Goal: Task Accomplishment & Management: Manage account settings

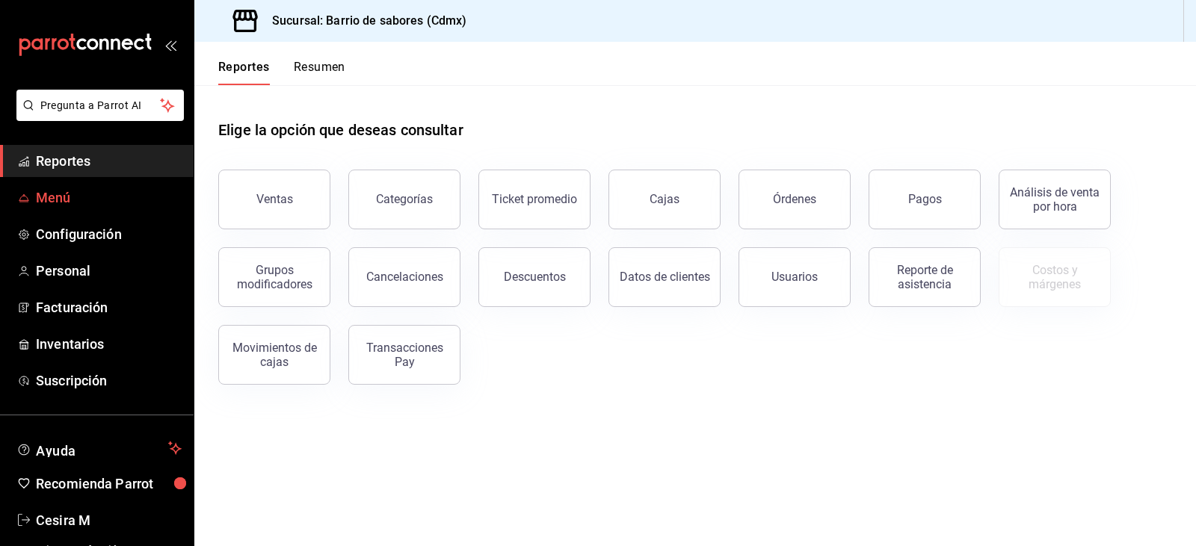
click at [55, 191] on span "Menú" at bounding box center [109, 198] width 146 height 20
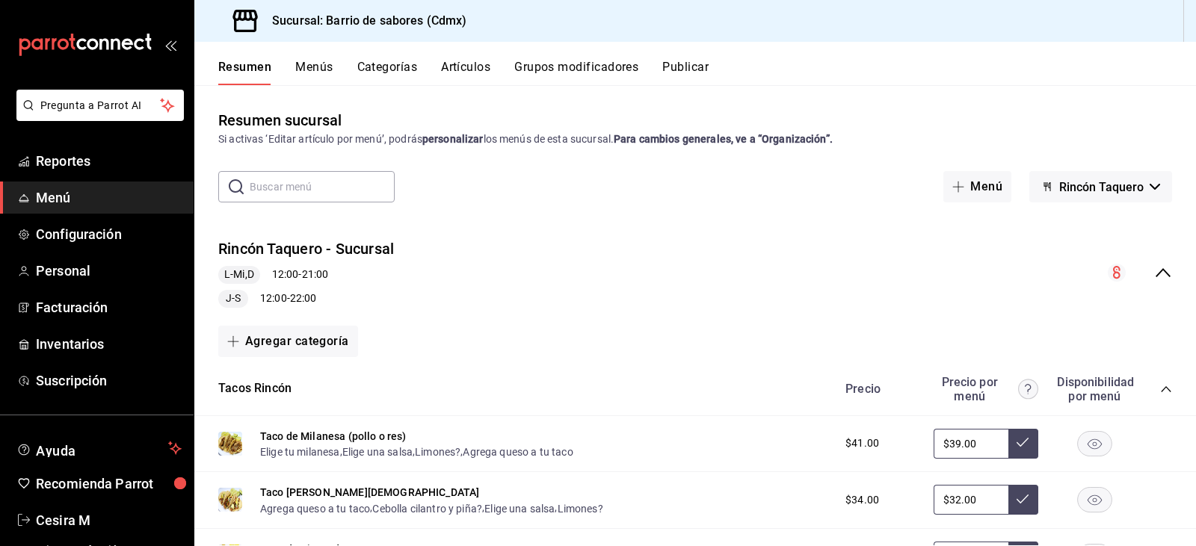
click at [452, 66] on button "Artículos" at bounding box center [465, 72] width 49 height 25
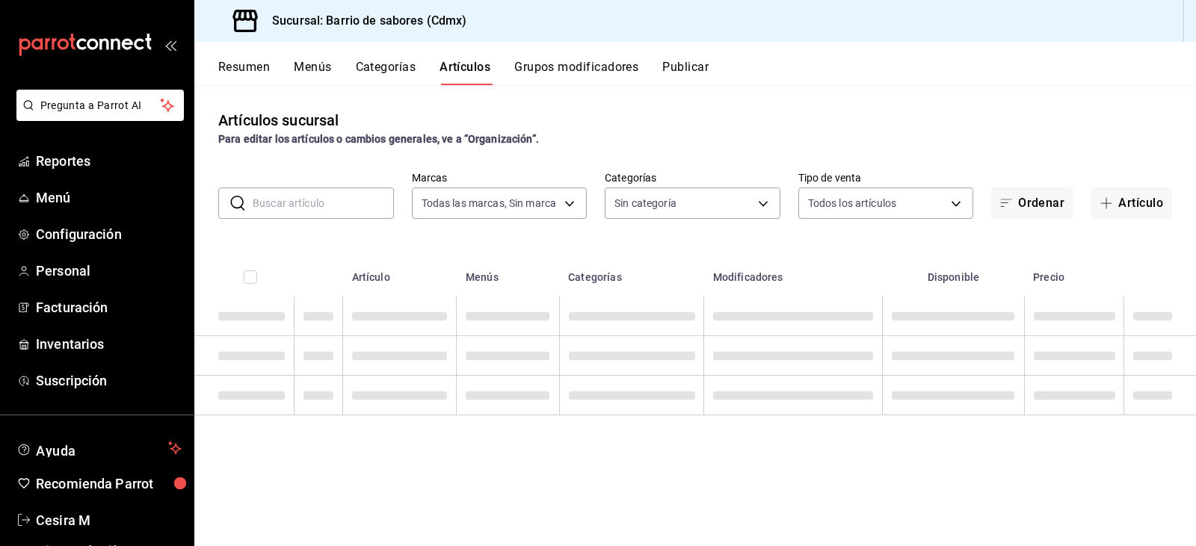
type input "54170aec-8ed1-4a83-91d9-e61a2f809249,df7bfe38-4ce9-448d-a052-554b50023395,f231c…"
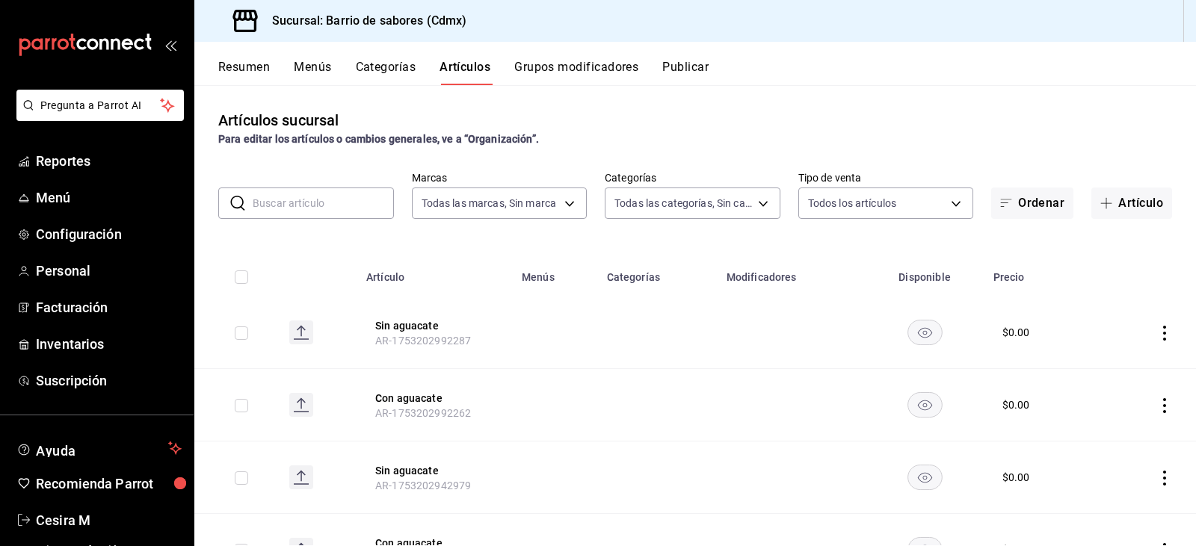
type input "d4f2c970-276d-471a-bc58-83fd5eec7f62,ac1f3768-58ea-4cf7-976a-fbc56a6832cd,56d72…"
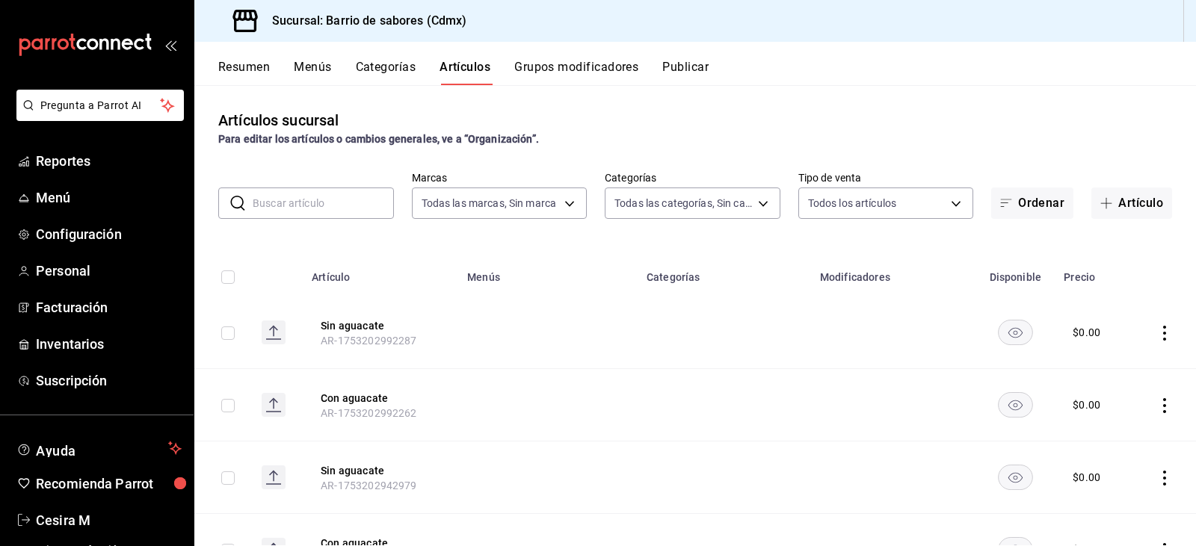
click at [306, 73] on button "Menús" at bounding box center [312, 72] width 37 height 25
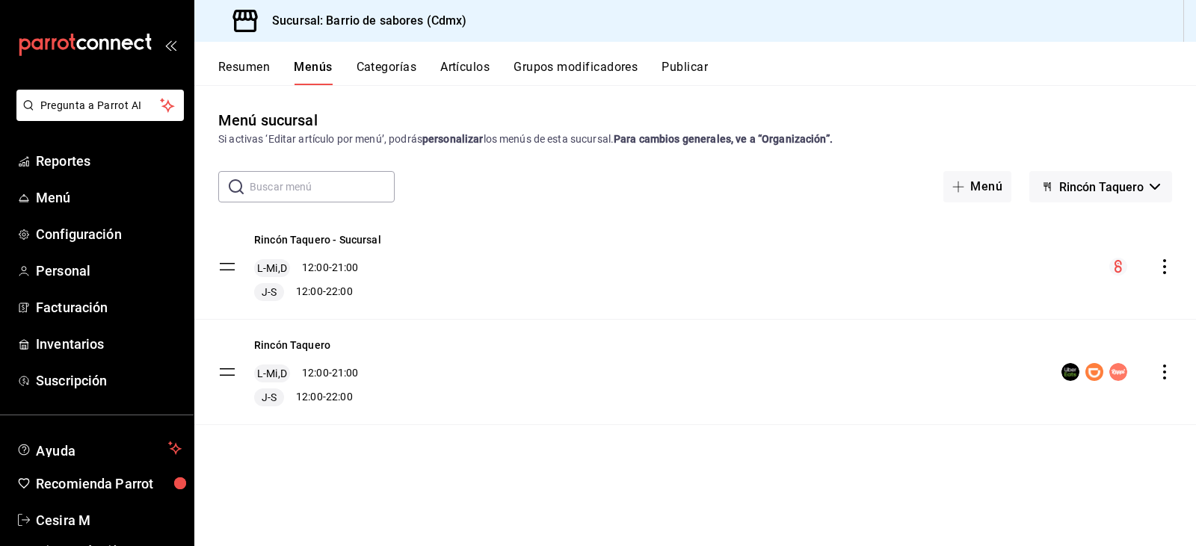
click at [260, 73] on button "Resumen" at bounding box center [244, 72] width 52 height 25
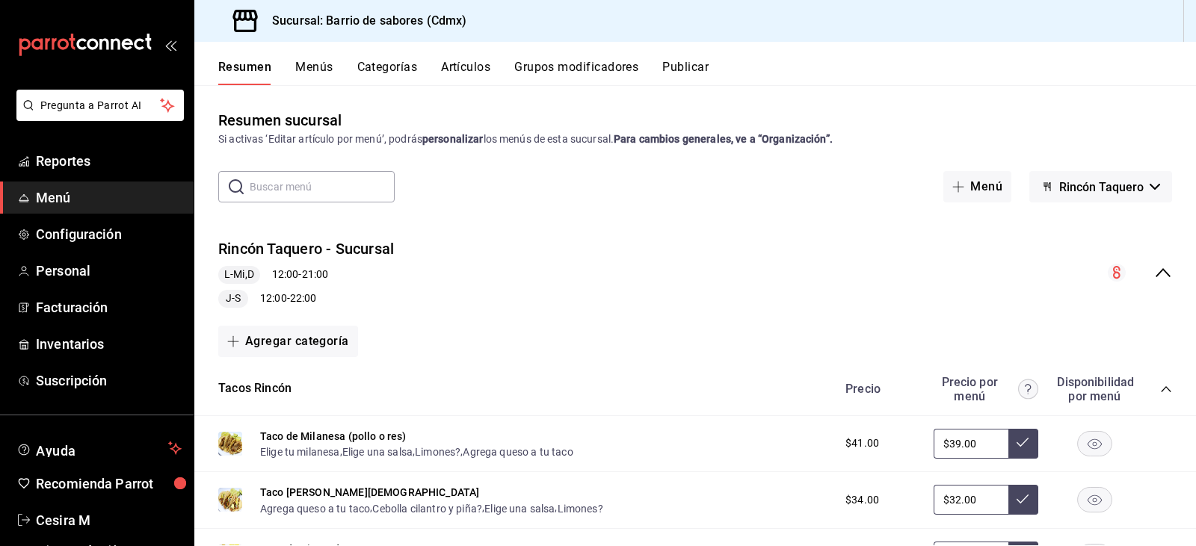
click at [953, 275] on div "Rincón Taquero - Sucursal L-Mi,D 12:00 - 21:00 J-S 12:00 - 22:00" at bounding box center [695, 272] width 1002 height 93
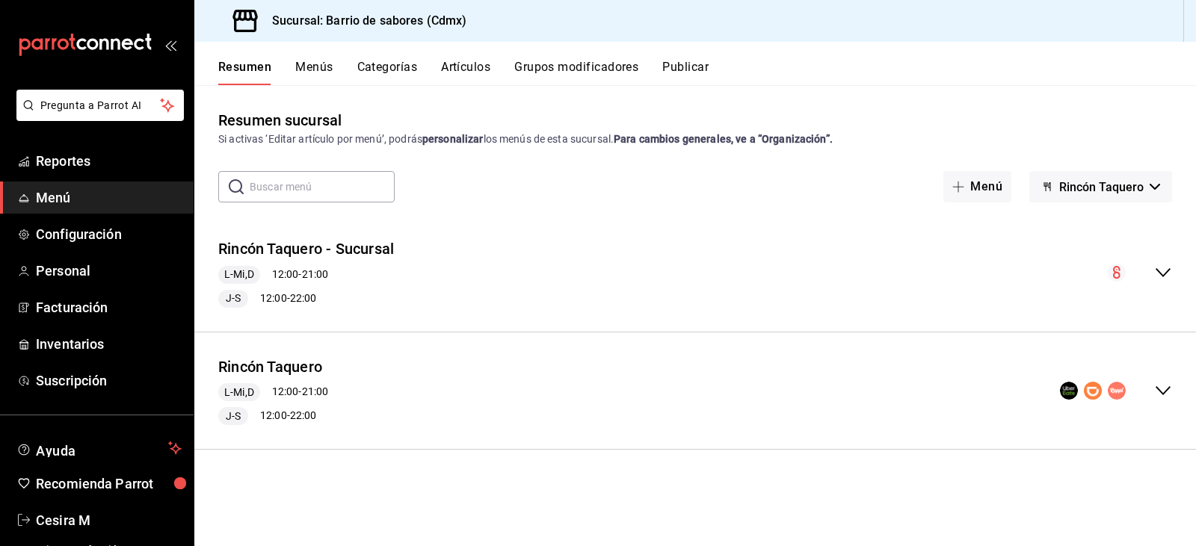
click at [620, 380] on div "Rincón Taquero L-Mi,D 12:00 - 21:00 J-S 12:00 - 22:00" at bounding box center [695, 391] width 1002 height 93
click at [578, 268] on div "Rincón Taquero - Sucursal L-Mi,D 12:00 - 21:00 J-S 12:00 - 22:00" at bounding box center [695, 272] width 1002 height 93
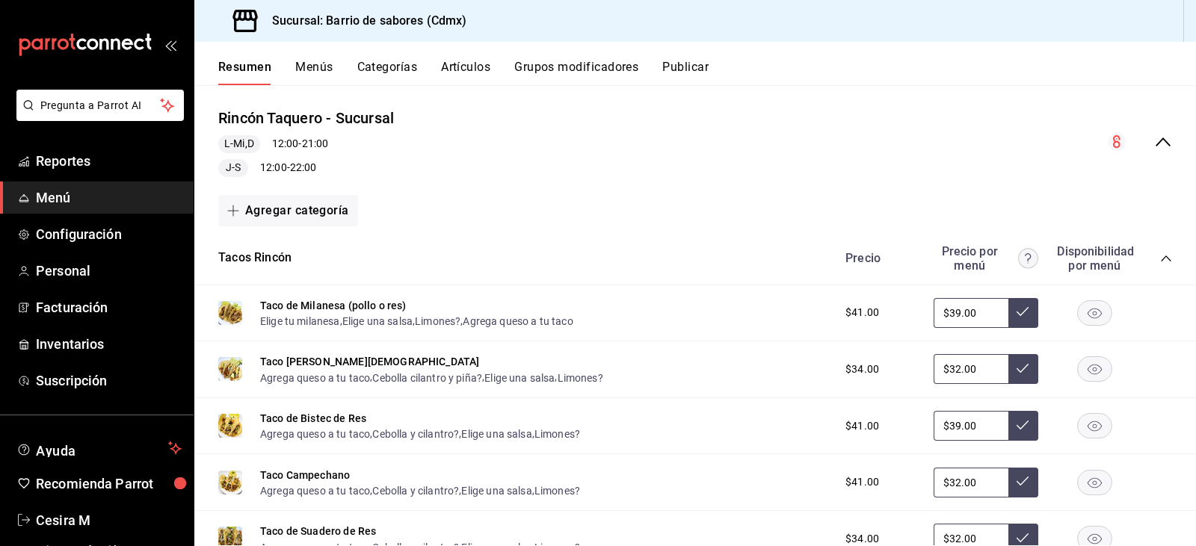
scroll to position [149, 0]
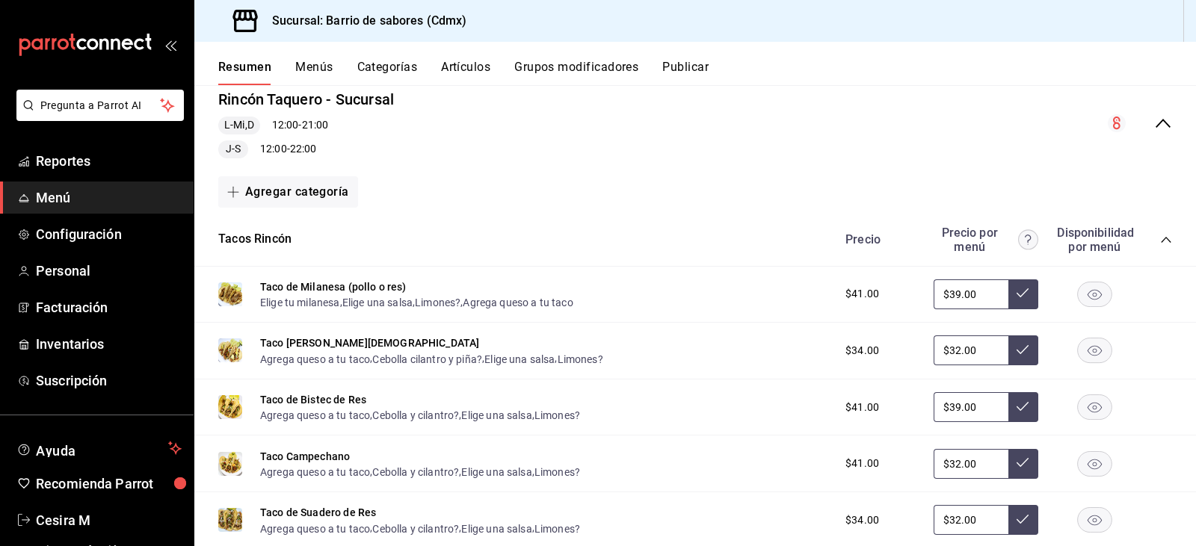
click at [869, 126] on div "Rincón Taquero - Sucursal L-Mi,D 12:00 - 21:00 J-S 12:00 - 22:00" at bounding box center [695, 123] width 1002 height 93
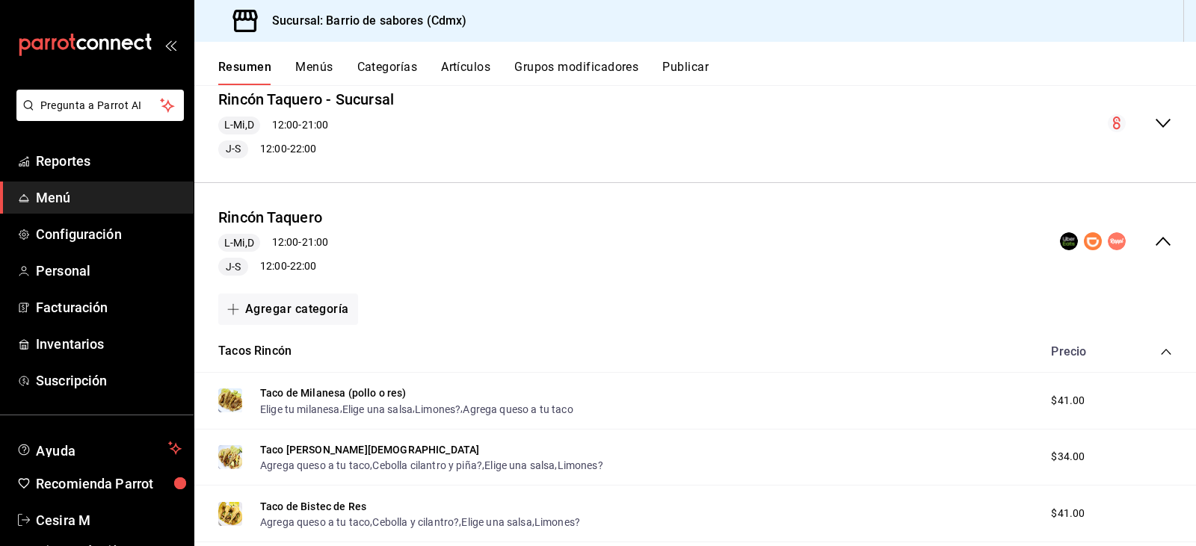
click at [542, 232] on div "Rincón Taquero L-Mi,D 12:00 - 21:00 J-S 12:00 - 22:00" at bounding box center [695, 241] width 1002 height 93
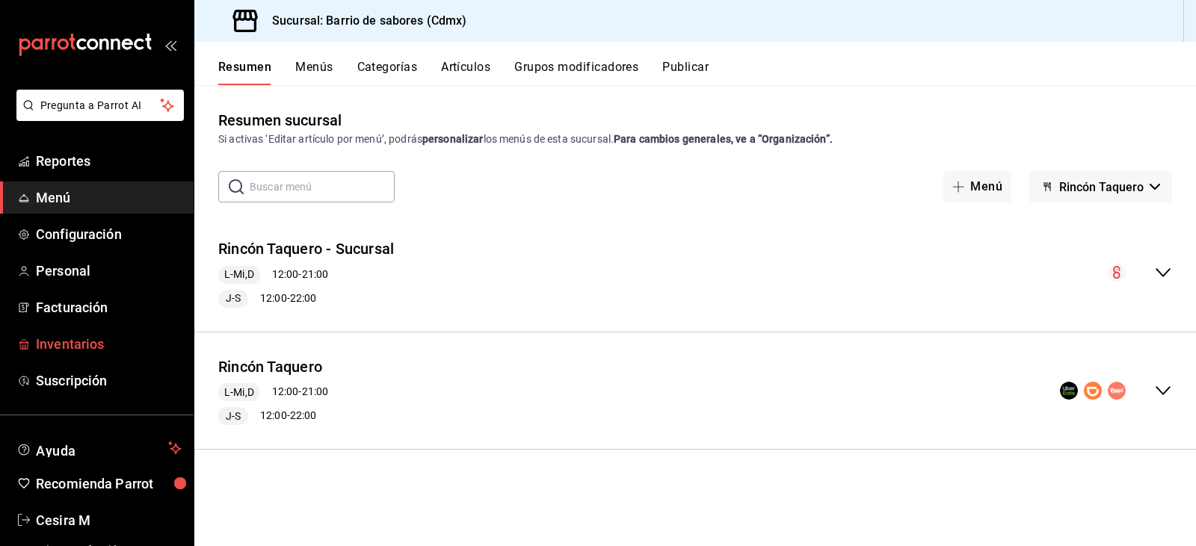
scroll to position [0, 0]
click at [878, 369] on div "Rincón Taquero L-Mi,D 12:00 - 21:00 J-S 12:00 - 22:00" at bounding box center [695, 391] width 1002 height 93
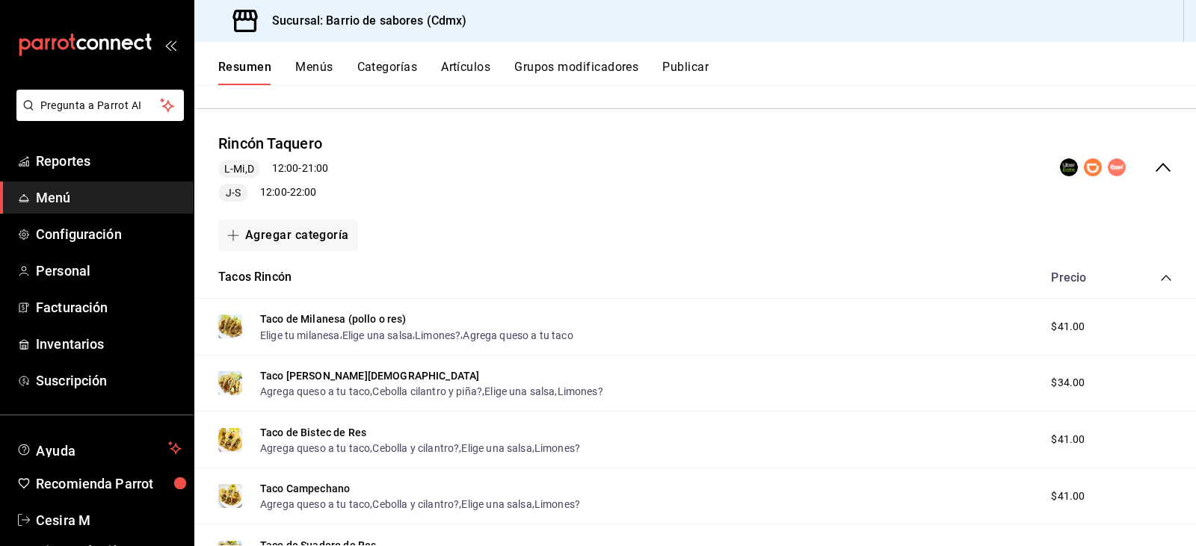
scroll to position [224, 0]
click at [712, 154] on div "Rincón Taquero L-Mi,D 12:00 - 21:00 J-S 12:00 - 22:00" at bounding box center [695, 166] width 1002 height 93
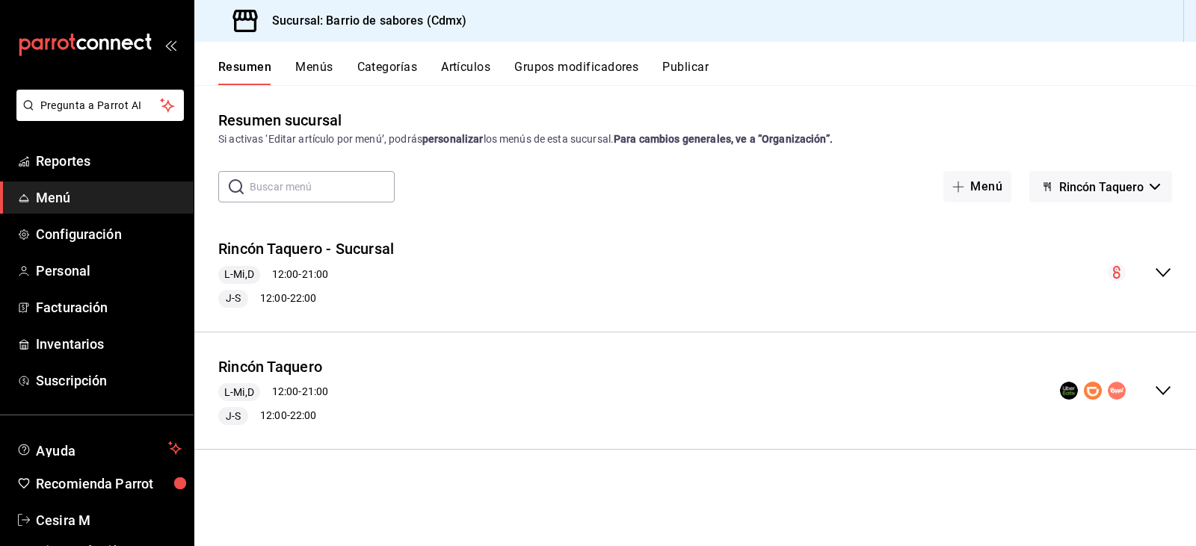
scroll to position [0, 0]
click at [472, 369] on div "Rincón Taquero L-Mi,D 12:00 - 21:00 J-S 12:00 - 22:00" at bounding box center [695, 391] width 1002 height 93
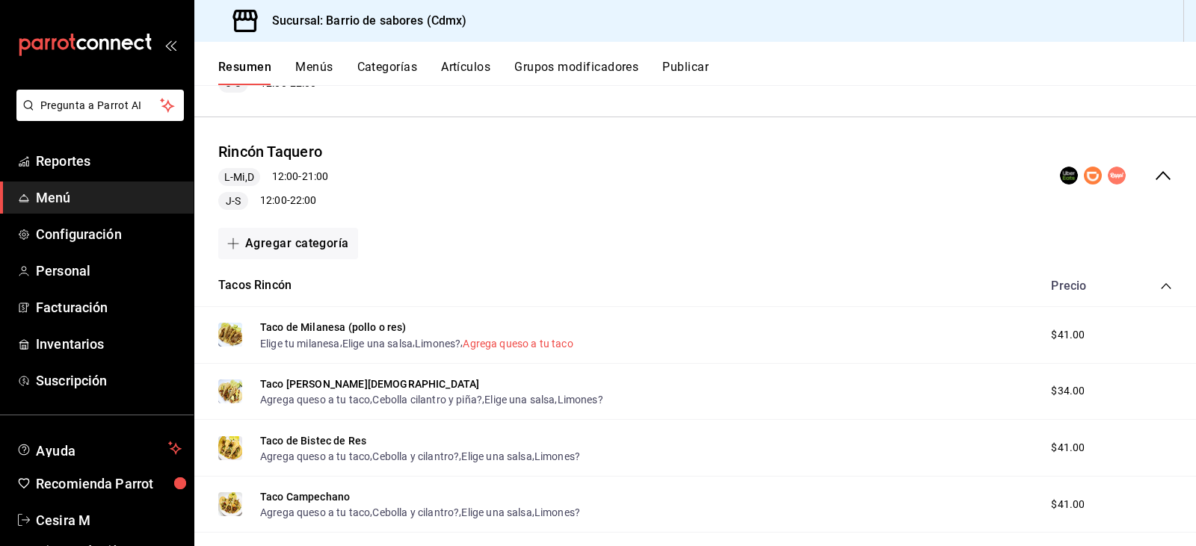
scroll to position [224, 0]
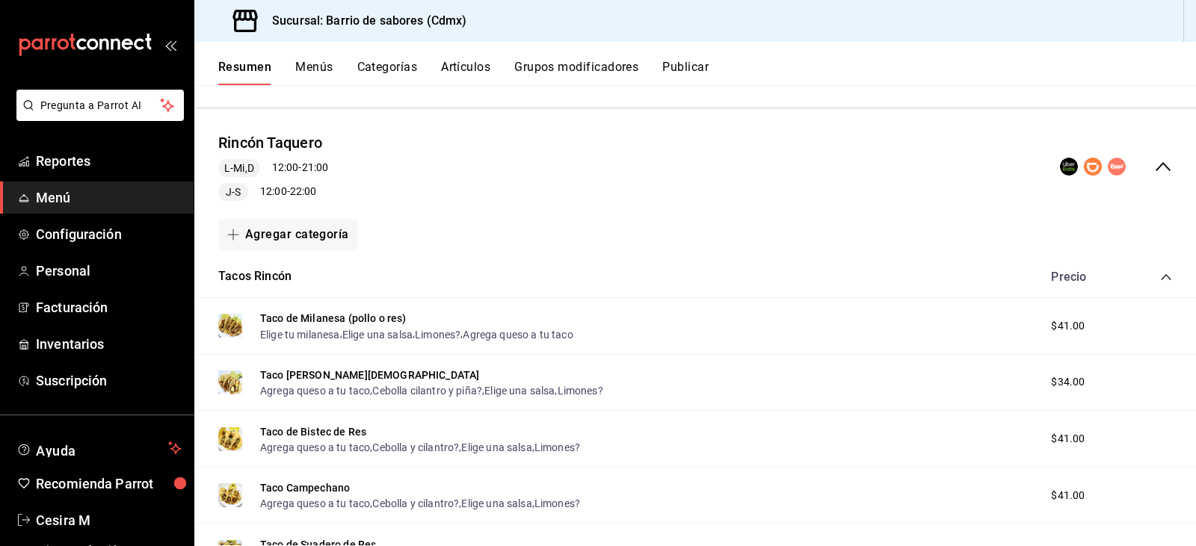
click at [1067, 321] on span "$41.00" at bounding box center [1068, 326] width 34 height 16
click at [960, 172] on div "Rincón Taquero L-Mi,D 12:00 - 21:00 J-S 12:00 - 22:00" at bounding box center [695, 166] width 1002 height 93
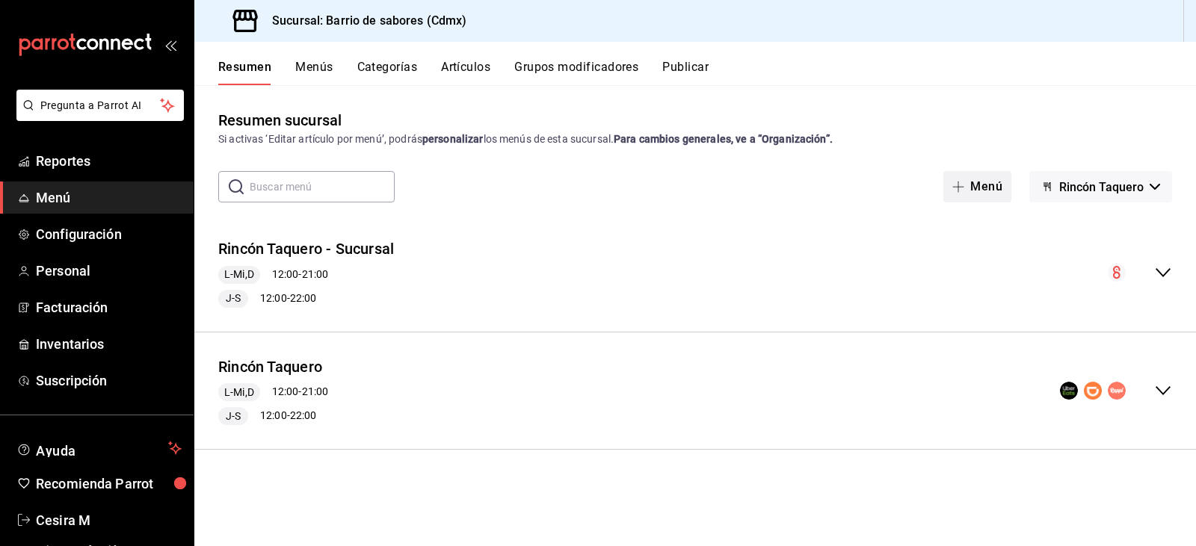
scroll to position [0, 0]
click at [911, 274] on div "Rincón Taquero - Sucursal L-Mi,D 12:00 - 21:00 J-S 12:00 - 22:00" at bounding box center [695, 272] width 1002 height 93
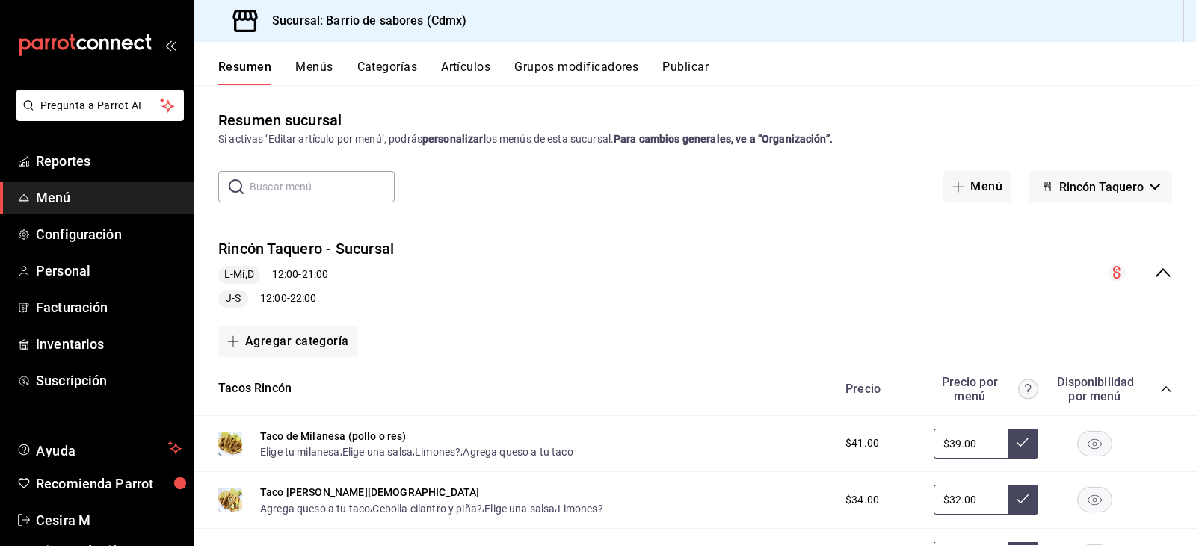
scroll to position [75, 0]
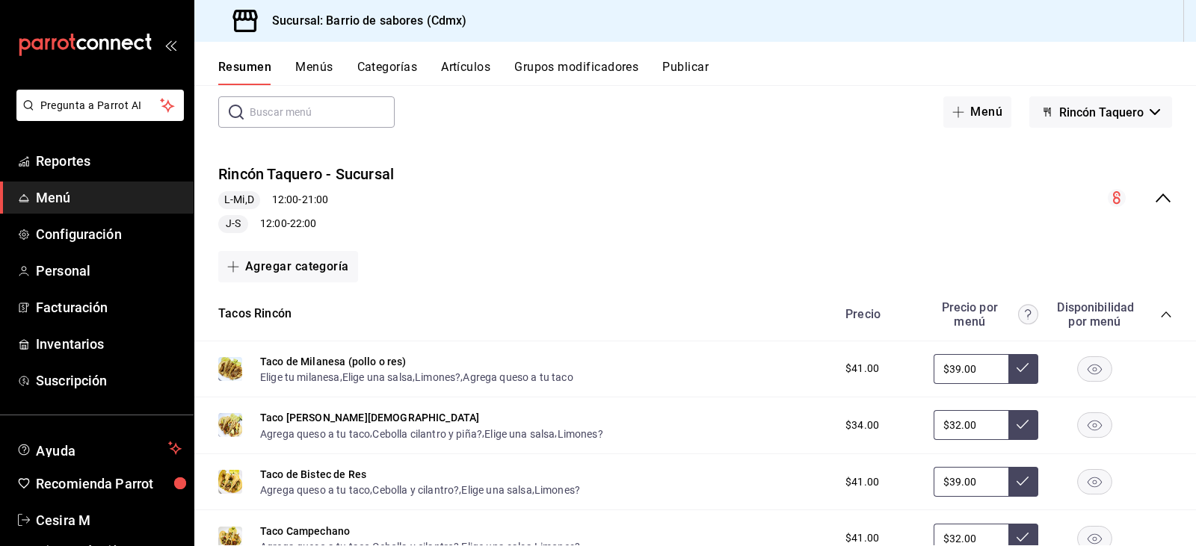
click at [976, 194] on div "Rincón Taquero - Sucursal L-Mi,D 12:00 - 21:00 J-S 12:00 - 22:00" at bounding box center [695, 198] width 1002 height 93
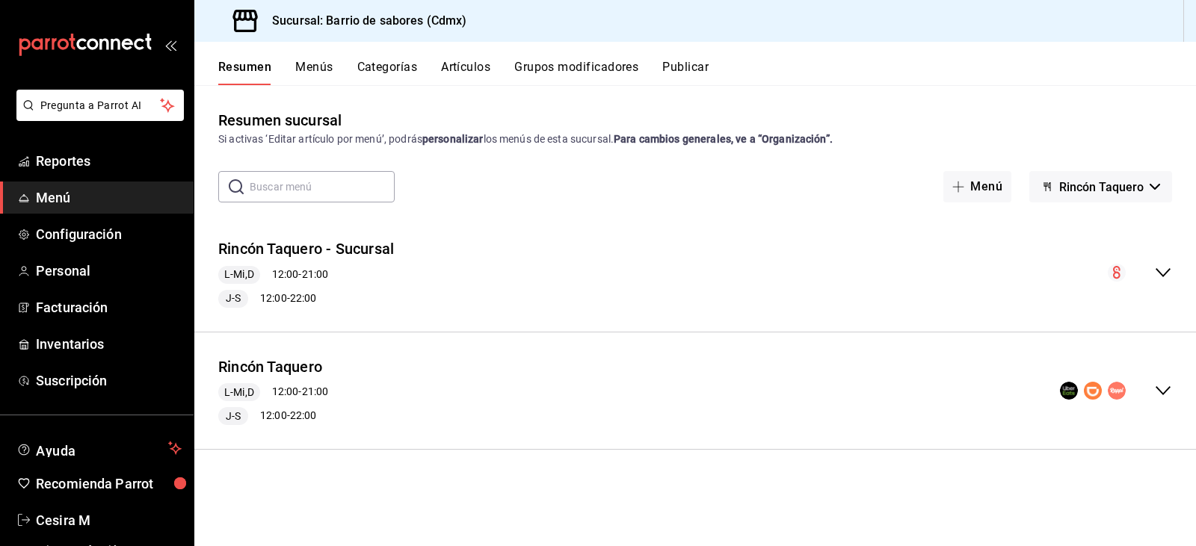
scroll to position [0, 0]
click at [343, 75] on div "Resumen Menús Categorías Artículos Grupos modificadores Publicar" at bounding box center [707, 72] width 978 height 25
click at [321, 62] on button "Menús" at bounding box center [313, 72] width 37 height 25
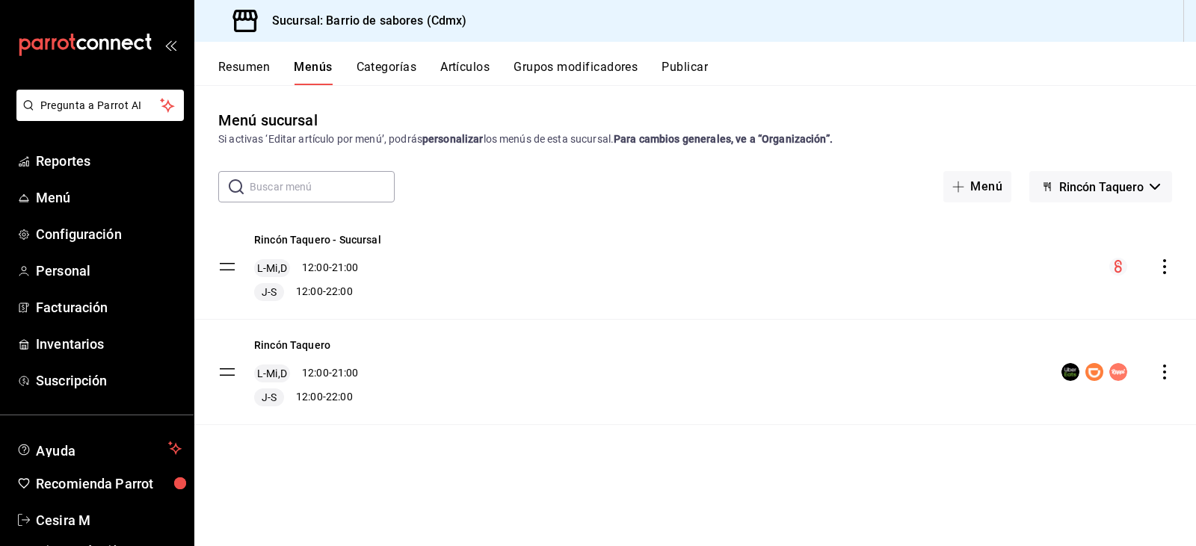
click at [235, 70] on button "Resumen" at bounding box center [244, 72] width 52 height 25
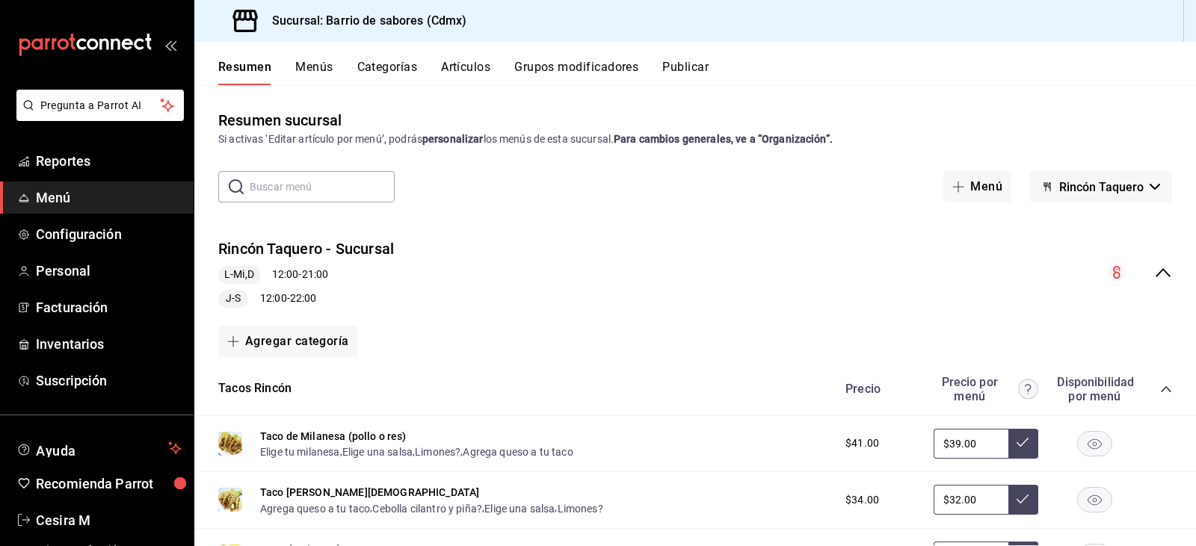
click at [913, 291] on div "Rincón Taquero - Sucursal L-Mi,D 12:00 - 21:00 J-S 12:00 - 22:00" at bounding box center [695, 272] width 1002 height 93
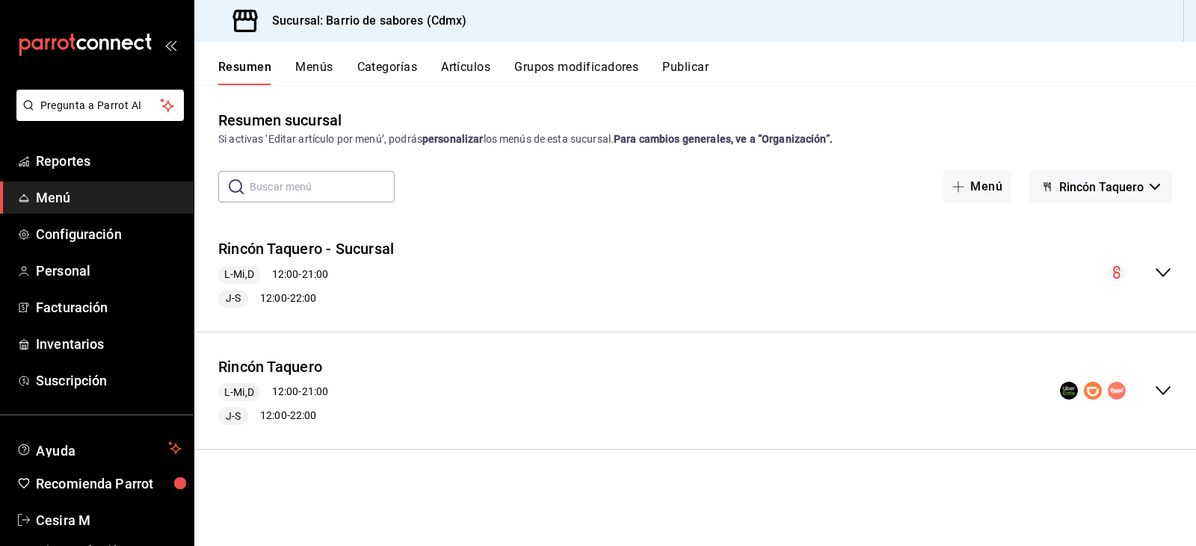
click at [1174, 271] on div "Rincón Taquero - Sucursal L-Mi,D 12:00 - 21:00 J-S 12:00 - 22:00" at bounding box center [695, 272] width 1002 height 93
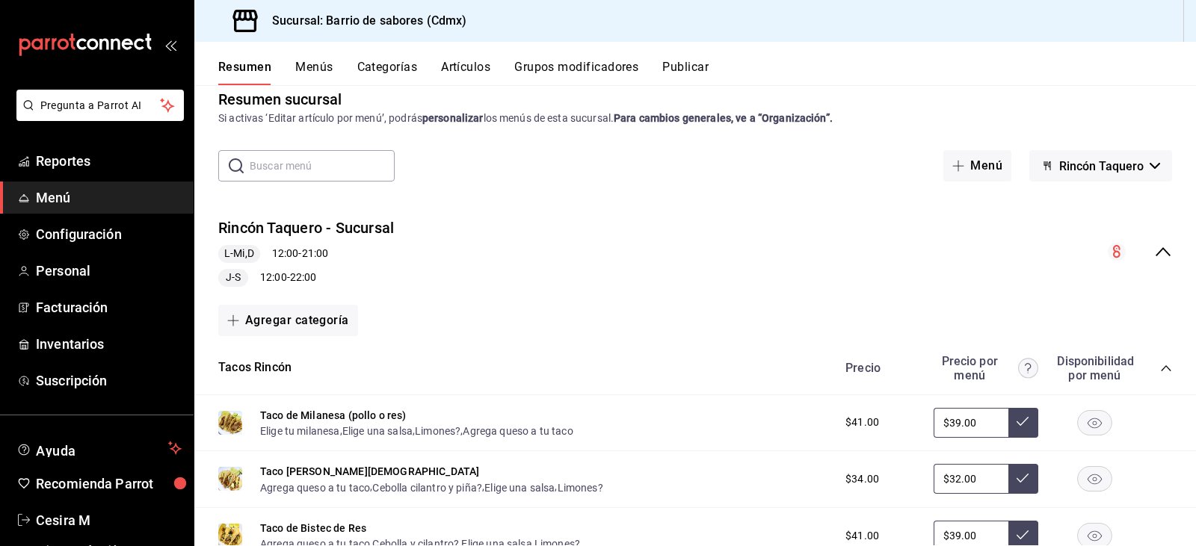
scroll to position [75, 0]
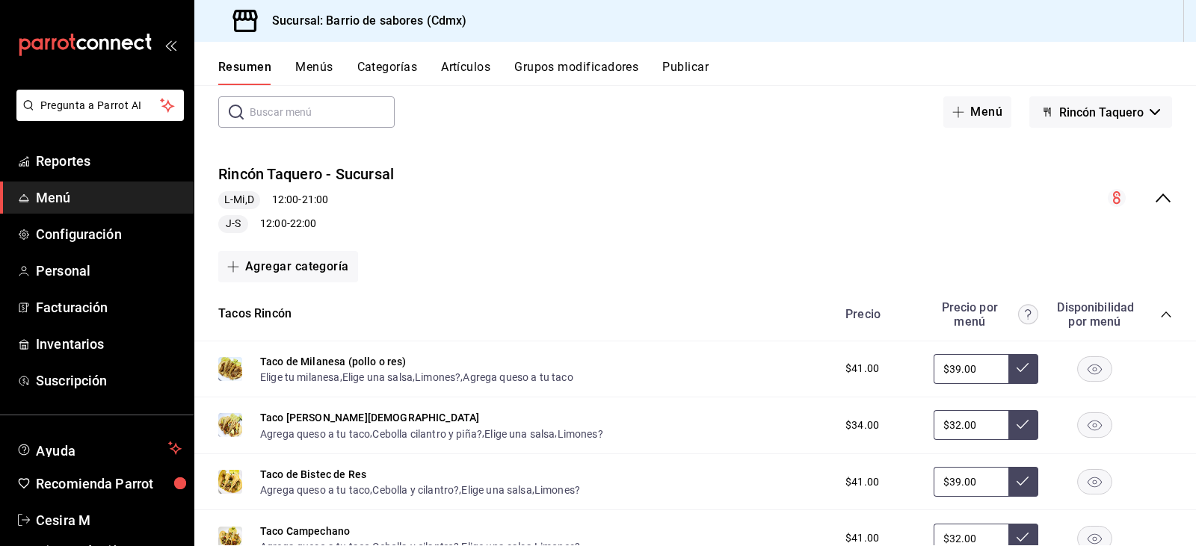
click at [799, 185] on div "Rincón Taquero - Sucursal L-Mi,D 12:00 - 21:00 J-S 12:00 - 22:00" at bounding box center [695, 198] width 1002 height 93
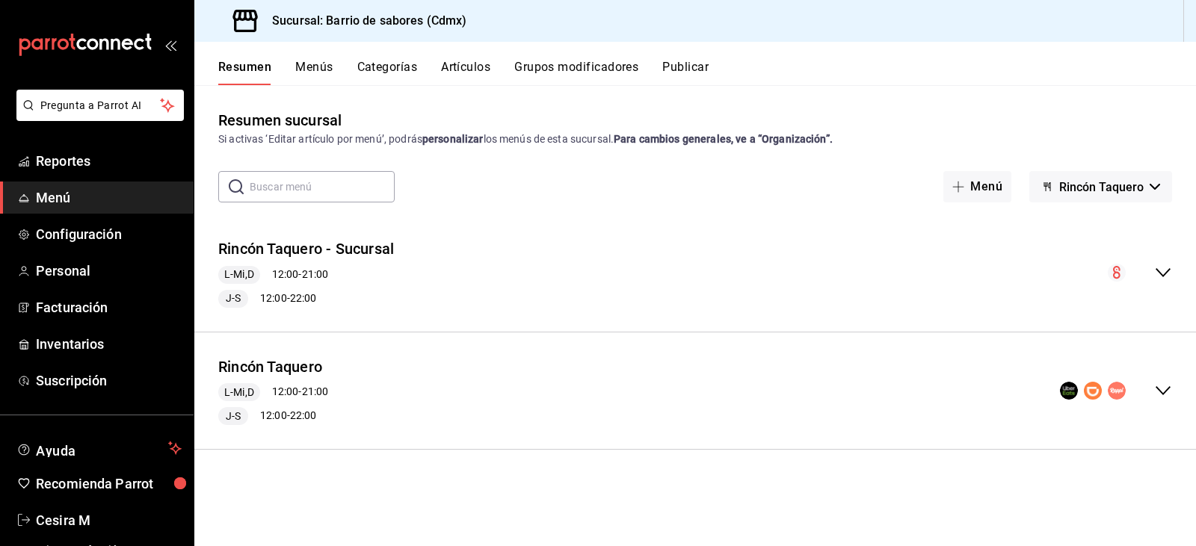
scroll to position [0, 0]
click at [819, 379] on div "Rincón Taquero L-Mi,D 12:00 - 21:00 J-S 12:00 - 22:00" at bounding box center [695, 391] width 1002 height 93
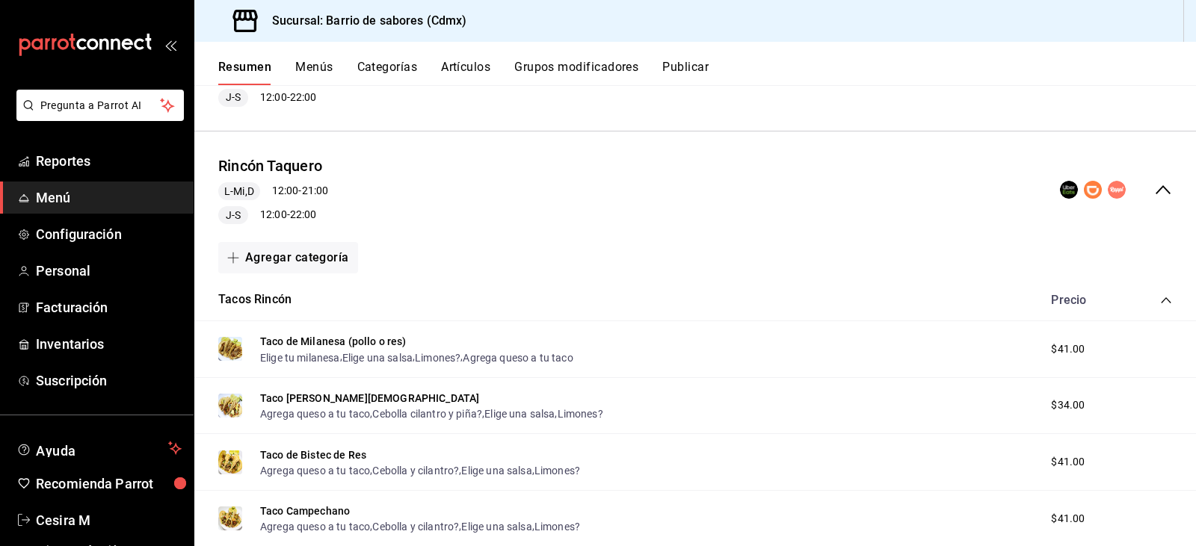
scroll to position [149, 0]
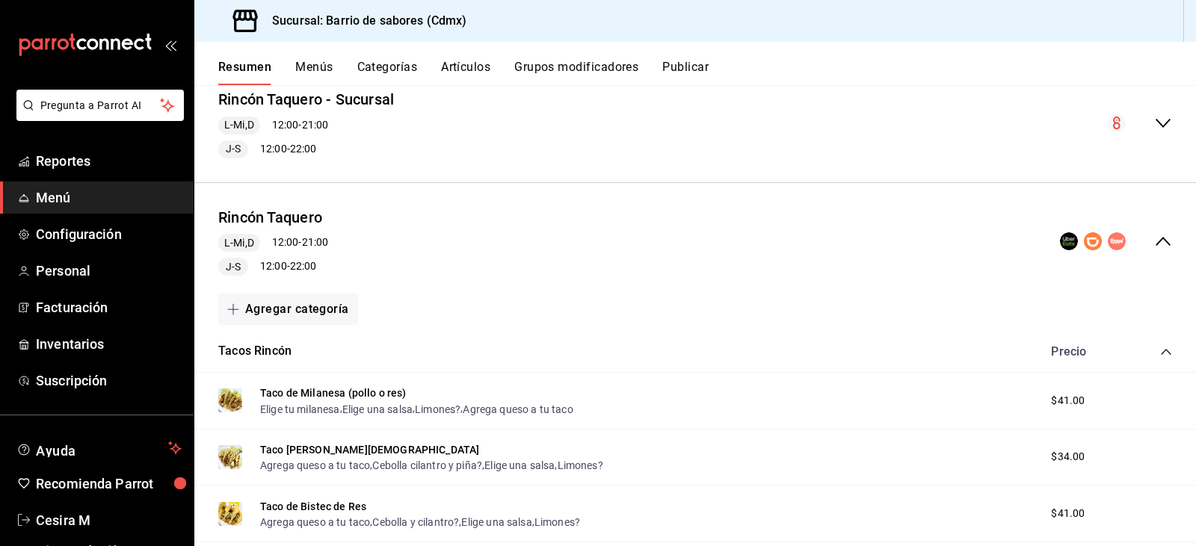
click at [433, 147] on div "Rincón Taquero - Sucursal L-Mi,D 12:00 - 21:00 J-S 12:00 - 22:00" at bounding box center [695, 123] width 1002 height 93
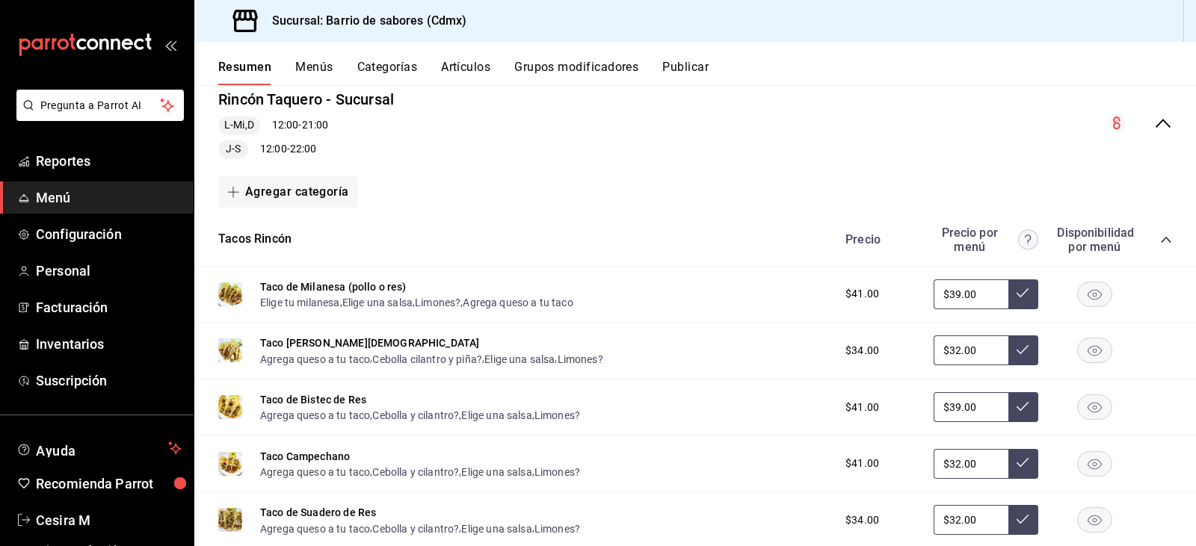
click at [971, 295] on input "$39.00" at bounding box center [971, 295] width 75 height 30
click at [1021, 295] on button at bounding box center [1023, 295] width 30 height 30
click at [1010, 302] on button at bounding box center [1023, 295] width 30 height 30
click at [321, 70] on button "Menús" at bounding box center [313, 72] width 37 height 25
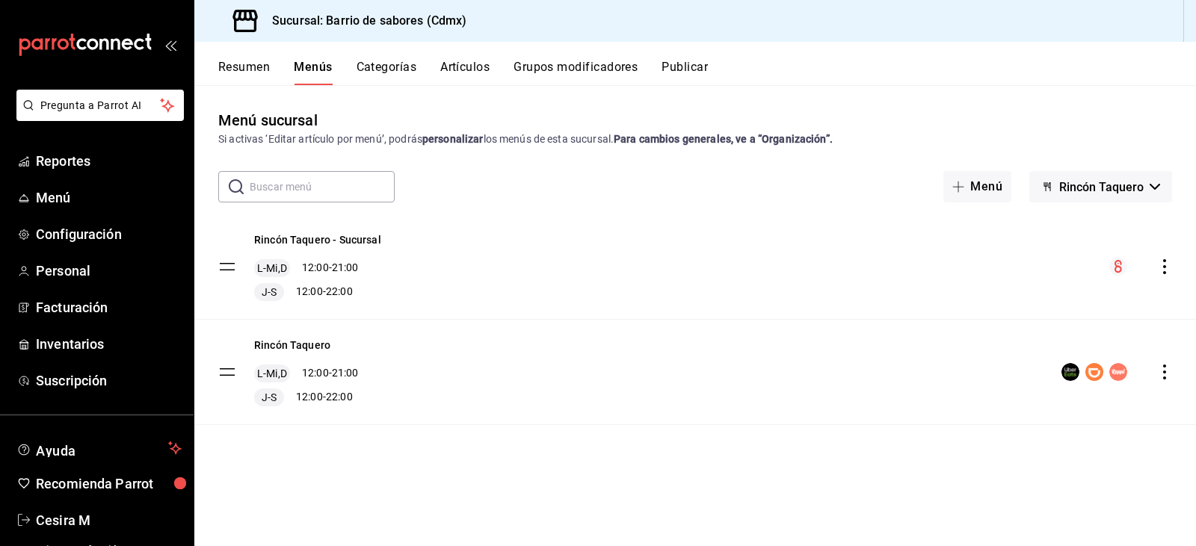
click at [546, 242] on div "Rincón Taquero - Sucursal L-Mi,D 12:00 - 21:00 J-S 12:00 - 22:00" at bounding box center [695, 267] width 1002 height 105
click at [1165, 263] on icon "actions" at bounding box center [1164, 266] width 15 height 15
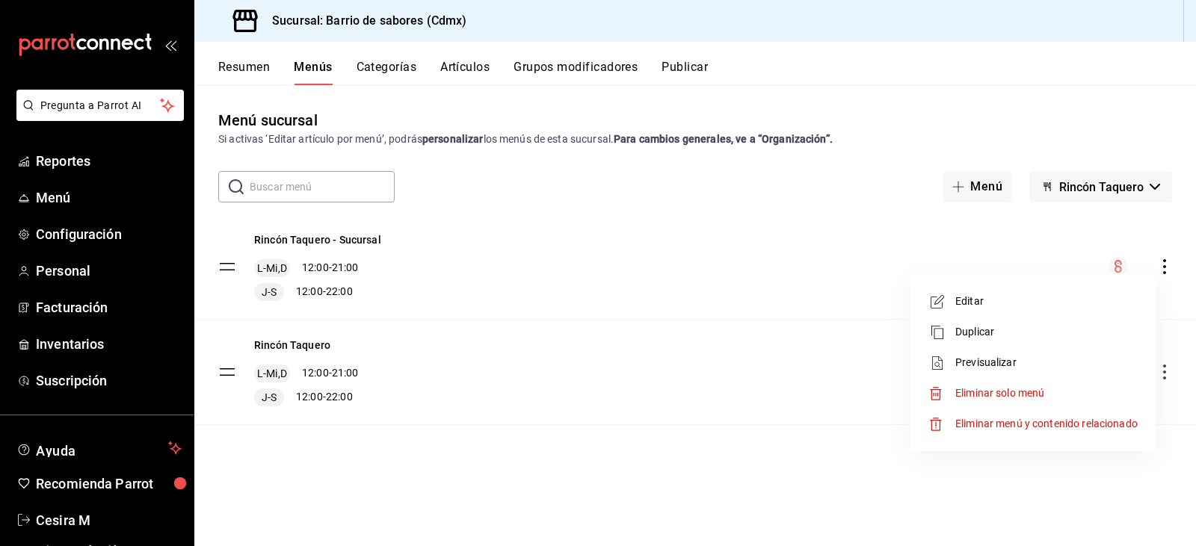
click at [750, 289] on div at bounding box center [598, 273] width 1196 height 546
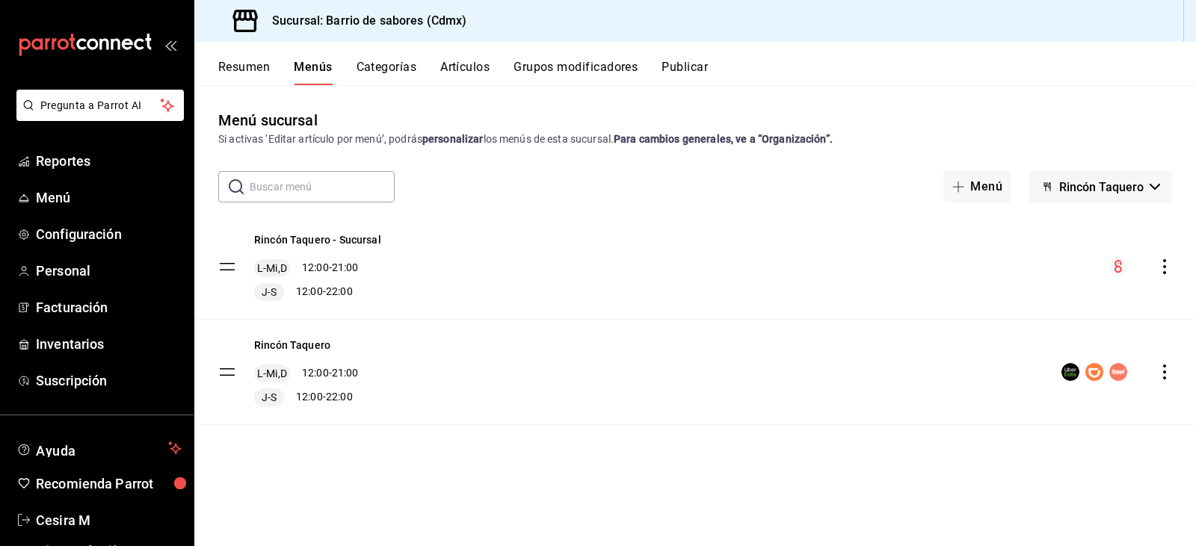
click at [1160, 369] on icon "actions" at bounding box center [1164, 372] width 15 height 15
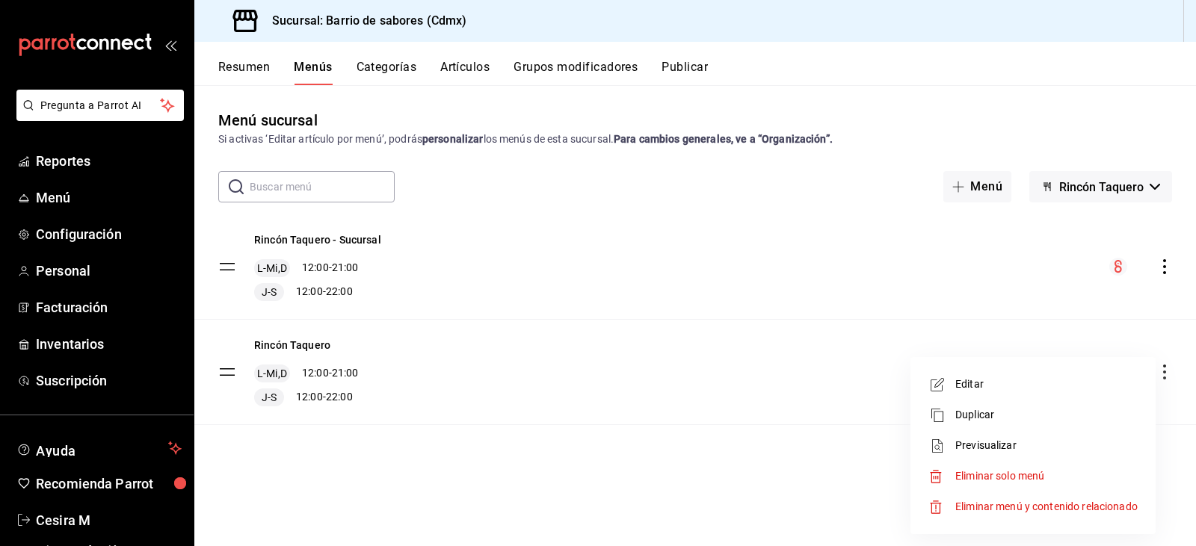
click at [1057, 385] on span "Editar" at bounding box center [1046, 385] width 182 height 16
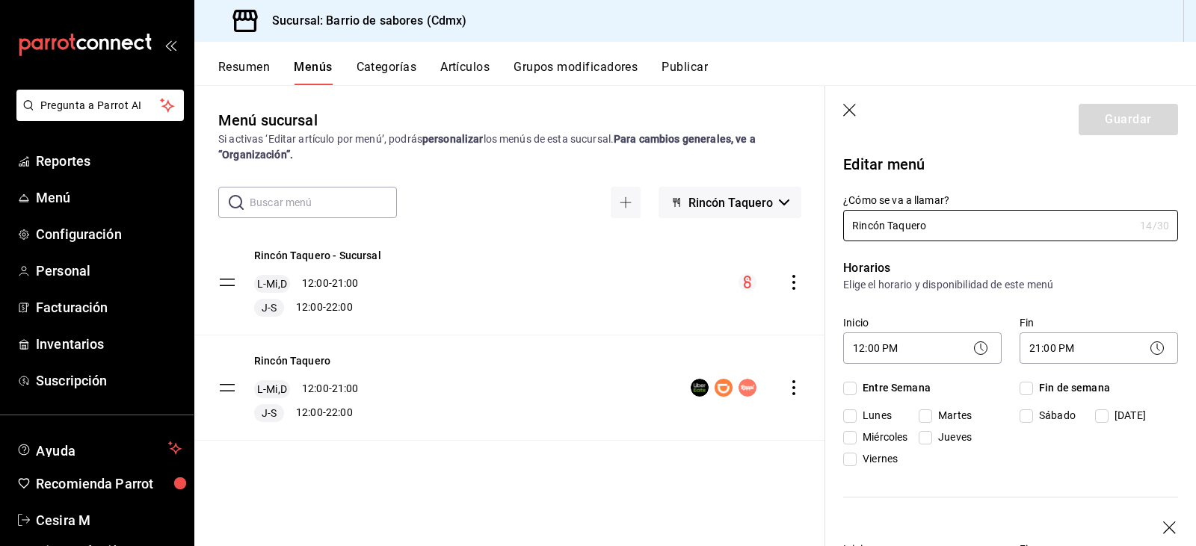
checkbox input "true"
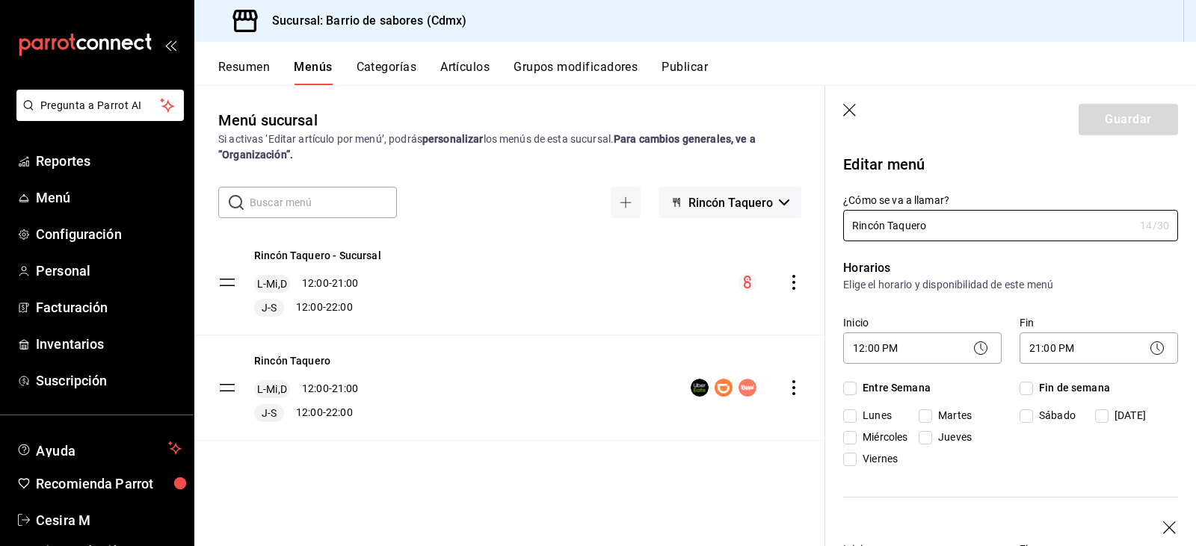
checkbox input "true"
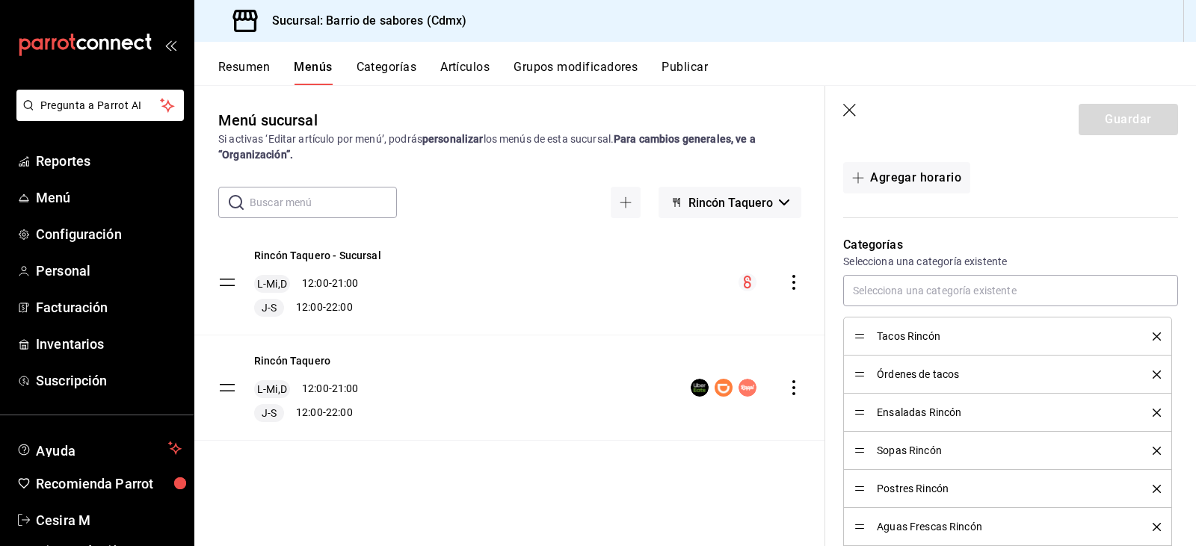
scroll to position [747, 0]
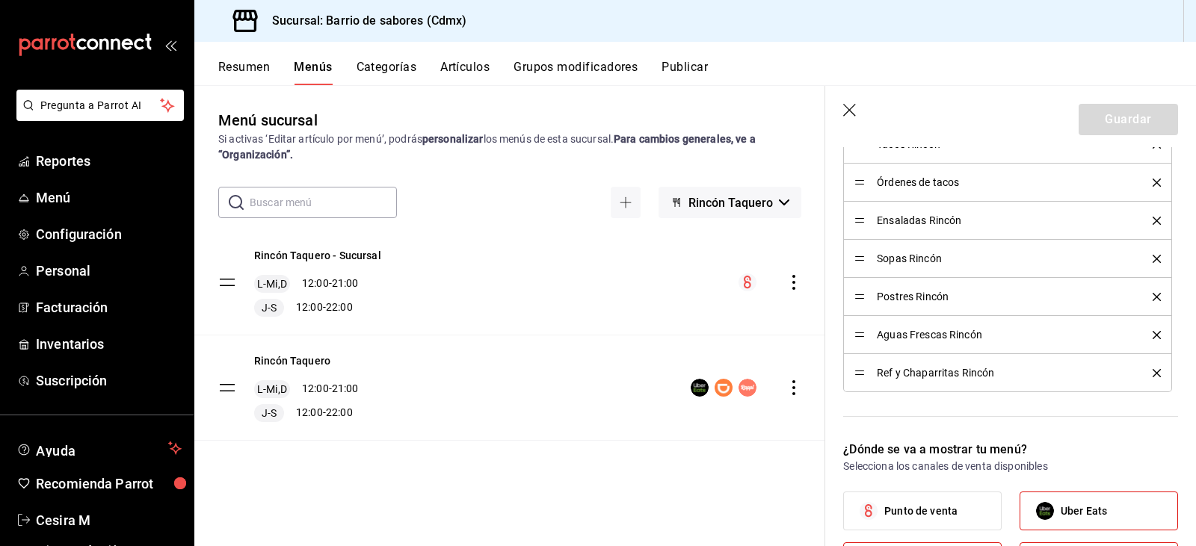
click at [972, 167] on li "Órdenes de tacos" at bounding box center [1007, 183] width 329 height 38
click at [966, 178] on span "Órdenes de tacos" at bounding box center [1003, 182] width 253 height 10
click at [679, 268] on div "Rincón Taquero - Sucursal L-Mi,D 12:00 - 21:00 J-S 12:00 - 22:00" at bounding box center [509, 282] width 631 height 105
click at [402, 70] on button "Categorías" at bounding box center [387, 72] width 61 height 25
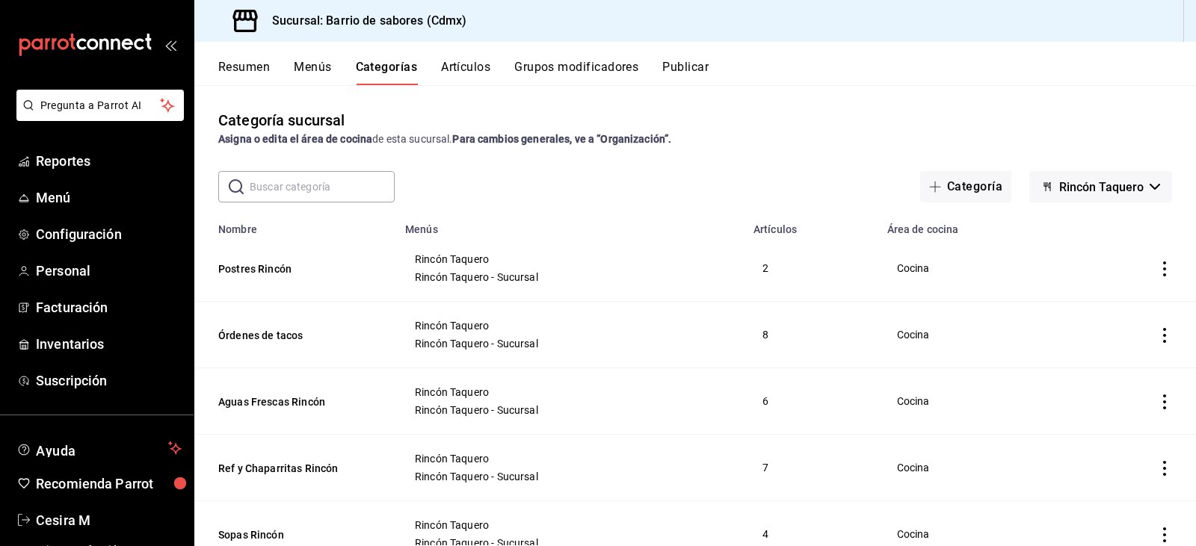
click at [1156, 277] on td "categoriesTable" at bounding box center [1134, 268] width 123 height 67
click at [1157, 267] on icon "actions" at bounding box center [1164, 269] width 15 height 15
click at [699, 278] on div at bounding box center [598, 273] width 1196 height 546
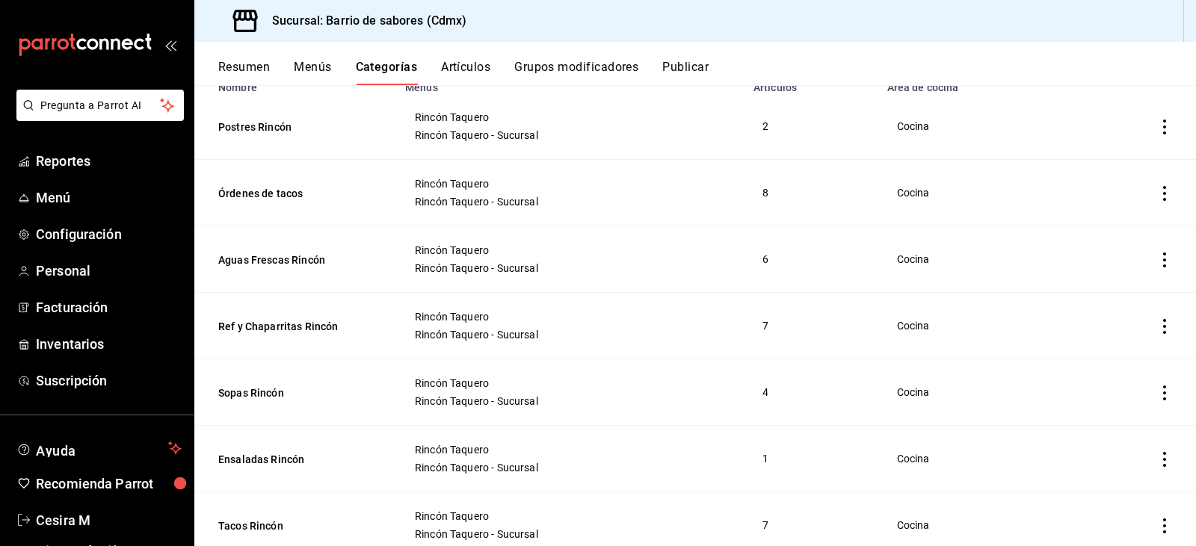
scroll to position [191, 0]
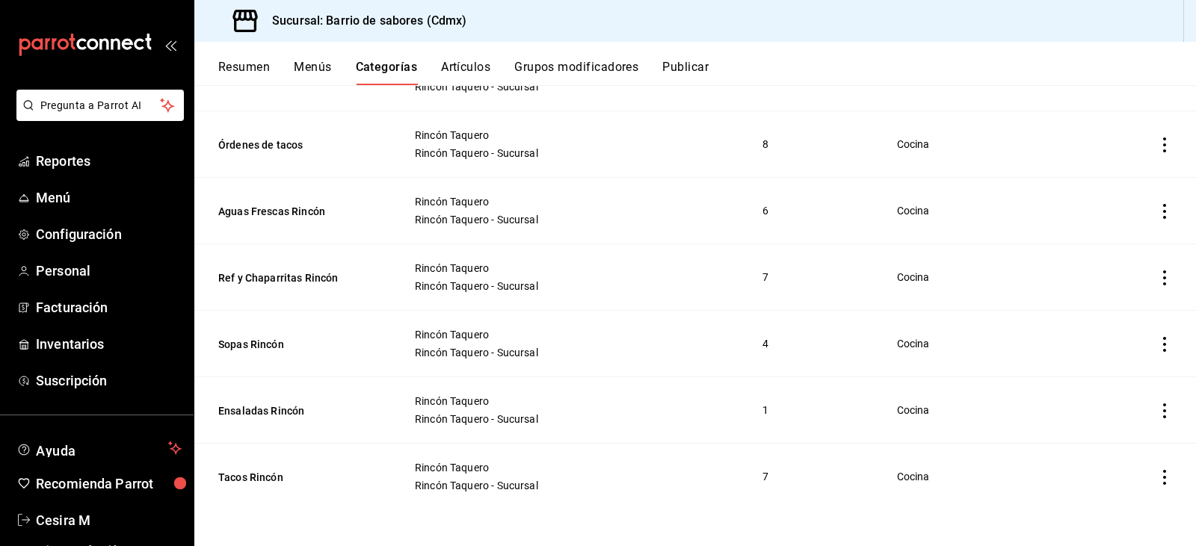
click at [1163, 482] on icon "actions" at bounding box center [1164, 477] width 3 height 15
click at [1103, 449] on span "Editar" at bounding box center [1108, 446] width 39 height 16
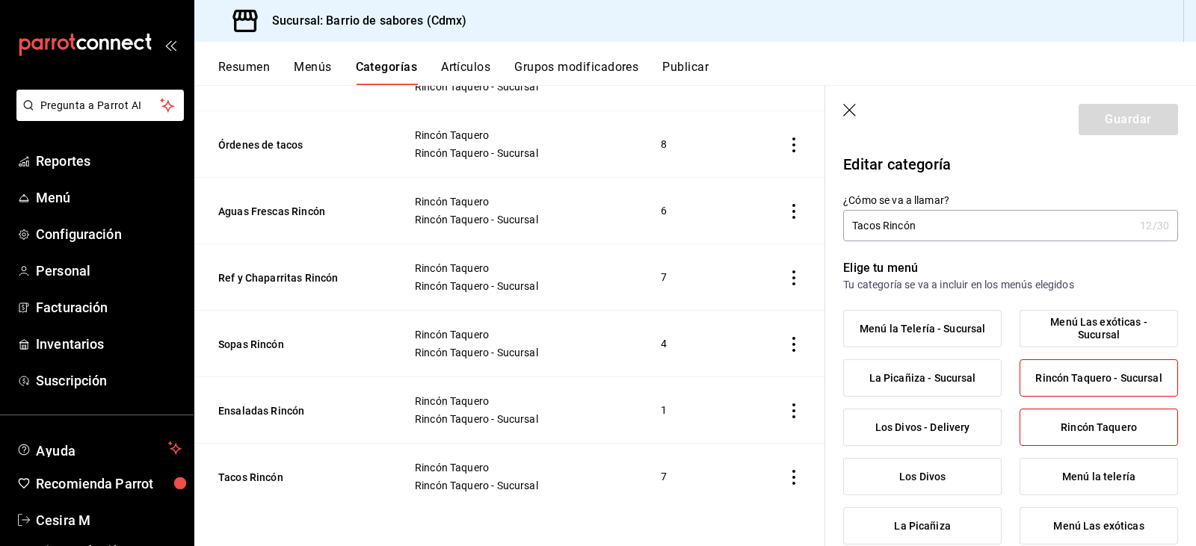
drag, startPoint x: 922, startPoint y: 226, endPoint x: 881, endPoint y: 229, distance: 40.4
click at [881, 229] on input "Tacos Rincón" at bounding box center [988, 226] width 291 height 30
click at [965, 229] on input "Tacos Rincón" at bounding box center [988, 226] width 291 height 30
click at [957, 226] on input "Tacos" at bounding box center [991, 226] width 297 height 30
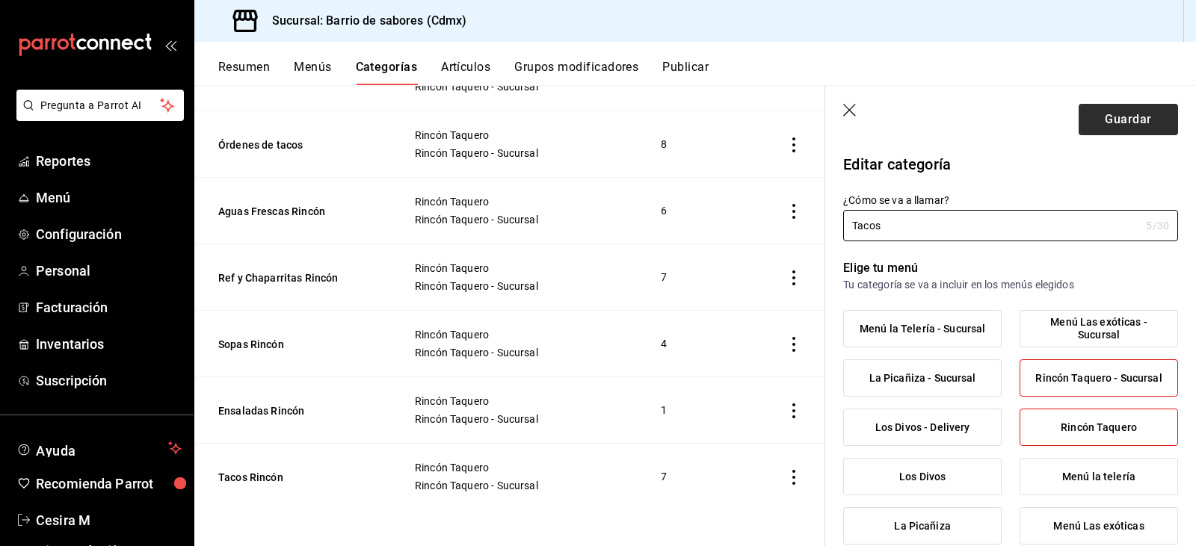
type input "Tacos"
click at [1145, 128] on button "Guardar" at bounding box center [1128, 119] width 99 height 31
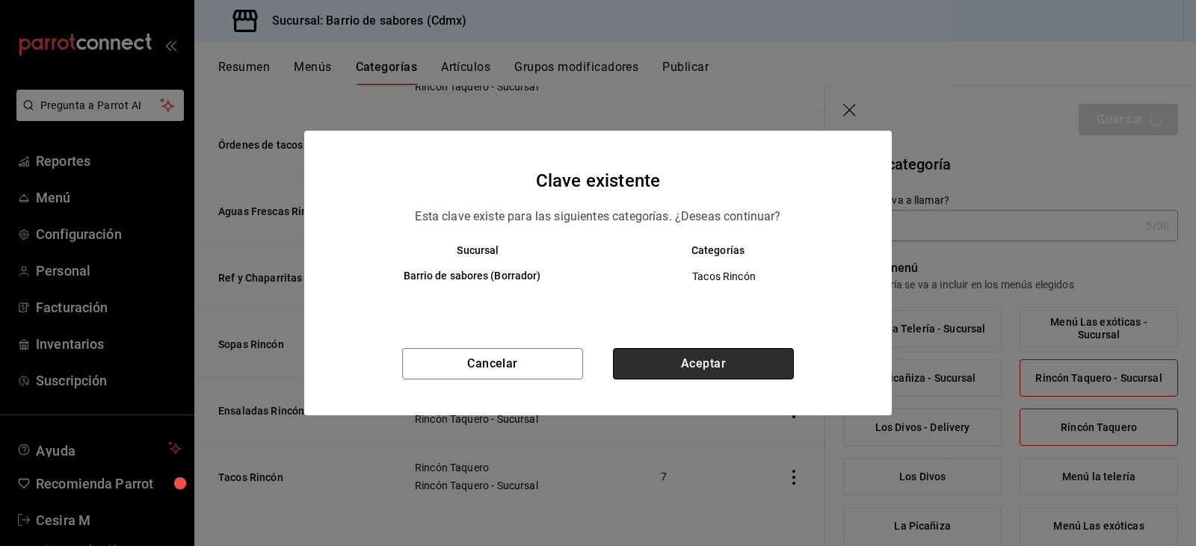
click at [711, 371] on button "Aceptar" at bounding box center [703, 363] width 181 height 31
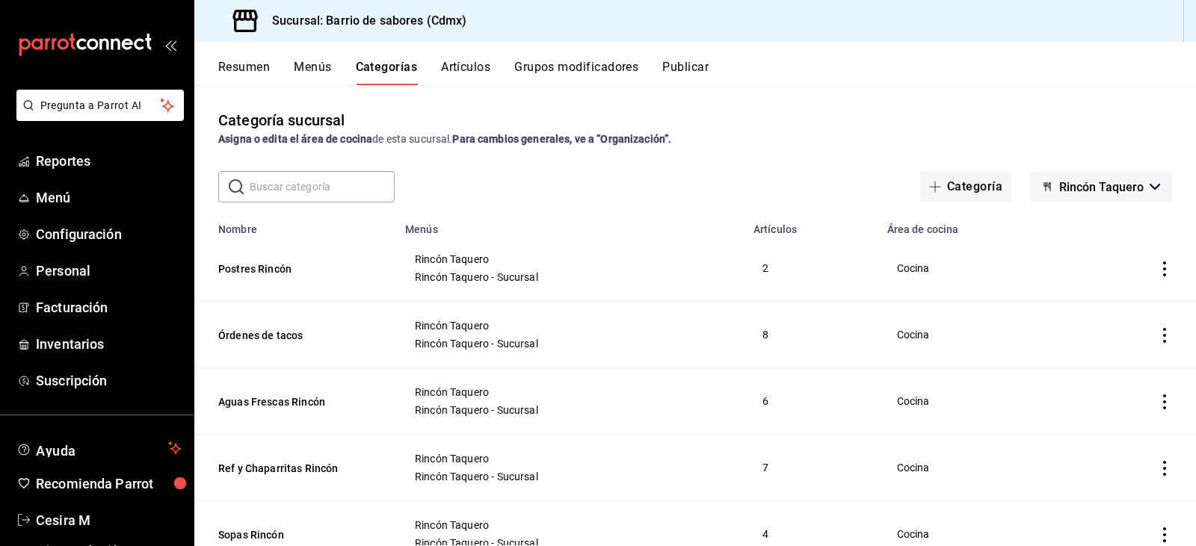
click at [1074, 191] on span "Rincón Taquero" at bounding box center [1101, 187] width 84 height 14
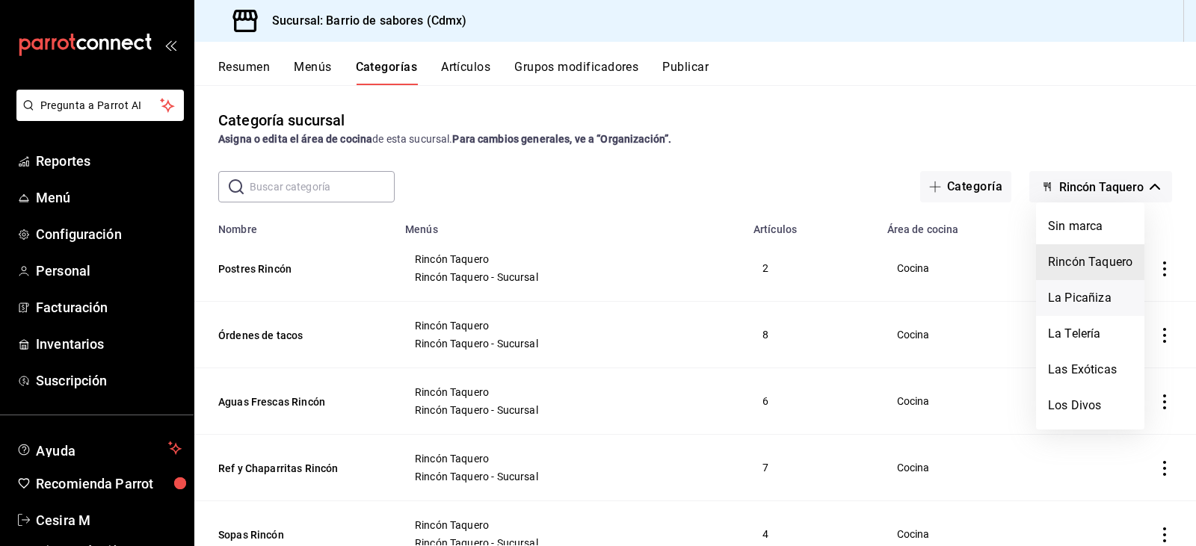
click at [1082, 305] on li "La Picañiza" at bounding box center [1090, 298] width 108 height 36
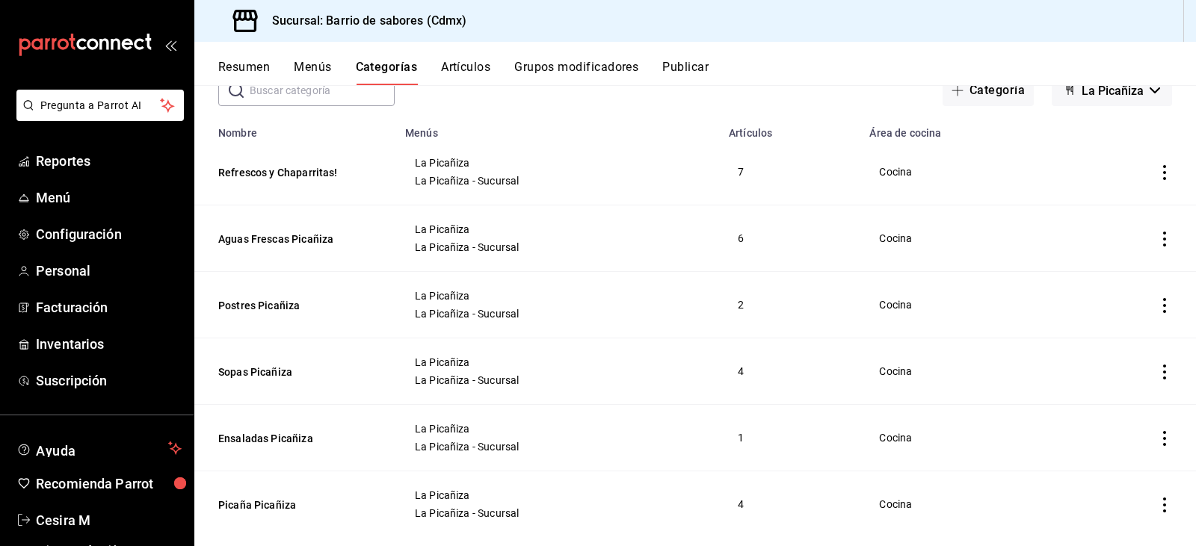
scroll to position [125, 0]
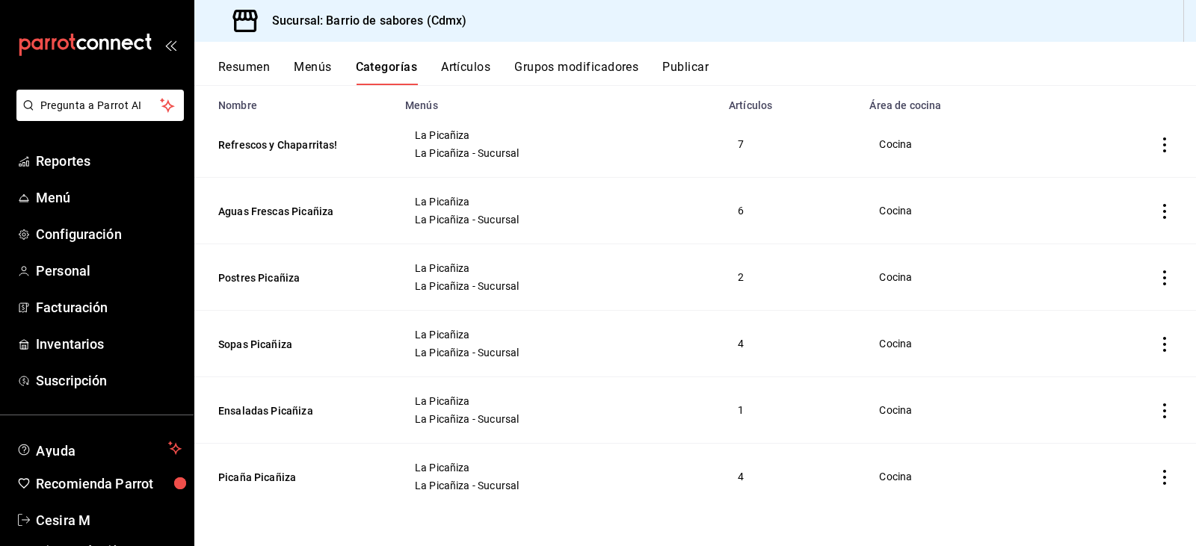
click at [1157, 482] on icon "actions" at bounding box center [1164, 477] width 15 height 15
click at [1118, 446] on span "Editar" at bounding box center [1108, 446] width 39 height 16
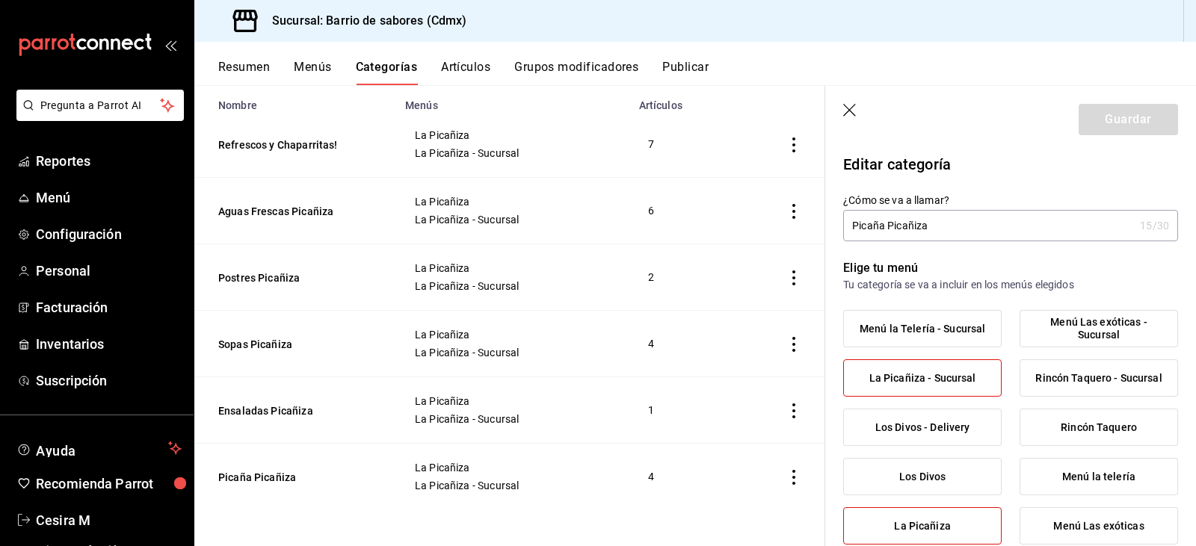
drag, startPoint x: 946, startPoint y: 221, endPoint x: 885, endPoint y: 218, distance: 60.6
click at [885, 218] on input "Picaña Picañiza" at bounding box center [988, 226] width 291 height 30
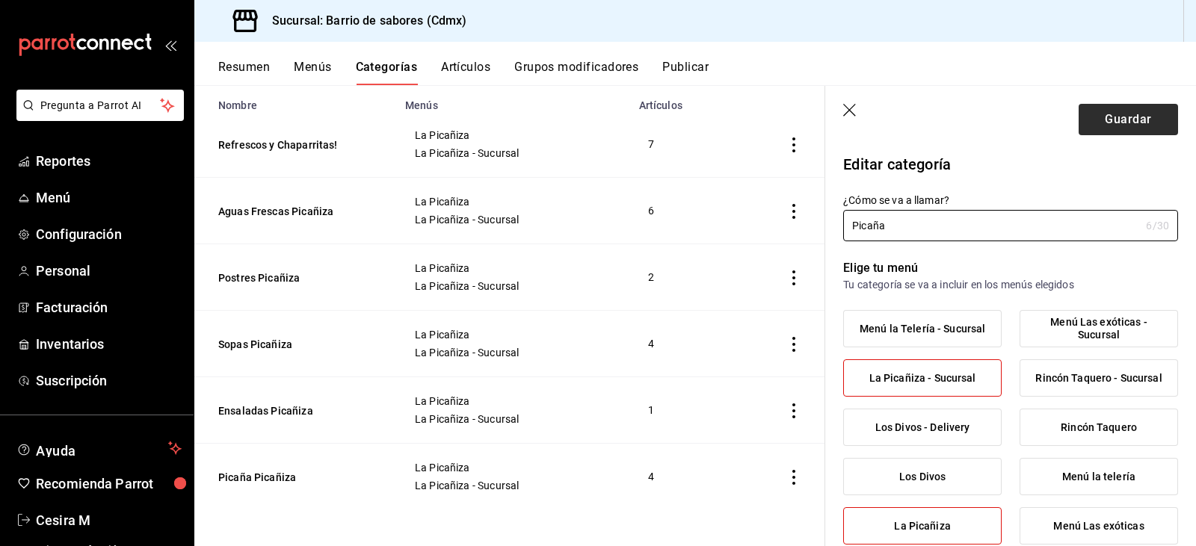
type input "Picaña"
click at [1121, 120] on button "Guardar" at bounding box center [1128, 119] width 99 height 31
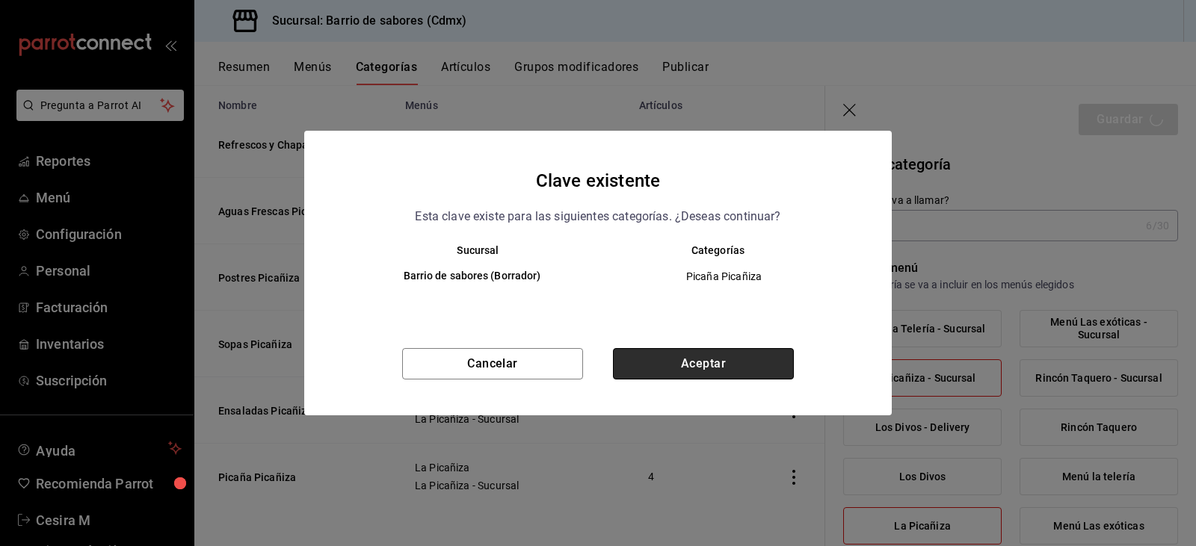
click at [717, 366] on button "Aceptar" at bounding box center [703, 363] width 181 height 31
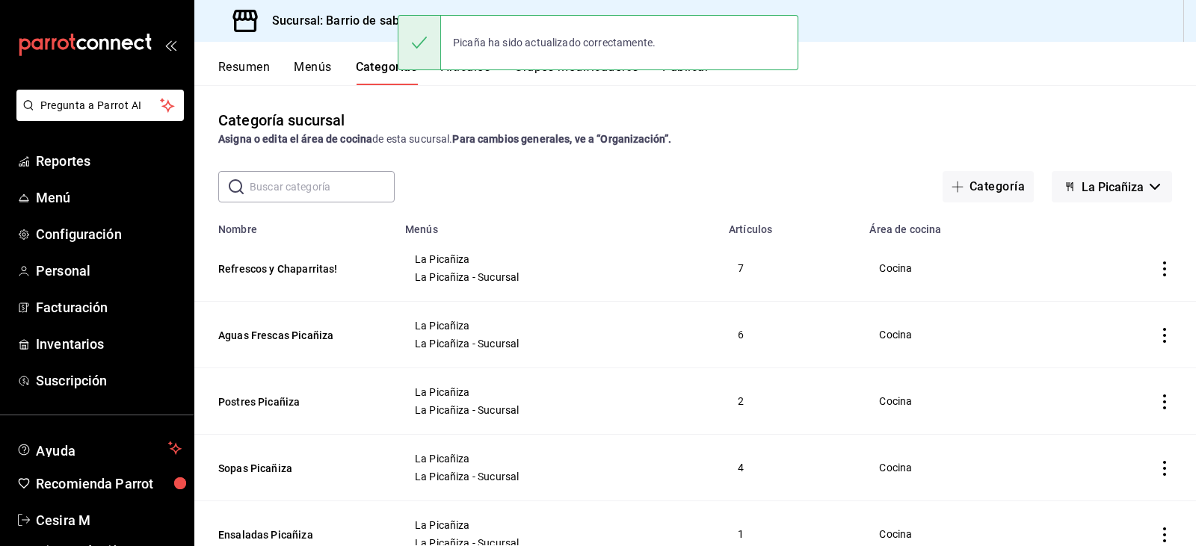
click at [1099, 176] on button "La Picañiza" at bounding box center [1112, 186] width 120 height 31
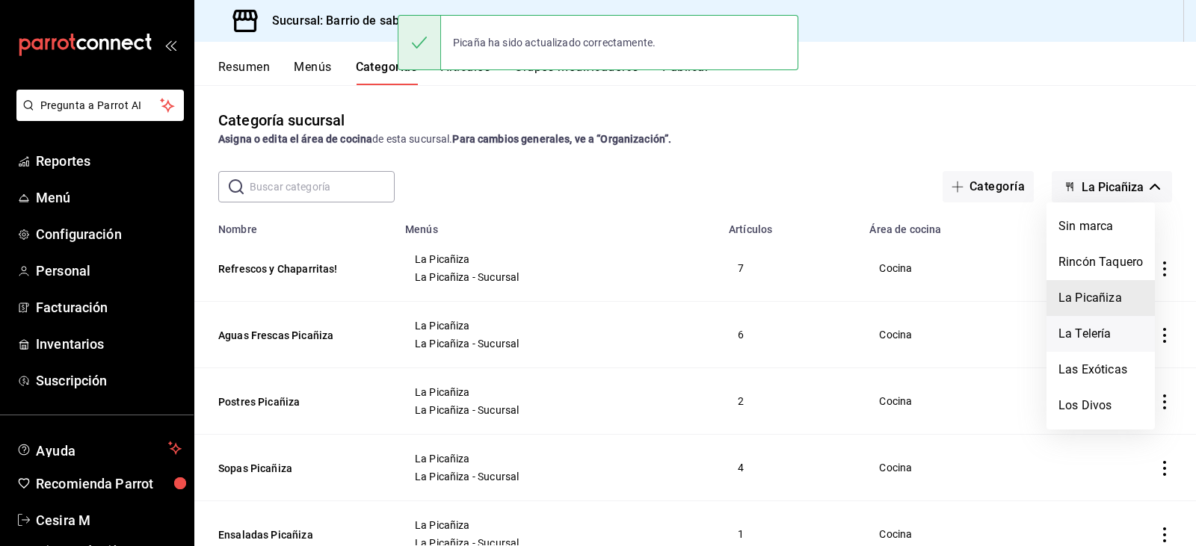
click at [1091, 339] on li "La Telería" at bounding box center [1100, 334] width 108 height 36
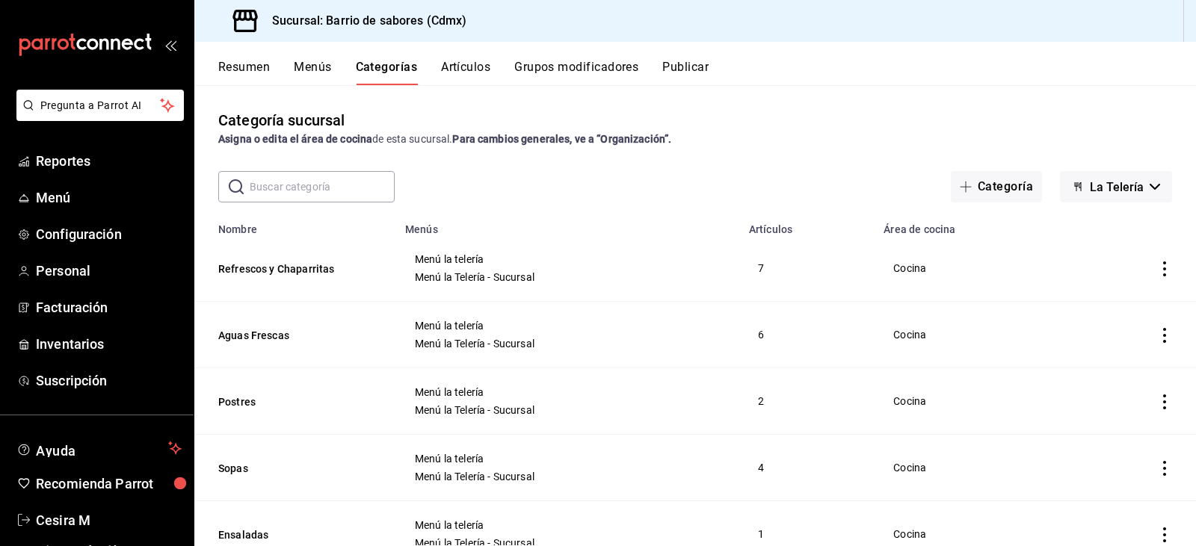
click at [1091, 194] on span "La Telería" at bounding box center [1117, 187] width 54 height 14
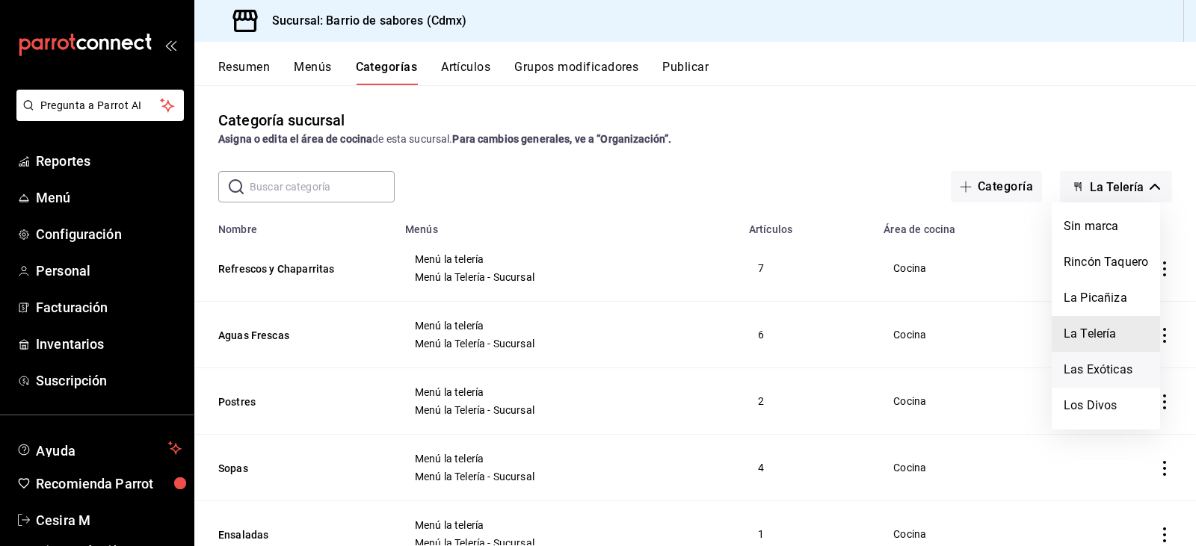
click at [1094, 363] on li "Las Exóticas" at bounding box center [1106, 370] width 108 height 36
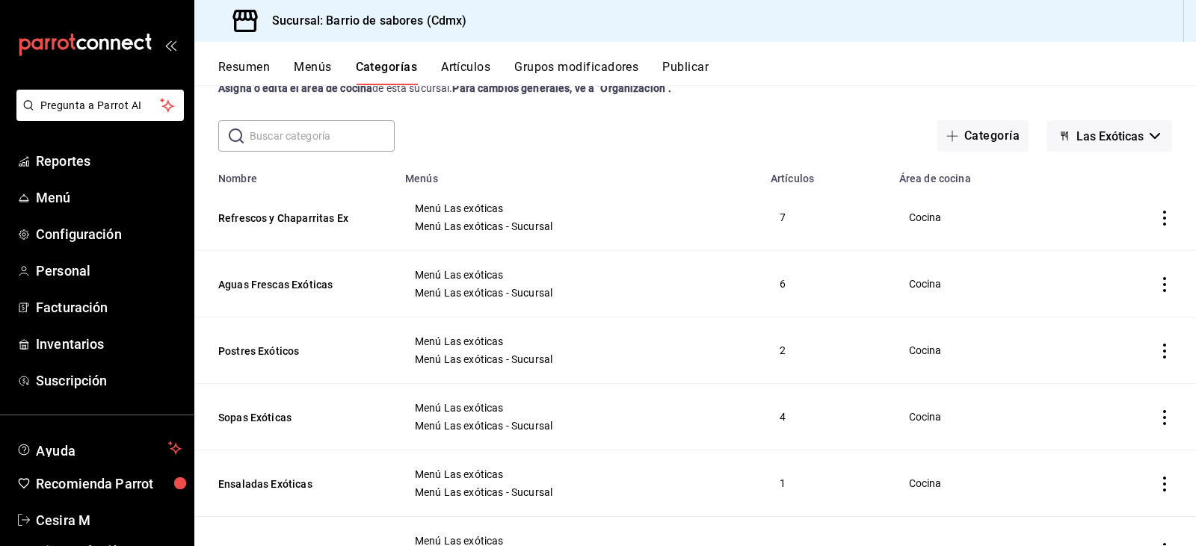
scroll to position [50, 0]
click at [1085, 129] on button "Las Exóticas" at bounding box center [1109, 136] width 126 height 31
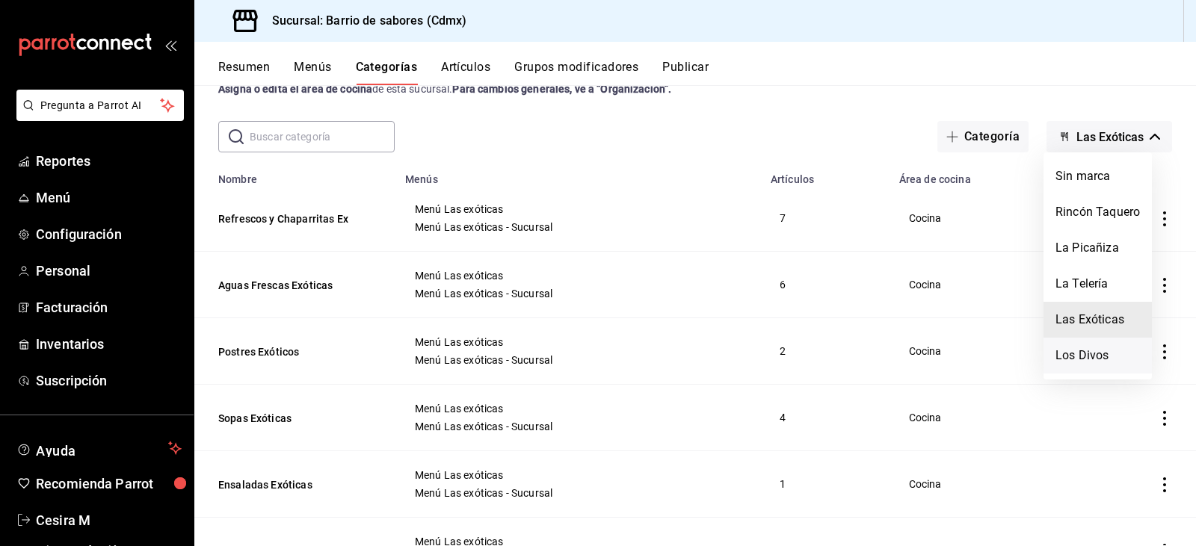
click at [1080, 349] on li "Los Divos" at bounding box center [1098, 356] width 108 height 36
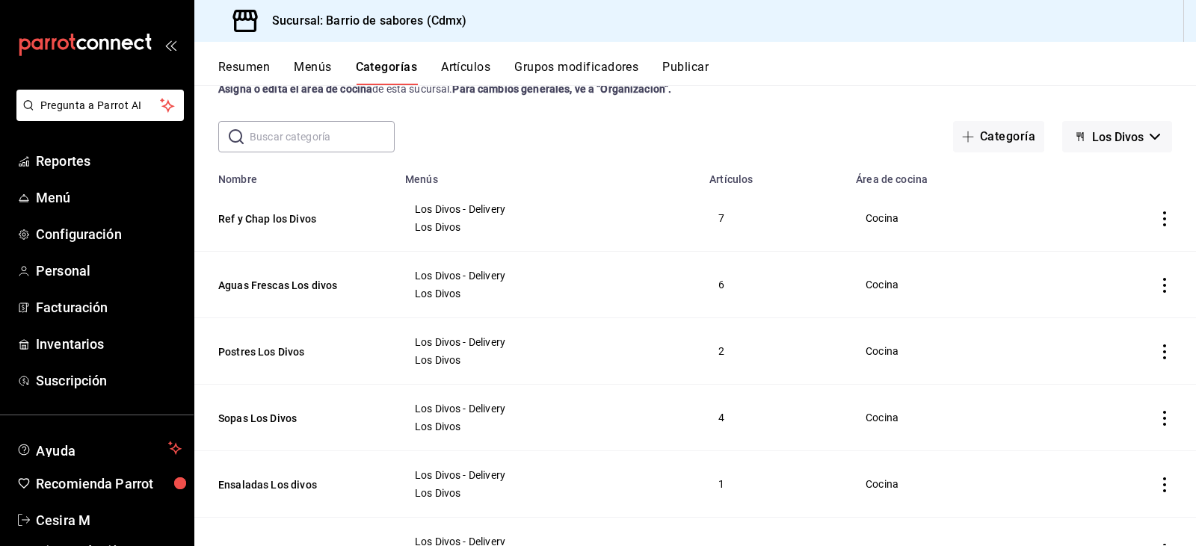
scroll to position [0, 0]
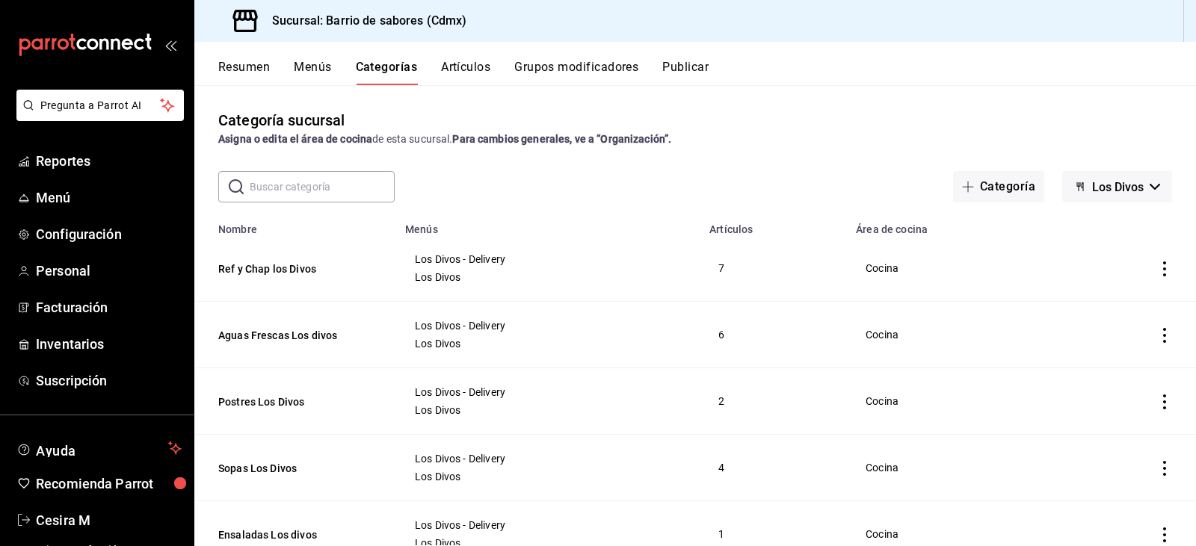
click at [684, 64] on button "Publicar" at bounding box center [685, 72] width 46 height 25
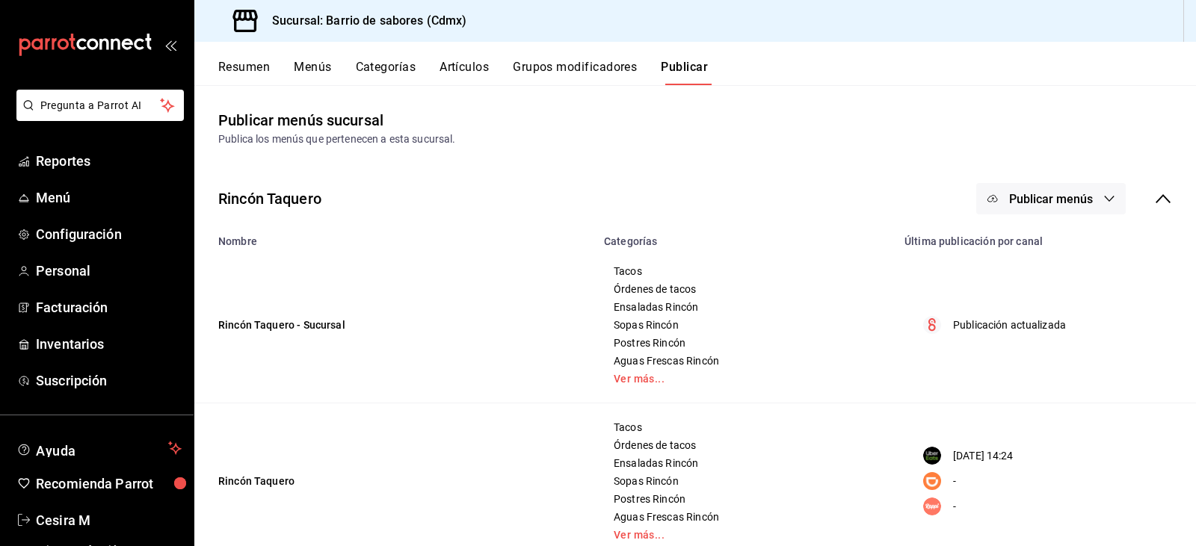
click at [1082, 209] on button "Publicar menús" at bounding box center [1050, 198] width 149 height 31
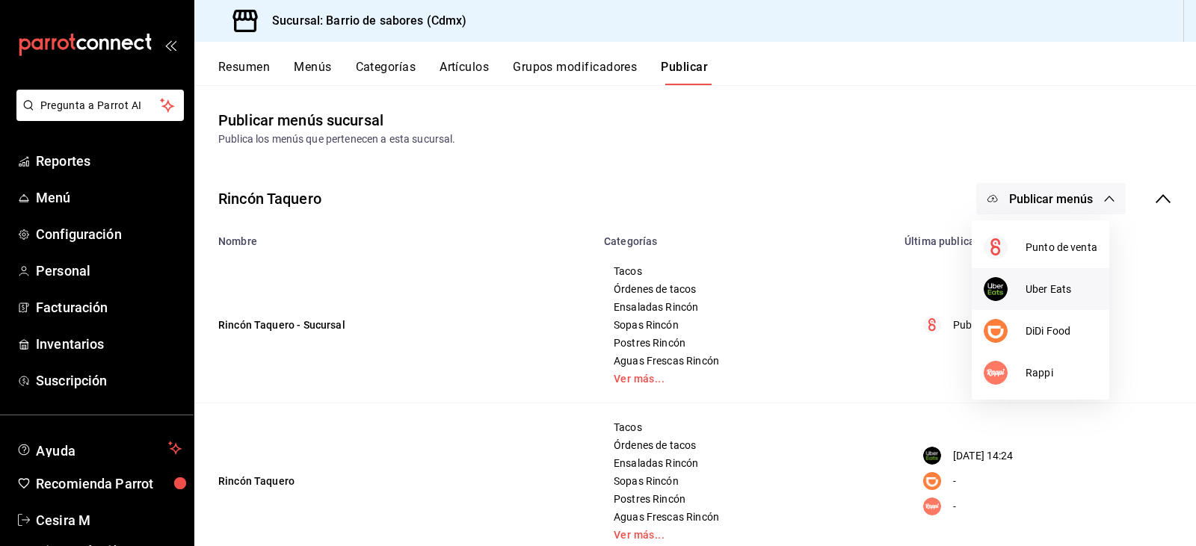
click at [1051, 294] on span "Uber Eats" at bounding box center [1062, 290] width 72 height 16
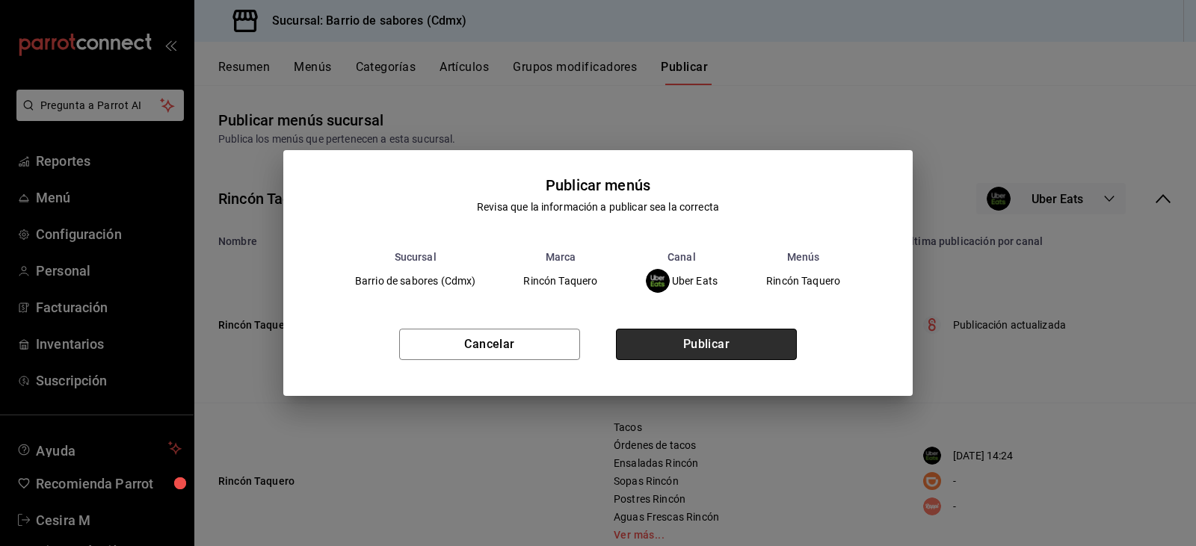
click at [735, 344] on button "Publicar" at bounding box center [706, 344] width 181 height 31
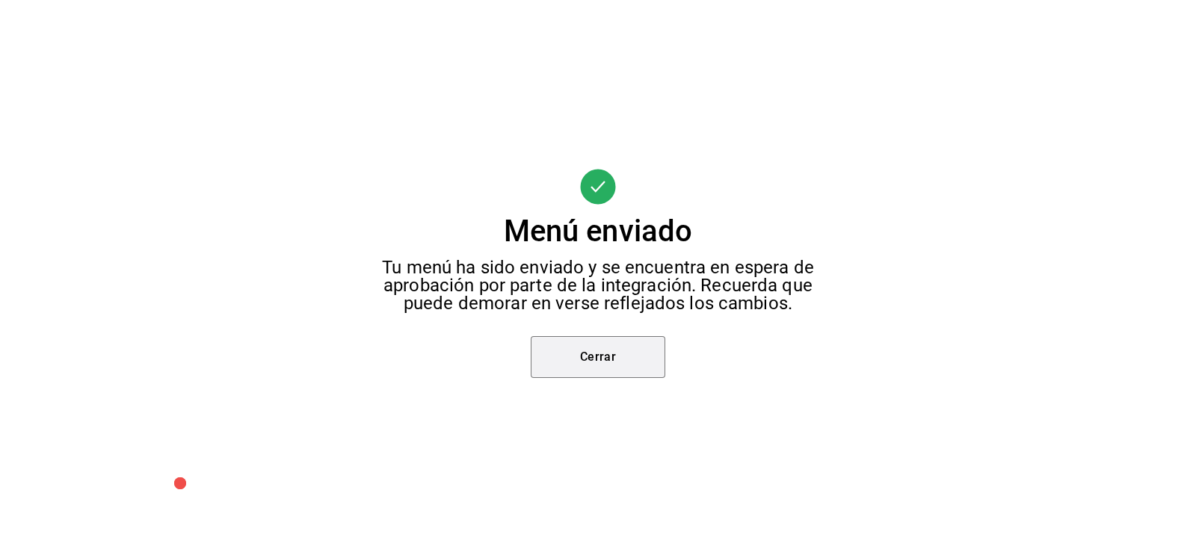
click at [608, 350] on button "Cerrar" at bounding box center [598, 357] width 135 height 42
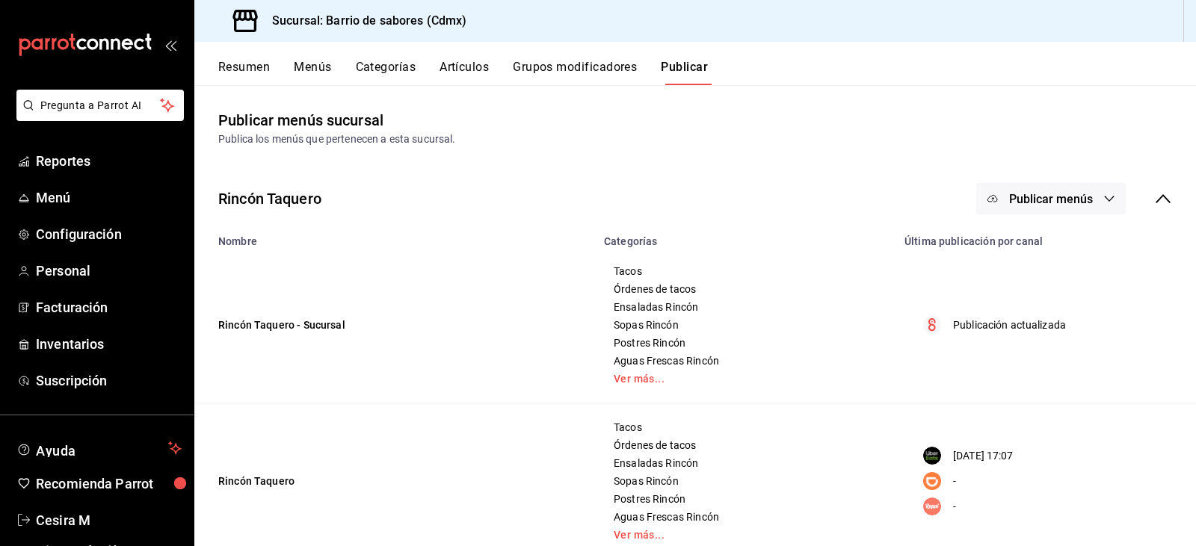
click at [1156, 194] on icon at bounding box center [1163, 199] width 18 height 18
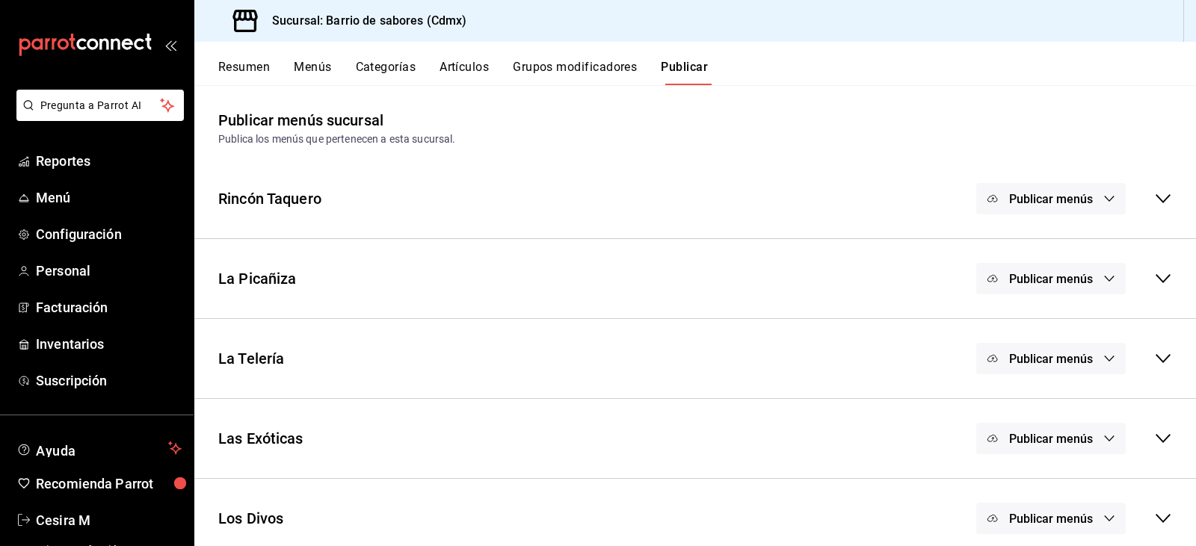
scroll to position [13, 0]
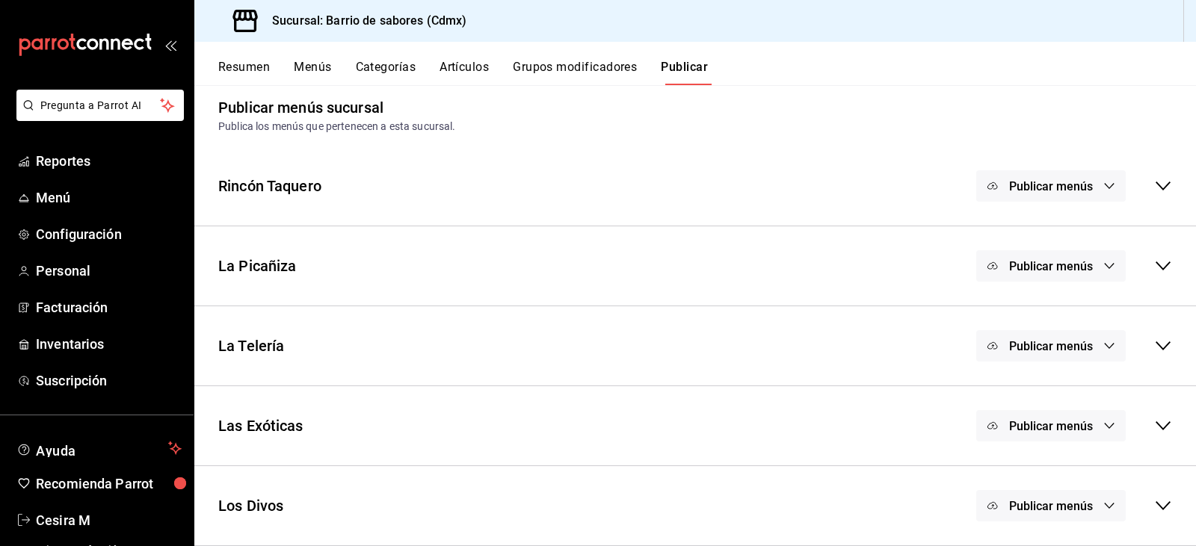
click at [1047, 270] on span "Publicar menús" at bounding box center [1051, 266] width 84 height 14
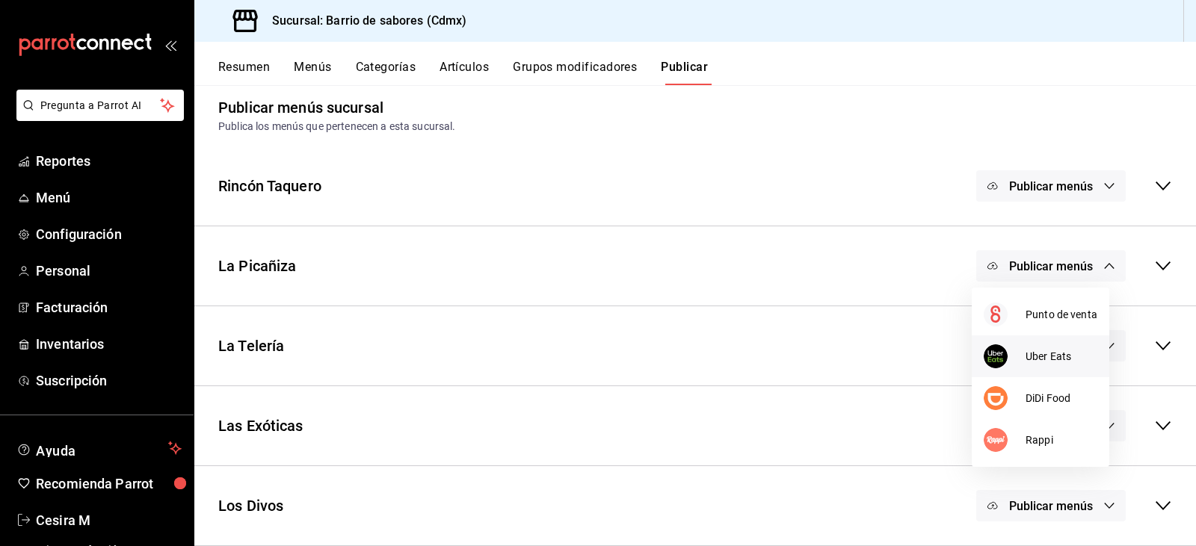
click at [1044, 361] on span "Uber Eats" at bounding box center [1062, 357] width 72 height 16
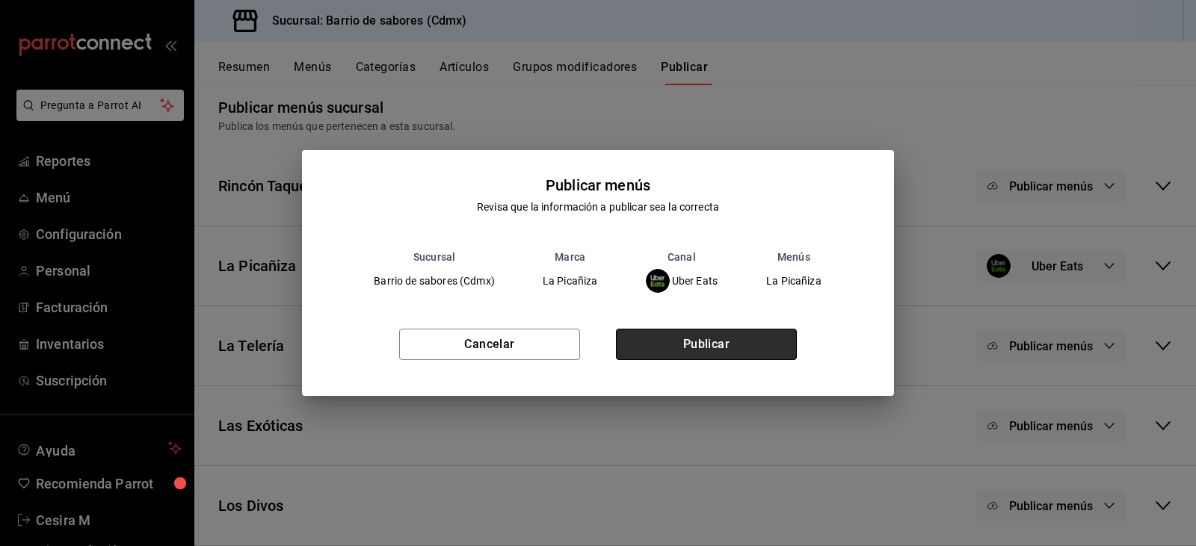
click at [744, 348] on button "Publicar" at bounding box center [706, 344] width 181 height 31
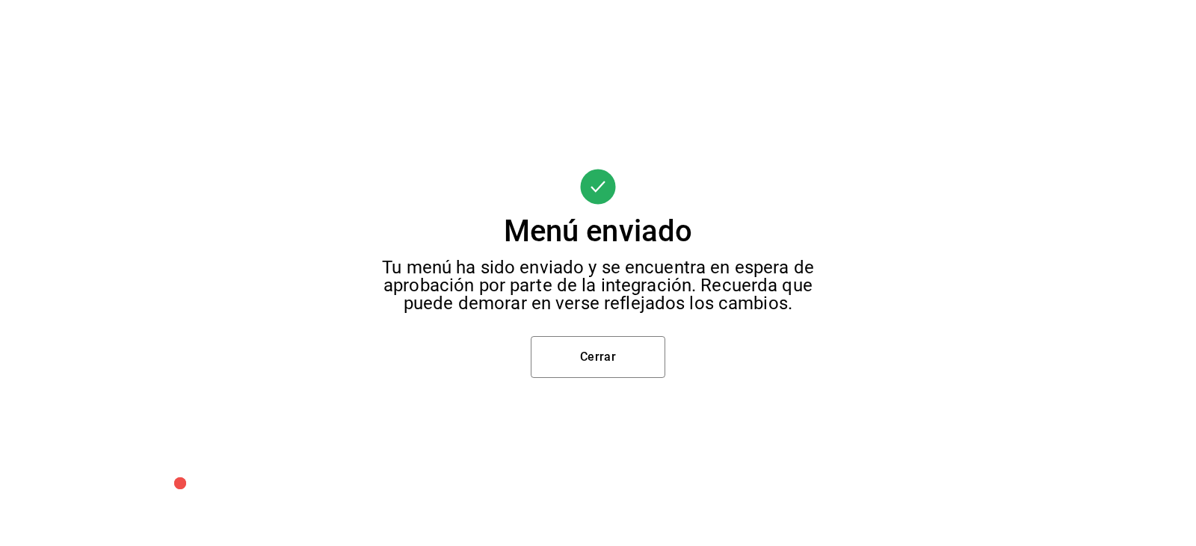
scroll to position [0, 0]
click at [646, 349] on button "Cerrar" at bounding box center [598, 357] width 135 height 42
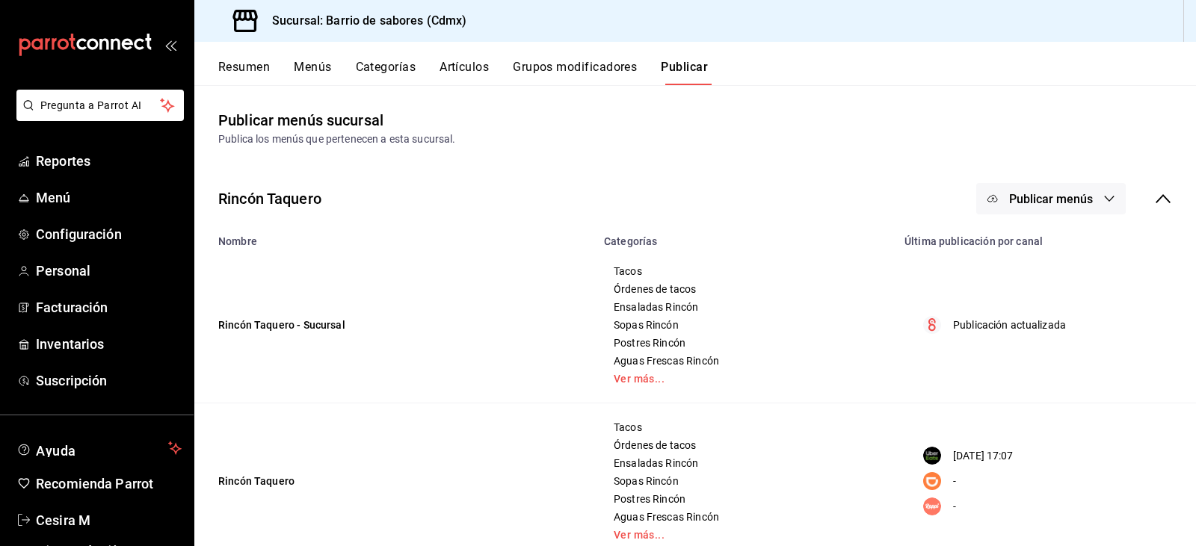
click at [323, 68] on button "Menús" at bounding box center [312, 72] width 37 height 25
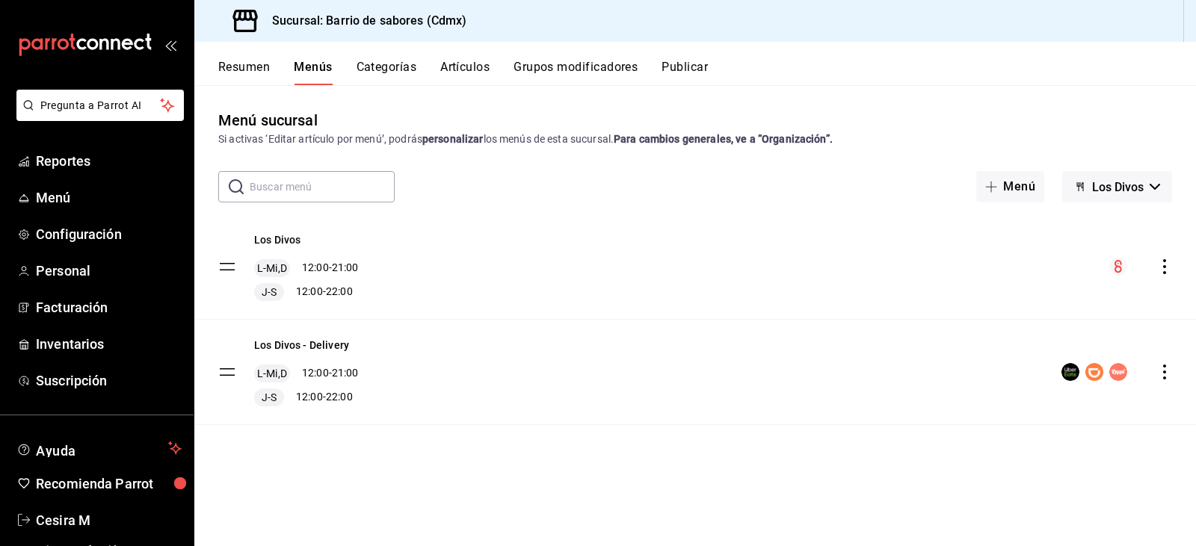
click at [1169, 377] on icon "actions" at bounding box center [1164, 372] width 15 height 15
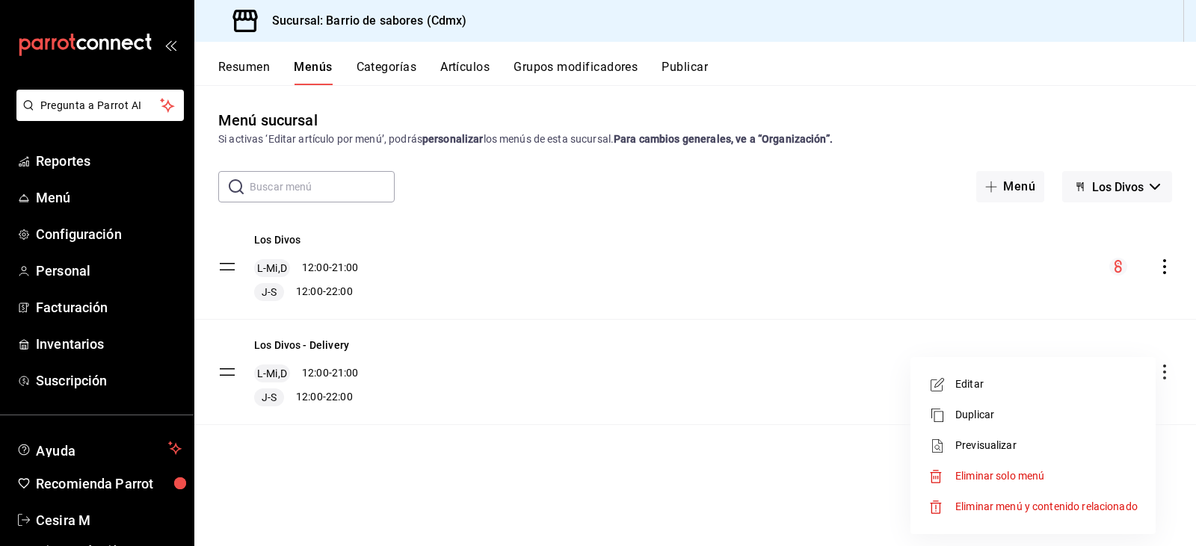
click at [930, 347] on div at bounding box center [598, 273] width 1196 height 546
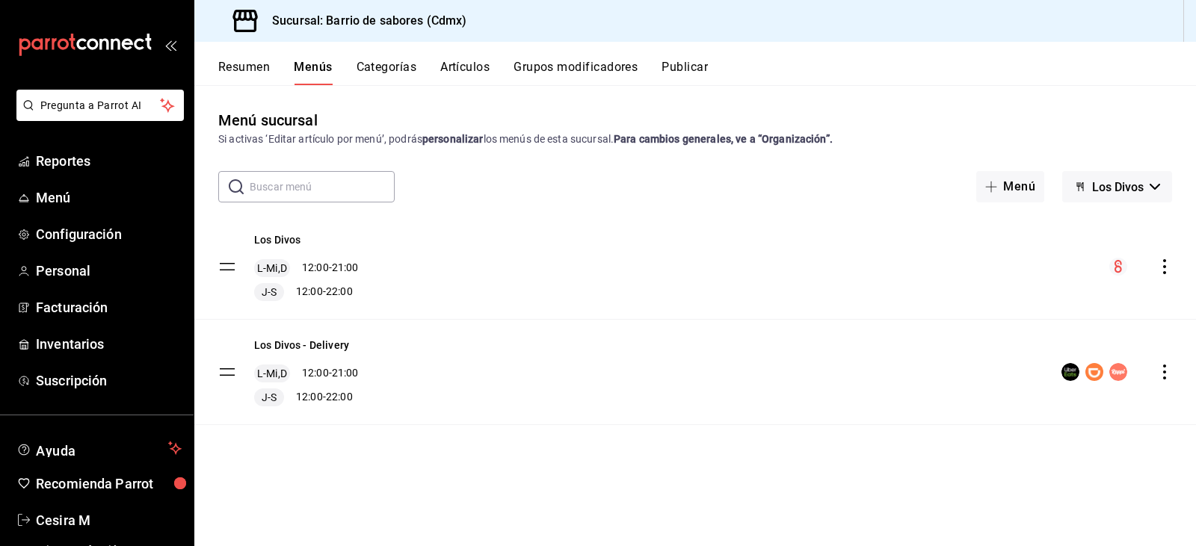
click at [255, 61] on button "Resumen" at bounding box center [244, 72] width 52 height 25
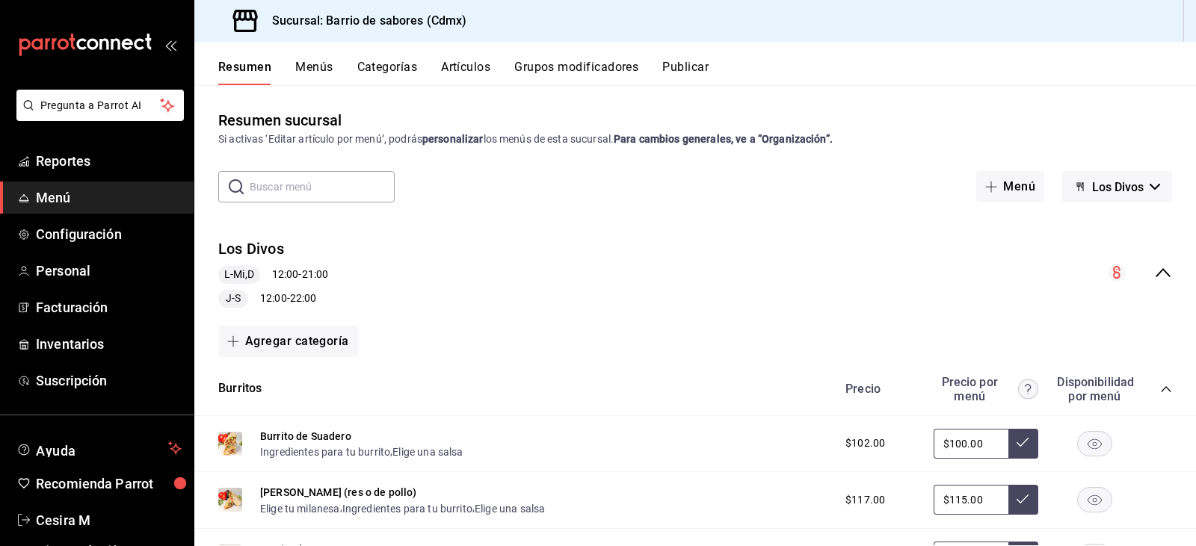
click at [1165, 257] on div "Los Divos L-Mi,D 12:00 - 21:00 J-S 12:00 - 22:00" at bounding box center [695, 272] width 1002 height 93
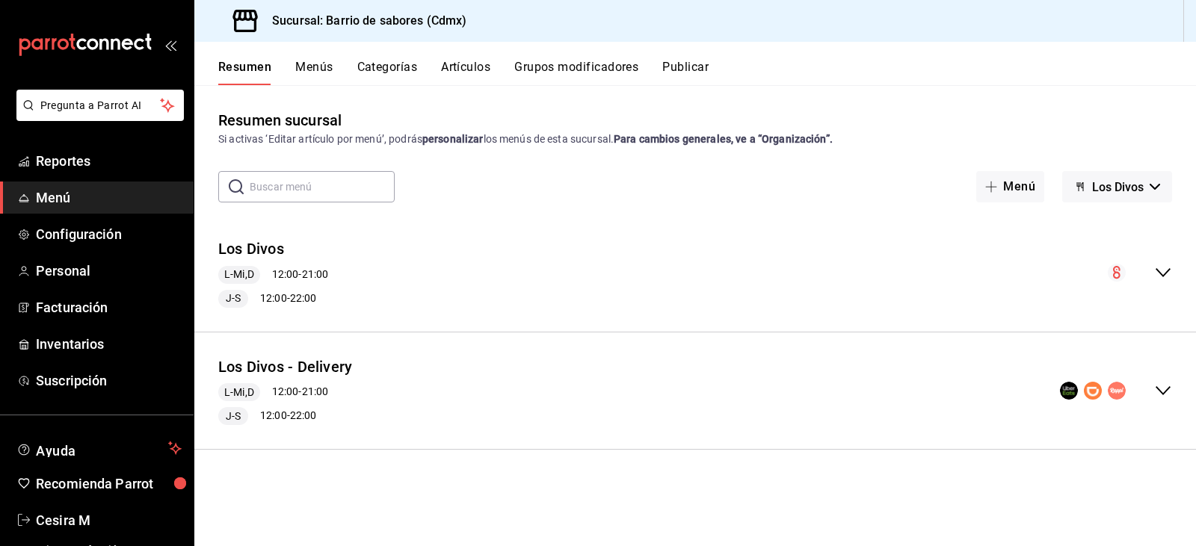
click at [1156, 392] on icon "collapse-menu-row" at bounding box center [1163, 391] width 18 height 18
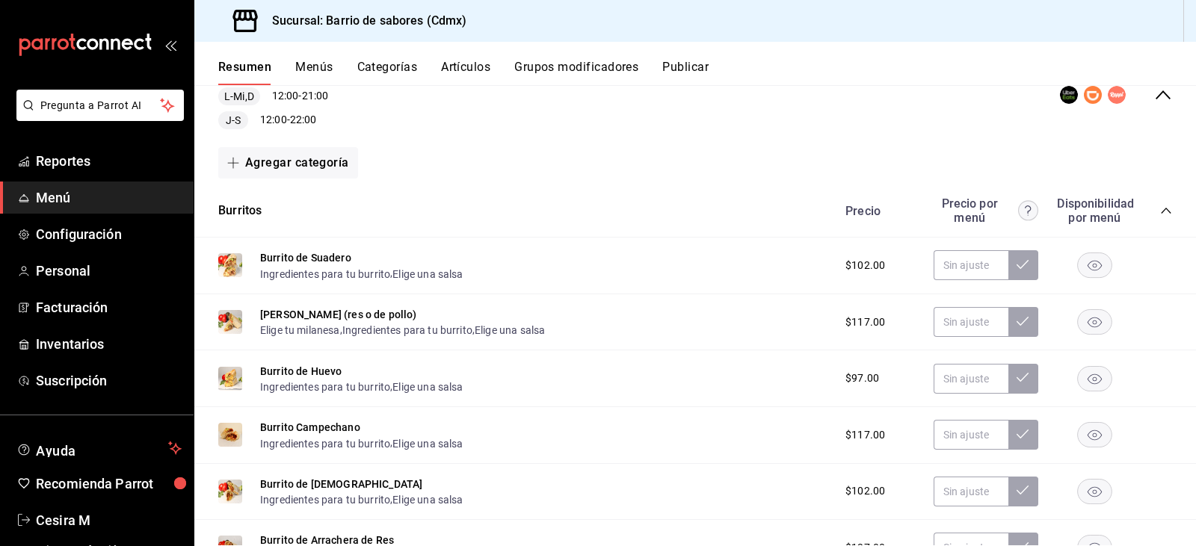
scroll to position [299, 0]
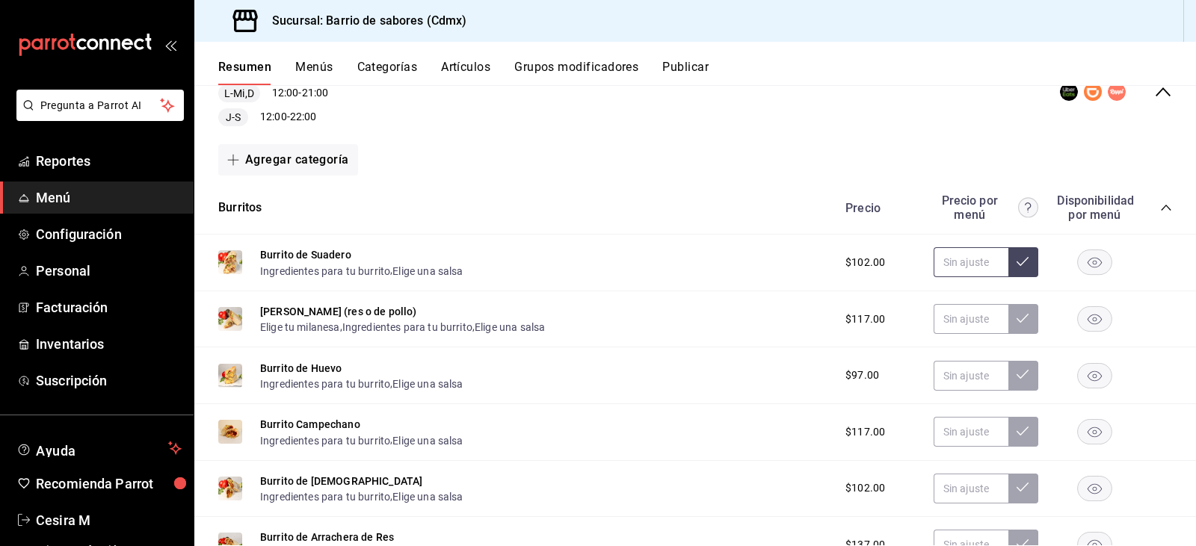
click at [972, 259] on input "text" at bounding box center [971, 262] width 75 height 30
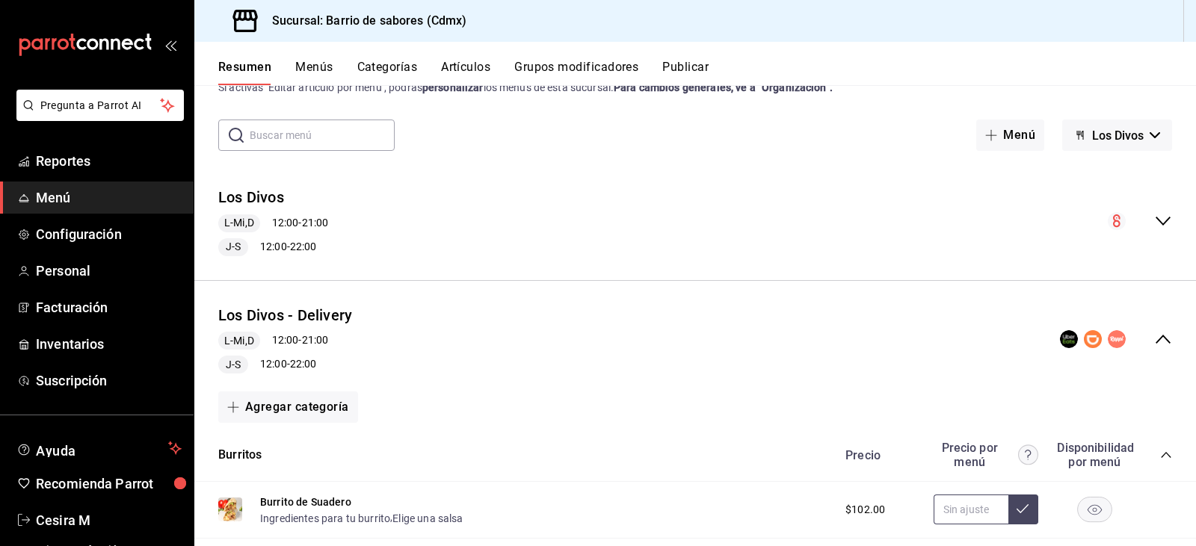
scroll to position [0, 0]
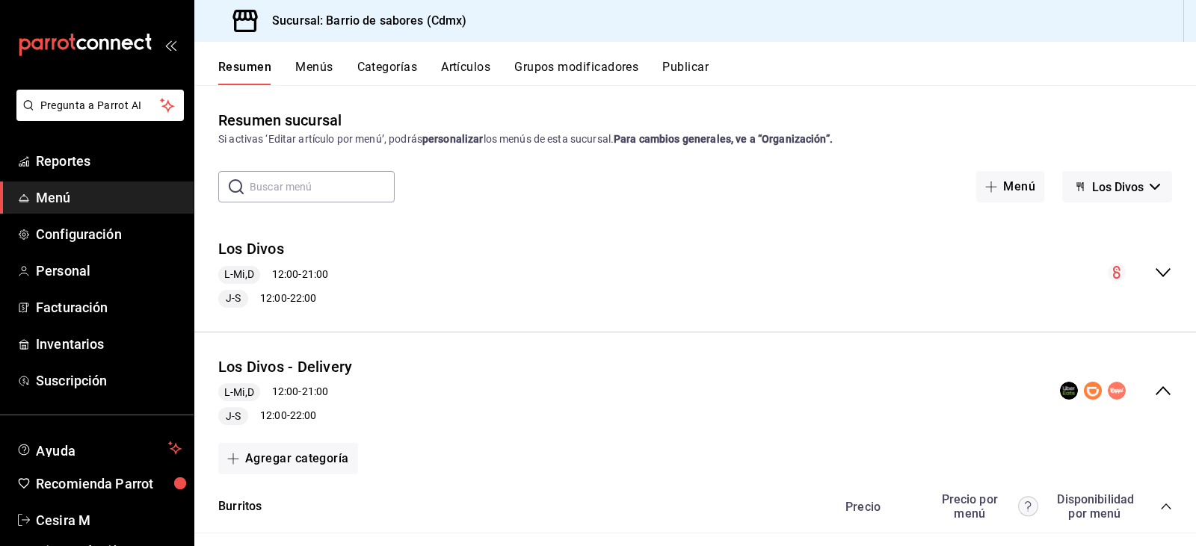
click at [1154, 391] on icon "collapse-menu-row" at bounding box center [1163, 391] width 18 height 18
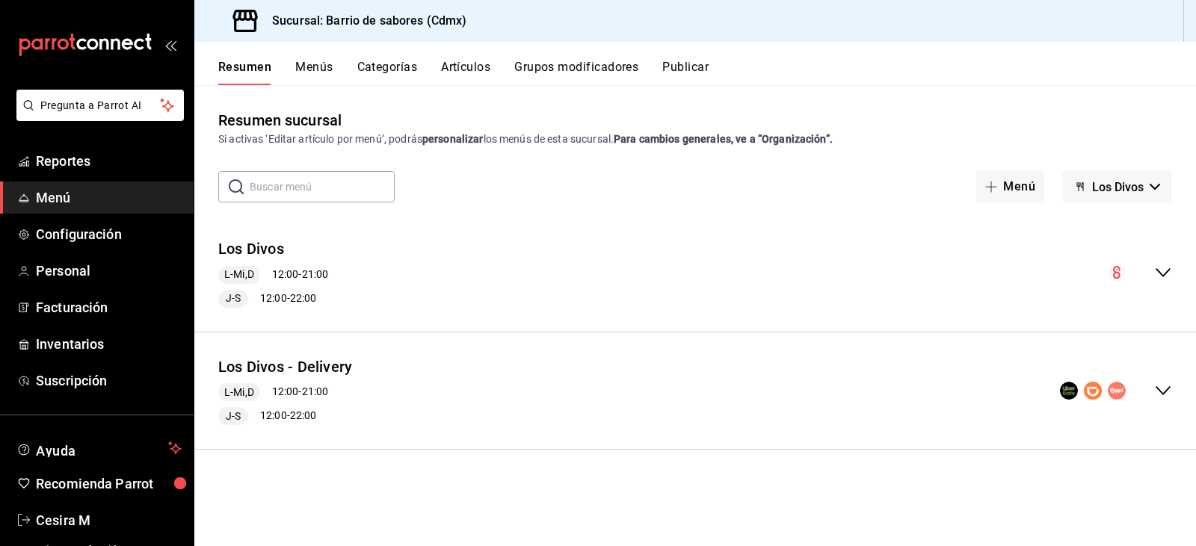
click at [1153, 186] on icon "button" at bounding box center [1155, 187] width 10 height 6
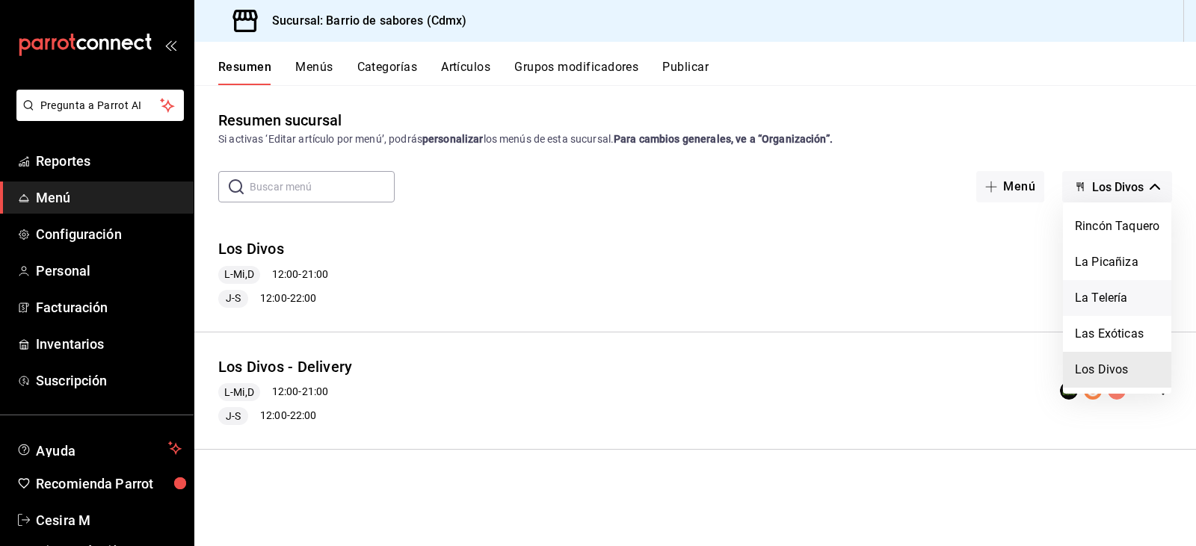
click at [1105, 283] on li "La Telería" at bounding box center [1117, 298] width 108 height 36
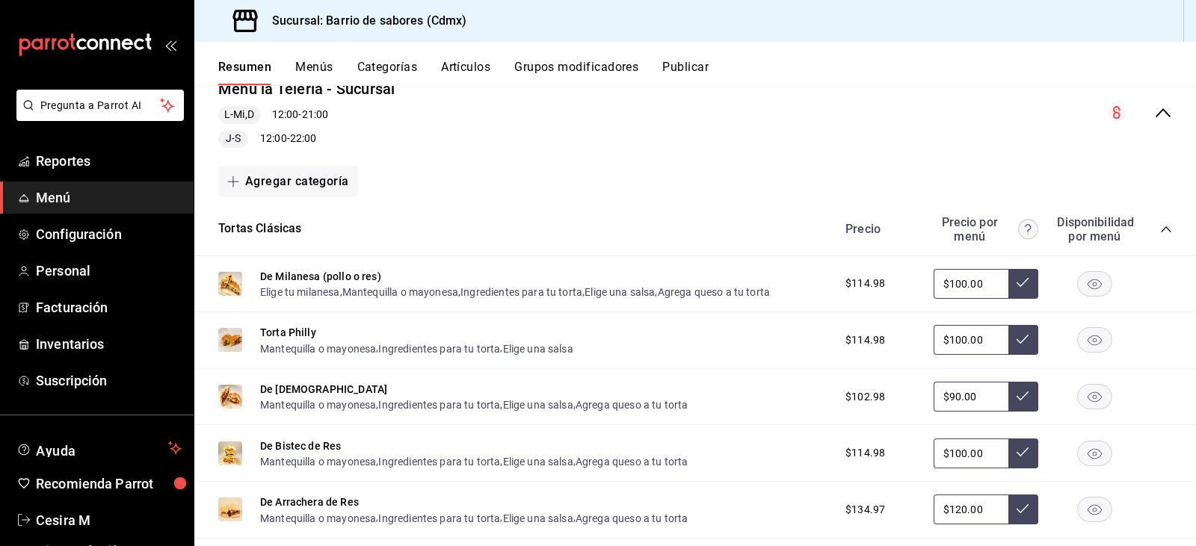
scroll to position [149, 0]
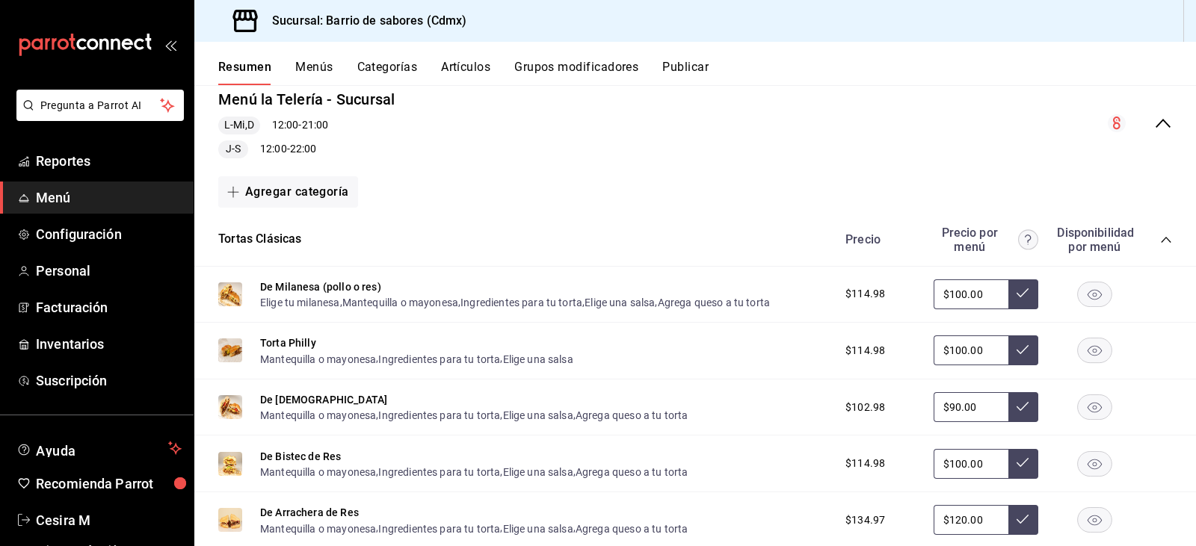
click at [1159, 126] on icon "collapse-menu-row" at bounding box center [1163, 123] width 18 height 18
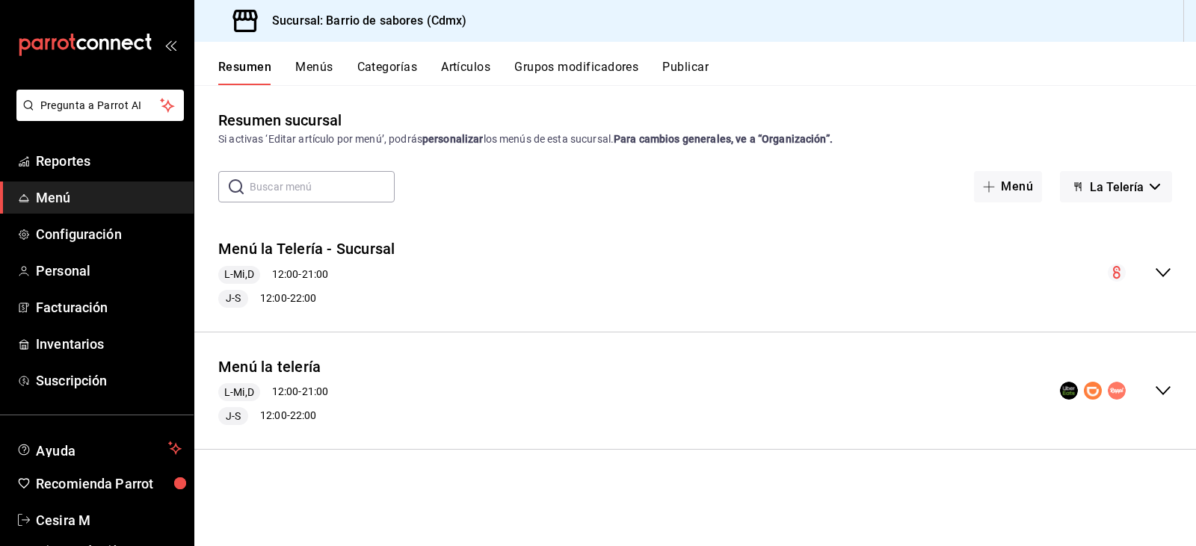
scroll to position [0, 0]
click at [1163, 391] on icon "collapse-menu-row" at bounding box center [1163, 391] width 18 height 18
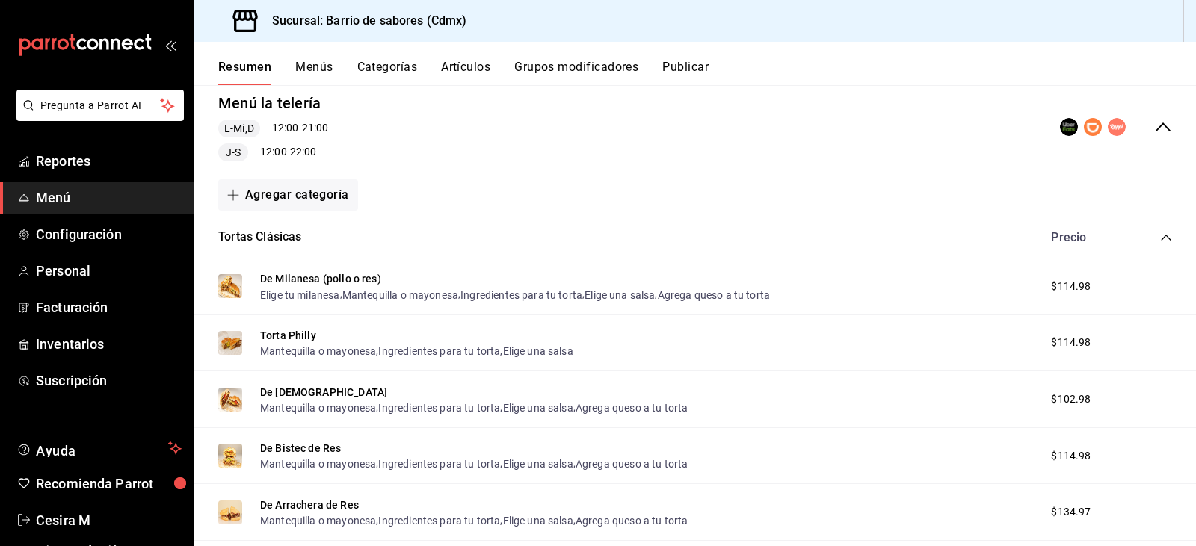
scroll to position [299, 0]
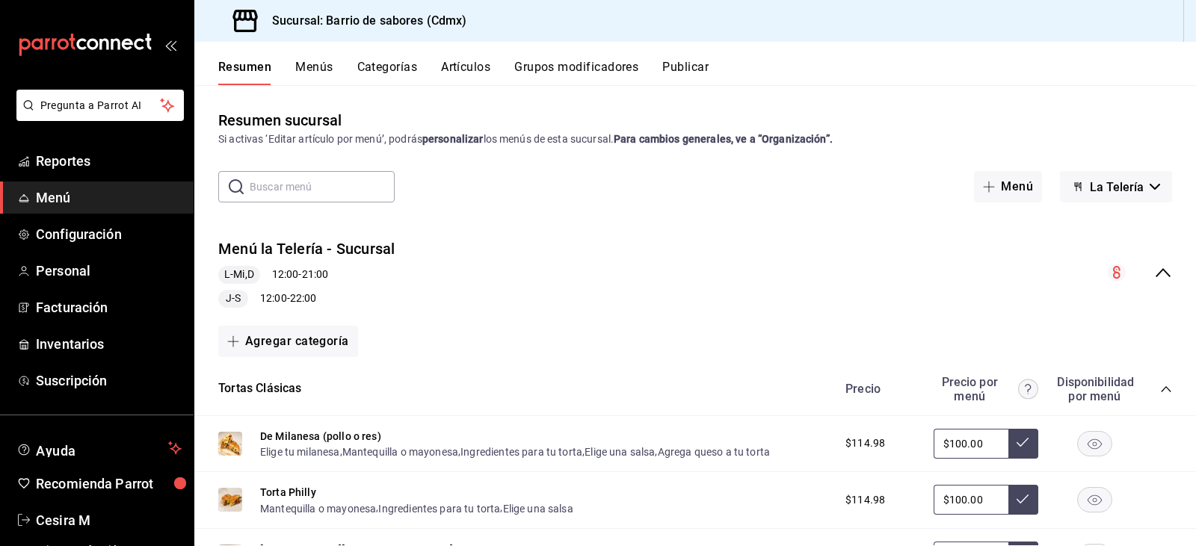
click at [1155, 282] on div "collapse-menu-row" at bounding box center [1140, 273] width 64 height 18
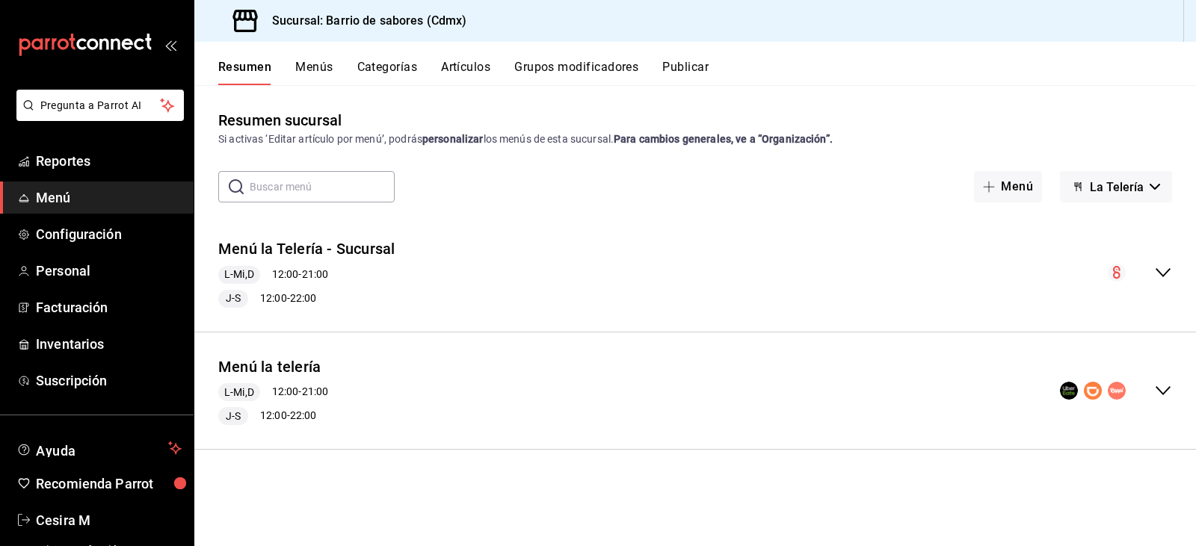
click at [944, 398] on div "Menú la telería L-Mi,D 12:00 - 21:00 J-S 12:00 - 22:00" at bounding box center [695, 391] width 1002 height 93
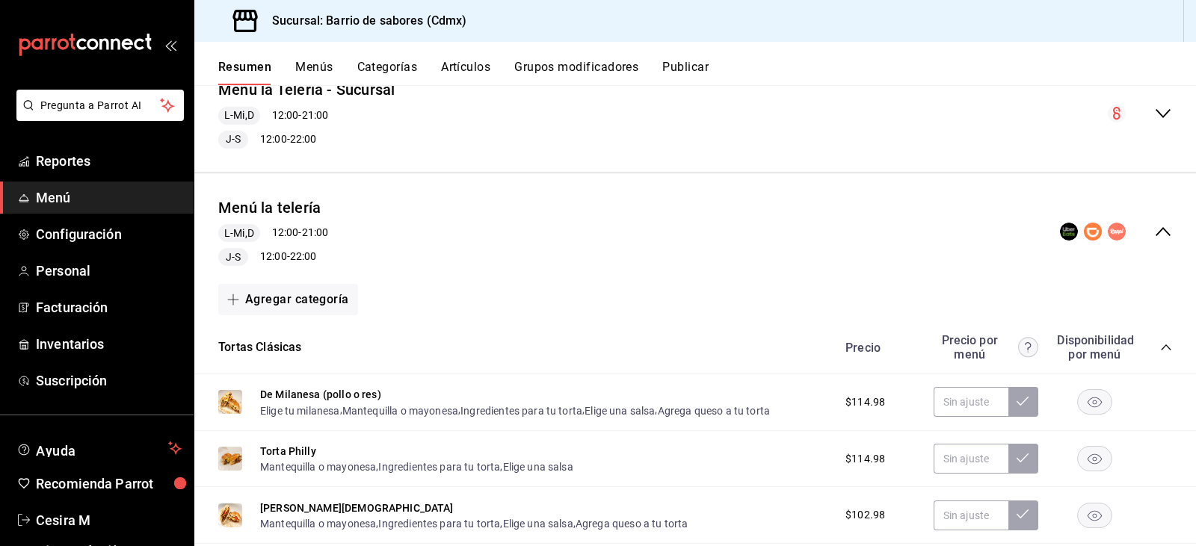
scroll to position [224, 0]
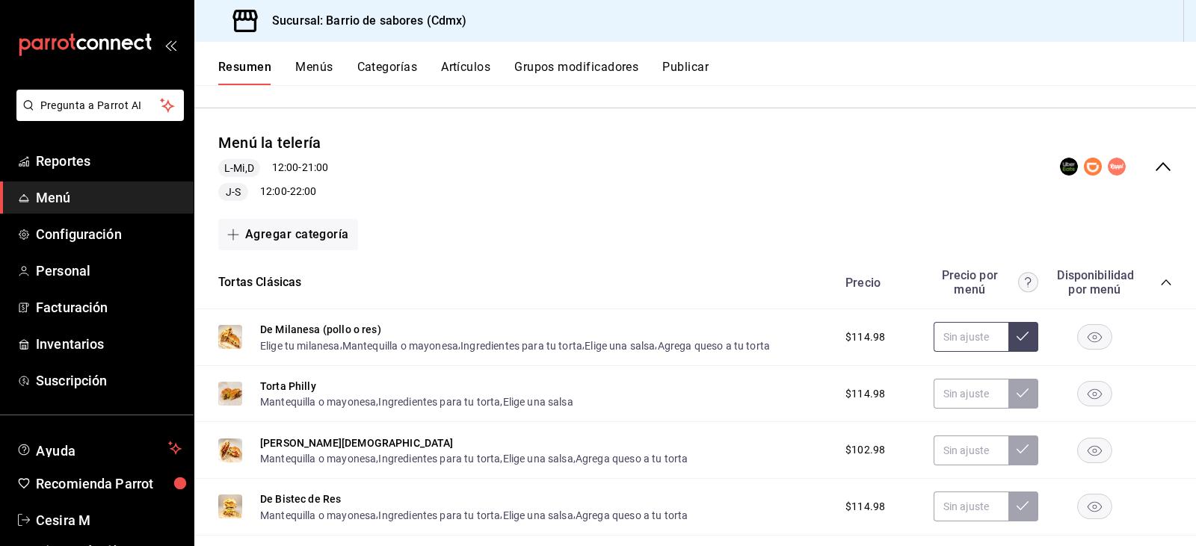
click at [960, 339] on input "text" at bounding box center [971, 337] width 75 height 30
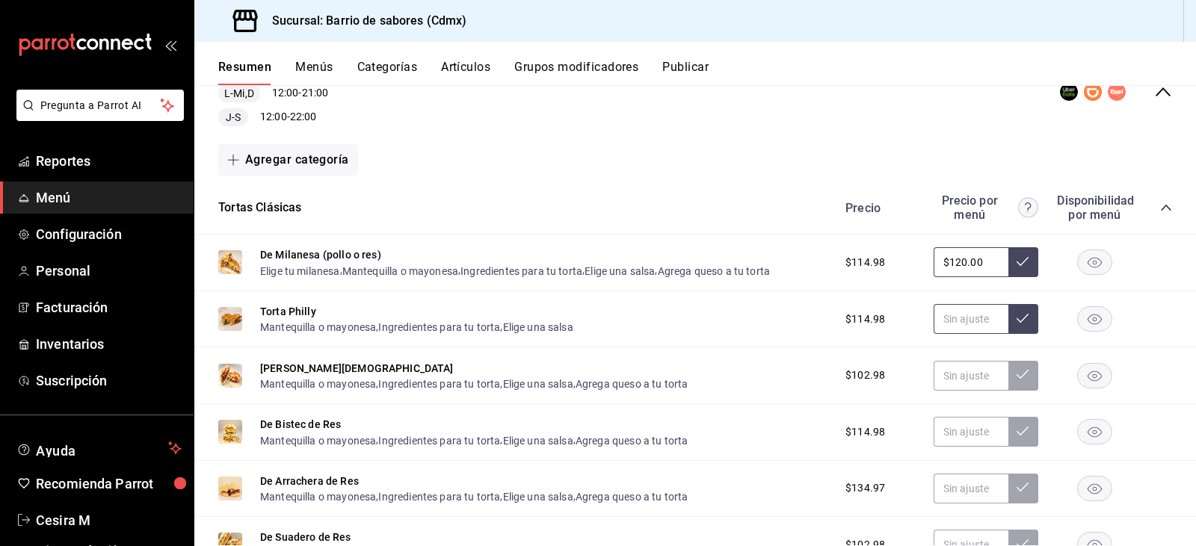
type input "$120.00"
click at [963, 309] on input "text" at bounding box center [971, 319] width 75 height 30
click at [965, 265] on input "text" at bounding box center [971, 262] width 75 height 30
type input "$120.00"
click at [1008, 262] on button at bounding box center [1023, 262] width 30 height 30
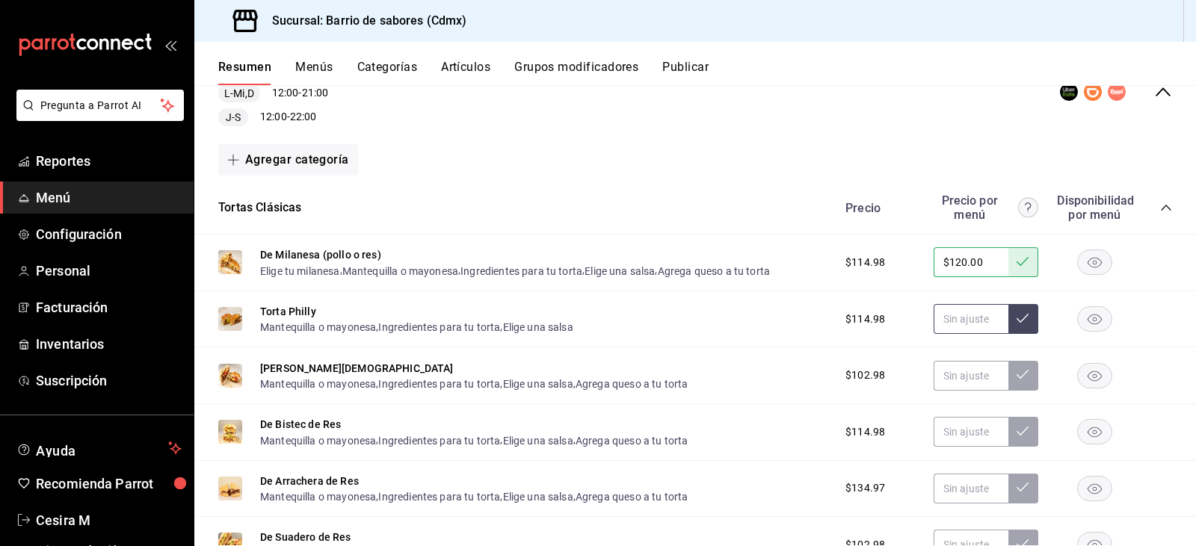
click at [959, 327] on input "text" at bounding box center [971, 319] width 75 height 30
click at [970, 321] on input "$120.00" at bounding box center [971, 319] width 75 height 30
type input "$119.98"
click at [984, 271] on input "$120.00" at bounding box center [971, 262] width 75 height 30
type input "$1.00"
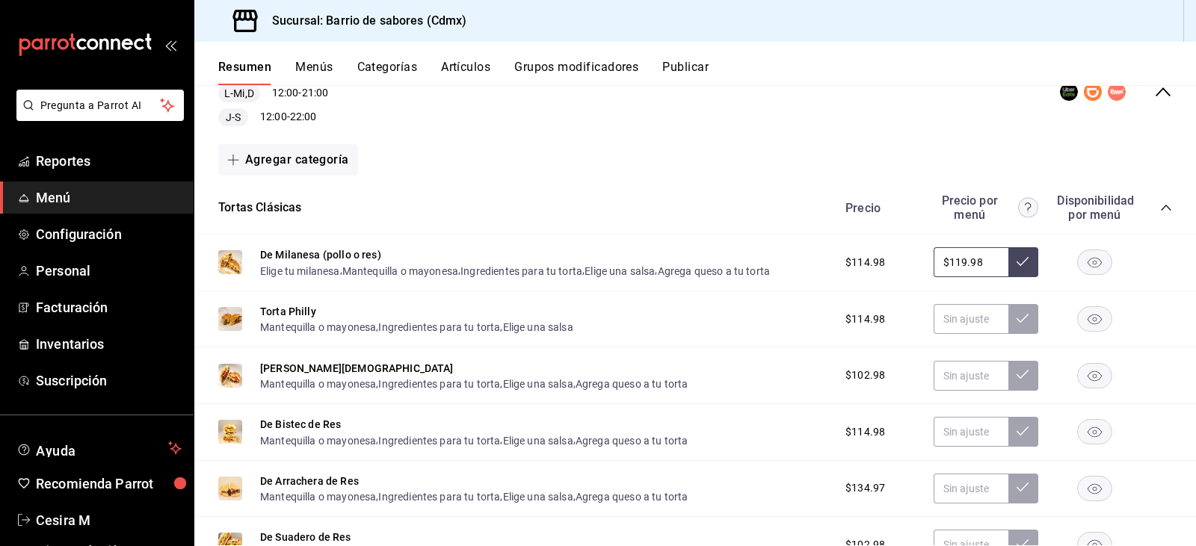
type input "$119.98"
click at [1017, 256] on icon at bounding box center [1023, 262] width 12 height 12
click at [965, 257] on input "$119.98" at bounding box center [971, 262] width 75 height 30
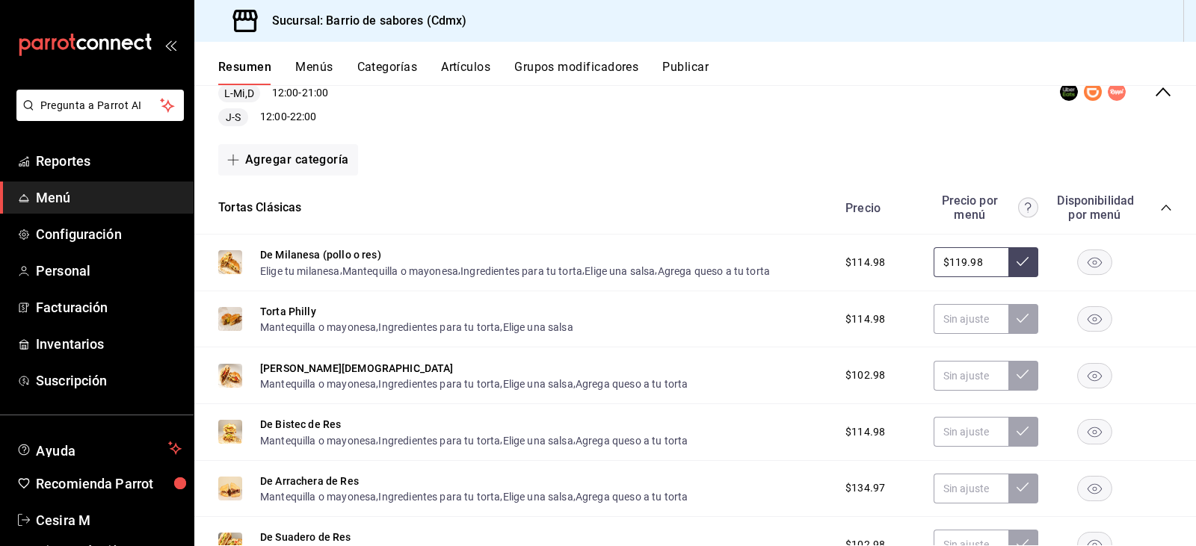
click at [955, 335] on div "Torta Philly Mantequilla o mayonesa , Ingredientes para tu torta , Elige una sa…" at bounding box center [695, 320] width 1002 height 57
click at [957, 318] on input "text" at bounding box center [971, 319] width 75 height 30
paste input "$119.98"
type input "$119.98"
click at [1018, 313] on button at bounding box center [1023, 319] width 30 height 30
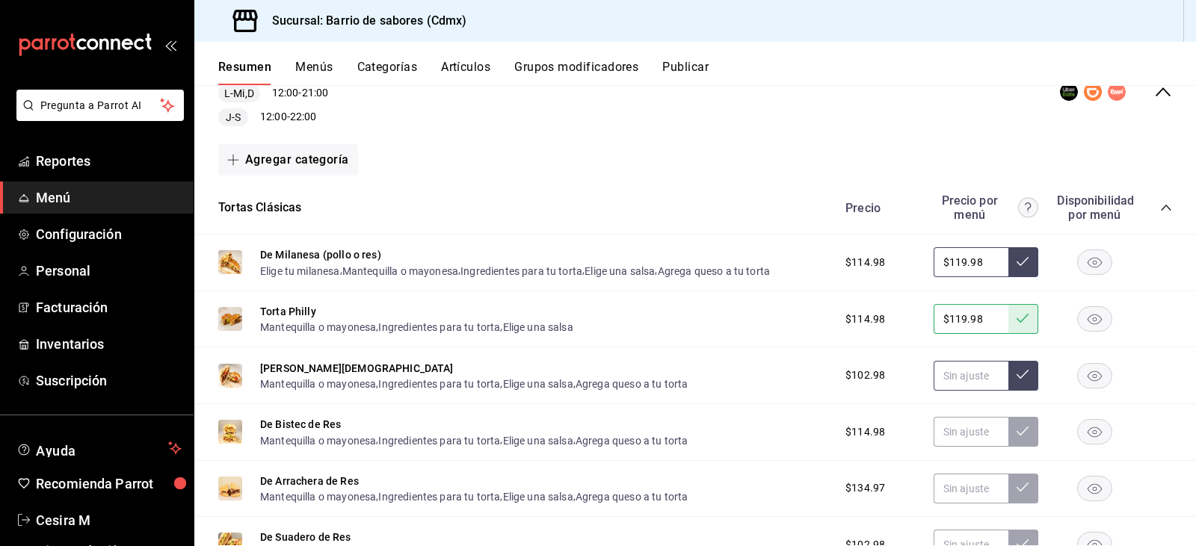
click at [953, 372] on input "text" at bounding box center [971, 376] width 75 height 30
click at [939, 373] on input "text" at bounding box center [971, 376] width 75 height 30
type input "$109.98"
click at [1017, 371] on icon at bounding box center [1023, 375] width 12 height 12
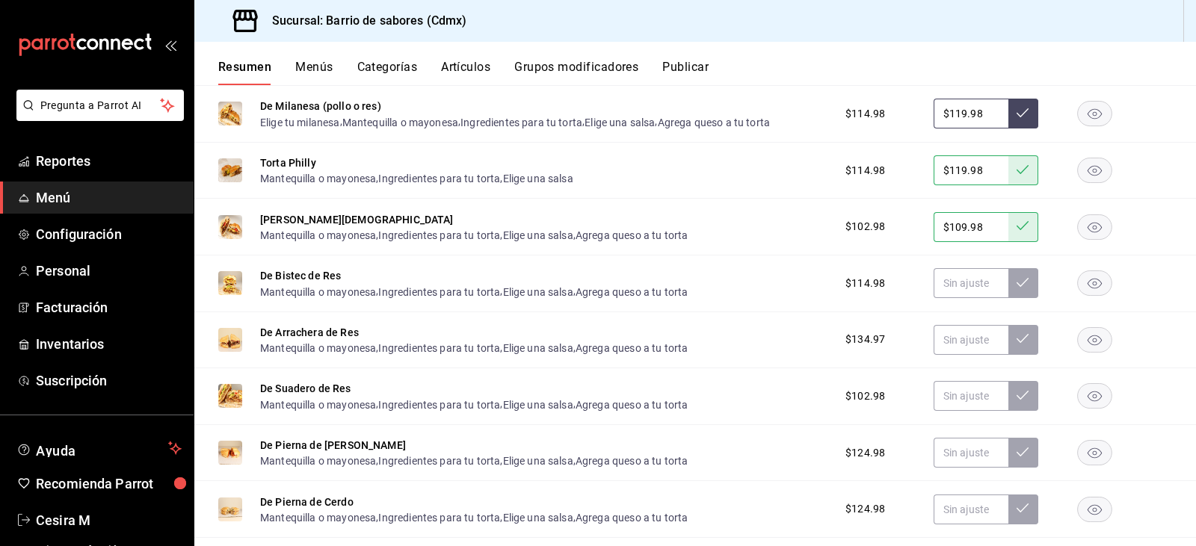
scroll to position [448, 0]
click at [964, 300] on div "De Bistec de Res Mantequilla o mayonesa , Ingredientes para tu torta , Elige un…" at bounding box center [695, 283] width 1002 height 57
click at [963, 284] on input "text" at bounding box center [971, 283] width 75 height 30
paste input "$119.98"
type input "$119.98"
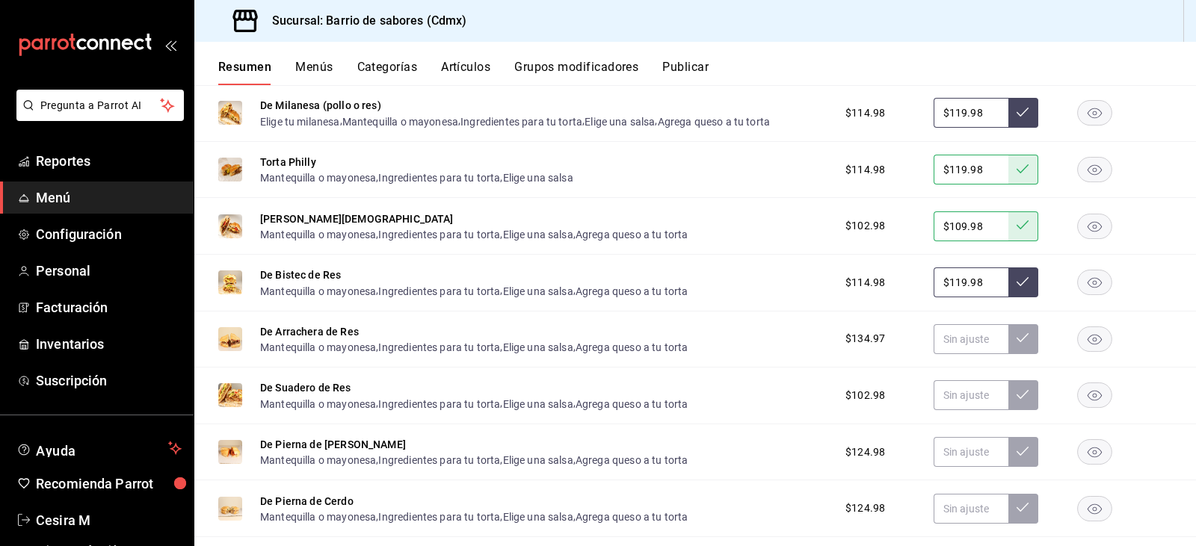
click at [1010, 288] on button at bounding box center [1023, 283] width 30 height 30
click at [949, 340] on input "text" at bounding box center [971, 339] width 75 height 30
type input "$141.98"
click at [1023, 339] on button at bounding box center [1023, 339] width 30 height 30
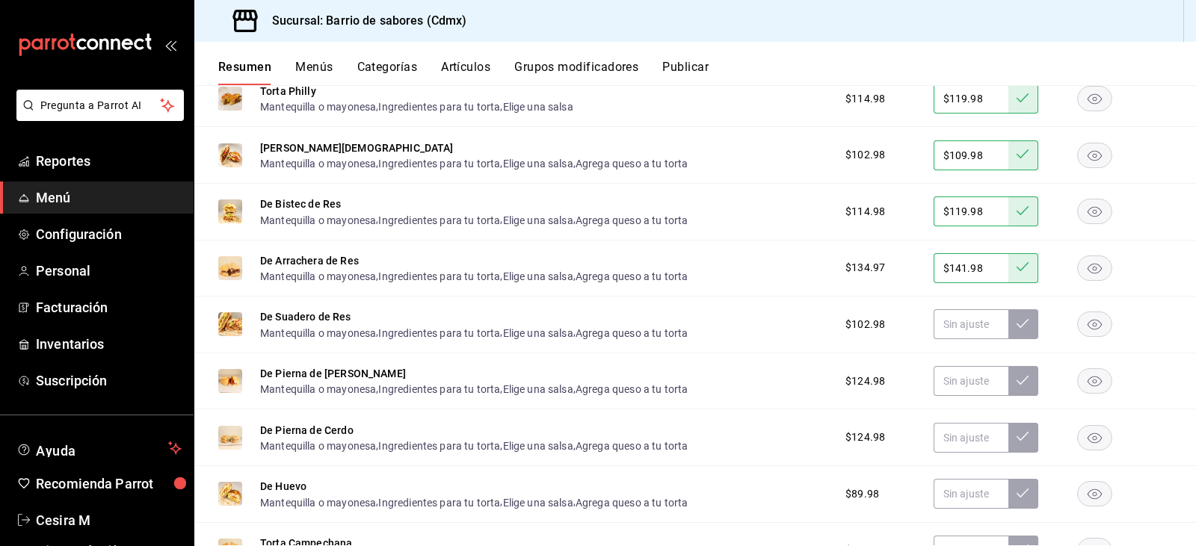
scroll to position [523, 0]
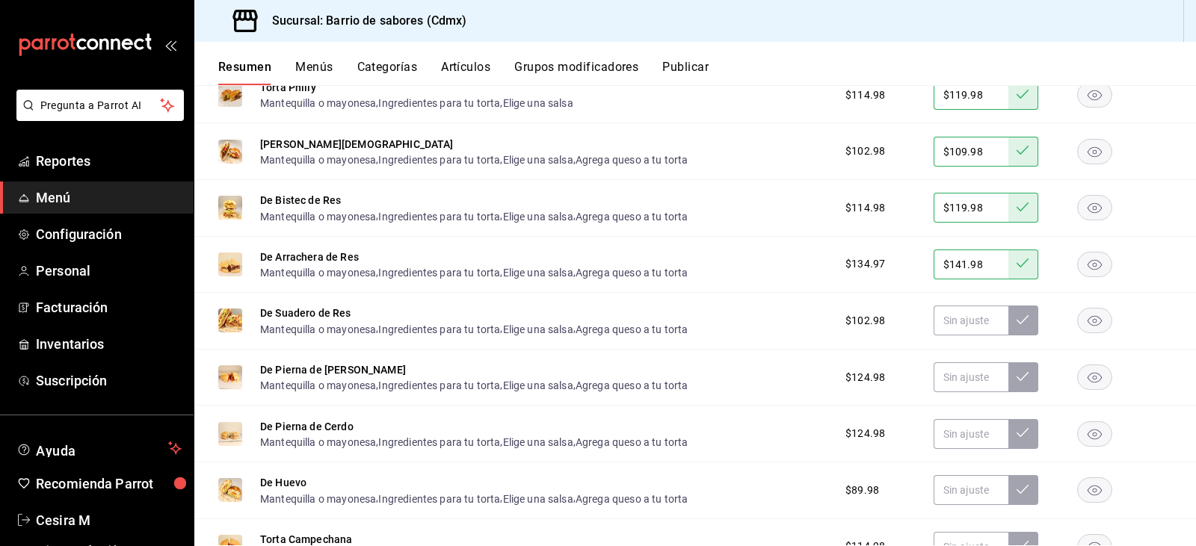
click at [946, 158] on input "$109.98" at bounding box center [971, 152] width 75 height 30
click at [952, 315] on input "text" at bounding box center [971, 321] width 75 height 30
paste input "$109.98"
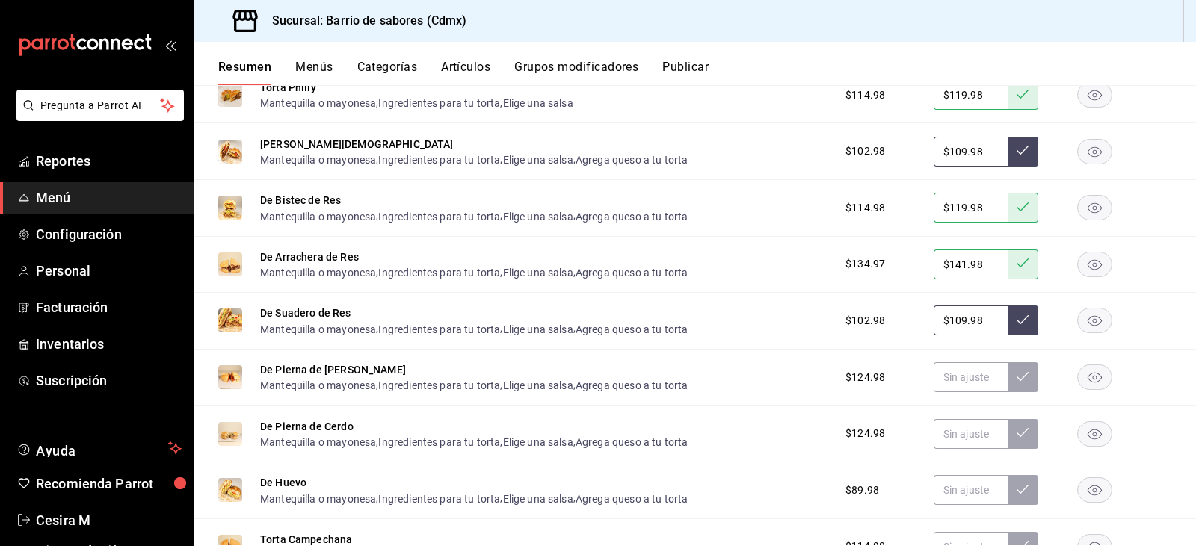
click at [955, 327] on input "$109.98" at bounding box center [971, 321] width 75 height 30
type input "$108.98"
click at [984, 266] on input "$141.98" at bounding box center [971, 265] width 75 height 30
click at [1017, 258] on icon at bounding box center [1023, 263] width 12 height 12
click at [965, 314] on input "text" at bounding box center [971, 321] width 75 height 30
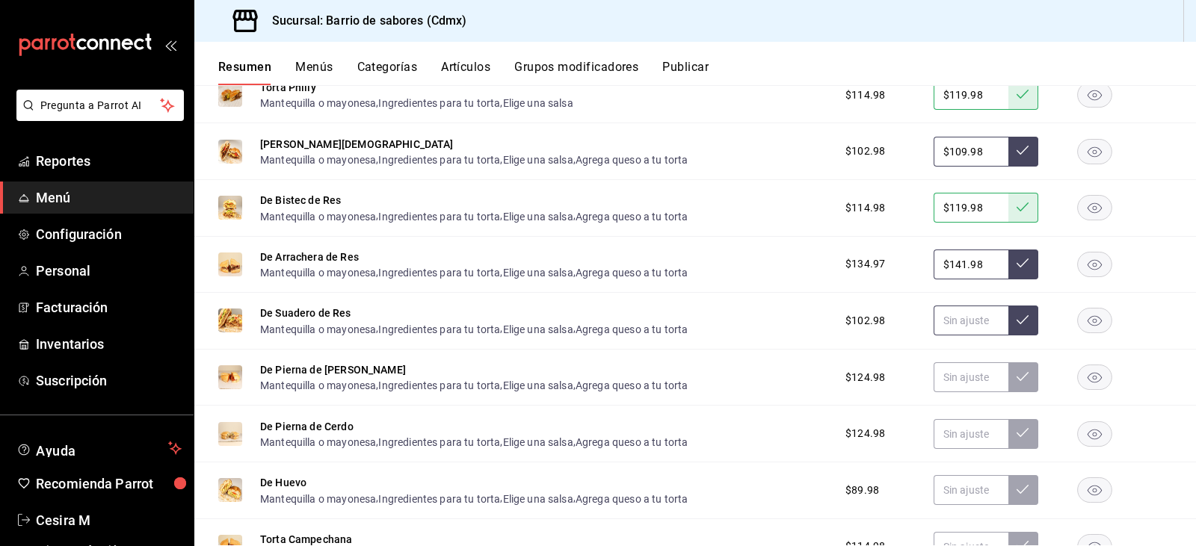
paste input "$109.98"
click at [955, 323] on input "$109.98" at bounding box center [971, 321] width 75 height 30
type input "$107.98"
click at [1018, 315] on button at bounding box center [1023, 321] width 30 height 30
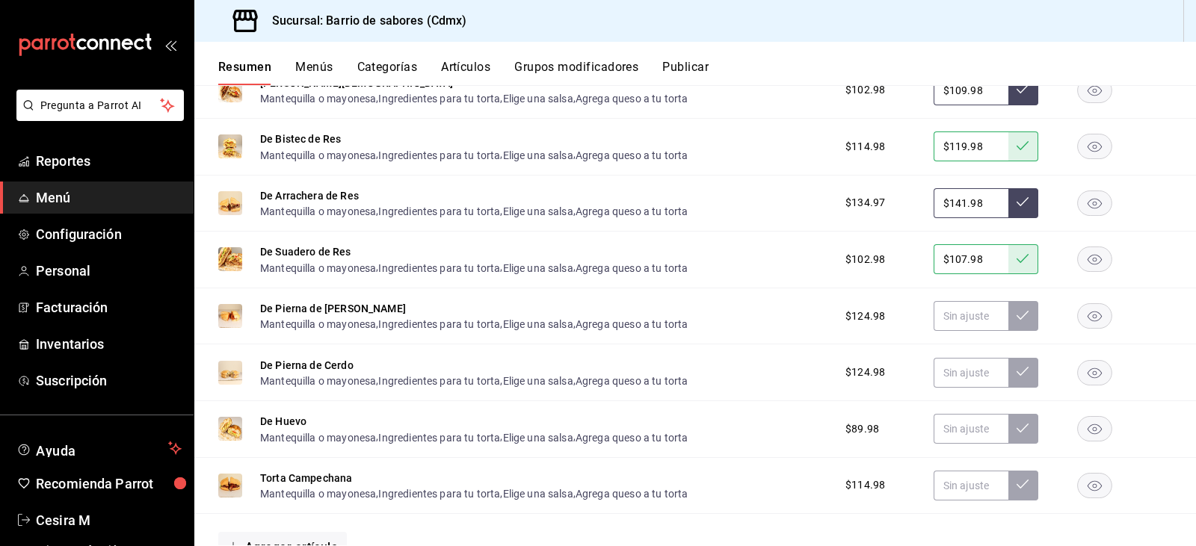
scroll to position [598, 0]
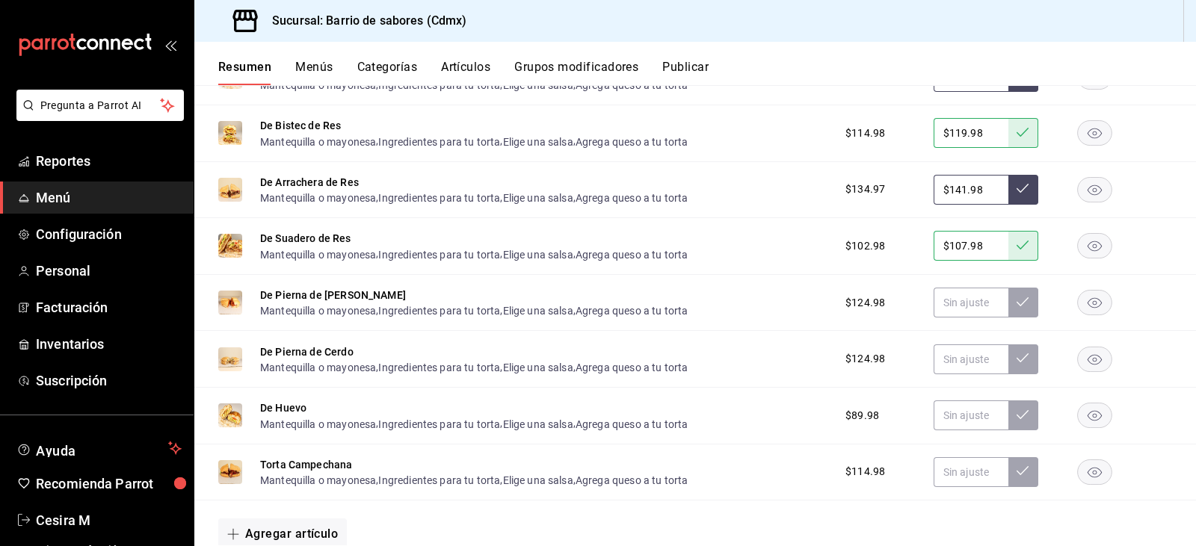
click at [1008, 187] on button at bounding box center [1023, 190] width 30 height 30
click at [1017, 191] on icon at bounding box center [1023, 188] width 12 height 12
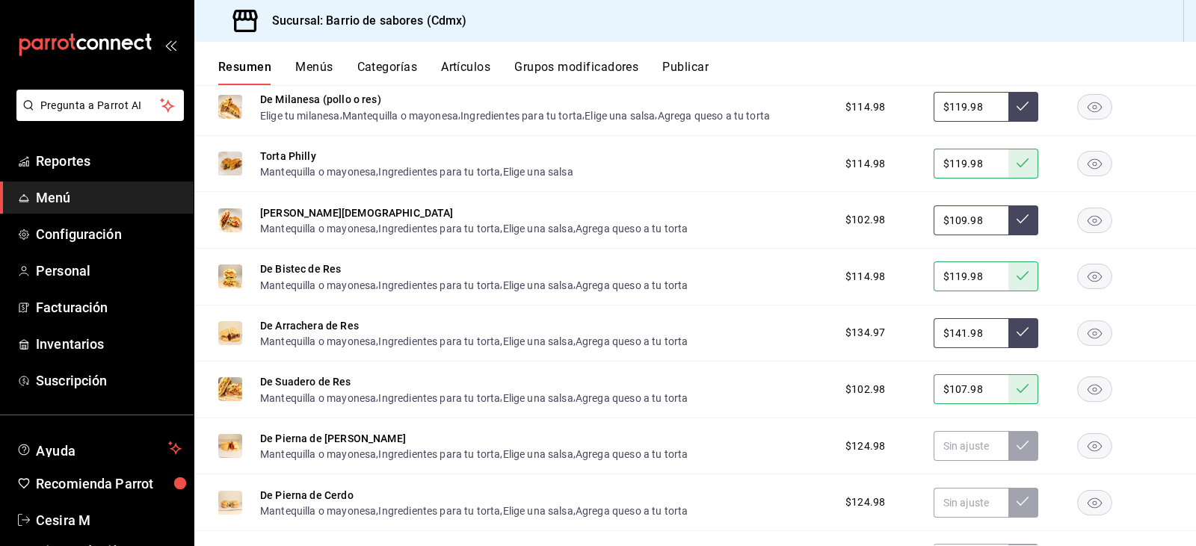
scroll to position [448, 0]
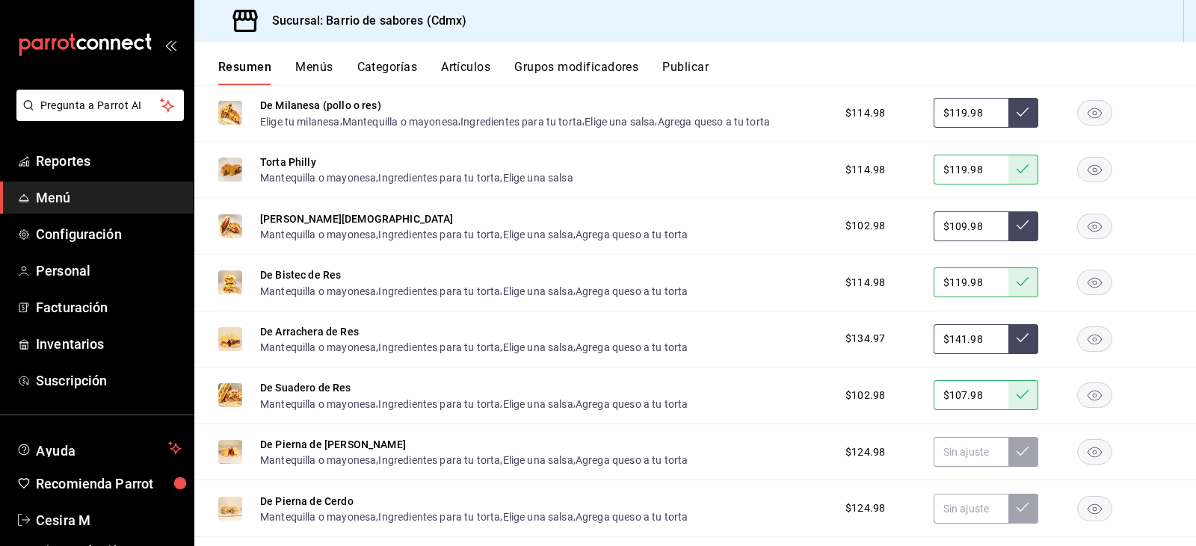
click at [1008, 226] on button at bounding box center [1023, 227] width 30 height 30
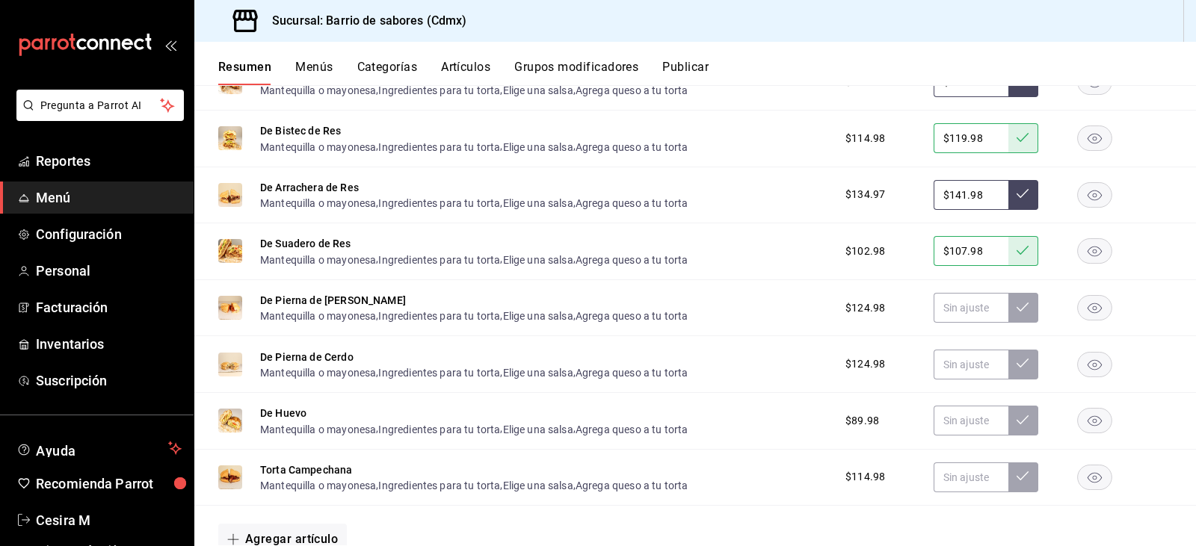
scroll to position [598, 0]
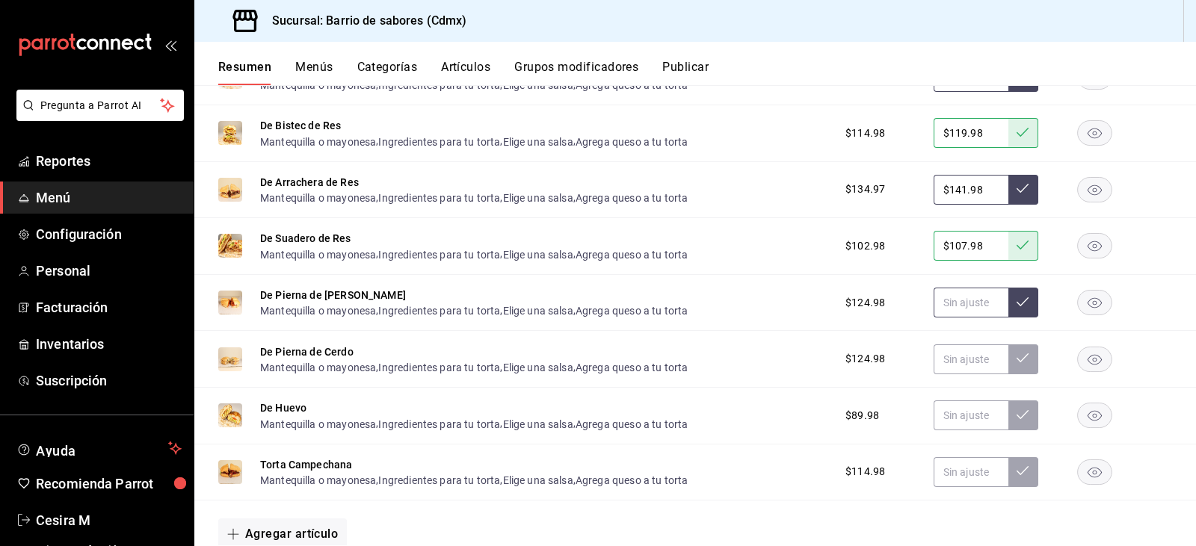
click at [934, 304] on input "text" at bounding box center [971, 303] width 75 height 30
click at [934, 306] on input "text" at bounding box center [971, 303] width 75 height 30
type input "$129.98"
click at [1017, 298] on icon at bounding box center [1023, 302] width 12 height 12
click at [973, 361] on input "text" at bounding box center [971, 360] width 75 height 30
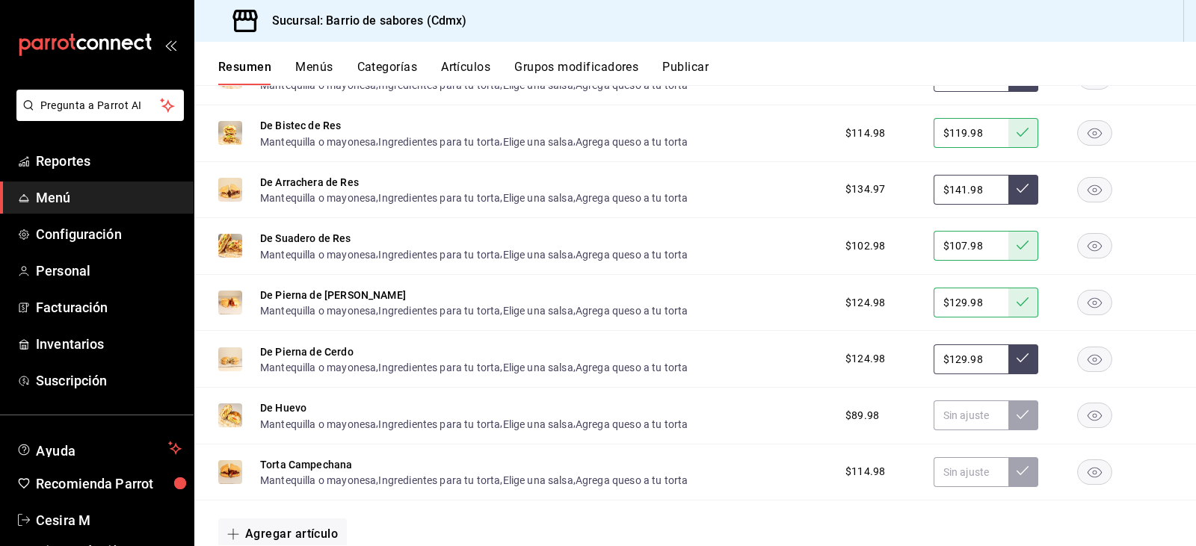
type input "$129.98"
click at [1023, 360] on button at bounding box center [1023, 360] width 30 height 30
click at [960, 415] on input "text" at bounding box center [971, 416] width 75 height 30
type input "$94.98"
click at [1017, 415] on icon at bounding box center [1023, 415] width 12 height 12
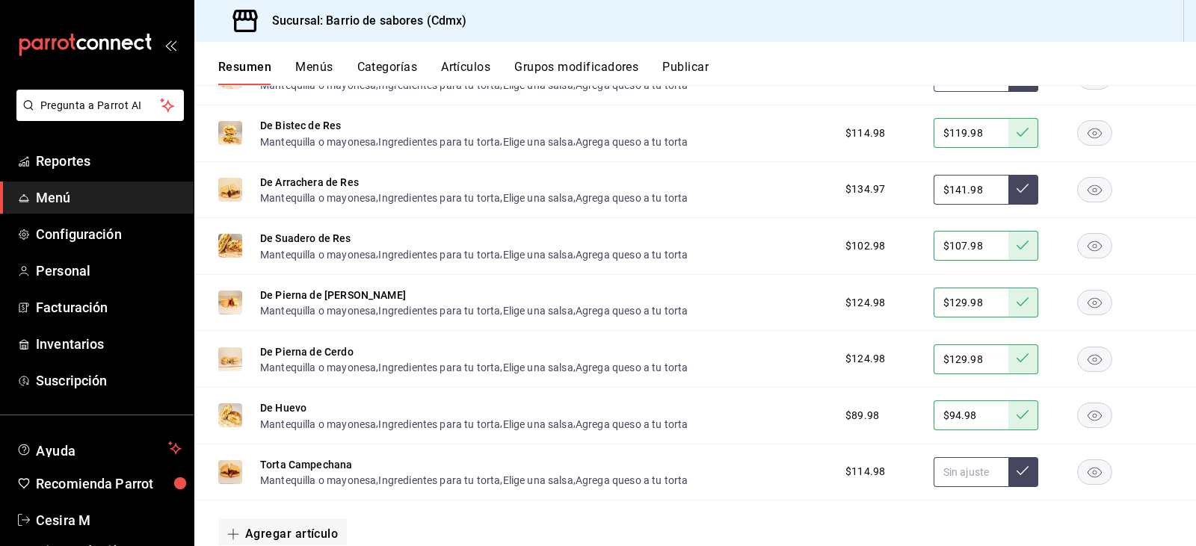
click at [970, 469] on input "text" at bounding box center [971, 472] width 75 height 30
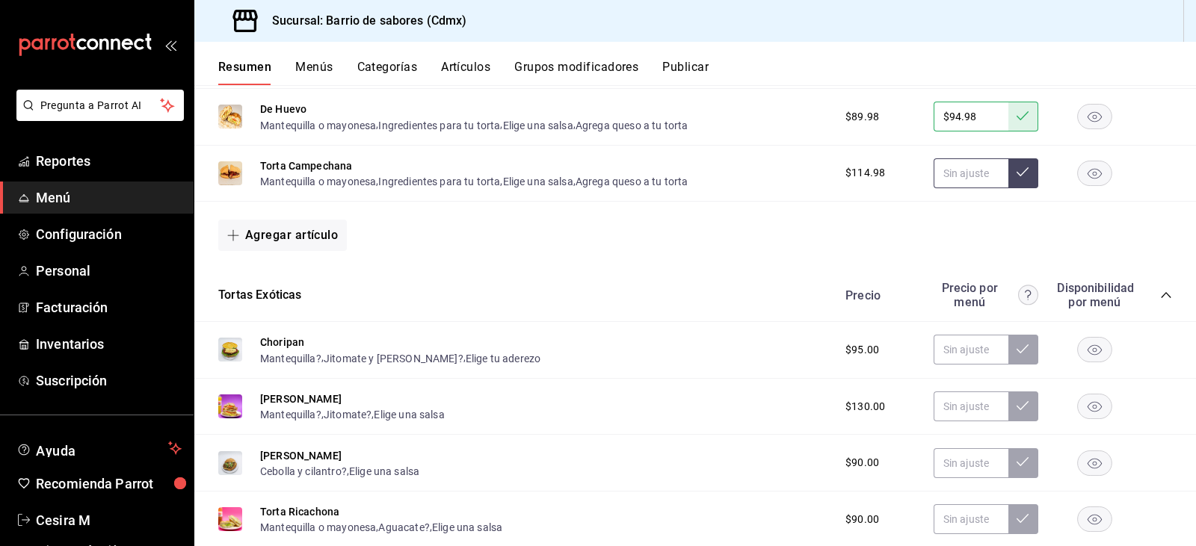
scroll to position [747, 0]
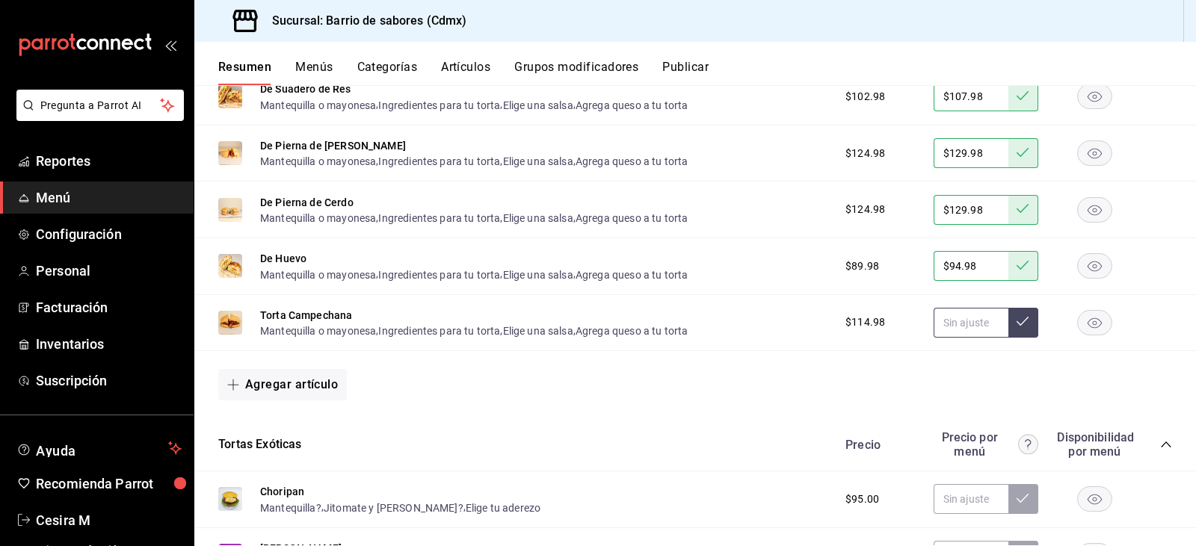
click at [944, 320] on input "text" at bounding box center [971, 323] width 75 height 30
click at [944, 325] on input "text" at bounding box center [971, 323] width 75 height 30
type input "$119.98"
click at [1015, 311] on button at bounding box center [1023, 323] width 30 height 30
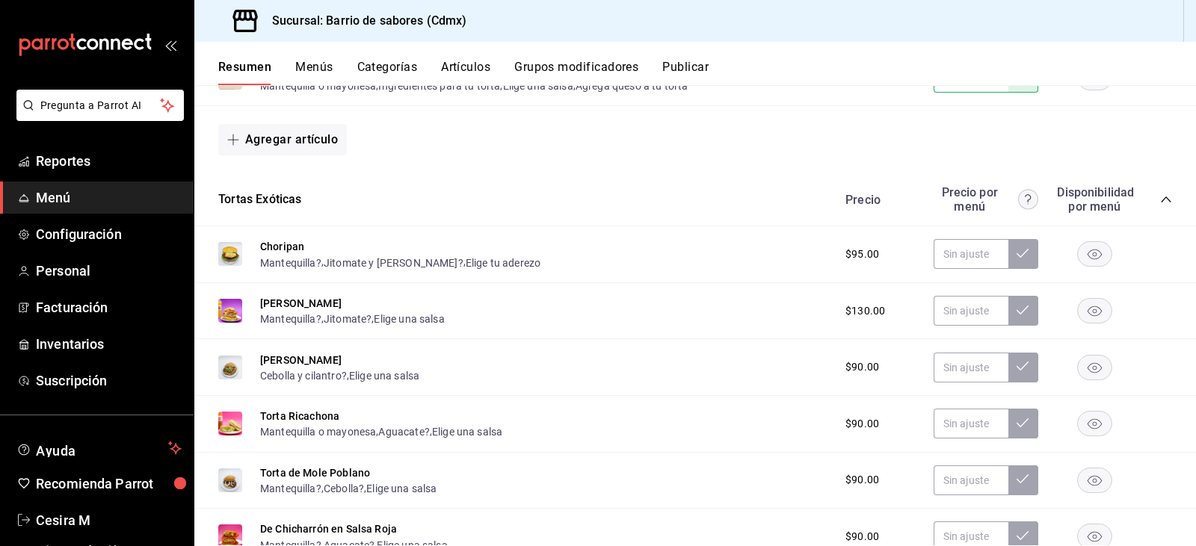
scroll to position [1046, 0]
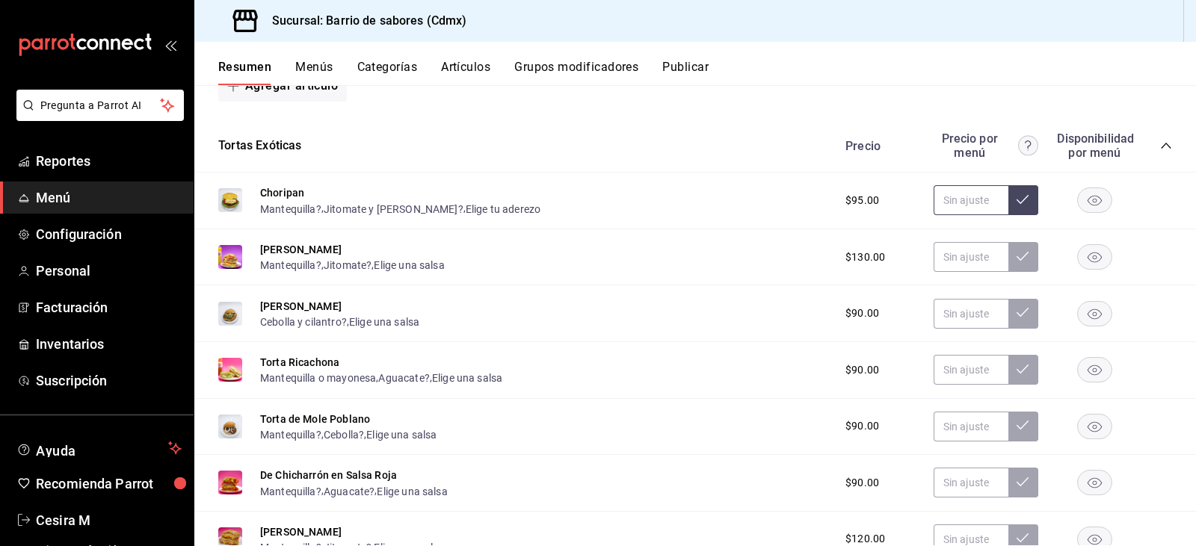
click at [978, 211] on input "text" at bounding box center [971, 200] width 75 height 30
type input "$1.00"
type input "$99.98"
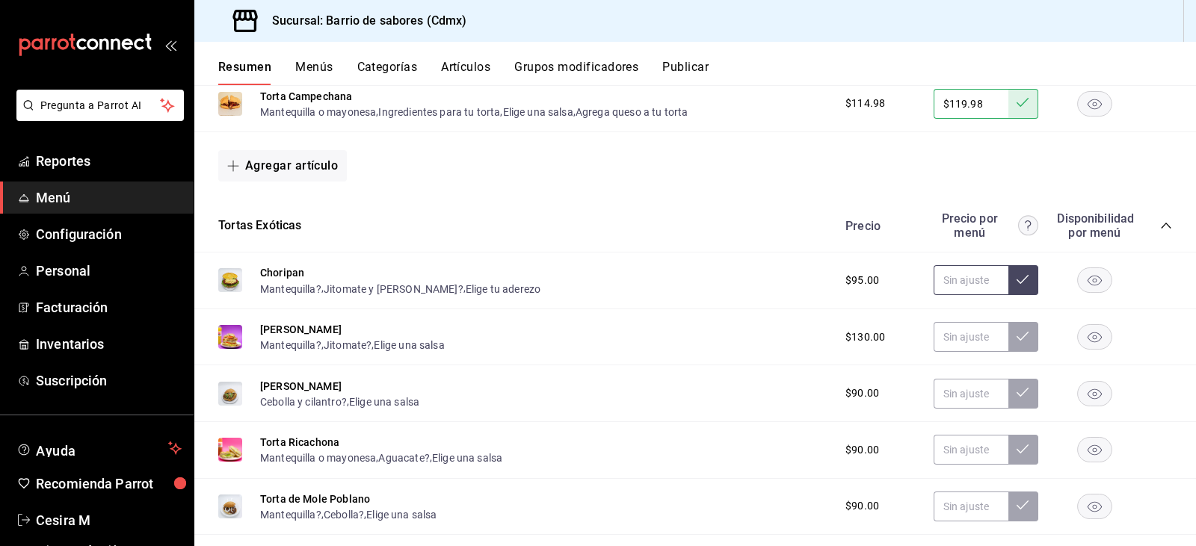
scroll to position [972, 0]
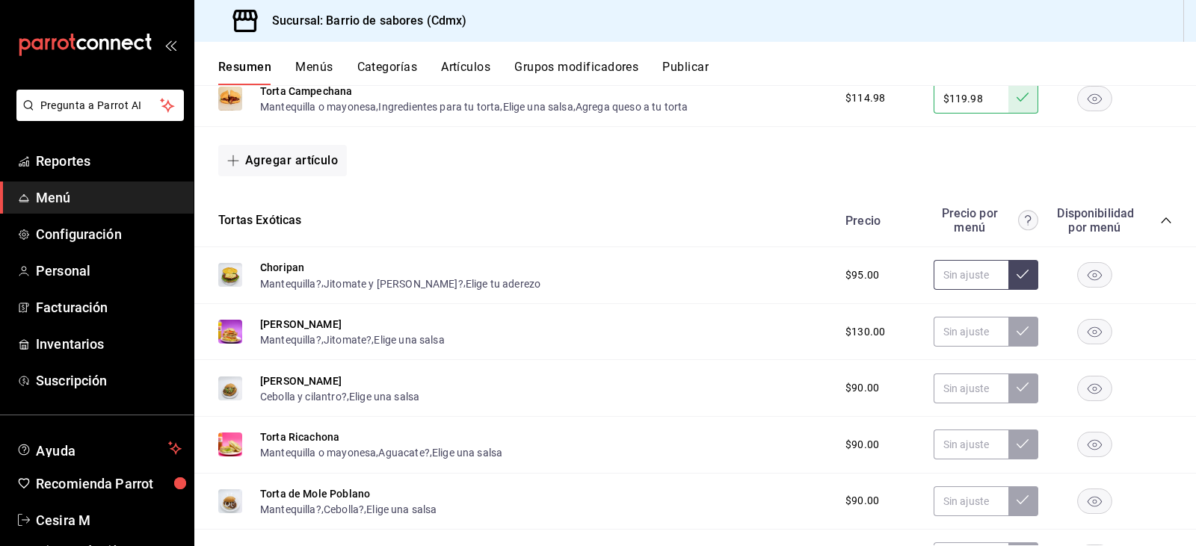
click at [980, 268] on input "text" at bounding box center [971, 275] width 75 height 30
type input "$99.98"
click at [1017, 279] on icon at bounding box center [1023, 274] width 12 height 12
click at [981, 330] on input "text" at bounding box center [971, 332] width 75 height 30
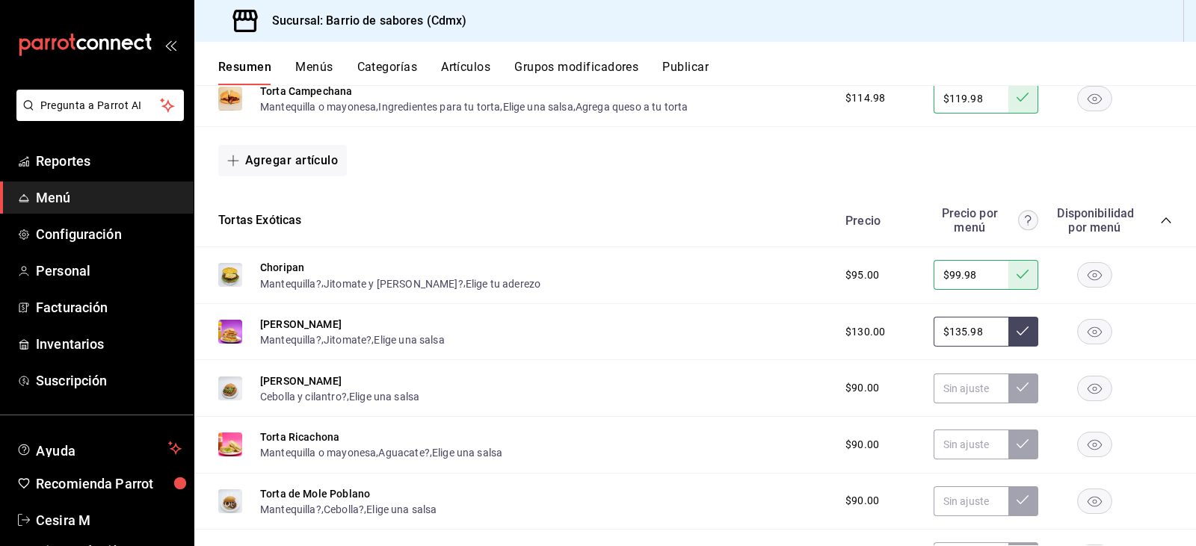
type input "$135.98"
click at [1017, 333] on icon at bounding box center [1023, 331] width 12 height 12
click at [958, 389] on input "text" at bounding box center [971, 389] width 75 height 30
type input "$94.98"
click at [1008, 398] on button at bounding box center [1023, 389] width 30 height 30
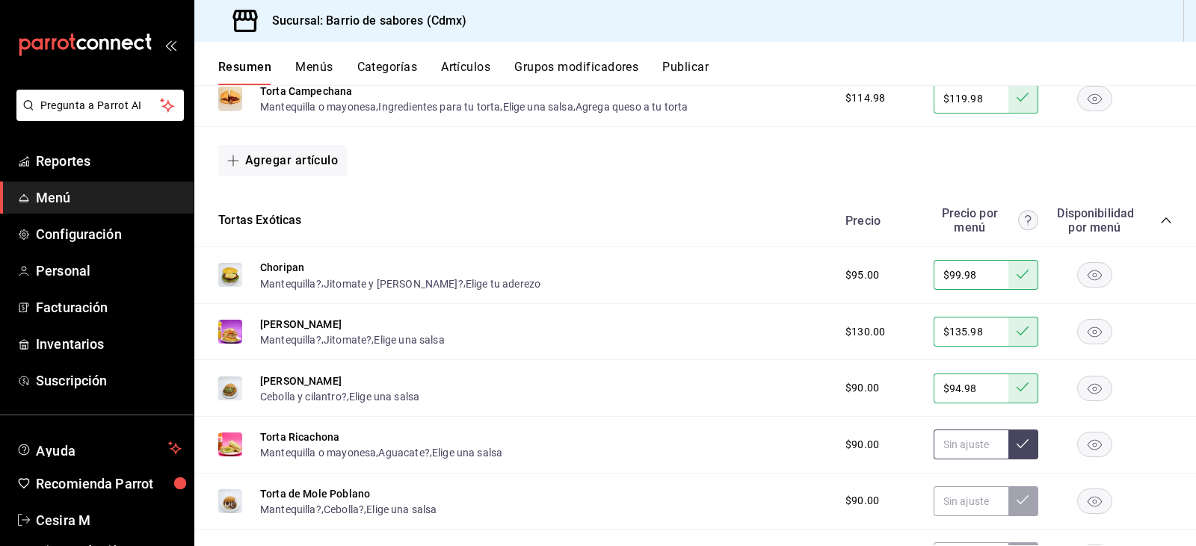
click at [971, 454] on input "text" at bounding box center [971, 445] width 75 height 30
click at [958, 393] on input "$94.98" at bounding box center [971, 389] width 75 height 30
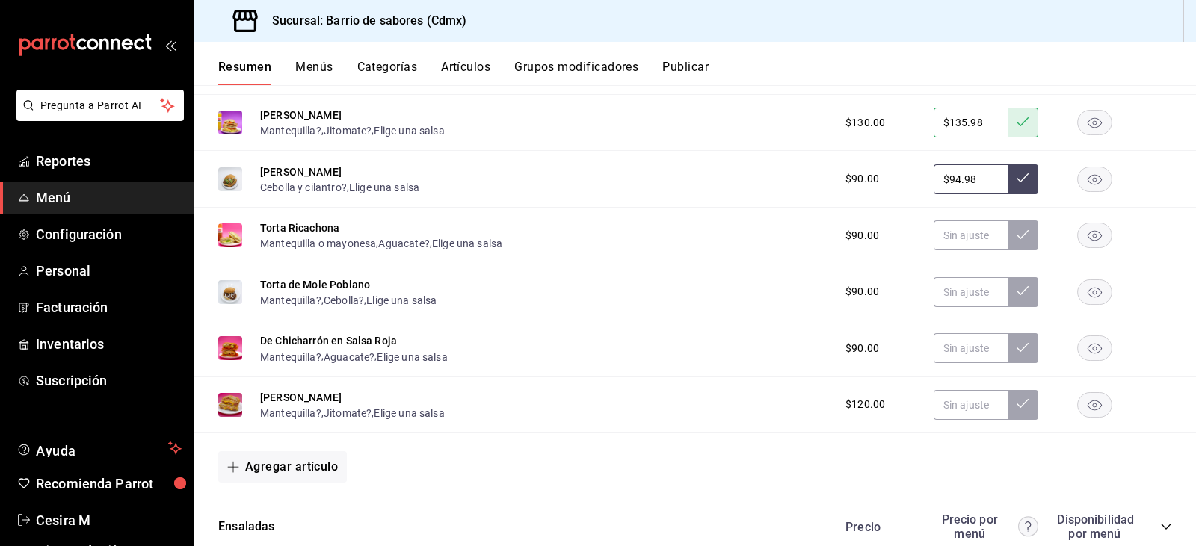
scroll to position [1196, 0]
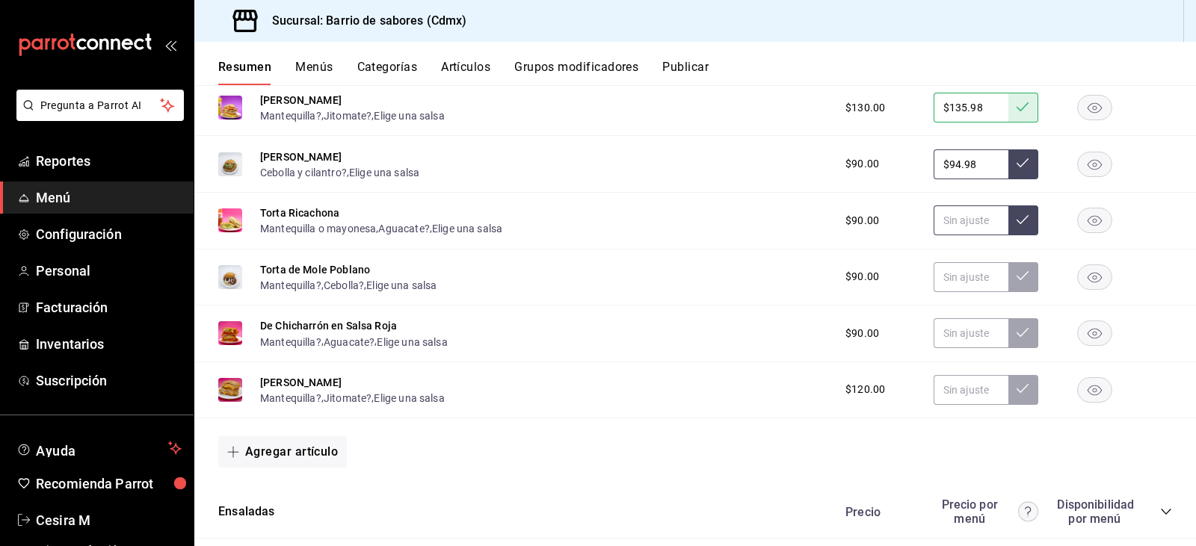
click at [953, 222] on input "text" at bounding box center [971, 221] width 75 height 30
click at [950, 164] on input "$94.98" at bounding box center [971, 164] width 75 height 30
click at [946, 287] on input "text" at bounding box center [971, 277] width 75 height 30
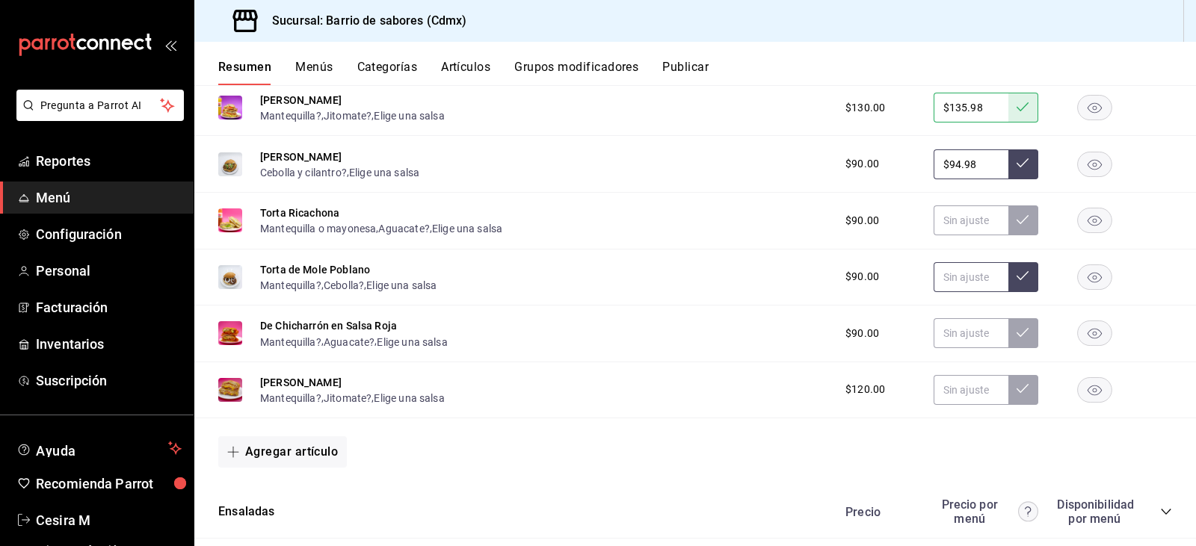
paste input "$94.98"
type input "$94.98"
click at [1017, 277] on icon at bounding box center [1023, 276] width 12 height 12
click at [977, 338] on input "text" at bounding box center [971, 333] width 75 height 30
paste input "$94.98"
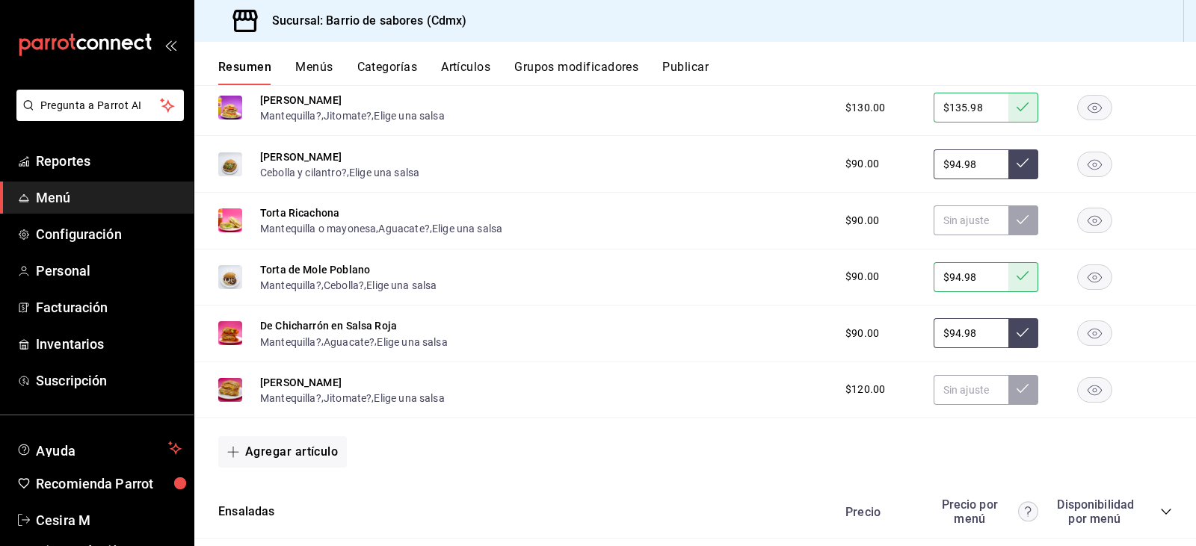
type input "$94.98"
click at [1008, 324] on button at bounding box center [1023, 333] width 30 height 30
click at [937, 395] on input "text" at bounding box center [971, 390] width 75 height 30
type input "$125.98"
click at [1008, 401] on button at bounding box center [1023, 390] width 30 height 30
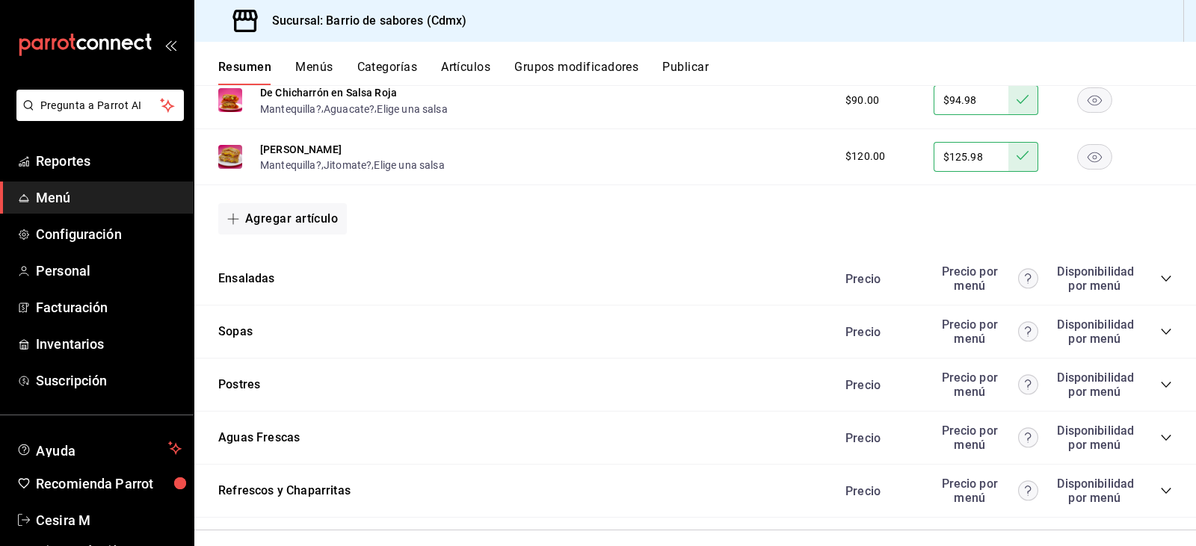
scroll to position [1444, 0]
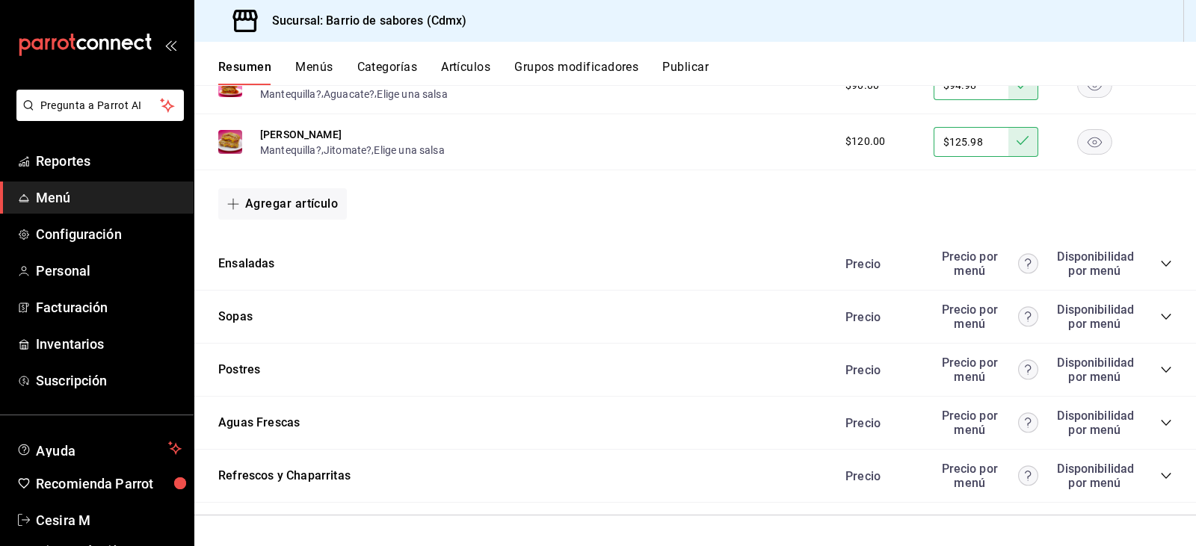
click at [1160, 269] on icon "collapse-category-row" at bounding box center [1166, 264] width 12 height 12
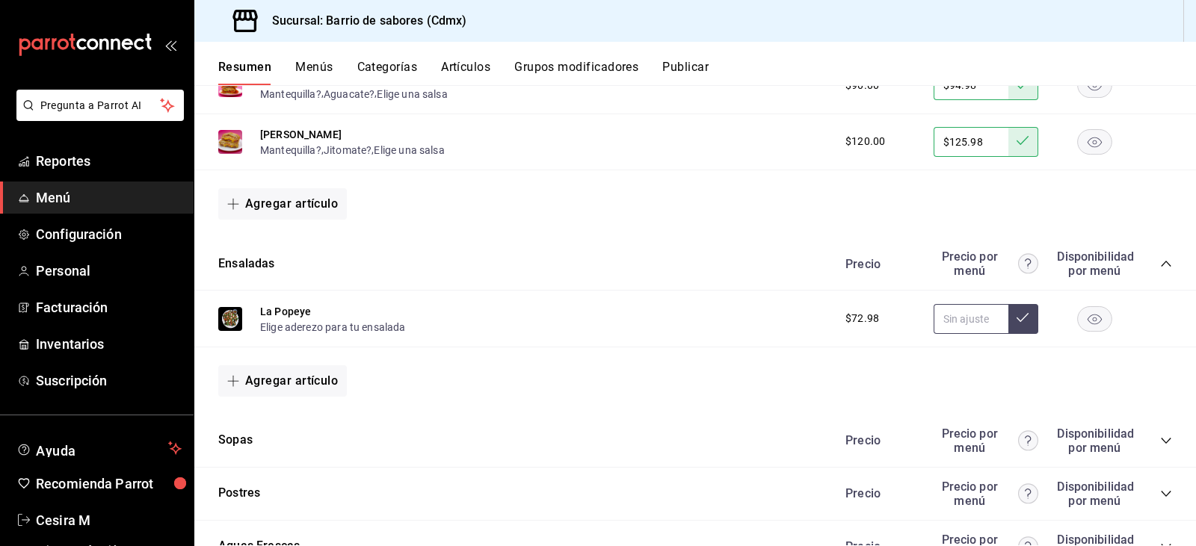
click at [975, 330] on input "text" at bounding box center [971, 319] width 75 height 30
type input "$77.98"
click at [1017, 321] on icon at bounding box center [1023, 318] width 12 height 12
click at [1160, 446] on icon "collapse-category-row" at bounding box center [1166, 441] width 12 height 12
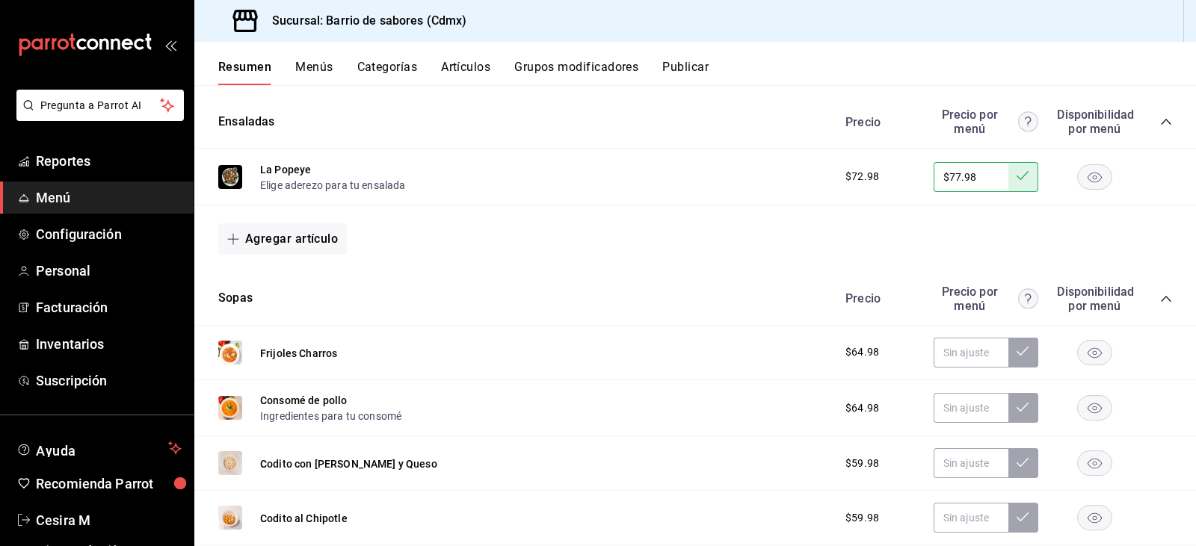
scroll to position [1668, 0]
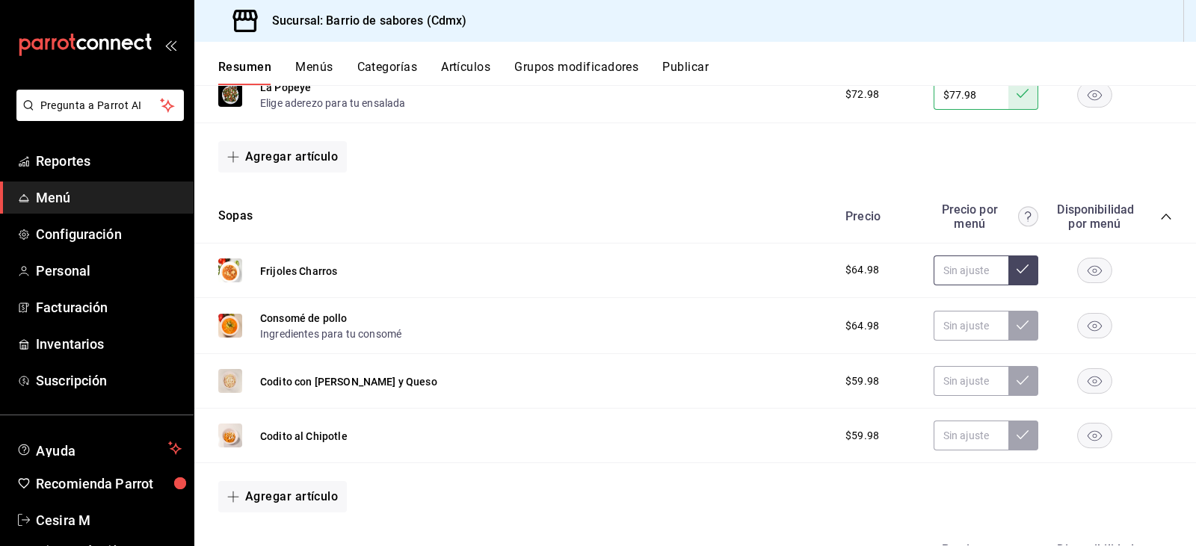
click at [962, 277] on input "text" at bounding box center [971, 271] width 75 height 30
type input "$9.00"
type input "$69.98"
click at [1017, 264] on icon at bounding box center [1023, 269] width 12 height 12
click at [951, 278] on input "$69.98" at bounding box center [971, 271] width 75 height 30
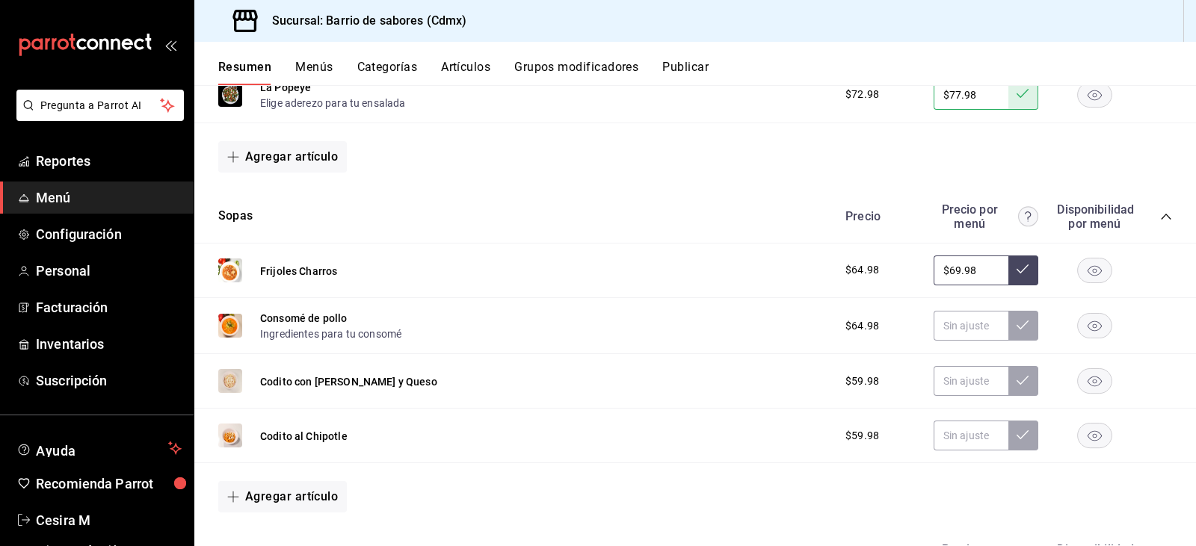
click at [951, 278] on input "$69.98" at bounding box center [971, 271] width 75 height 30
click at [962, 332] on input "text" at bounding box center [971, 326] width 75 height 30
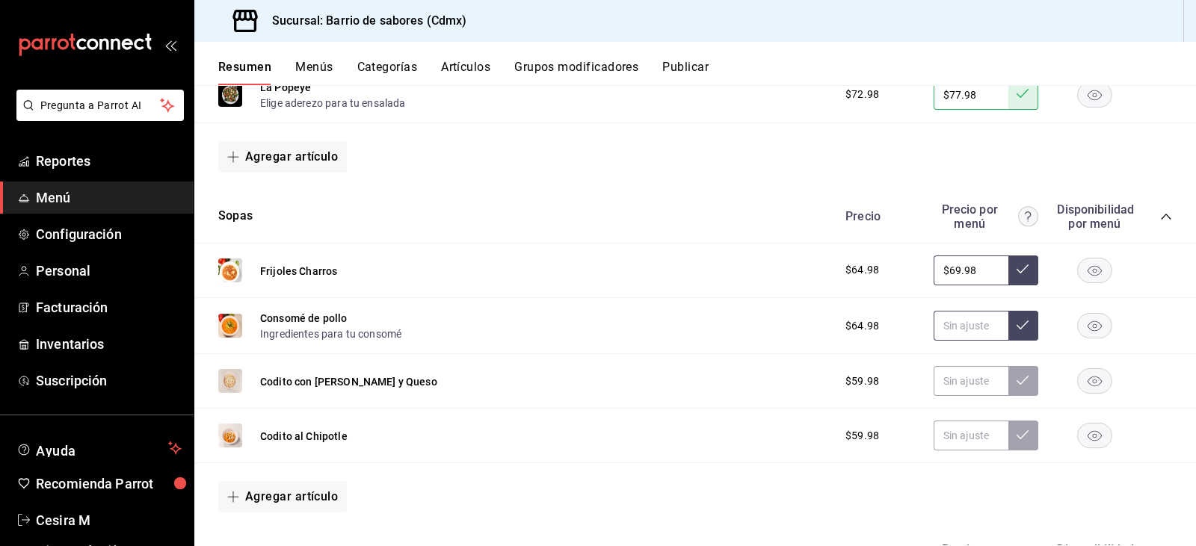
paste input "$69.98"
type input "$69.98"
click at [1017, 325] on icon at bounding box center [1023, 325] width 12 height 12
click at [963, 380] on input "text" at bounding box center [971, 381] width 75 height 30
type input "$64.98"
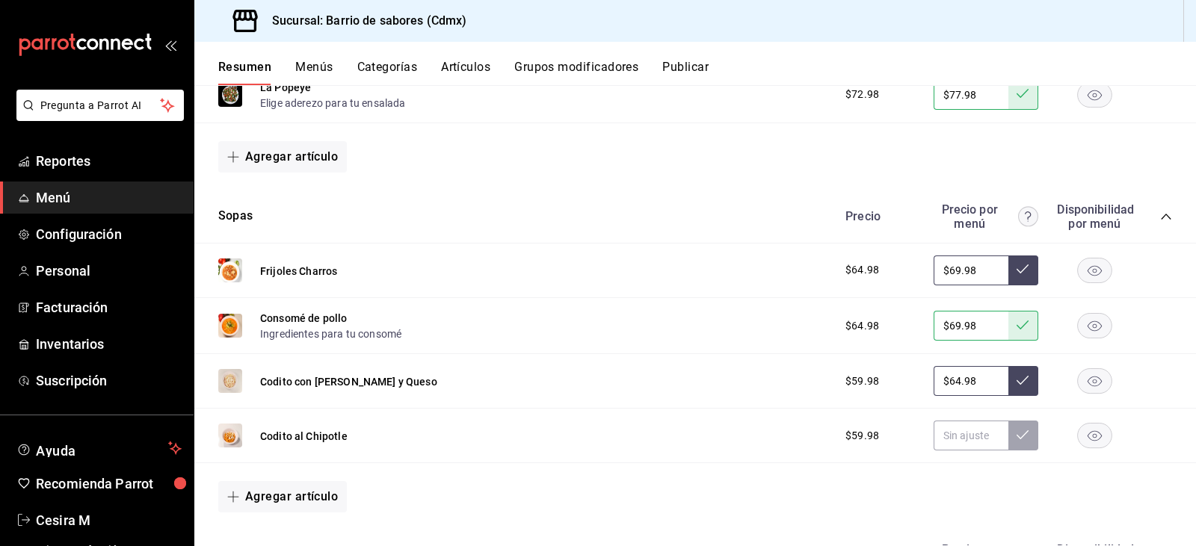
click at [1008, 390] on button at bounding box center [1023, 381] width 30 height 30
click at [965, 383] on input "$64.98" at bounding box center [971, 381] width 75 height 30
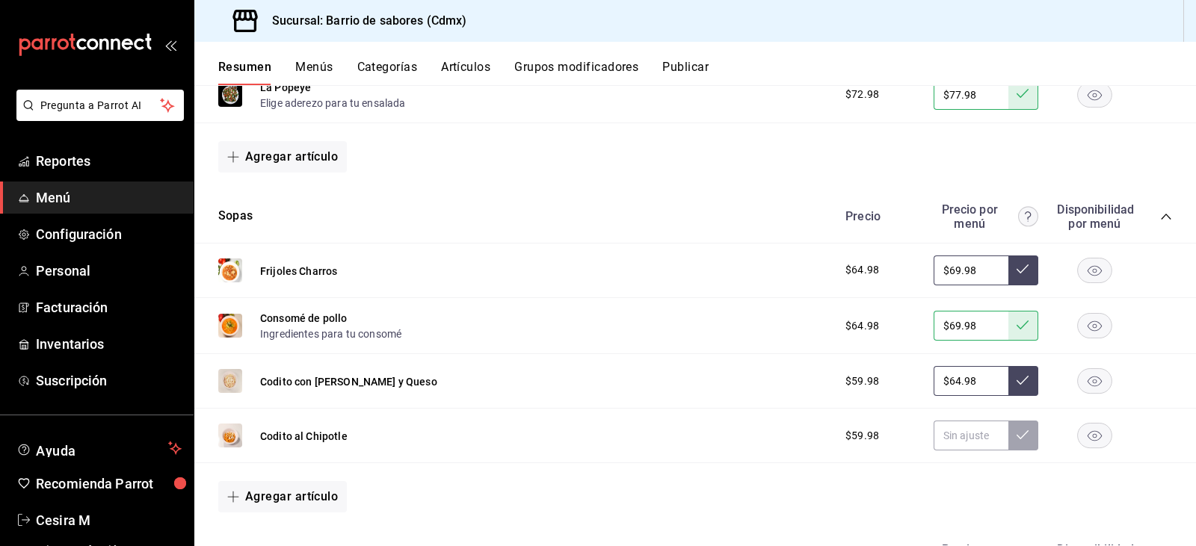
click at [965, 383] on input "$64.98" at bounding box center [971, 381] width 75 height 30
click at [934, 437] on input "text" at bounding box center [971, 436] width 75 height 30
paste input "$64.98"
type input "$64.98"
click at [1021, 434] on button at bounding box center [1023, 436] width 30 height 30
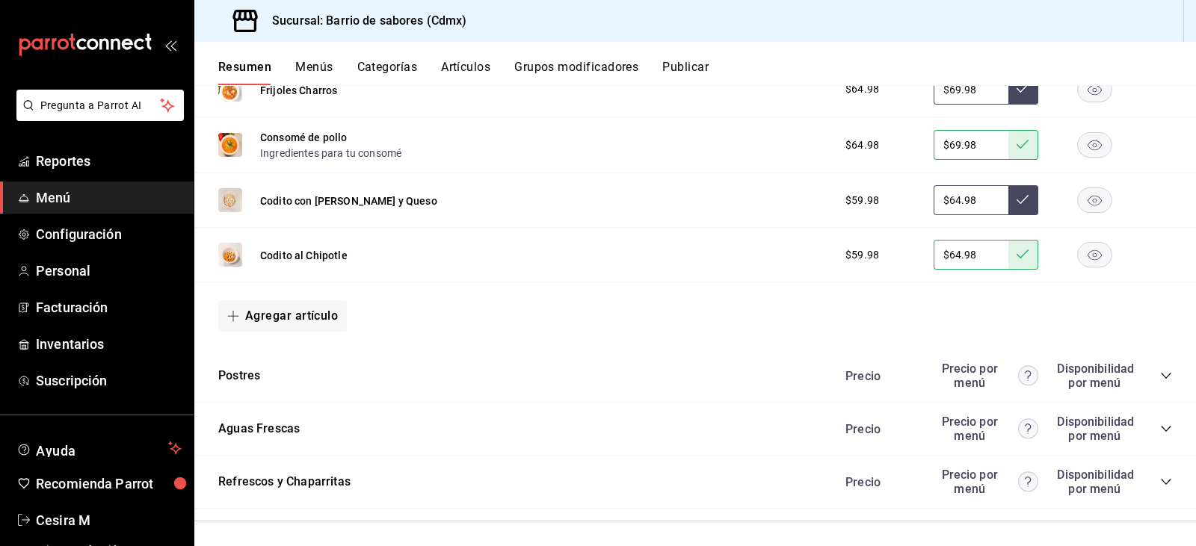
scroll to position [1855, 0]
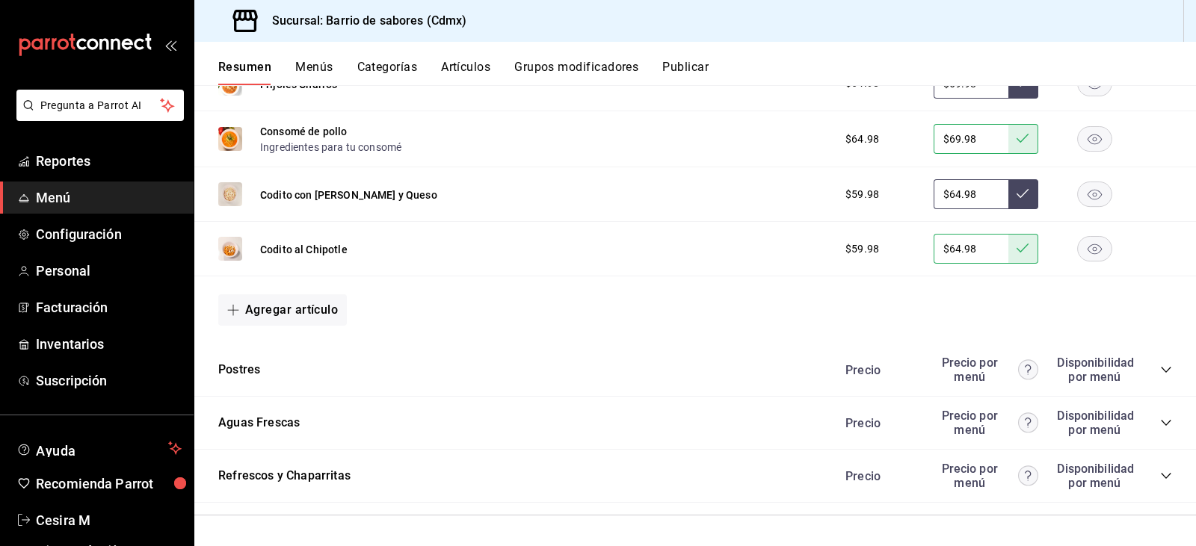
click at [1160, 366] on icon "collapse-category-row" at bounding box center [1166, 370] width 12 height 12
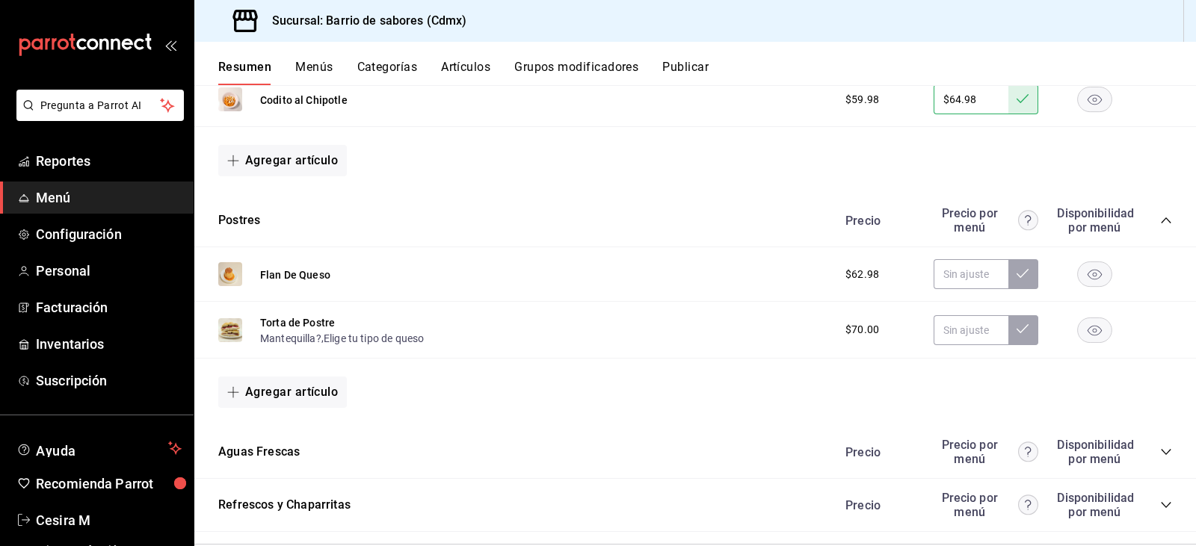
scroll to position [2034, 0]
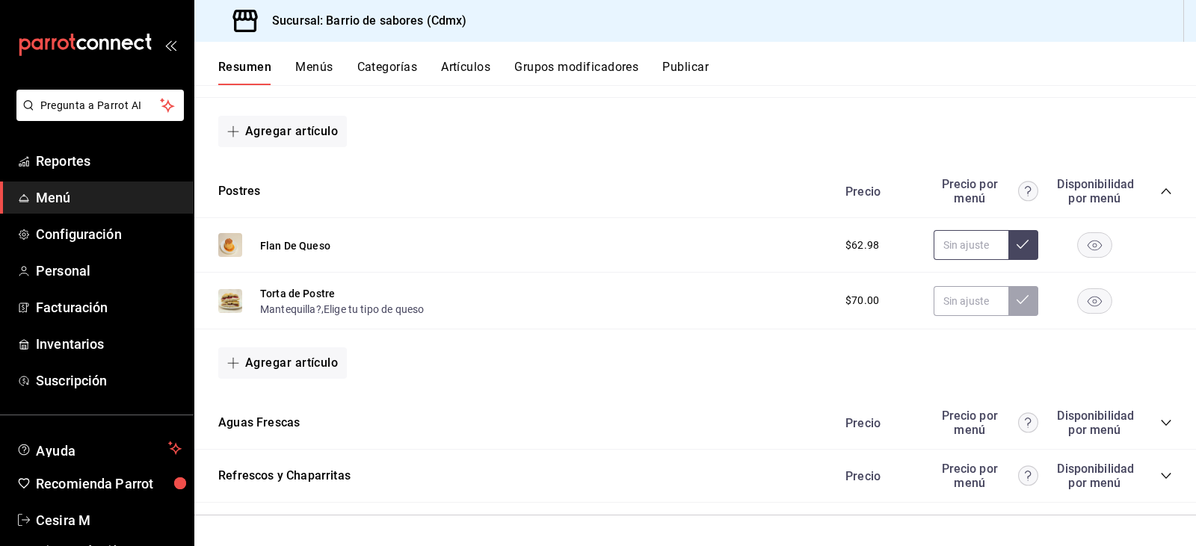
click at [967, 230] on input "text" at bounding box center [971, 245] width 75 height 30
type input "$68.98"
click at [1008, 252] on button at bounding box center [1023, 245] width 30 height 30
click at [951, 295] on input "text" at bounding box center [971, 301] width 75 height 30
click at [1162, 422] on div "Aguas Frescas Precio Precio por menú Disponibilidad por menú" at bounding box center [695, 423] width 1002 height 53
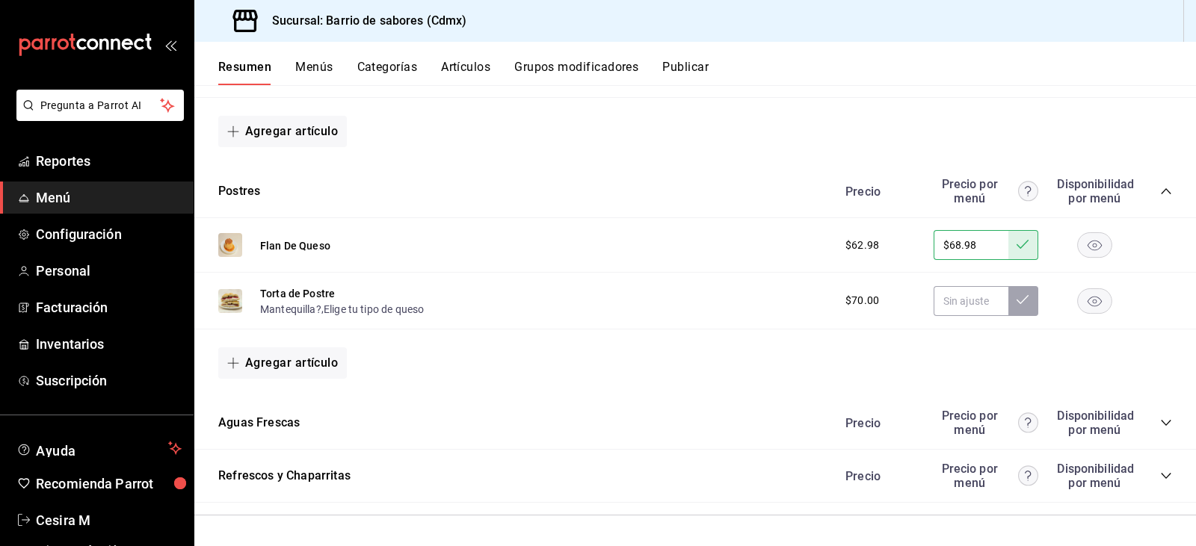
click at [1160, 428] on icon "collapse-category-row" at bounding box center [1166, 423] width 12 height 12
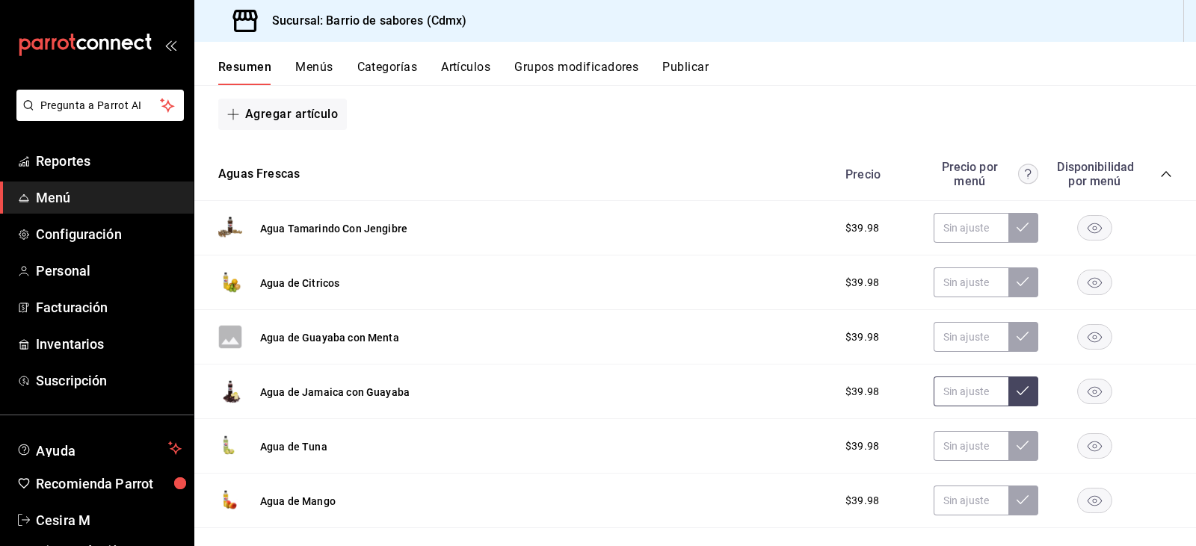
scroll to position [2333, 0]
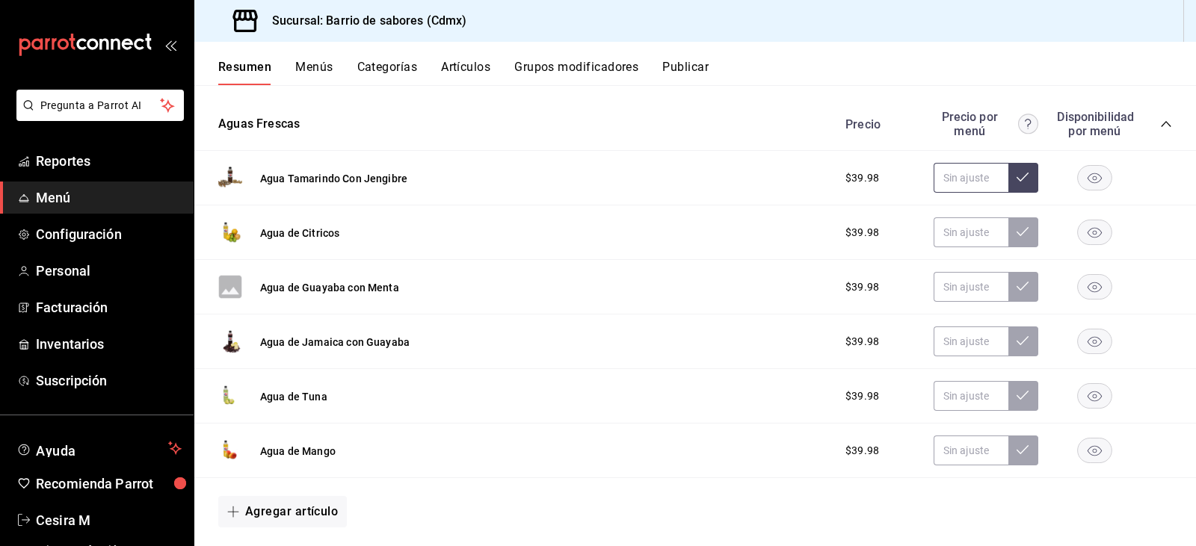
click at [944, 179] on input "text" at bounding box center [971, 178] width 75 height 30
type input "$44.98"
click at [965, 188] on input "text" at bounding box center [971, 178] width 75 height 30
click at [993, 180] on input "$44.98" at bounding box center [971, 178] width 75 height 30
type input "$44.98"
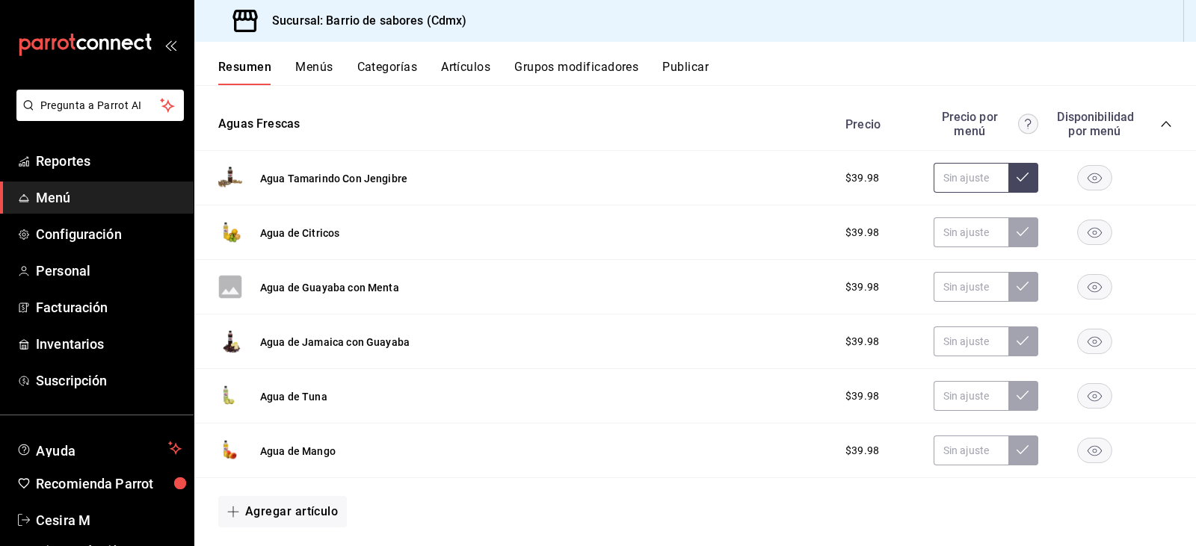
click at [958, 177] on input "text" at bounding box center [971, 178] width 75 height 30
click at [958, 177] on input "$44.98" at bounding box center [971, 178] width 75 height 30
type input "$44.98"
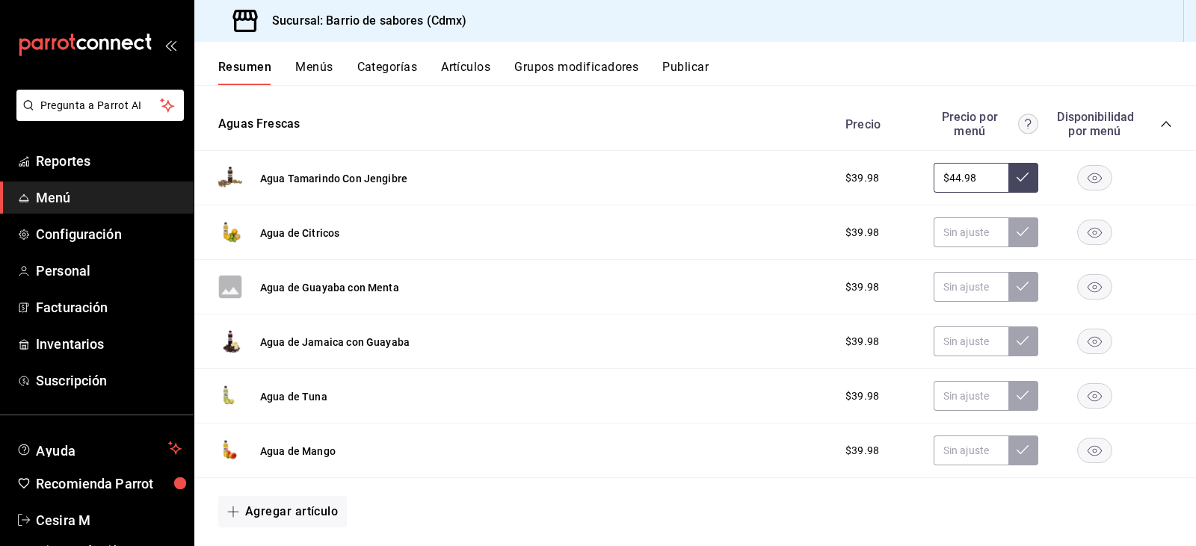
click at [1008, 179] on button at bounding box center [1023, 178] width 30 height 30
click at [967, 249] on div "Agua de Citricos $39.98" at bounding box center [695, 233] width 1002 height 55
click at [1017, 182] on icon at bounding box center [1023, 177] width 12 height 12
click at [974, 223] on input "text" at bounding box center [971, 233] width 75 height 30
paste input "$44.98"
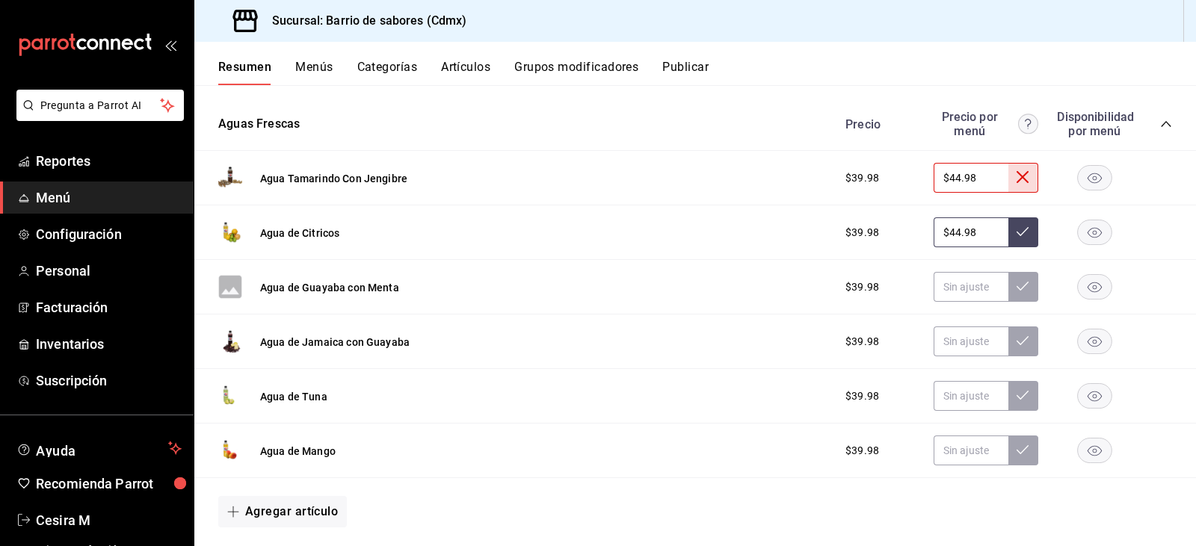
type input "$44.98"
click at [1020, 226] on button at bounding box center [1023, 233] width 30 height 30
click at [810, 293] on div "Agua de Guayaba con Menta $39.98" at bounding box center [695, 287] width 1002 height 55
click at [975, 174] on input "$44.98" at bounding box center [971, 178] width 75 height 30
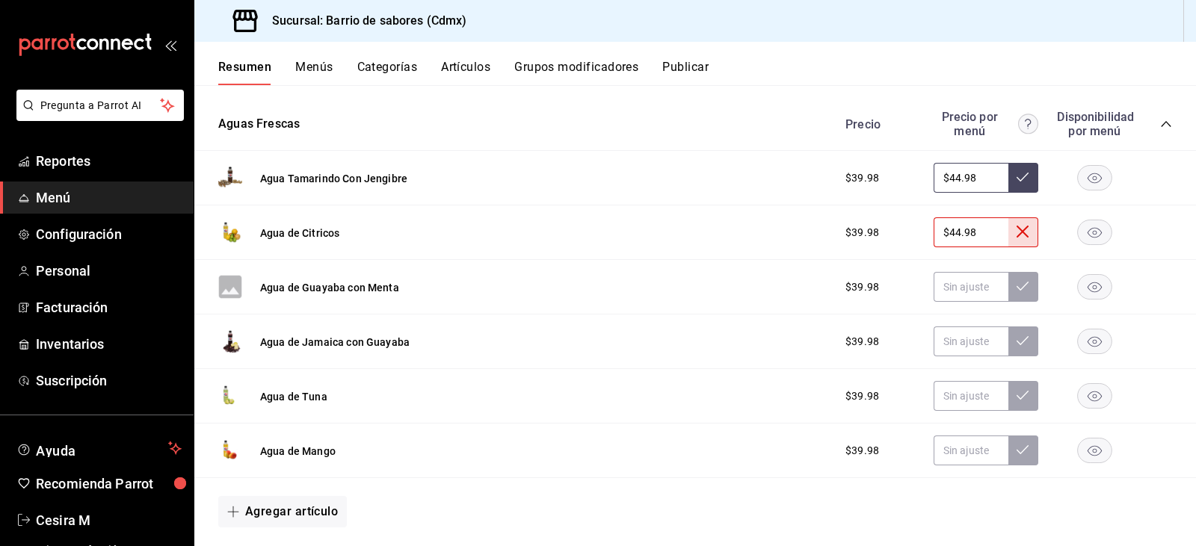
click at [975, 174] on input "$44.98" at bounding box center [971, 178] width 75 height 30
click at [1022, 176] on button at bounding box center [1023, 178] width 30 height 30
click at [968, 188] on input "text" at bounding box center [971, 178] width 75 height 30
paste input "$44.98"
type input "$44.98"
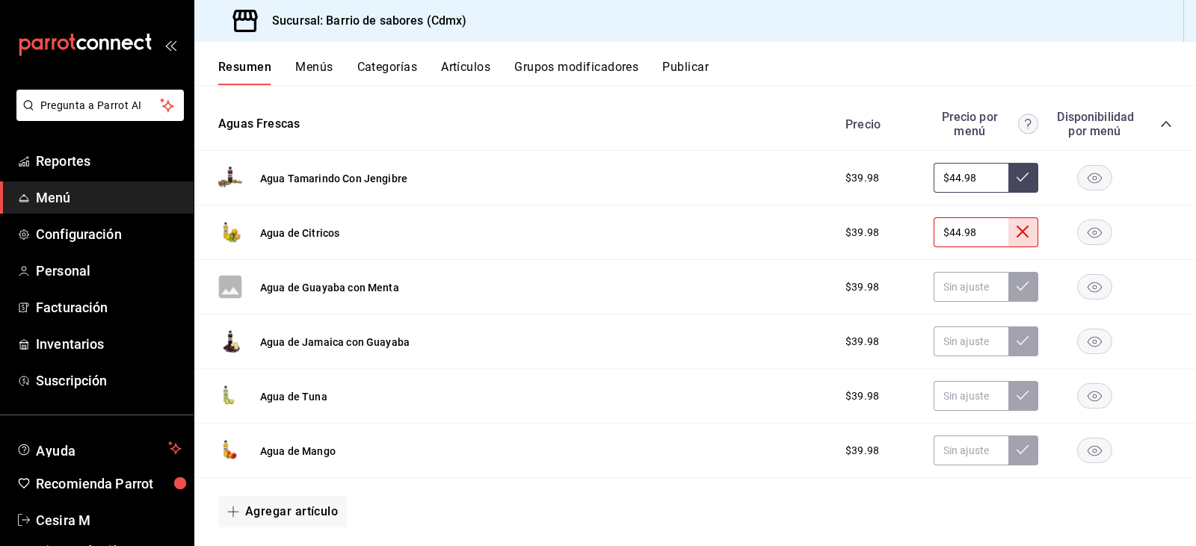
click at [1017, 173] on icon at bounding box center [1023, 177] width 12 height 12
click at [959, 183] on input "$44.98" at bounding box center [971, 178] width 75 height 30
click at [970, 231] on input "$44.98" at bounding box center [971, 233] width 75 height 30
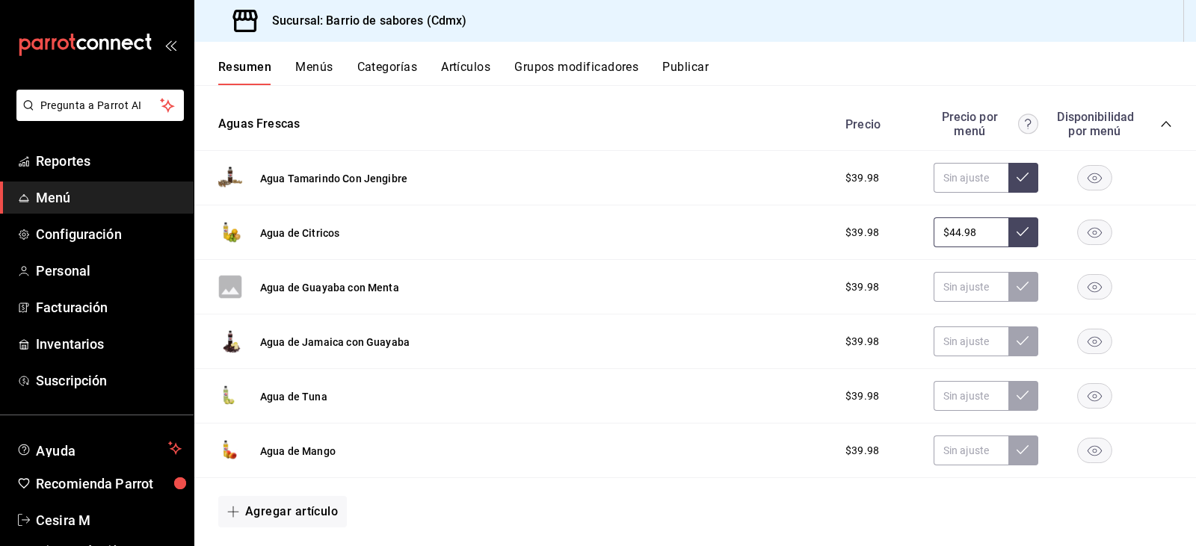
click at [970, 231] on input "$44.98" at bounding box center [971, 233] width 75 height 30
click at [945, 292] on input "text" at bounding box center [971, 287] width 75 height 30
paste input "$44.98"
type input "$44.98"
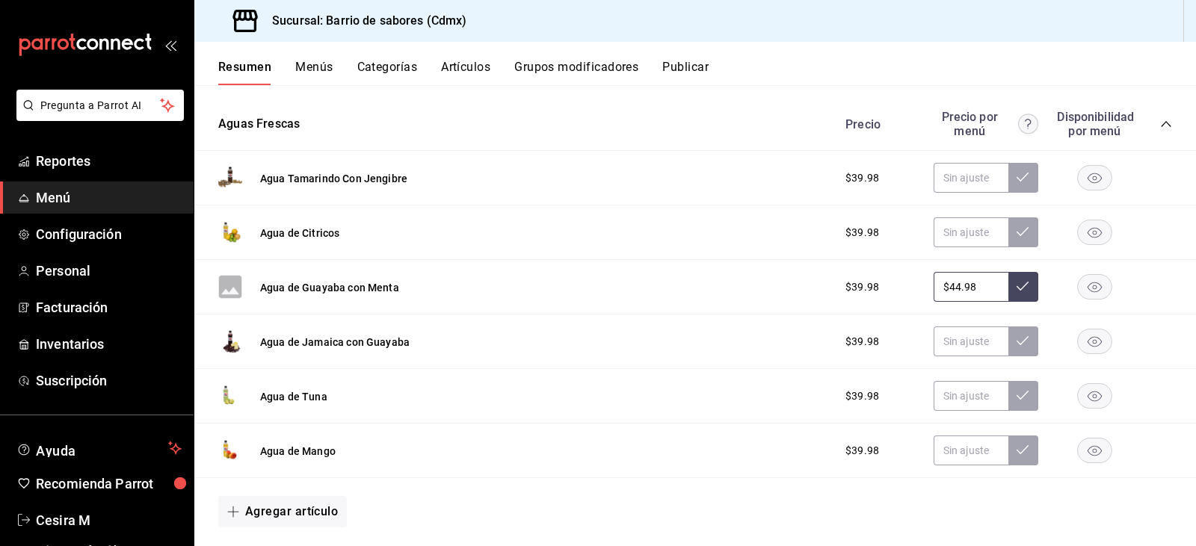
click at [1017, 285] on icon at bounding box center [1023, 286] width 12 height 12
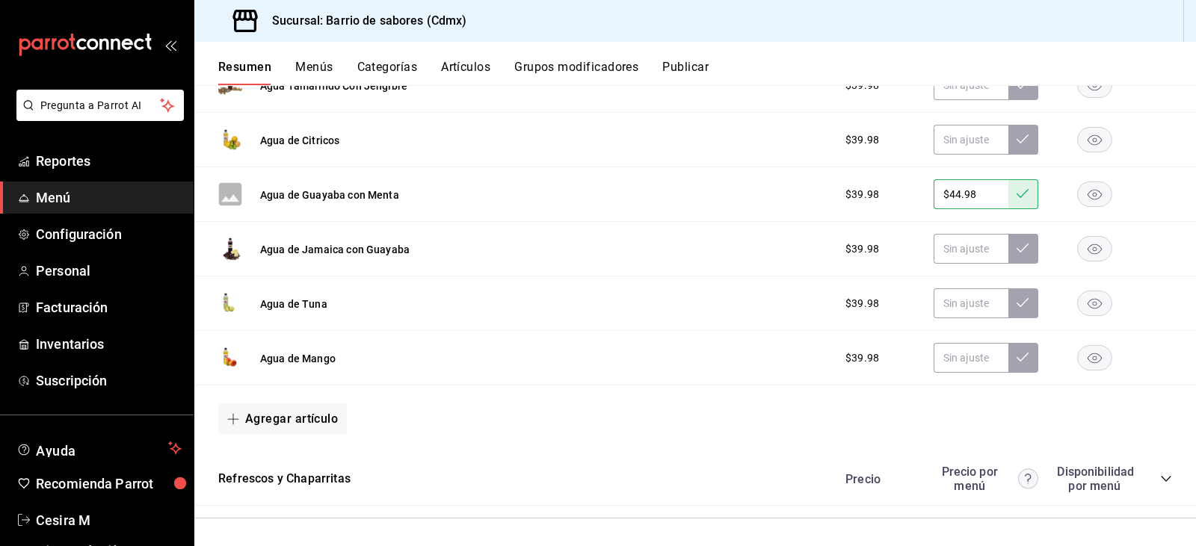
scroll to position [2429, 0]
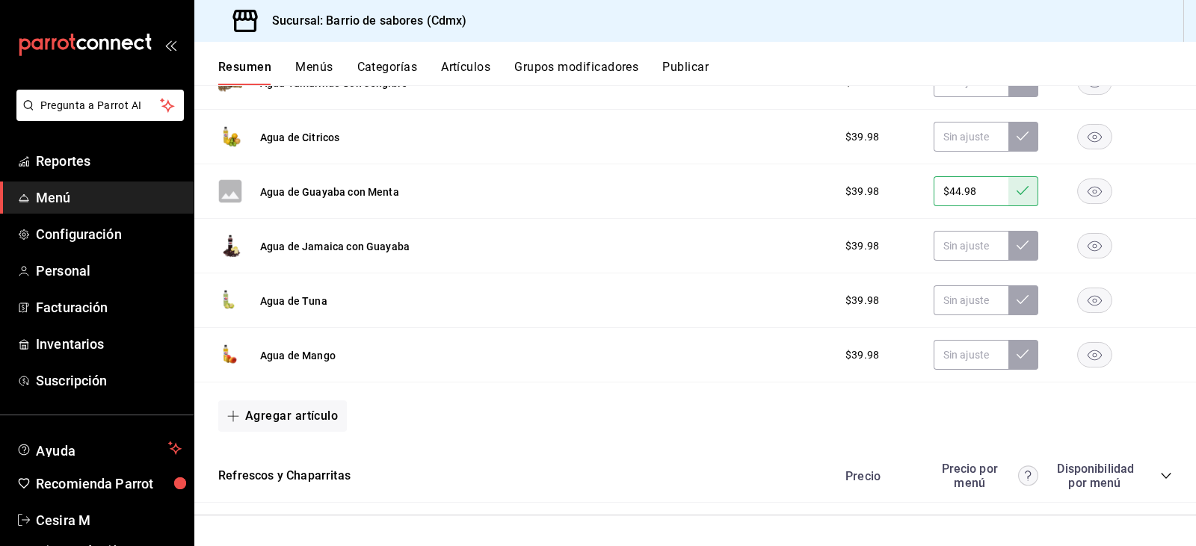
click at [1160, 476] on icon "collapse-category-row" at bounding box center [1166, 476] width 12 height 12
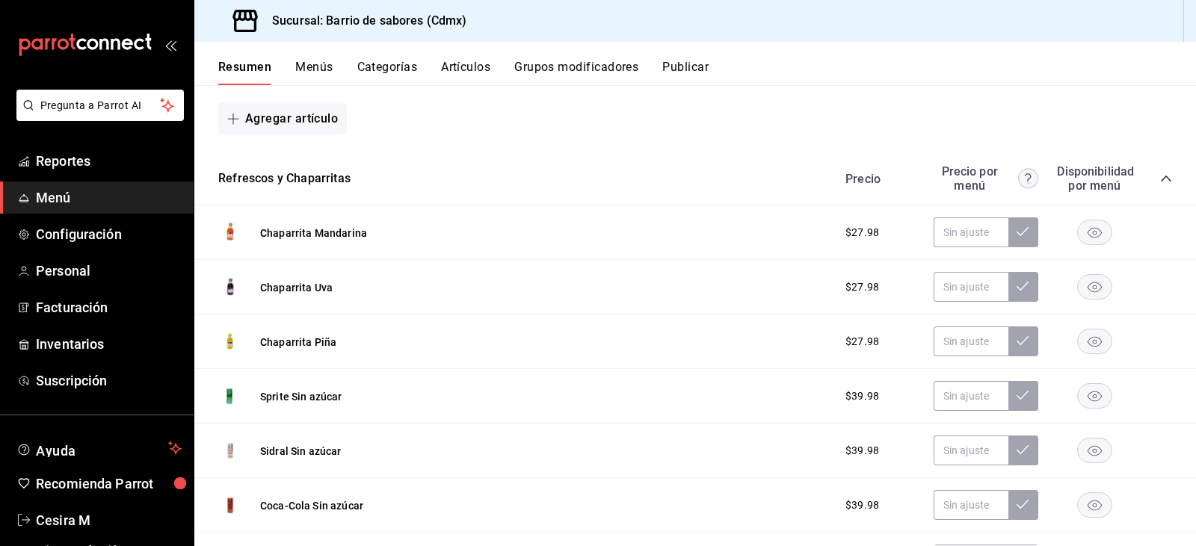
scroll to position [2728, 0]
click at [940, 232] on input "text" at bounding box center [971, 231] width 75 height 30
type input "$31.98"
click at [940, 230] on input "$31.98" at bounding box center [971, 231] width 75 height 30
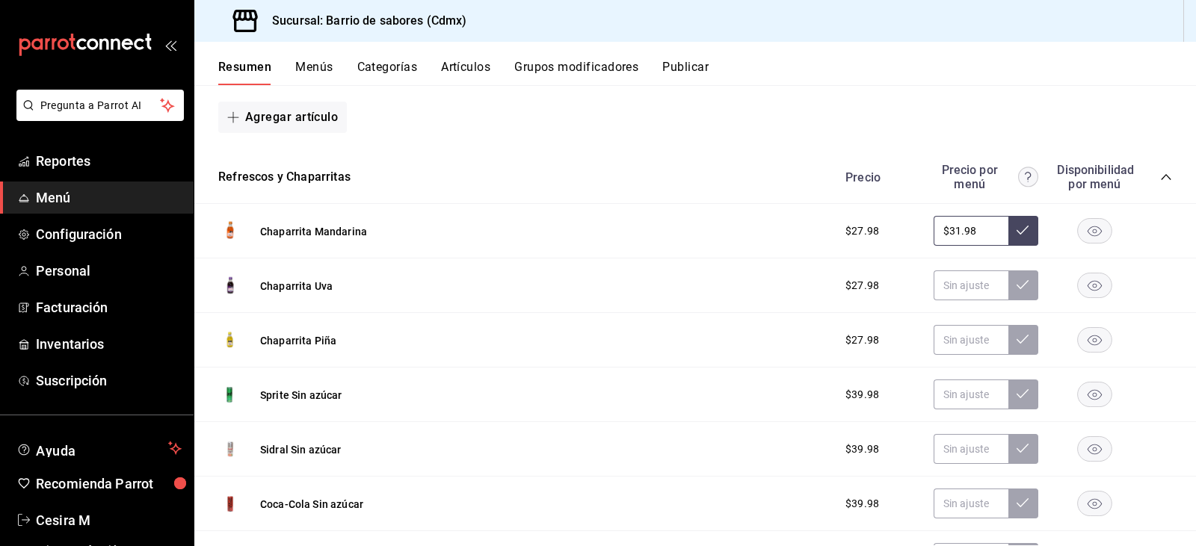
click at [940, 230] on input "$31.98" at bounding box center [971, 231] width 75 height 30
click at [947, 286] on input "text" at bounding box center [971, 286] width 75 height 30
paste input "$31.98"
type input "$31.98"
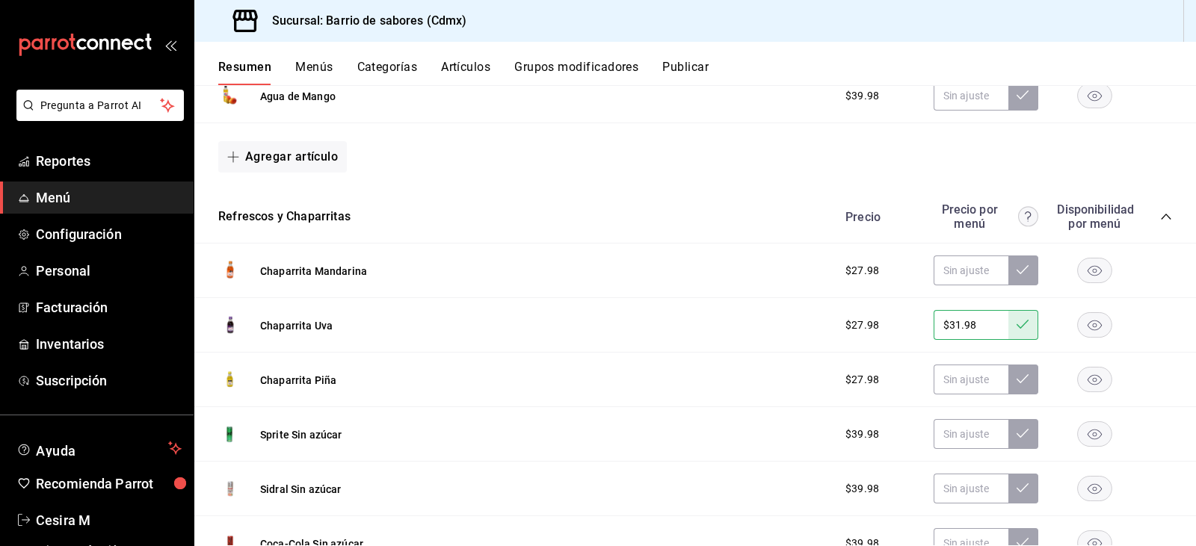
scroll to position [2802, 0]
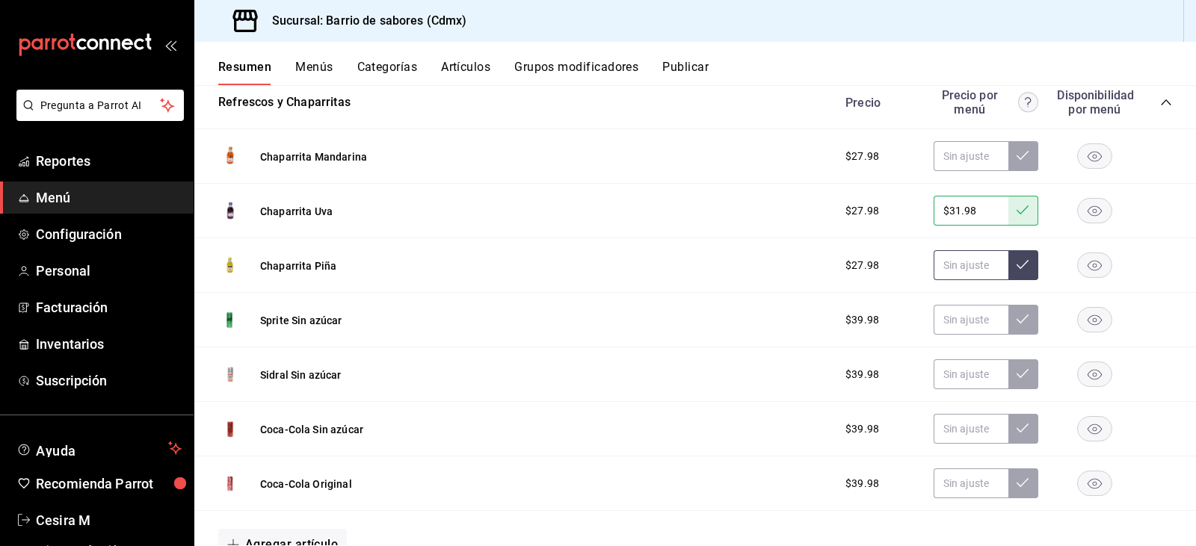
click at [981, 261] on input "text" at bounding box center [971, 265] width 75 height 30
paste input "$31.98"
type input "$31.98"
click at [969, 330] on input "text" at bounding box center [971, 320] width 75 height 30
click at [768, 13] on div "Sucursal: Barrio de sabores (Cdmx)" at bounding box center [695, 21] width 1002 height 42
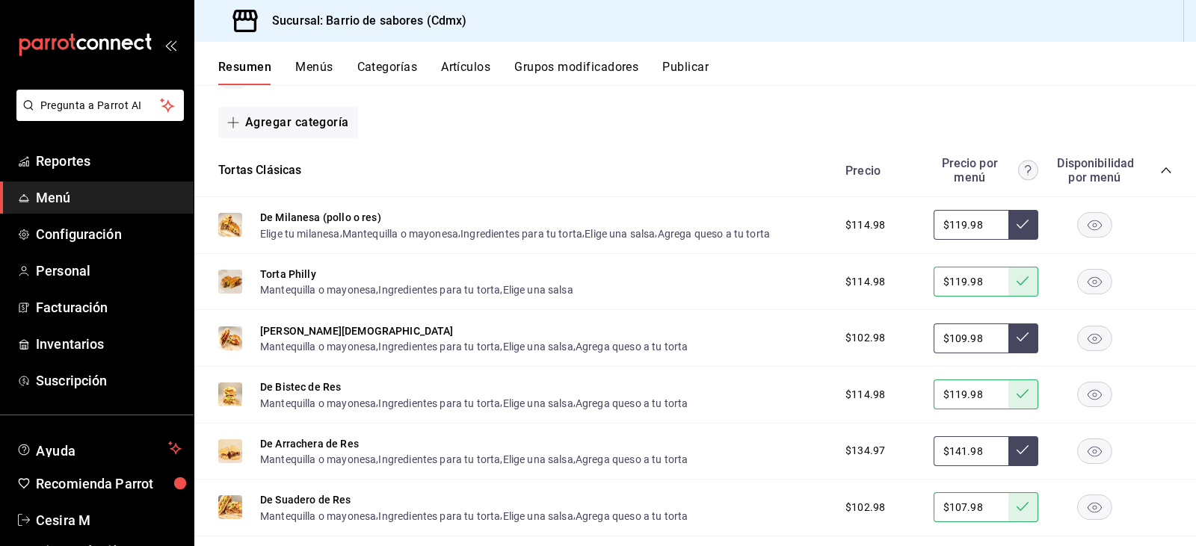
scroll to position [0, 0]
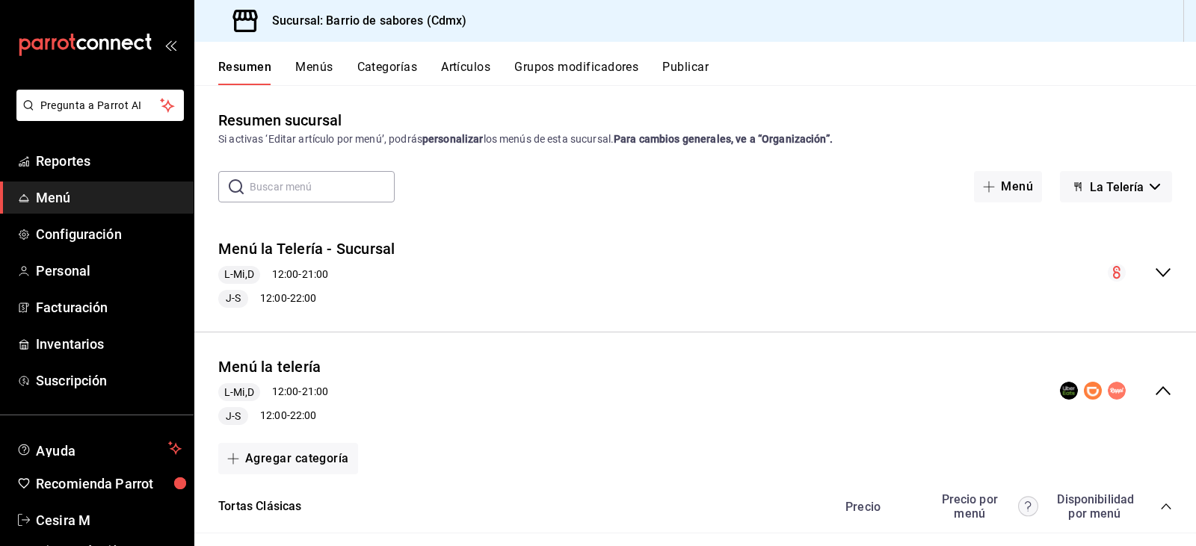
click at [1138, 194] on button "La Telería" at bounding box center [1116, 186] width 112 height 31
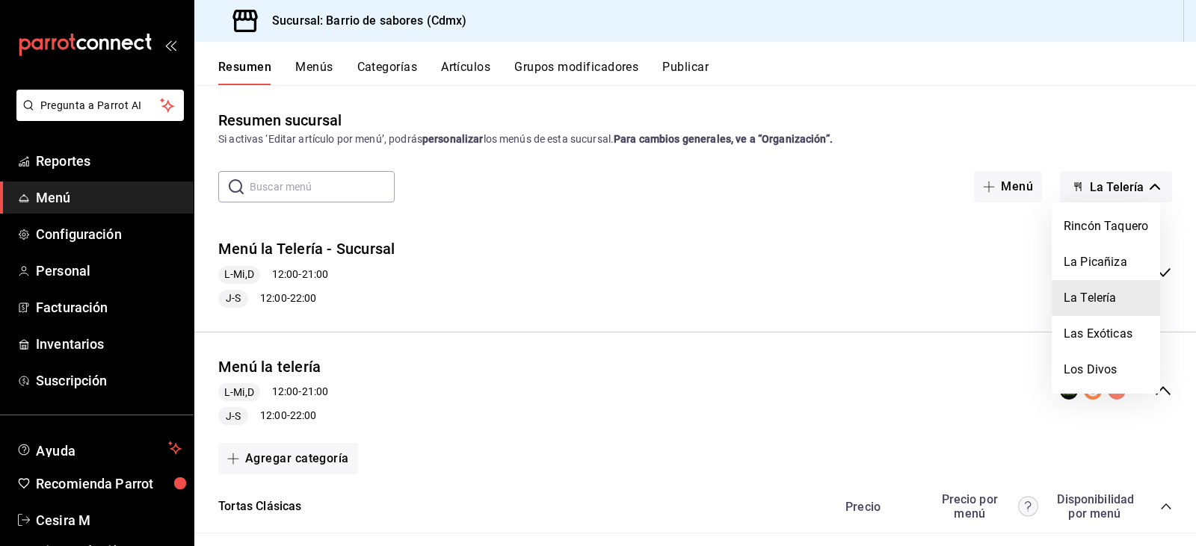
click at [1134, 188] on div at bounding box center [598, 273] width 1196 height 546
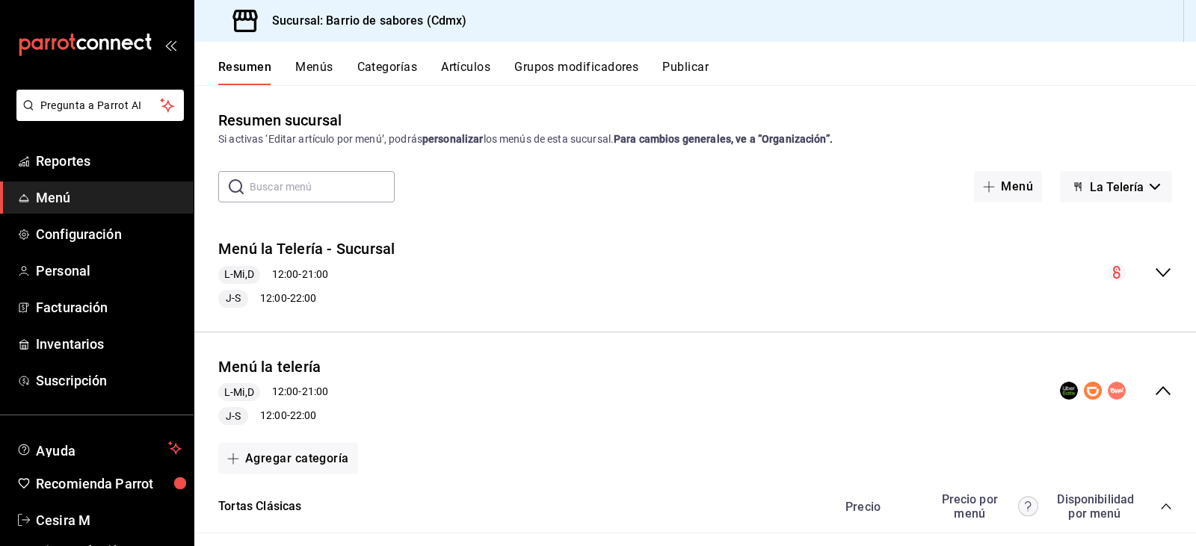
click at [1134, 188] on button "La Telería" at bounding box center [1116, 186] width 112 height 31
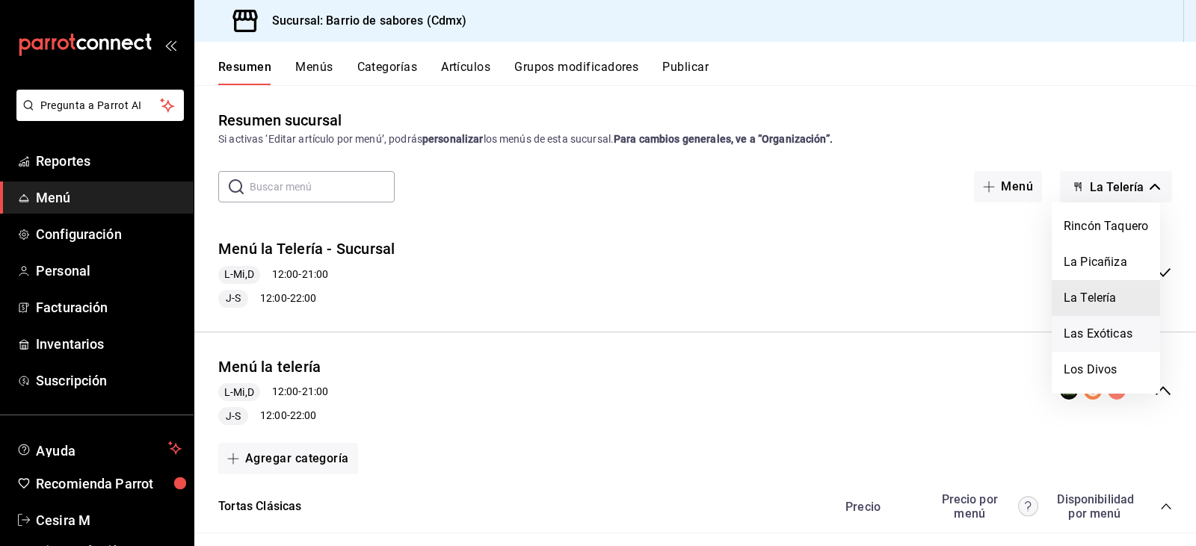
click at [1131, 326] on li "Las Exóticas" at bounding box center [1106, 334] width 108 height 36
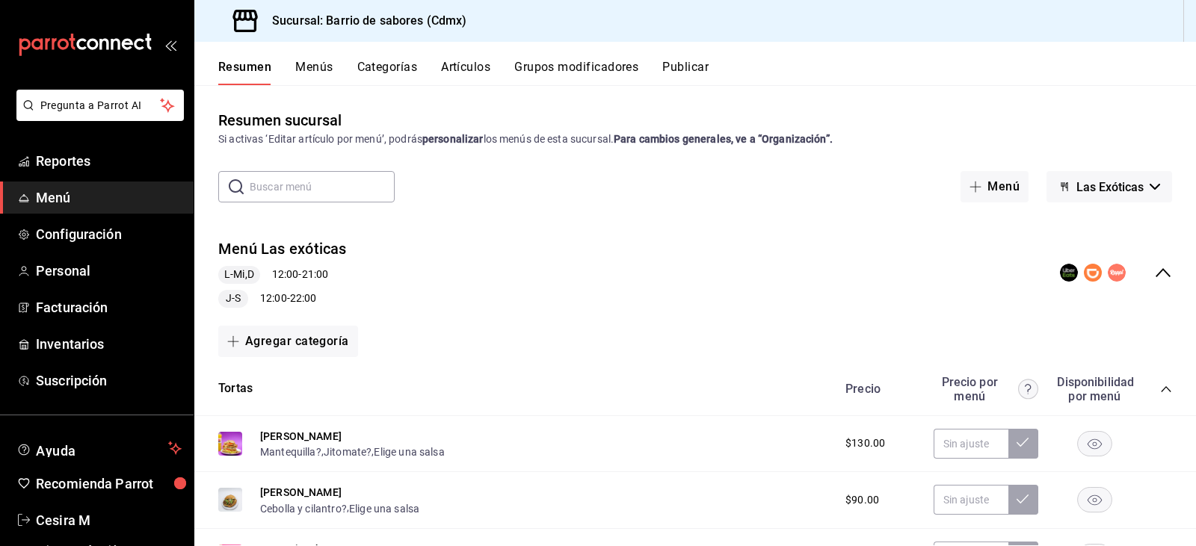
click at [1154, 278] on icon "collapse-menu-row" at bounding box center [1163, 273] width 18 height 18
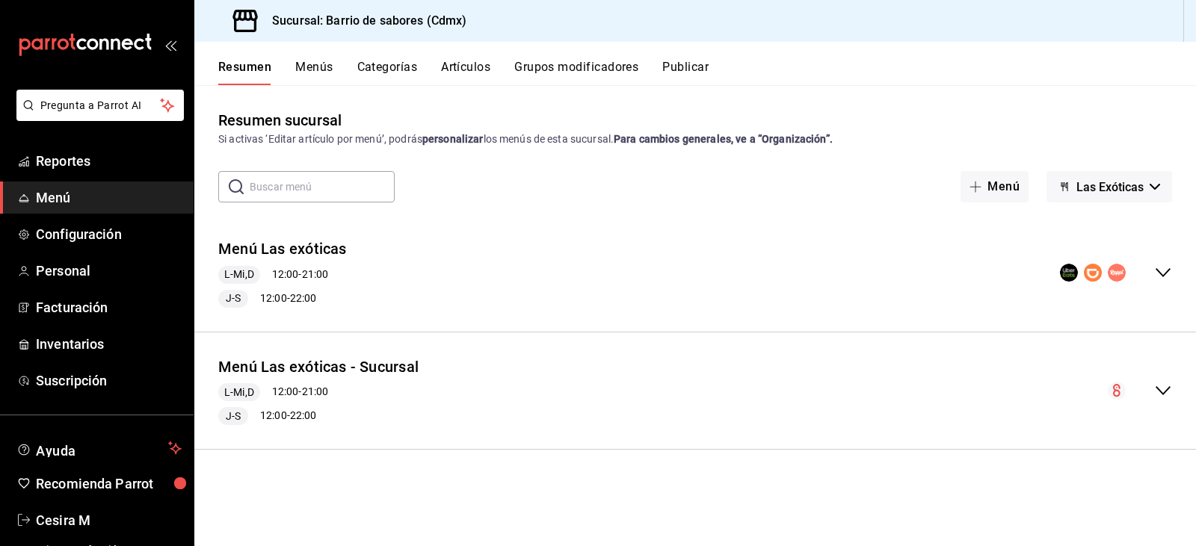
click at [1153, 275] on div "collapse-menu-row" at bounding box center [1116, 273] width 112 height 18
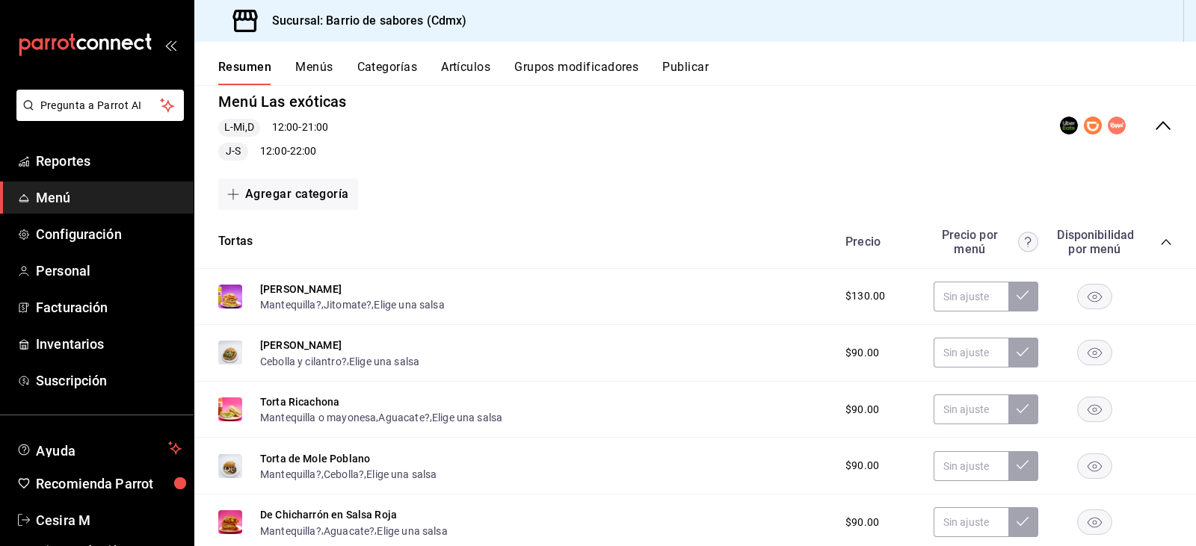
scroll to position [224, 0]
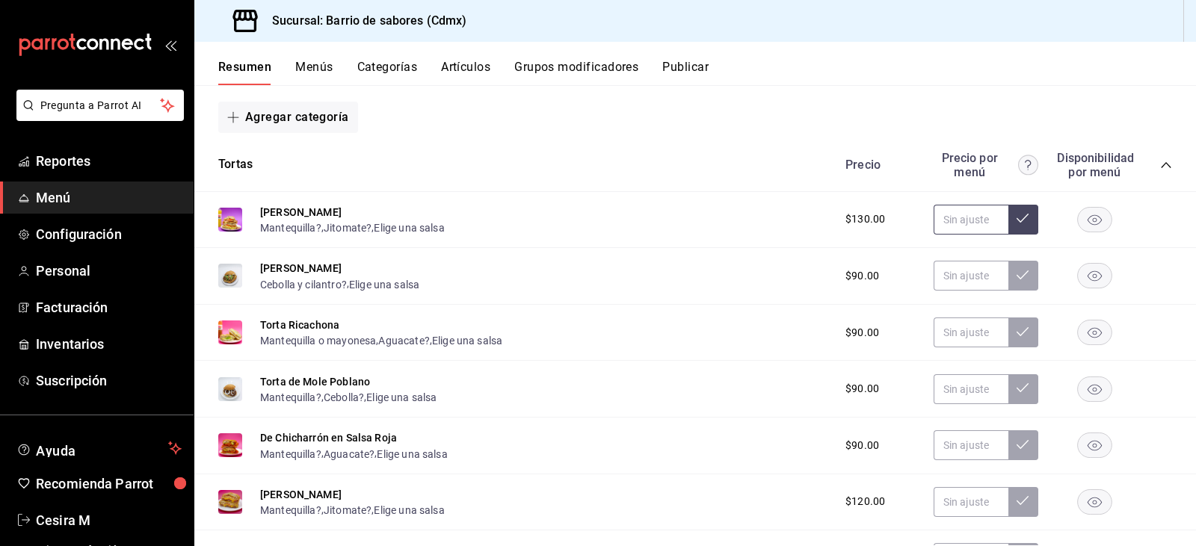
click at [969, 227] on input "text" at bounding box center [971, 220] width 75 height 30
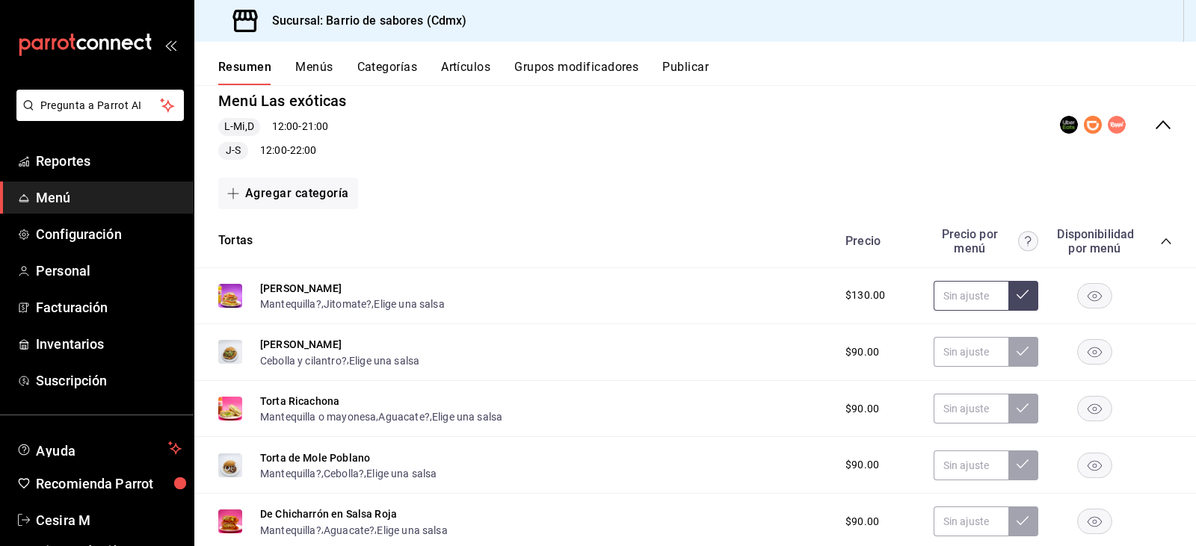
scroll to position [75, 0]
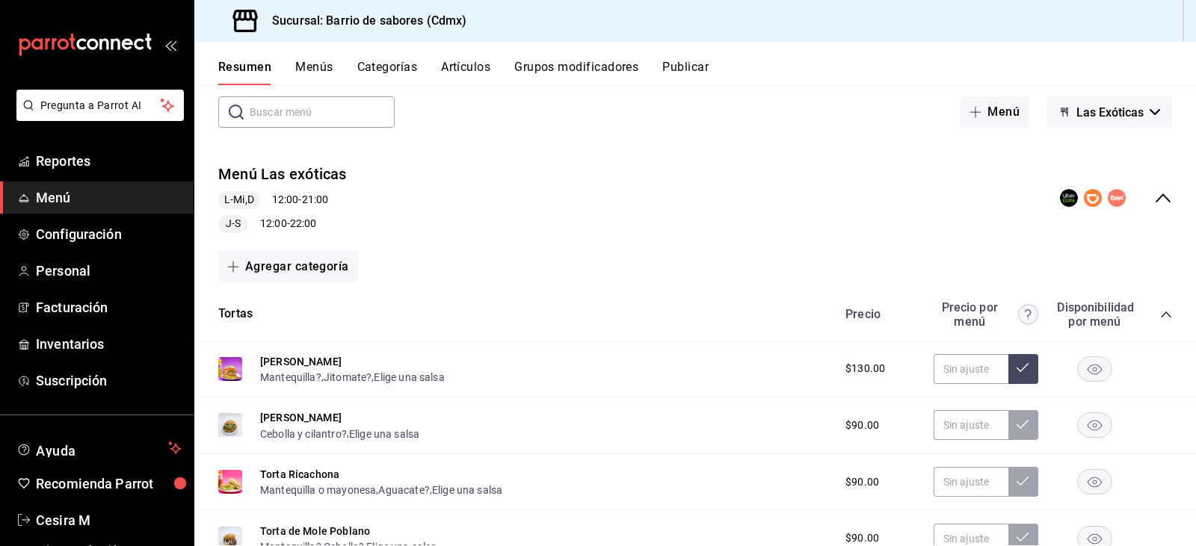
click at [1138, 108] on button "Las Exóticas" at bounding box center [1109, 111] width 126 height 31
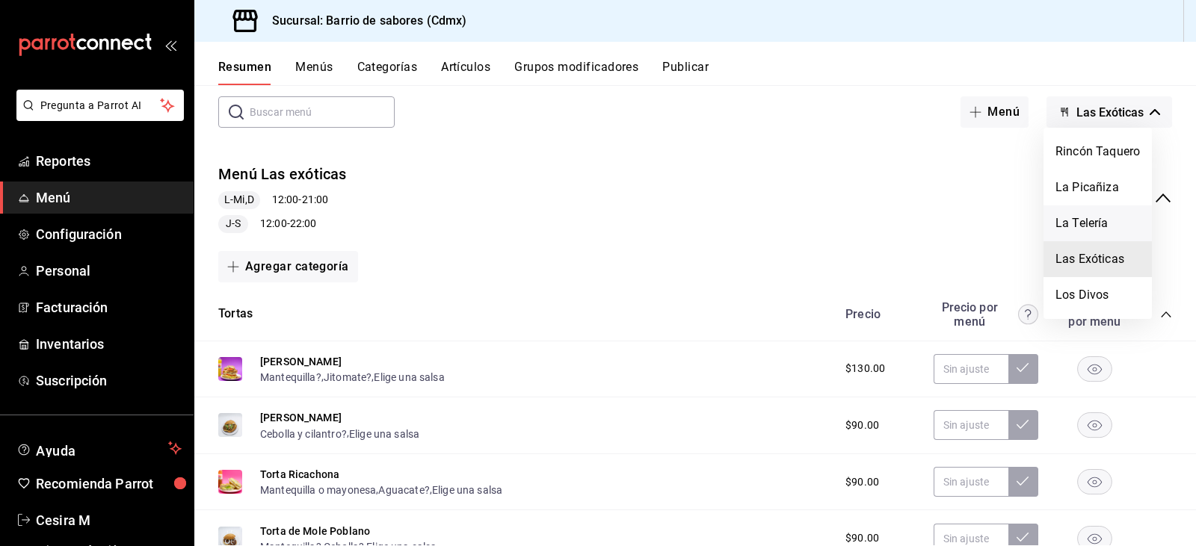
click at [1107, 229] on li "La Telería" at bounding box center [1098, 224] width 108 height 36
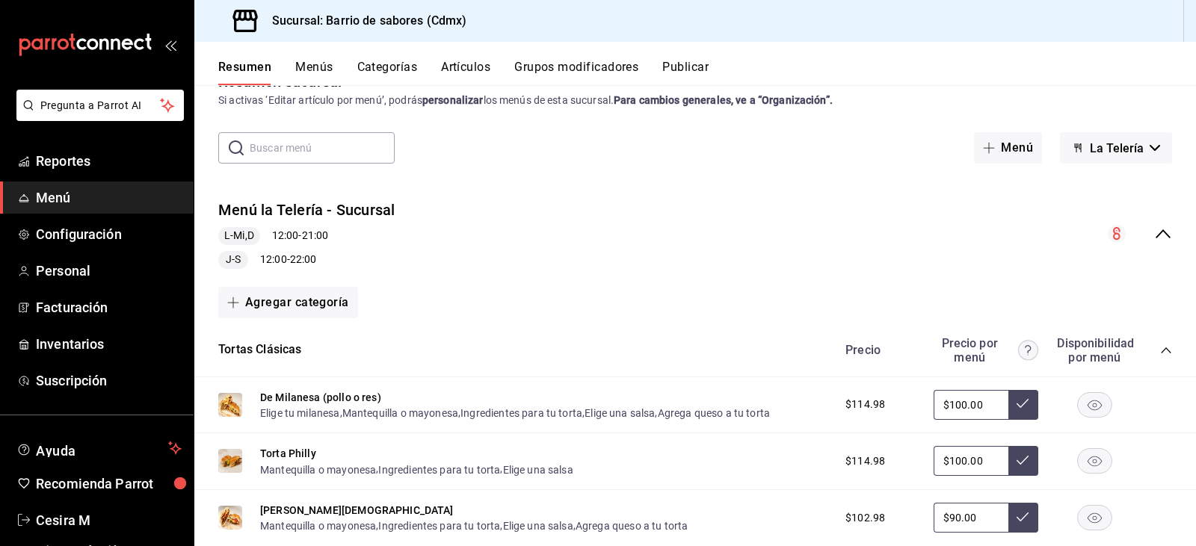
scroll to position [0, 0]
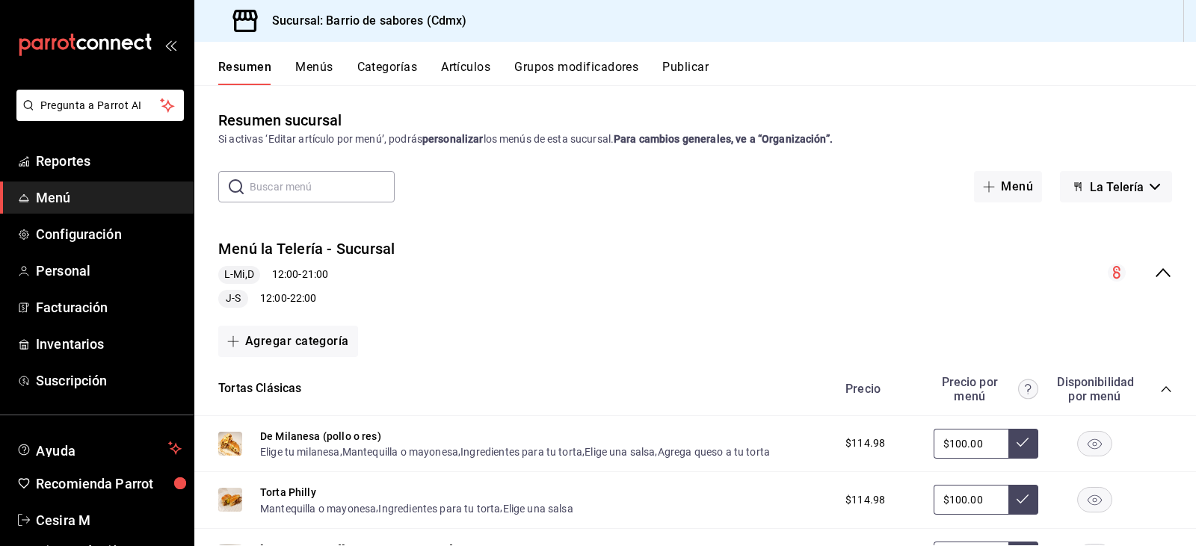
click at [1144, 292] on div "Menú la Telería - Sucursal L-Mi,D 12:00 - 21:00 J-S 12:00 - 22:00" at bounding box center [695, 272] width 1002 height 93
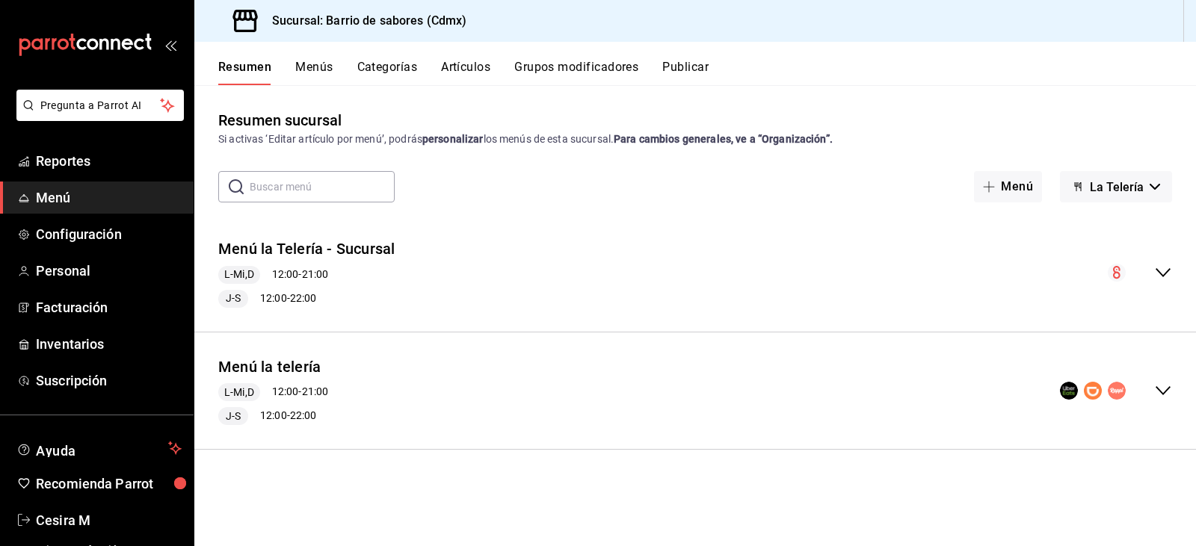
click at [1151, 387] on div "collapse-menu-row" at bounding box center [1116, 391] width 112 height 18
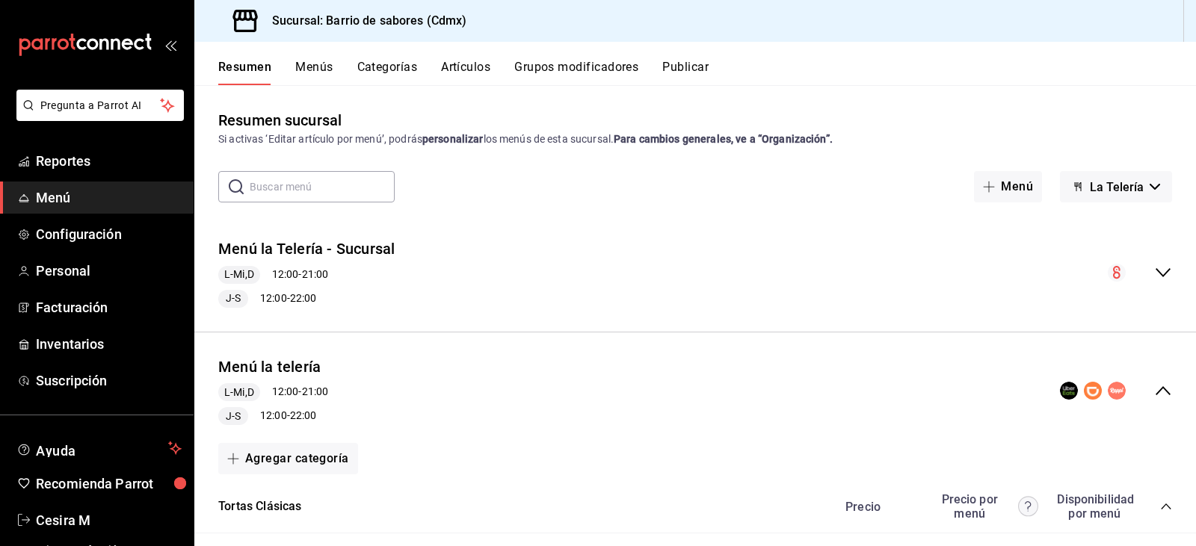
click at [1134, 195] on button "La Telería" at bounding box center [1116, 186] width 112 height 31
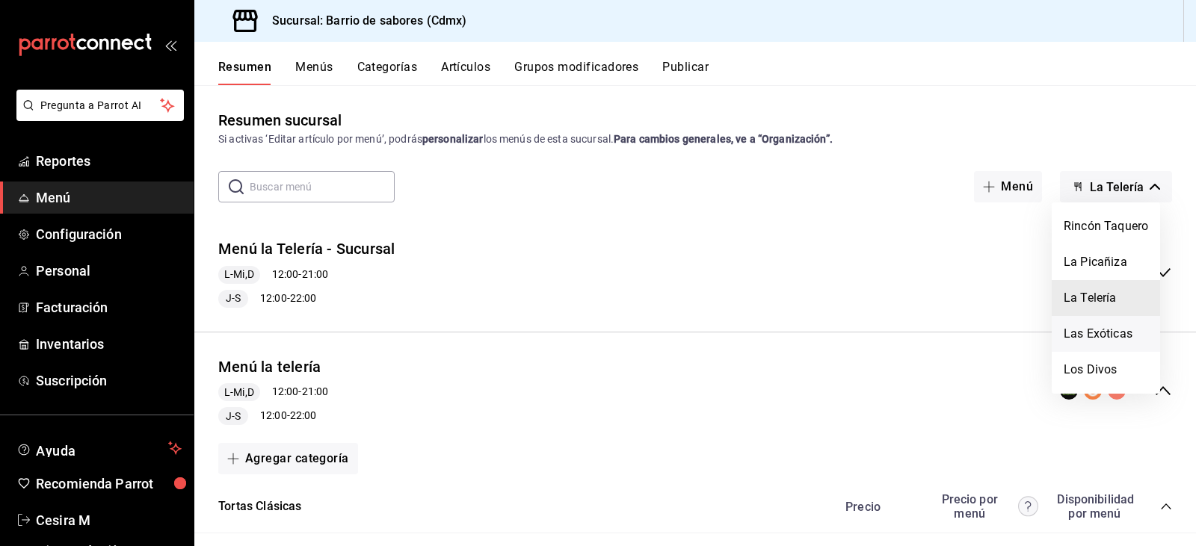
click at [1097, 324] on li "Las Exóticas" at bounding box center [1106, 334] width 108 height 36
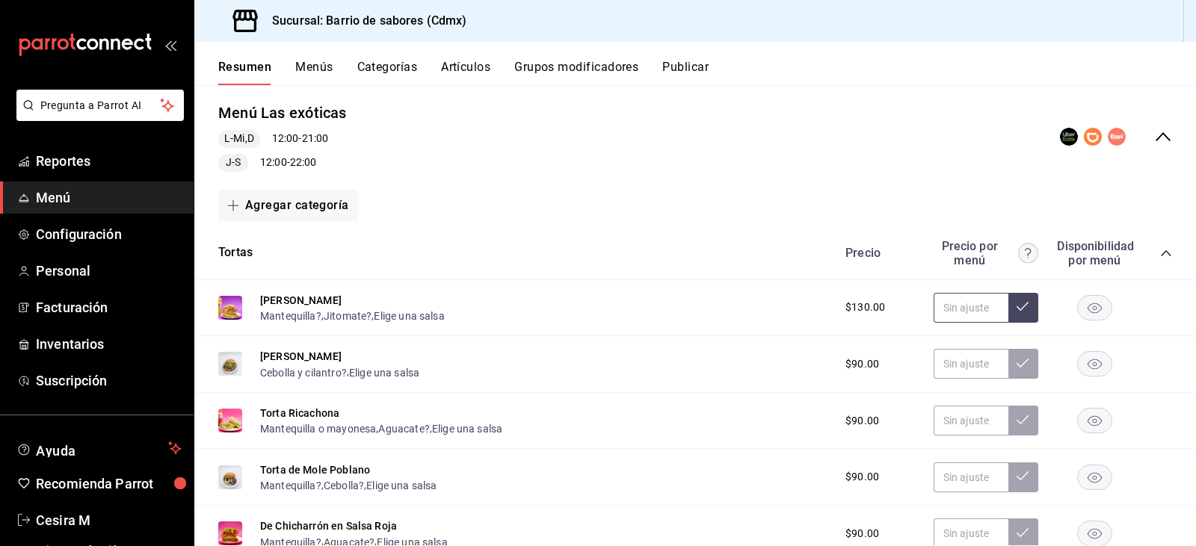
scroll to position [149, 0]
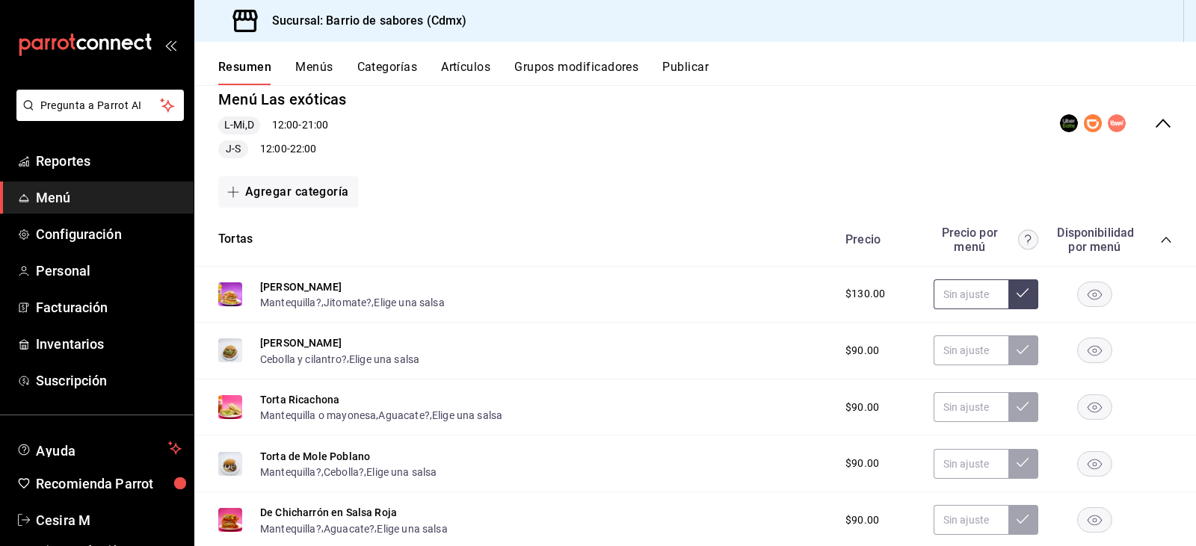
click at [949, 297] on input "text" at bounding box center [971, 295] width 75 height 30
type input "$135.98"
click at [950, 354] on input "text" at bounding box center [971, 351] width 75 height 30
type input "$94.98"
click at [959, 411] on input "text" at bounding box center [971, 407] width 75 height 30
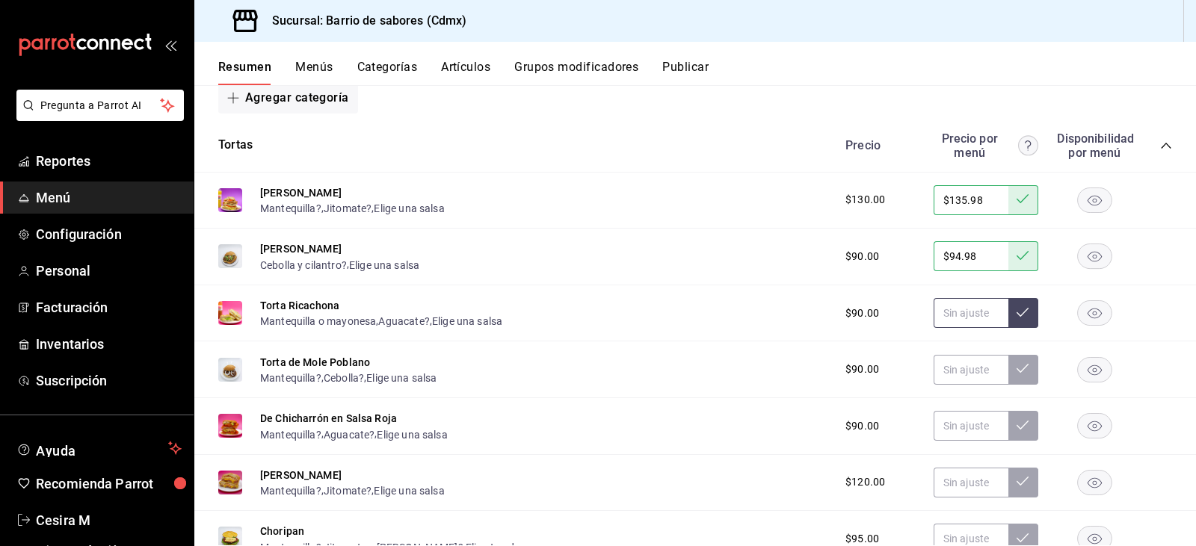
scroll to position [299, 0]
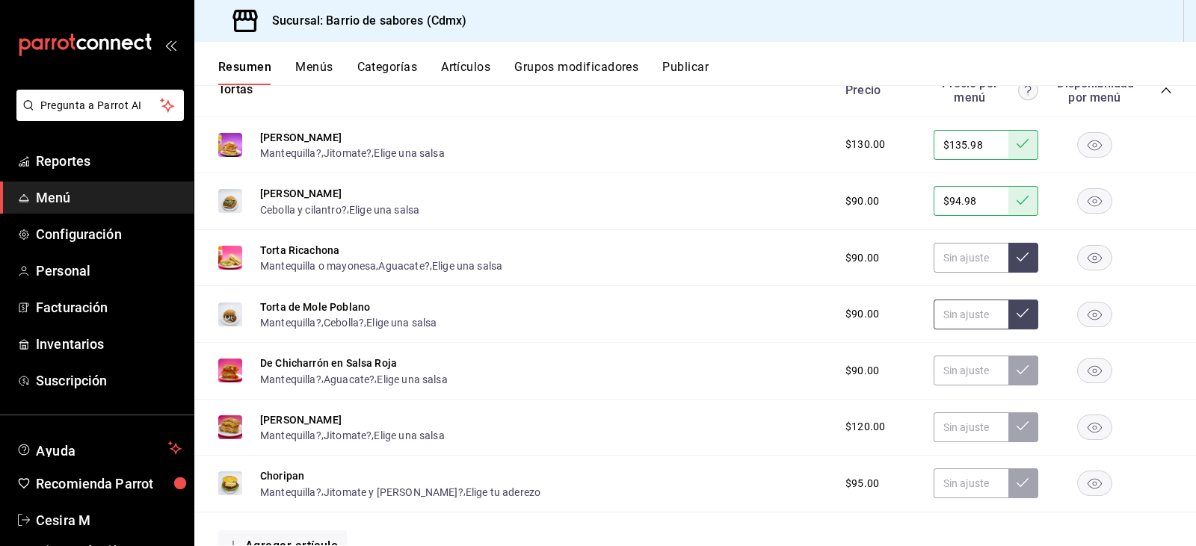
click at [961, 317] on input "text" at bounding box center [971, 315] width 75 height 30
type input "$94.98"
click at [966, 363] on input "text" at bounding box center [971, 371] width 75 height 30
type input "$94.98"
click at [971, 434] on input "text" at bounding box center [971, 428] width 75 height 30
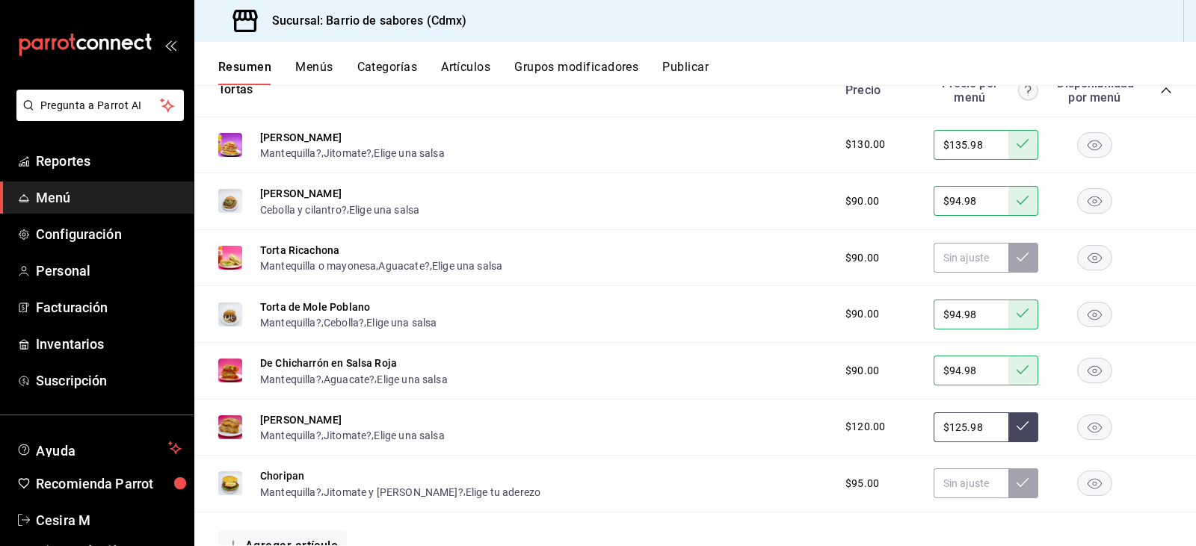
type input "$125.98"
click at [972, 484] on input "text" at bounding box center [971, 484] width 75 height 30
type input "$99.98"
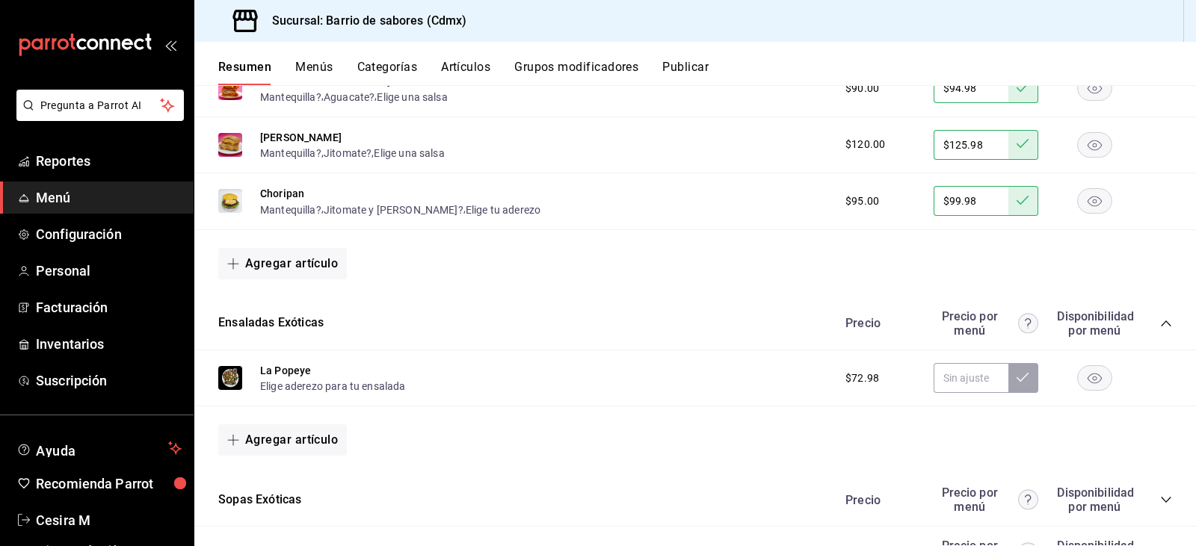
scroll to position [598, 0]
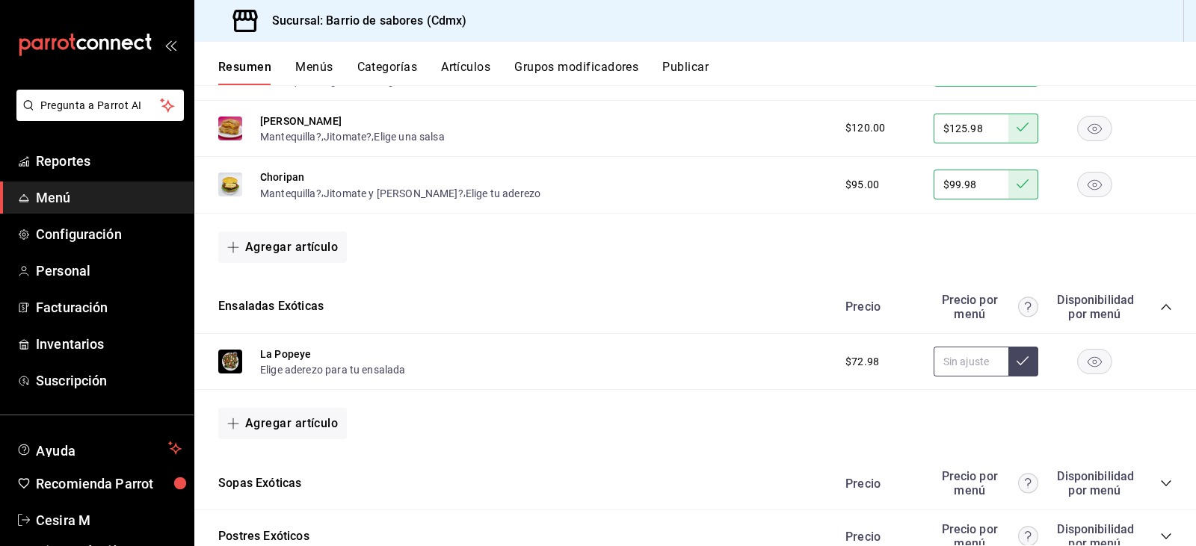
click at [967, 366] on input "text" at bounding box center [971, 362] width 75 height 30
click at [961, 358] on input "text" at bounding box center [971, 362] width 75 height 30
type input "$76.98"
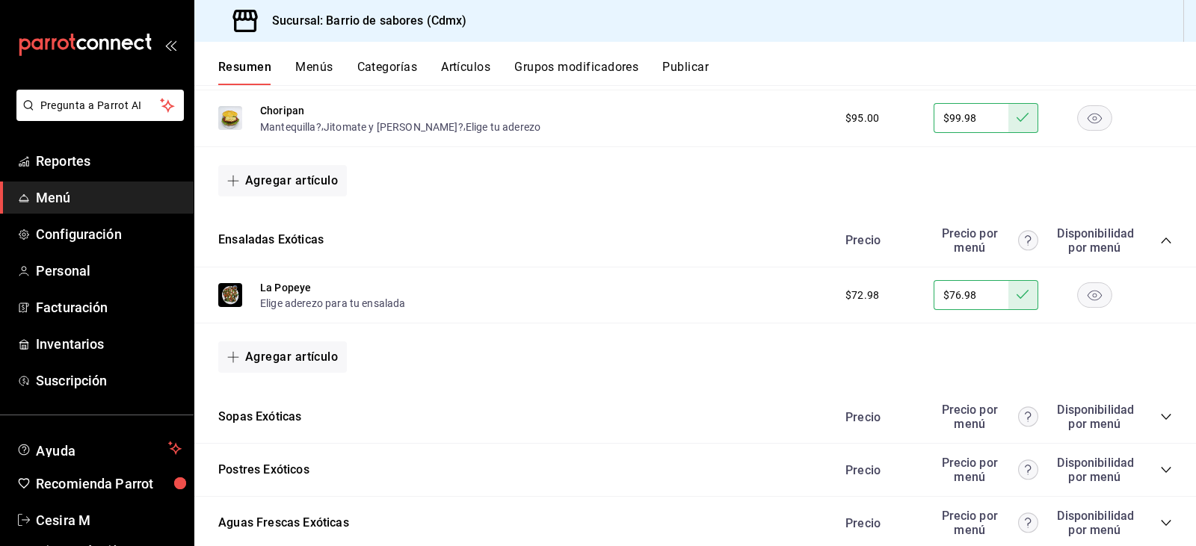
scroll to position [747, 0]
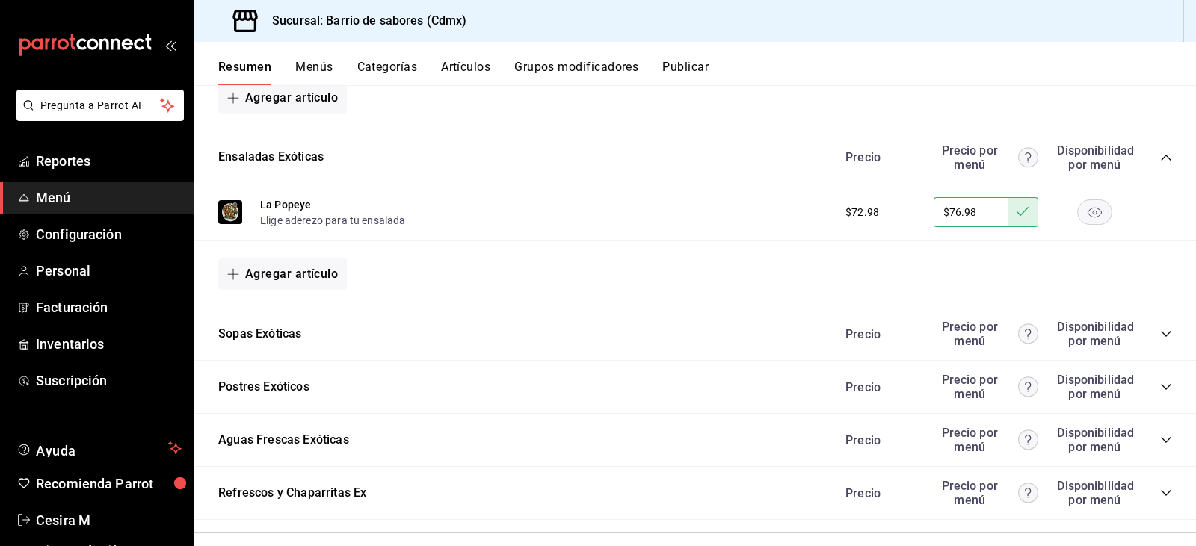
click at [1160, 335] on icon "collapse-category-row" at bounding box center [1166, 334] width 12 height 12
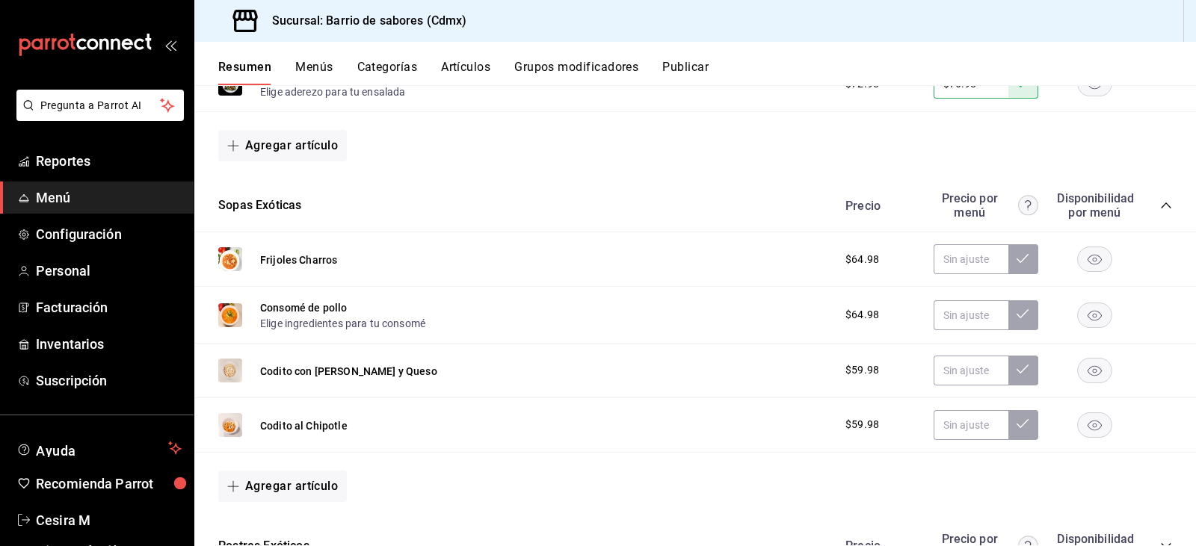
scroll to position [897, 0]
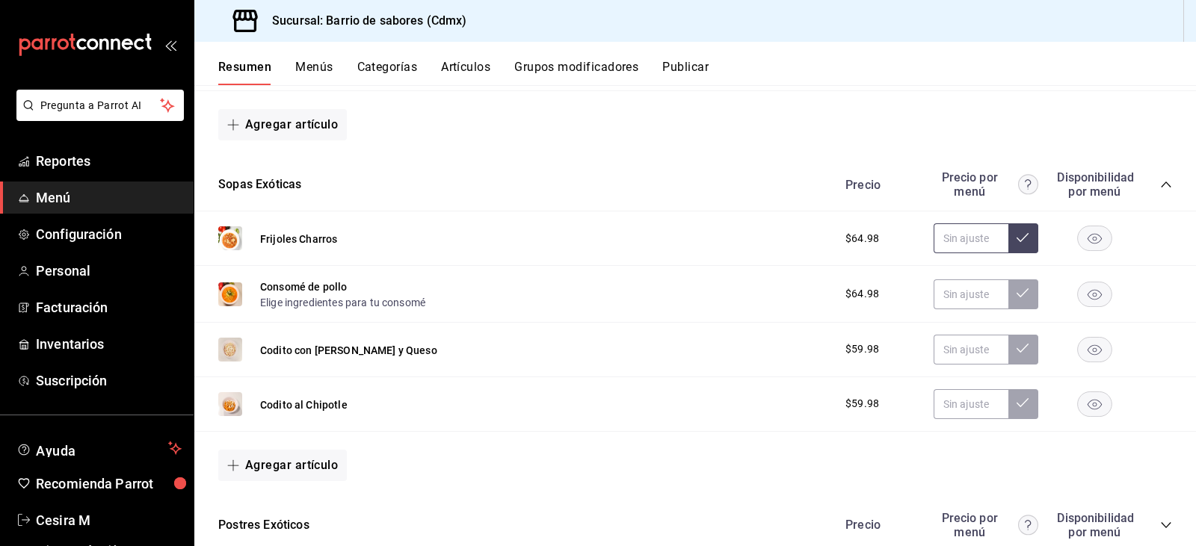
click at [946, 253] on input "text" at bounding box center [971, 239] width 75 height 30
click at [952, 244] on input "text" at bounding box center [971, 239] width 75 height 30
type input "$69.98"
click at [952, 244] on input "$69.98" at bounding box center [971, 239] width 75 height 30
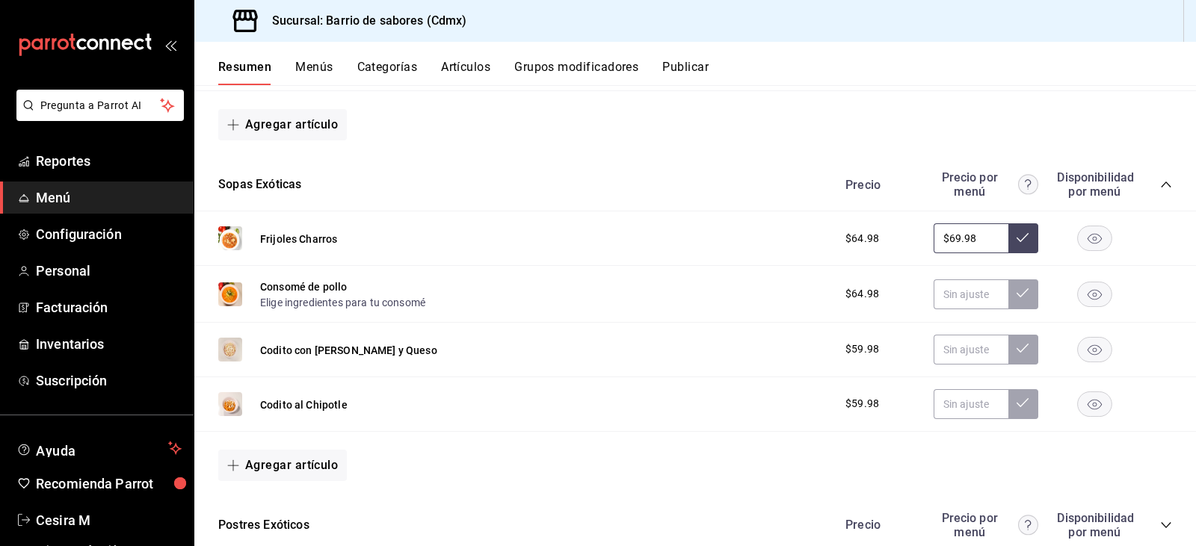
click at [952, 244] on input "$69.98" at bounding box center [971, 239] width 75 height 30
click at [966, 283] on input "text" at bounding box center [971, 295] width 75 height 30
paste input "$69.98"
type input "$69.98"
click at [1008, 300] on button at bounding box center [1023, 295] width 30 height 30
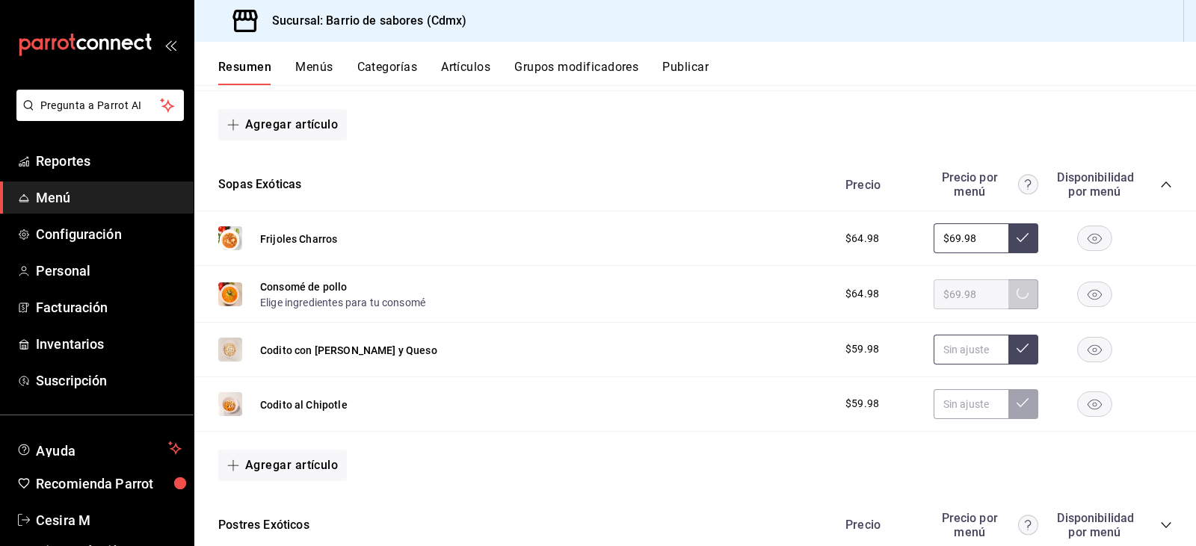
click at [956, 354] on input "text" at bounding box center [971, 350] width 75 height 30
paste input "$69.98"
click at [949, 353] on input "$69.98" at bounding box center [971, 350] width 75 height 30
click at [949, 353] on input "$64.98" at bounding box center [971, 350] width 75 height 30
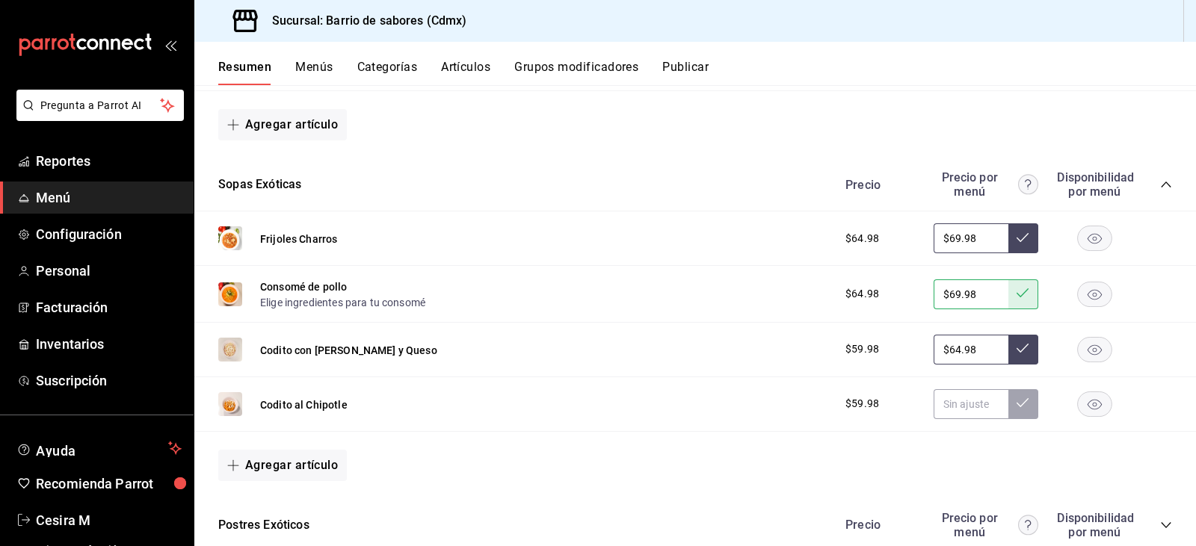
click at [949, 353] on input "$64.98" at bounding box center [971, 350] width 75 height 30
type input "$64.98"
click at [960, 411] on input "text" at bounding box center [971, 404] width 75 height 30
paste input "$64.98"
type input "$64.98"
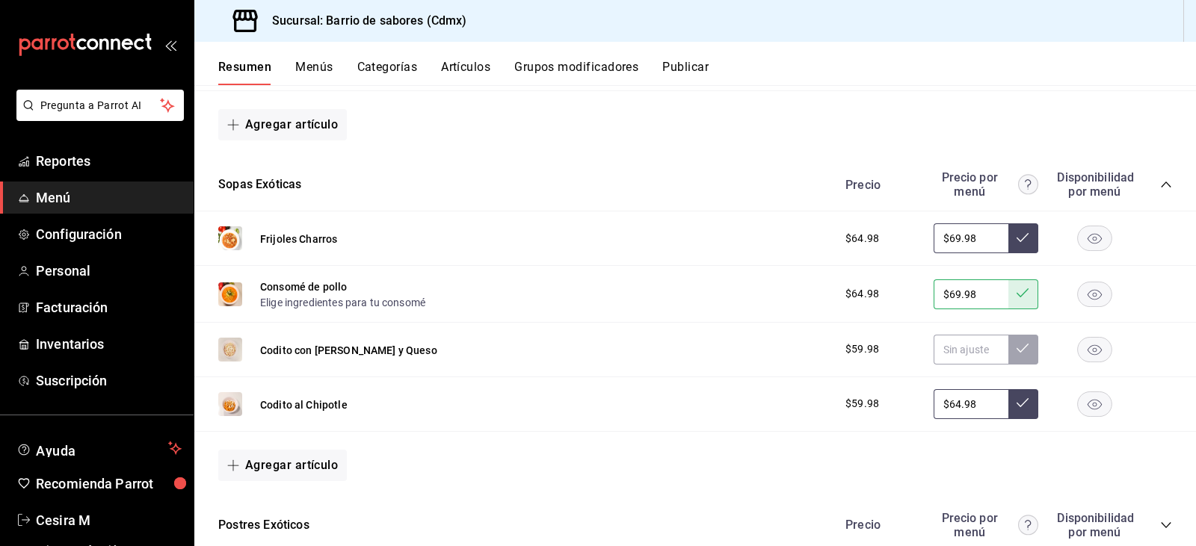
click at [1017, 404] on icon at bounding box center [1023, 403] width 12 height 12
click at [987, 351] on input "text" at bounding box center [971, 350] width 75 height 30
paste input "$64.98"
type input "$64.98"
click at [1025, 347] on button at bounding box center [1023, 350] width 30 height 30
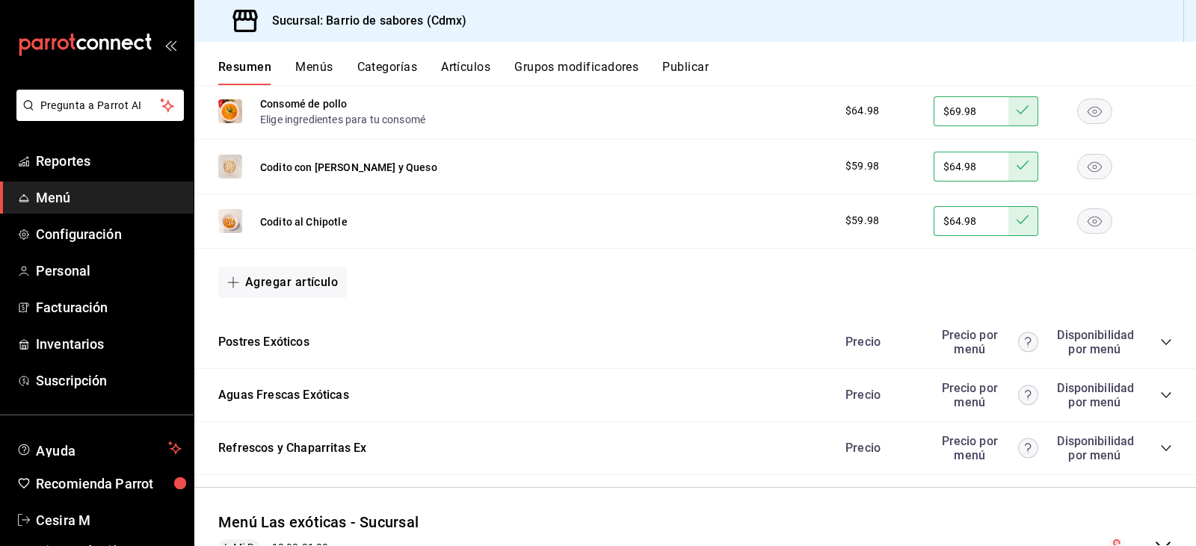
scroll to position [1121, 0]
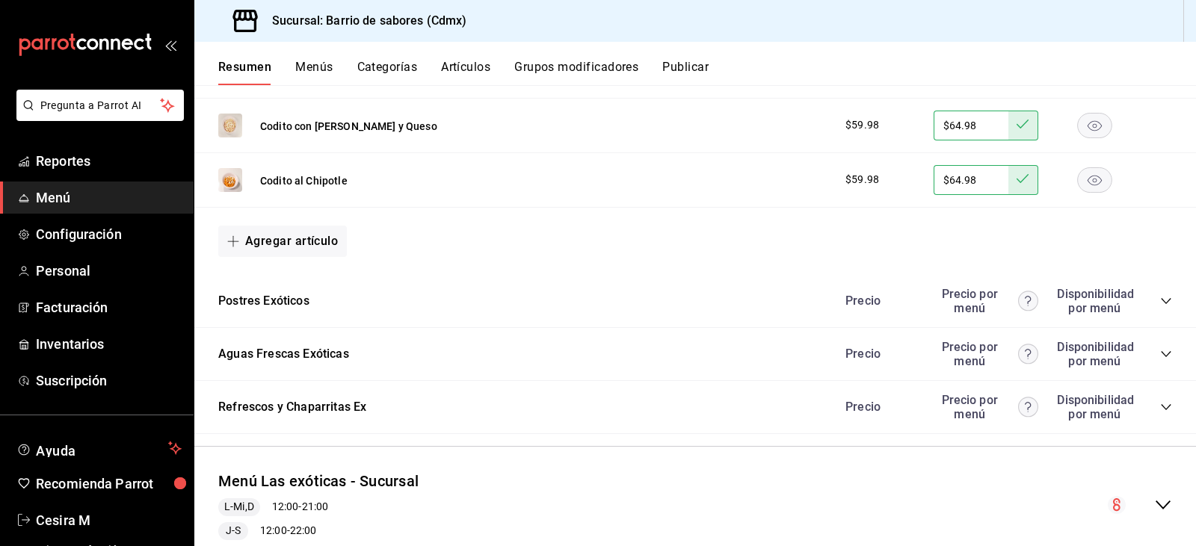
click at [1160, 295] on icon "collapse-category-row" at bounding box center [1166, 301] width 12 height 12
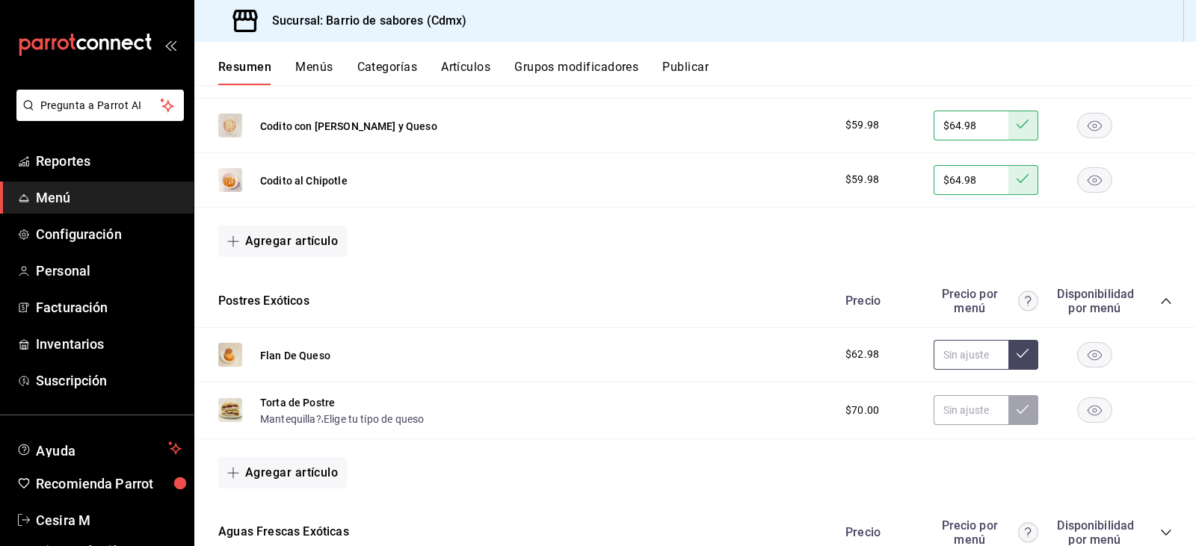
click at [934, 361] on input "text" at bounding box center [971, 355] width 75 height 30
type input "$68.98"
click at [1017, 359] on icon at bounding box center [1023, 354] width 12 height 12
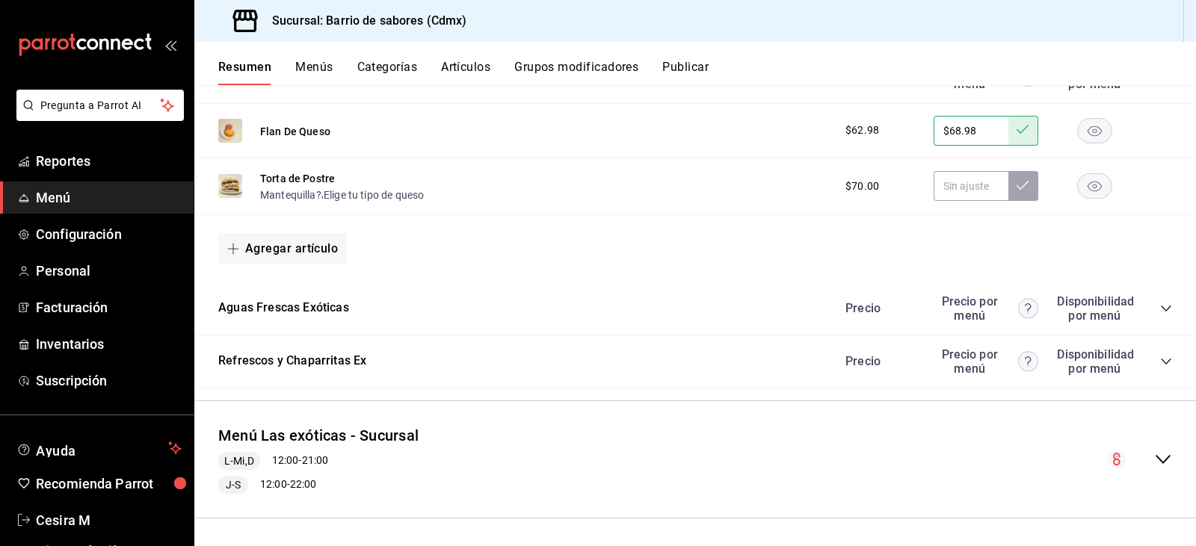
scroll to position [1348, 0]
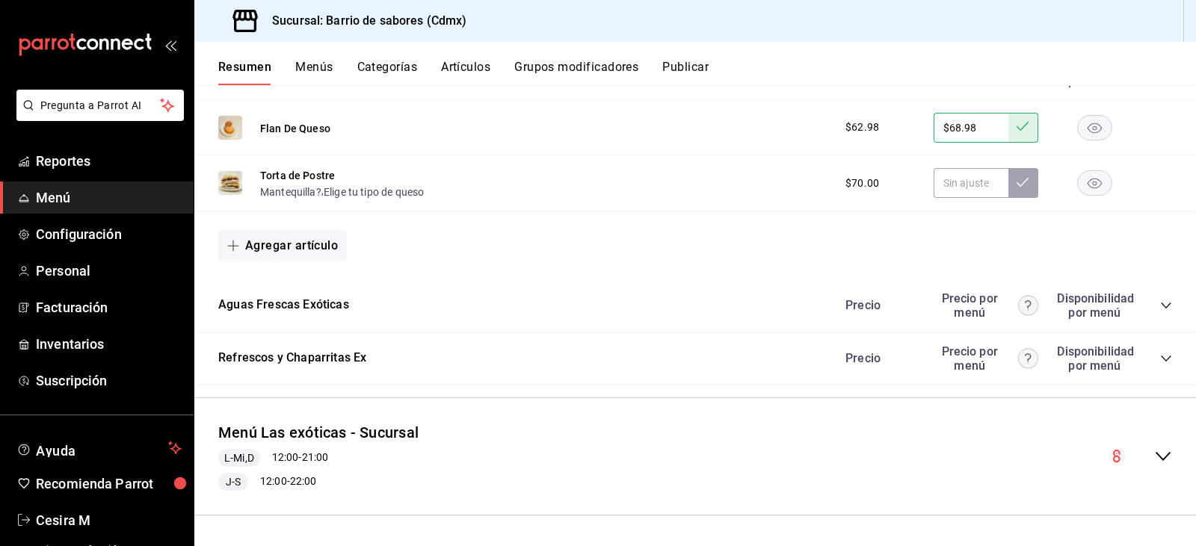
click at [1160, 301] on icon "collapse-category-row" at bounding box center [1166, 306] width 12 height 12
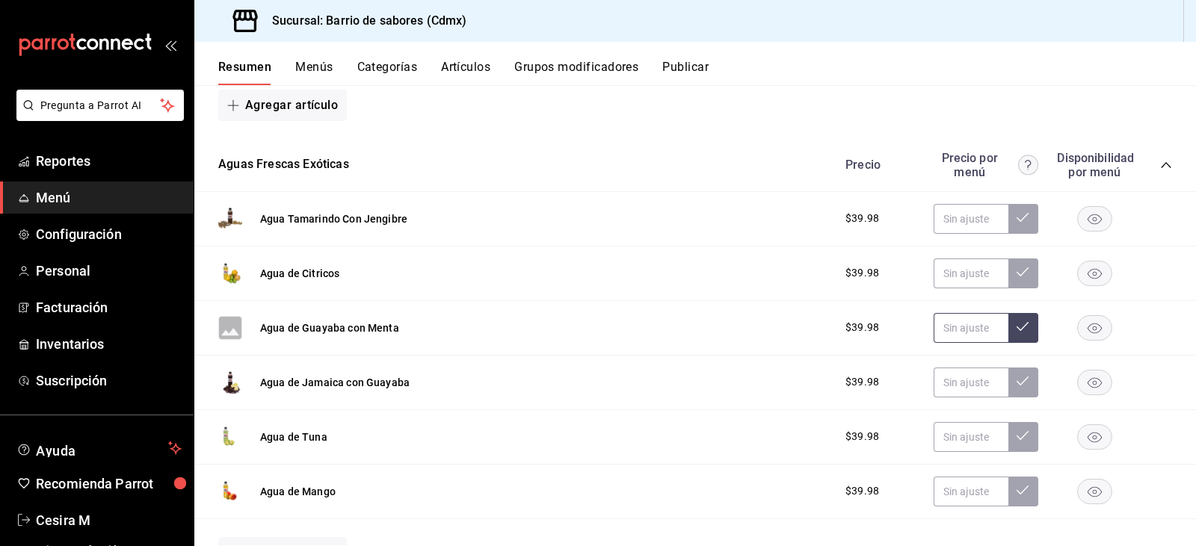
scroll to position [1498, 0]
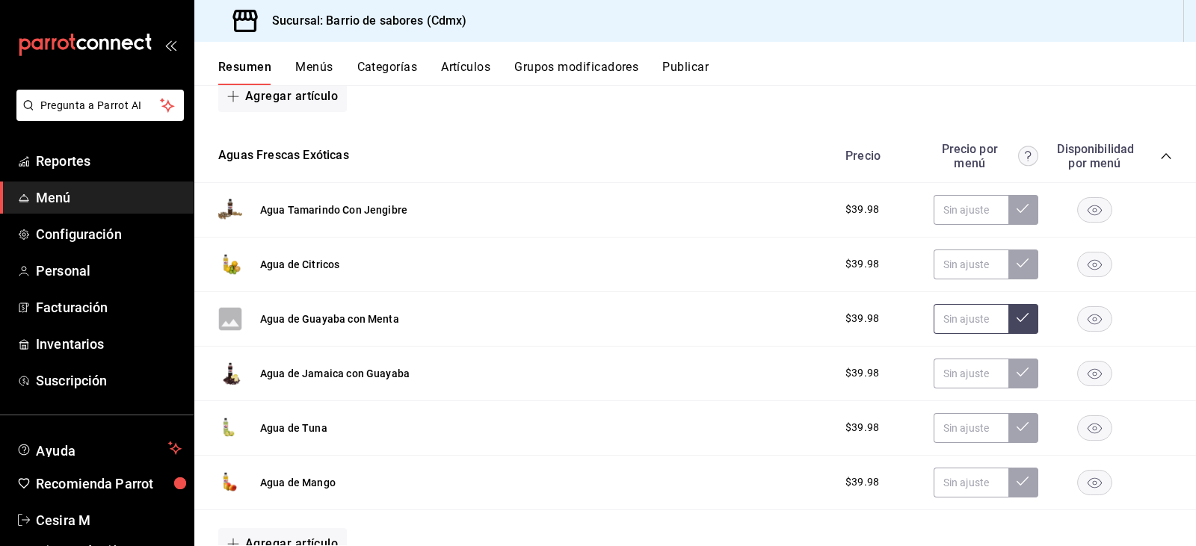
click at [940, 327] on input "text" at bounding box center [971, 319] width 75 height 30
type input "$44.98"
click at [1008, 327] on button at bounding box center [1023, 319] width 30 height 30
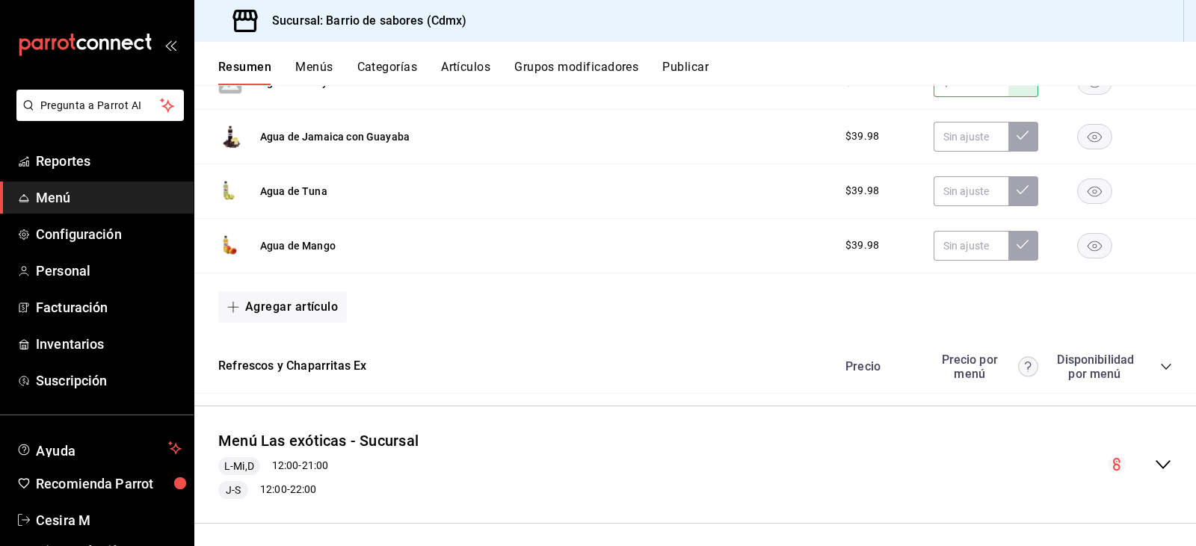
scroll to position [1743, 0]
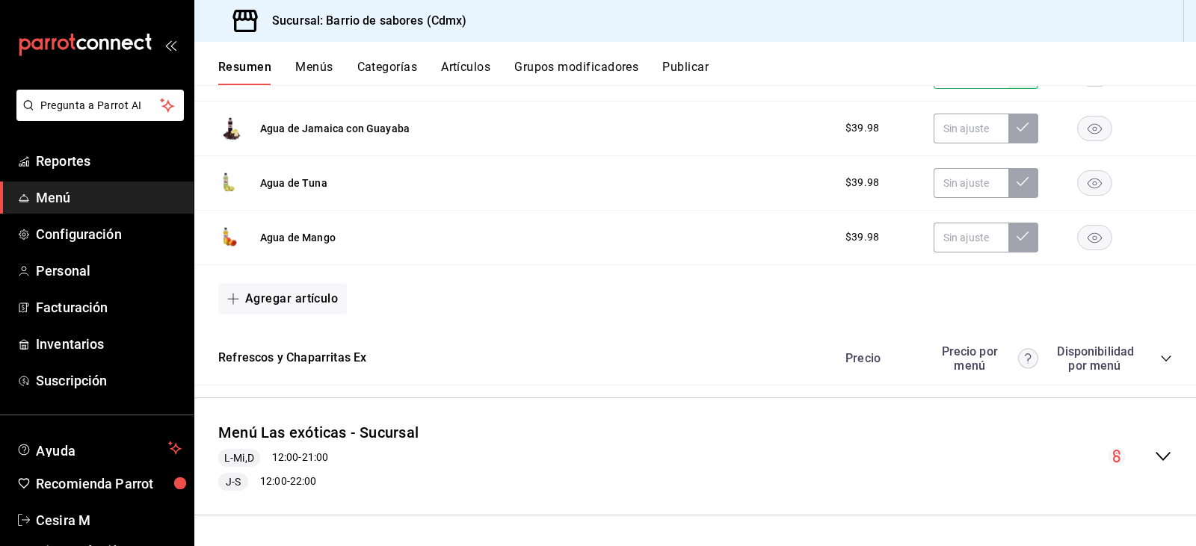
click at [1160, 357] on icon "collapse-category-row" at bounding box center [1166, 359] width 12 height 12
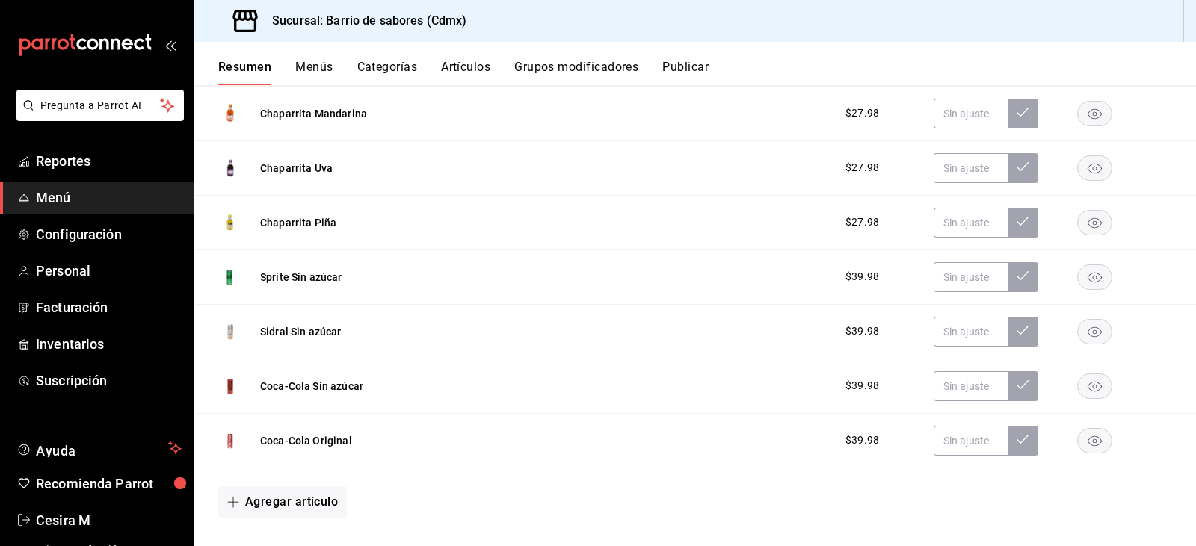
scroll to position [1967, 0]
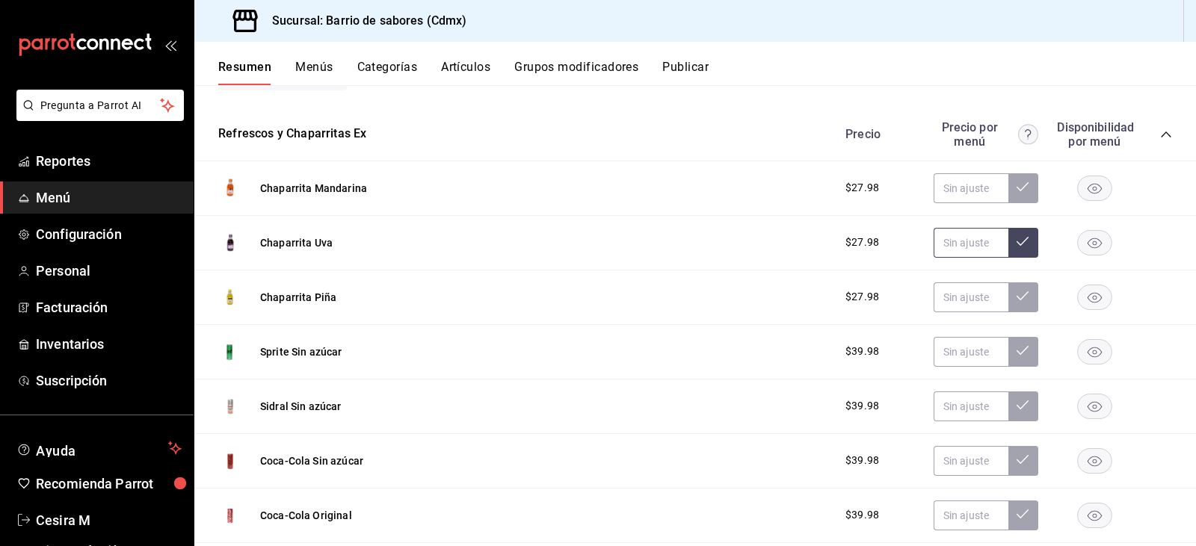
click at [953, 243] on input "text" at bounding box center [971, 243] width 75 height 30
type input "$31.98"
click at [953, 243] on input "$31.98" at bounding box center [971, 243] width 75 height 30
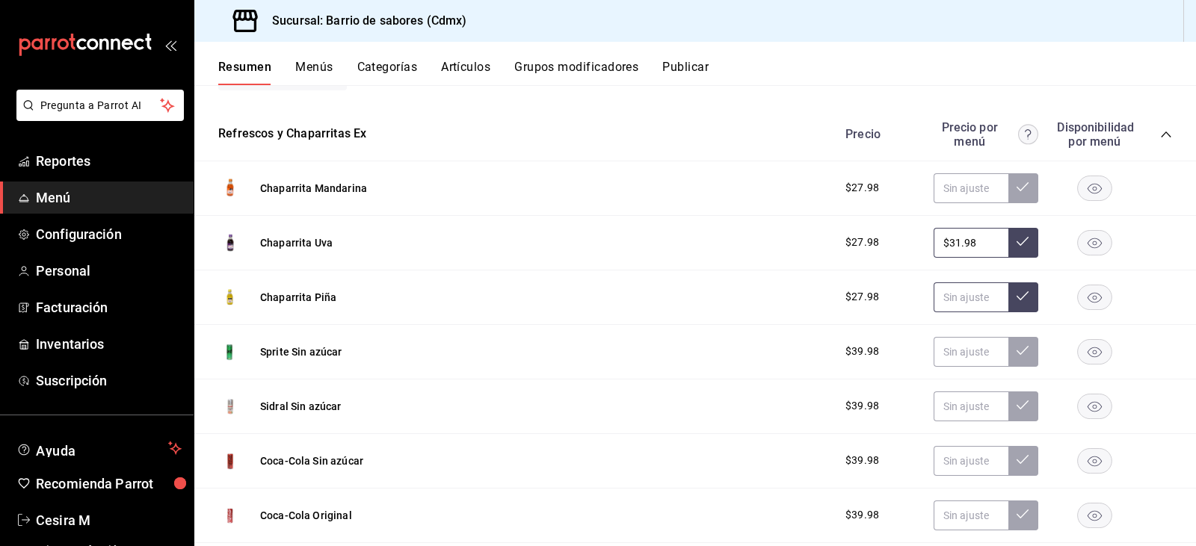
click at [970, 304] on input "text" at bounding box center [971, 298] width 75 height 30
paste input "$31.98"
click at [996, 297] on input "$31.98" at bounding box center [971, 298] width 75 height 30
type input "$31.98"
click at [1017, 301] on icon at bounding box center [1023, 296] width 12 height 12
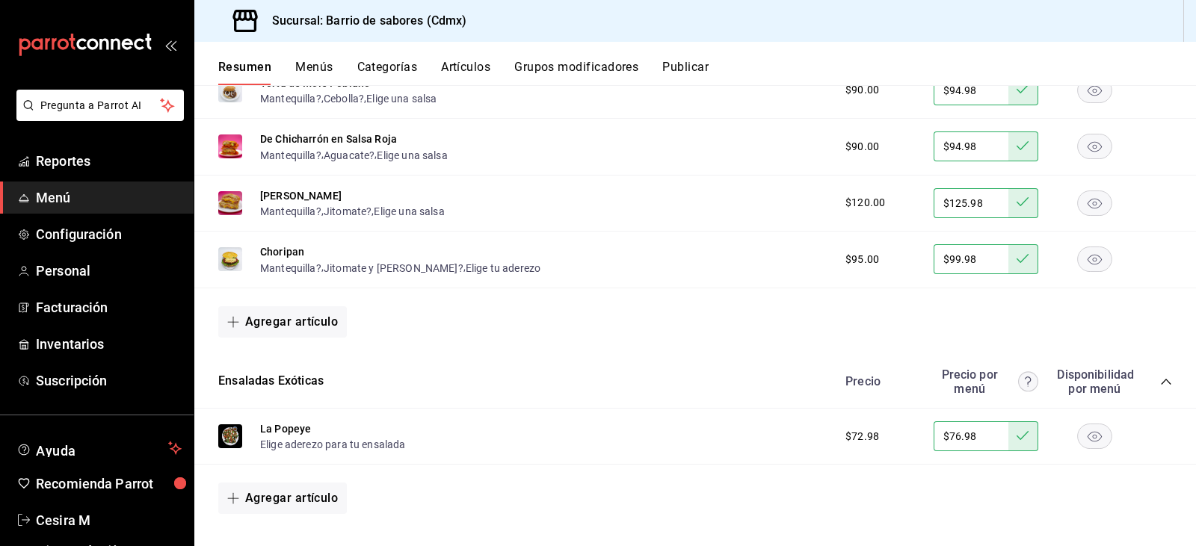
scroll to position [897, 0]
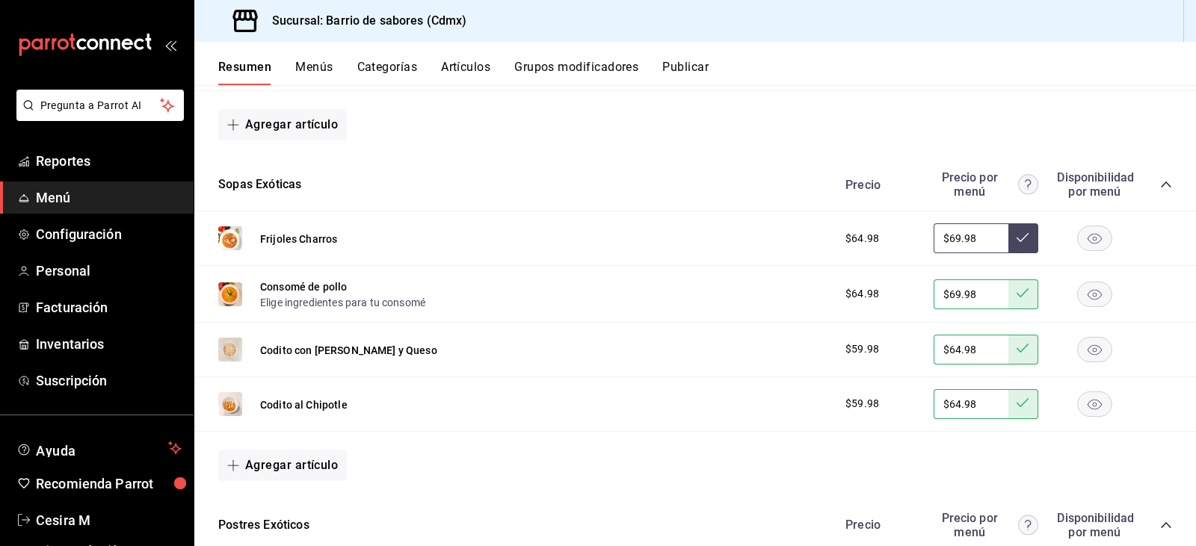
click at [951, 241] on input "$69.98" at bounding box center [971, 239] width 75 height 30
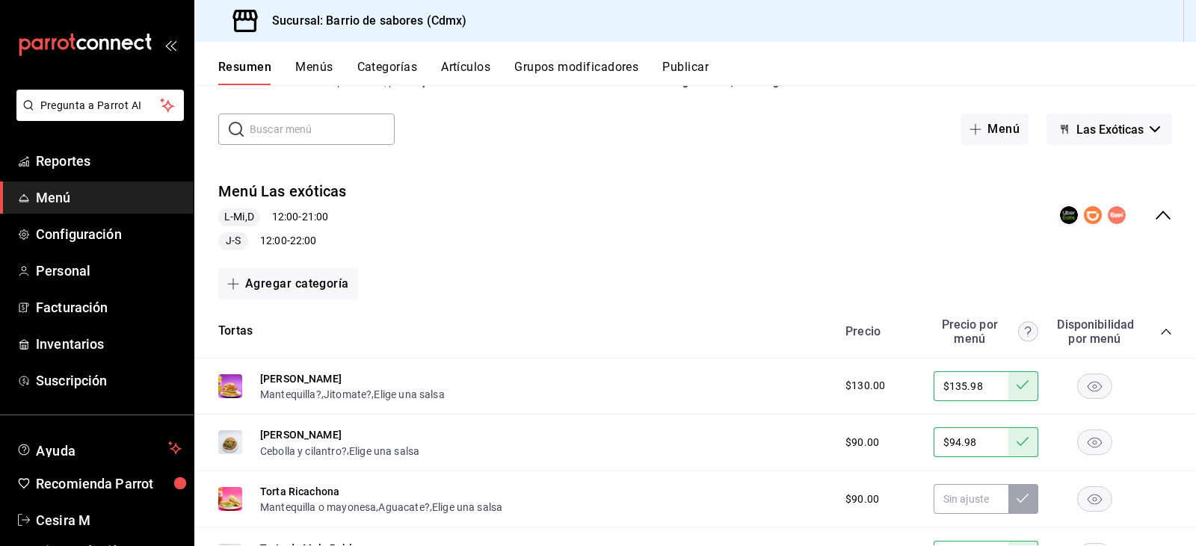
scroll to position [0, 0]
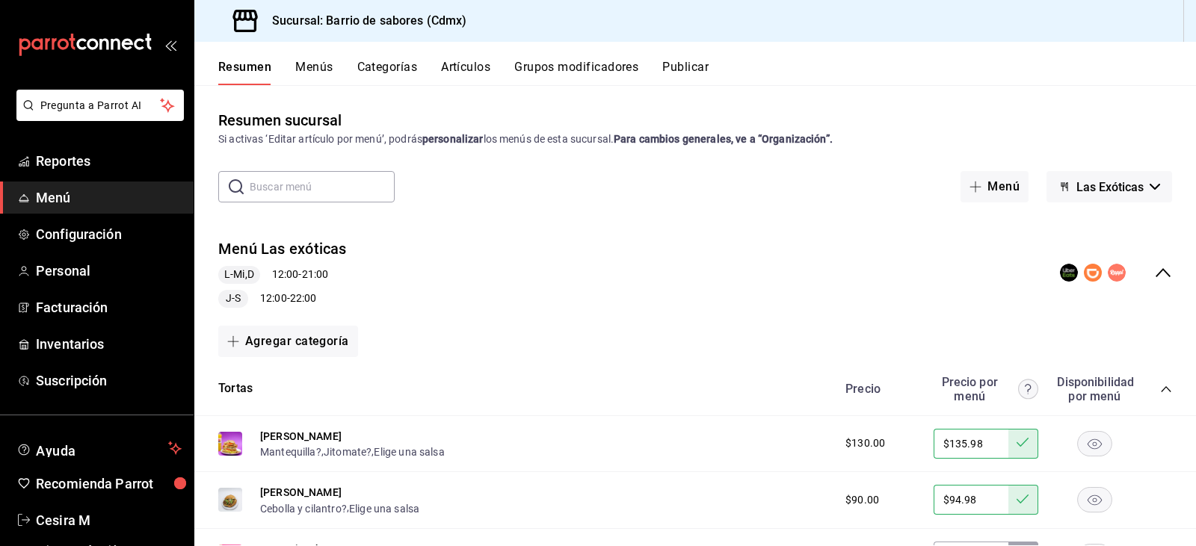
click at [1122, 209] on div "Resumen sucursal Si activas ‘Editar artículo por menú’, podrás personalizar los…" at bounding box center [695, 327] width 1002 height 437
click at [1123, 165] on div "Resumen sucursal Si activas ‘Editar artículo por menú’, podrás personalizar los…" at bounding box center [695, 327] width 1002 height 437
click at [1123, 185] on span "Las Exóticas" at bounding box center [1109, 187] width 67 height 14
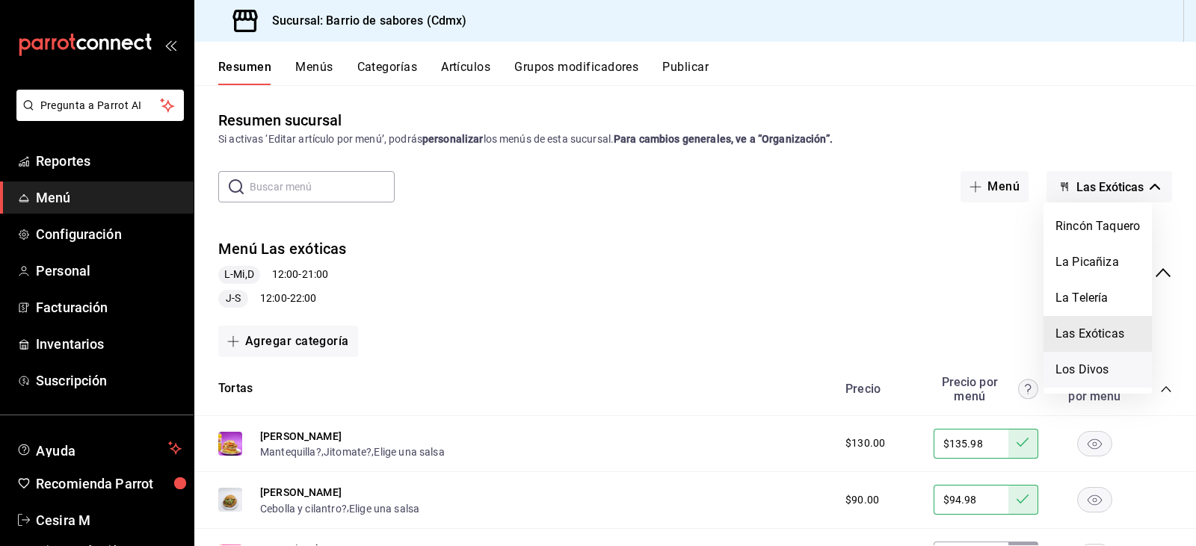
click at [1110, 369] on li "Los Divos" at bounding box center [1098, 370] width 108 height 36
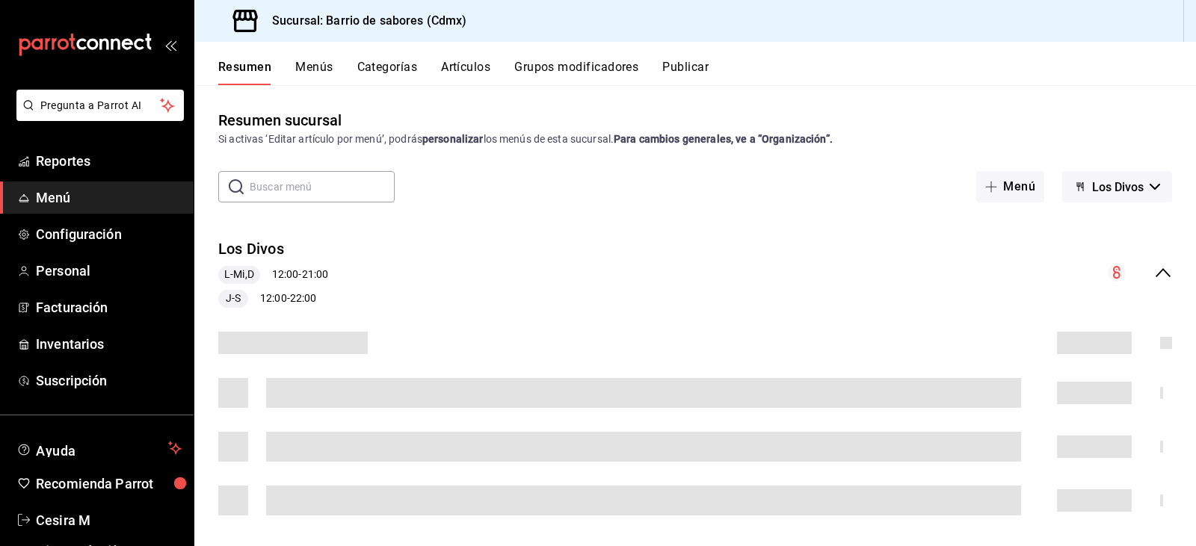
click at [1123, 181] on span "Los Divos" at bounding box center [1118, 187] width 52 height 14
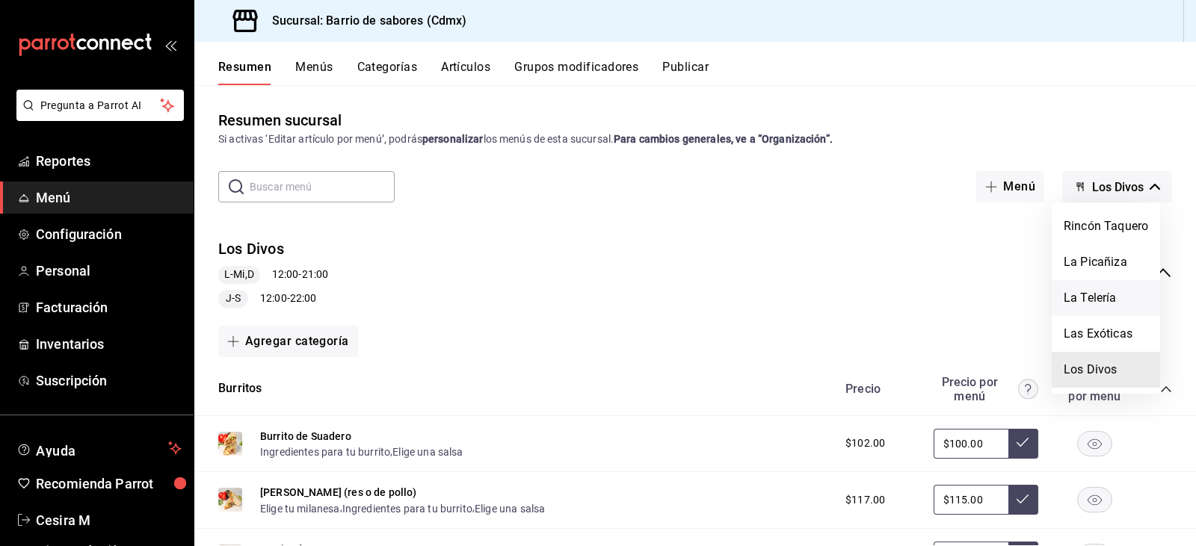
click at [1102, 280] on li "La Telería" at bounding box center [1106, 298] width 108 height 36
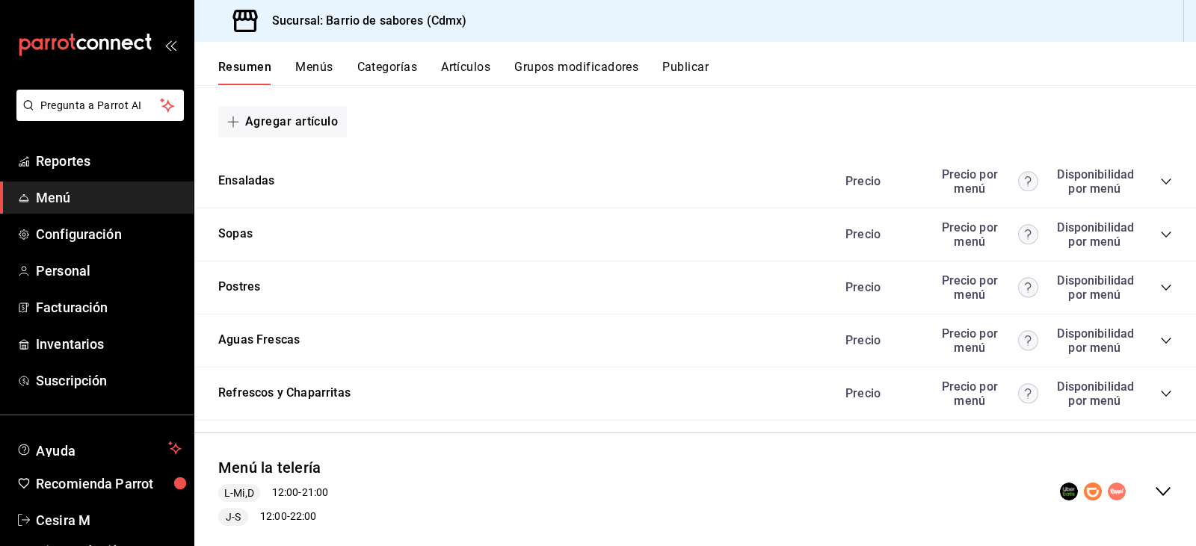
scroll to position [1369, 0]
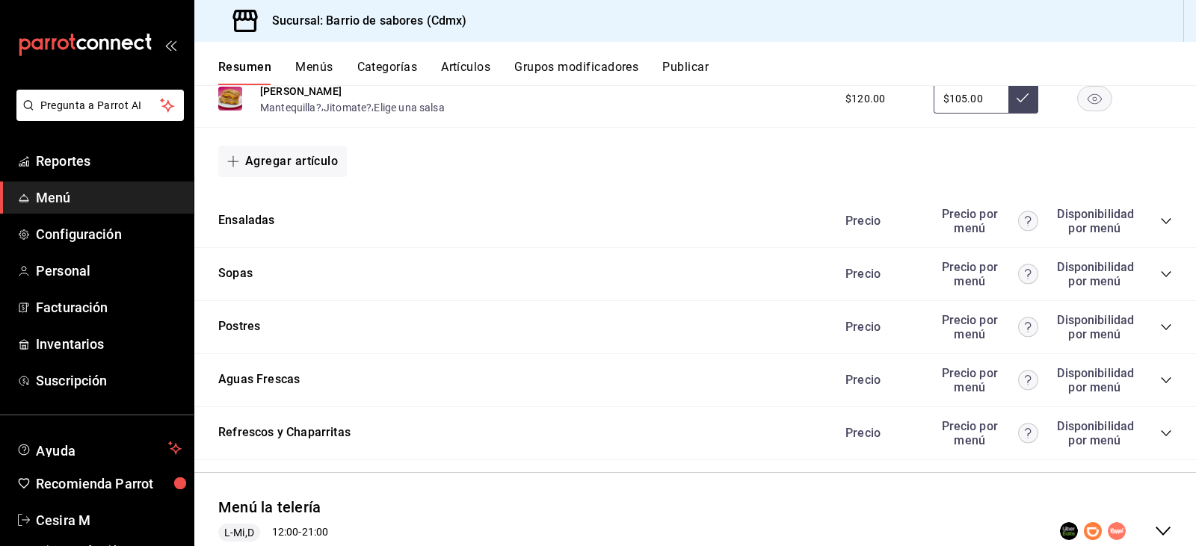
click at [718, 273] on div "Sopas Precio Precio por menú Disponibilidad por menú" at bounding box center [695, 274] width 1002 height 53
click at [1152, 280] on div "Precio Precio por menú Disponibilidad por menú" at bounding box center [1001, 274] width 342 height 28
click at [1160, 277] on icon "collapse-category-row" at bounding box center [1166, 274] width 12 height 12
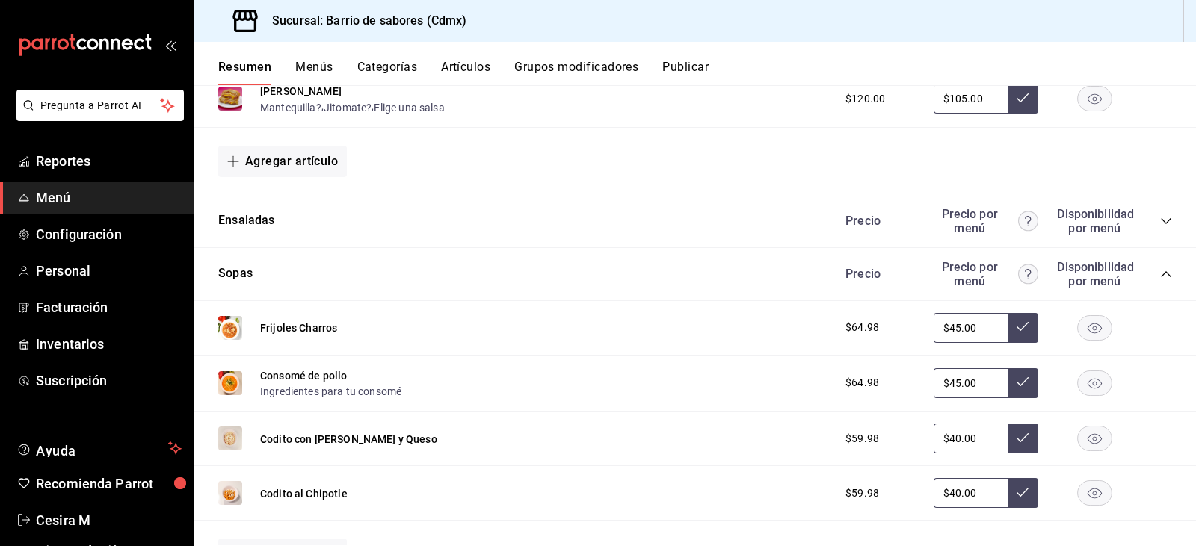
click at [1160, 277] on icon "collapse-category-row" at bounding box center [1166, 274] width 12 height 12
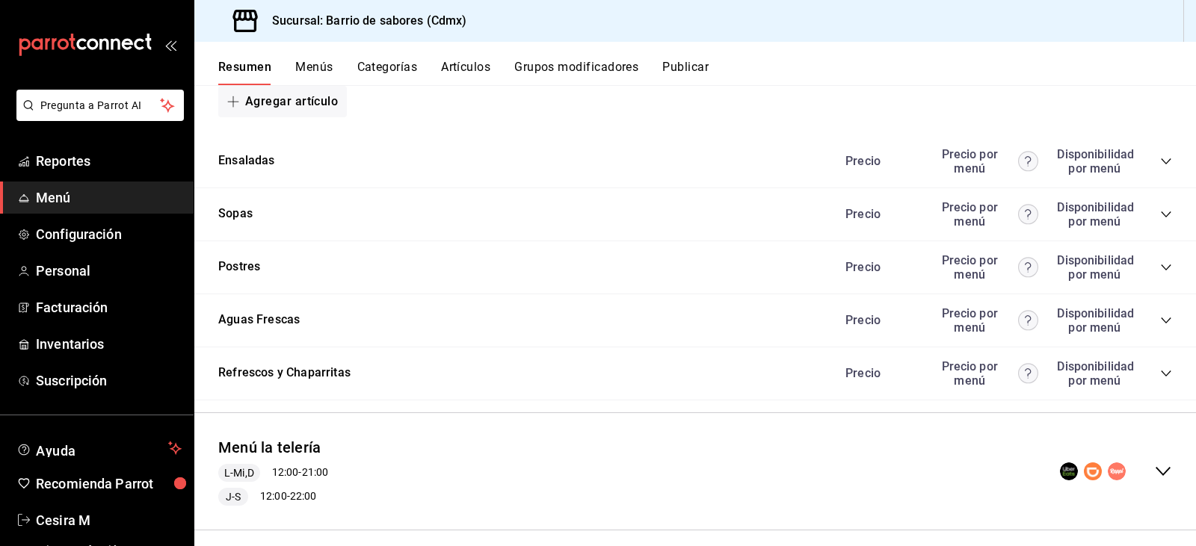
scroll to position [1444, 0]
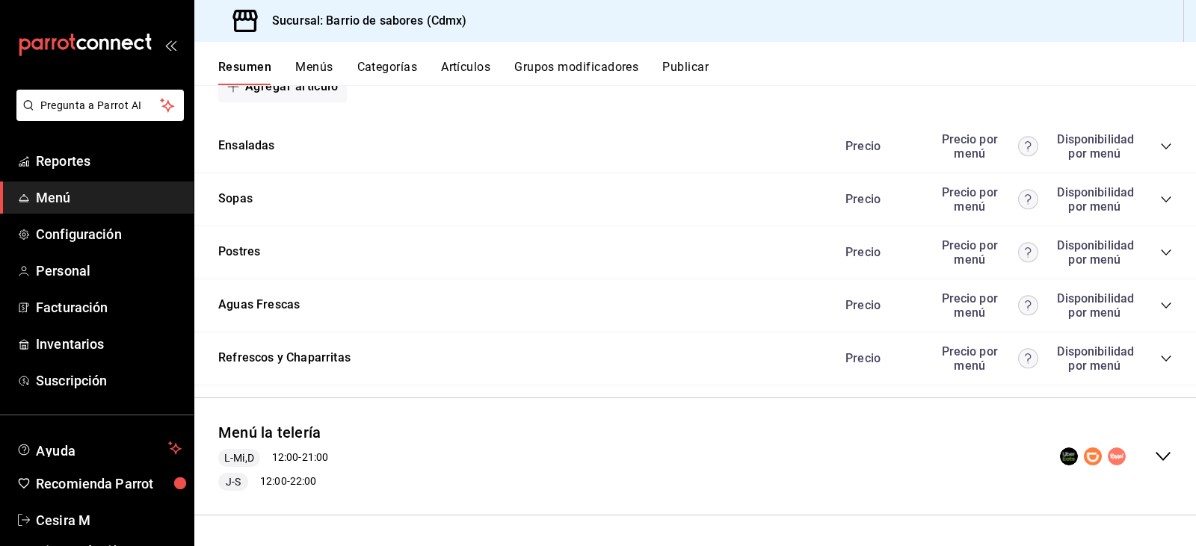
click at [1159, 464] on icon "collapse-menu-row" at bounding box center [1163, 457] width 18 height 18
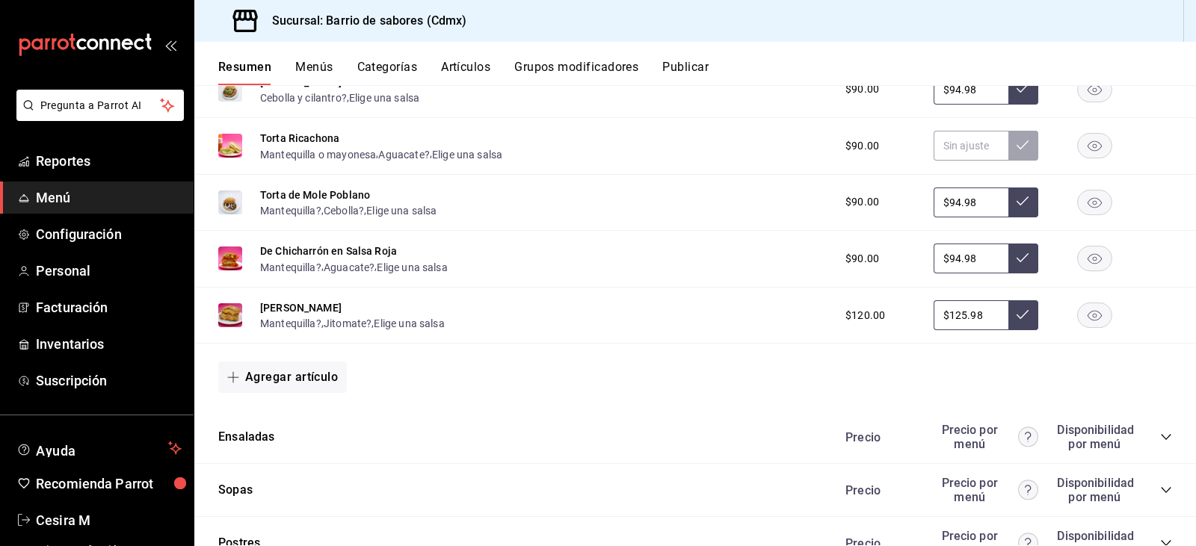
scroll to position [2954, 0]
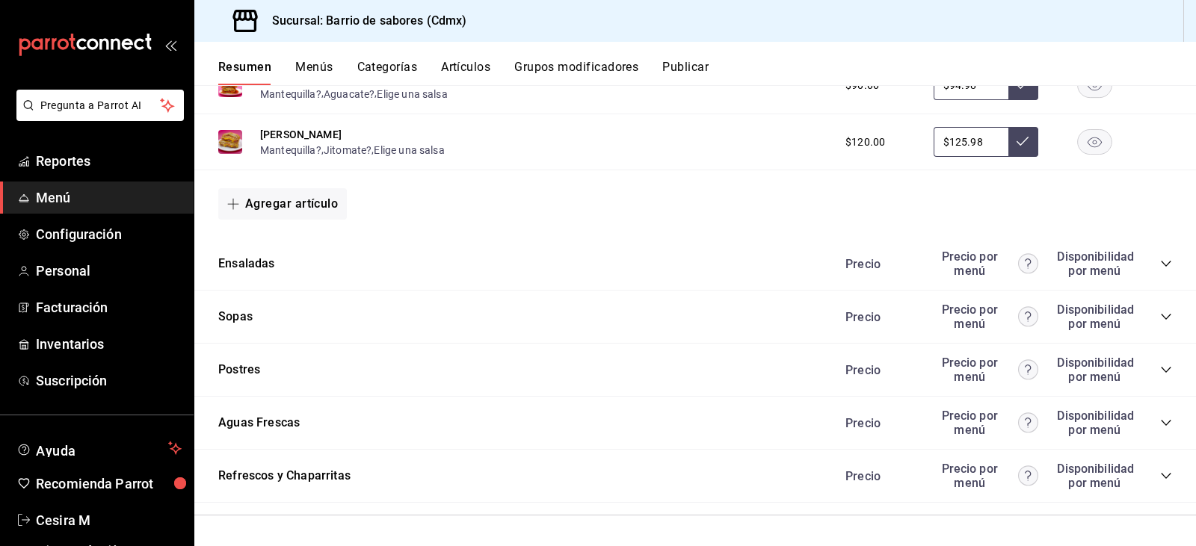
click at [1160, 321] on icon "collapse-category-row" at bounding box center [1166, 317] width 12 height 12
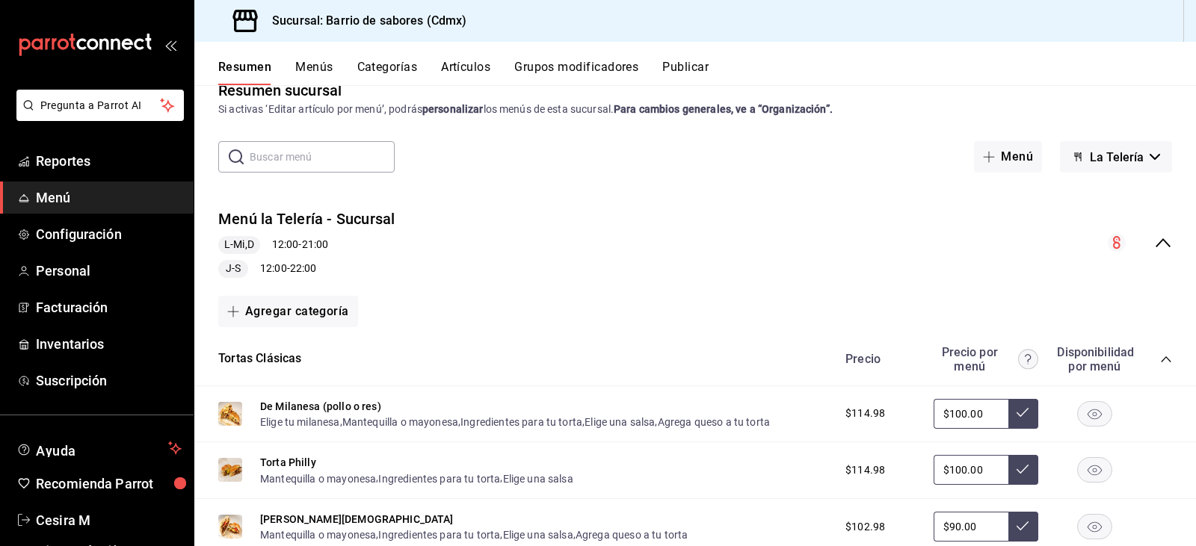
scroll to position [0, 0]
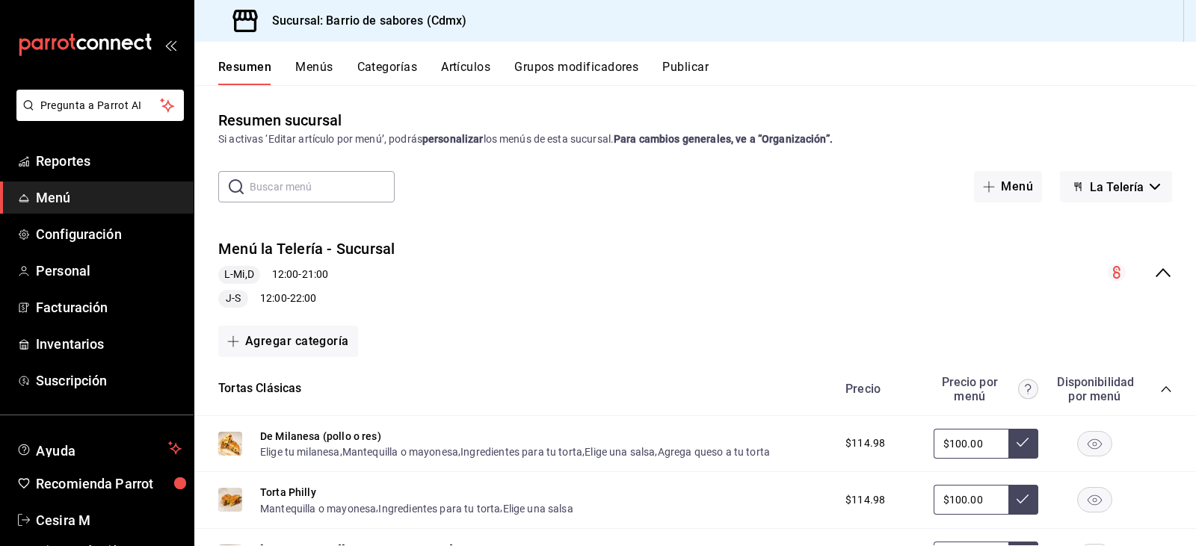
click at [1129, 187] on span "La Telería" at bounding box center [1117, 187] width 54 height 14
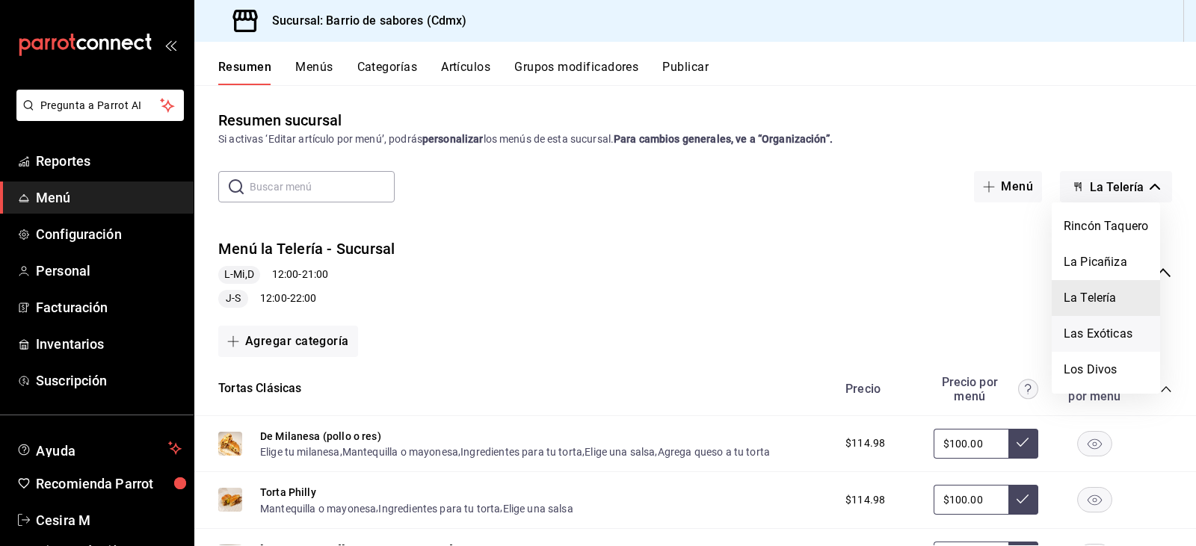
click at [1094, 335] on li "Las Exóticas" at bounding box center [1106, 334] width 108 height 36
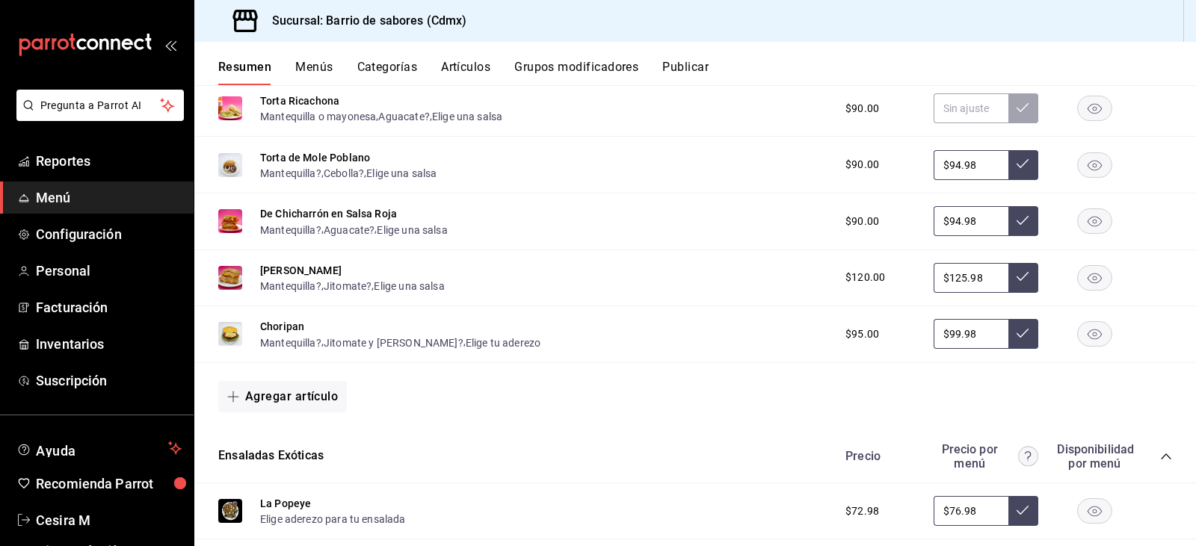
scroll to position [883, 0]
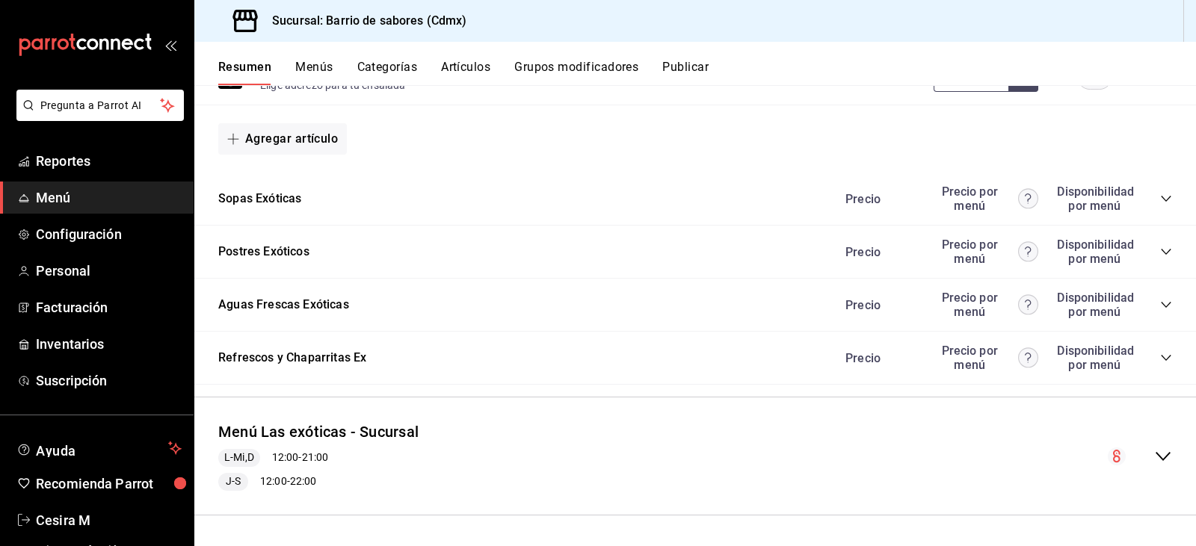
click at [1160, 250] on icon "collapse-category-row" at bounding box center [1166, 252] width 12 height 12
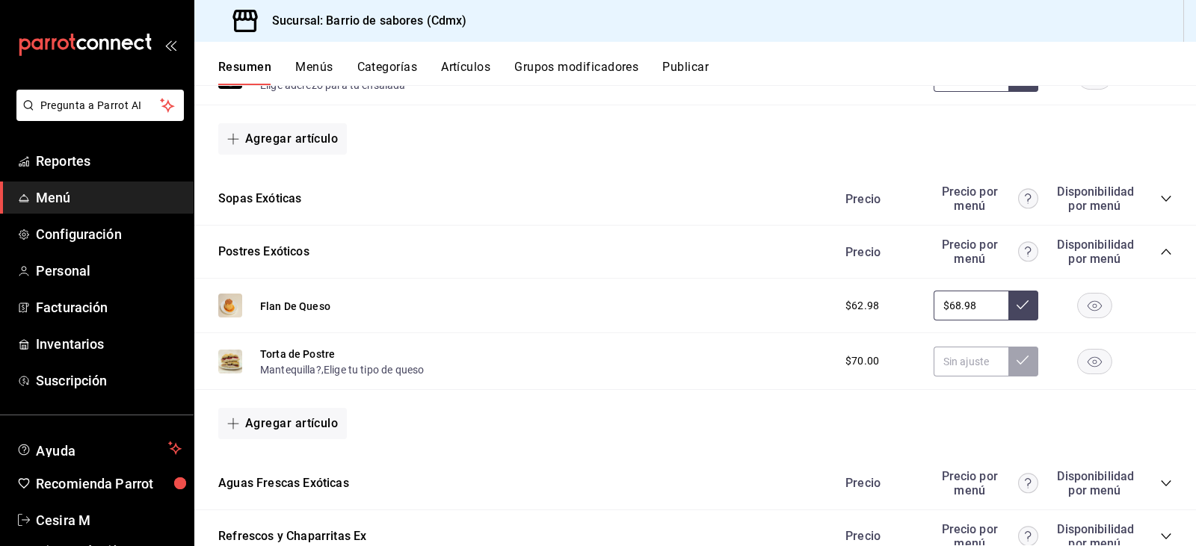
click at [1160, 250] on icon "collapse-category-row" at bounding box center [1166, 252] width 12 height 12
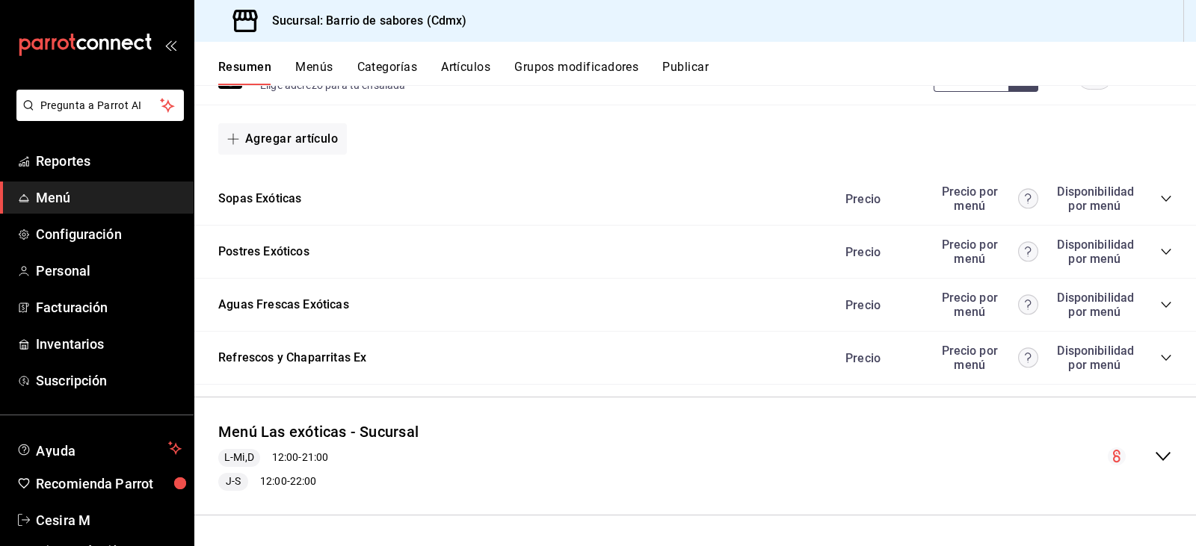
click at [1153, 207] on div "Precio Precio por menú Disponibilidad por menú" at bounding box center [1001, 199] width 342 height 28
click at [1161, 200] on icon "collapse-category-row" at bounding box center [1166, 199] width 10 height 6
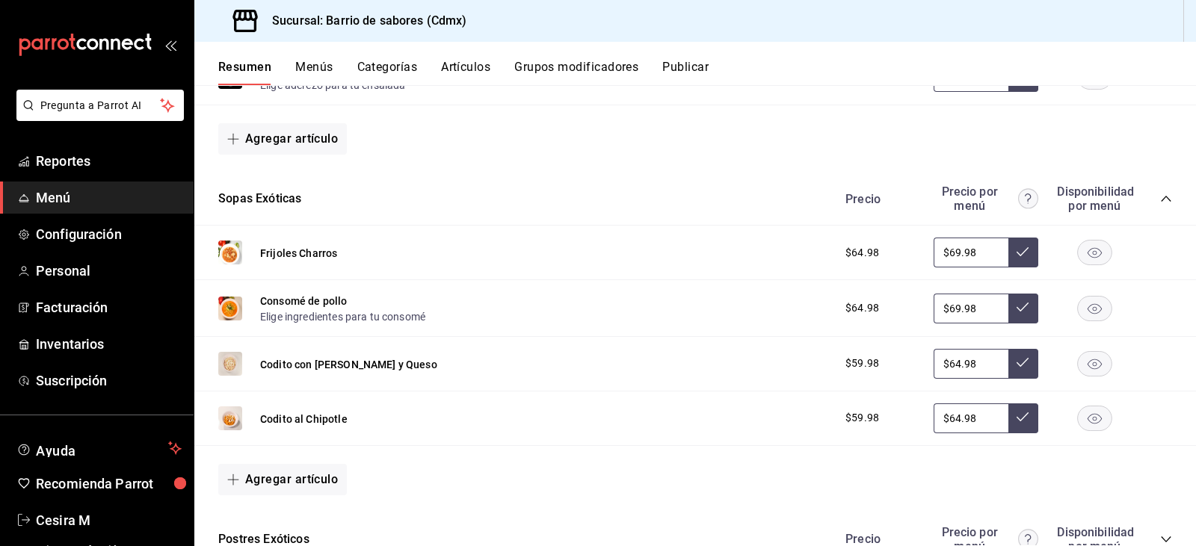
click at [1160, 200] on icon "collapse-category-row" at bounding box center [1166, 199] width 12 height 12
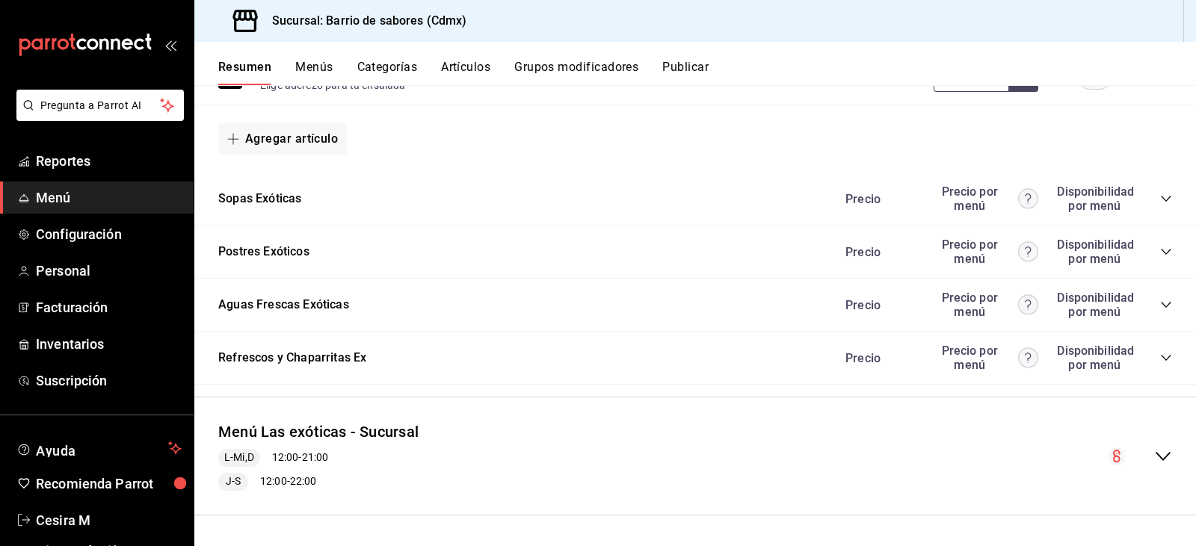
click at [1160, 252] on icon "collapse-category-row" at bounding box center [1166, 252] width 12 height 12
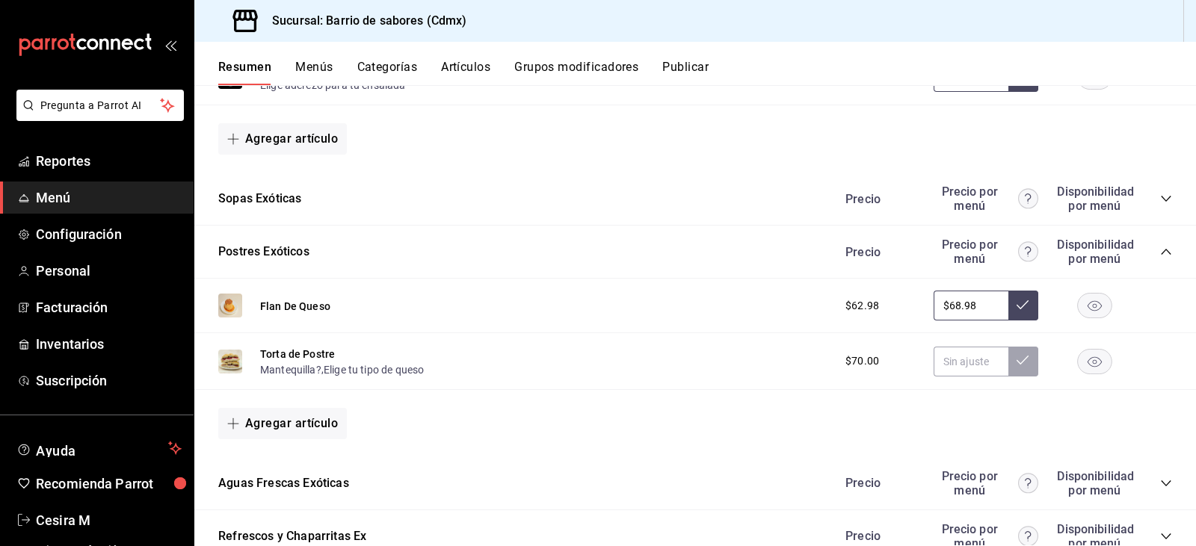
click at [947, 303] on input "$68.98" at bounding box center [971, 306] width 75 height 30
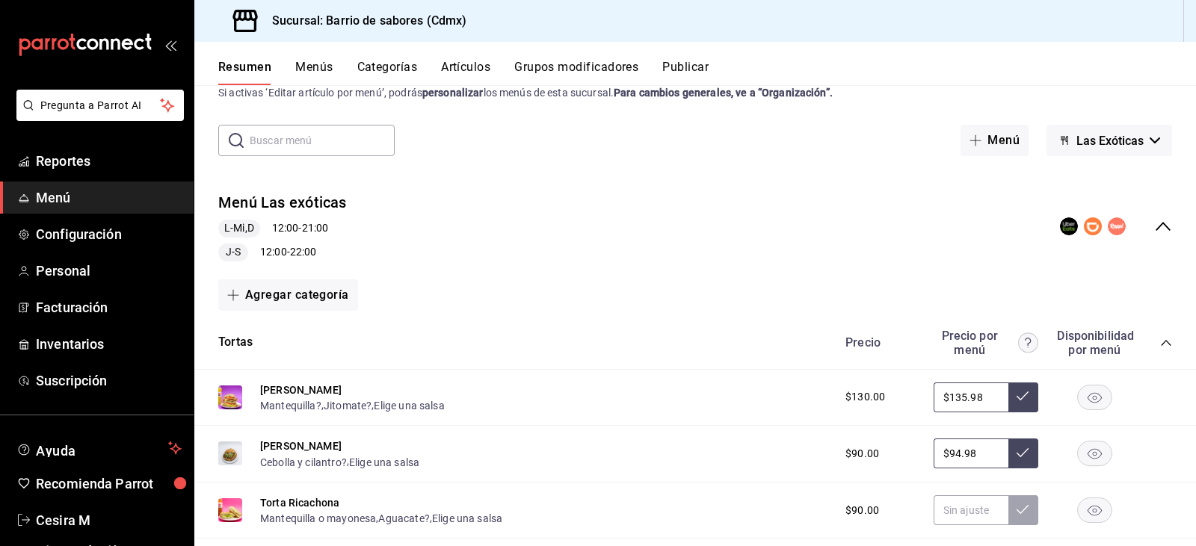
scroll to position [0, 0]
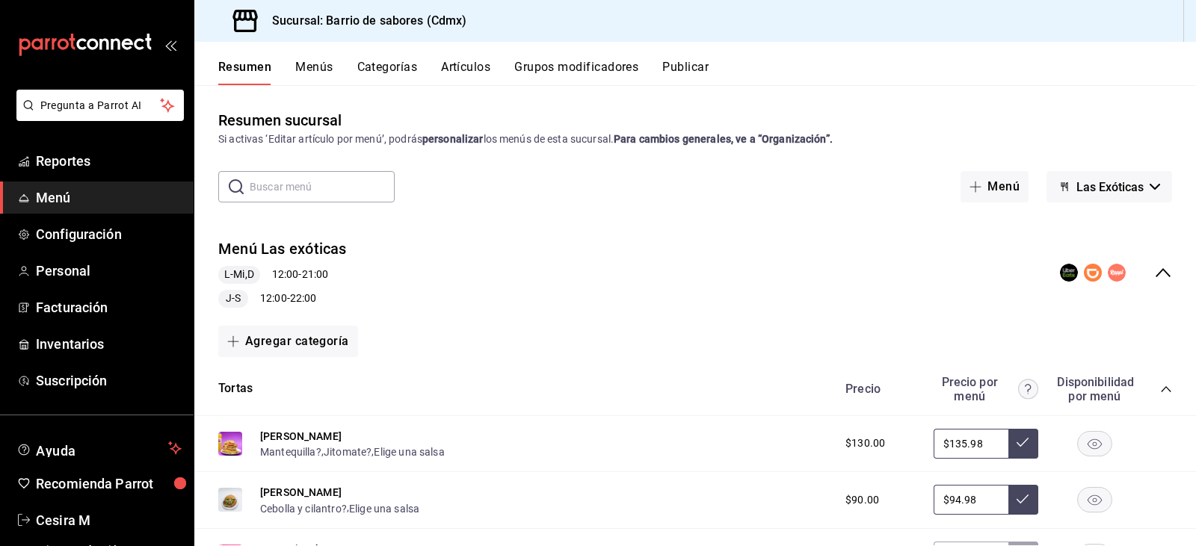
click at [1119, 182] on span "Las Exóticas" at bounding box center [1109, 187] width 67 height 14
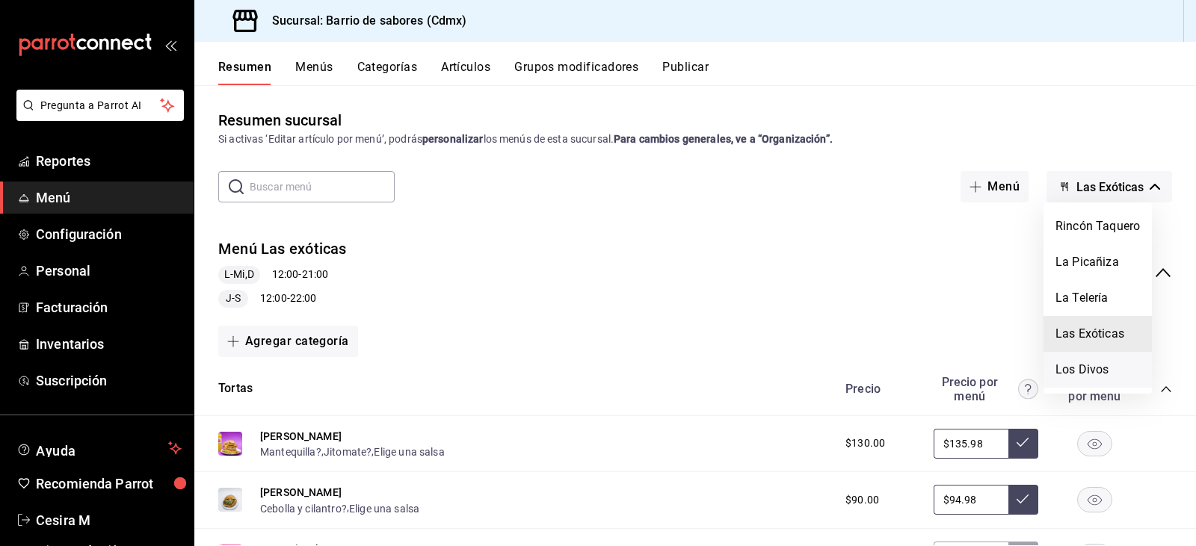
click at [1100, 371] on li "Los Divos" at bounding box center [1098, 370] width 108 height 36
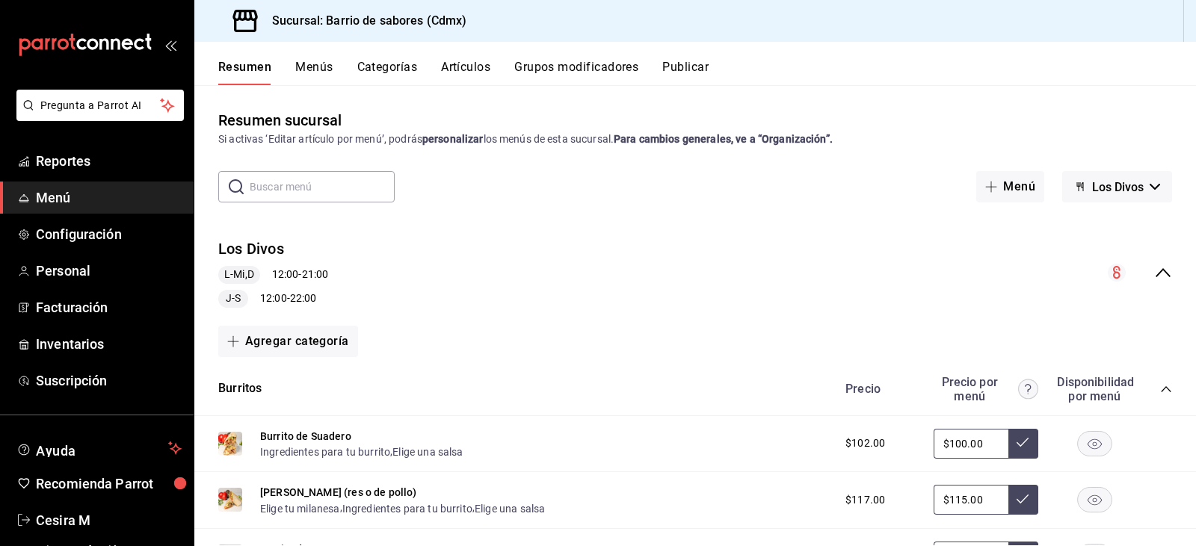
click at [1128, 188] on span "Los Divos" at bounding box center [1118, 187] width 52 height 14
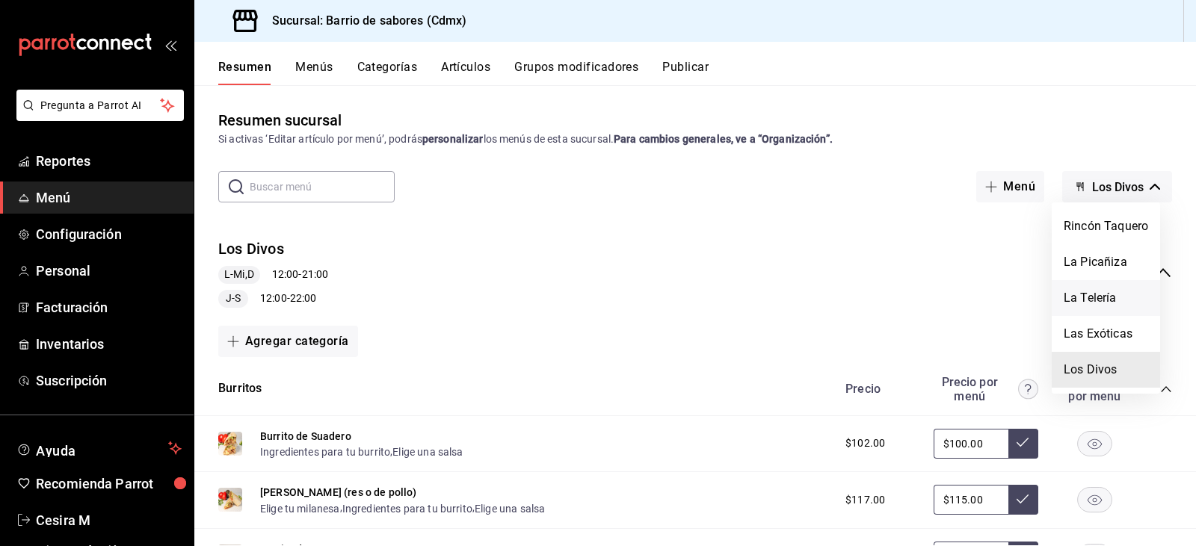
click at [1096, 298] on li "La Telería" at bounding box center [1106, 298] width 108 height 36
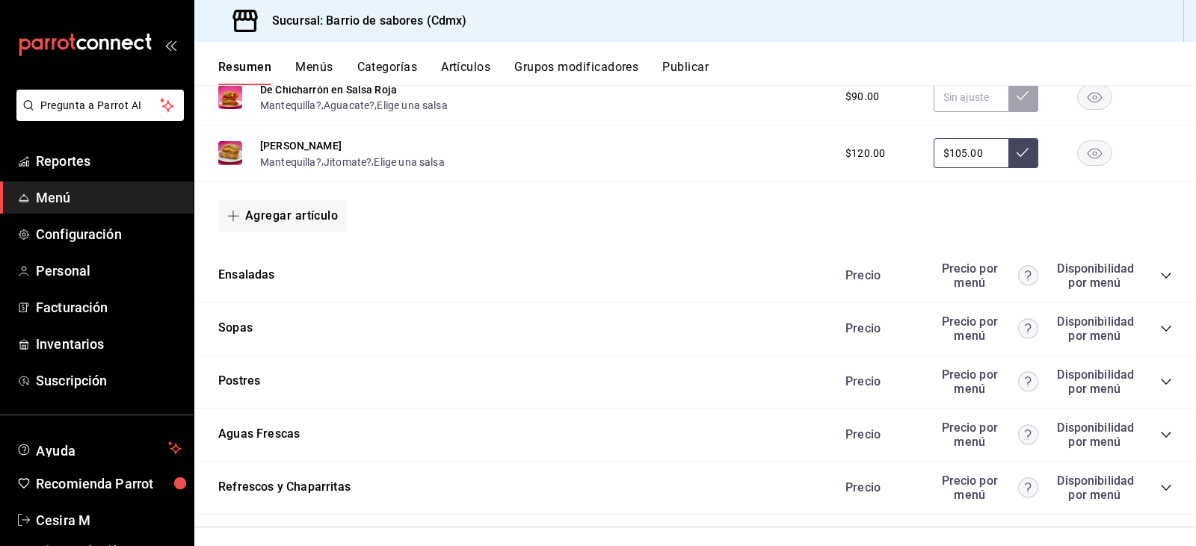
scroll to position [1444, 0]
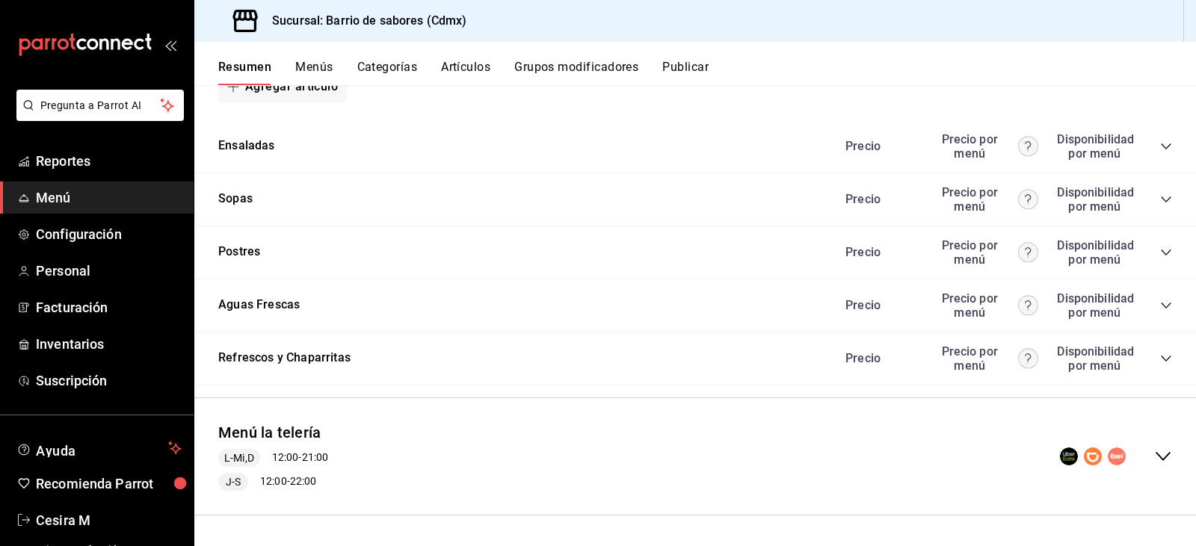
click at [855, 448] on div "Menú la telería L-Mi,D 12:00 - 21:00 J-S 12:00 - 22:00" at bounding box center [695, 456] width 1002 height 93
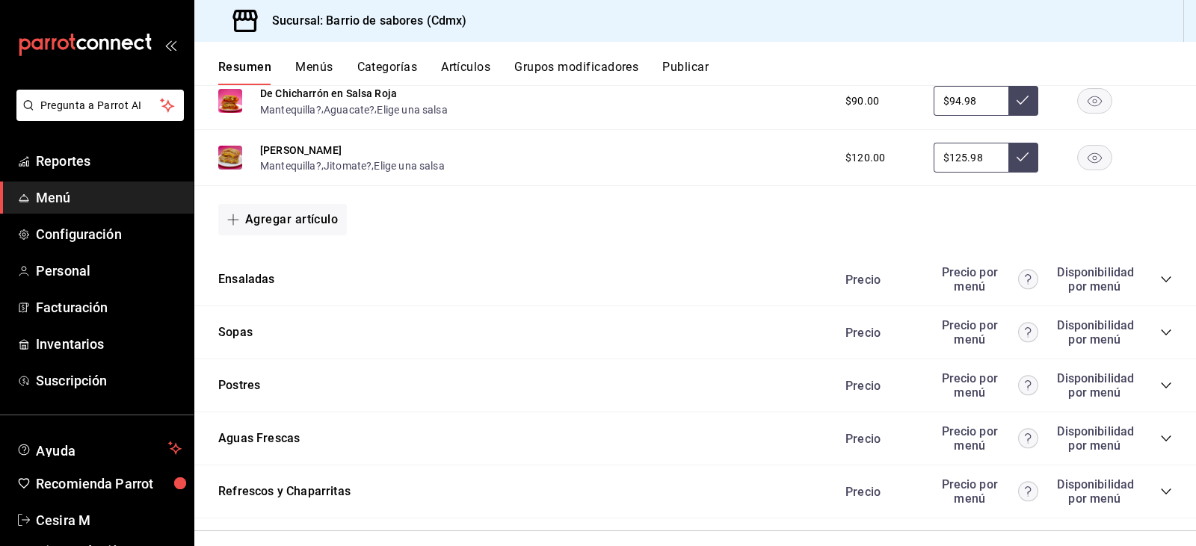
scroll to position [2954, 0]
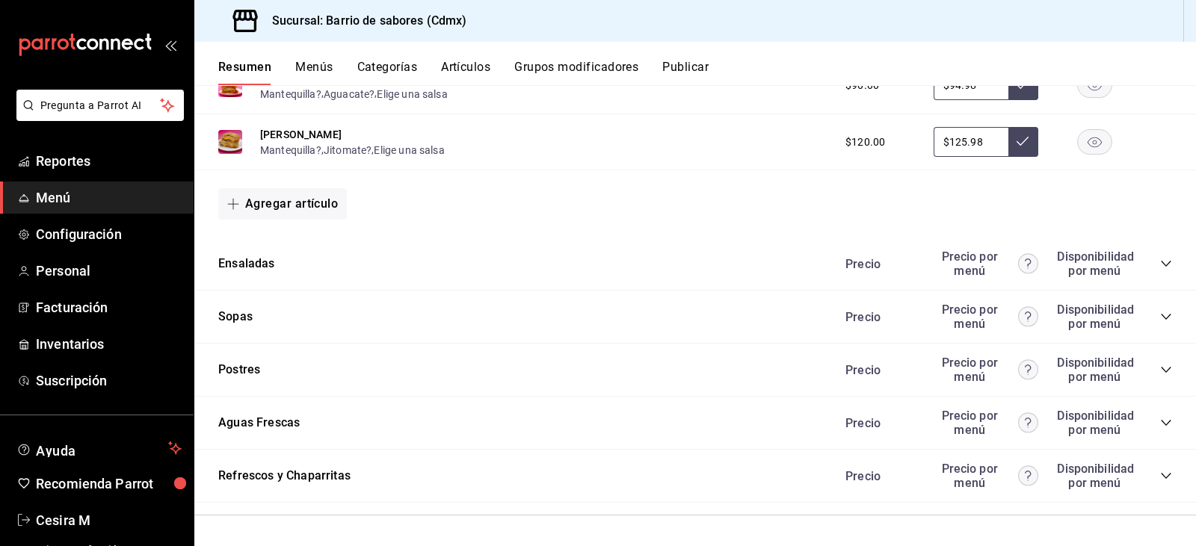
click at [760, 372] on div "Postres Precio Precio por menú Disponibilidad por menú" at bounding box center [695, 370] width 1002 height 53
click at [1160, 366] on icon "collapse-category-row" at bounding box center [1166, 370] width 12 height 12
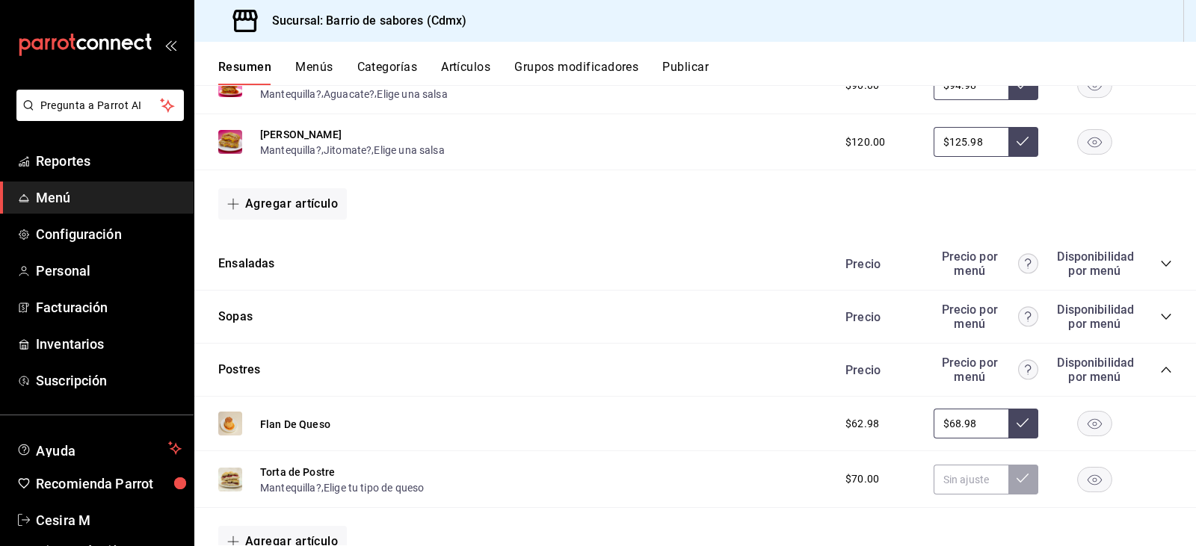
click at [1160, 315] on icon "collapse-category-row" at bounding box center [1166, 317] width 12 height 12
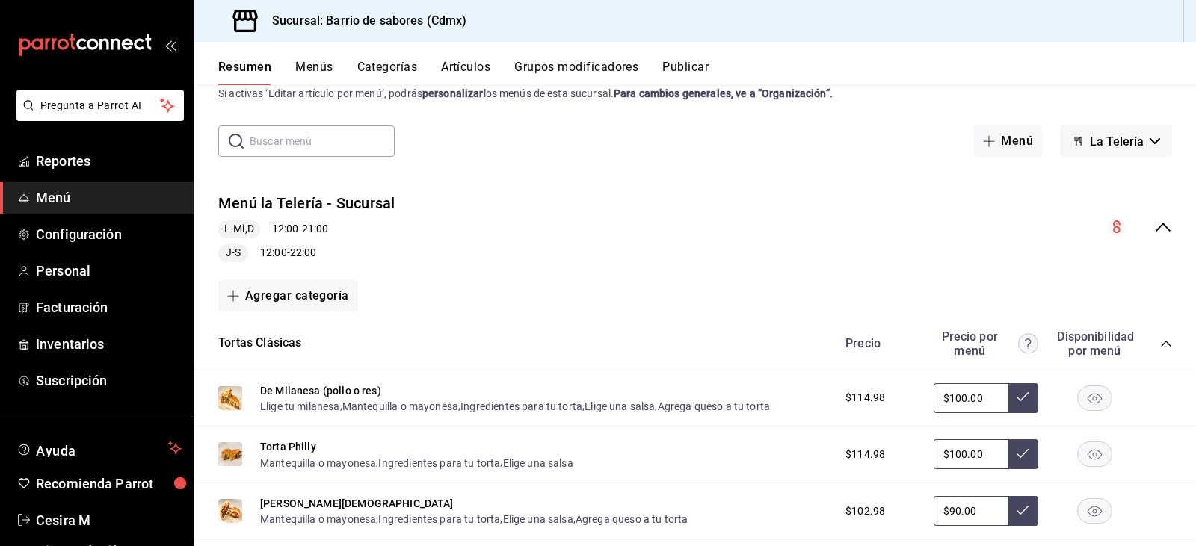
scroll to position [0, 0]
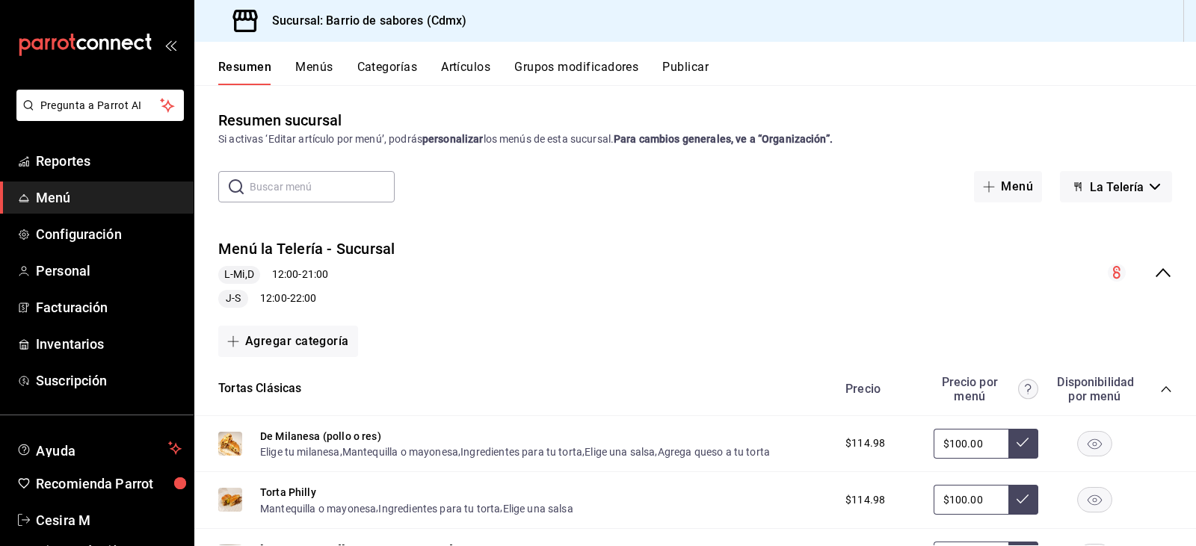
click at [1129, 187] on span "La Telería" at bounding box center [1117, 187] width 54 height 14
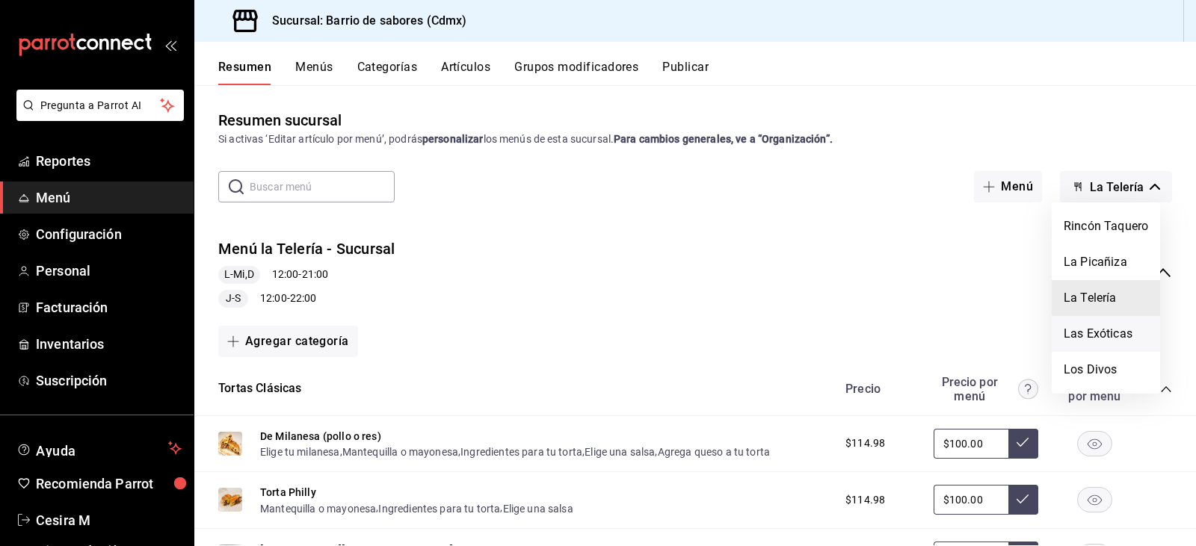
click at [1109, 337] on li "Las Exóticas" at bounding box center [1106, 334] width 108 height 36
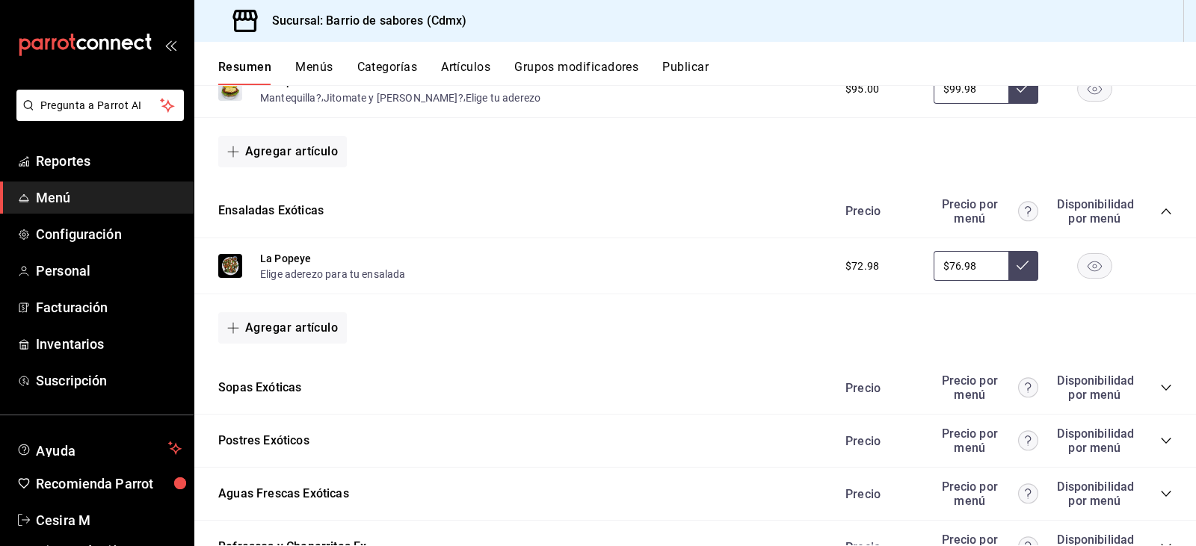
scroll to position [883, 0]
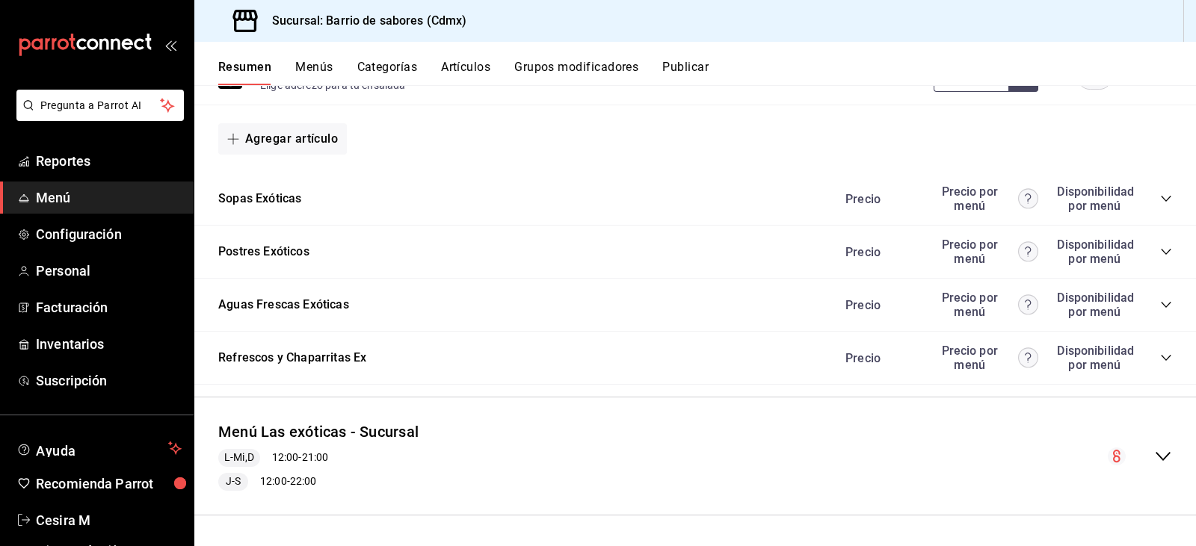
click at [1160, 354] on icon "collapse-category-row" at bounding box center [1166, 358] width 12 height 12
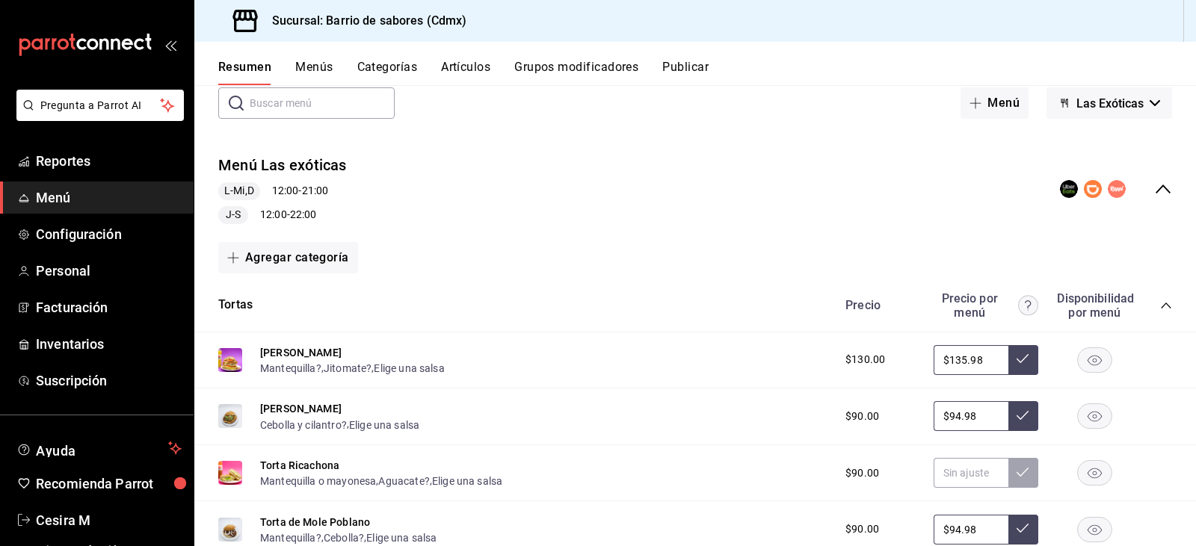
scroll to position [0, 0]
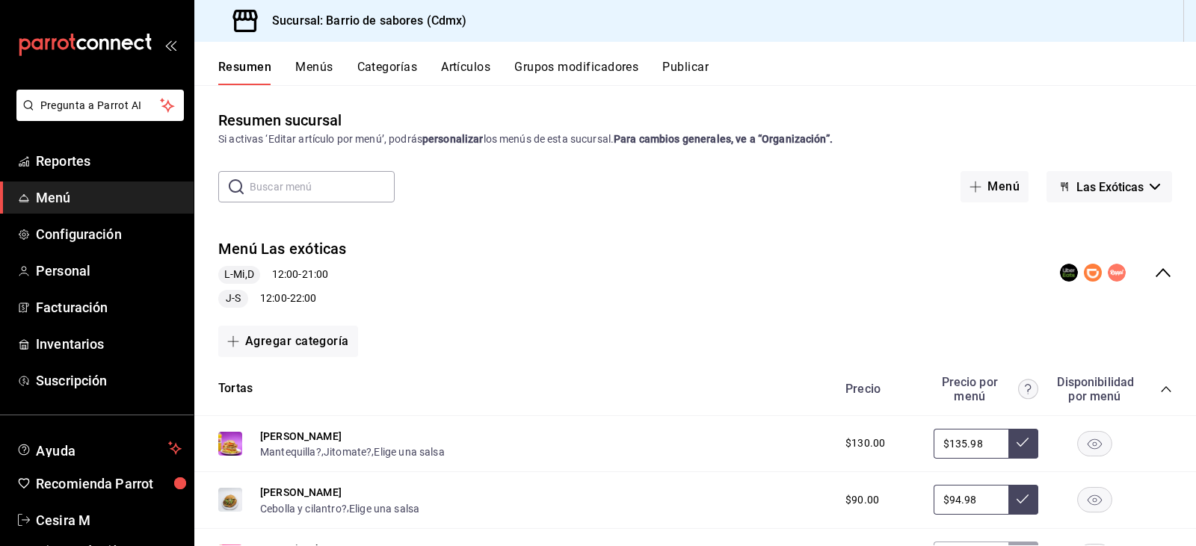
click at [1150, 188] on icon "button" at bounding box center [1155, 187] width 10 height 6
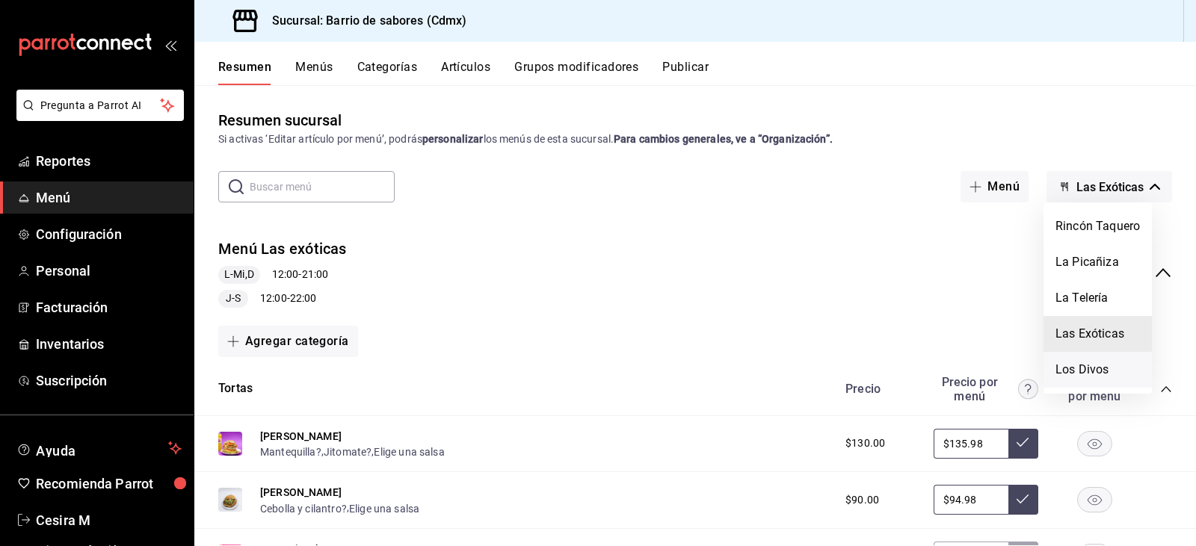
click at [1082, 370] on li "Los Divos" at bounding box center [1098, 370] width 108 height 36
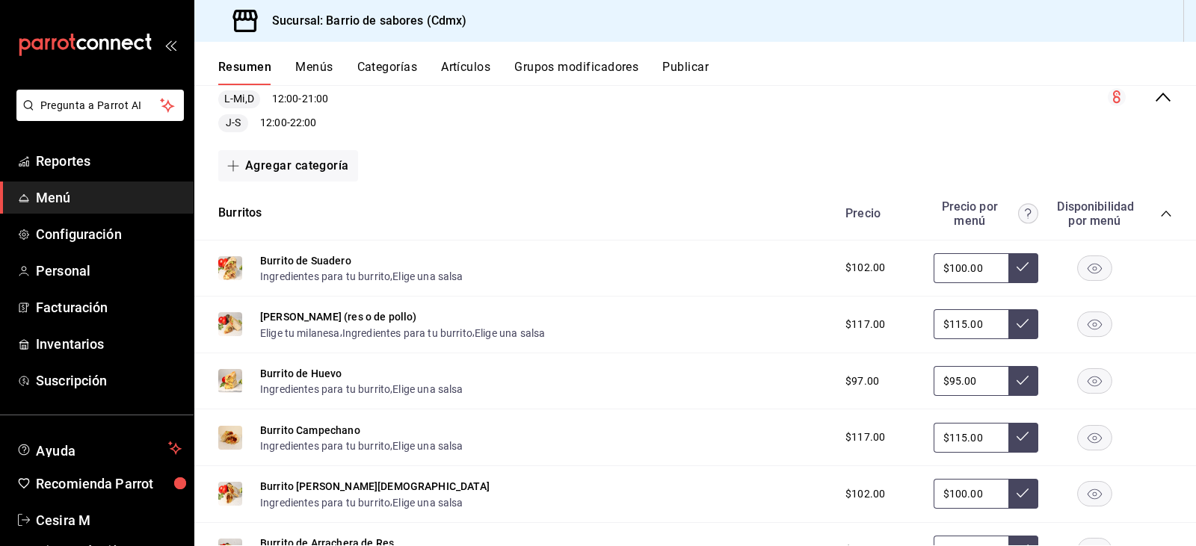
scroll to position [149, 0]
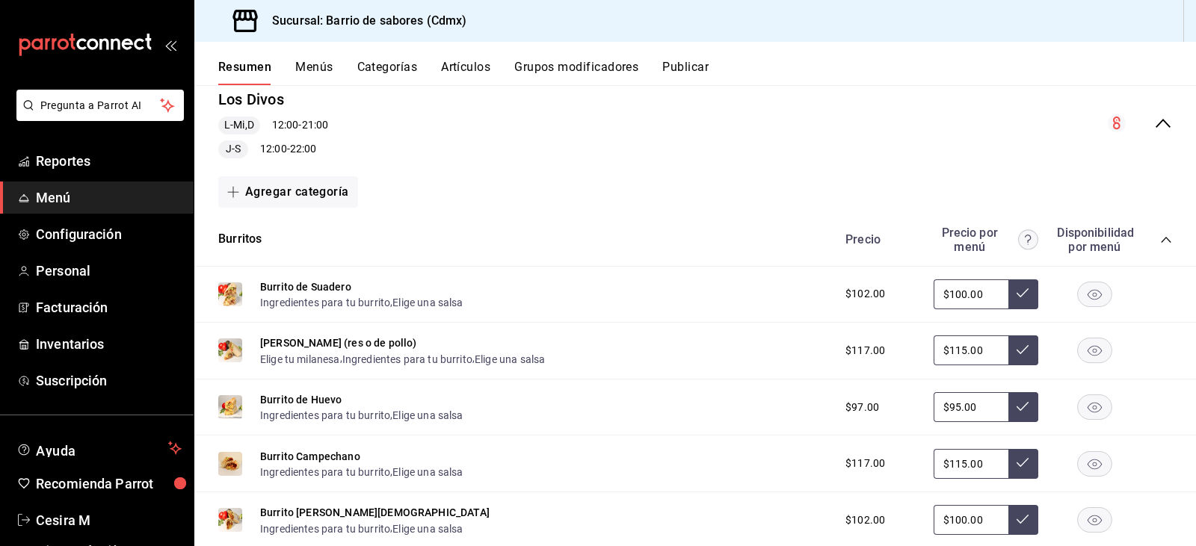
click at [1154, 129] on icon "collapse-menu-row" at bounding box center [1163, 123] width 18 height 18
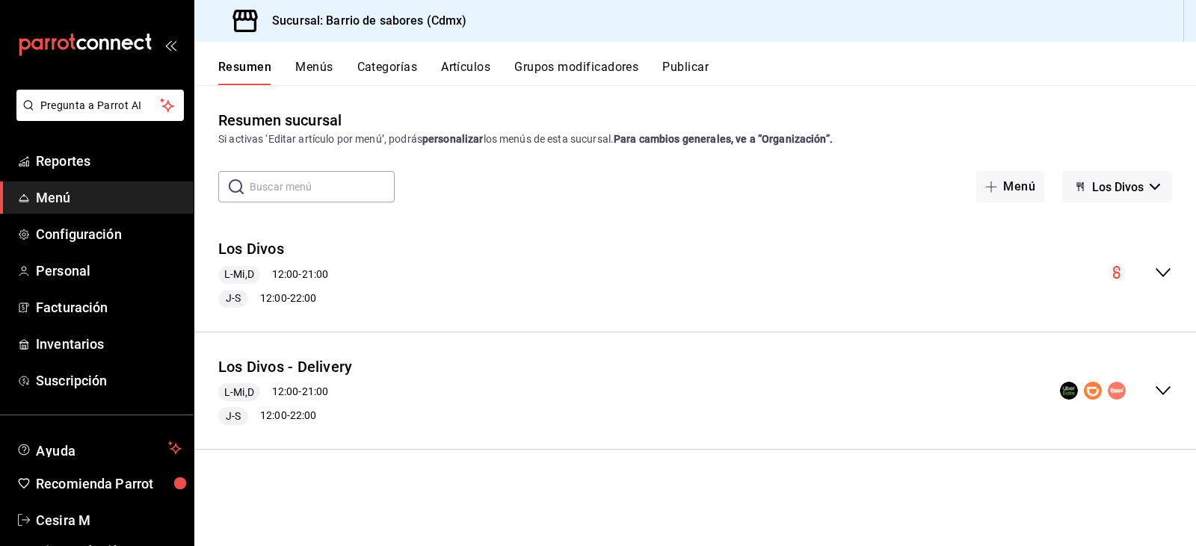
scroll to position [0, 0]
click at [1154, 386] on icon "collapse-menu-row" at bounding box center [1163, 391] width 18 height 18
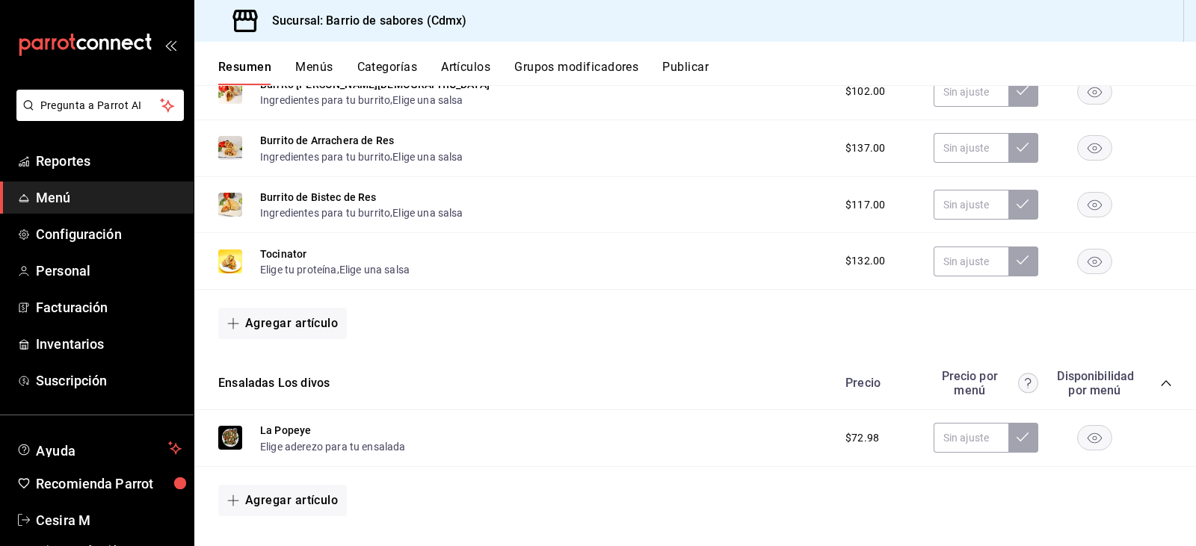
scroll to position [747, 0]
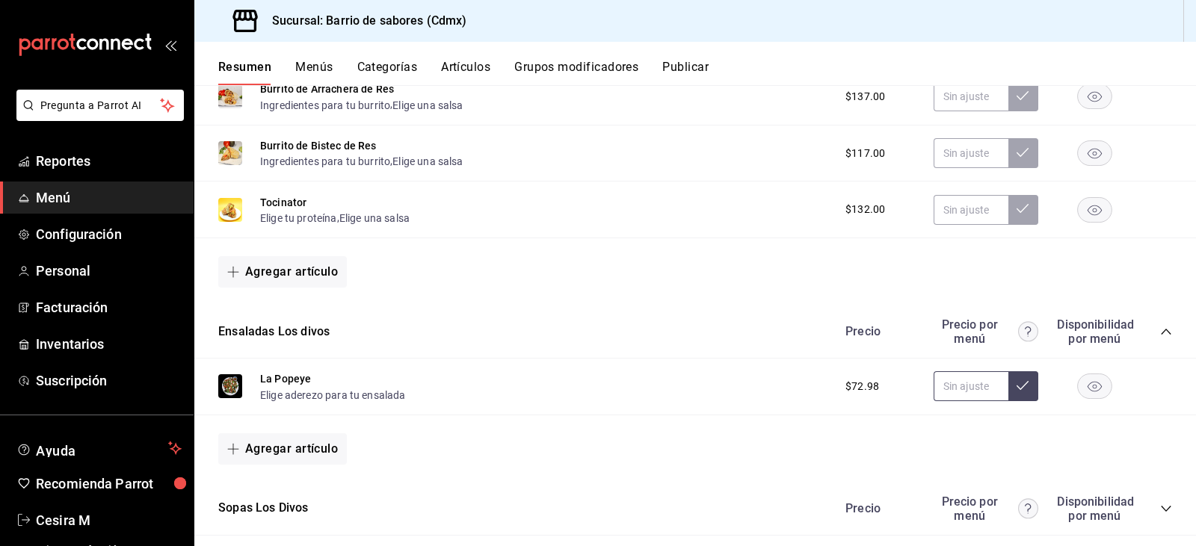
click at [981, 391] on input "text" at bounding box center [971, 387] width 75 height 30
type input "$77.98"
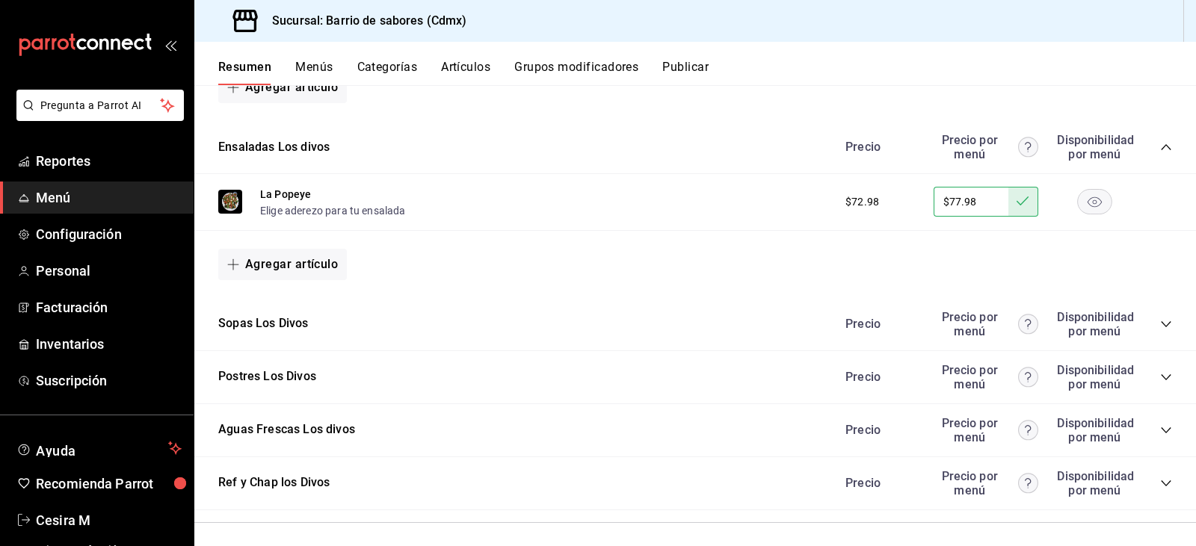
scroll to position [940, 0]
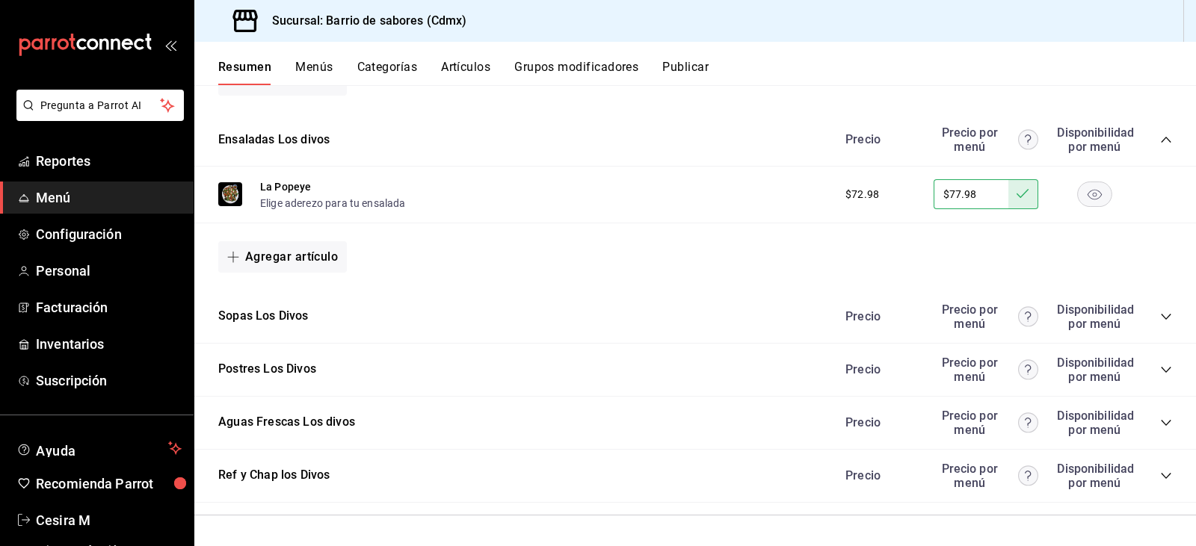
click at [1160, 318] on icon "collapse-category-row" at bounding box center [1166, 317] width 12 height 12
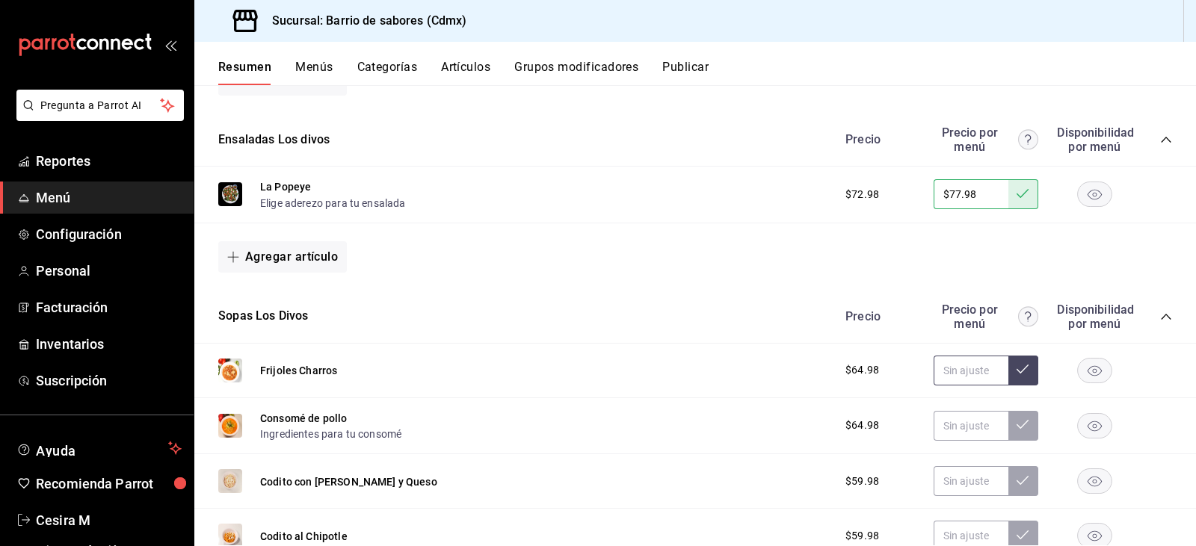
click at [947, 373] on input "text" at bounding box center [971, 371] width 75 height 30
type input "$69.98"
click at [947, 373] on input "$69.98" at bounding box center [971, 371] width 75 height 30
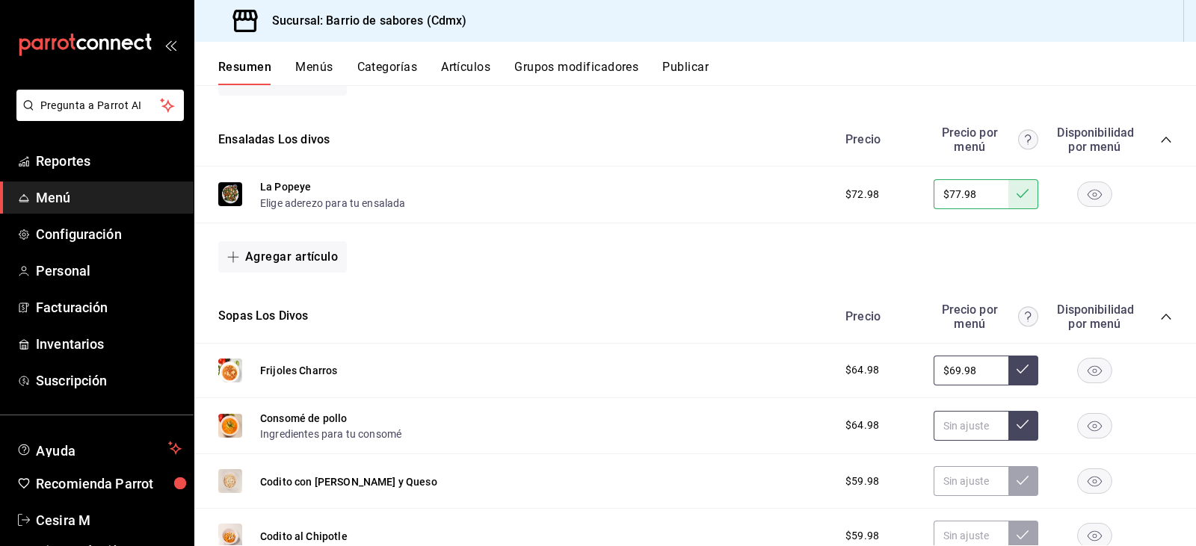
click at [963, 425] on input "text" at bounding box center [971, 426] width 75 height 30
paste input "$69.98"
type input "$69.98"
click at [1017, 420] on icon at bounding box center [1023, 425] width 12 height 12
click at [946, 481] on input "text" at bounding box center [971, 481] width 75 height 30
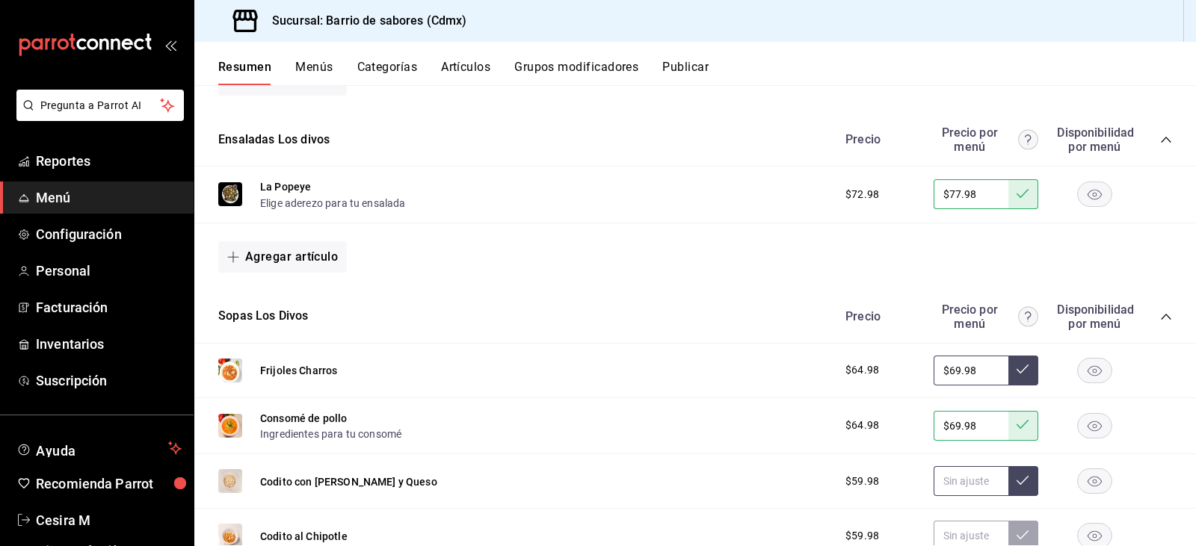
paste input "$69.98"
click at [949, 478] on input "$69.98" at bounding box center [971, 481] width 75 height 30
type input "$64.98"
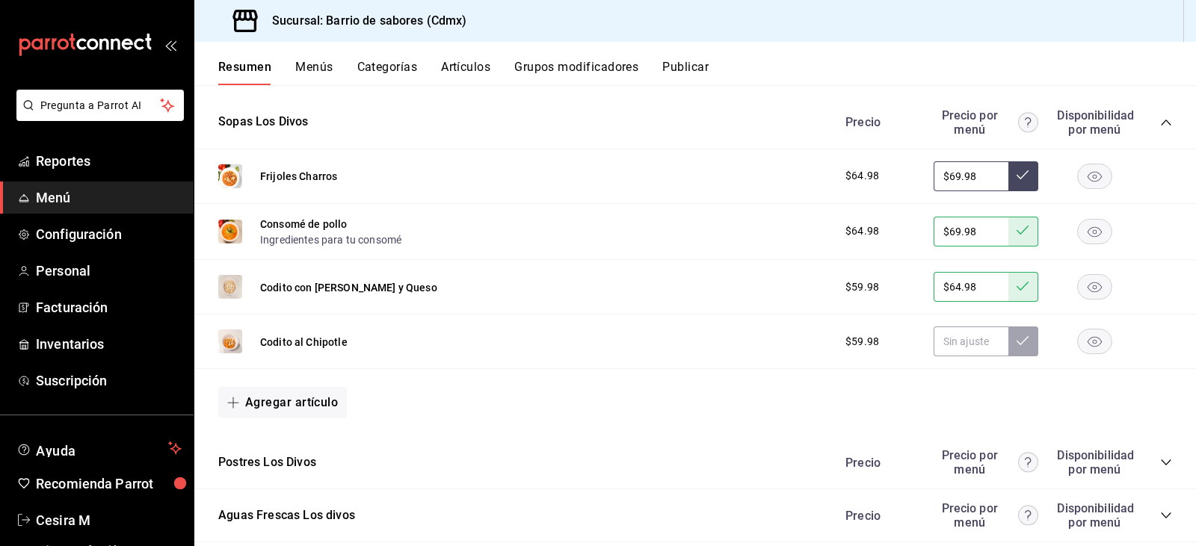
scroll to position [1164, 0]
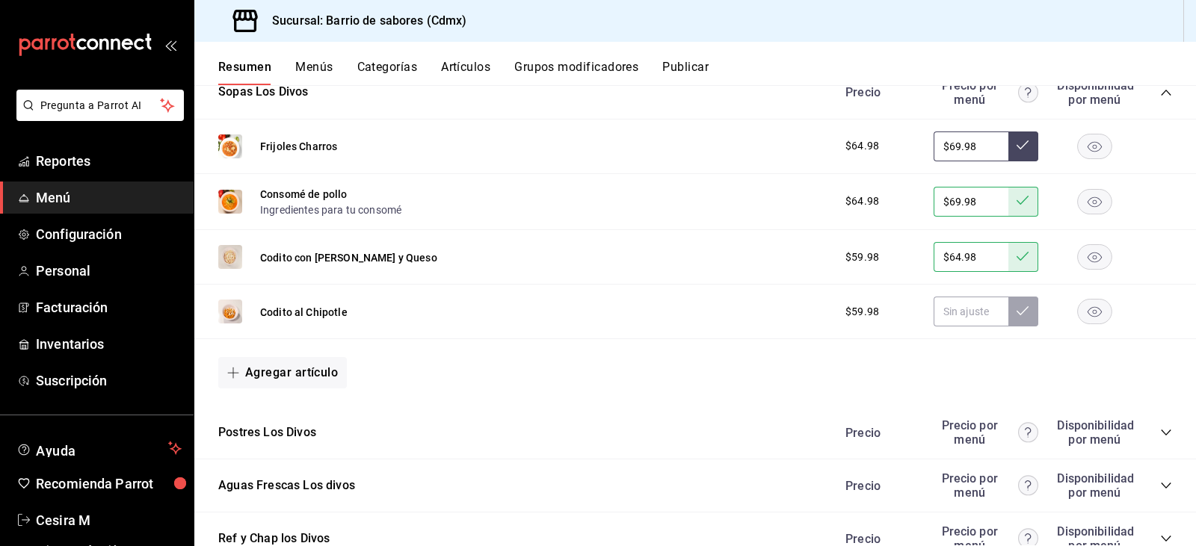
click at [947, 254] on input "$64.98" at bounding box center [971, 257] width 75 height 30
click at [961, 314] on input "text" at bounding box center [971, 312] width 75 height 30
paste input "$64.98"
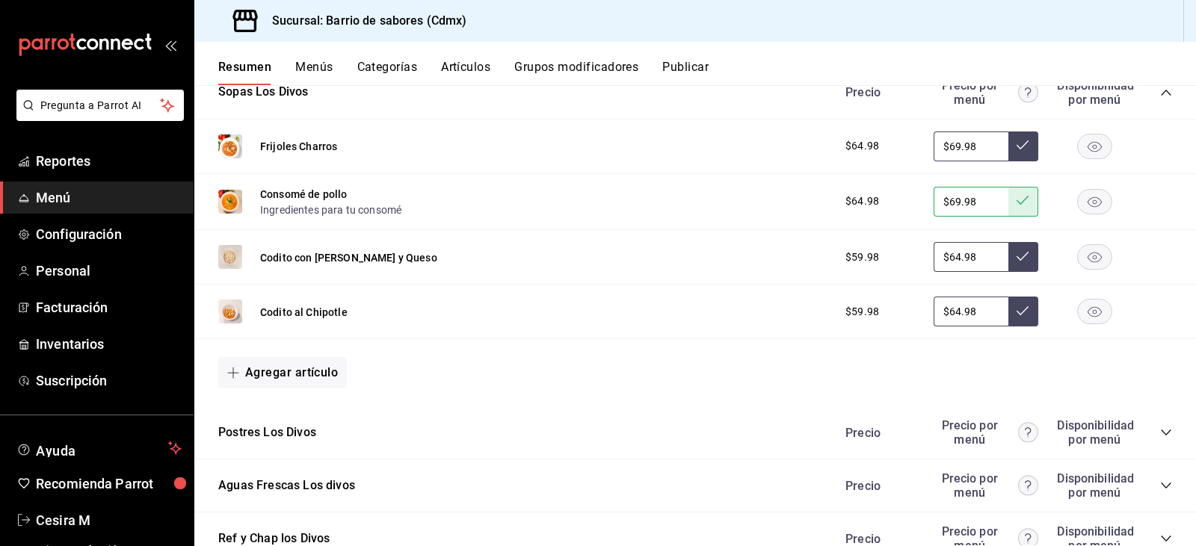
type input "$64.98"
click at [1017, 309] on icon at bounding box center [1023, 310] width 12 height 9
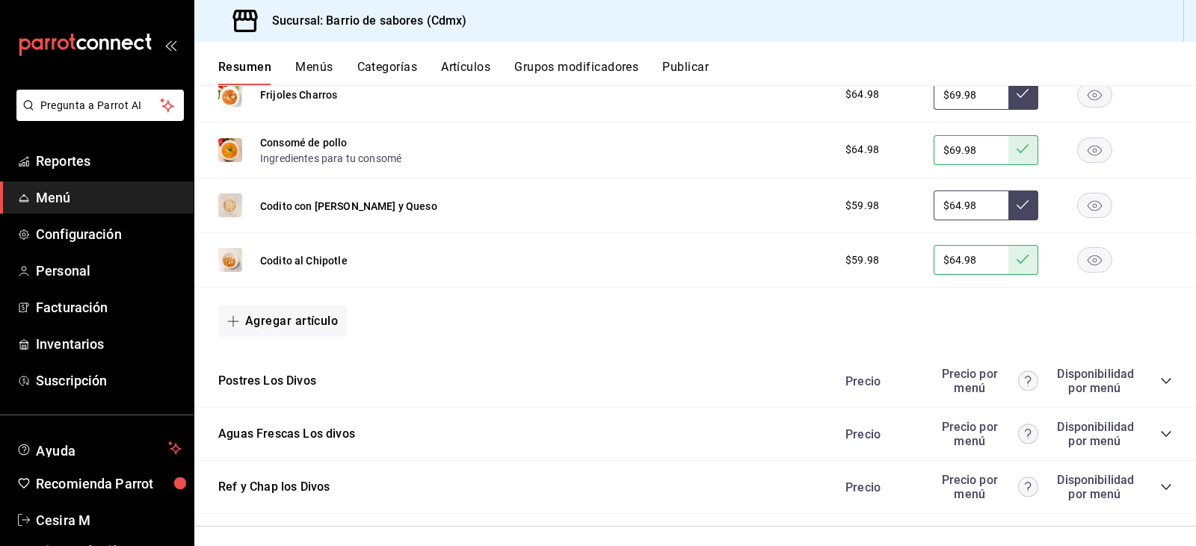
scroll to position [1227, 0]
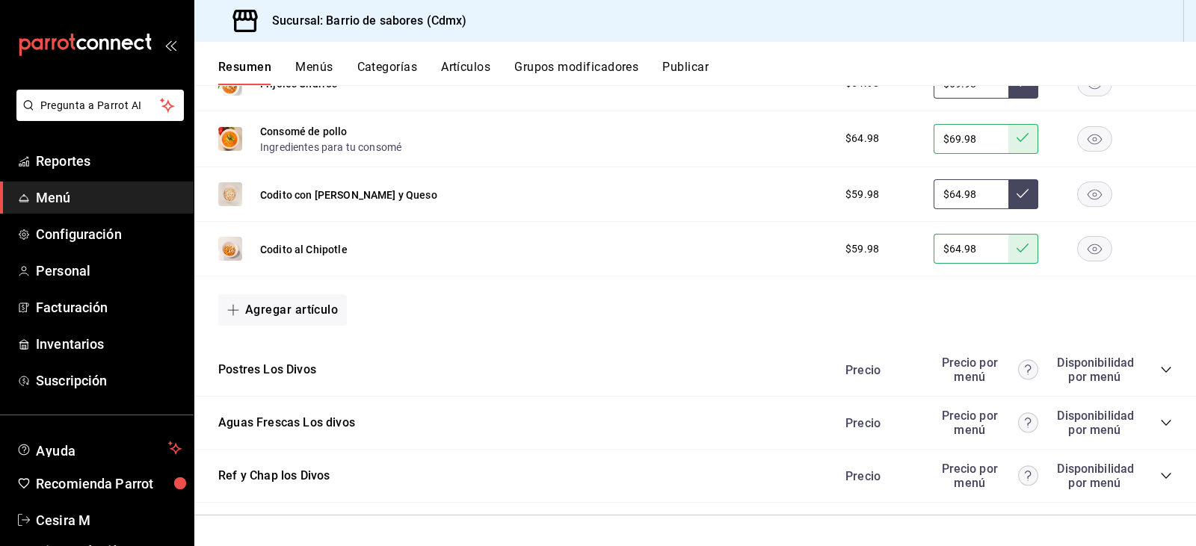
click at [1151, 363] on div "Precio Precio por menú Disponibilidad por menú" at bounding box center [1001, 370] width 342 height 28
click at [1160, 366] on icon "collapse-category-row" at bounding box center [1166, 370] width 12 height 12
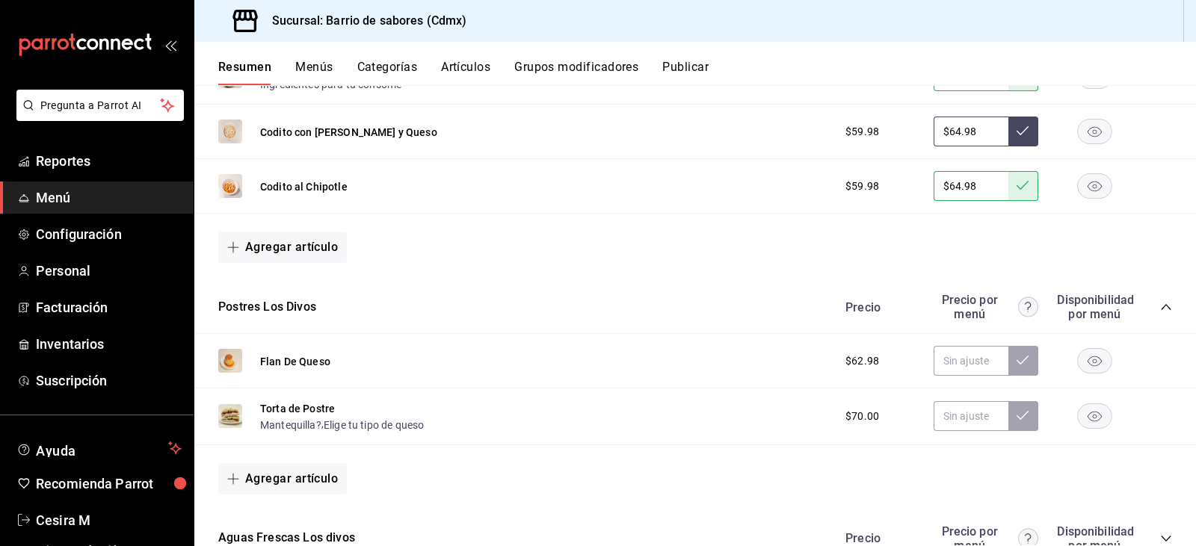
scroll to position [1301, 0]
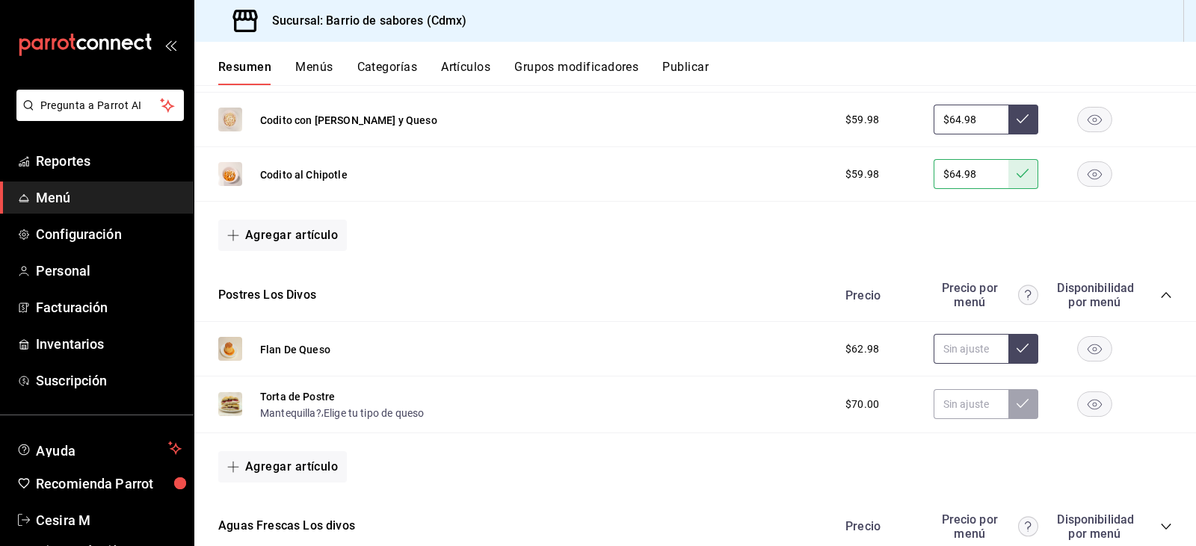
click at [952, 351] on input "text" at bounding box center [971, 349] width 75 height 30
type input "$68.98"
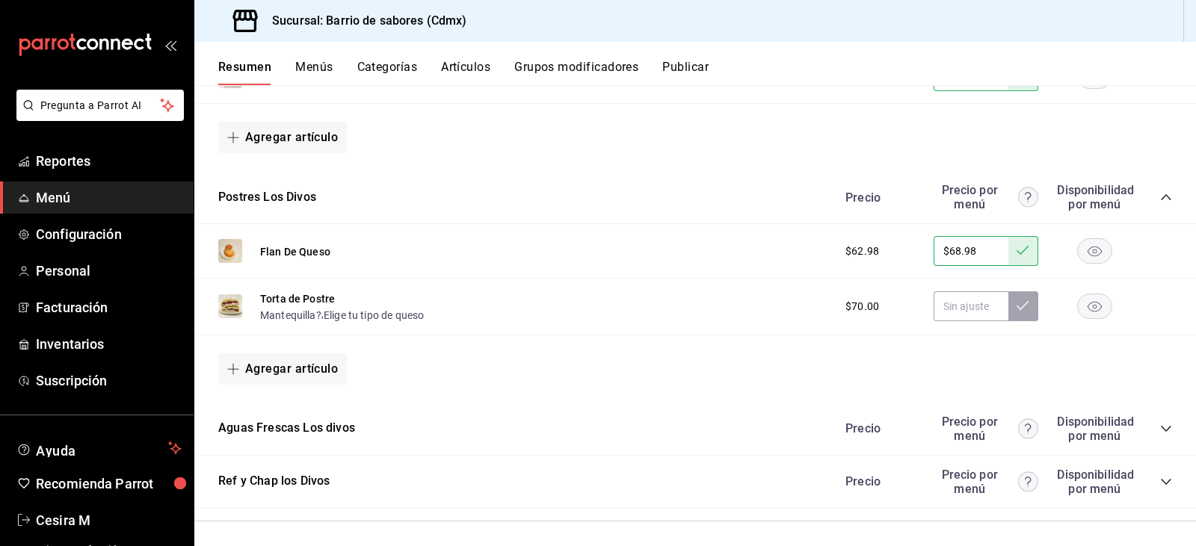
scroll to position [1405, 0]
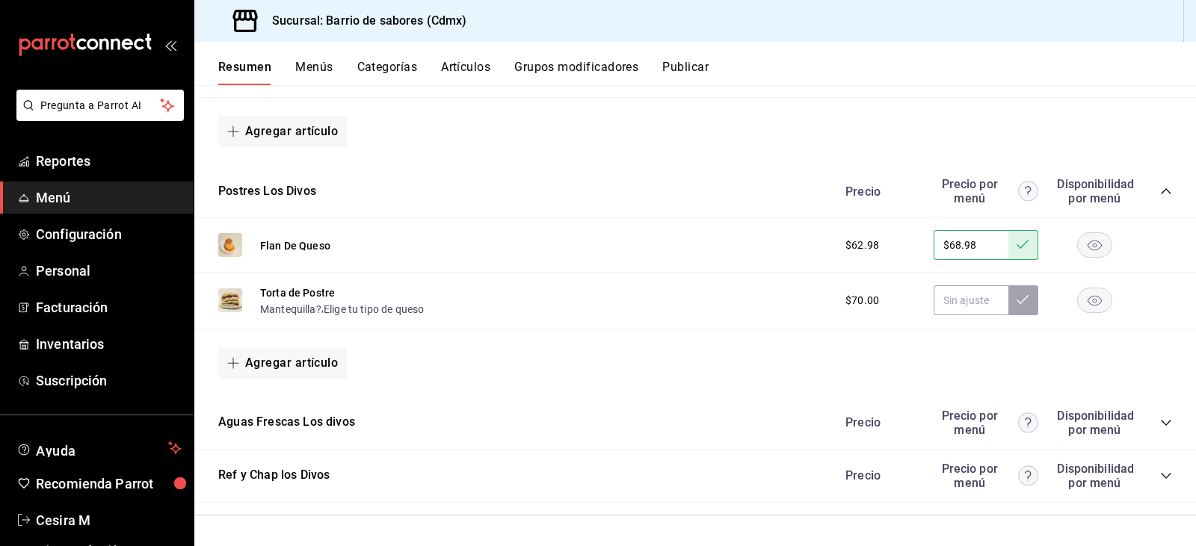
click at [1148, 424] on div "Precio Precio por menú Disponibilidad por menú" at bounding box center [1001, 423] width 342 height 28
click at [1160, 424] on icon "collapse-category-row" at bounding box center [1166, 423] width 12 height 12
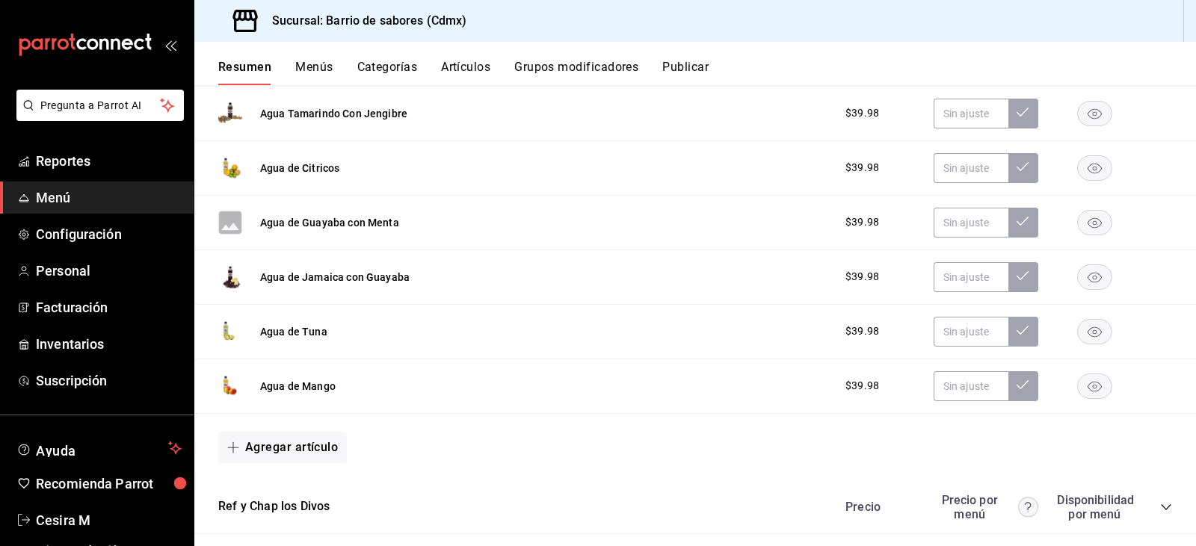
scroll to position [1779, 0]
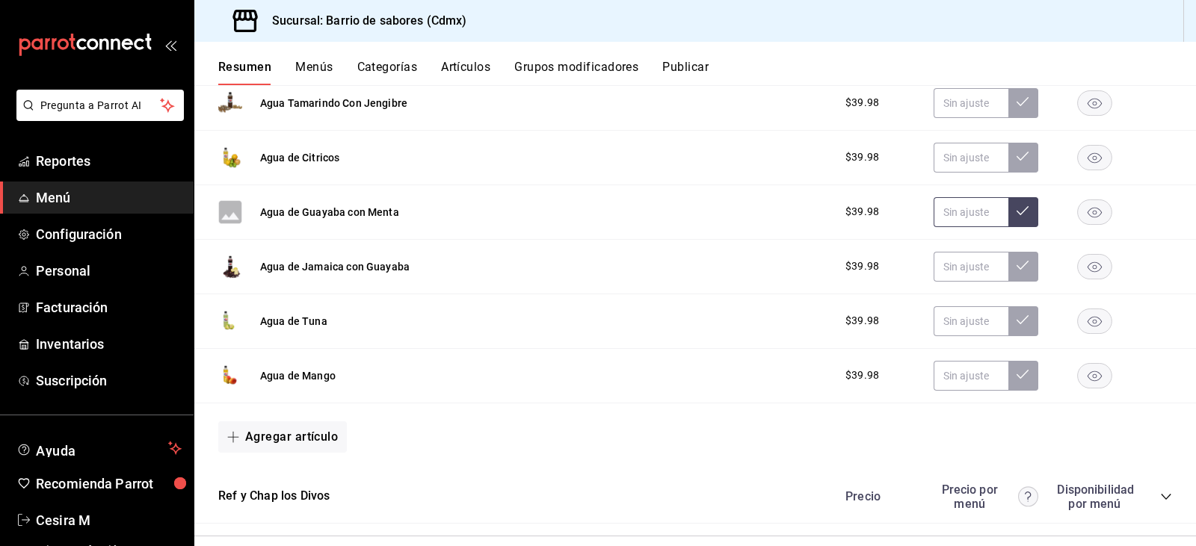
click at [951, 220] on input "text" at bounding box center [971, 212] width 75 height 30
type input "$44.98"
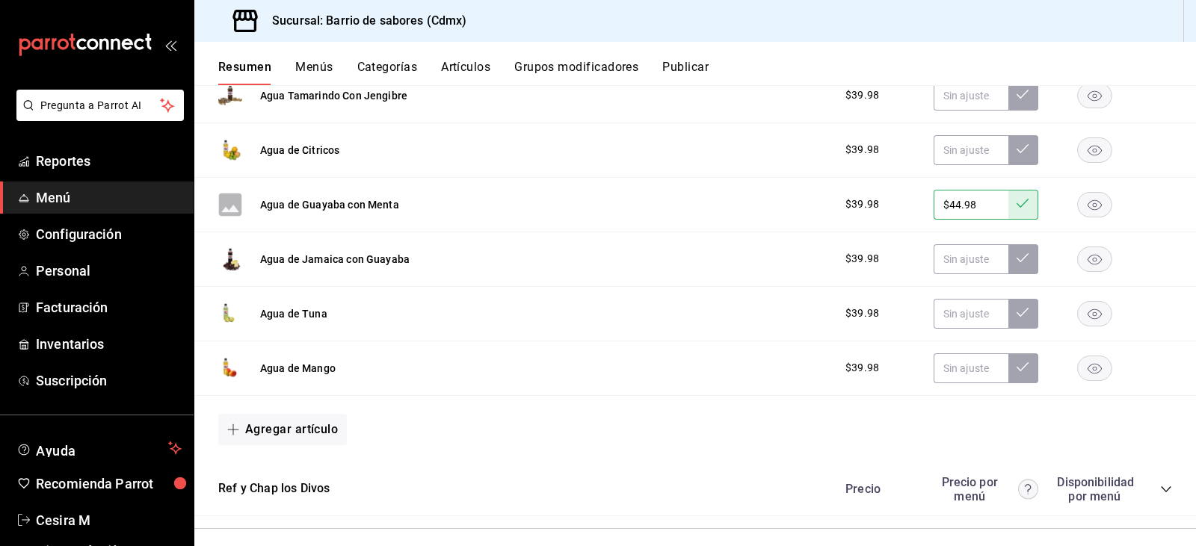
scroll to position [1800, 0]
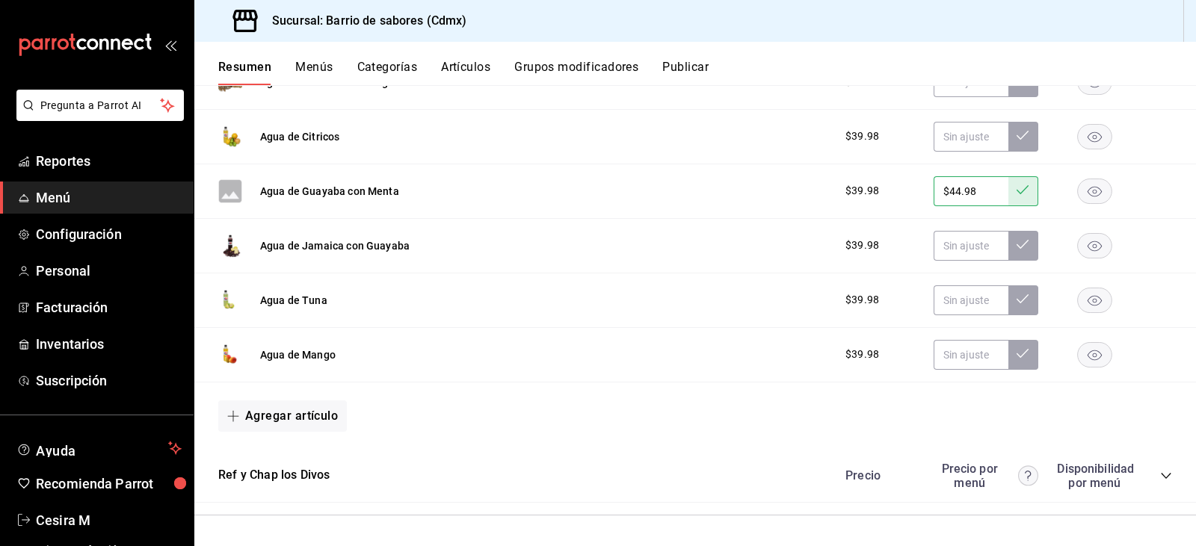
click at [1156, 482] on div "Precio Precio por menú Disponibilidad por menú" at bounding box center [1001, 476] width 342 height 28
click at [1160, 479] on icon "collapse-category-row" at bounding box center [1166, 476] width 12 height 12
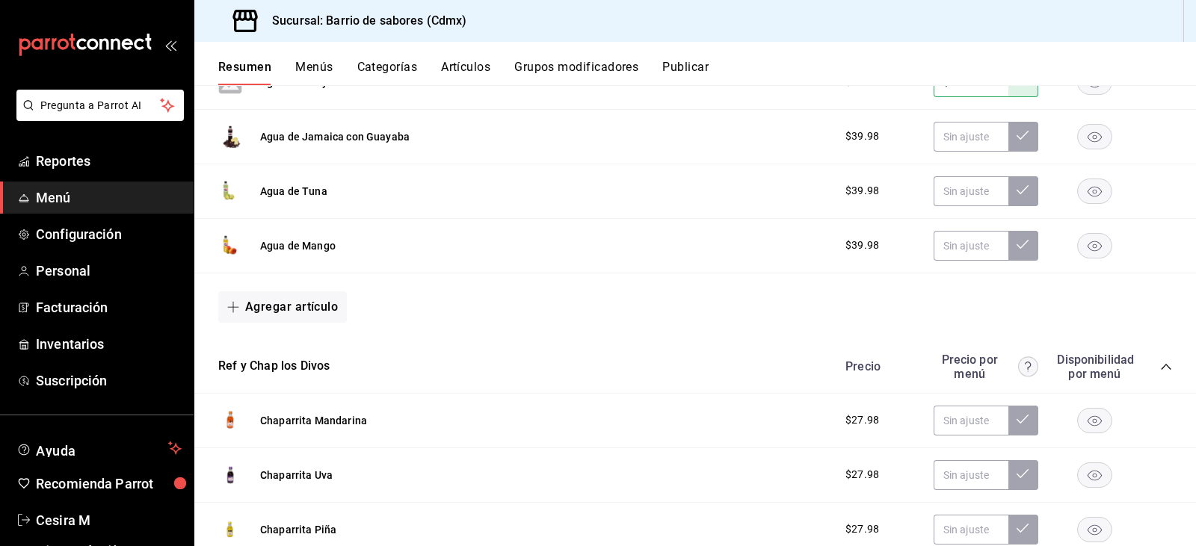
scroll to position [2029, 0]
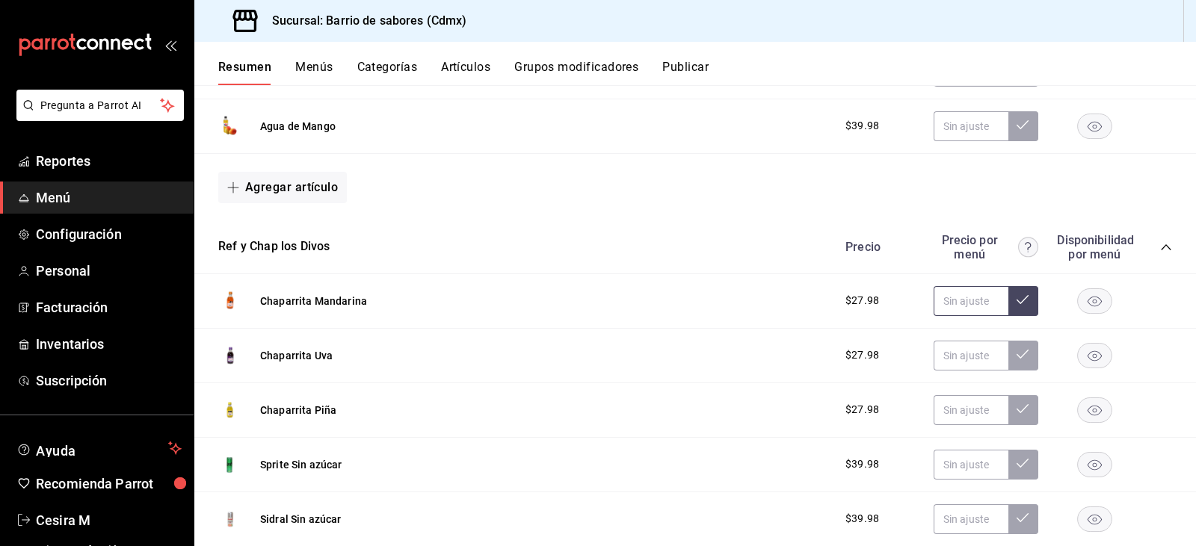
click at [958, 303] on input "text" at bounding box center [971, 301] width 75 height 30
type input "$31.98"
click at [937, 310] on input "$31.98" at bounding box center [971, 301] width 75 height 30
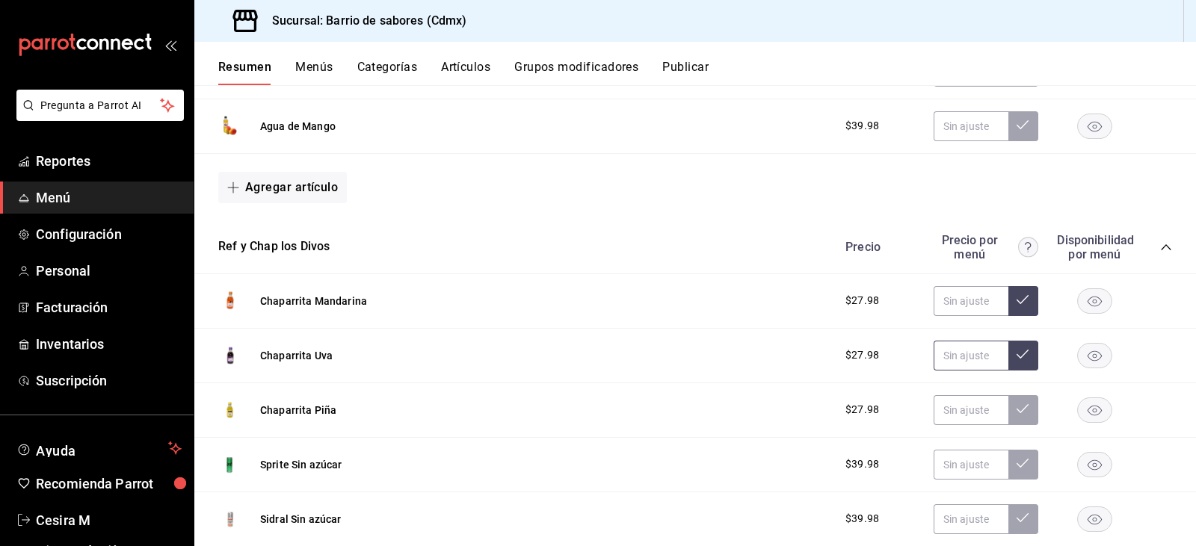
click at [957, 348] on input "text" at bounding box center [971, 356] width 75 height 30
paste input "$31.98"
type input "$31.98"
click at [1025, 366] on button at bounding box center [1023, 356] width 30 height 30
click at [959, 413] on input "text" at bounding box center [971, 410] width 75 height 30
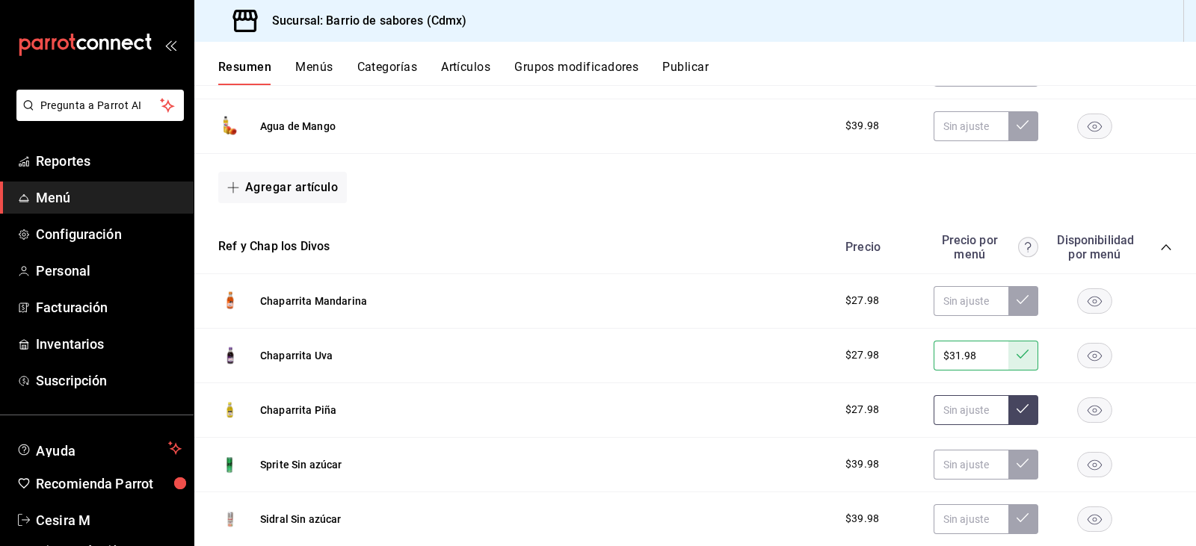
paste input "$31.98"
click at [996, 413] on input "$31.98" at bounding box center [971, 410] width 75 height 30
type input "$31.98"
click at [1008, 414] on button at bounding box center [1023, 410] width 30 height 30
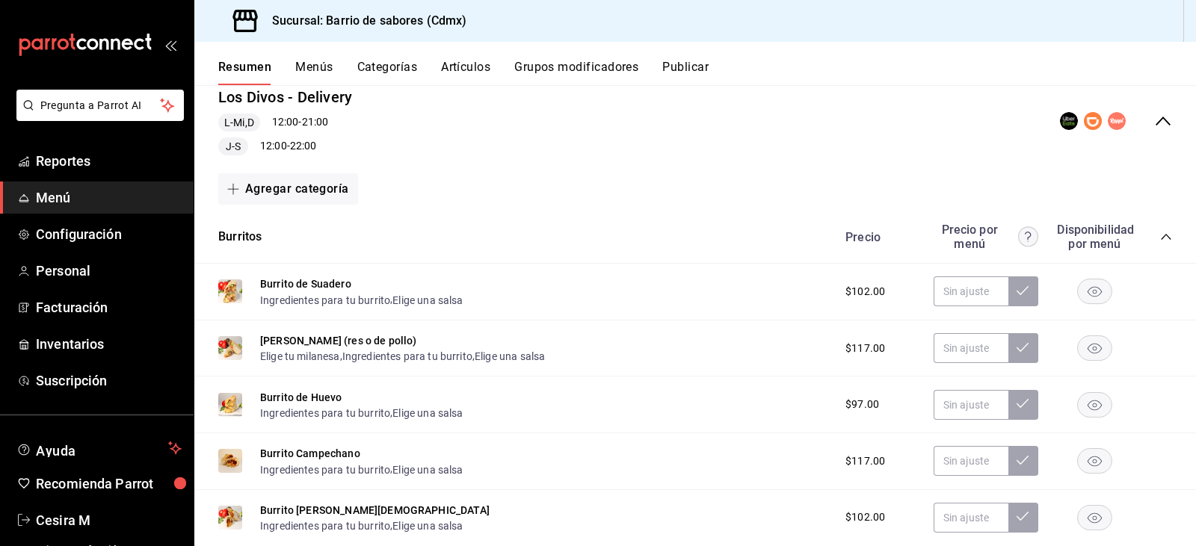
scroll to position [231, 0]
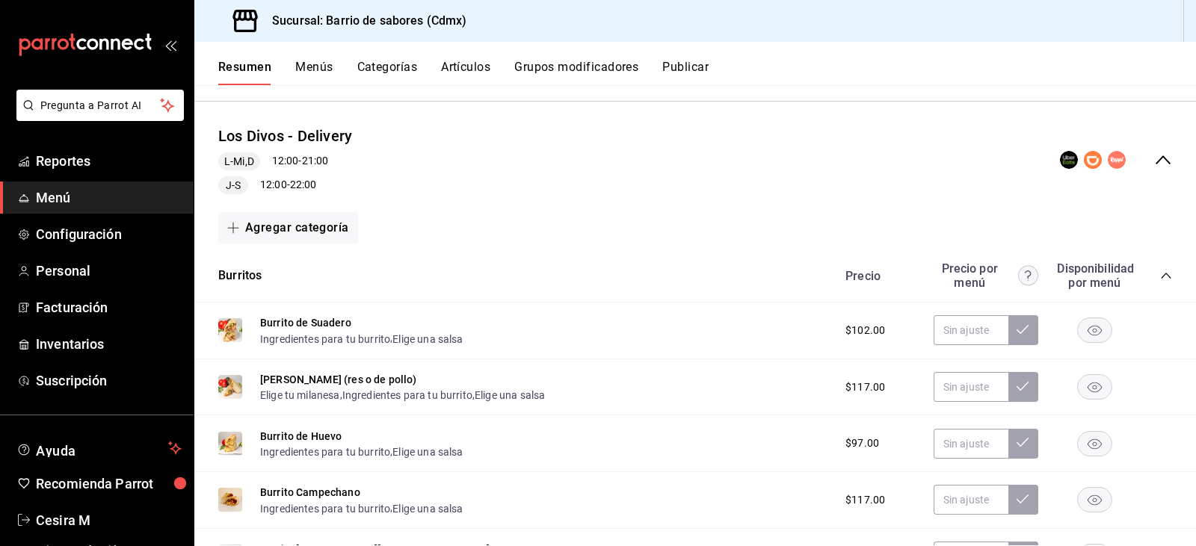
click at [1156, 163] on icon "collapse-menu-row" at bounding box center [1163, 159] width 15 height 9
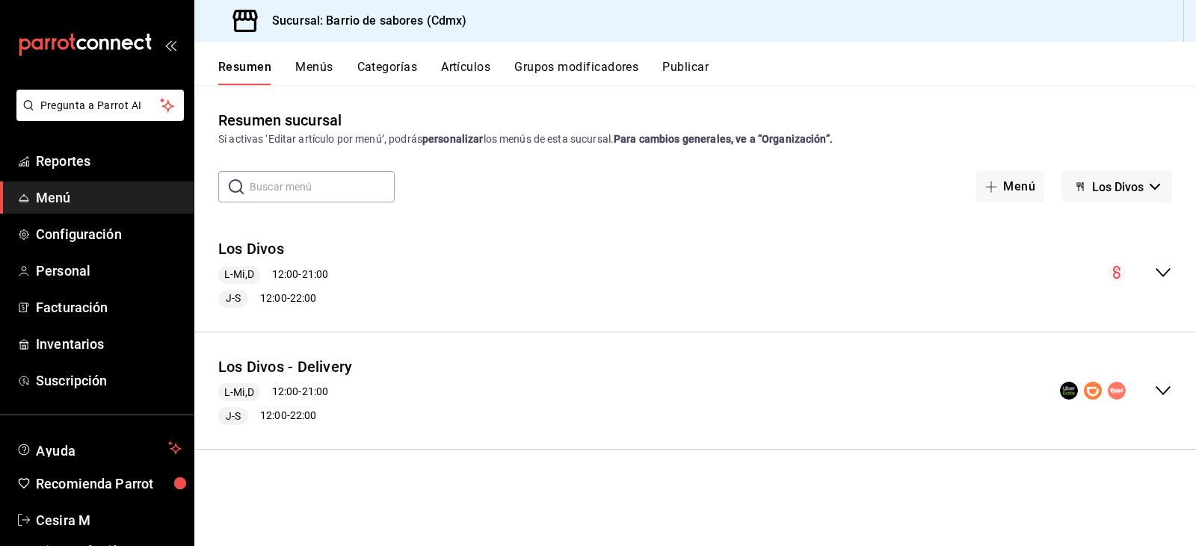
scroll to position [0, 0]
click at [1147, 177] on button "Los Divos" at bounding box center [1117, 186] width 110 height 31
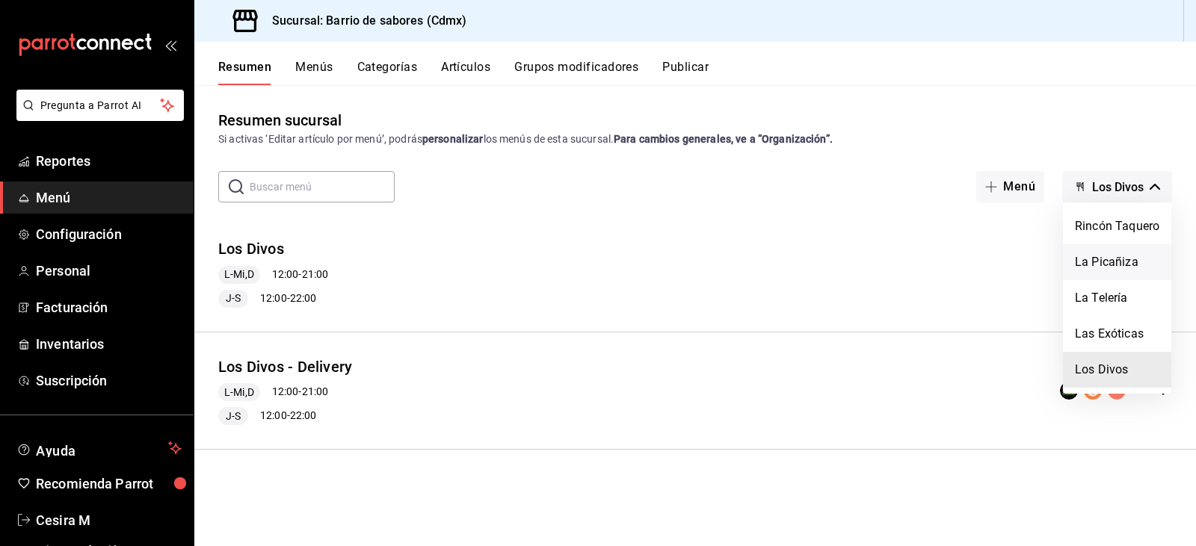
click at [1107, 265] on li "La Picañiza" at bounding box center [1117, 262] width 108 height 36
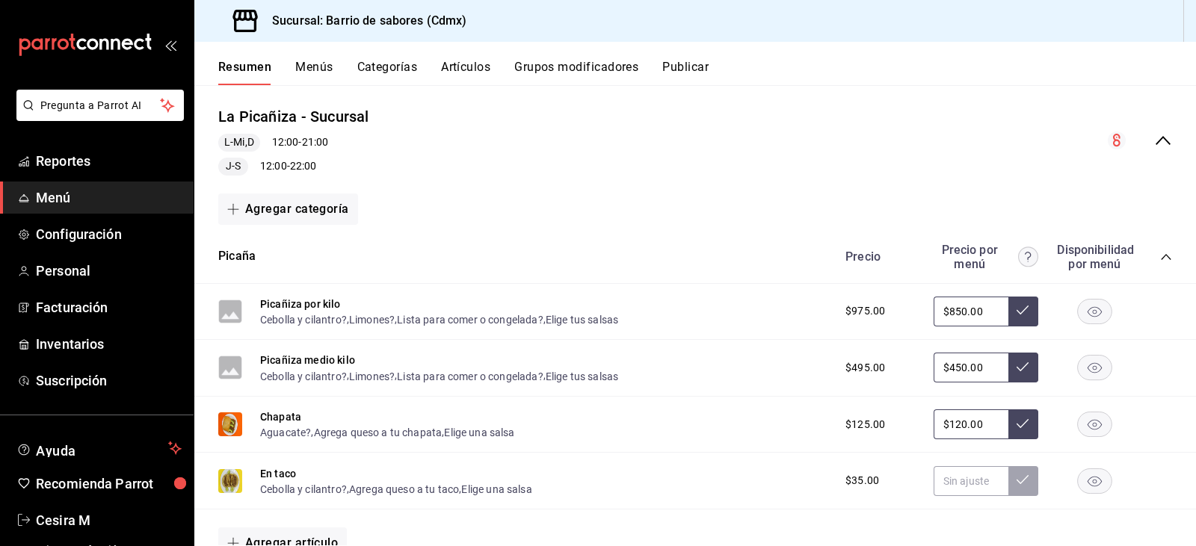
scroll to position [149, 0]
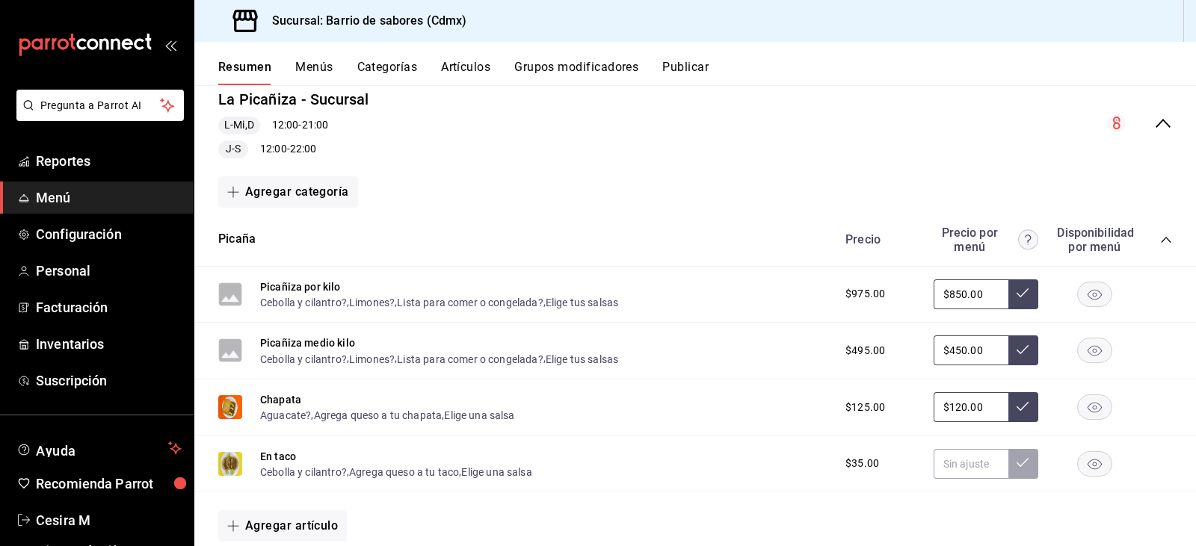
click at [1167, 123] on div "La Picañiza - Sucursal L-Mi,D 12:00 - 21:00 J-S 12:00 - 22:00" at bounding box center [695, 123] width 1002 height 93
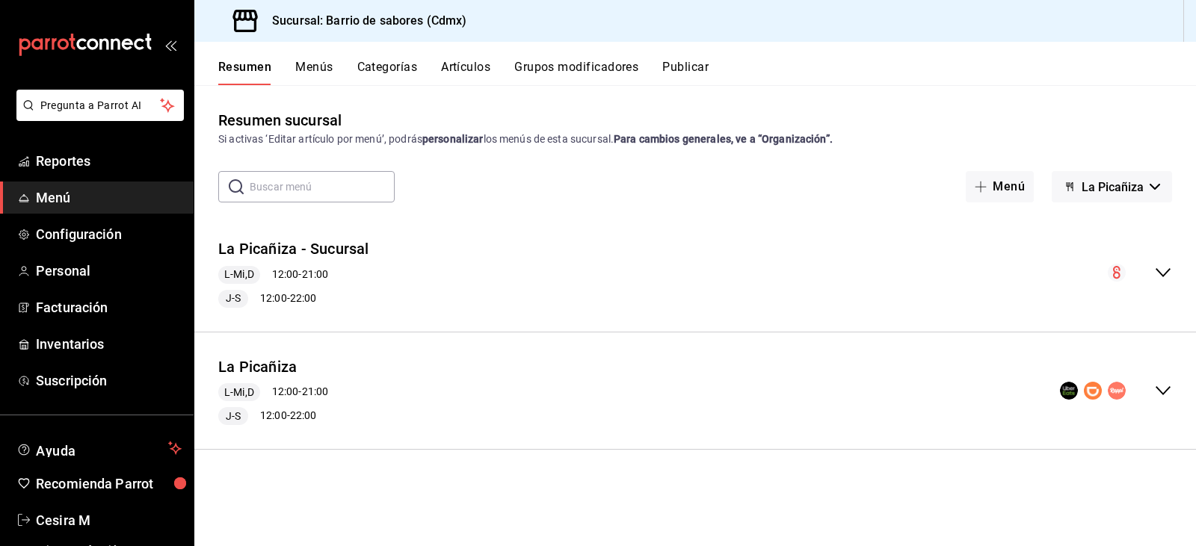
scroll to position [0, 0]
click at [1155, 387] on icon "collapse-menu-row" at bounding box center [1163, 391] width 18 height 18
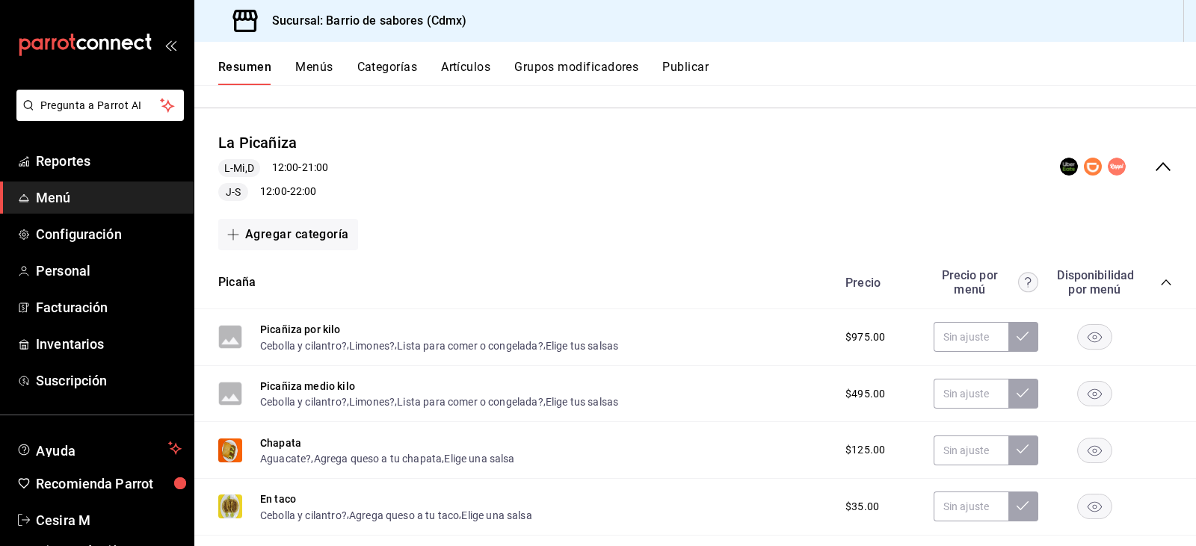
scroll to position [374, 0]
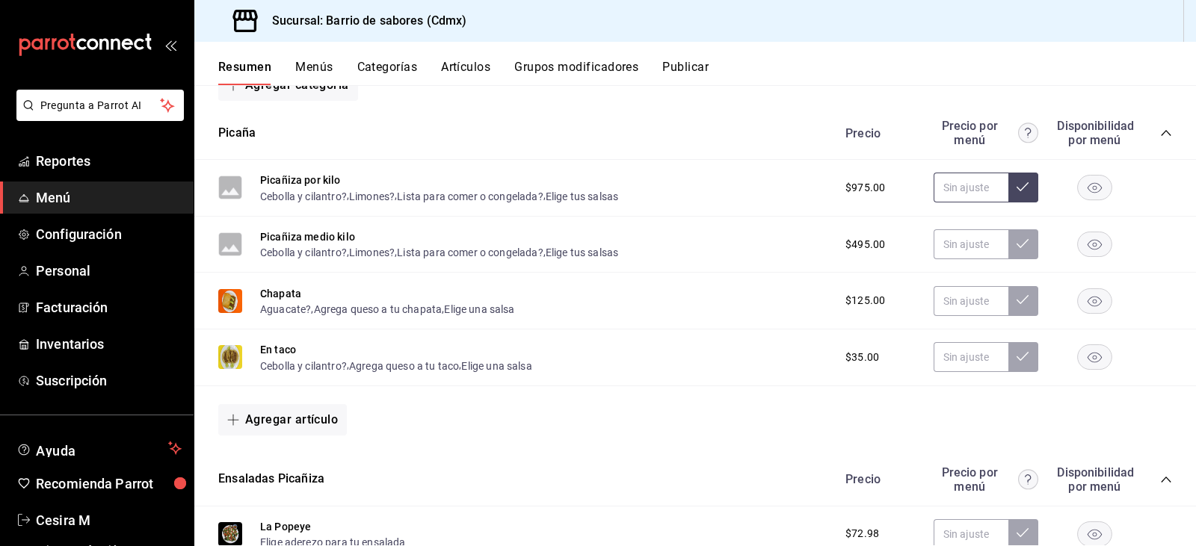
click at [948, 179] on input "text" at bounding box center [971, 188] width 75 height 30
type input "$979.98"
click at [985, 244] on input "text" at bounding box center [971, 244] width 75 height 30
type input "$499.98"
click at [970, 303] on input "text" at bounding box center [971, 301] width 75 height 30
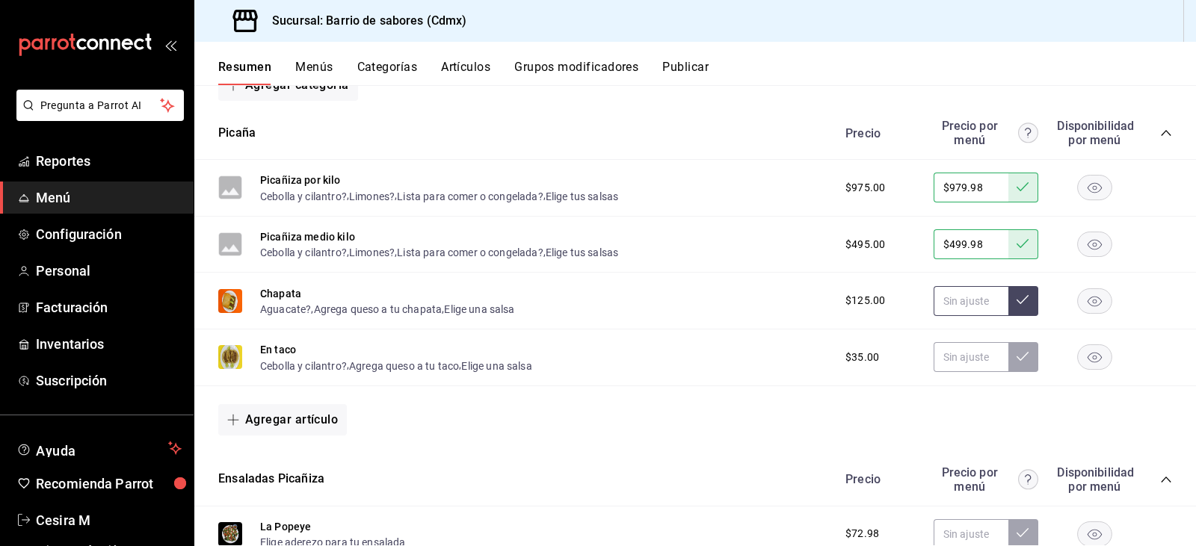
click at [970, 303] on input "text" at bounding box center [971, 301] width 75 height 30
type input "$129.98"
click at [958, 366] on input "text" at bounding box center [971, 357] width 75 height 30
type input "$38.98"
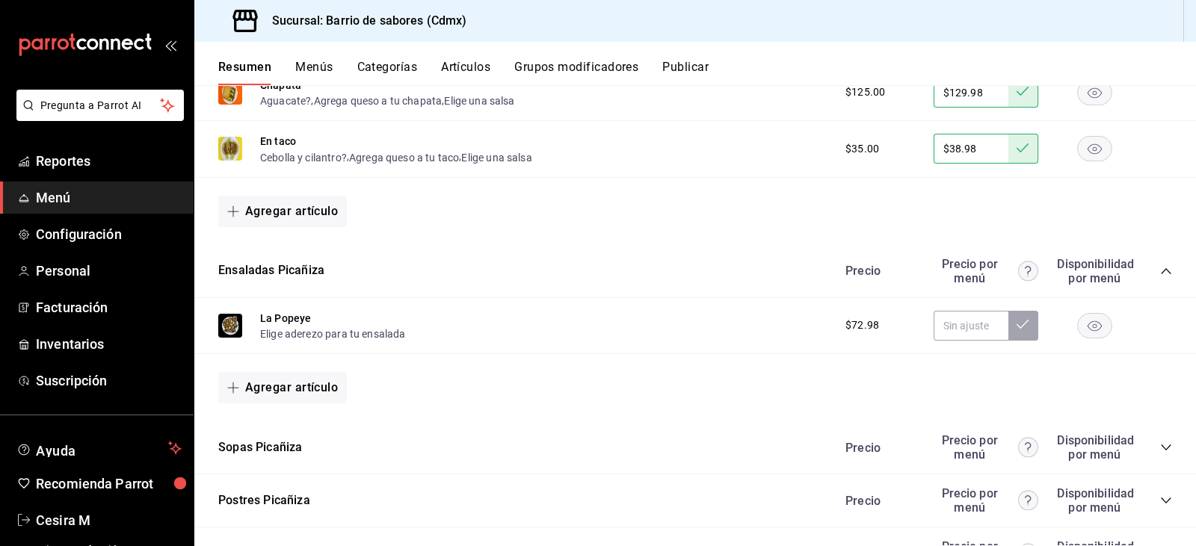
scroll to position [598, 0]
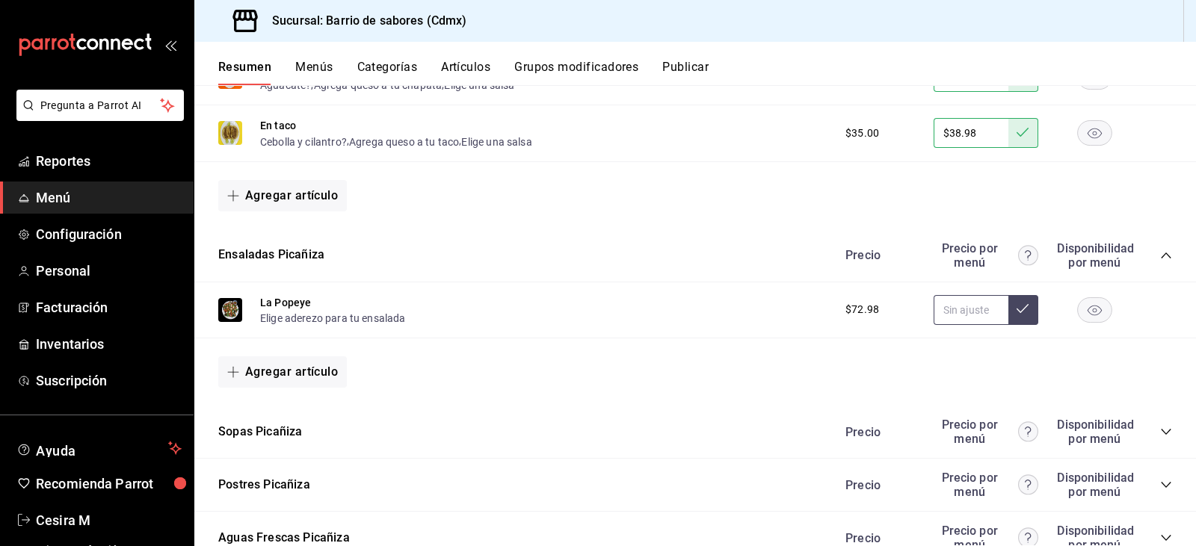
click at [964, 313] on input "text" at bounding box center [971, 310] width 75 height 30
type input "$77.98"
click at [1161, 432] on icon "collapse-category-row" at bounding box center [1166, 432] width 10 height 6
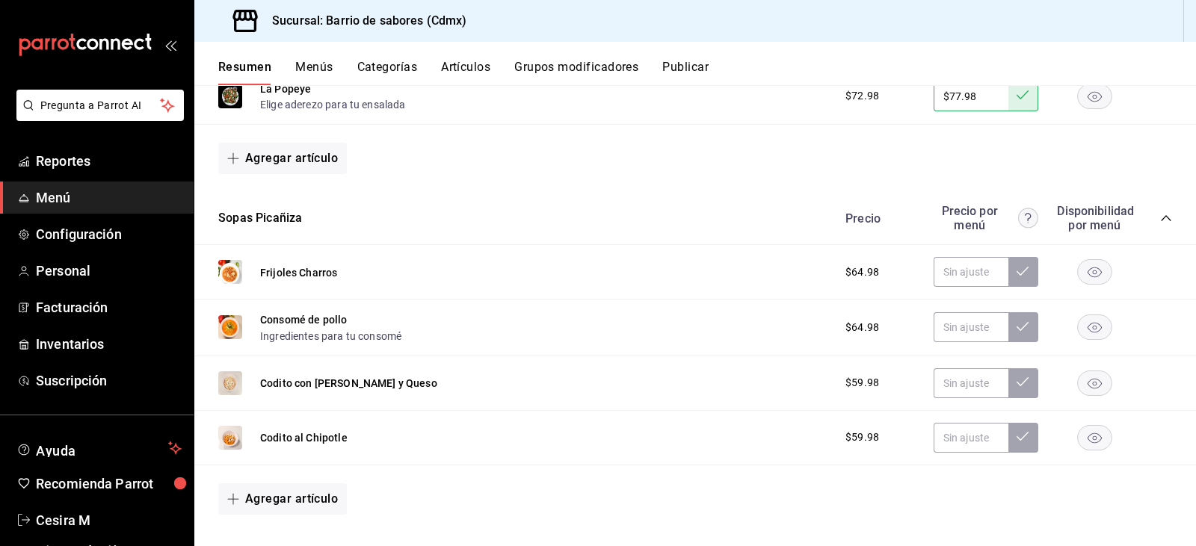
scroll to position [822, 0]
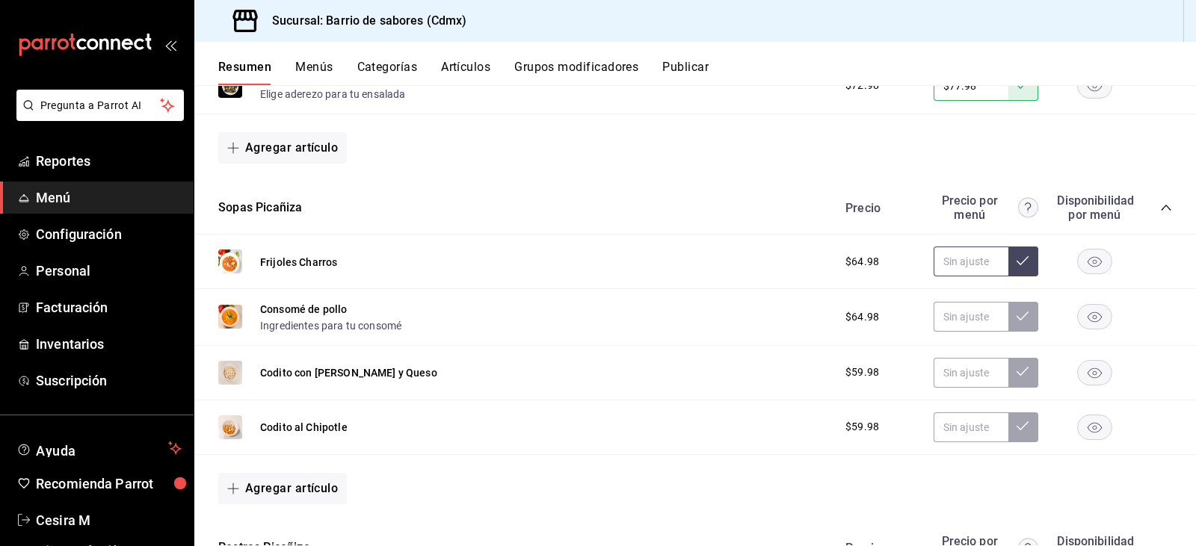
click at [964, 255] on input "text" at bounding box center [971, 262] width 75 height 30
type input "$69.98"
click at [967, 249] on input "$69.98" at bounding box center [971, 262] width 75 height 30
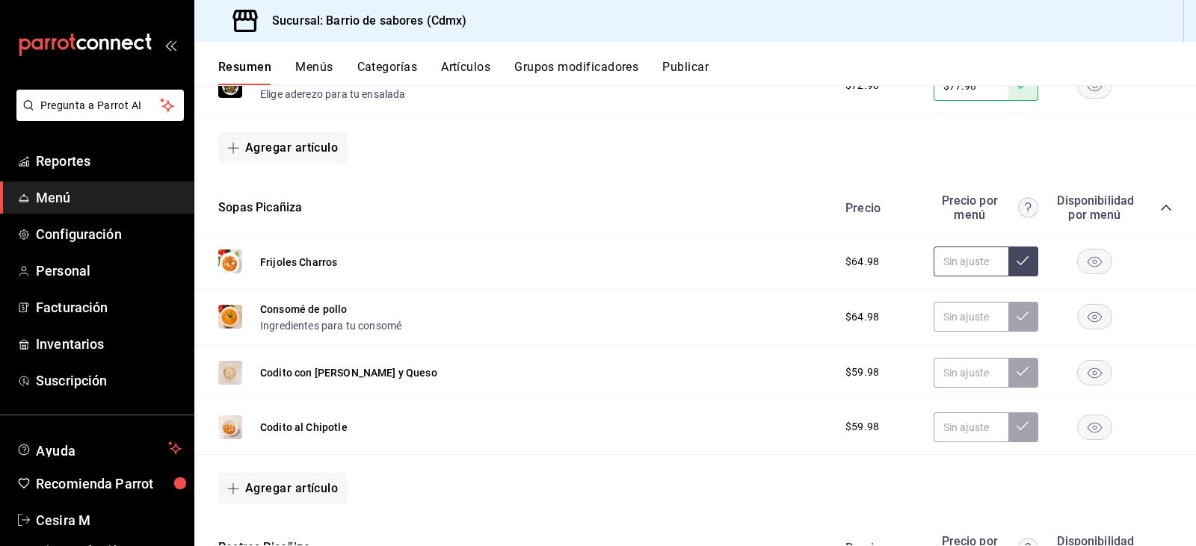
paste input "$69.98"
type input "$69.98"
click at [1017, 266] on icon at bounding box center [1023, 261] width 12 height 12
click at [961, 321] on input "text" at bounding box center [971, 317] width 75 height 30
paste input "$69.98"
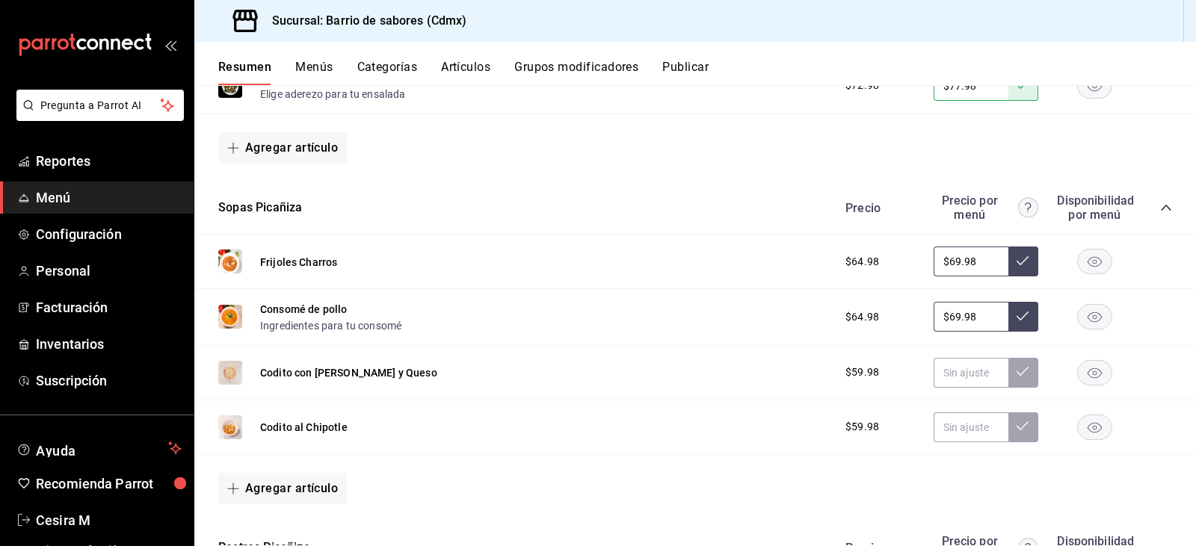
type input "$69.98"
click at [1008, 319] on button at bounding box center [1023, 317] width 30 height 30
click at [975, 367] on input "text" at bounding box center [971, 373] width 75 height 30
paste input "$69.98"
click at [949, 369] on input "$69.98" at bounding box center [971, 373] width 75 height 30
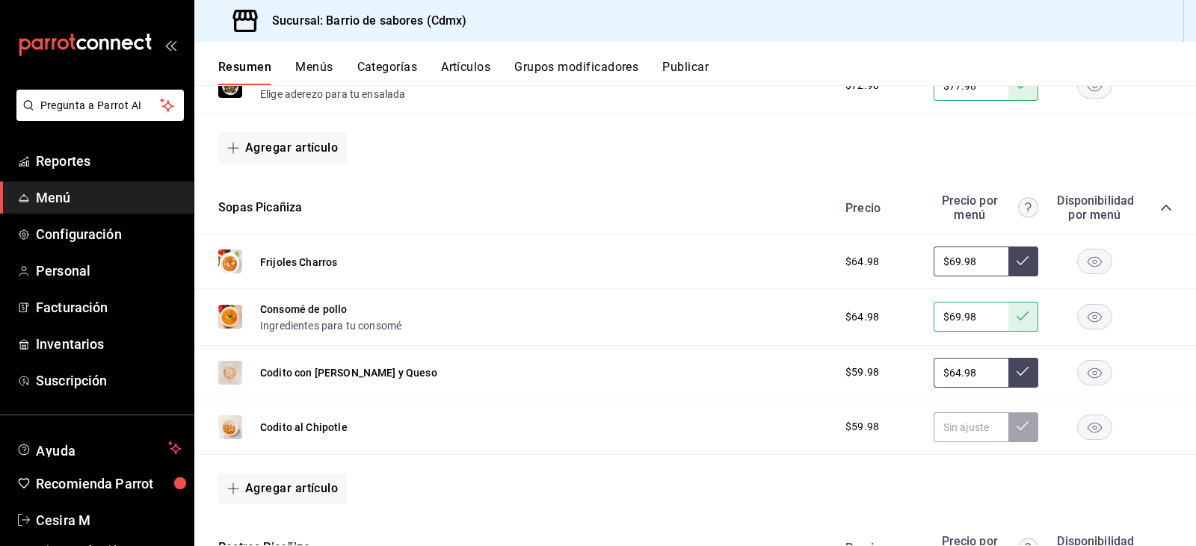
click at [972, 369] on input "$64.98" at bounding box center [971, 373] width 75 height 30
type input "$64.98"
click at [1008, 378] on button at bounding box center [1023, 373] width 30 height 30
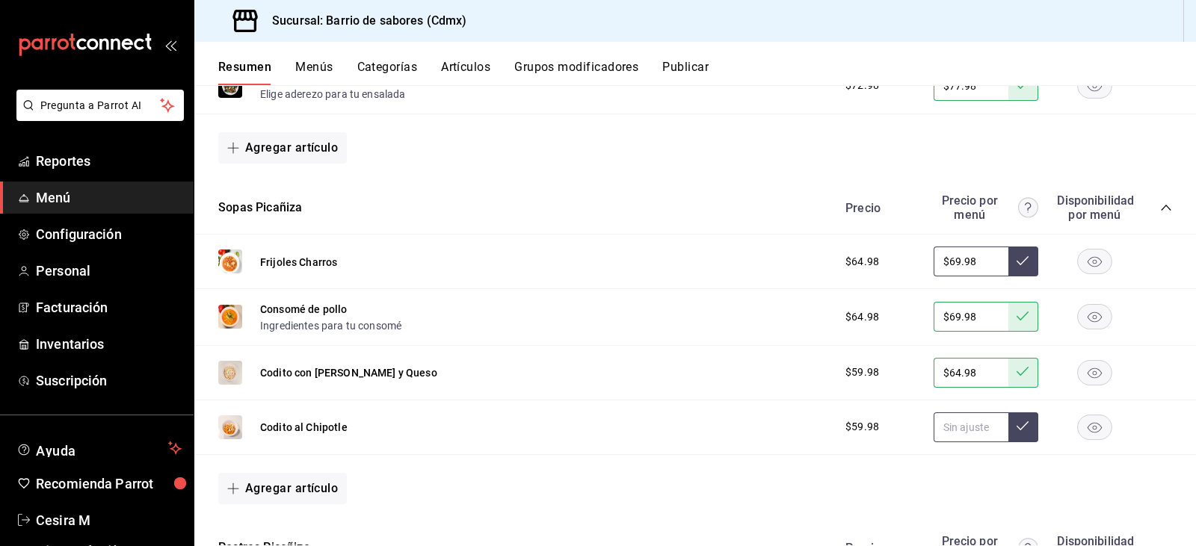
click at [959, 437] on input "text" at bounding box center [971, 428] width 75 height 30
paste input "$64.98"
type input "$64.98"
click at [1008, 433] on button at bounding box center [1023, 428] width 30 height 30
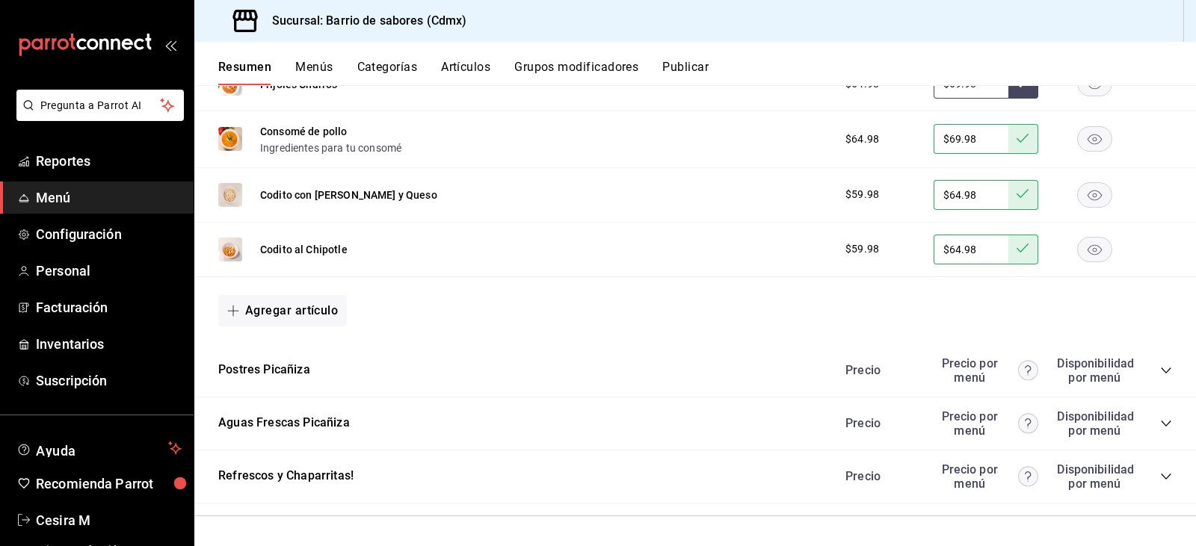
scroll to position [1001, 0]
click at [1160, 374] on icon "collapse-category-row" at bounding box center [1166, 370] width 12 height 12
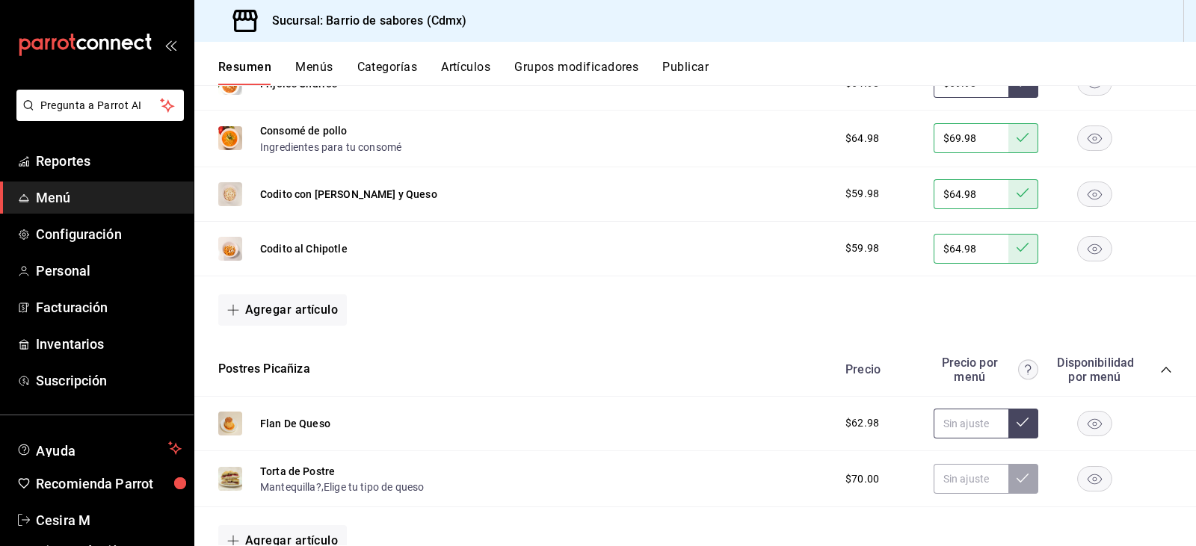
click at [960, 425] on input "text" at bounding box center [971, 424] width 75 height 30
paste input "$64.98"
click at [949, 417] on input "$64.98" at bounding box center [971, 424] width 75 height 30
type input "$68.98"
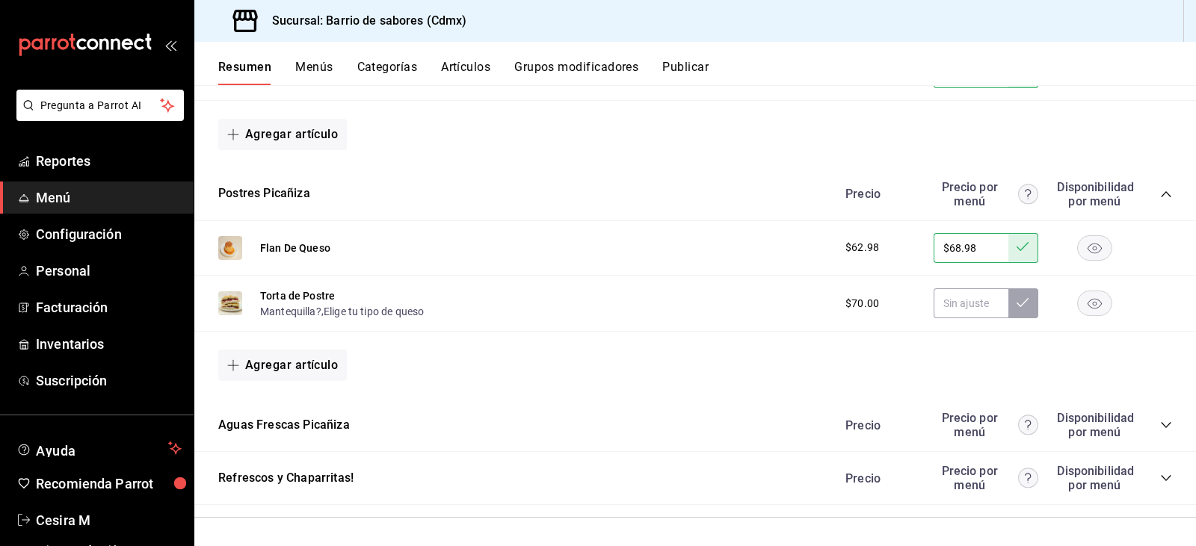
scroll to position [1179, 0]
click at [1161, 422] on icon "collapse-category-row" at bounding box center [1166, 423] width 10 height 6
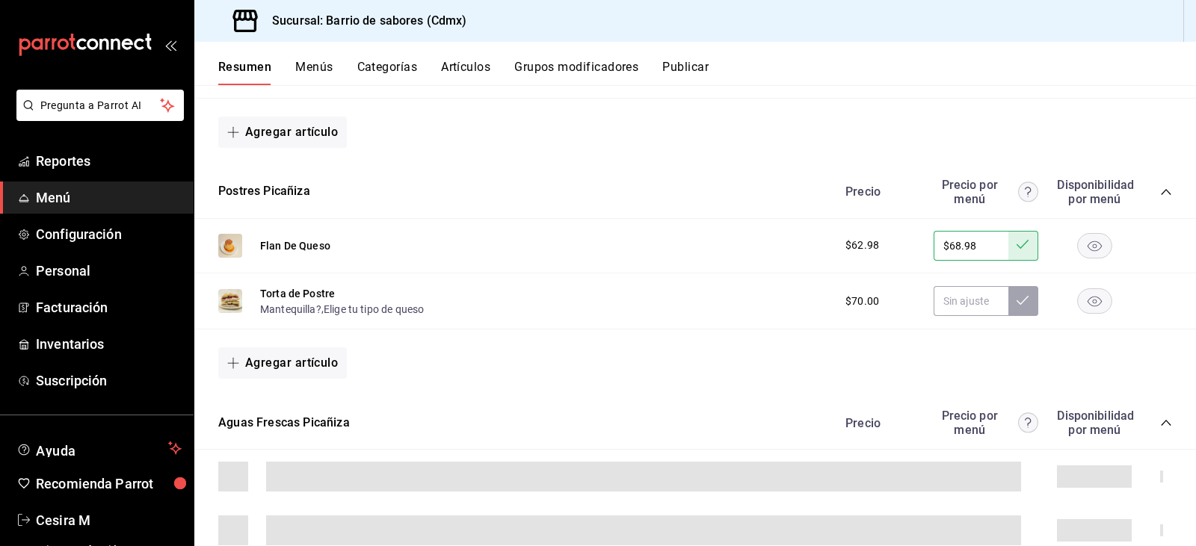
scroll to position [1403, 0]
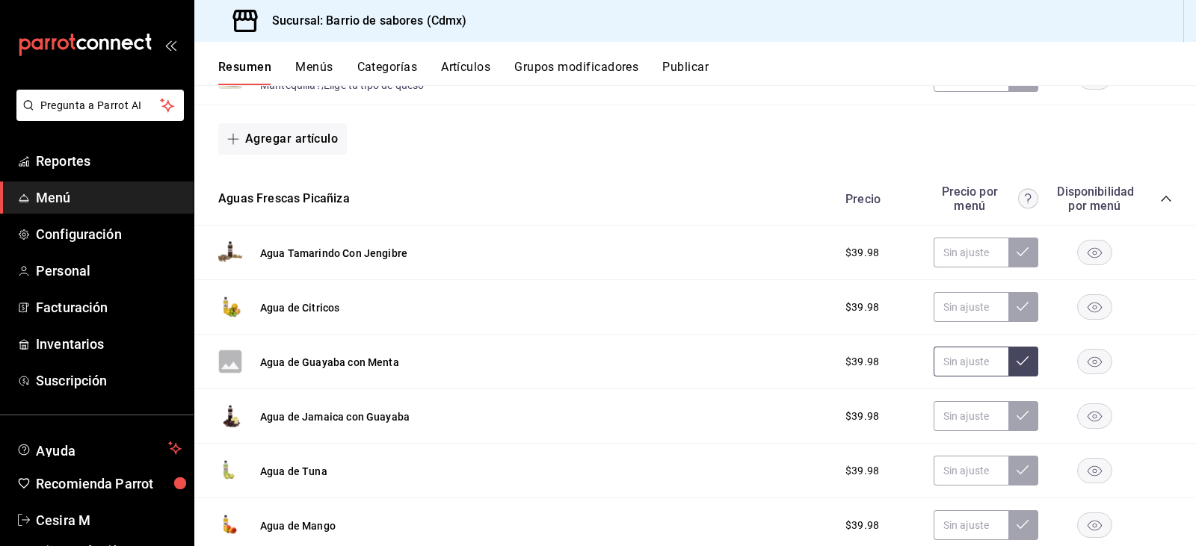
click at [954, 358] on input "text" at bounding box center [971, 362] width 75 height 30
type input "$44.98"
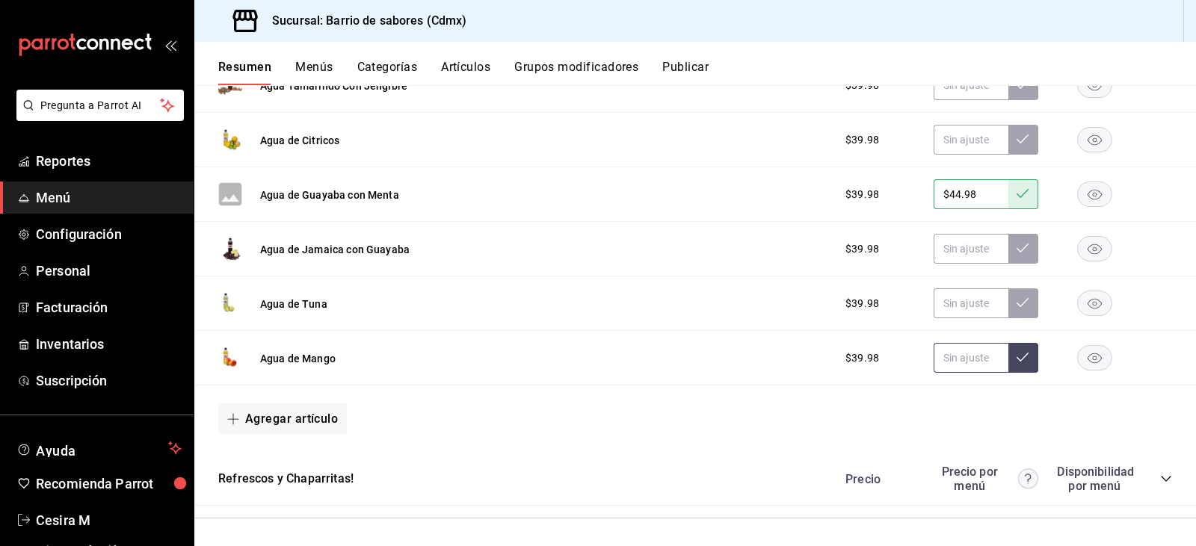
scroll to position [1573, 0]
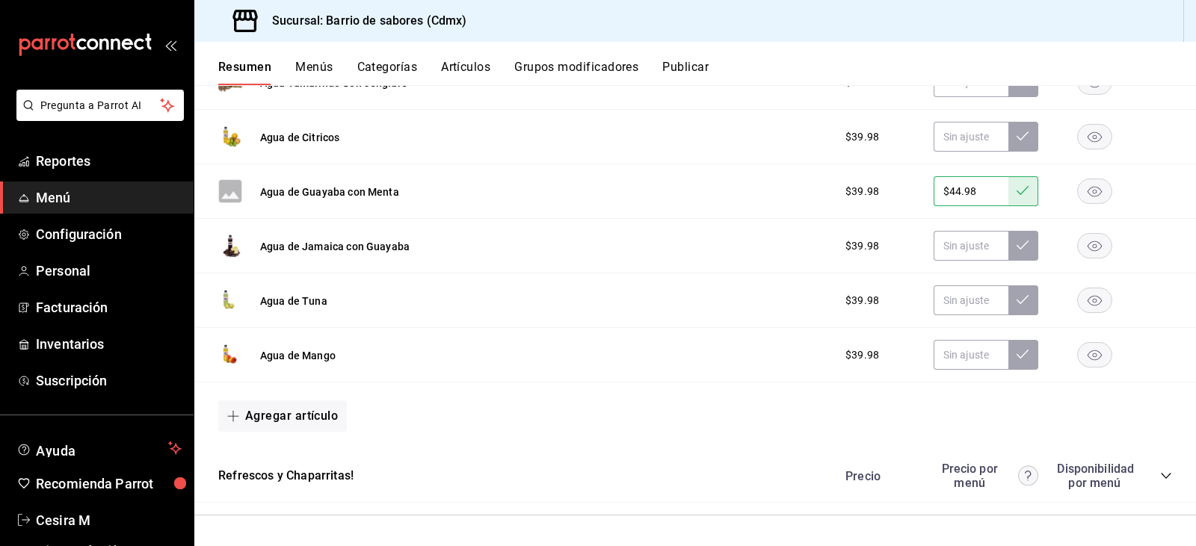
click at [1160, 474] on icon "collapse-category-row" at bounding box center [1166, 476] width 12 height 12
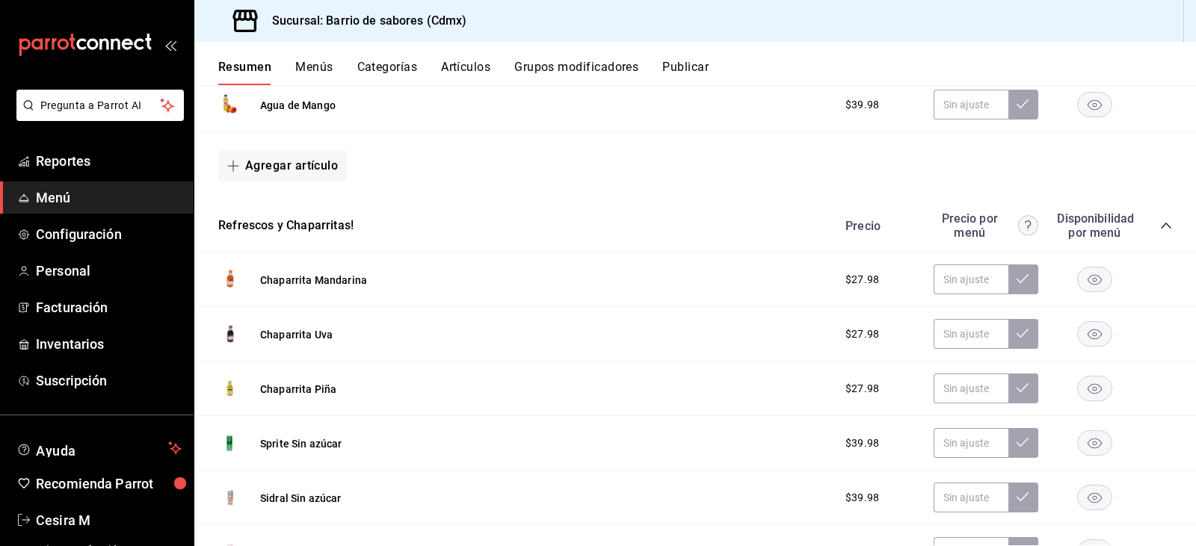
scroll to position [1872, 0]
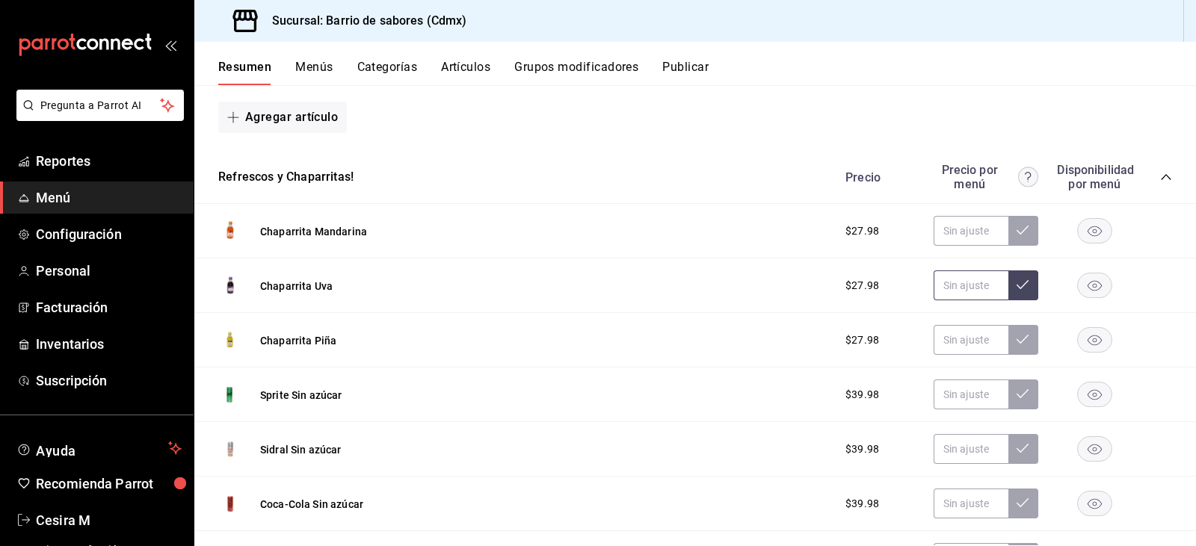
click at [949, 291] on input "text" at bounding box center [971, 286] width 75 height 30
type input "$31.98"
click at [952, 293] on input "$31.98" at bounding box center [971, 286] width 75 height 30
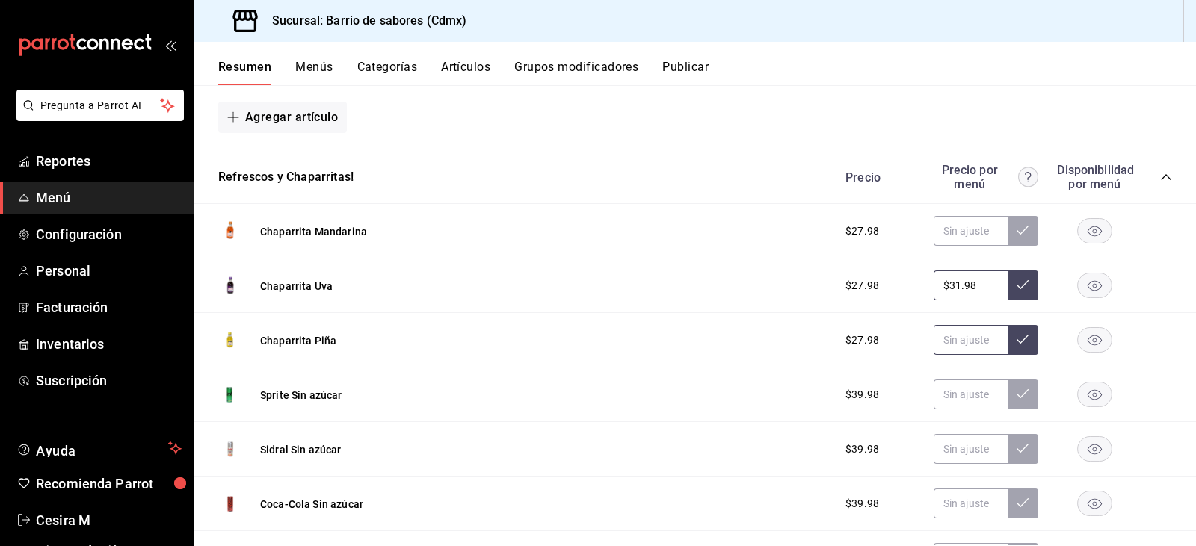
click at [965, 345] on input "text" at bounding box center [971, 340] width 75 height 30
paste input "$31.98"
type input "$31.98"
click at [1017, 336] on icon at bounding box center [1023, 339] width 12 height 12
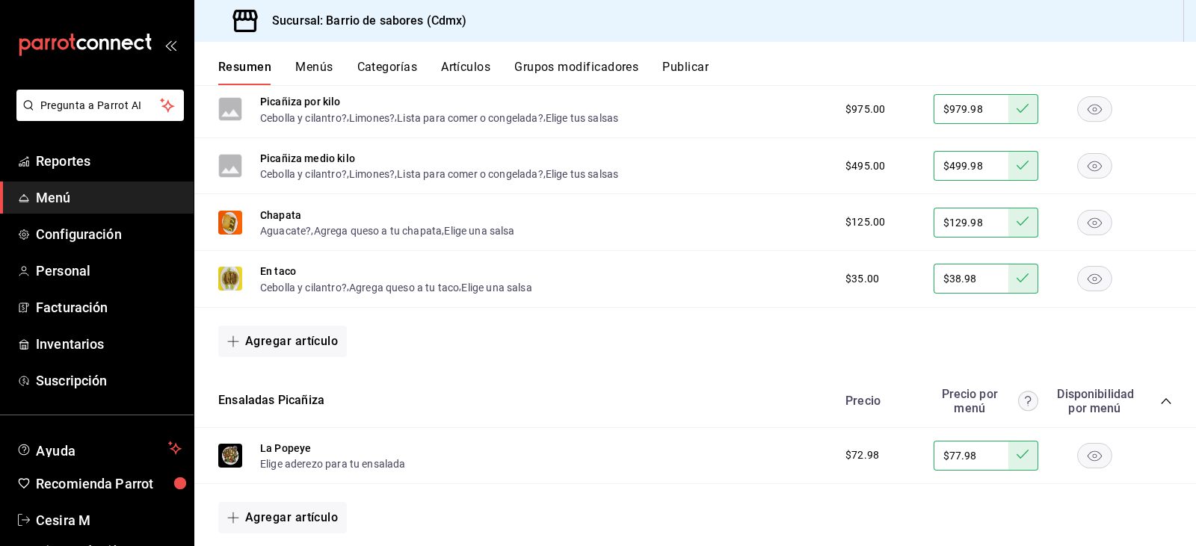
scroll to position [78, 0]
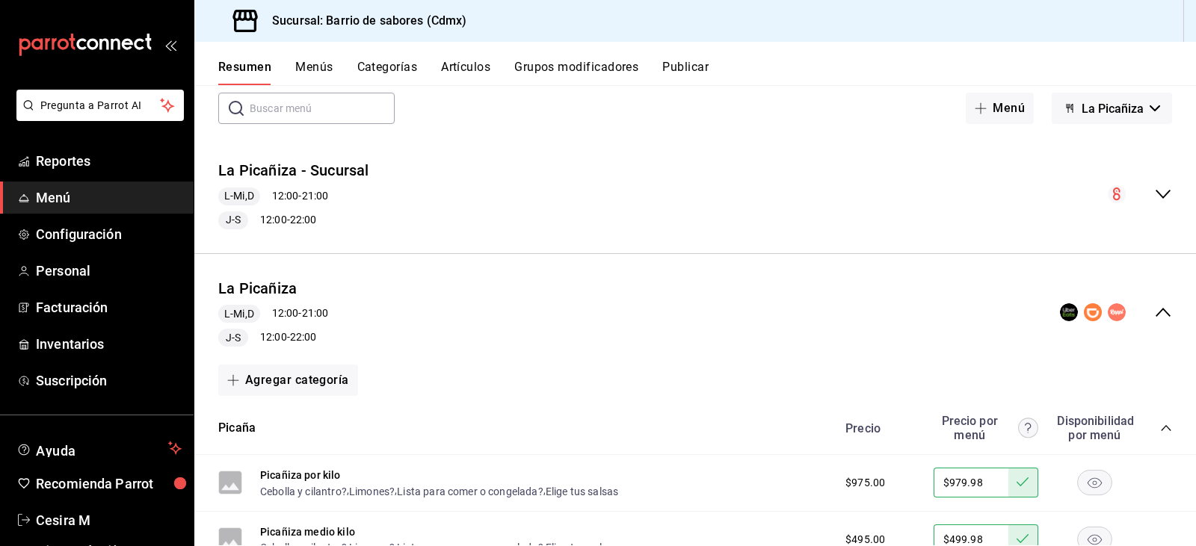
click at [1136, 108] on button "La Picañiza" at bounding box center [1112, 108] width 120 height 31
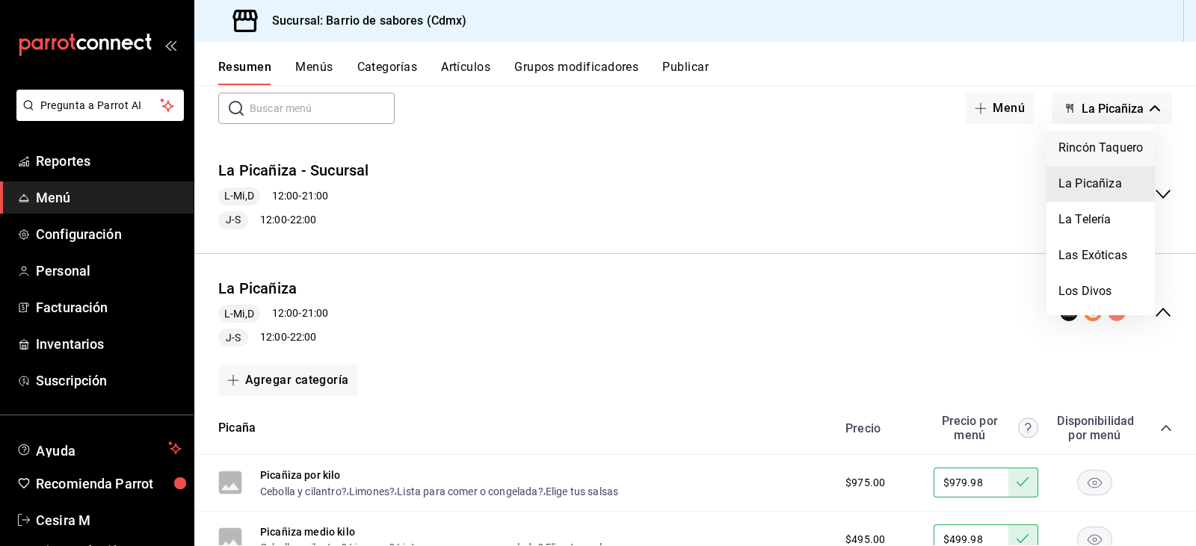
click at [1118, 151] on li "Rincón Taquero" at bounding box center [1100, 148] width 108 height 36
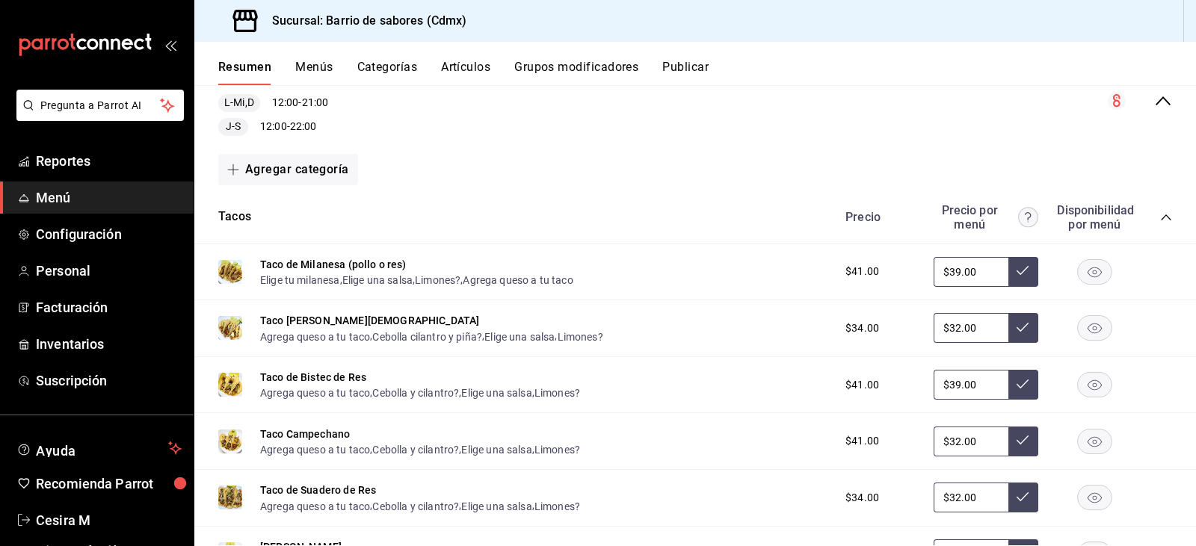
scroll to position [0, 0]
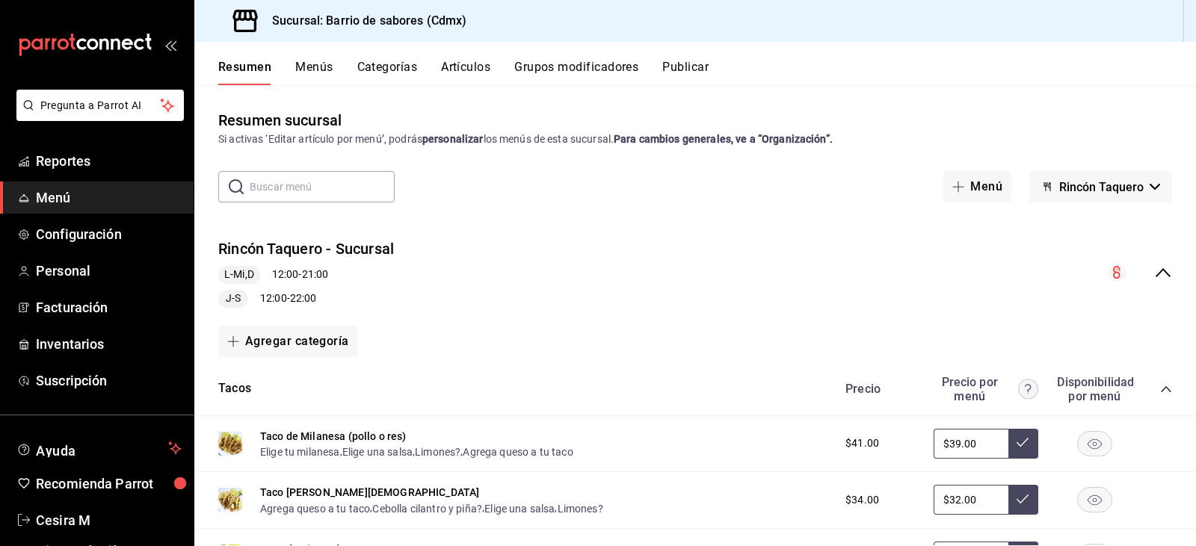
click at [1134, 277] on div "collapse-menu-row" at bounding box center [1140, 273] width 64 height 18
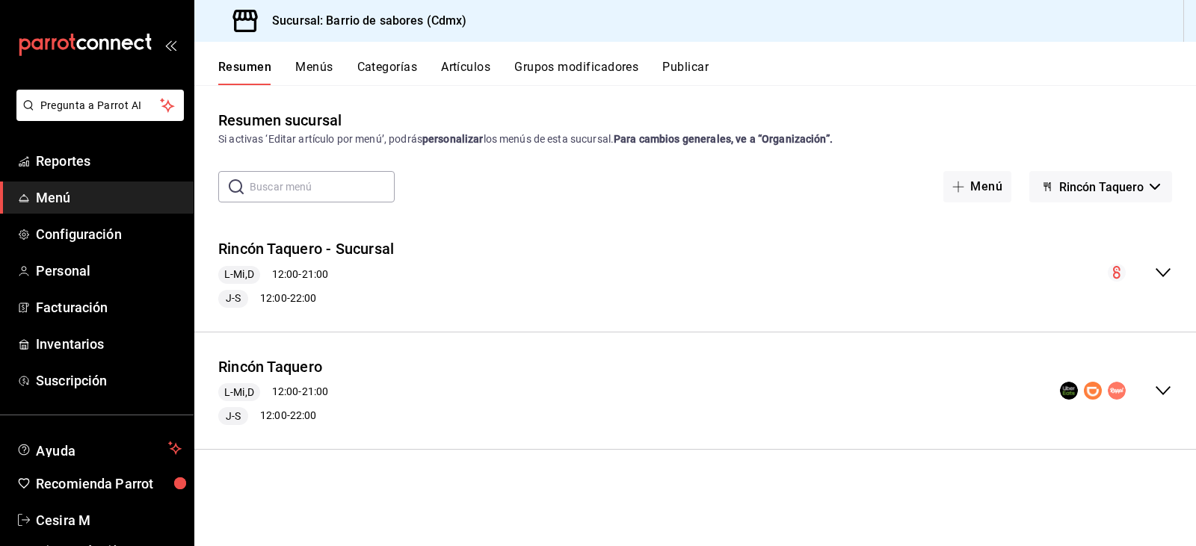
click at [1155, 391] on icon "collapse-menu-row" at bounding box center [1163, 391] width 18 height 18
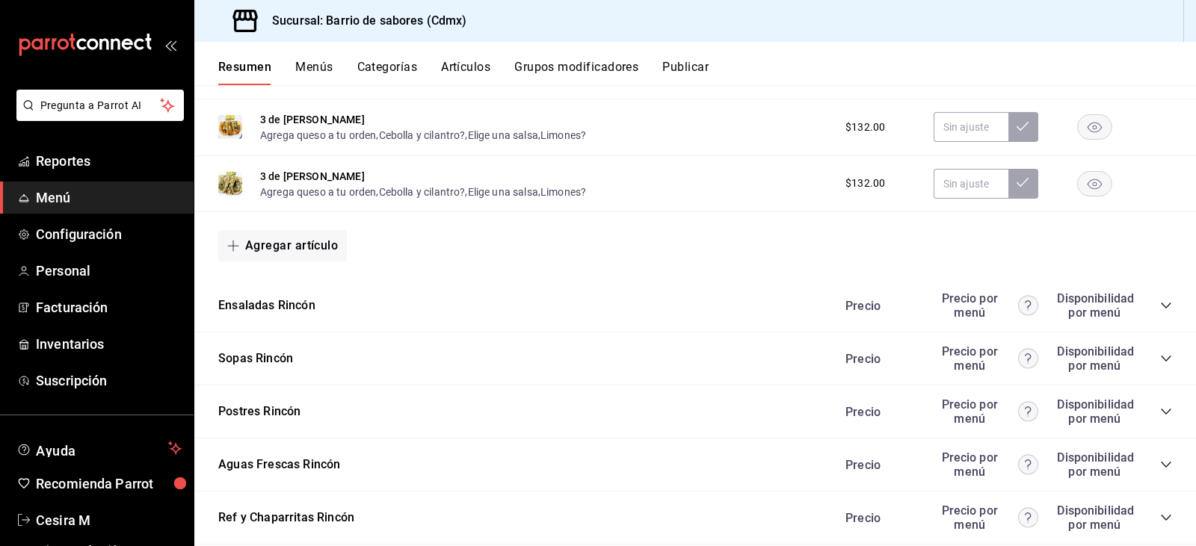
scroll to position [1331, 0]
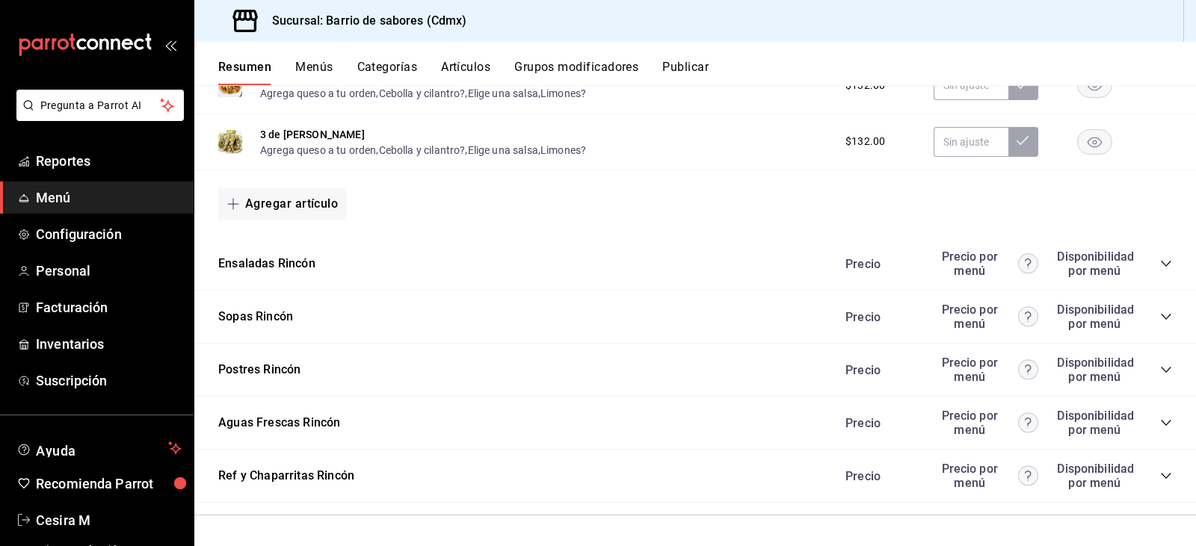
click at [1160, 267] on icon "collapse-category-row" at bounding box center [1166, 264] width 12 height 12
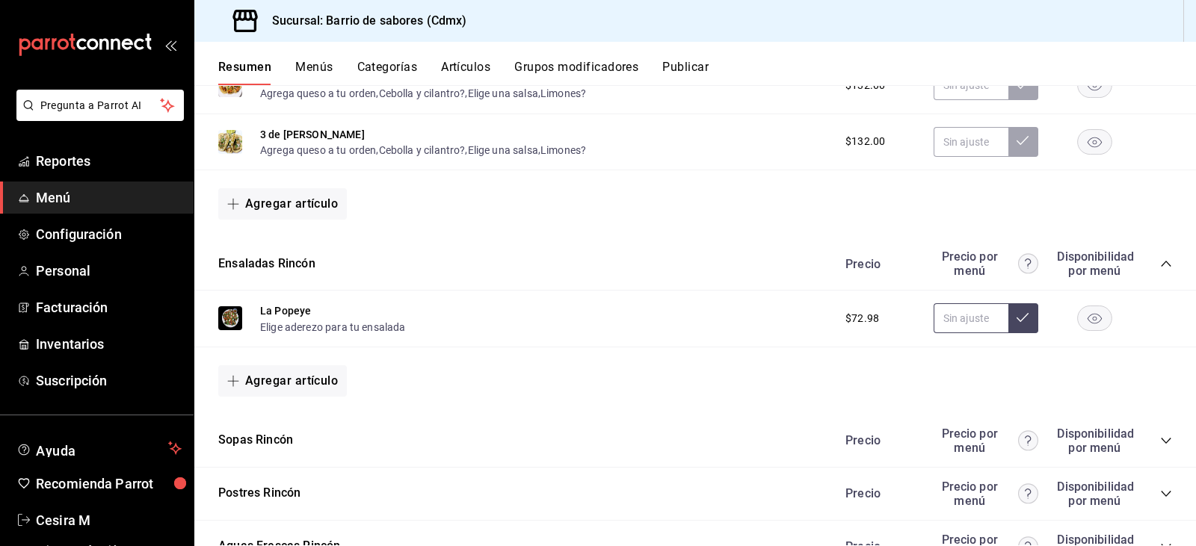
click at [951, 308] on input "text" at bounding box center [971, 318] width 75 height 30
type input "$77.98"
click at [1160, 439] on icon "collapse-category-row" at bounding box center [1166, 441] width 12 height 12
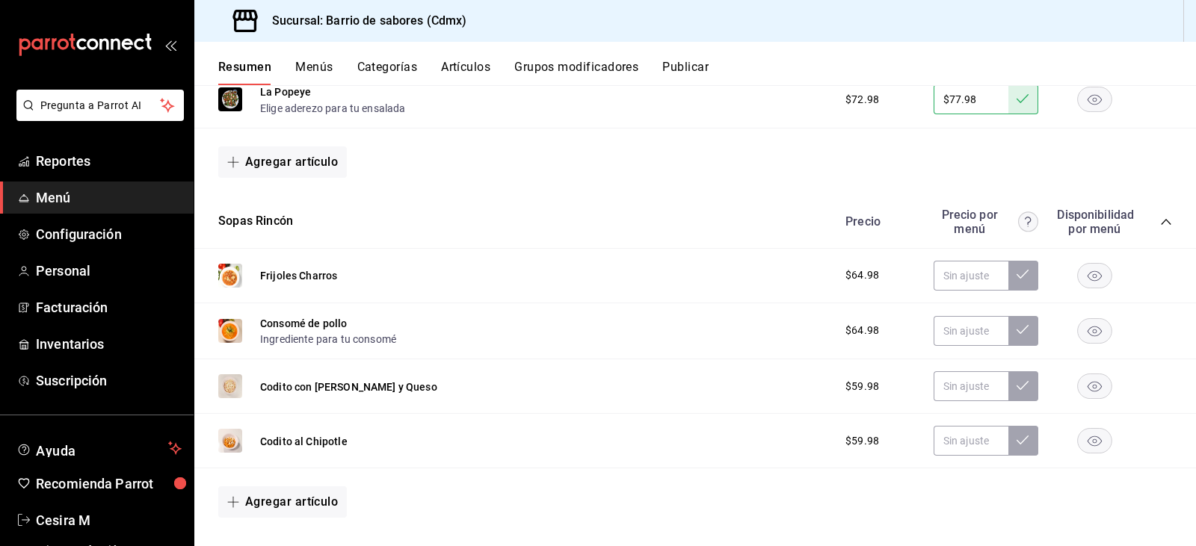
scroll to position [1556, 0]
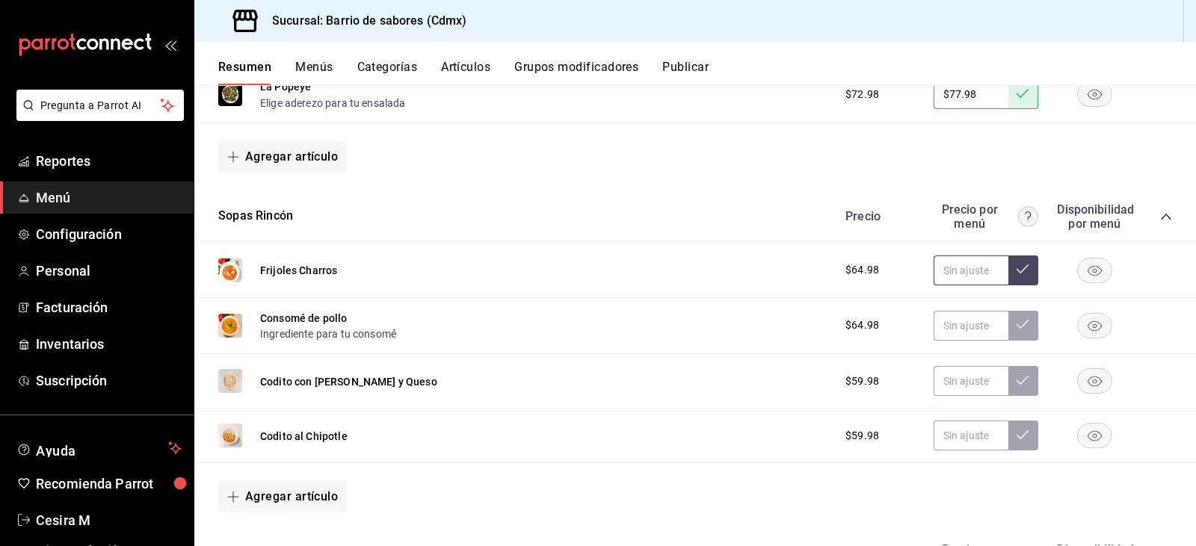
click at [972, 258] on input "text" at bounding box center [971, 271] width 75 height 30
paste input "$31.98"
click at [949, 268] on input "$31.98" at bounding box center [971, 271] width 75 height 30
type input "$69.98"
click at [966, 280] on input "text" at bounding box center [971, 271] width 75 height 30
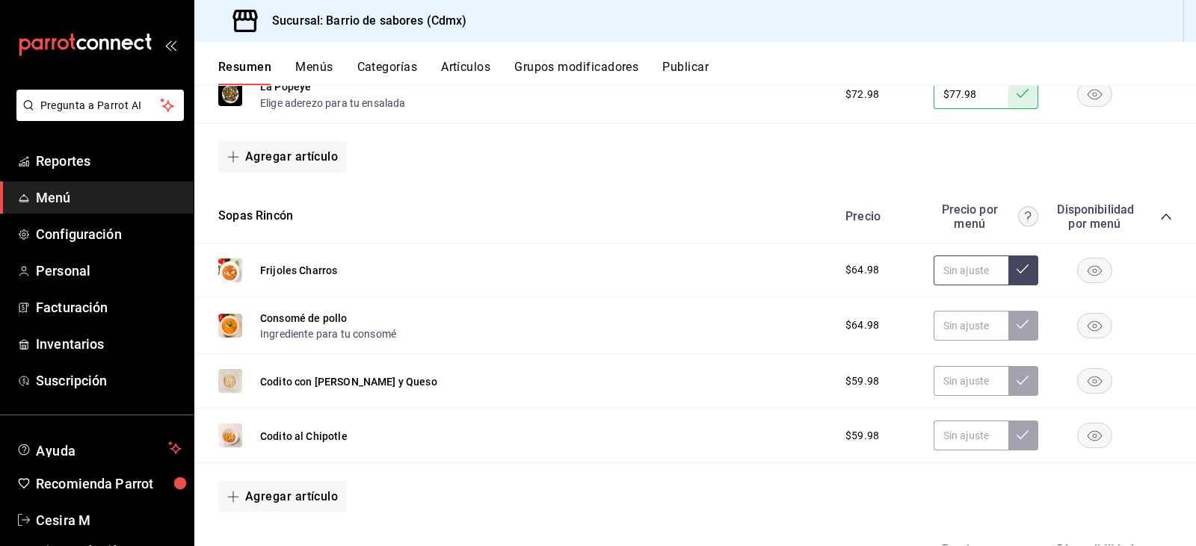
paste input "$31.98"
type input "$69.98"
click at [965, 276] on input "$69.98" at bounding box center [971, 271] width 75 height 30
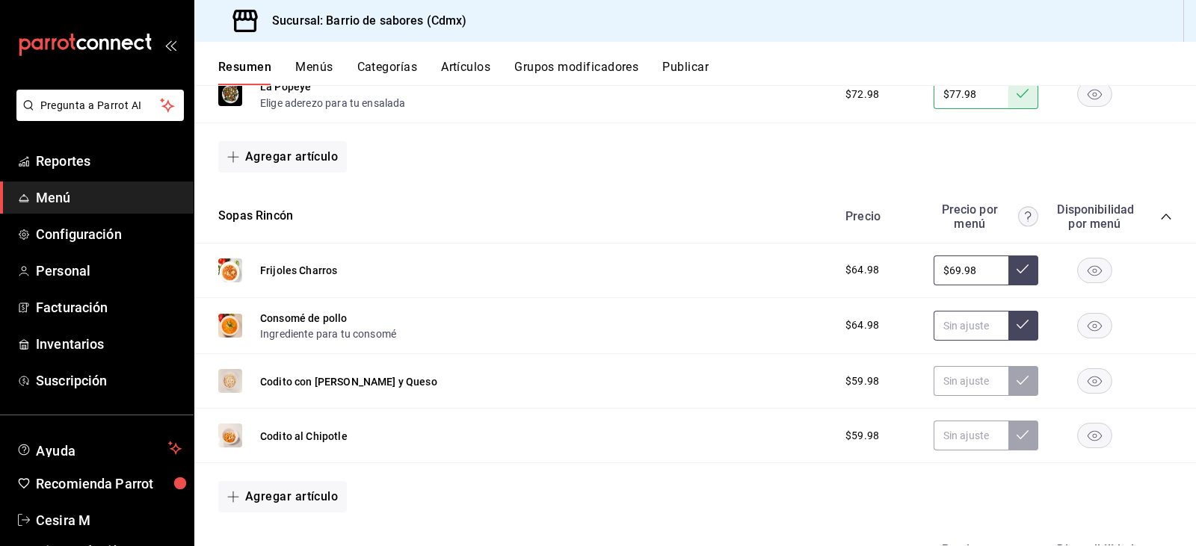
click at [949, 328] on input "text" at bounding box center [971, 326] width 75 height 30
paste input "$69.98"
type input "$69.98"
click at [1017, 327] on icon at bounding box center [1023, 324] width 12 height 12
click at [947, 377] on input "text" at bounding box center [971, 381] width 75 height 30
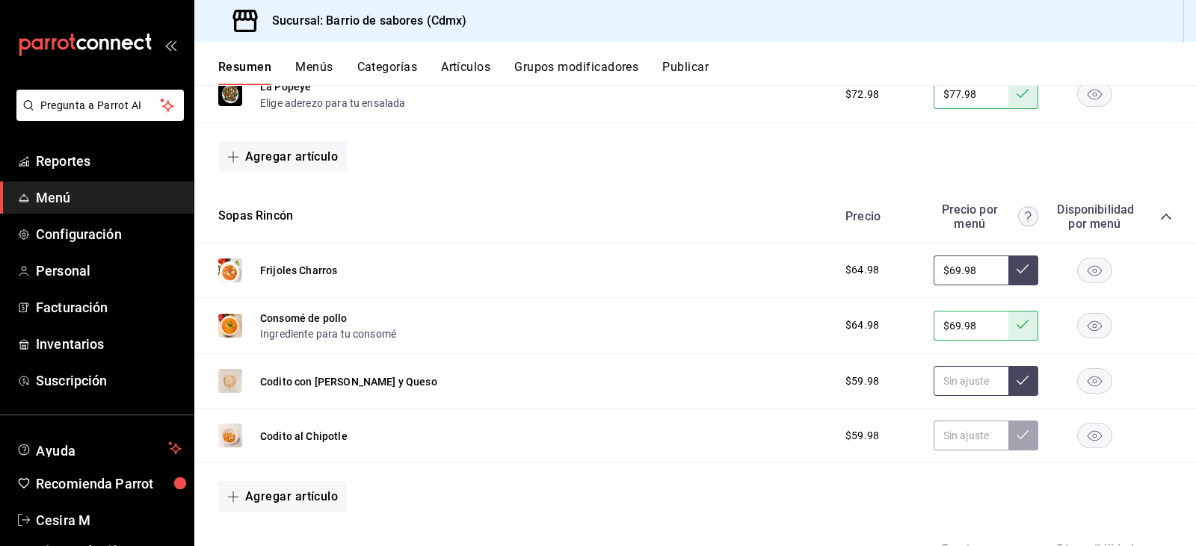
paste input "$69.98"
click at [949, 377] on input "$69.98" at bounding box center [971, 381] width 75 height 30
type input "$64.98"
click at [976, 375] on input "$64.98" at bounding box center [971, 381] width 75 height 30
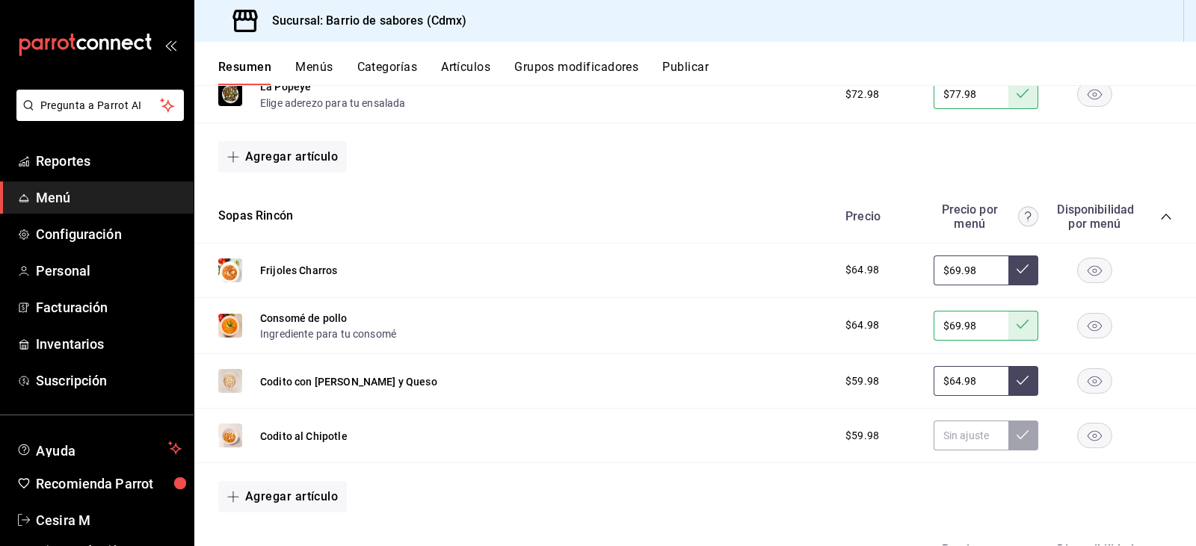
click at [976, 375] on input "$64.98" at bounding box center [971, 381] width 75 height 30
click at [955, 449] on input "text" at bounding box center [971, 436] width 75 height 30
paste input "$64.98"
type input "$64.98"
click at [1008, 440] on button at bounding box center [1023, 436] width 30 height 30
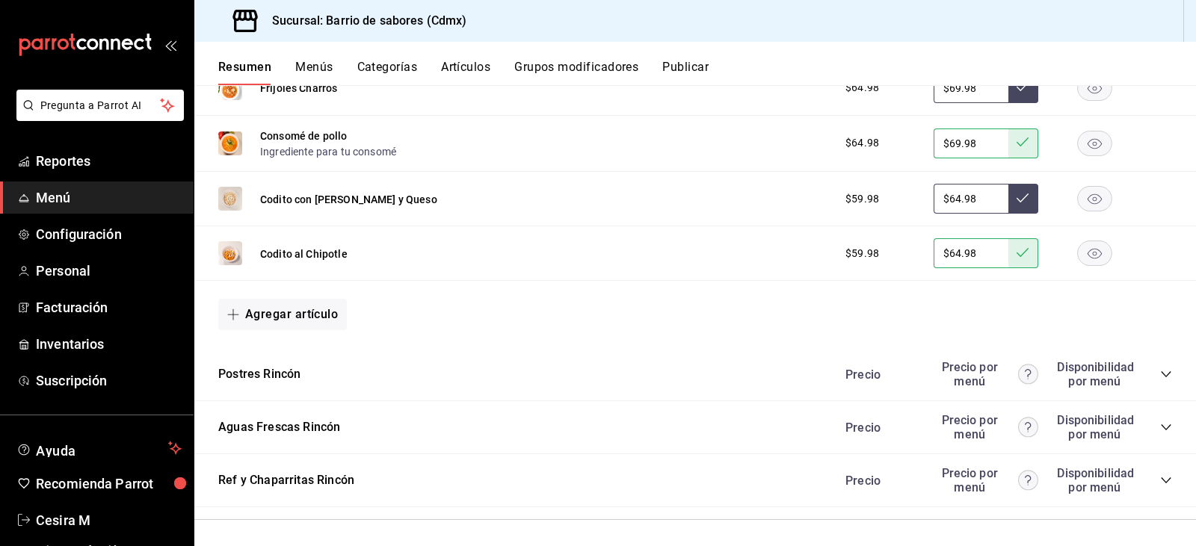
scroll to position [1742, 0]
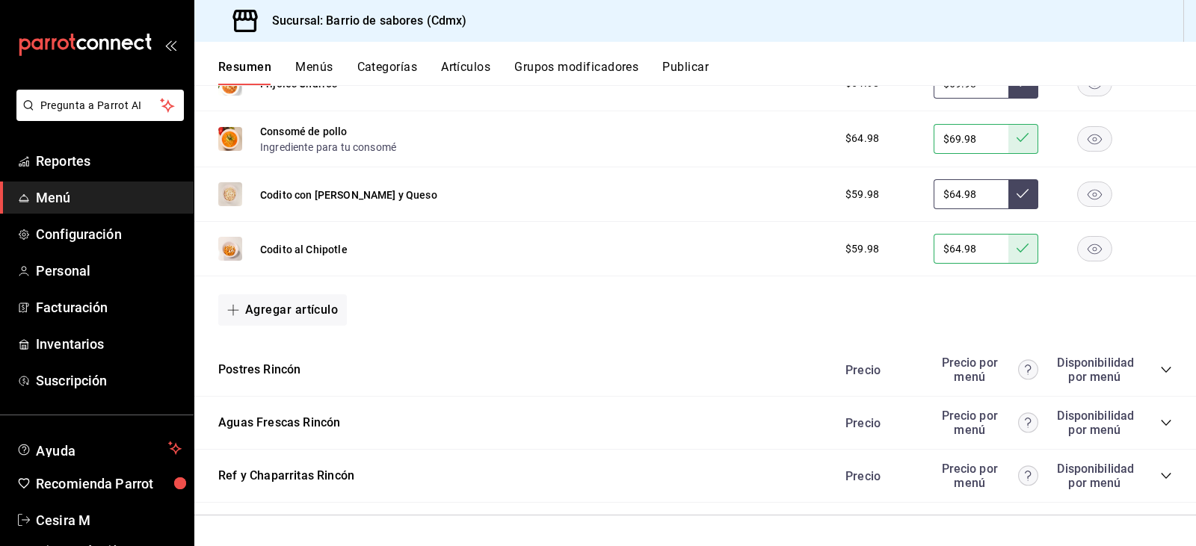
drag, startPoint x: 1168, startPoint y: 372, endPoint x: 1157, endPoint y: 365, distance: 12.4
click at [1164, 369] on div "Postres Rincón Precio Precio por menú Disponibilidad por menú" at bounding box center [695, 370] width 1002 height 53
click at [1160, 365] on icon "collapse-category-row" at bounding box center [1166, 370] width 12 height 12
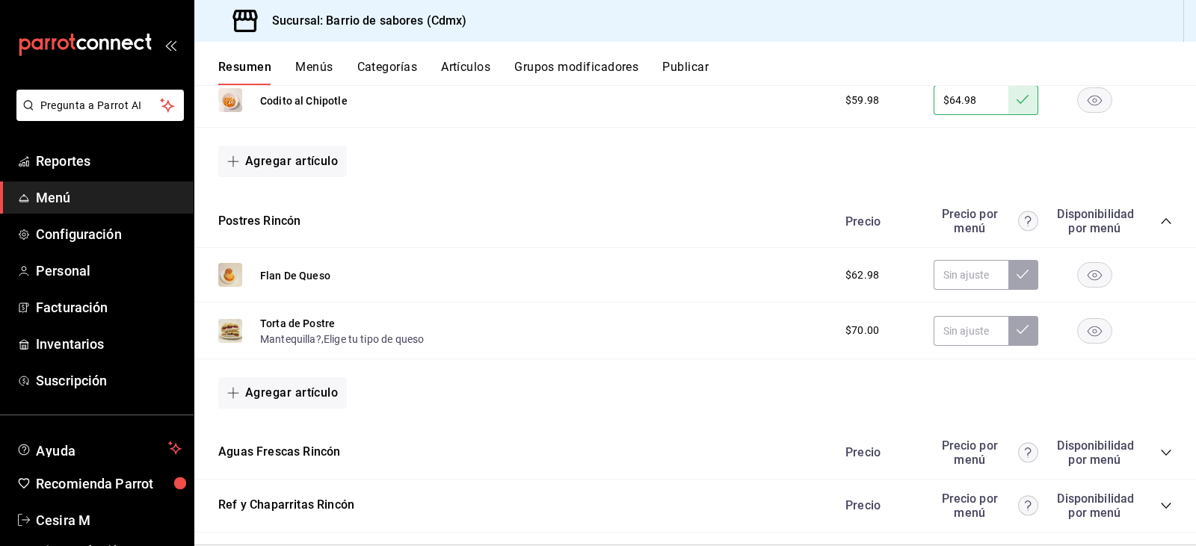
scroll to position [1892, 0]
click at [943, 274] on input "text" at bounding box center [971, 274] width 75 height 30
paste input "$64.98"
click at [951, 272] on input "$64.98" at bounding box center [971, 274] width 75 height 30
type input "$68.98"
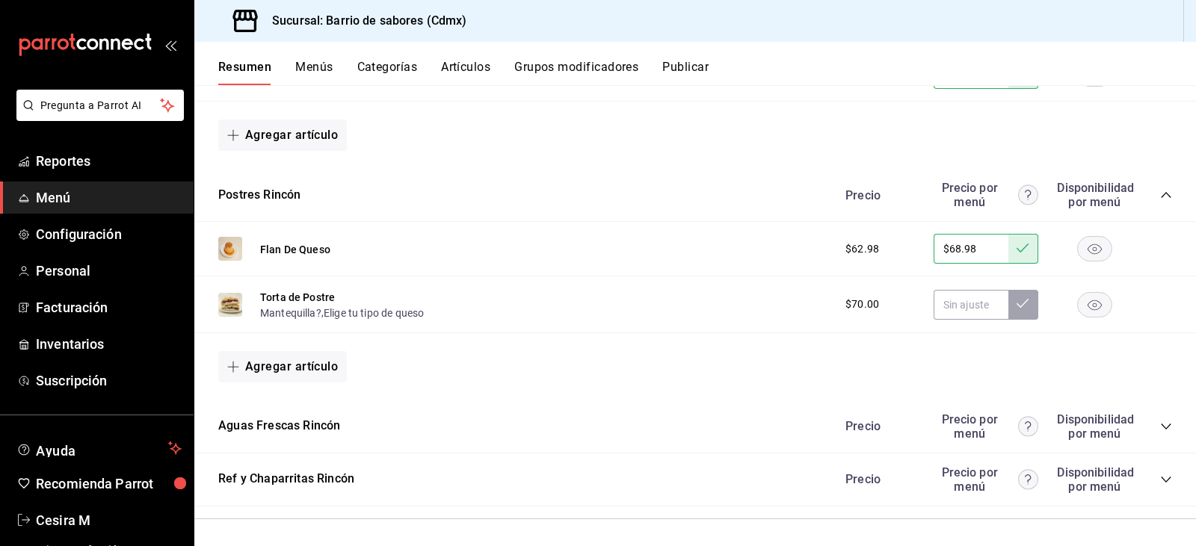
scroll to position [1921, 0]
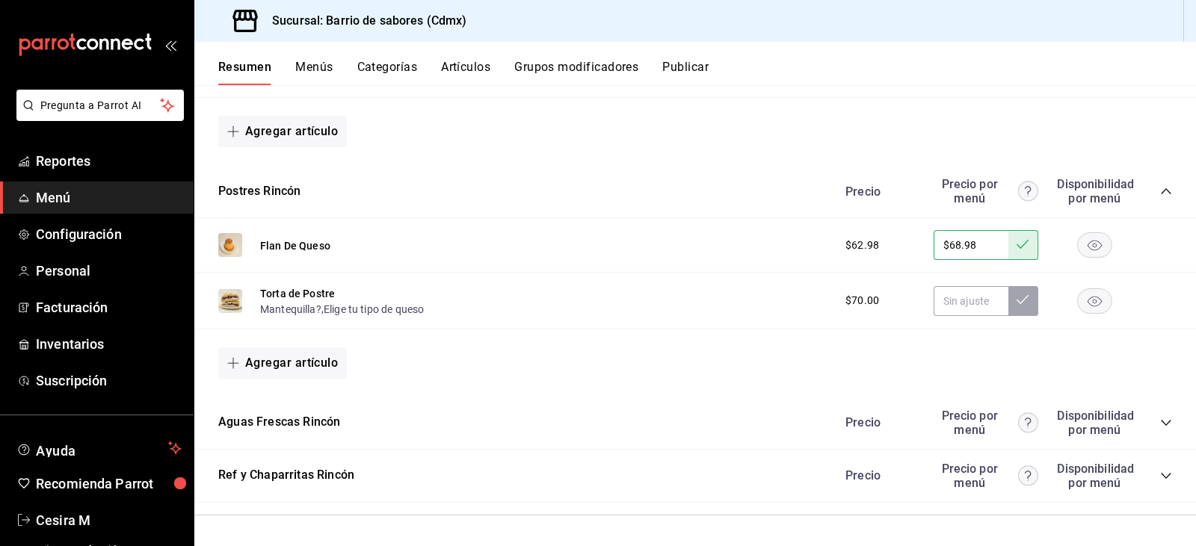
click at [1137, 429] on div "Precio Precio por menú Disponibilidad por menú" at bounding box center [1001, 423] width 342 height 28
click at [1150, 416] on div "Precio Precio por menú Disponibilidad por menú" at bounding box center [1001, 423] width 342 height 28
click at [1160, 419] on icon "collapse-category-row" at bounding box center [1166, 423] width 12 height 12
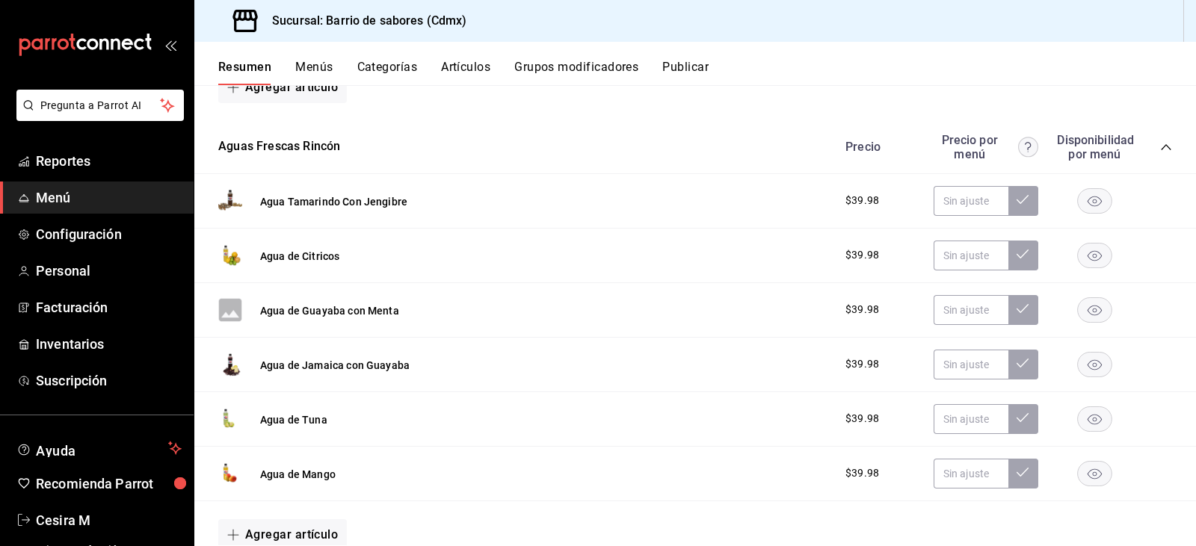
scroll to position [2224, 0]
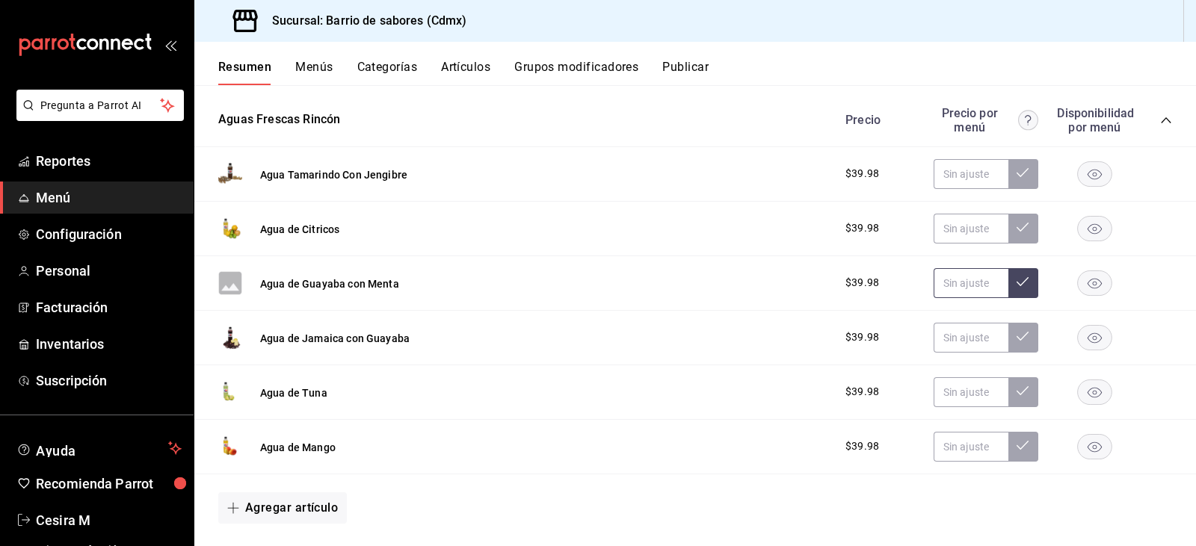
click at [959, 286] on input "text" at bounding box center [971, 283] width 75 height 30
type input "$44.98"
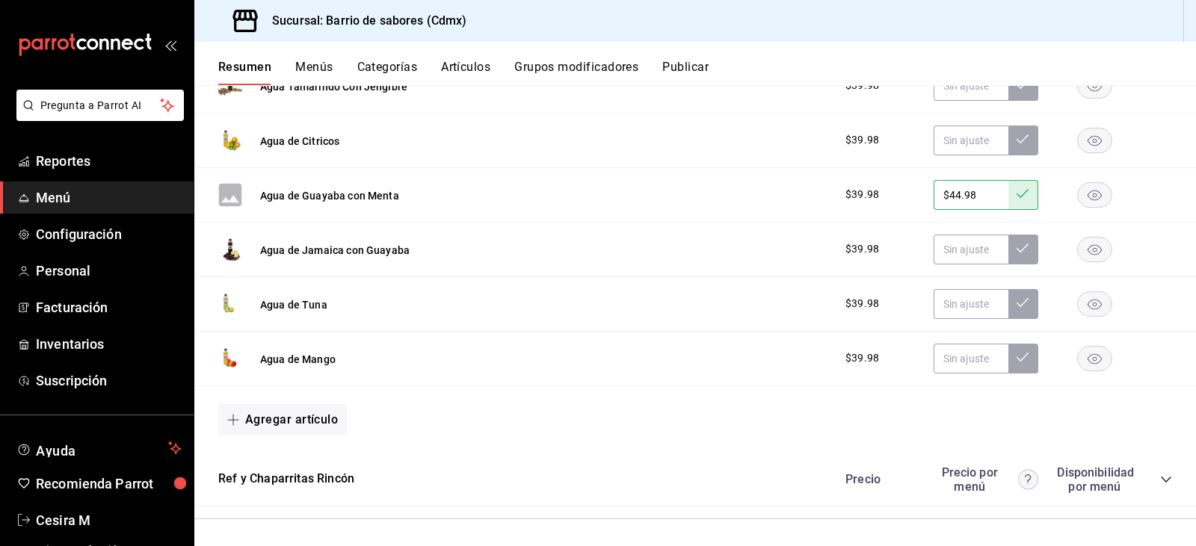
scroll to position [2316, 0]
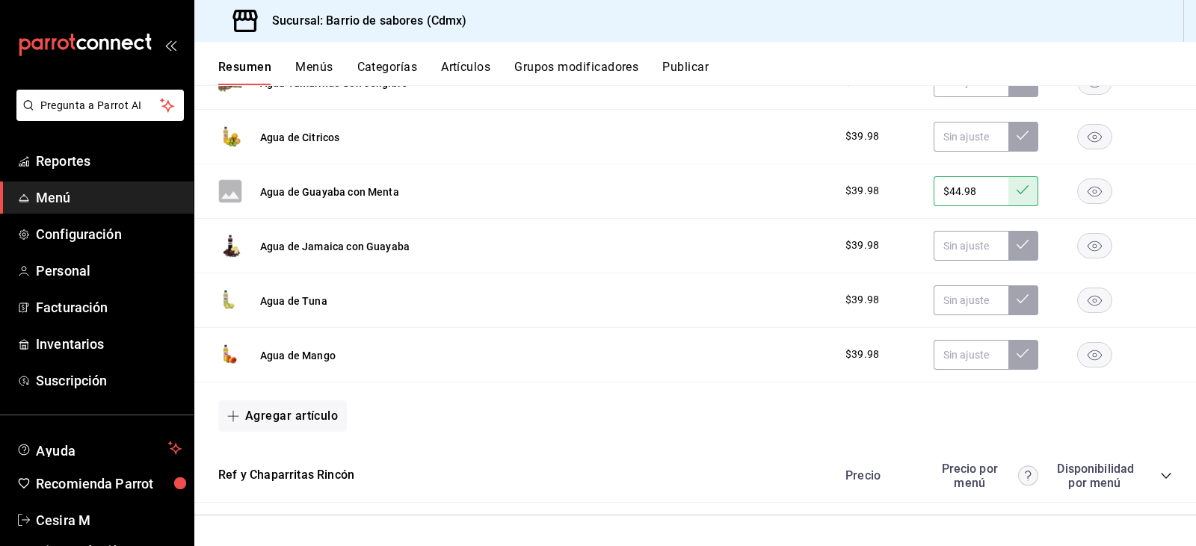
click at [1160, 470] on icon "collapse-category-row" at bounding box center [1166, 476] width 12 height 12
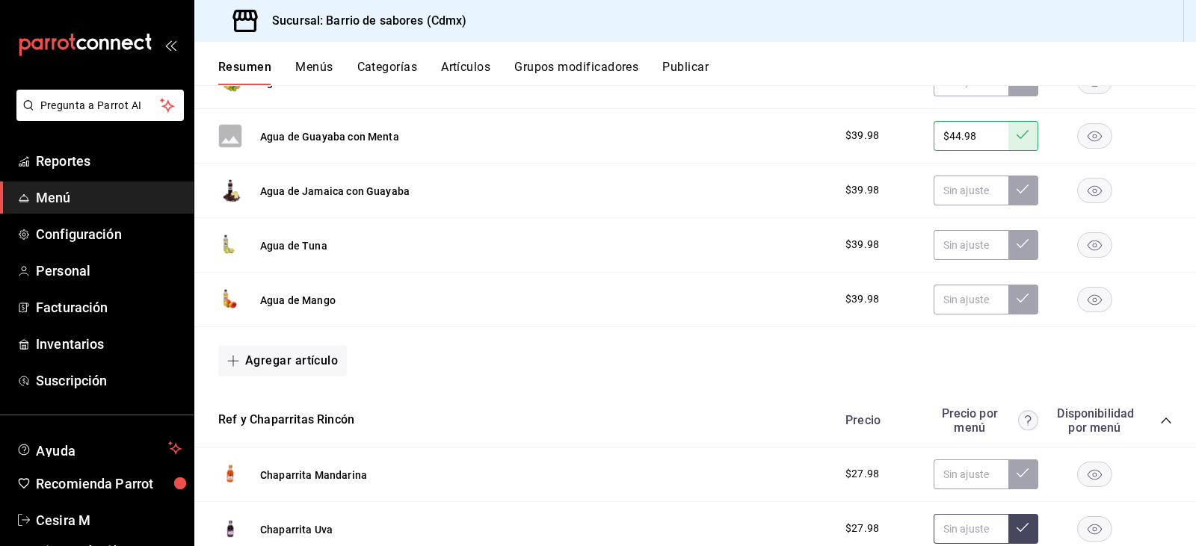
scroll to position [2544, 0]
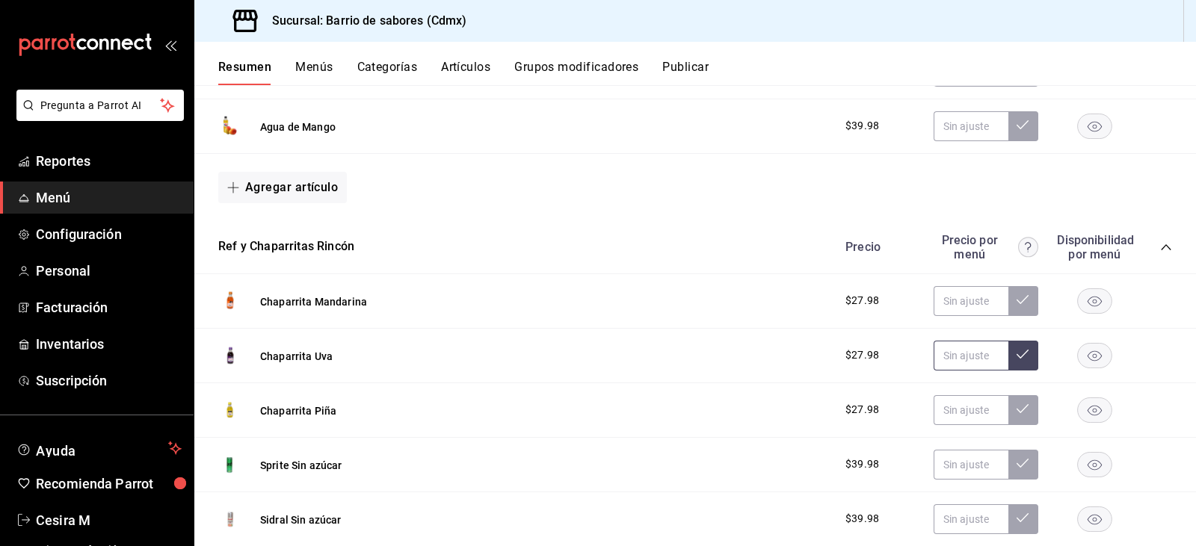
click at [939, 350] on input "text" at bounding box center [971, 356] width 75 height 30
type input "$31.98"
click at [939, 350] on input "$31.98" at bounding box center [971, 356] width 75 height 30
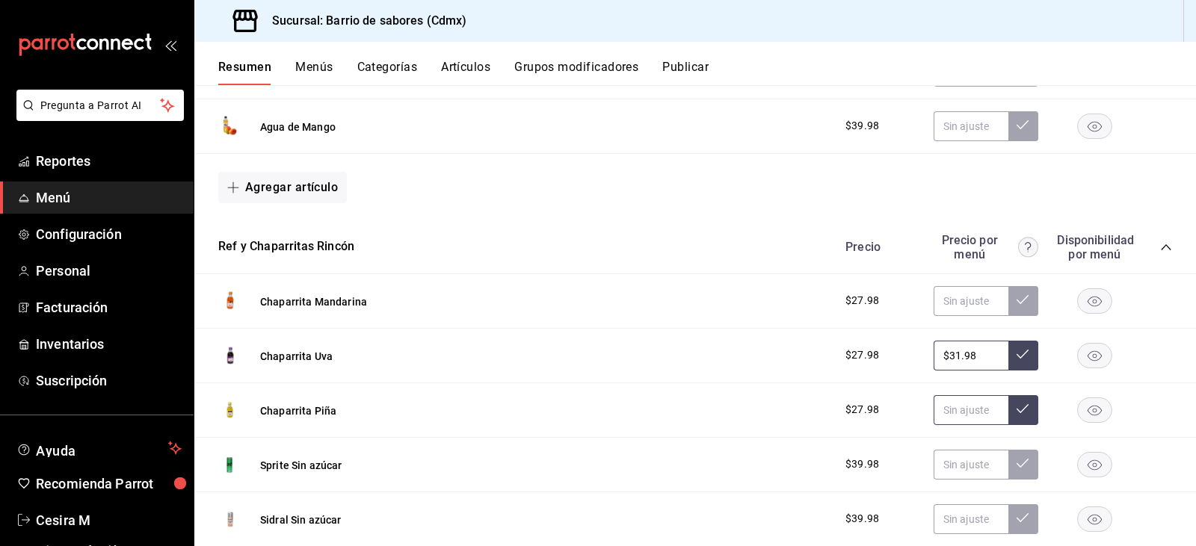
click at [956, 410] on input "text" at bounding box center [971, 410] width 75 height 30
paste input "$31.98"
type input "$31.98"
click at [1017, 411] on icon at bounding box center [1023, 409] width 12 height 12
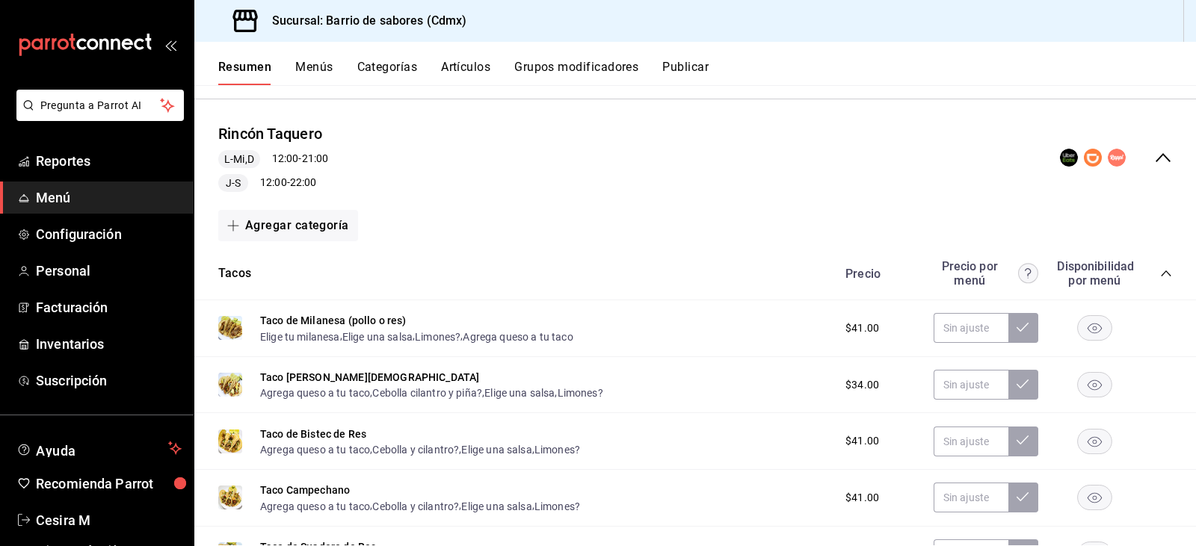
scroll to position [374, 0]
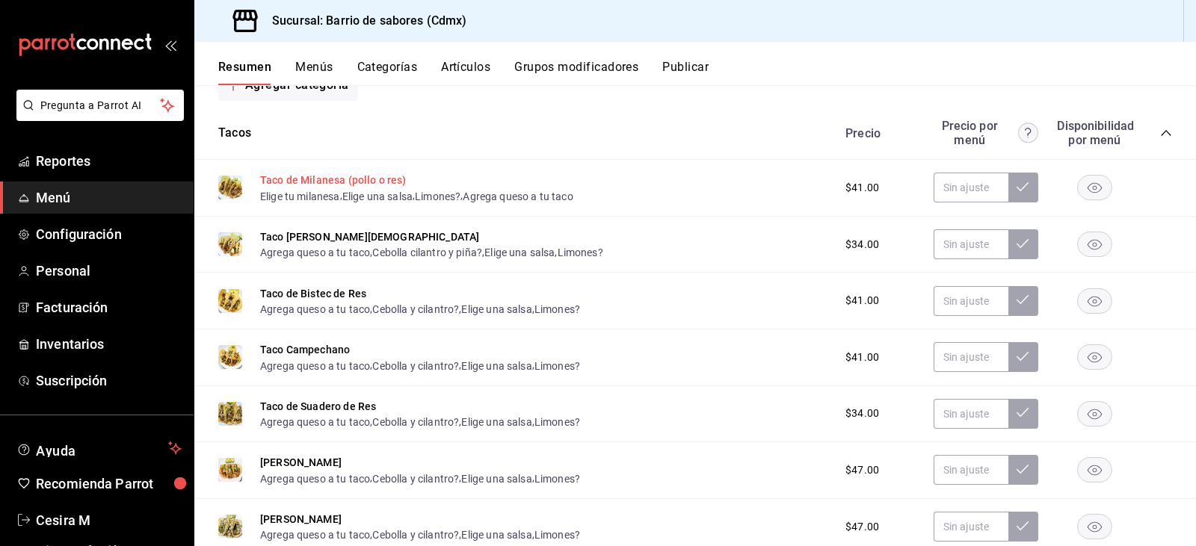
click at [340, 178] on button "Taco de Milanesa (pollo o res)" at bounding box center [333, 180] width 147 height 15
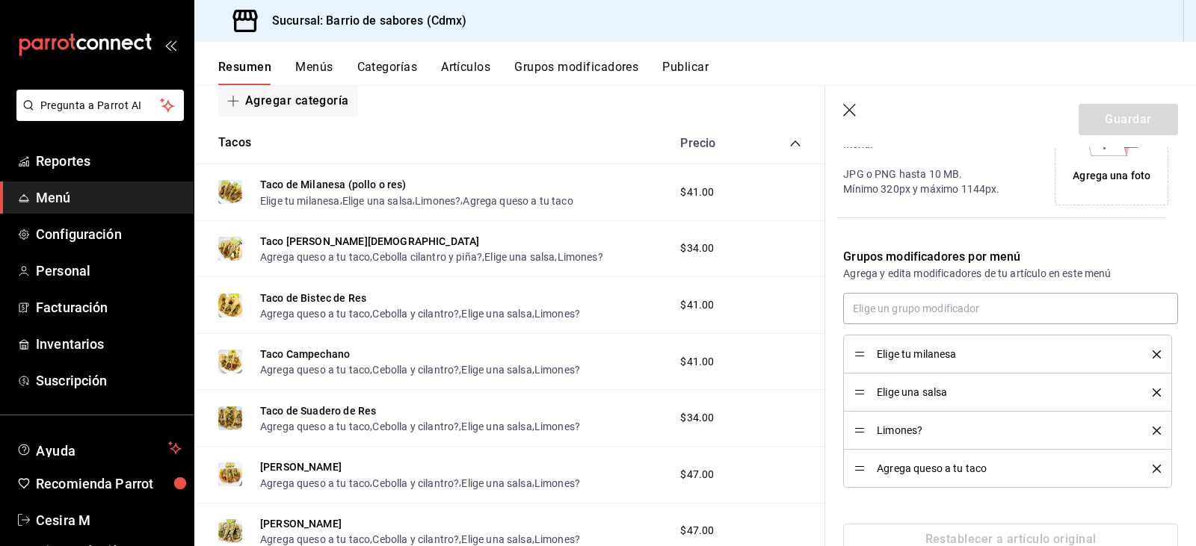
scroll to position [428, 0]
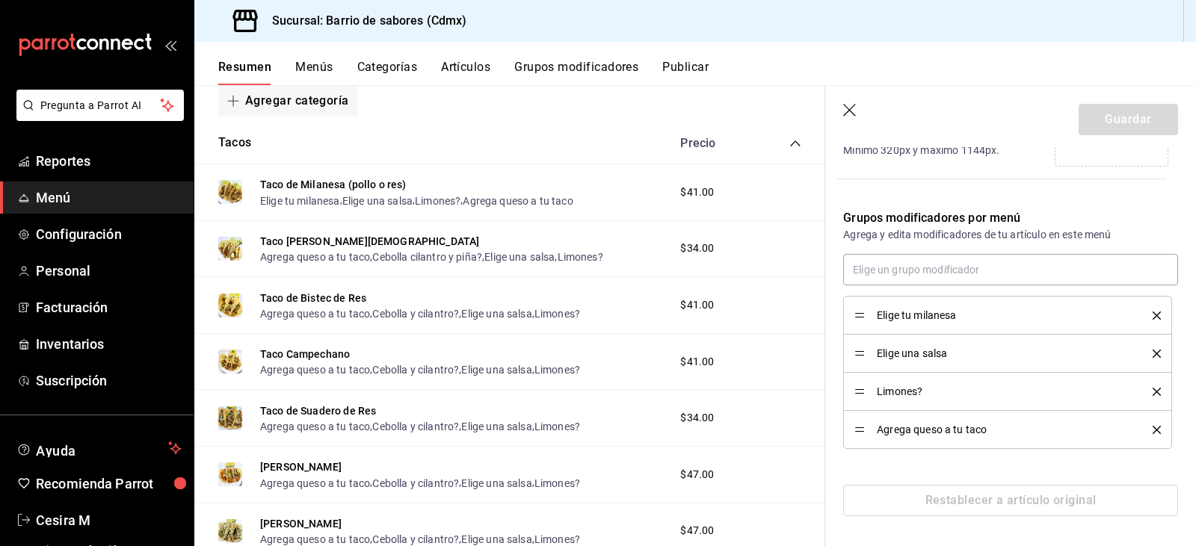
click at [947, 428] on span "Agrega queso a tu taco" at bounding box center [1003, 430] width 253 height 10
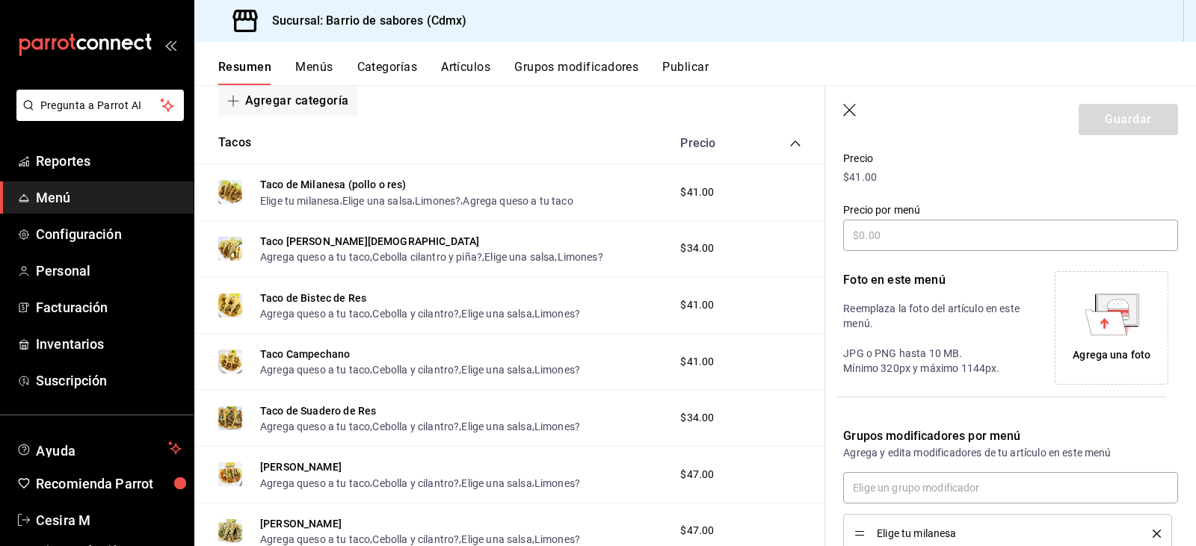
scroll to position [203, 0]
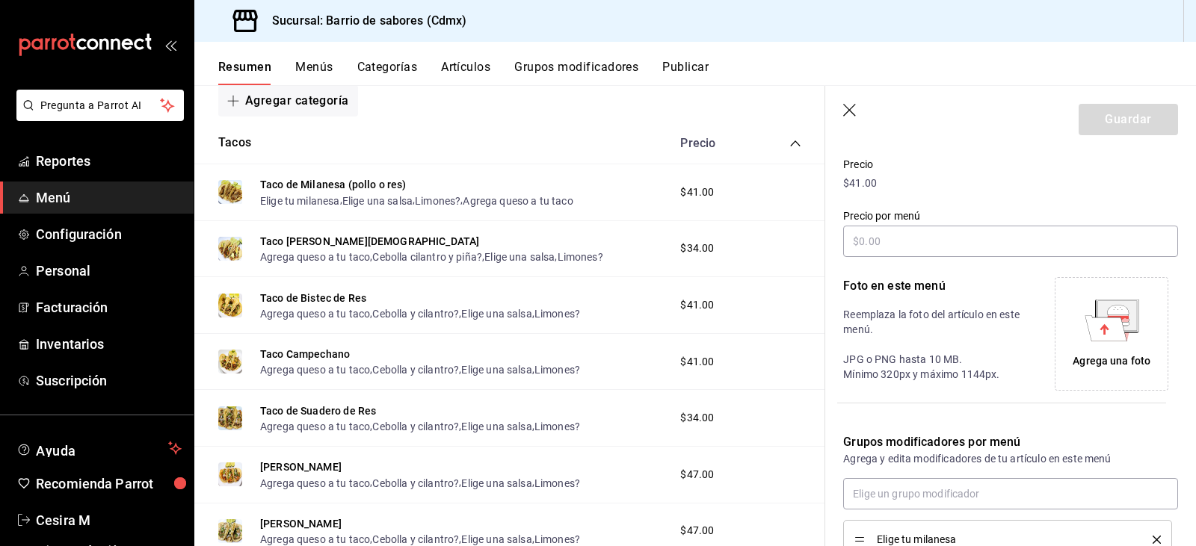
click at [849, 118] on icon "button" at bounding box center [850, 111] width 15 height 15
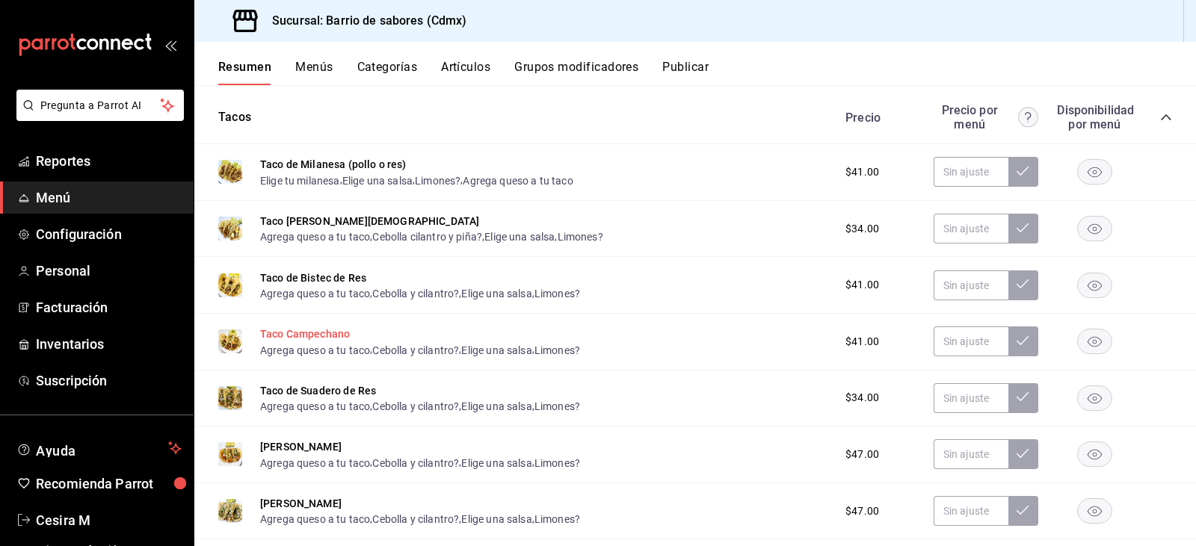
scroll to position [374, 0]
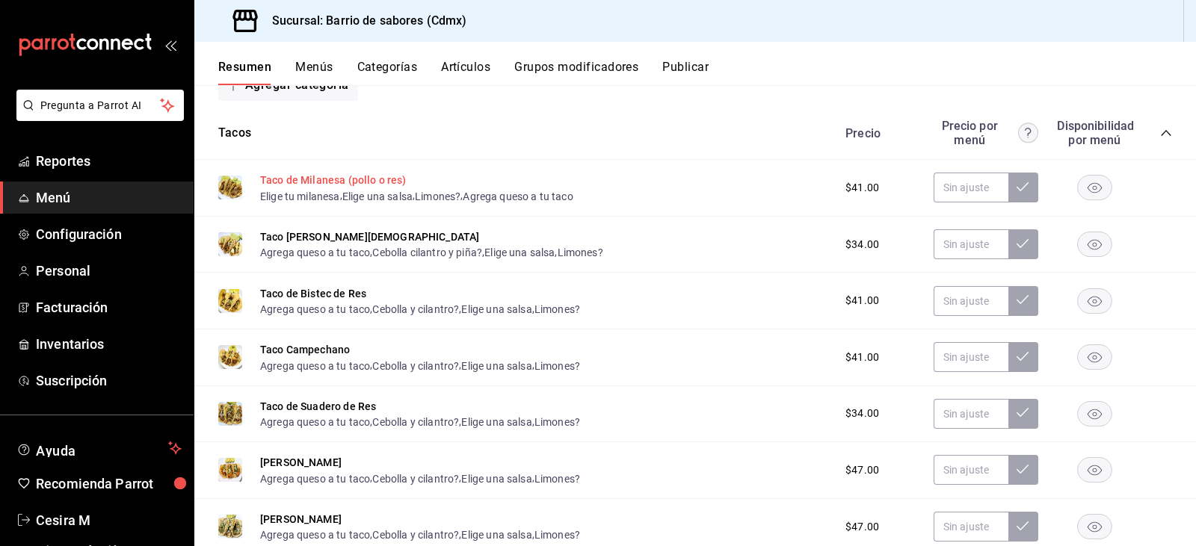
click at [290, 180] on button "Taco de Milanesa (pollo o res)" at bounding box center [333, 180] width 147 height 15
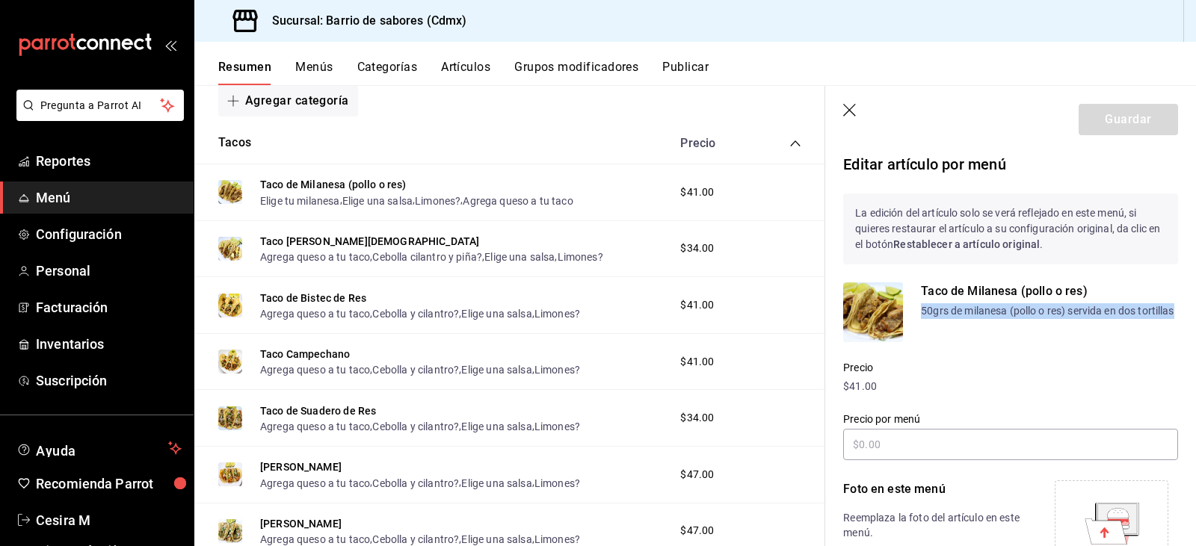
drag, startPoint x: 962, startPoint y: 329, endPoint x: 912, endPoint y: 312, distance: 52.7
click at [912, 312] on div "Taco de Milanesa (pollo o res) 50grs de milanesa (pollo o res) servida en dos t…" at bounding box center [1010, 313] width 335 height 60
copy p "50grs de milanesa (pollo o res) servida en dos tortillas"
click at [847, 112] on icon "button" at bounding box center [850, 111] width 15 height 15
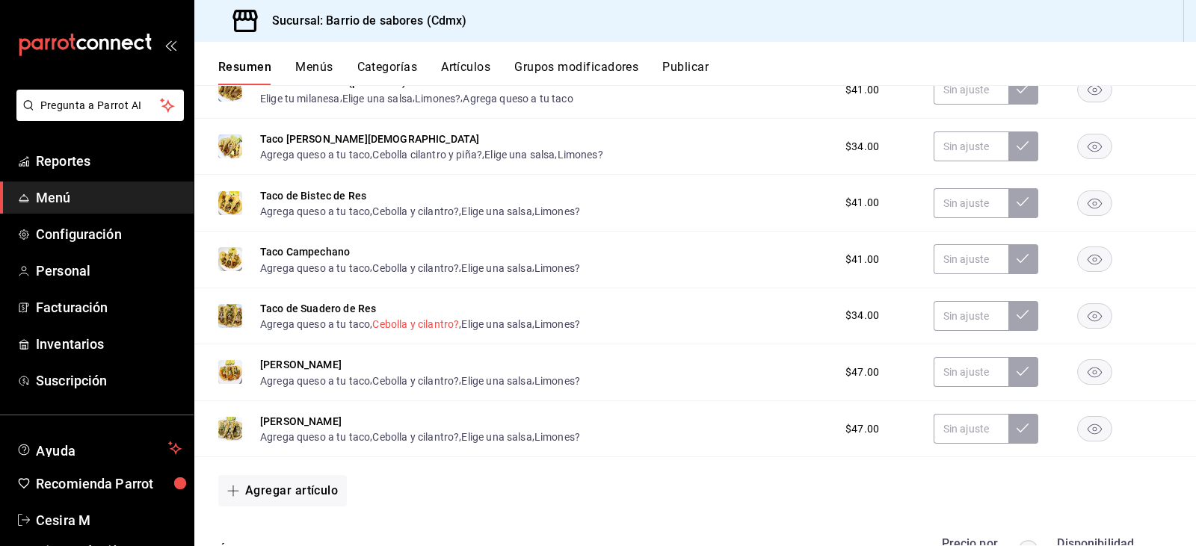
scroll to position [523, 0]
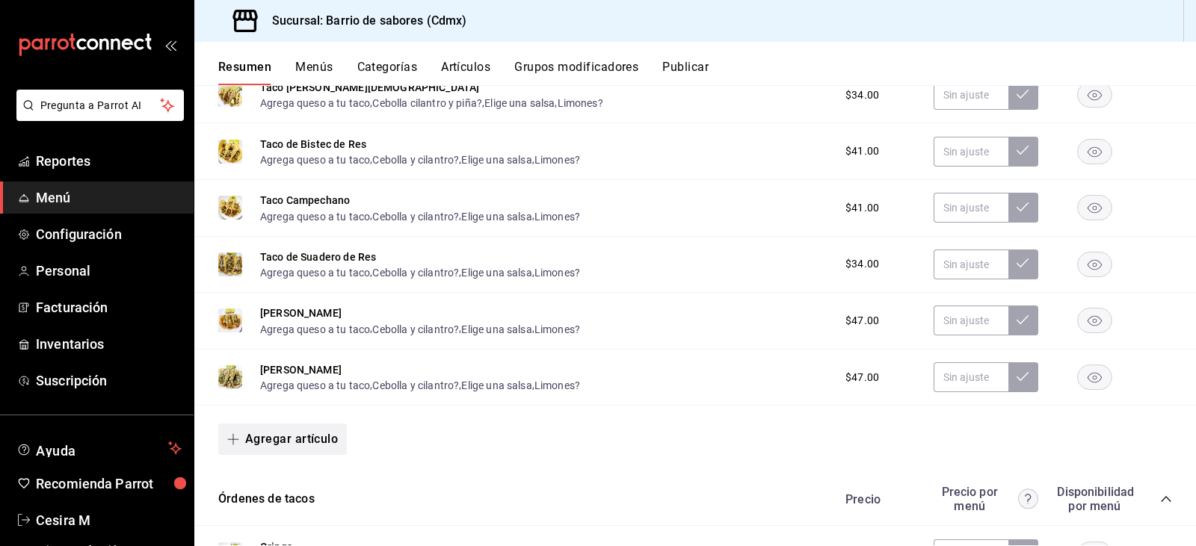
click at [300, 434] on button "Agregar artículo" at bounding box center [282, 439] width 129 height 31
click at [289, 507] on li "Artículo nuevo" at bounding box center [276, 510] width 117 height 37
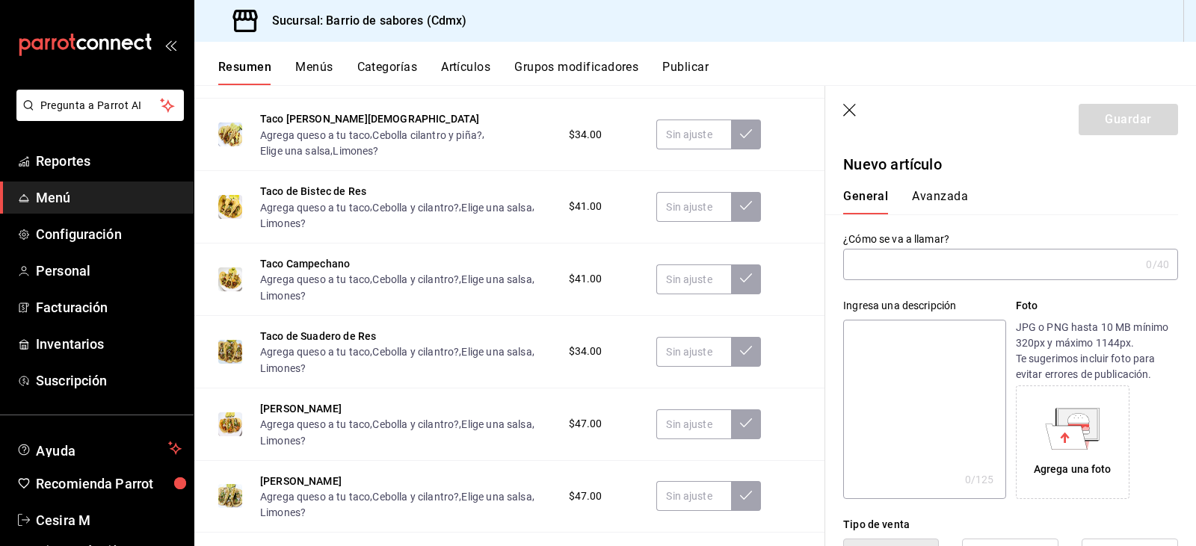
type input "AR-1756251833483"
click at [893, 270] on input "text" at bounding box center [991, 265] width 297 height 30
type input "Taco de Arrachera"
click at [911, 331] on textarea at bounding box center [924, 409] width 162 height 179
paste textarea "50grs de milanesa (pollo o res) servida en dos tortillas"
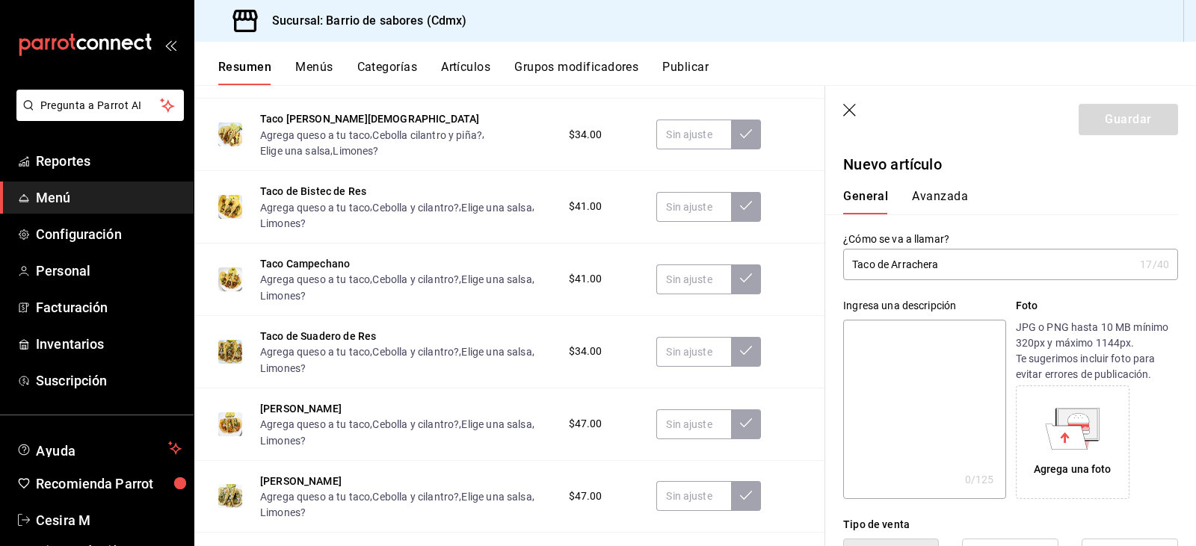
type textarea "50grs de milanesa (pollo o res) servida en dos tortillas"
type textarea "x"
drag, startPoint x: 873, startPoint y: 354, endPoint x: 902, endPoint y: 340, distance: 32.4
click at [902, 340] on textarea "50grs de milanesa (pollo o res) servida en dos tortillas" at bounding box center [924, 409] width 162 height 179
type textarea "50grs de A servida en dos tortillas"
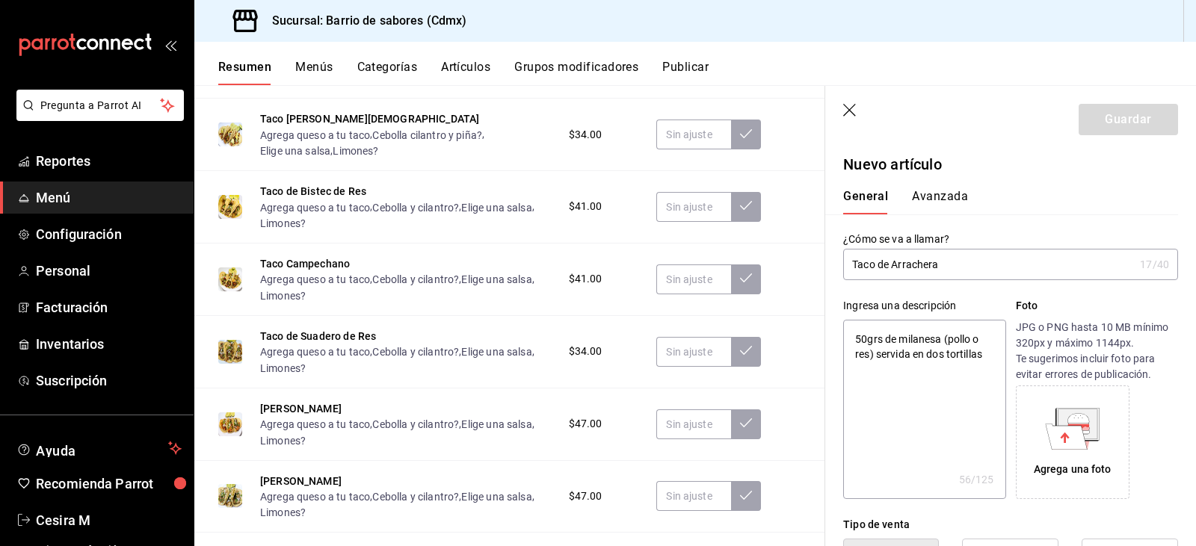
type textarea "x"
type textarea "50grs de Ar servida en dos tortillas"
type textarea "x"
type textarea "50grs de Arr servida en dos tortillas"
type textarea "x"
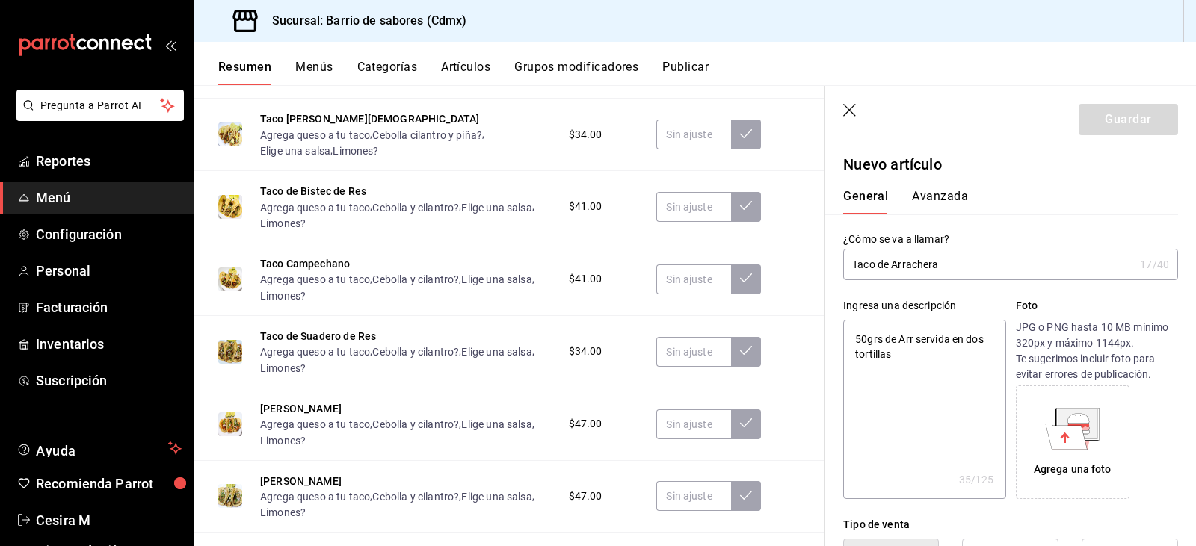
type textarea "50grs [PERSON_NAME] servida en dos tortillas"
type textarea "x"
type textarea "50grs [PERSON_NAME] servida en dos tortillas"
type textarea "x"
type textarea "50grs de Arrach servida en dos tortillas"
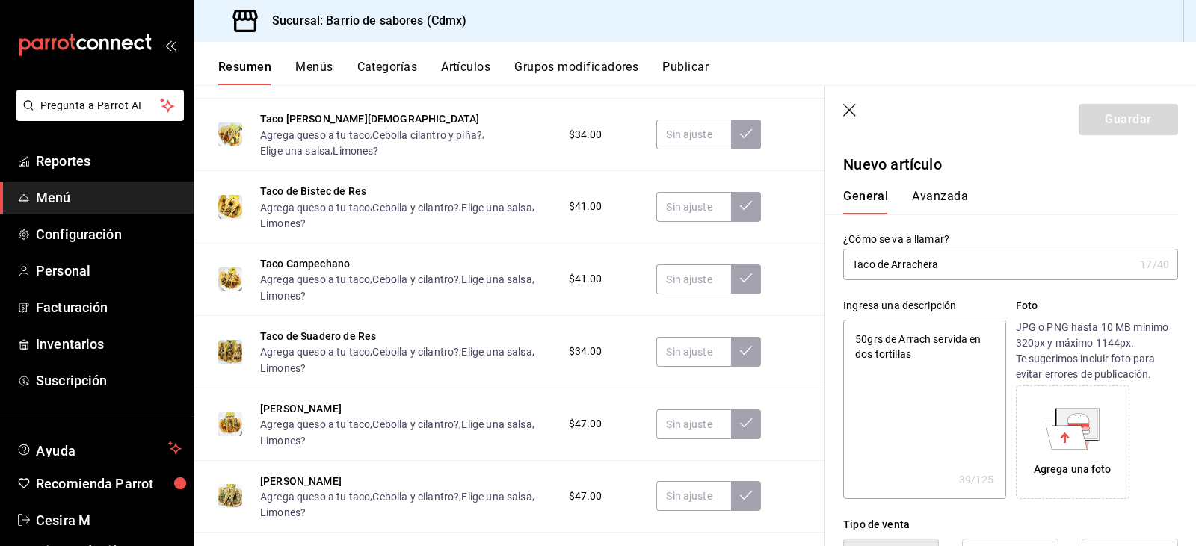
type textarea "x"
type textarea "50grs [PERSON_NAME] servida en dos tortillas"
type textarea "x"
type textarea "50grs de Arracher servida en dos tortillas"
type textarea "x"
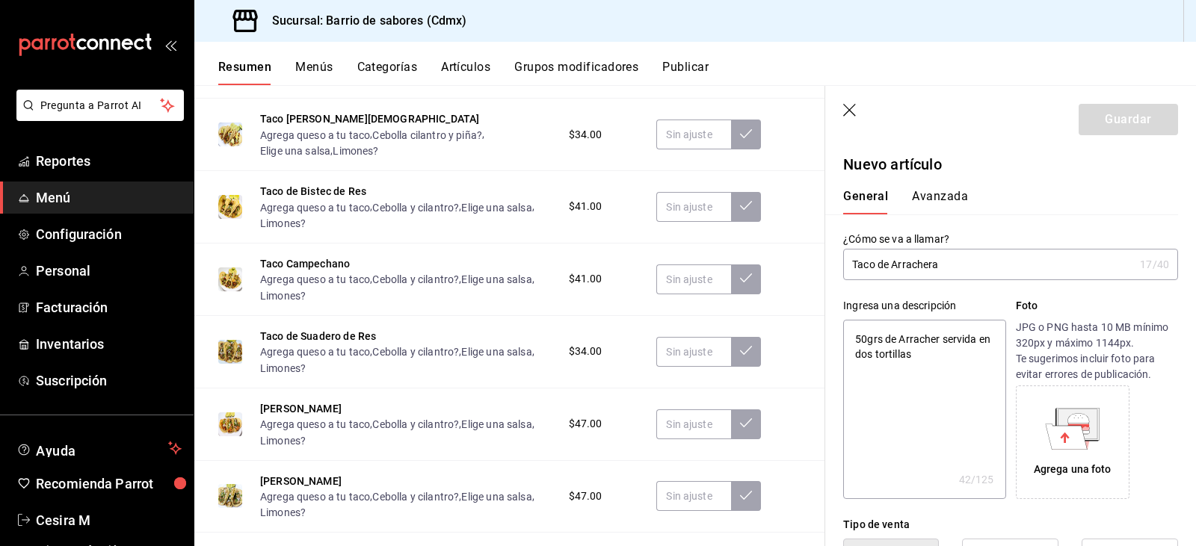
type textarea "50grs de Arrachera servida en dos tortillas"
type textarea "x"
click at [932, 361] on textarea "50grs de Arrachera servida en dos tortillas" at bounding box center [924, 409] width 162 height 179
paste textarea "50grs de milanesa (pollo o res) servida en dos tortillas"
type textarea "50grs de Arrachera servida en dos tortillas50grs de milanesa (pollo o res) serv…"
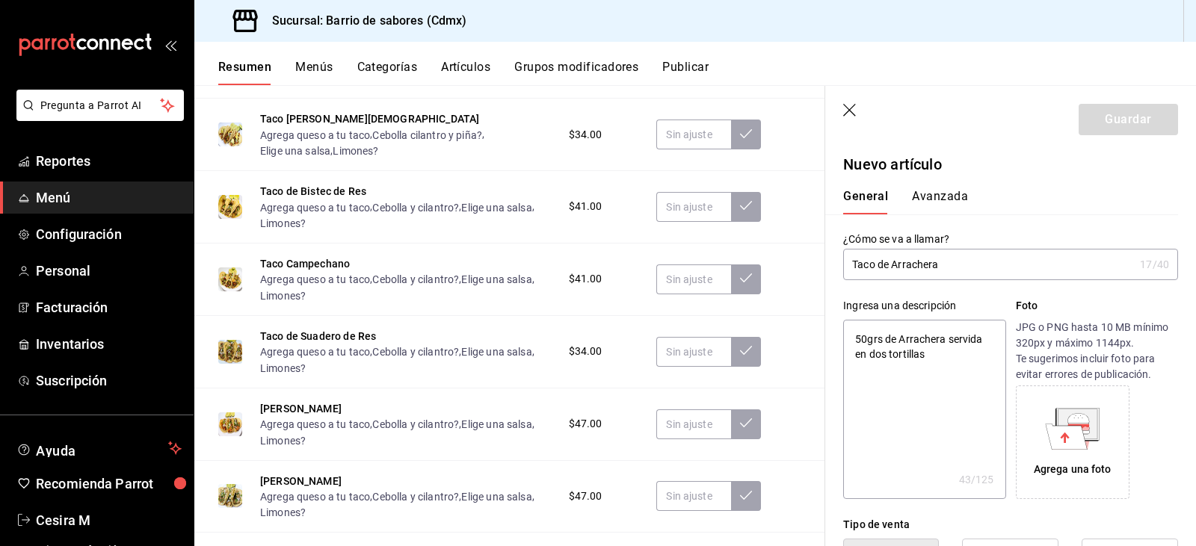
type textarea "x"
drag, startPoint x: 972, startPoint y: 389, endPoint x: 924, endPoint y: 352, distance: 61.3
click at [924, 352] on textarea "50grs de Arrachera servida en dos tortillas50grs de milanesa (pollo o res) serv…" at bounding box center [924, 409] width 162 height 179
type textarea "50grs de Arrachera servida en dos tortillas"
type textarea "x"
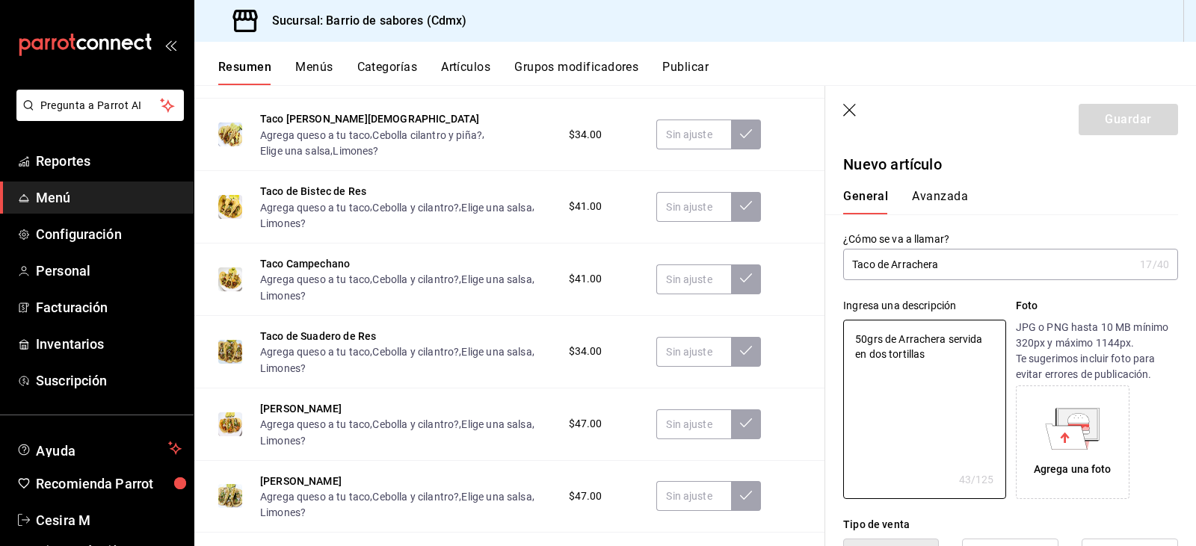
type textarea "50grs de rrachera servida en dos tortillas"
type textarea "x"
type textarea "50grs de arrachera servida en dos tortillas"
type textarea "x"
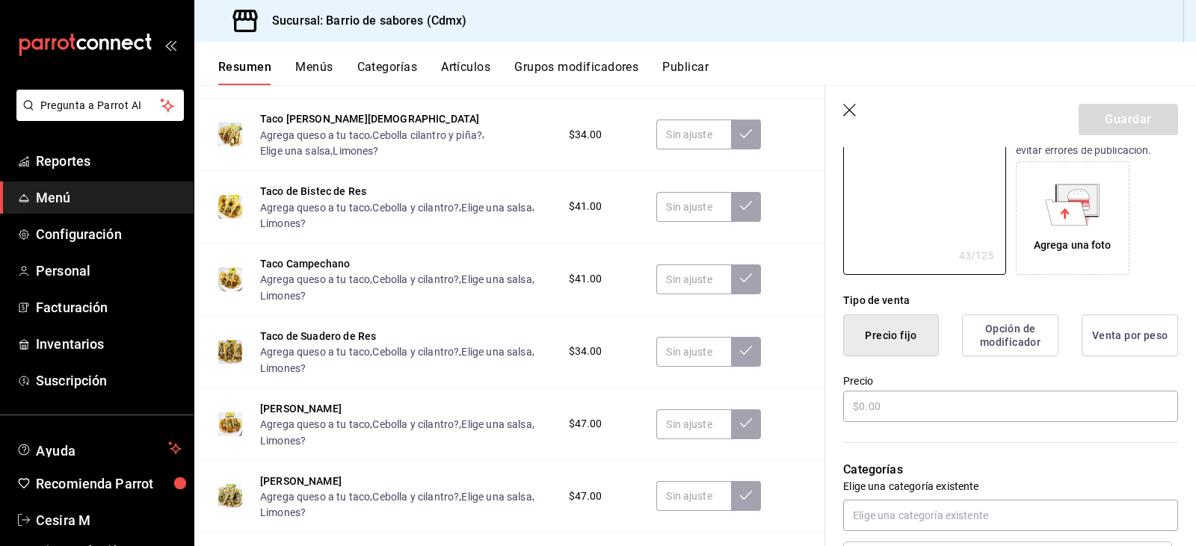
scroll to position [149, 0]
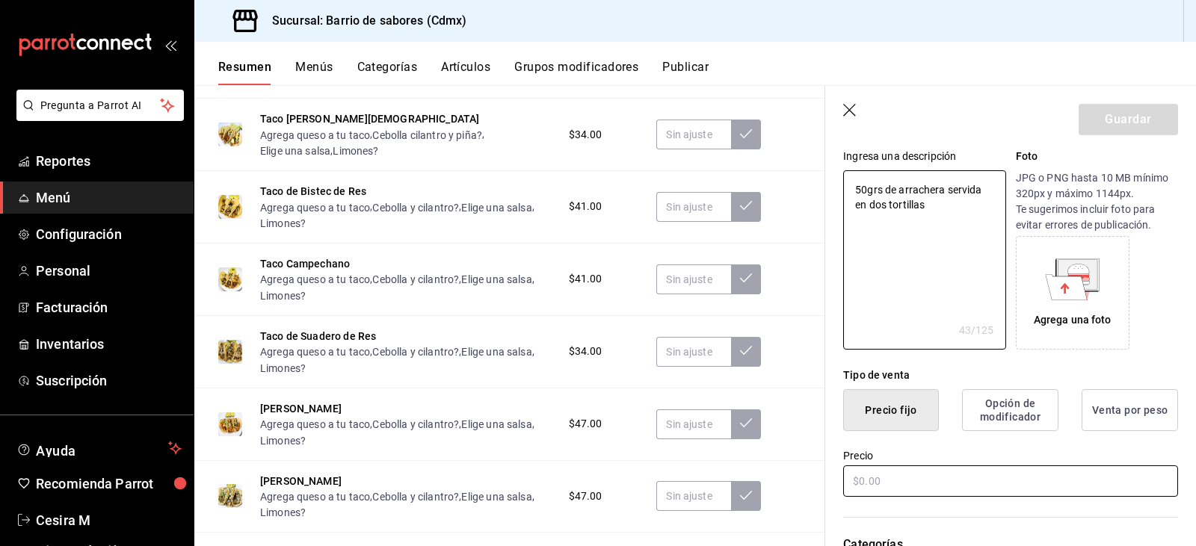
type textarea "50grs de arrachera servida en dos tortillas"
click at [917, 488] on input "text" at bounding box center [1010, 481] width 335 height 31
type textarea "x"
type input "$5.00"
type textarea "x"
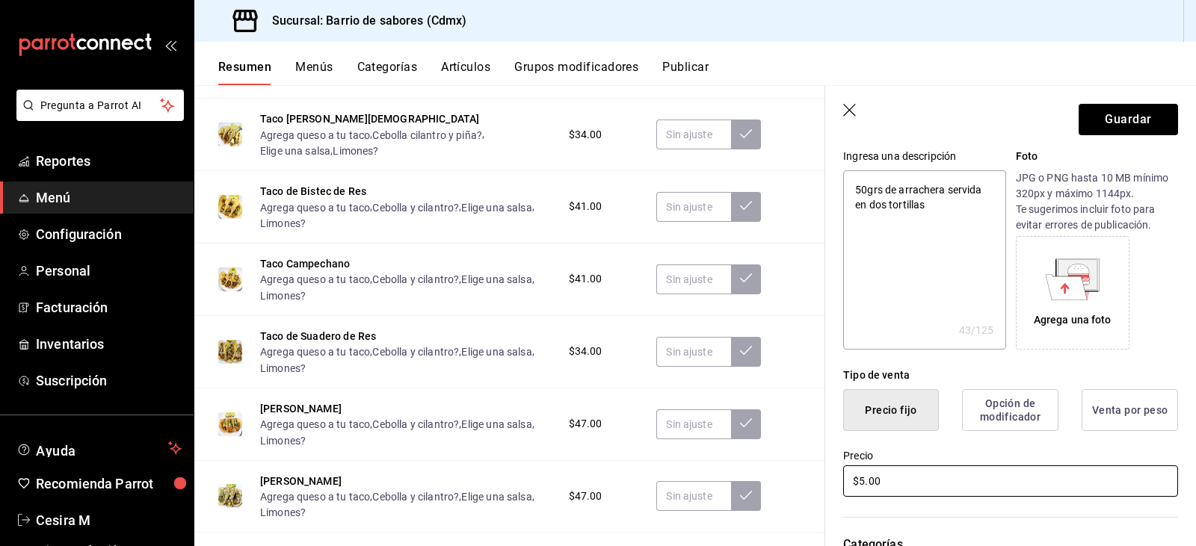
type input "$51.00"
type textarea "x"
type input "$51.90"
type textarea "x"
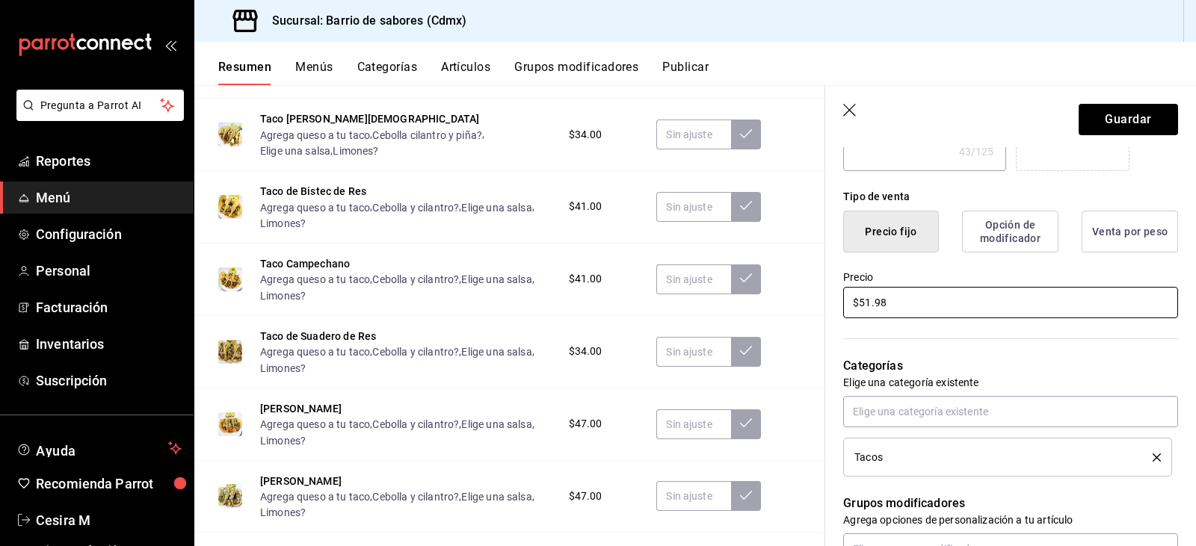
scroll to position [374, 0]
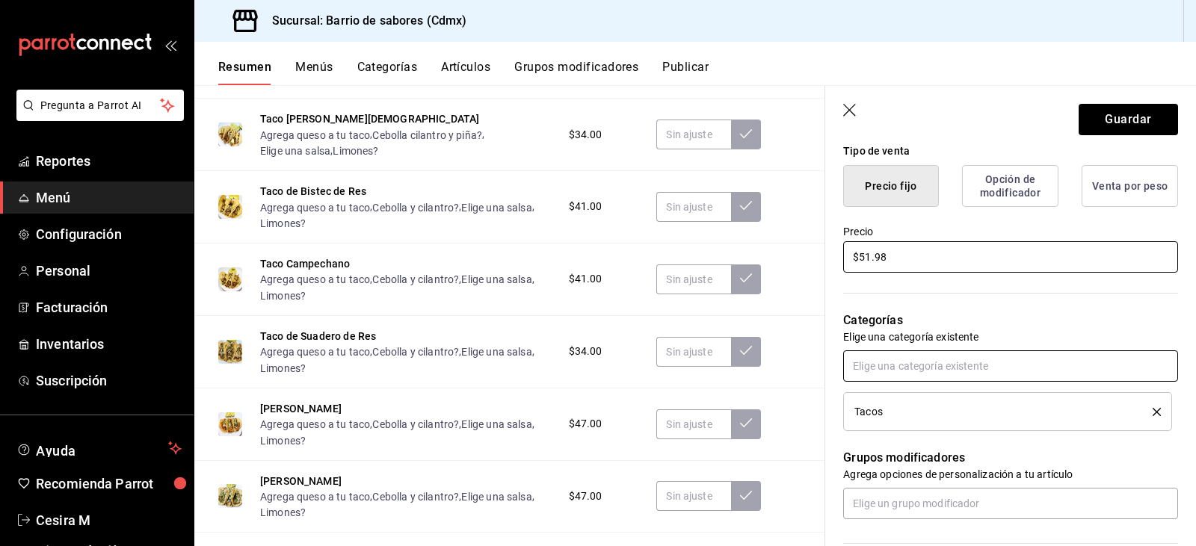
type input "$51.98"
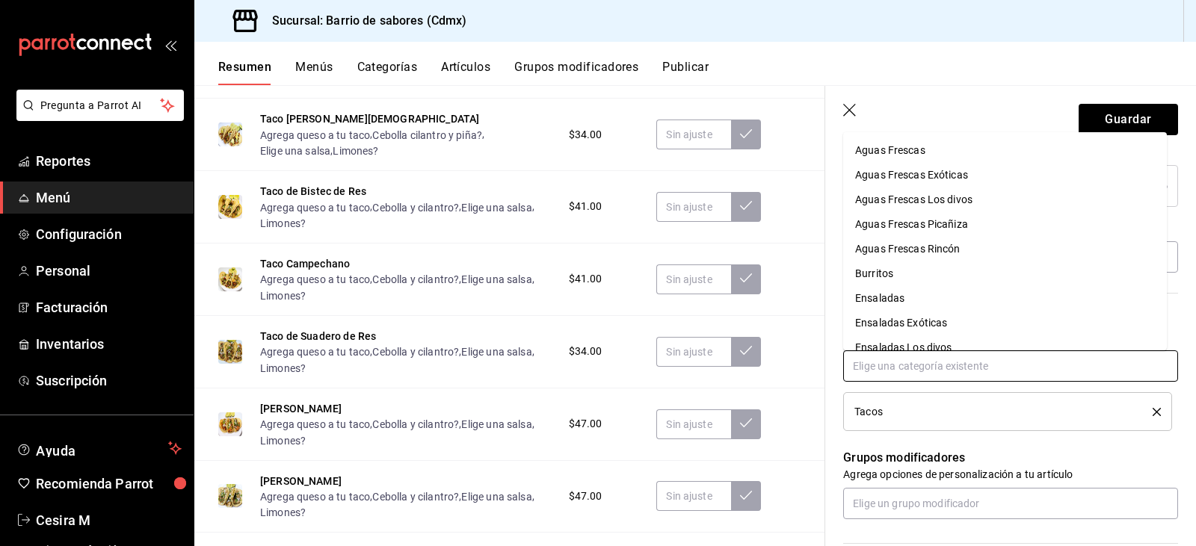
click at [972, 372] on input "text" at bounding box center [1010, 366] width 335 height 31
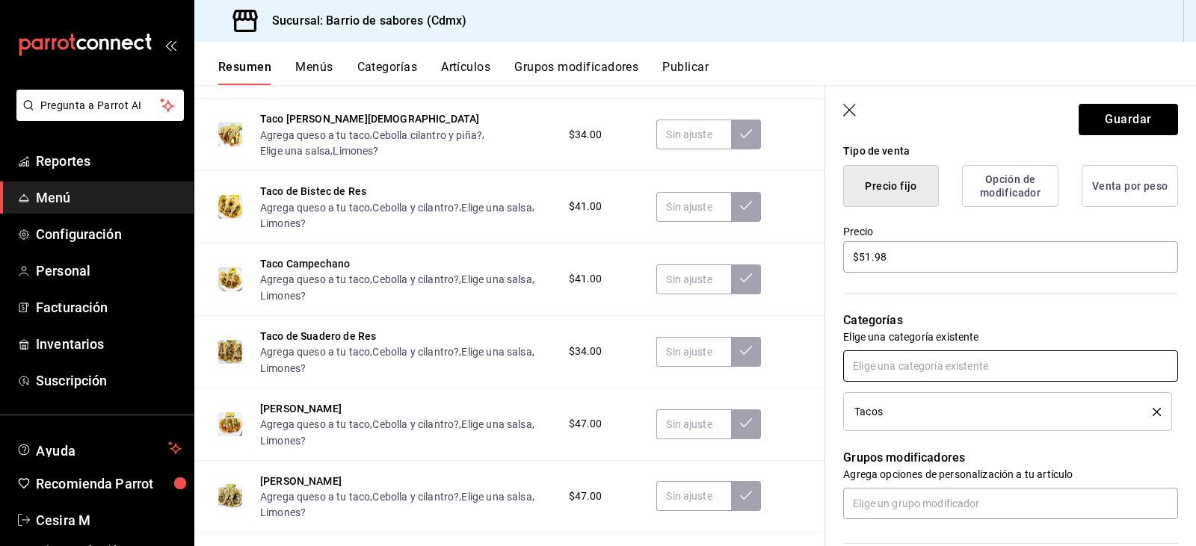
click at [973, 363] on input "text" at bounding box center [1010, 366] width 335 height 31
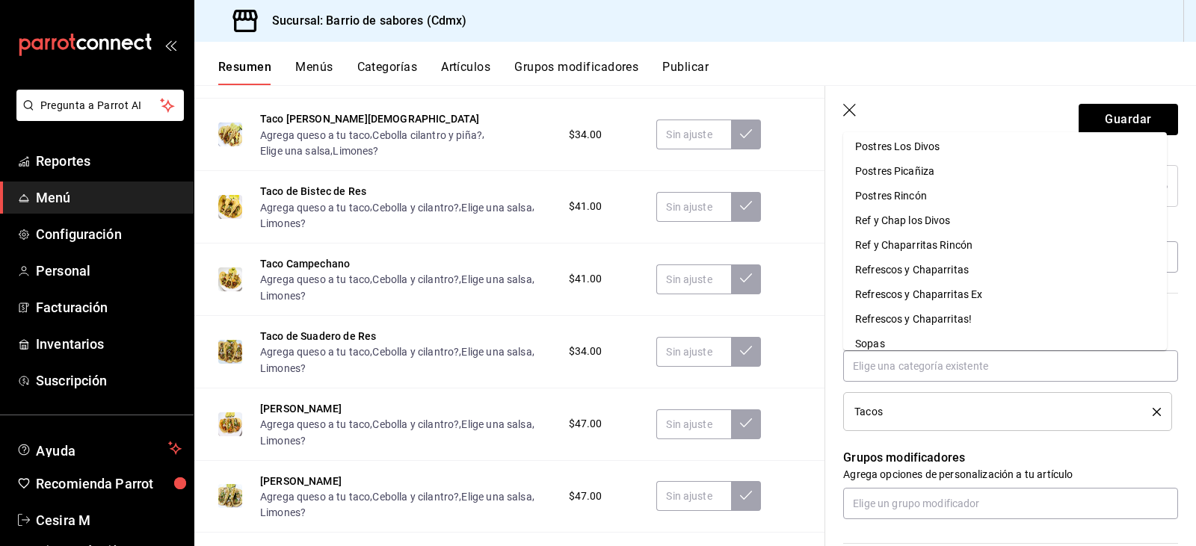
click at [973, 447] on div "Grupos modificadores Agrega opciones de personalización a tu artículo" at bounding box center [1001, 475] width 353 height 88
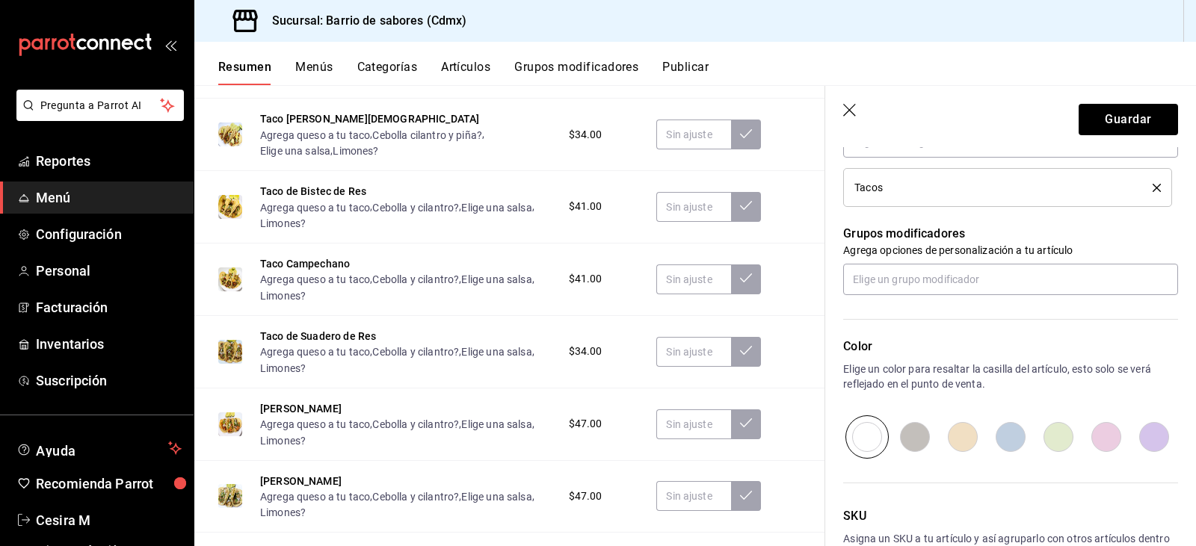
scroll to position [523, 0]
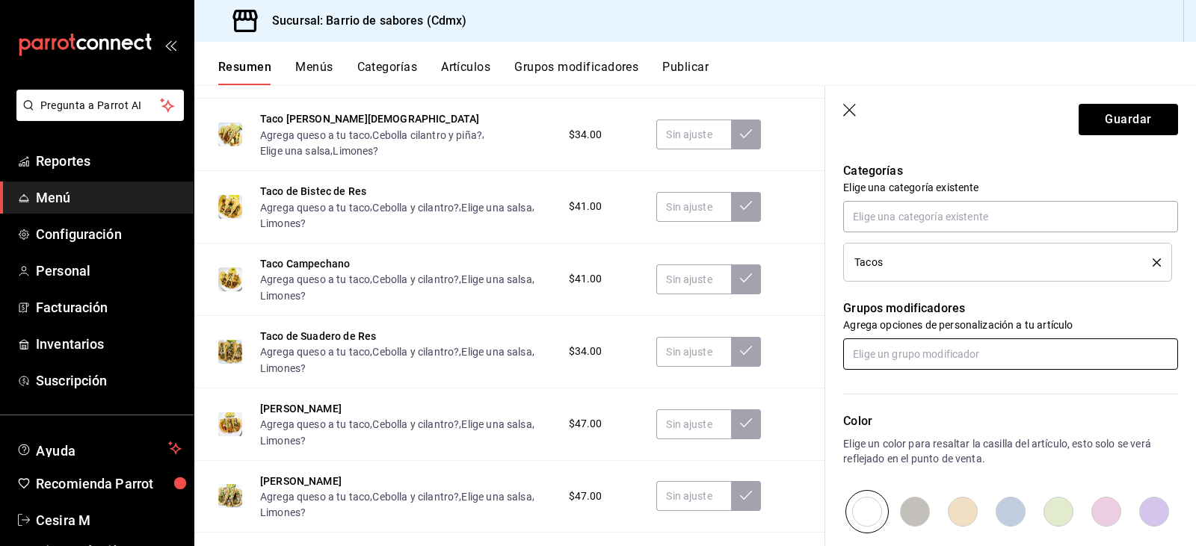
click at [996, 337] on div "Grupos modificadores Agrega opciones de personalización a tu artículo" at bounding box center [1001, 326] width 353 height 88
click at [996, 352] on input "text" at bounding box center [1010, 354] width 335 height 31
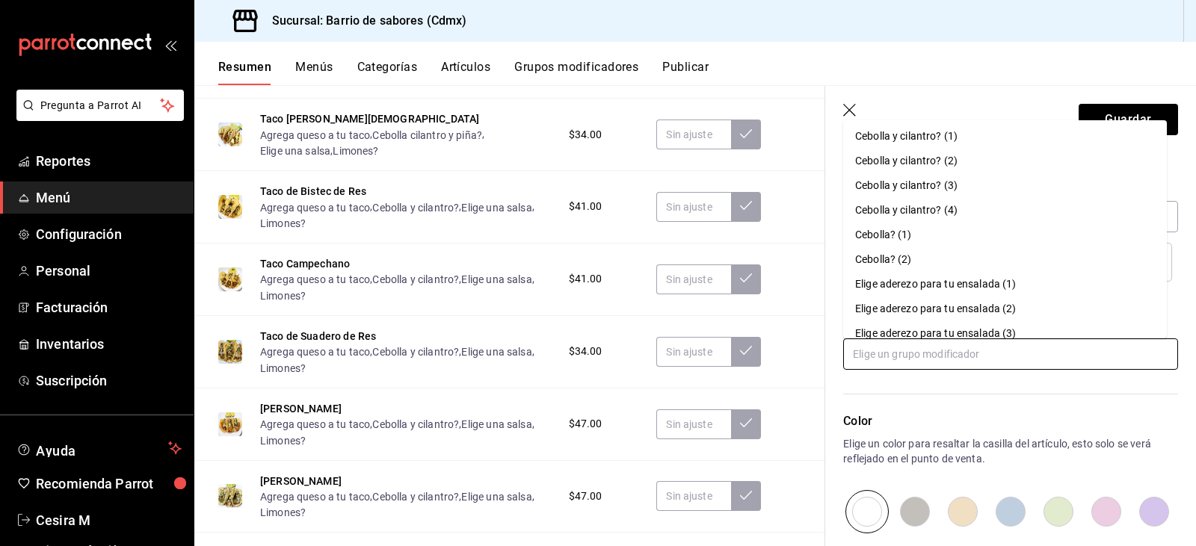
scroll to position [0, 0]
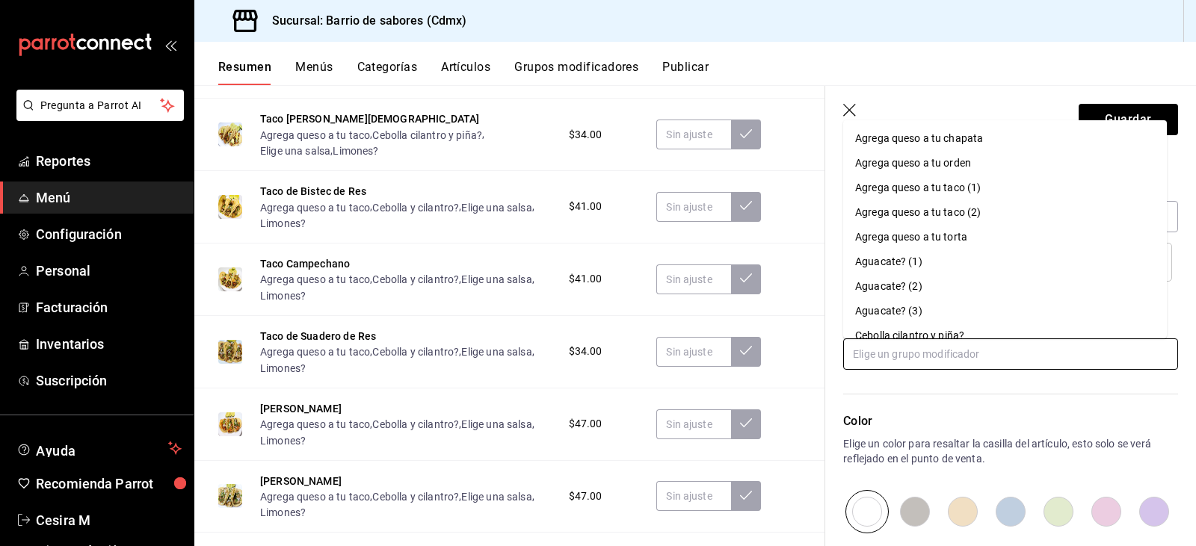
click at [950, 189] on div "Agrega queso a tu taco (1)" at bounding box center [918, 188] width 126 height 16
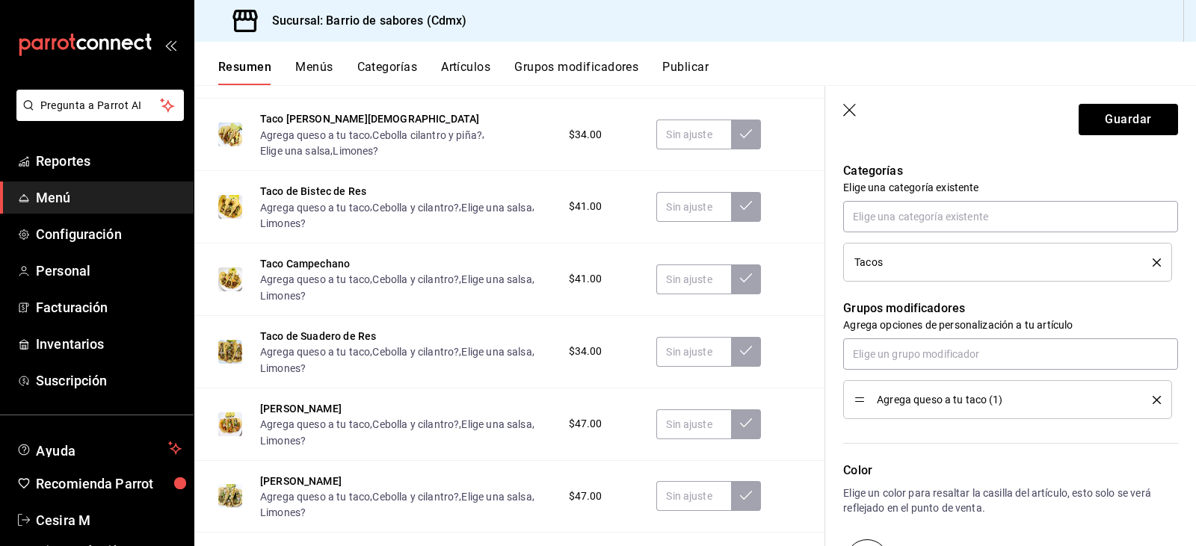
click at [975, 404] on span "Agrega queso a tu taco (1)" at bounding box center [1003, 400] width 253 height 10
click at [899, 345] on input "text" at bounding box center [1010, 354] width 335 height 31
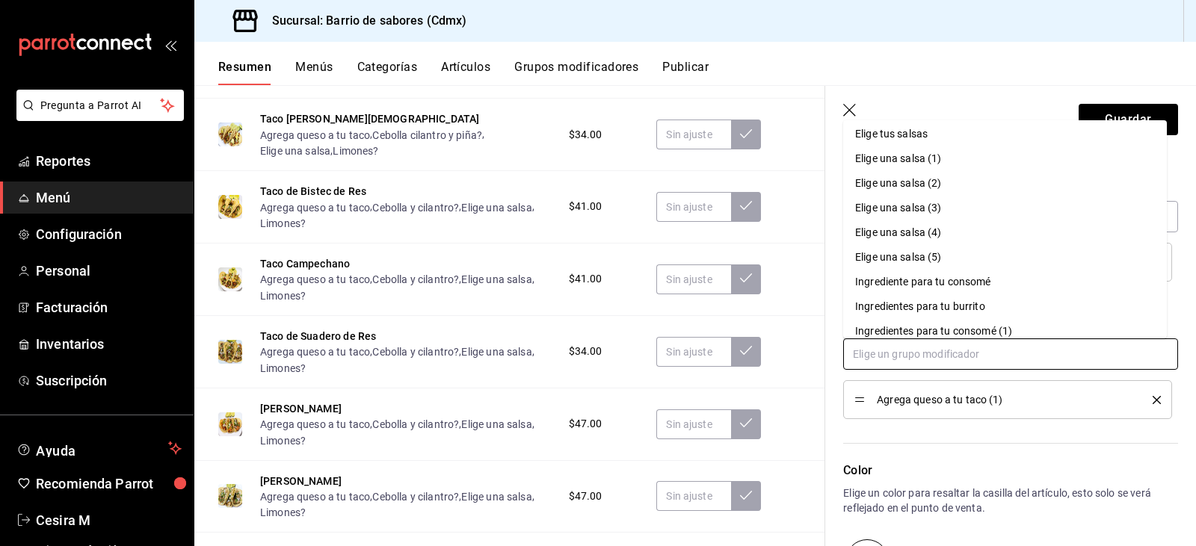
scroll to position [822, 0]
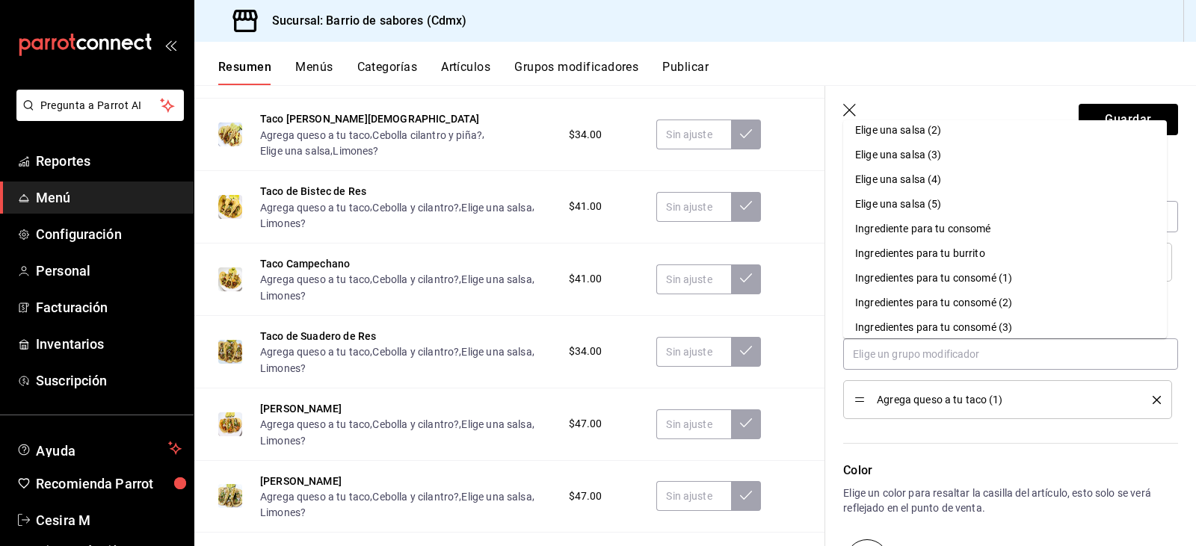
click at [844, 106] on icon "button" at bounding box center [850, 111] width 15 height 15
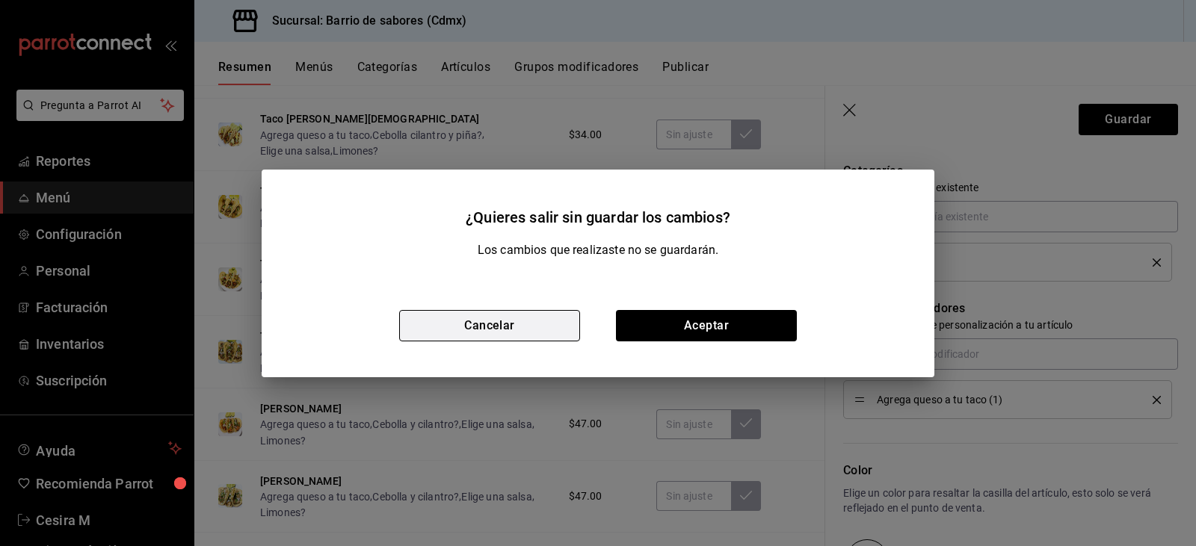
click at [544, 323] on button "Cancelar" at bounding box center [489, 325] width 181 height 31
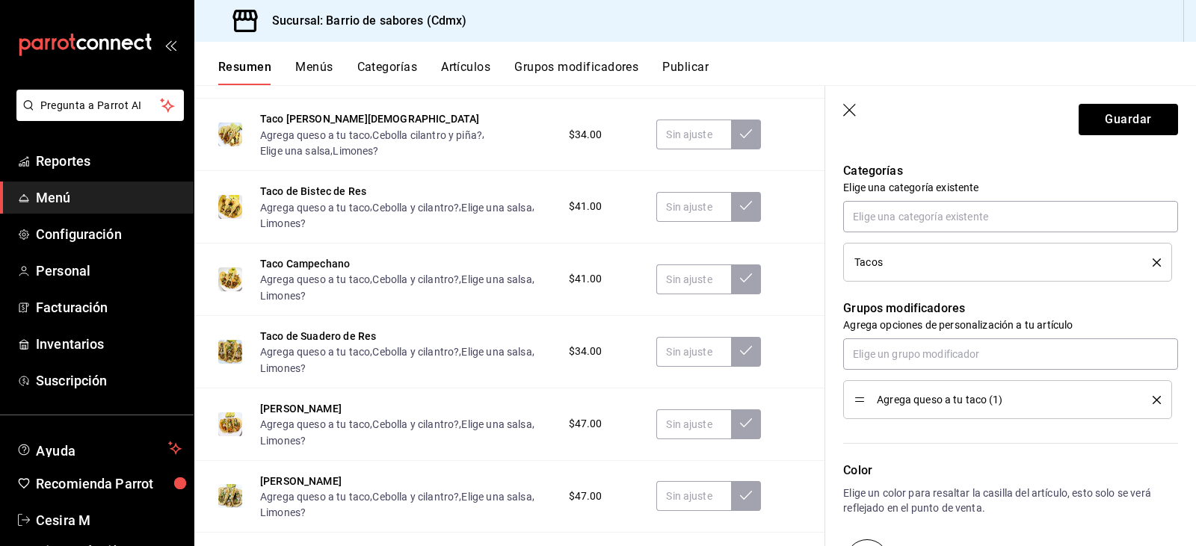
click at [846, 111] on icon "button" at bounding box center [850, 111] width 15 height 15
type textarea "x"
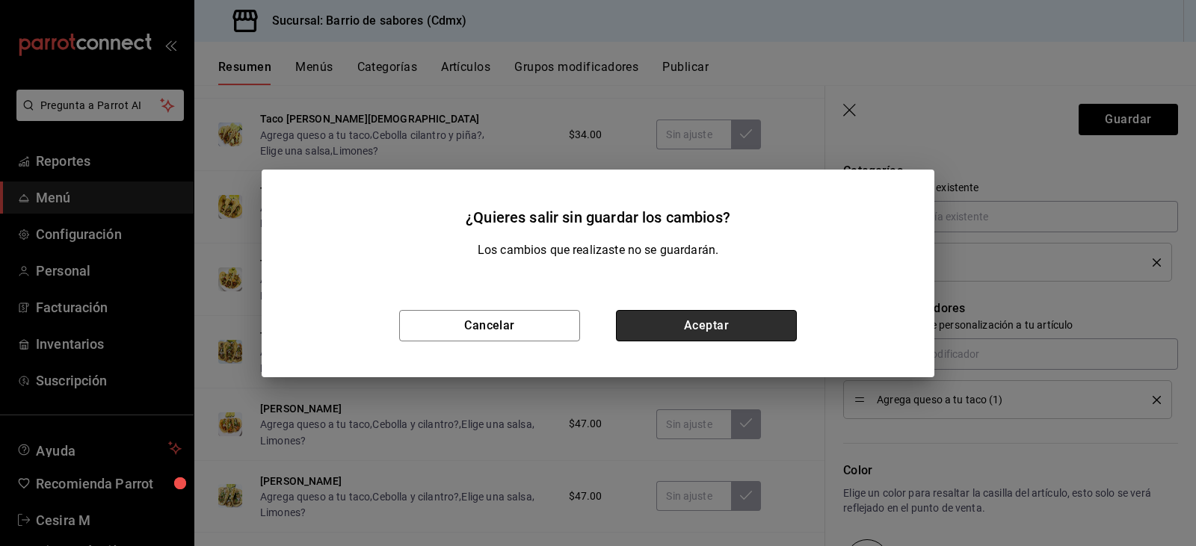
click at [727, 333] on button "Aceptar" at bounding box center [706, 325] width 181 height 31
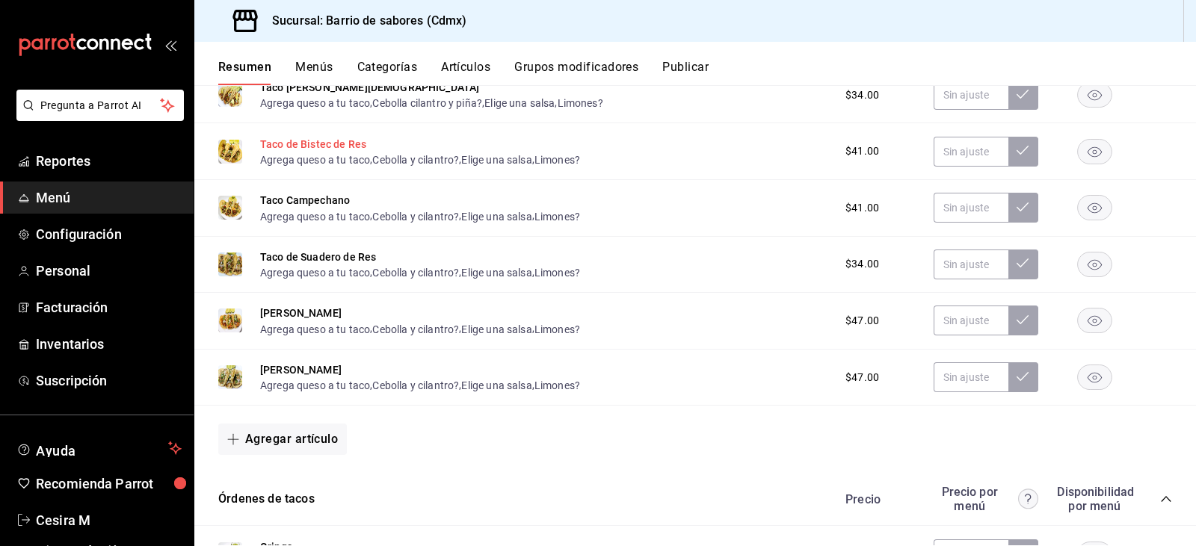
click at [318, 144] on button "Taco de Bistec de Res" at bounding box center [313, 144] width 106 height 15
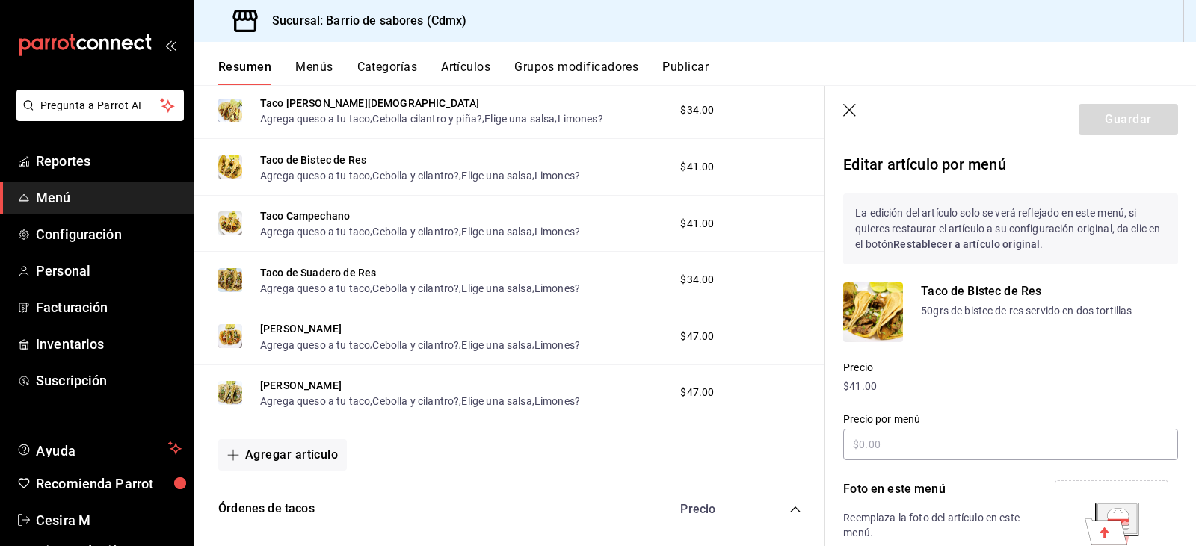
click at [850, 101] on header "Guardar" at bounding box center [1010, 116] width 371 height 61
click at [852, 108] on icon "button" at bounding box center [850, 111] width 15 height 15
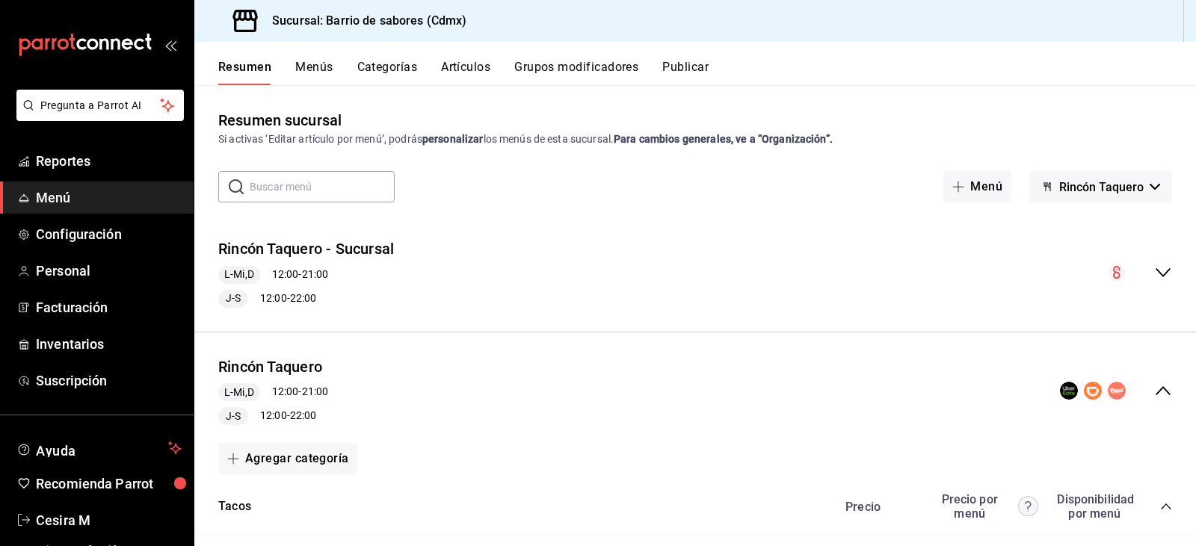
click at [469, 58] on div "Resumen Menús Categorías Artículos Grupos modificadores Publicar" at bounding box center [695, 63] width 1002 height 43
click at [475, 74] on button "Artículos" at bounding box center [465, 72] width 49 height 25
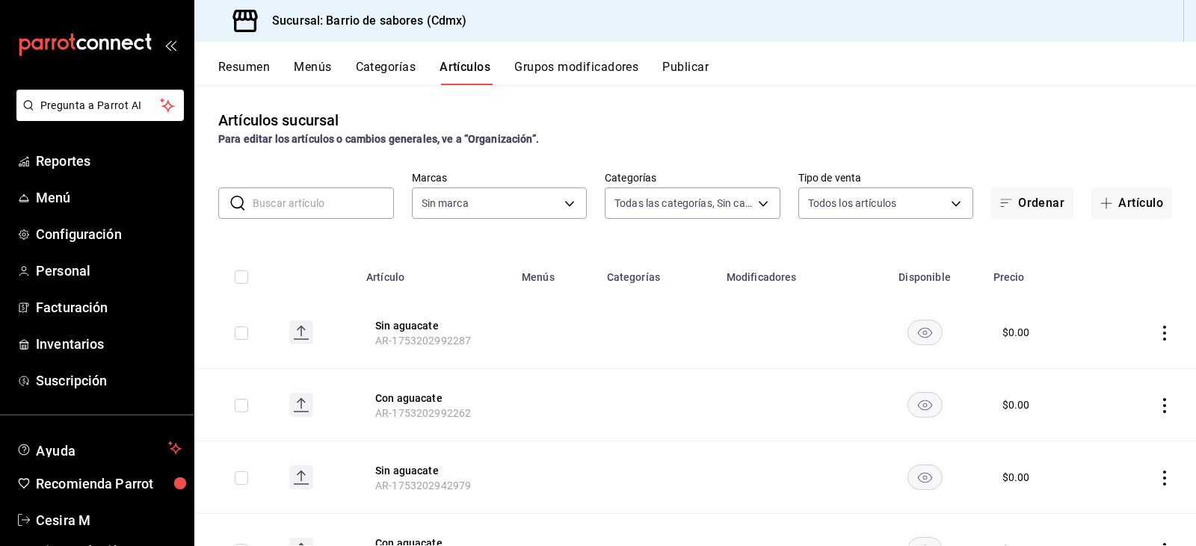
type input "d4f2c970-276d-471a-bc58-83fd5eec7f62,ac1f3768-58ea-4cf7-976a-fbc56a6832cd,56d72…"
type input "54170aec-8ed1-4a83-91d9-e61a2f809249,df7bfe38-4ce9-448d-a052-554b50023395,f231c…"
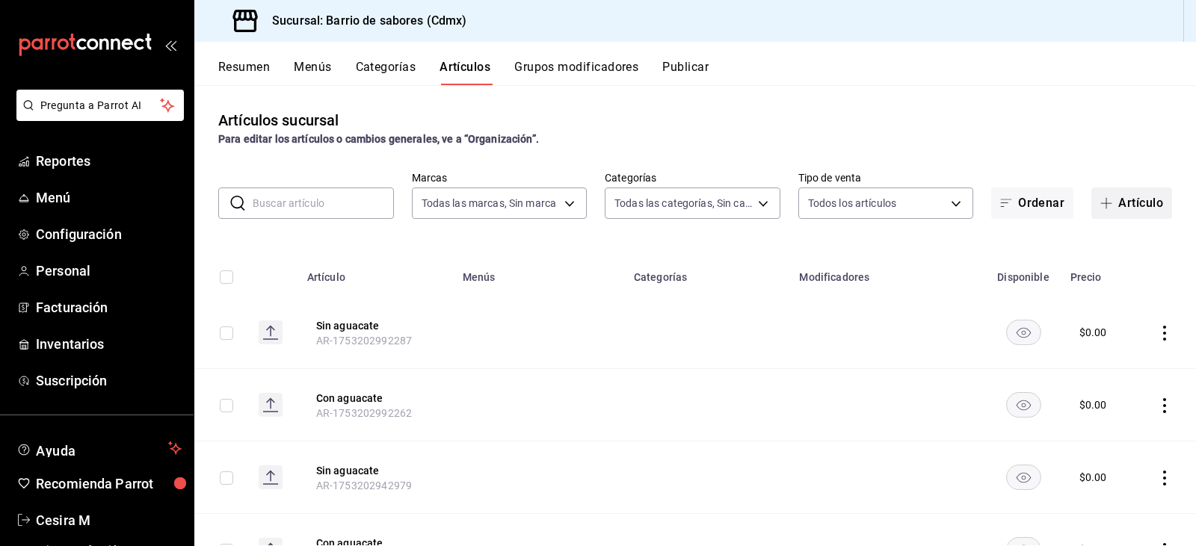
click at [1113, 212] on button "Artículo" at bounding box center [1131, 203] width 81 height 31
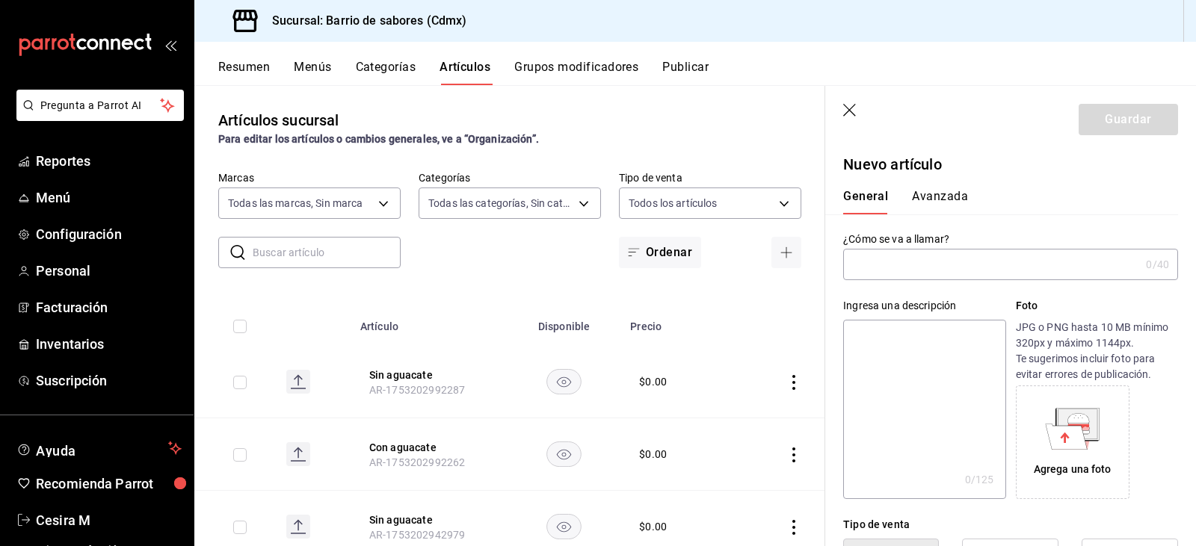
click at [930, 268] on input "text" at bounding box center [991, 265] width 297 height 30
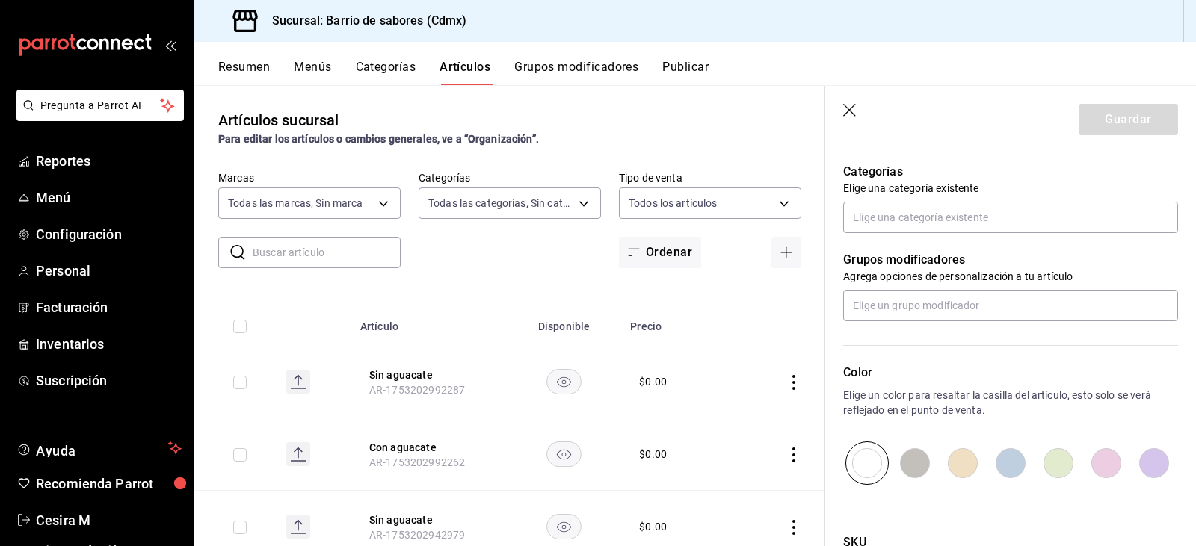
scroll to position [523, 0]
click at [520, 274] on div "Artículos sucursal Para editar los artículos o cambios generales, ve a “Organiz…" at bounding box center [509, 315] width 631 height 460
click at [852, 108] on icon "button" at bounding box center [850, 111] width 15 height 15
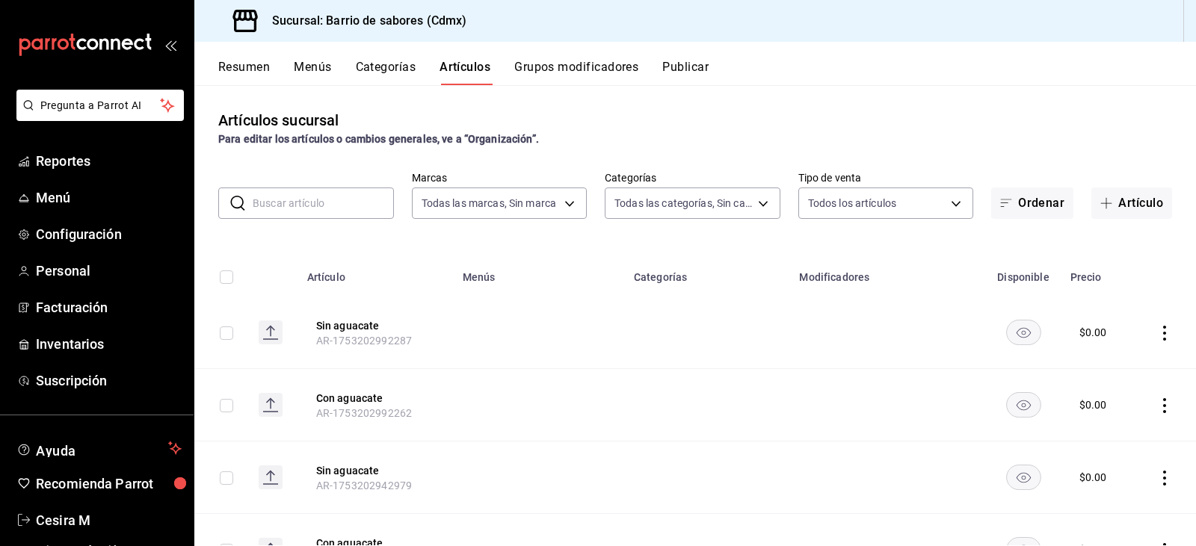
click at [591, 66] on button "Grupos modificadores" at bounding box center [576, 72] width 124 height 25
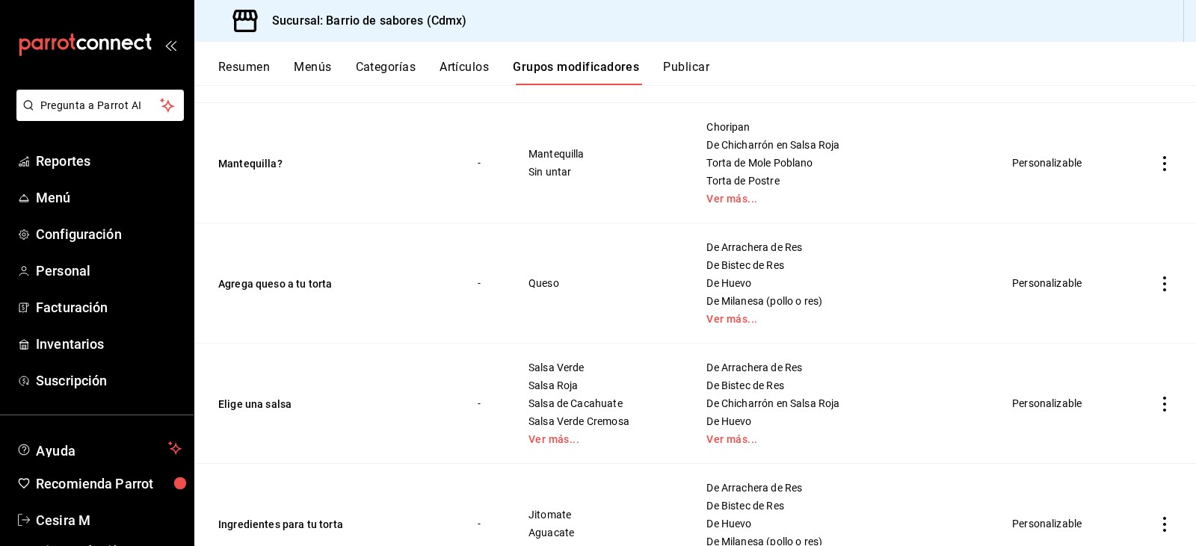
scroll to position [2541, 0]
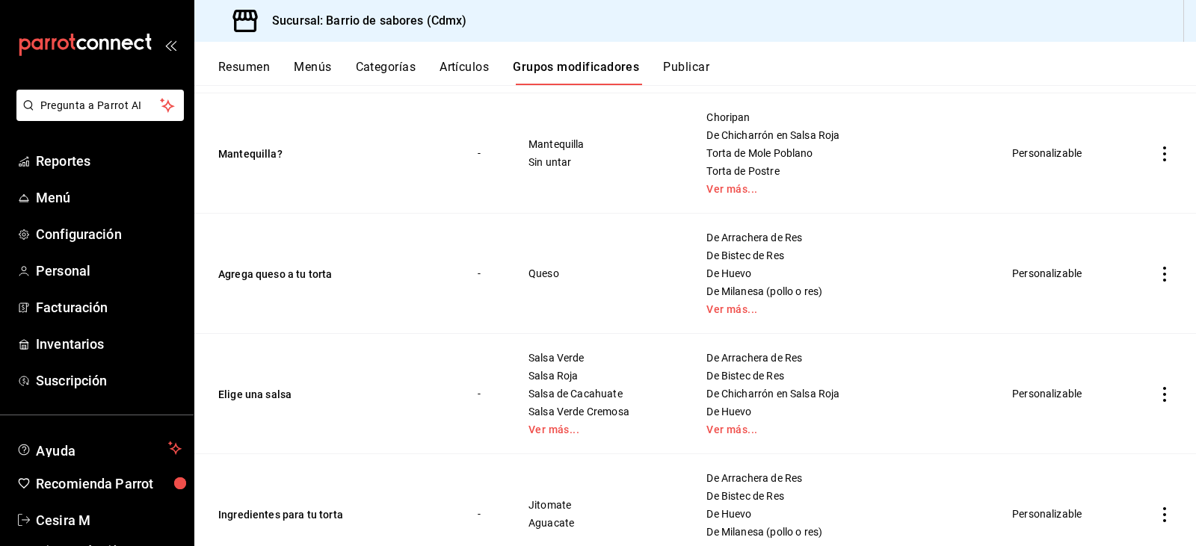
click at [1165, 272] on td "simple table" at bounding box center [1164, 274] width 63 height 120
click at [1163, 280] on icon "actions" at bounding box center [1164, 274] width 3 height 15
click at [1121, 318] on li "Editar" at bounding box center [1095, 309] width 90 height 31
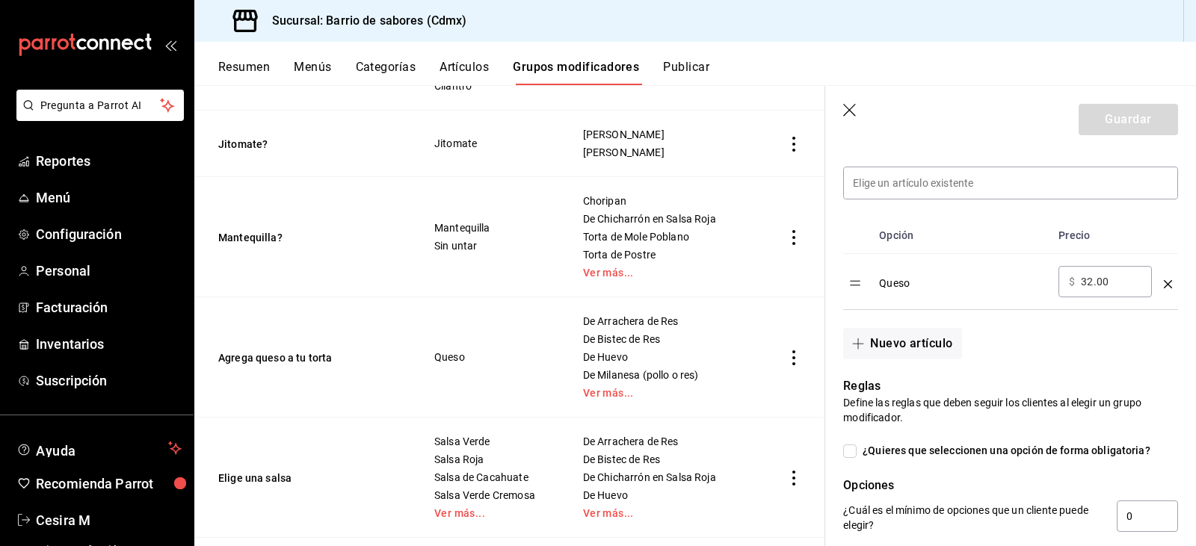
scroll to position [448, 0]
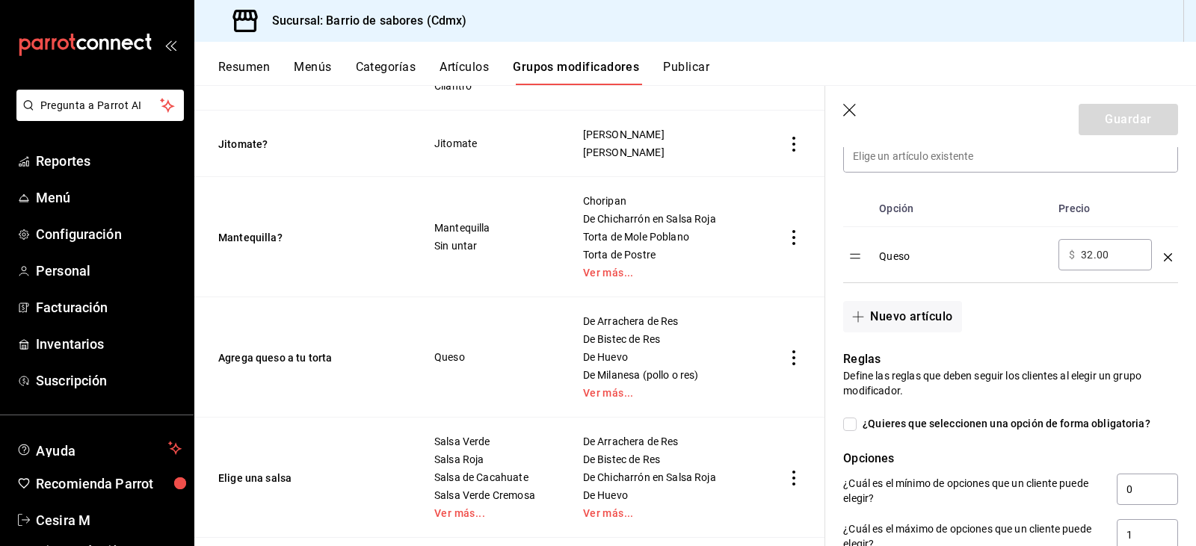
click at [851, 106] on icon "button" at bounding box center [850, 111] width 15 height 15
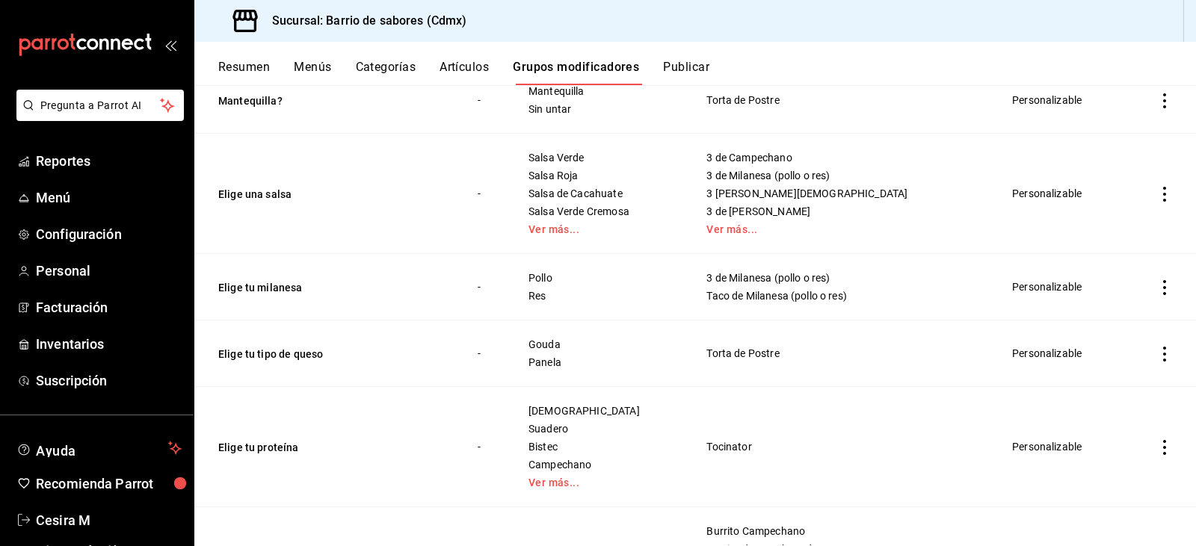
scroll to position [884, 0]
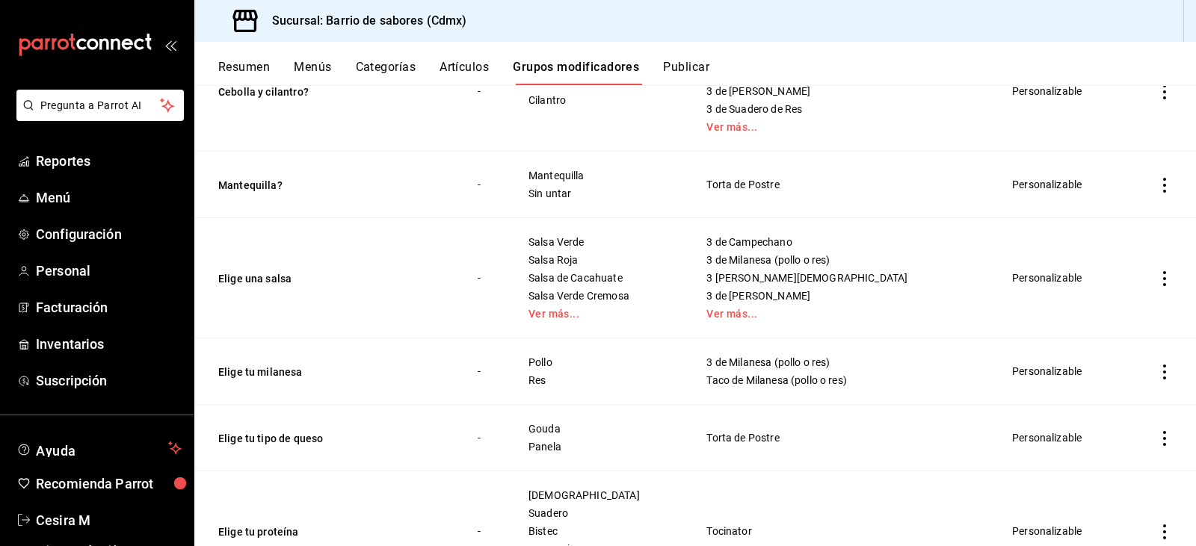
click at [755, 65] on div "Resumen Menús Categorías Artículos Grupos modificadores Publicar" at bounding box center [707, 72] width 978 height 25
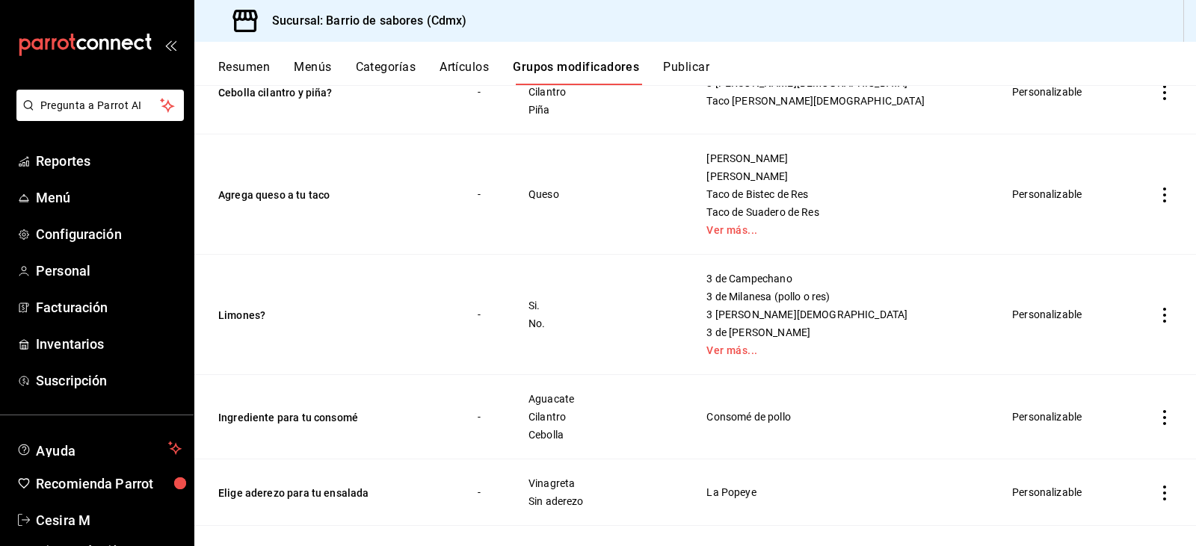
scroll to position [360, 0]
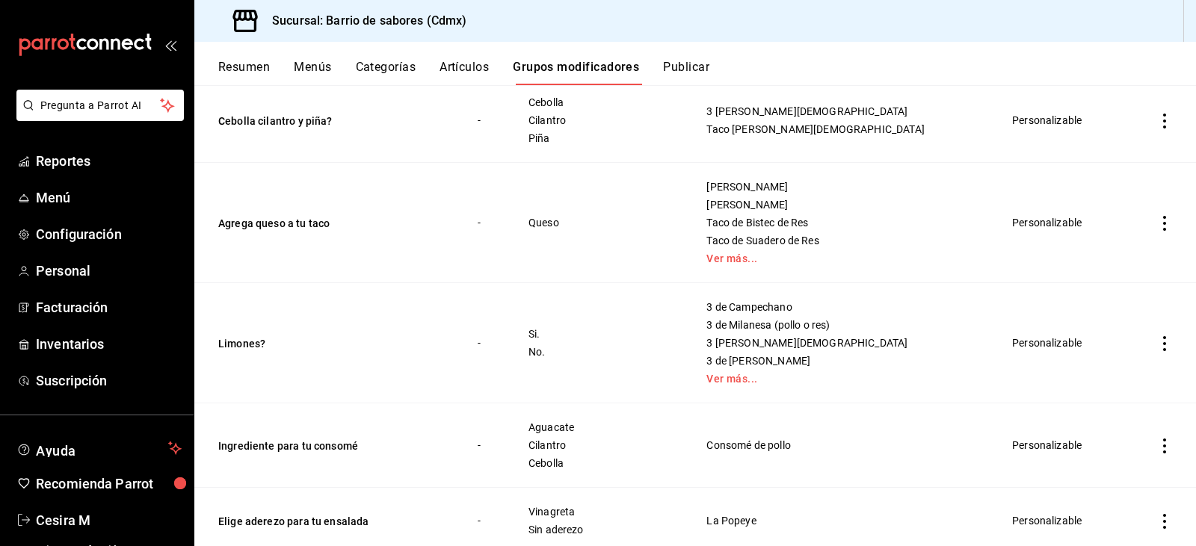
click at [1157, 347] on icon "actions" at bounding box center [1164, 343] width 15 height 15
click at [1132, 372] on li "Editar" at bounding box center [1095, 378] width 90 height 31
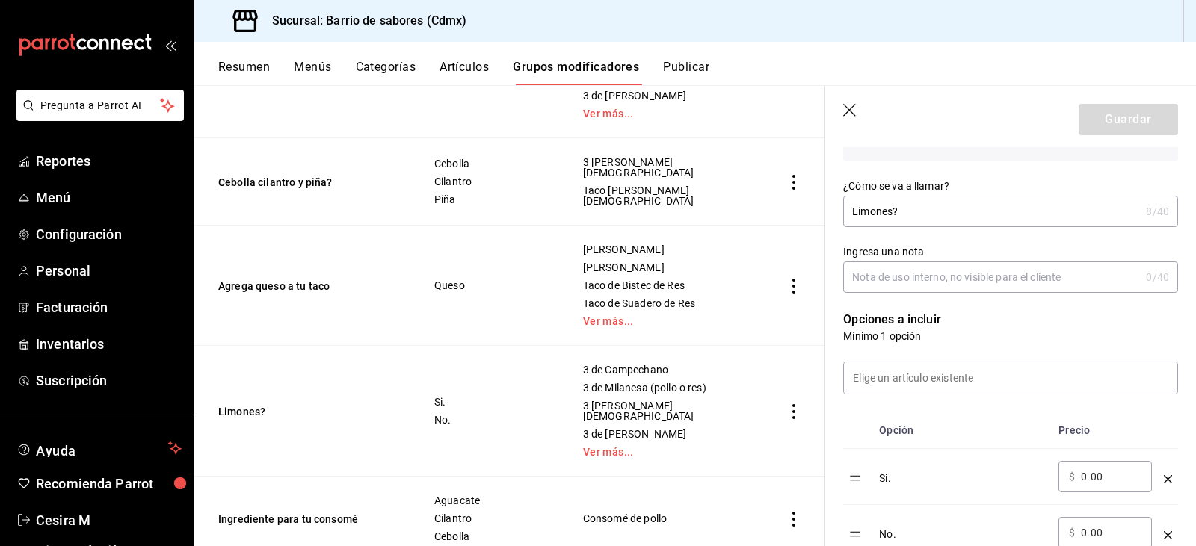
scroll to position [374, 0]
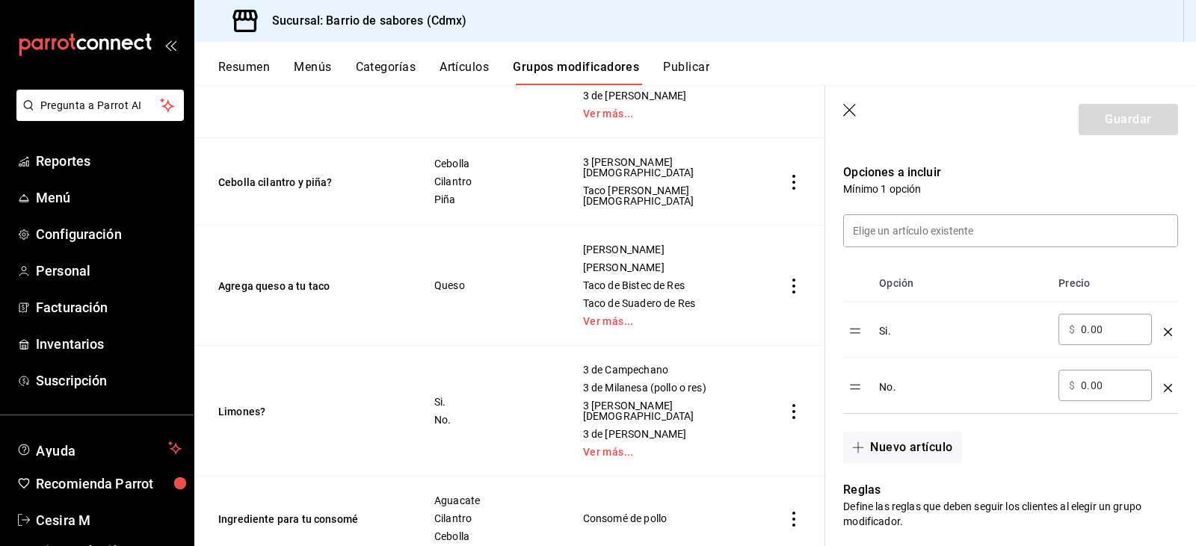
click at [880, 332] on div "Si." at bounding box center [962, 326] width 167 height 25
click at [903, 457] on button "Nuevo artículo" at bounding box center [902, 447] width 118 height 31
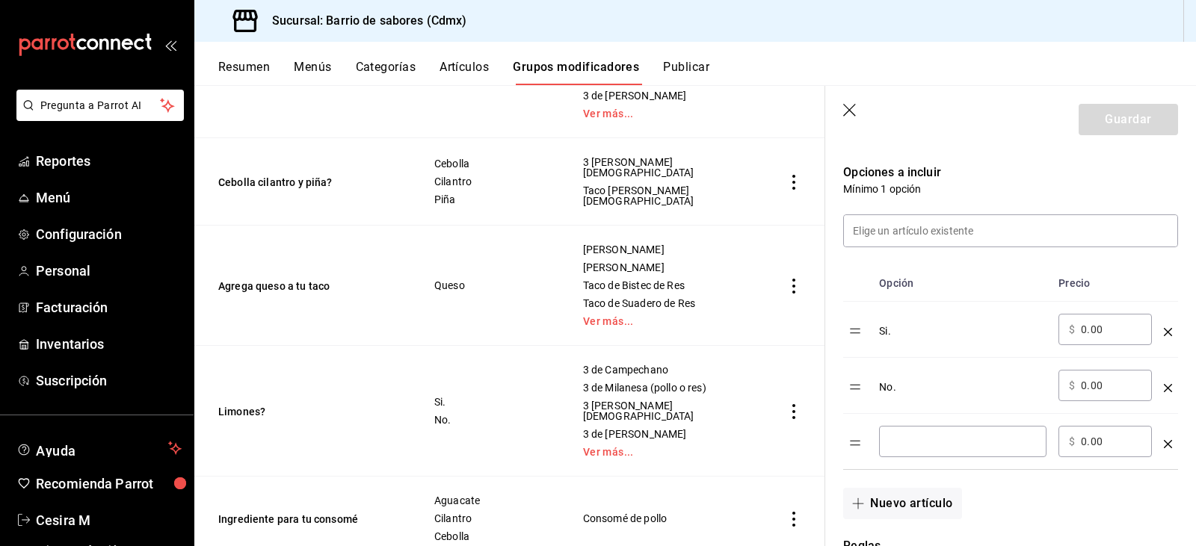
click at [946, 445] on input "optionsTable" at bounding box center [963, 441] width 147 height 15
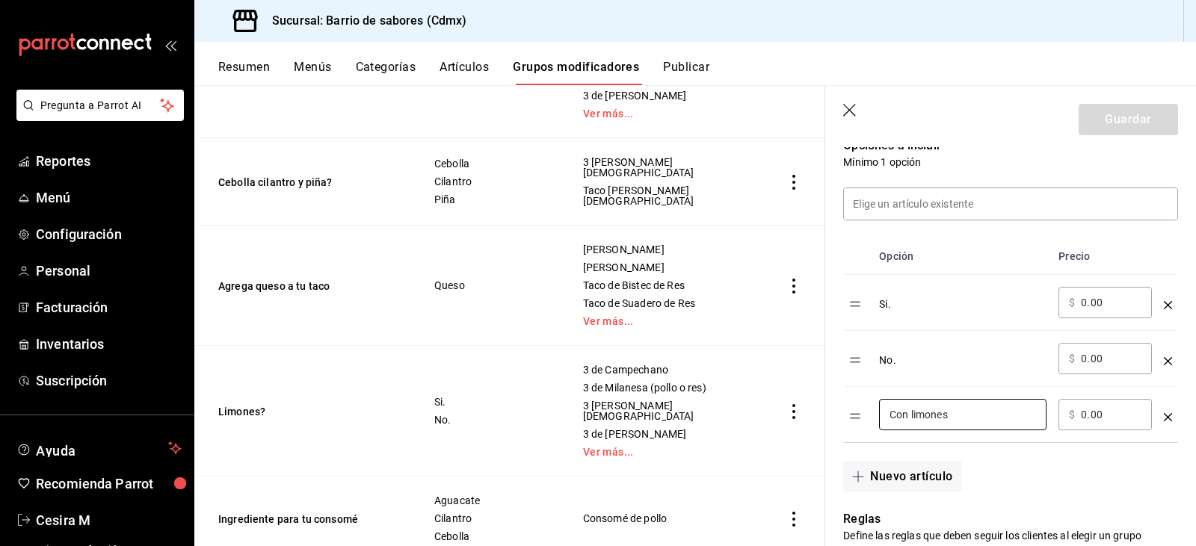
scroll to position [448, 0]
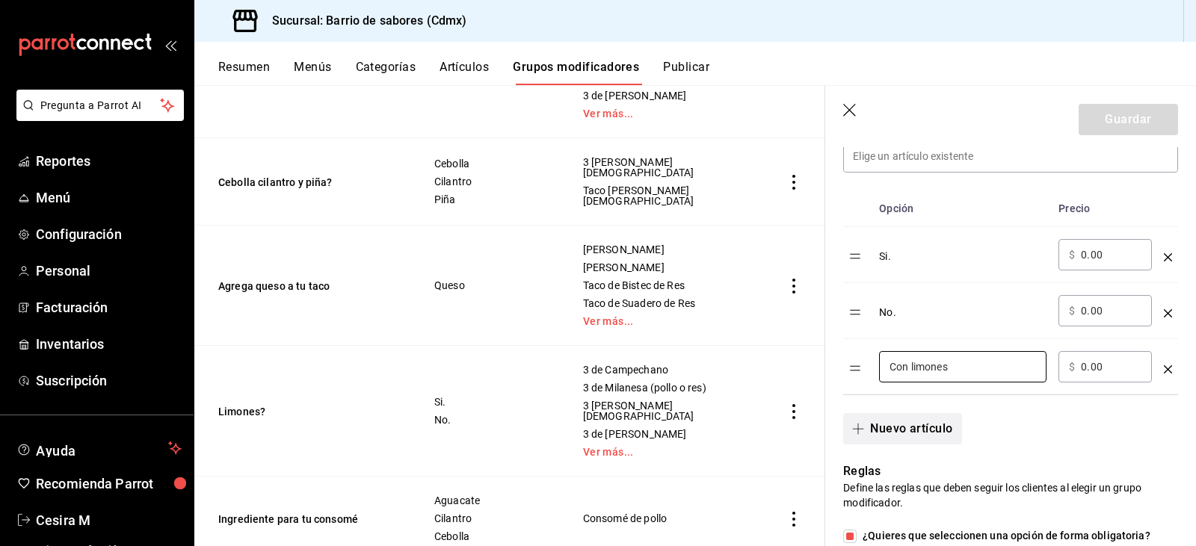
type input "Con limones"
click at [900, 429] on button "Nuevo artículo" at bounding box center [902, 428] width 118 height 31
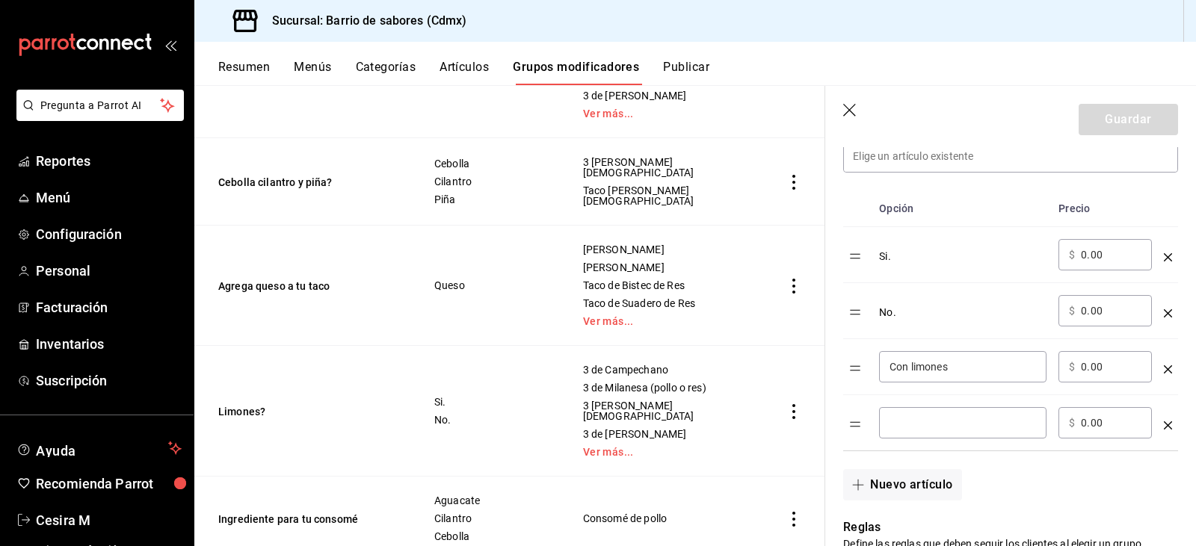
drag, startPoint x: 916, startPoint y: 431, endPoint x: 925, endPoint y: 410, distance: 23.5
click at [916, 431] on input "optionsTable" at bounding box center [963, 423] width 147 height 15
type input "Sin limones"
click at [1164, 256] on icon "optionsTable" at bounding box center [1168, 257] width 8 height 8
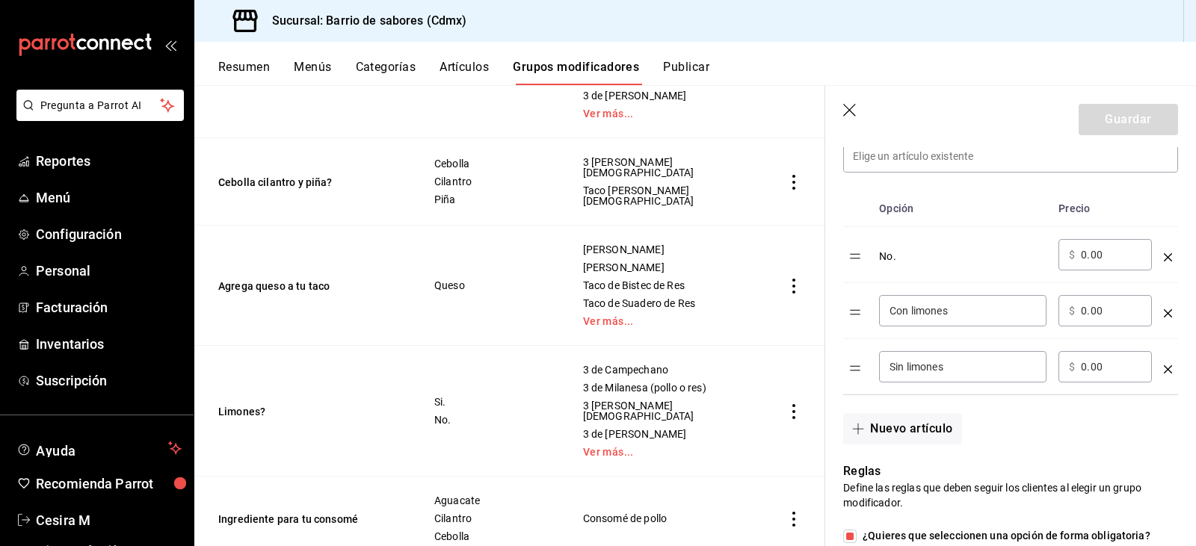
click at [1164, 262] on div "optionsTable" at bounding box center [1168, 251] width 8 height 25
click at [1164, 259] on icon "optionsTable" at bounding box center [1168, 257] width 8 height 8
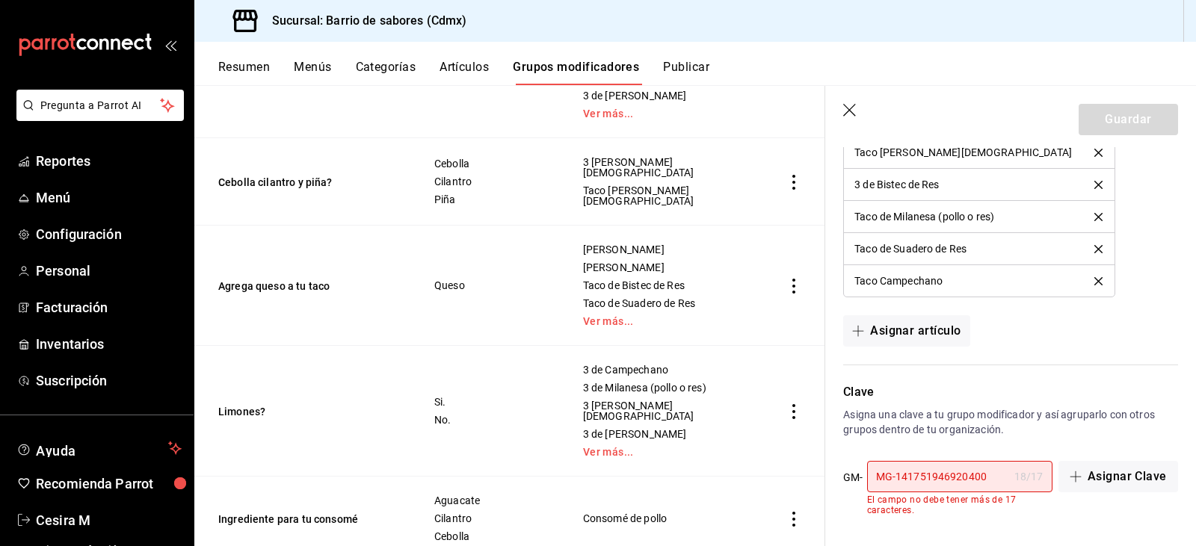
scroll to position [1357, 0]
click at [856, 105] on icon "button" at bounding box center [850, 111] width 15 height 15
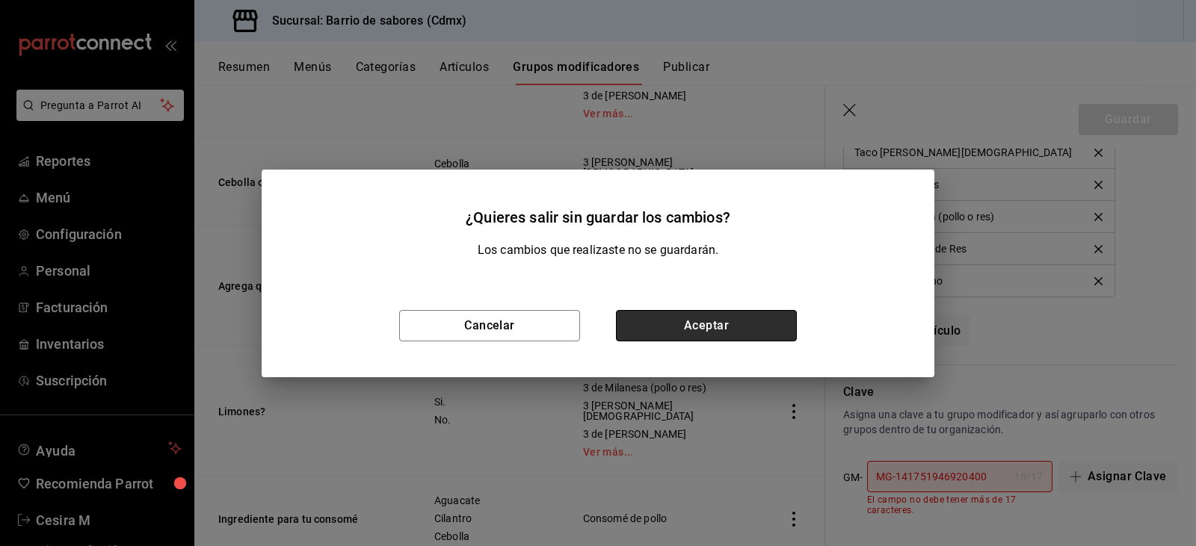
click at [659, 330] on button "Aceptar" at bounding box center [706, 325] width 181 height 31
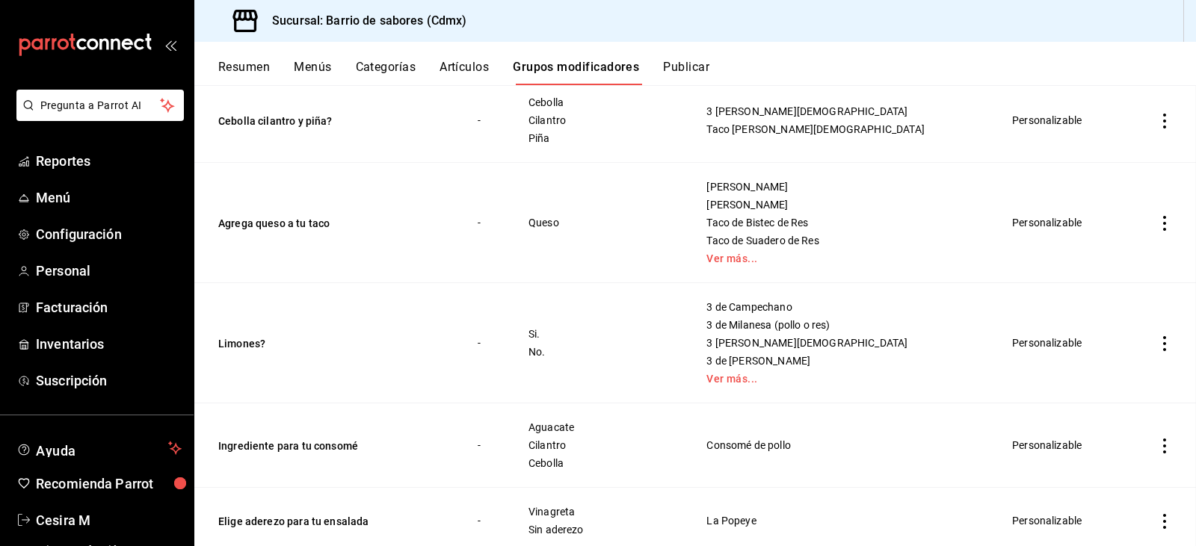
scroll to position [324, 0]
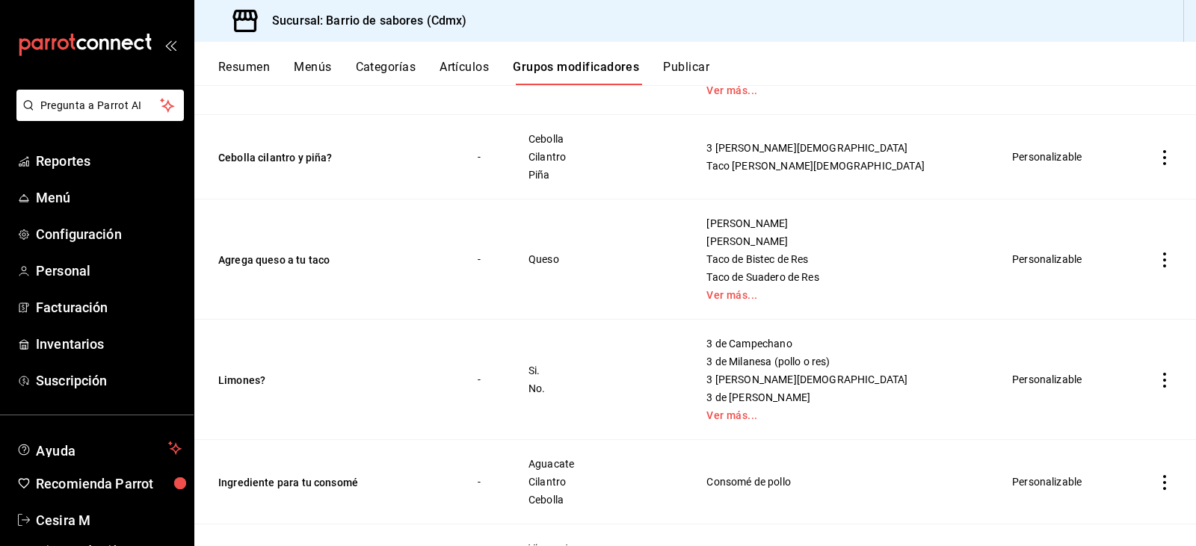
click at [683, 77] on button "Publicar" at bounding box center [686, 72] width 46 height 25
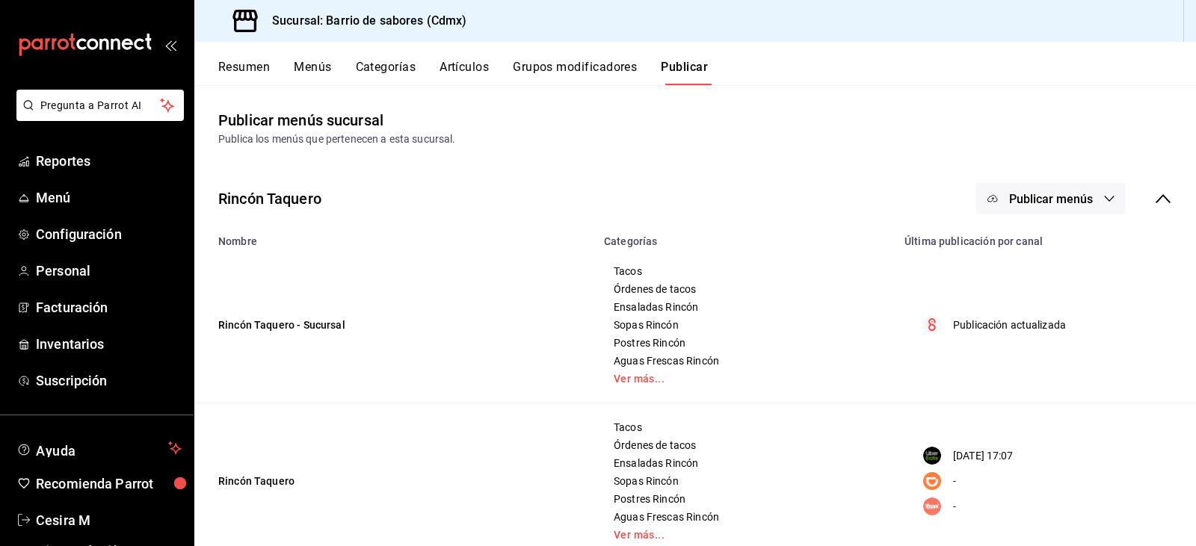
click at [1103, 196] on icon "button" at bounding box center [1109, 199] width 12 height 12
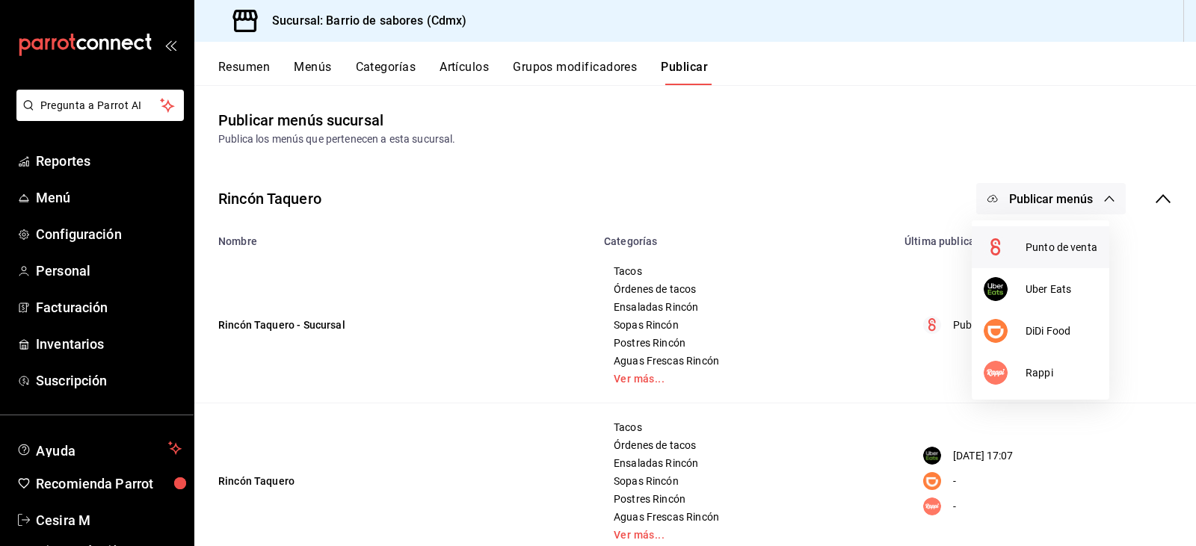
click at [1073, 256] on li "Punto de venta" at bounding box center [1041, 247] width 138 height 42
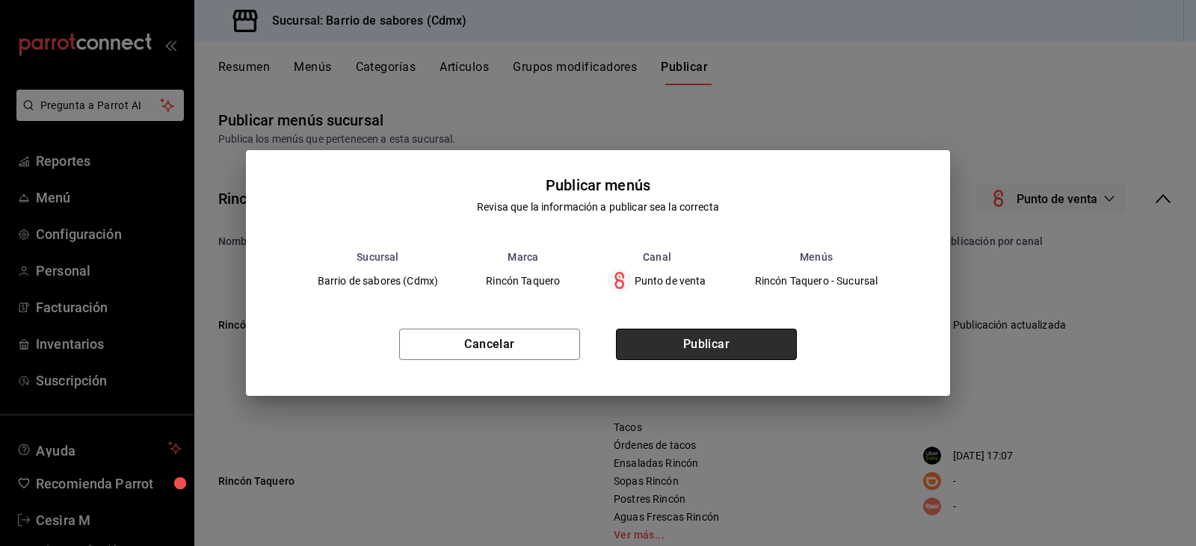
click at [791, 337] on button "Publicar" at bounding box center [706, 344] width 181 height 31
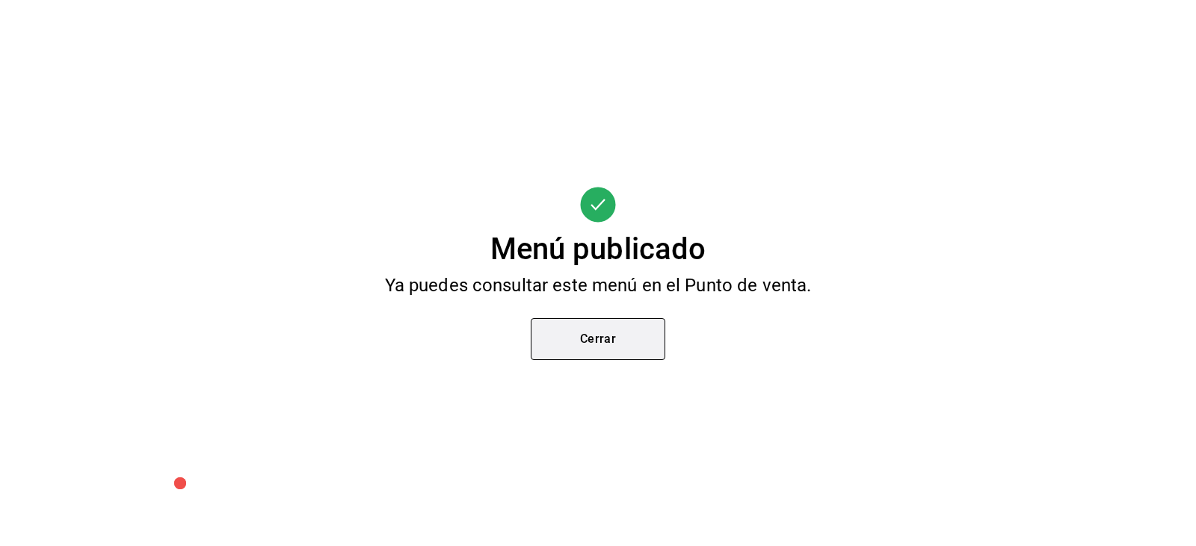
click at [637, 336] on button "Cerrar" at bounding box center [598, 339] width 135 height 42
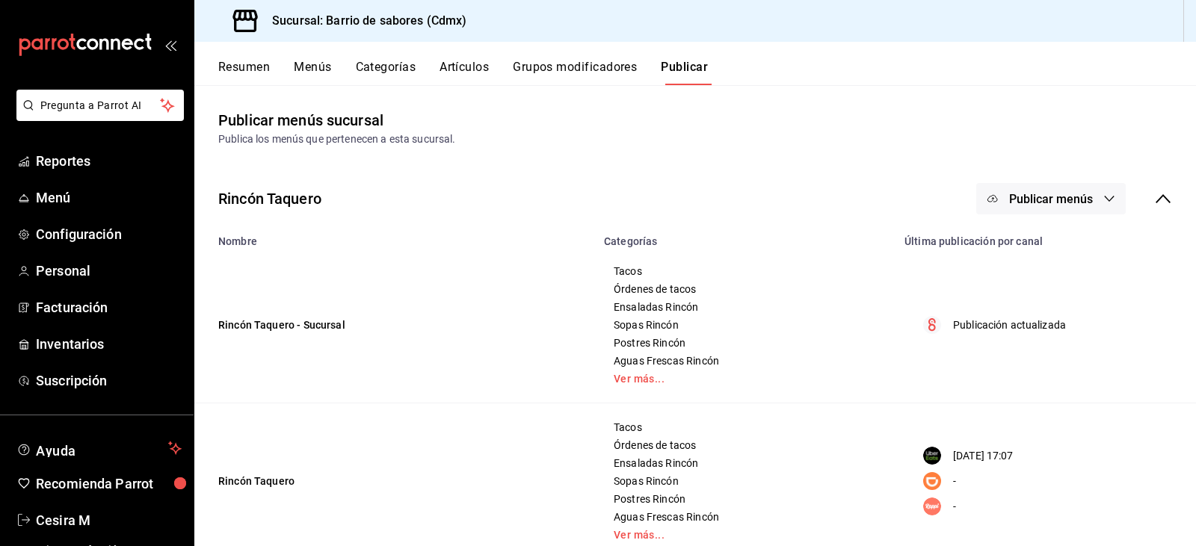
click at [1094, 206] on button "Publicar menús" at bounding box center [1050, 198] width 149 height 31
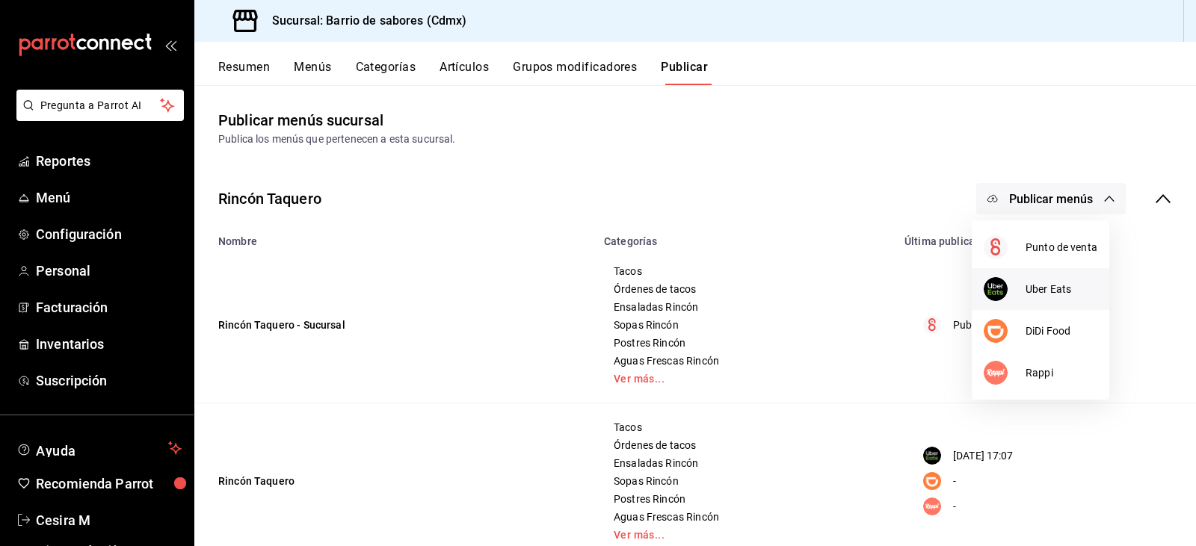
click at [1077, 300] on li "Uber Eats" at bounding box center [1041, 289] width 138 height 42
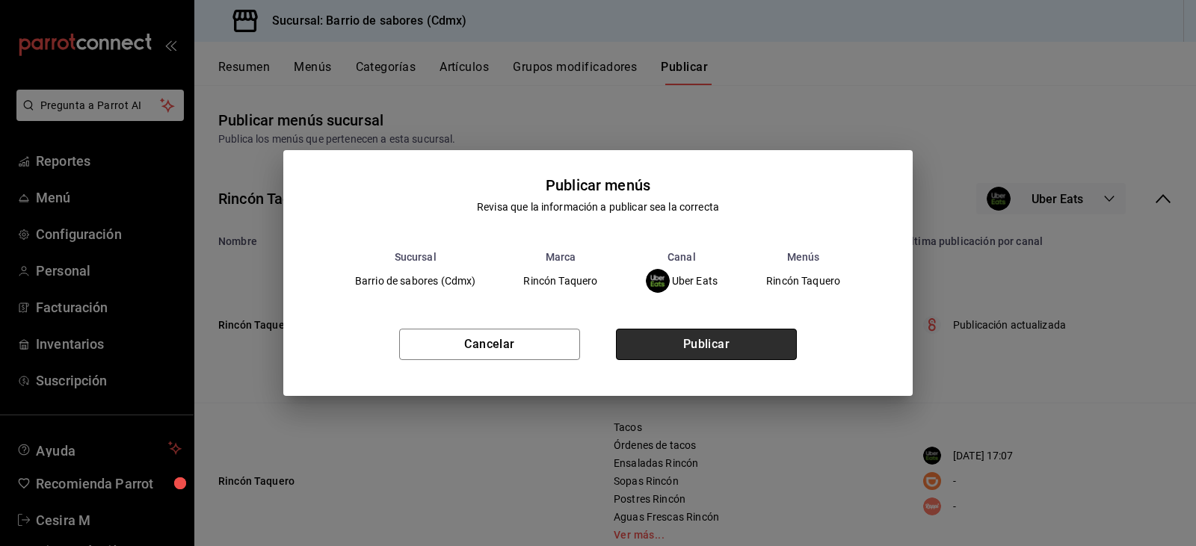
click at [725, 355] on button "Publicar" at bounding box center [706, 344] width 181 height 31
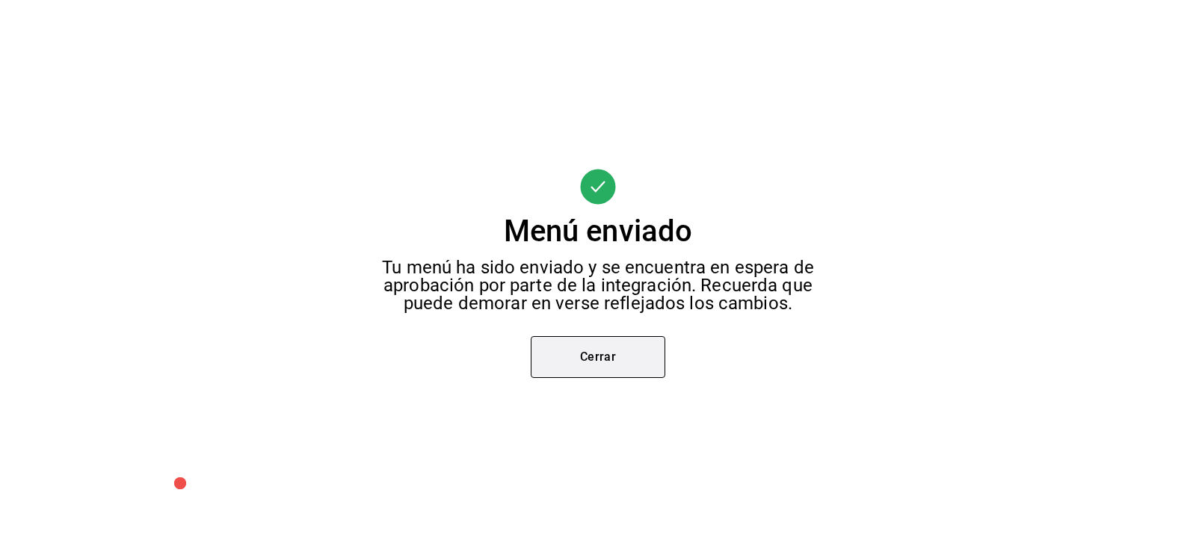
click at [653, 356] on button "Cerrar" at bounding box center [598, 357] width 135 height 42
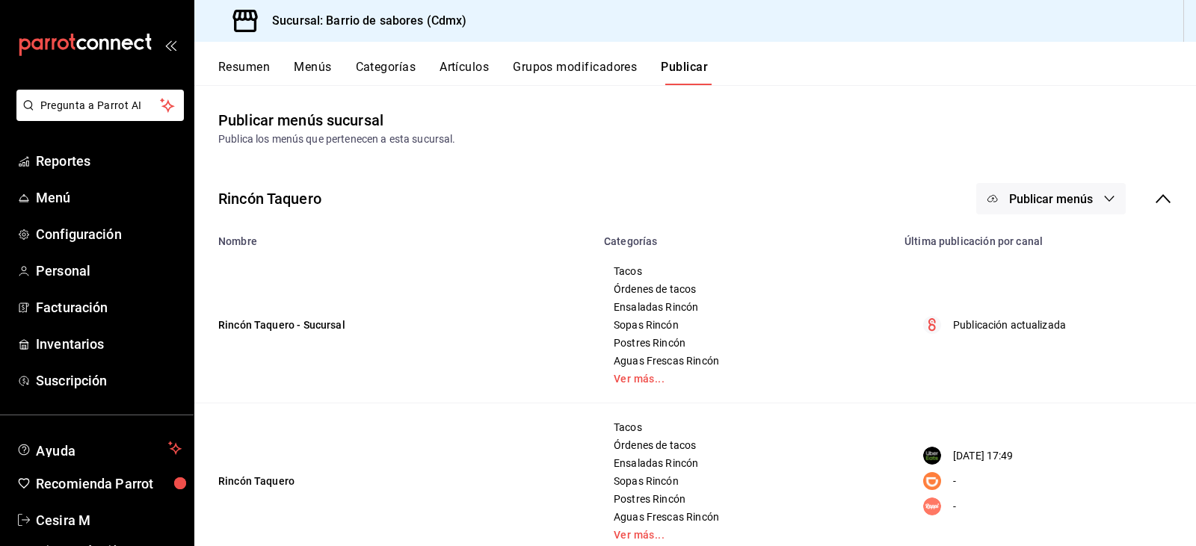
click at [1154, 200] on icon at bounding box center [1163, 199] width 18 height 18
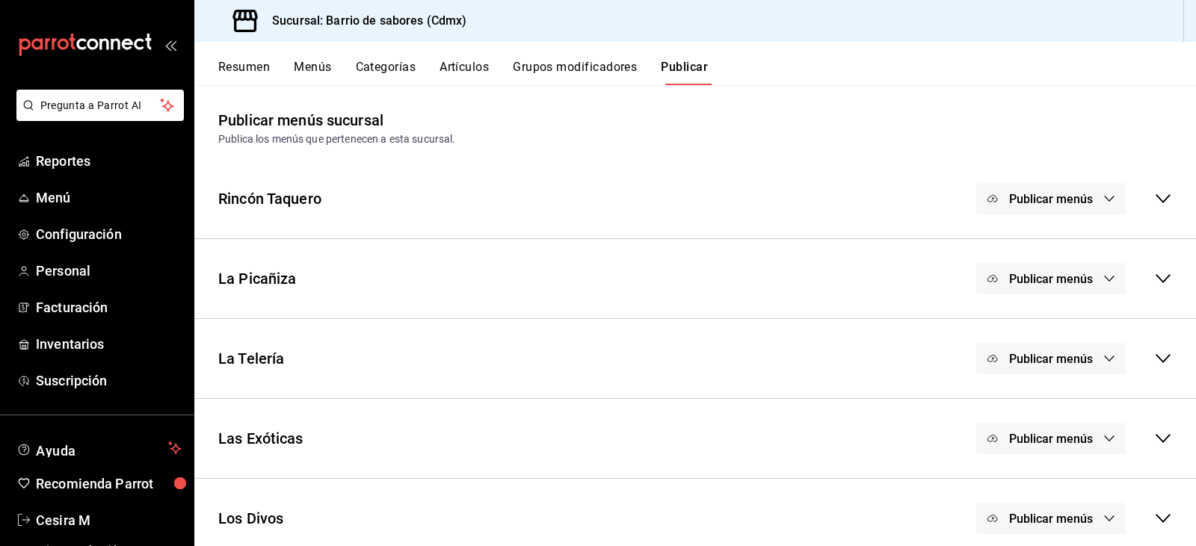
click at [1086, 280] on button "Publicar menús" at bounding box center [1050, 278] width 149 height 31
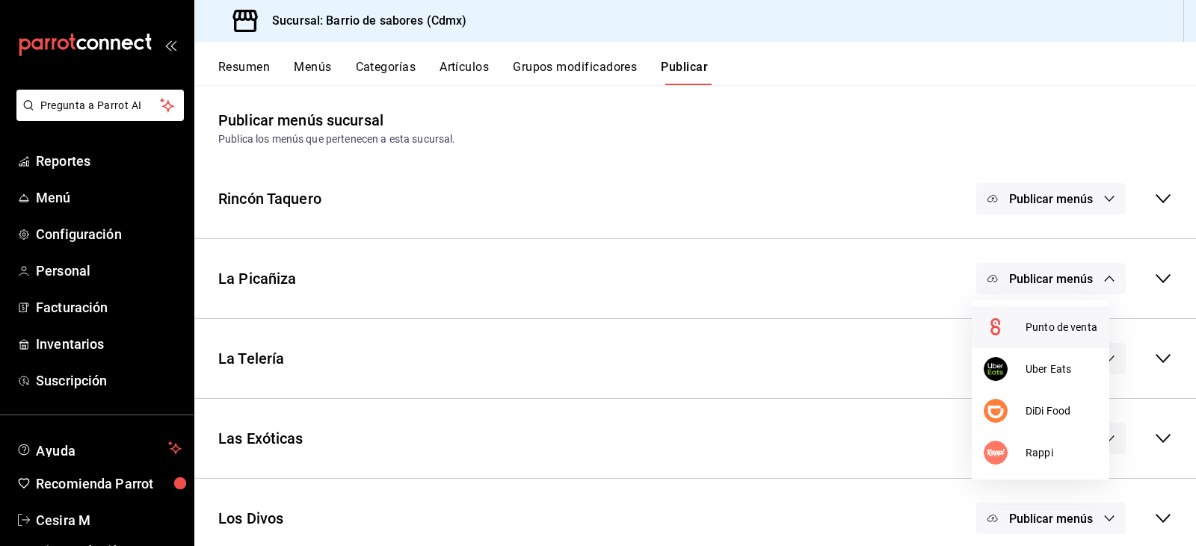
click at [1078, 320] on span "Punto de venta" at bounding box center [1062, 328] width 72 height 16
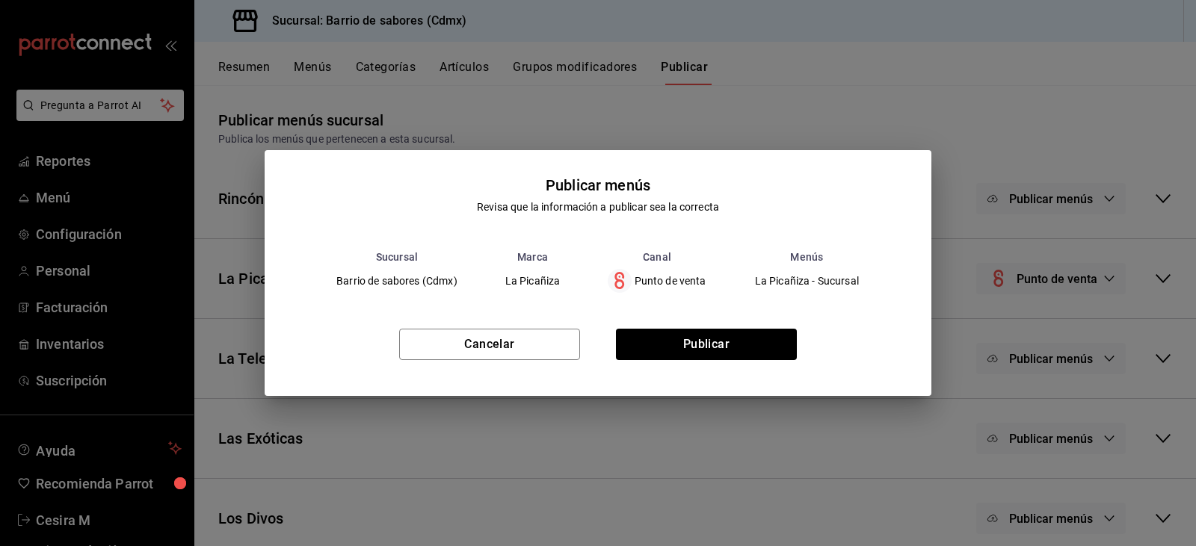
click at [594, 364] on div "Cancelar Publicar" at bounding box center [598, 350] width 667 height 91
click at [676, 361] on div "Cancelar Publicar" at bounding box center [598, 350] width 667 height 91
click at [680, 345] on button "Publicar" at bounding box center [706, 344] width 181 height 31
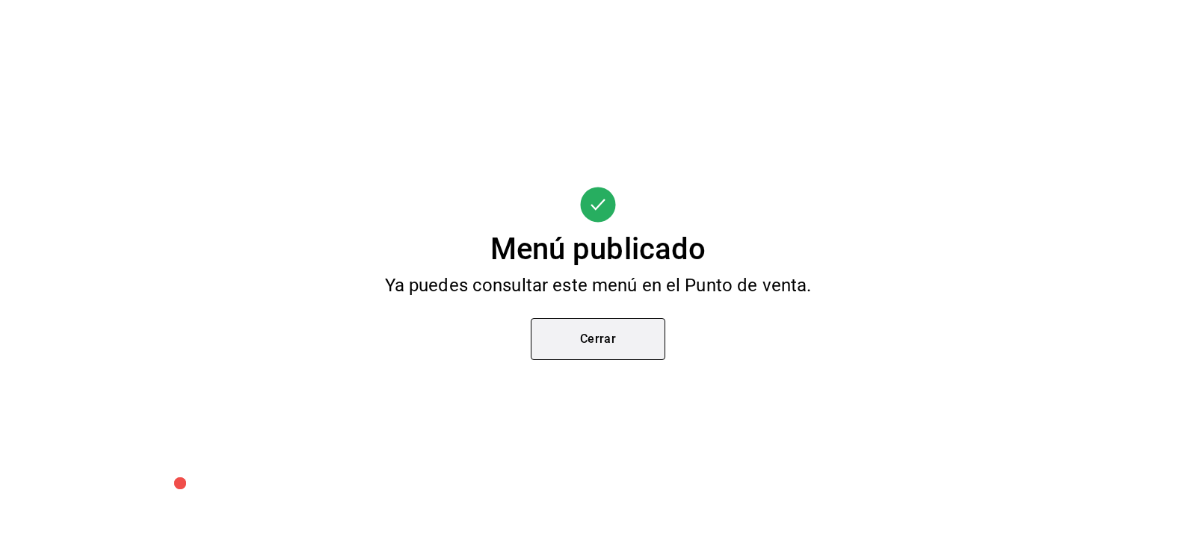
click at [662, 350] on button "Cerrar" at bounding box center [598, 339] width 135 height 42
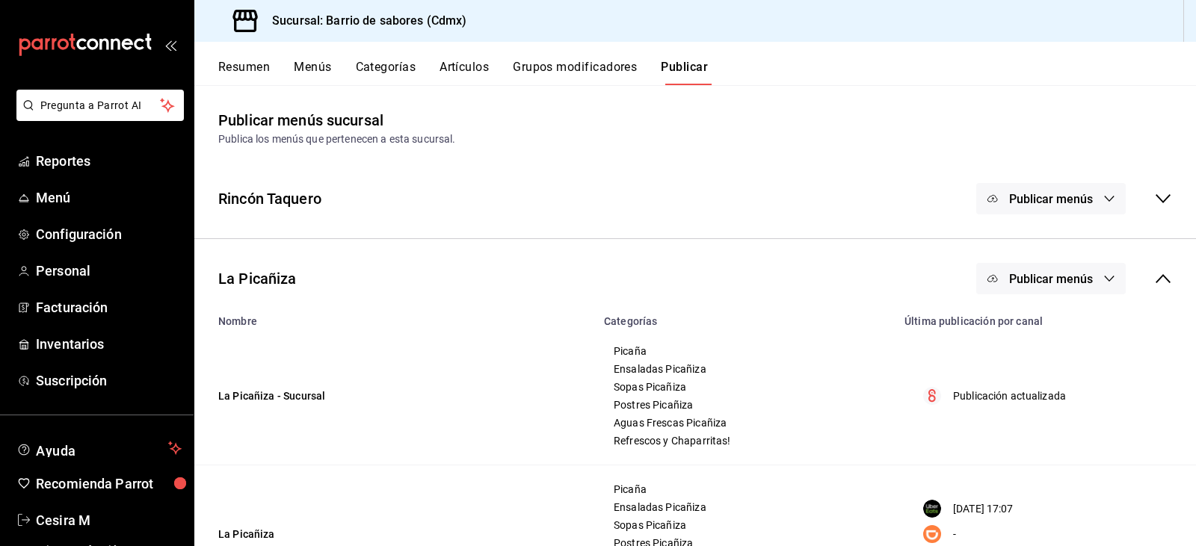
click at [1108, 275] on button "Publicar menús" at bounding box center [1050, 278] width 149 height 31
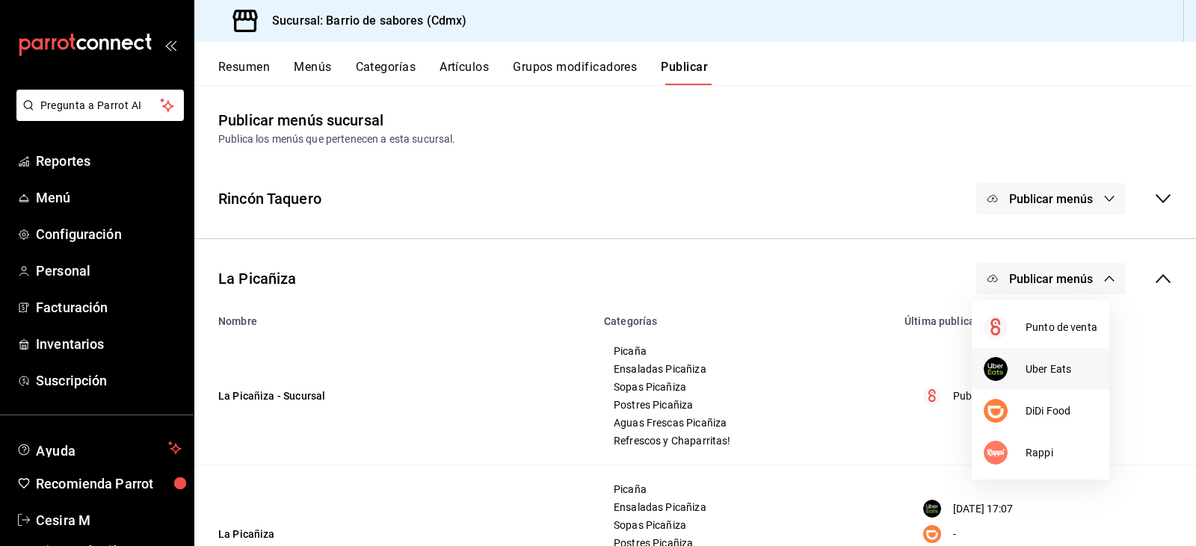
click at [1046, 360] on li "Uber Eats" at bounding box center [1041, 369] width 138 height 42
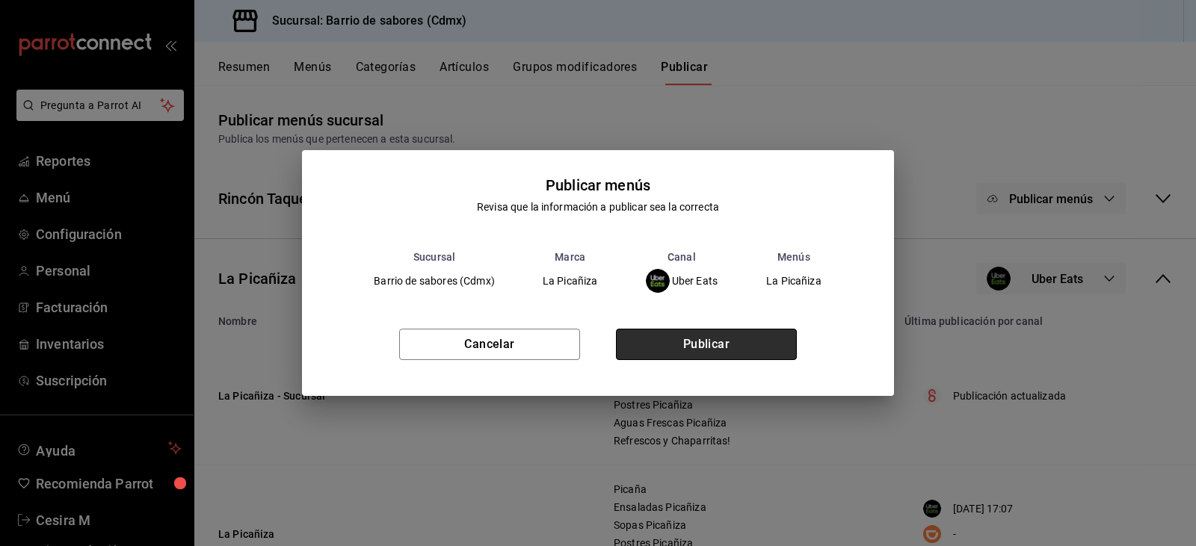
click at [762, 345] on button "Publicar" at bounding box center [706, 344] width 181 height 31
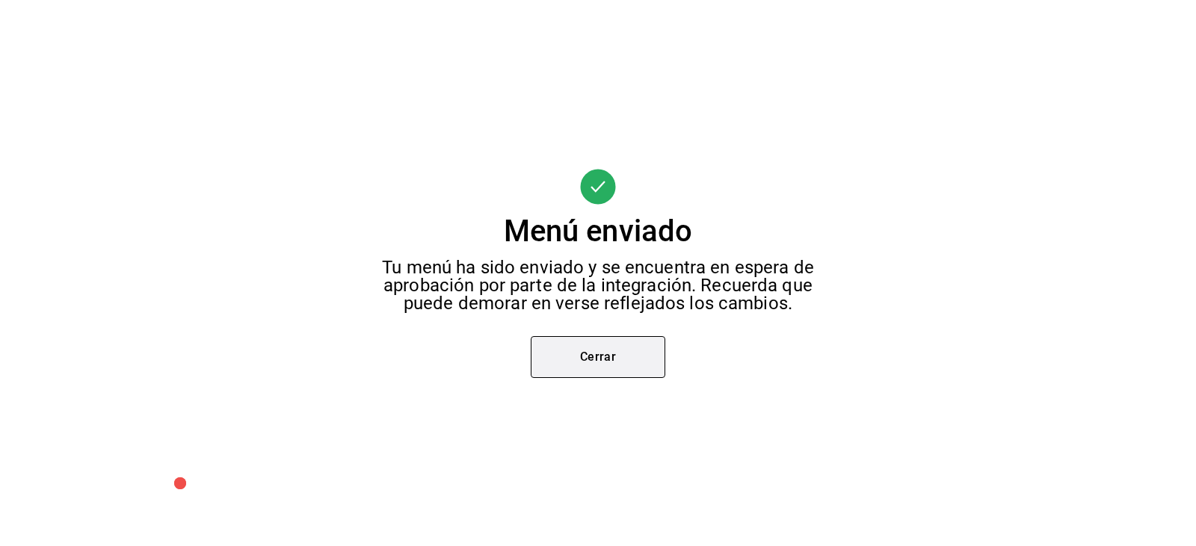
click at [599, 354] on button "Cerrar" at bounding box center [598, 357] width 135 height 42
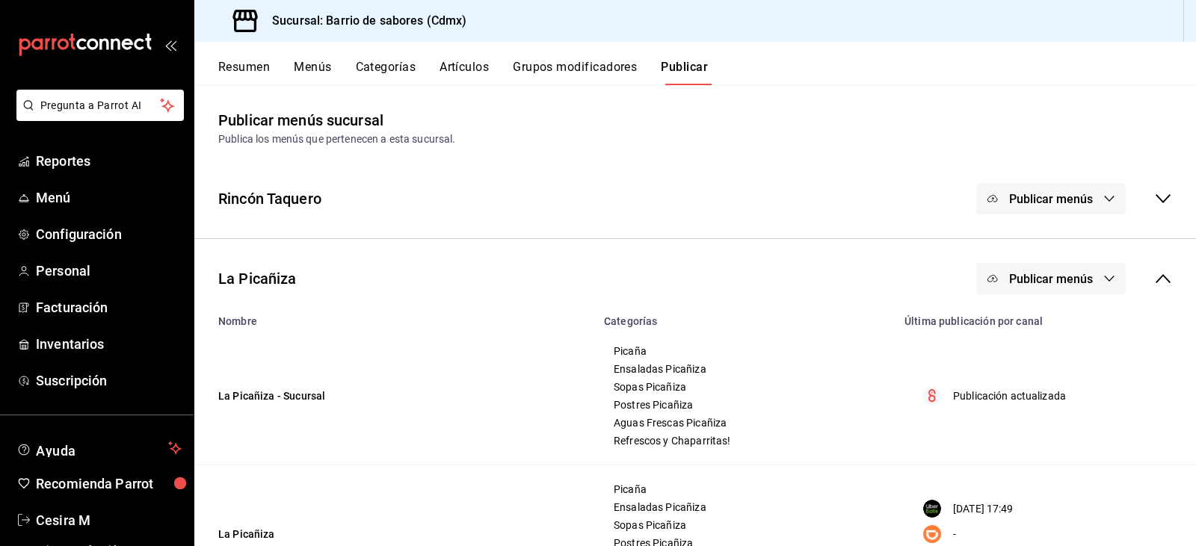
click at [1164, 280] on div "La Picañiza Publicar menús" at bounding box center [695, 278] width 1002 height 55
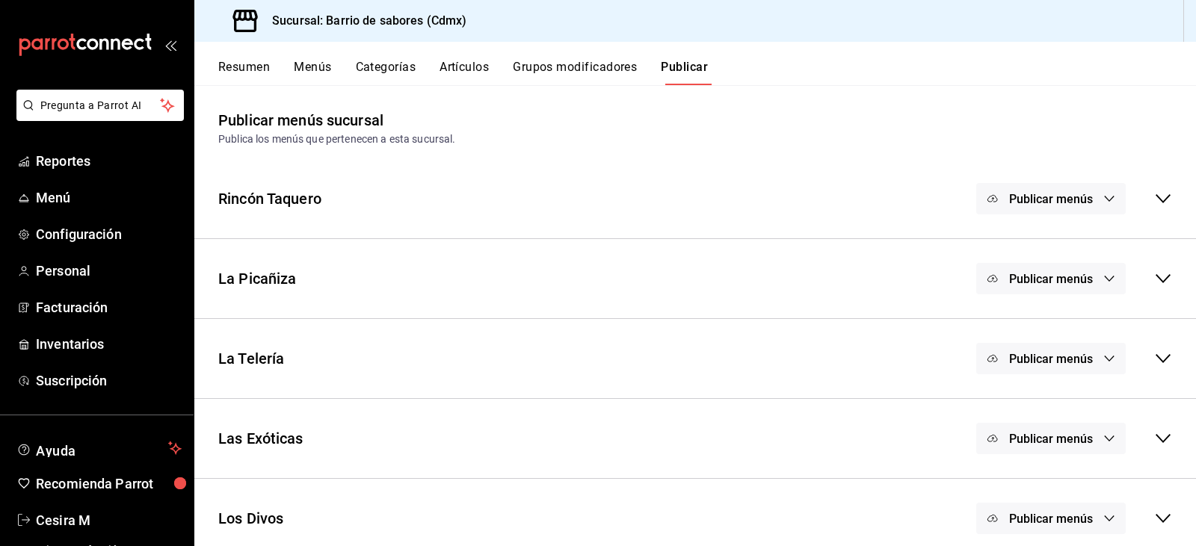
click at [1103, 357] on icon "button" at bounding box center [1109, 359] width 12 height 12
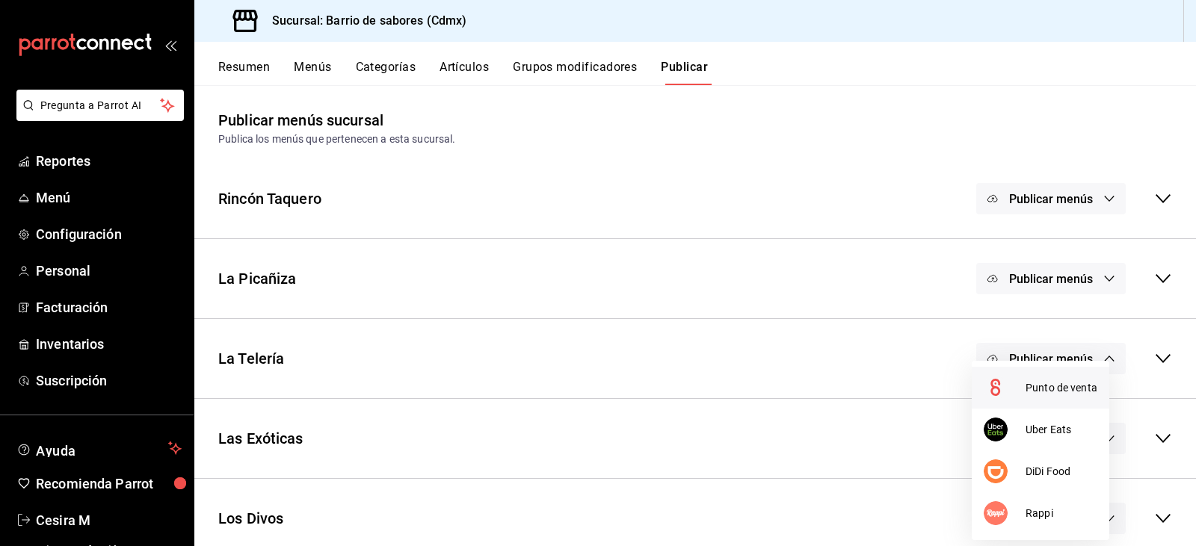
click at [1028, 380] on span "Punto de venta" at bounding box center [1062, 388] width 72 height 16
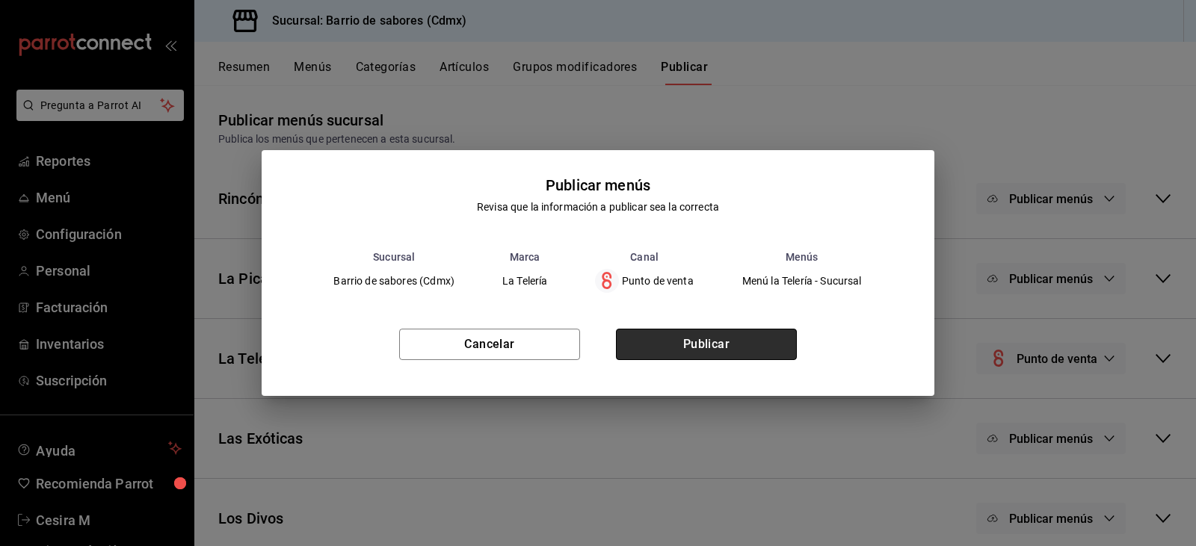
click at [753, 349] on button "Publicar" at bounding box center [706, 344] width 181 height 31
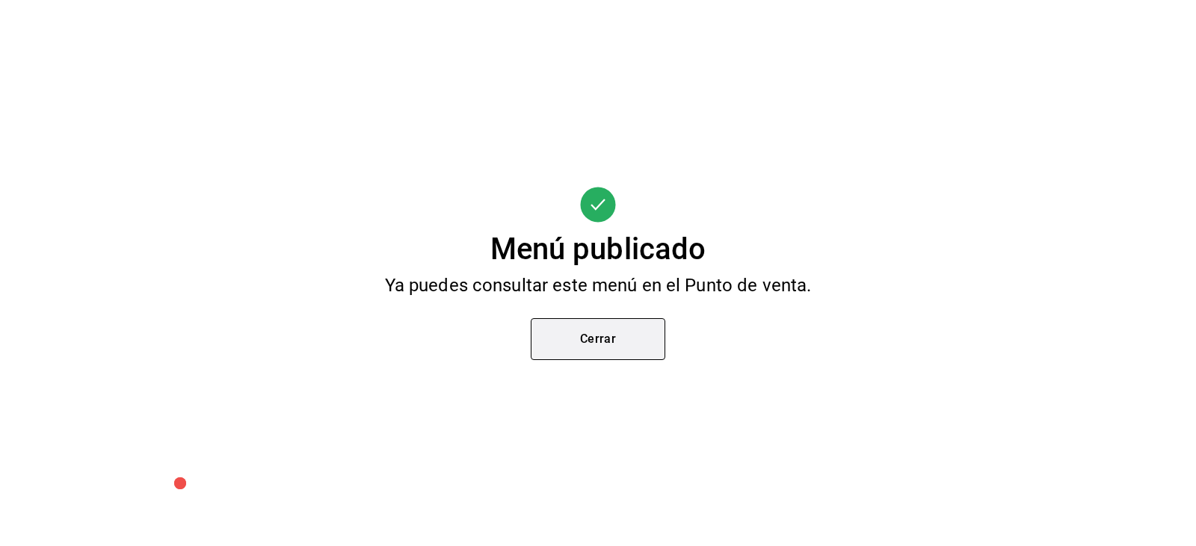
scroll to position [65, 0]
click at [644, 347] on button "Cerrar" at bounding box center [598, 339] width 135 height 42
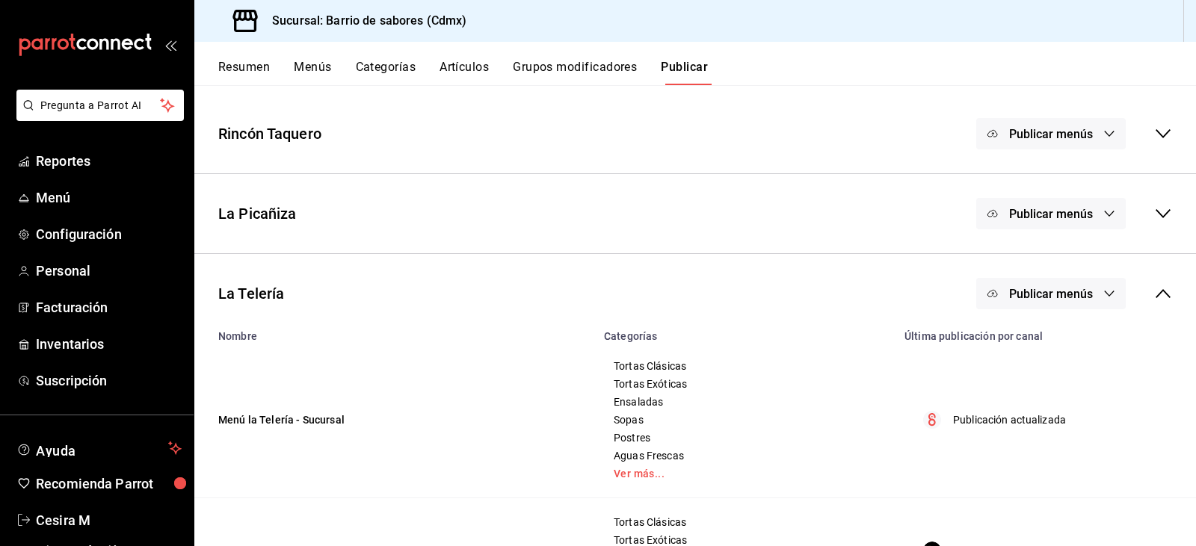
click at [1103, 291] on icon "button" at bounding box center [1109, 294] width 12 height 12
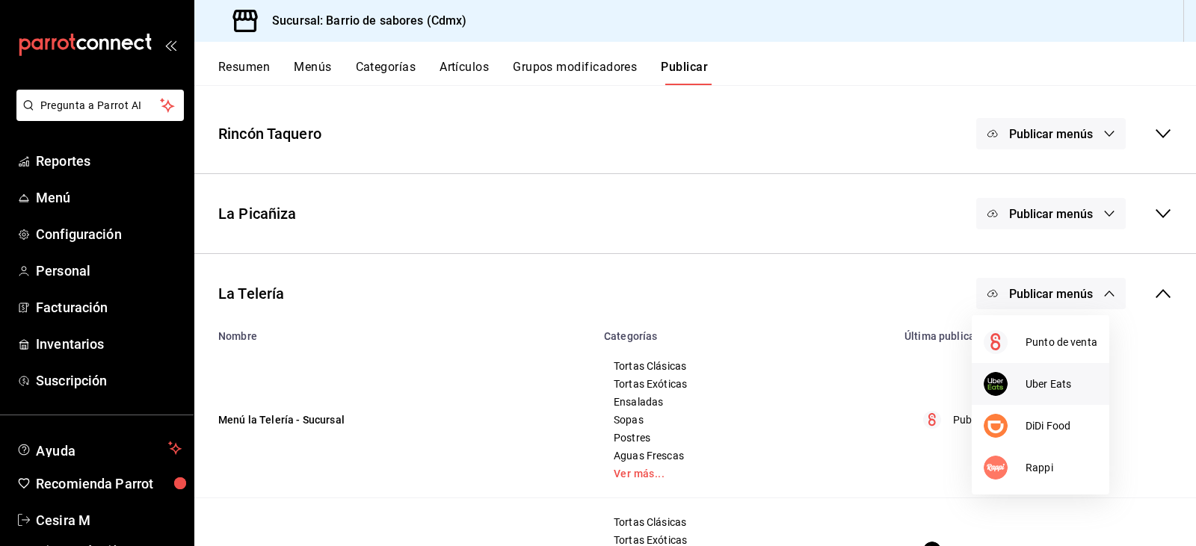
click at [1042, 384] on span "Uber Eats" at bounding box center [1062, 385] width 72 height 16
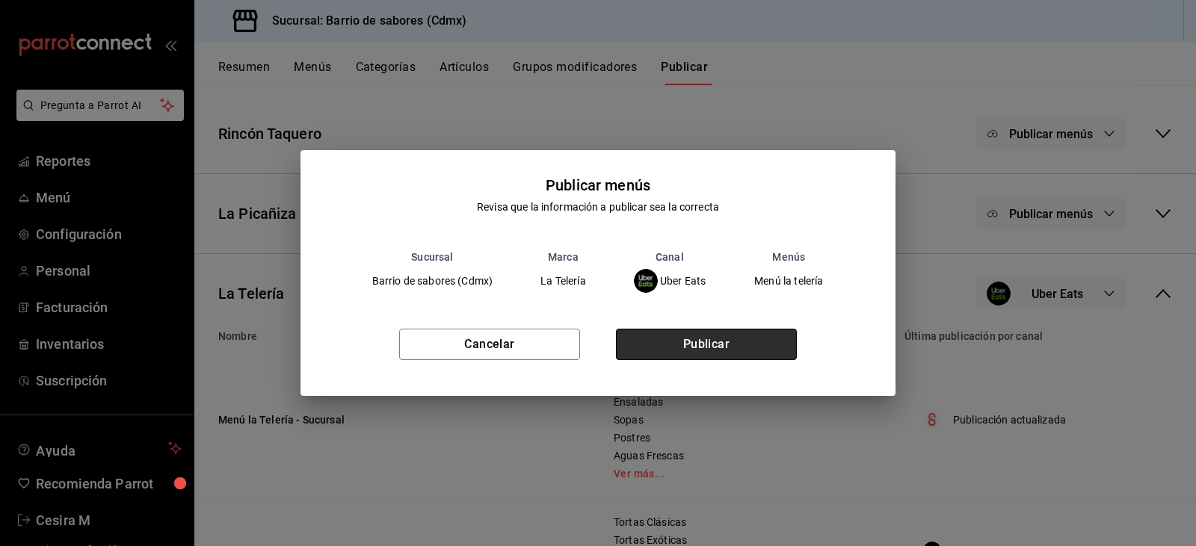
click at [750, 340] on button "Publicar" at bounding box center [706, 344] width 181 height 31
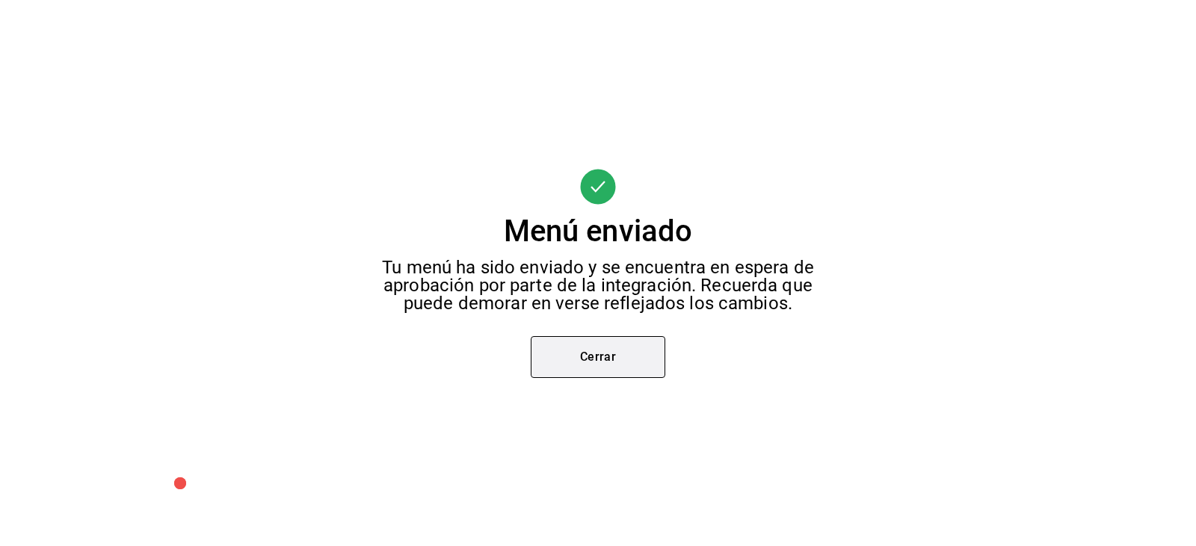
click at [622, 366] on button "Cerrar" at bounding box center [598, 357] width 135 height 42
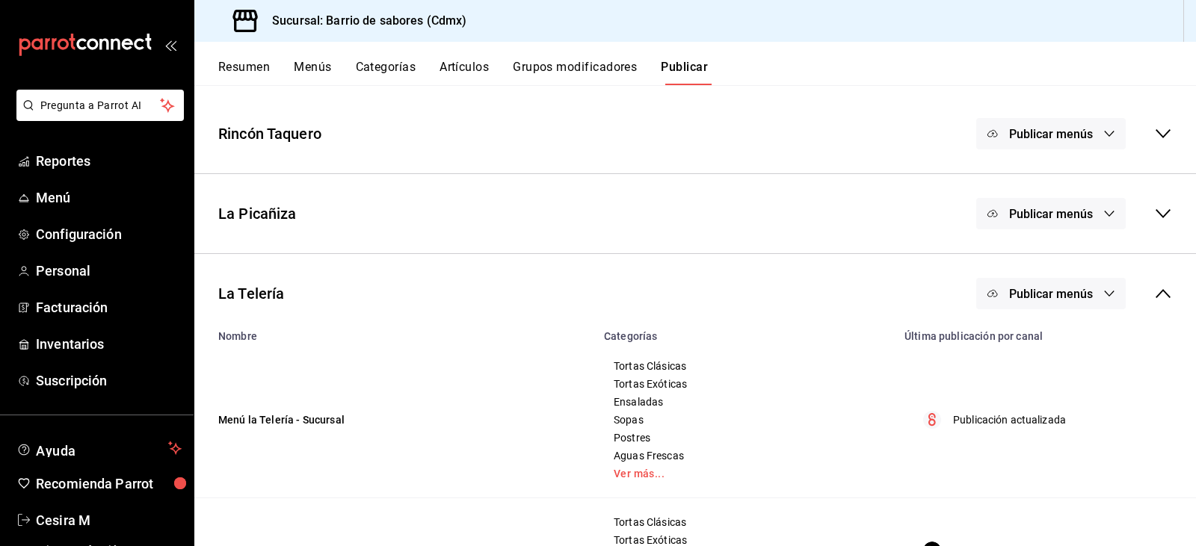
click at [1070, 309] on button "Publicar menús" at bounding box center [1050, 293] width 149 height 31
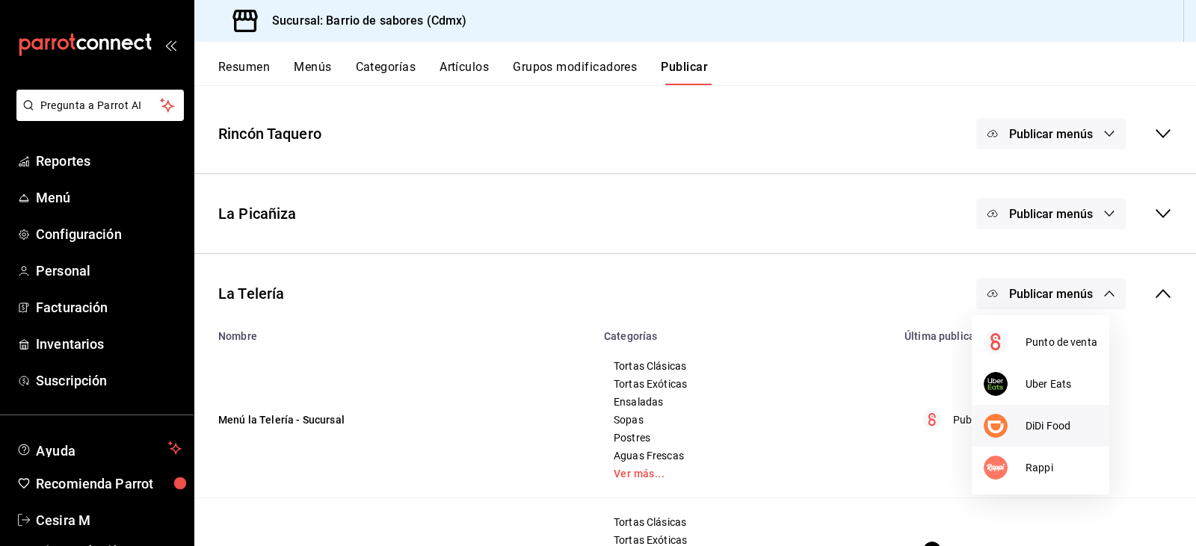
click at [1055, 434] on li "DiDi Food" at bounding box center [1041, 426] width 138 height 42
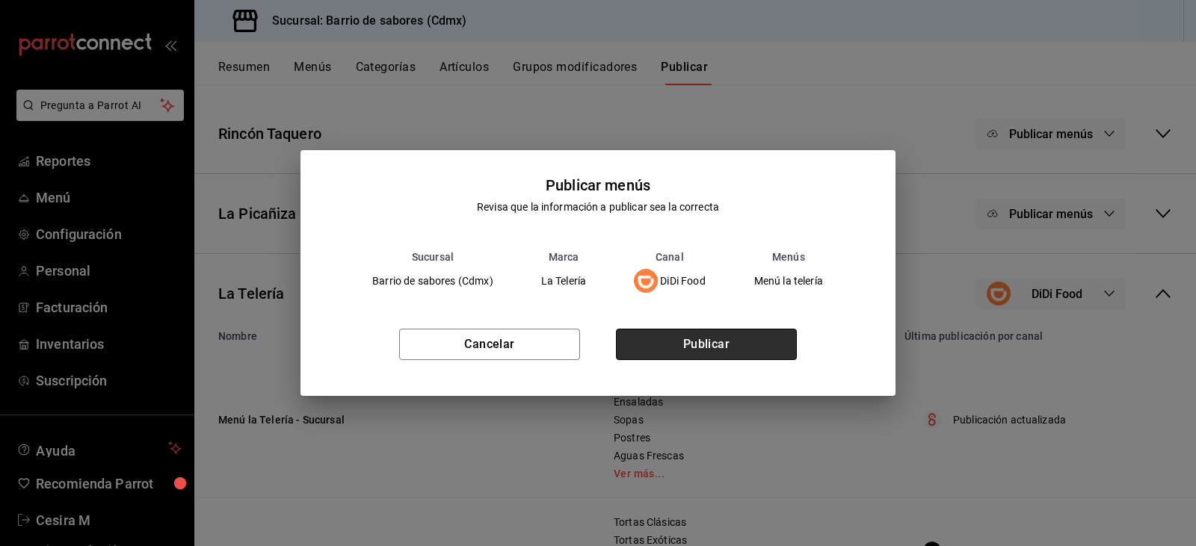
click at [750, 341] on button "Publicar" at bounding box center [706, 344] width 181 height 31
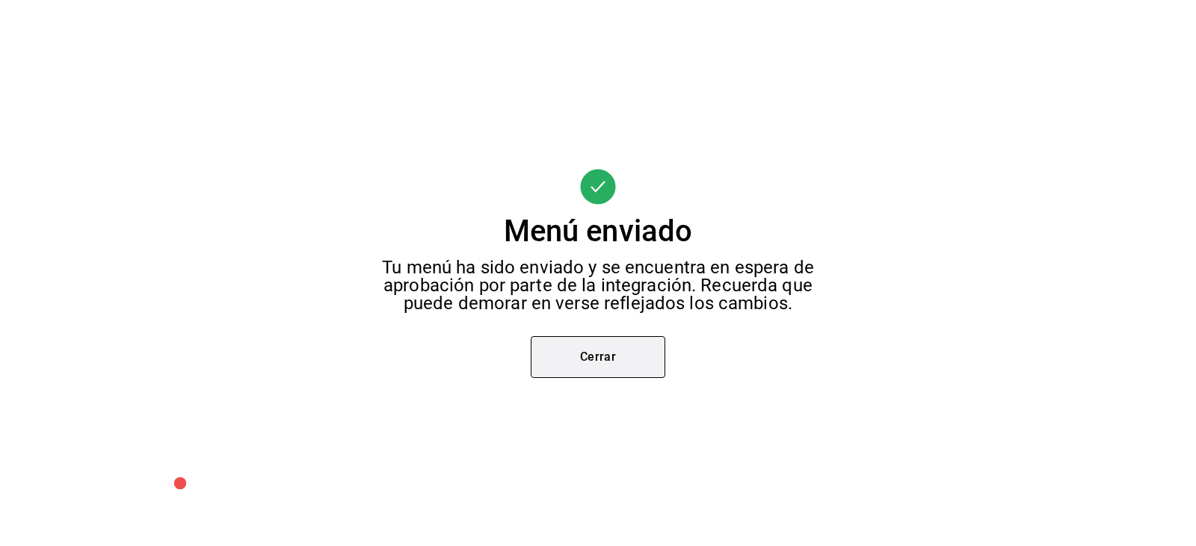
click at [641, 372] on button "Cerrar" at bounding box center [598, 357] width 135 height 42
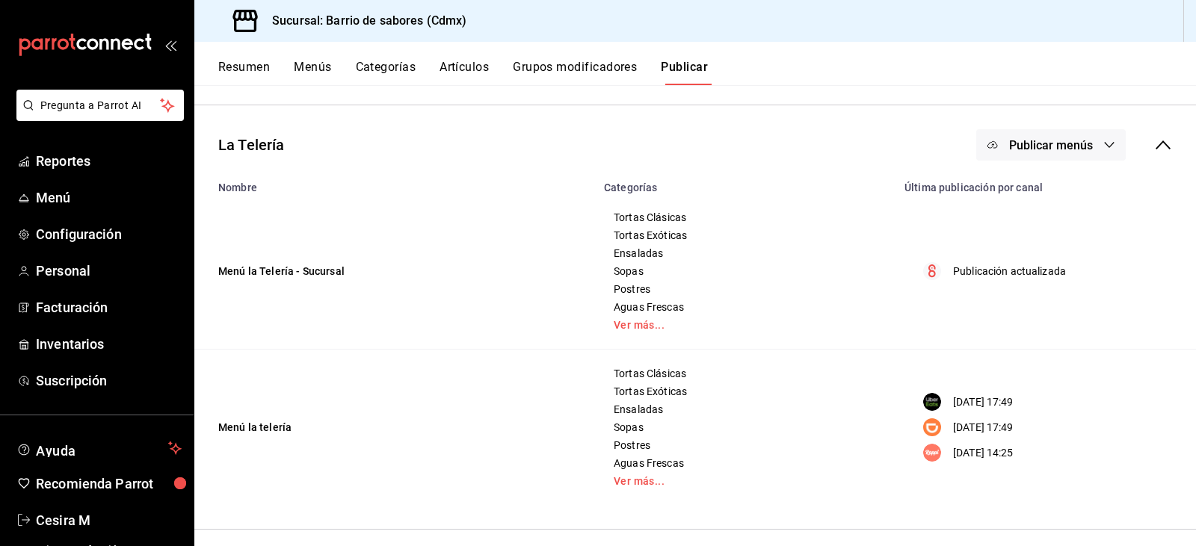
scroll to position [215, 0]
click at [1103, 141] on icon "button" at bounding box center [1109, 144] width 12 height 12
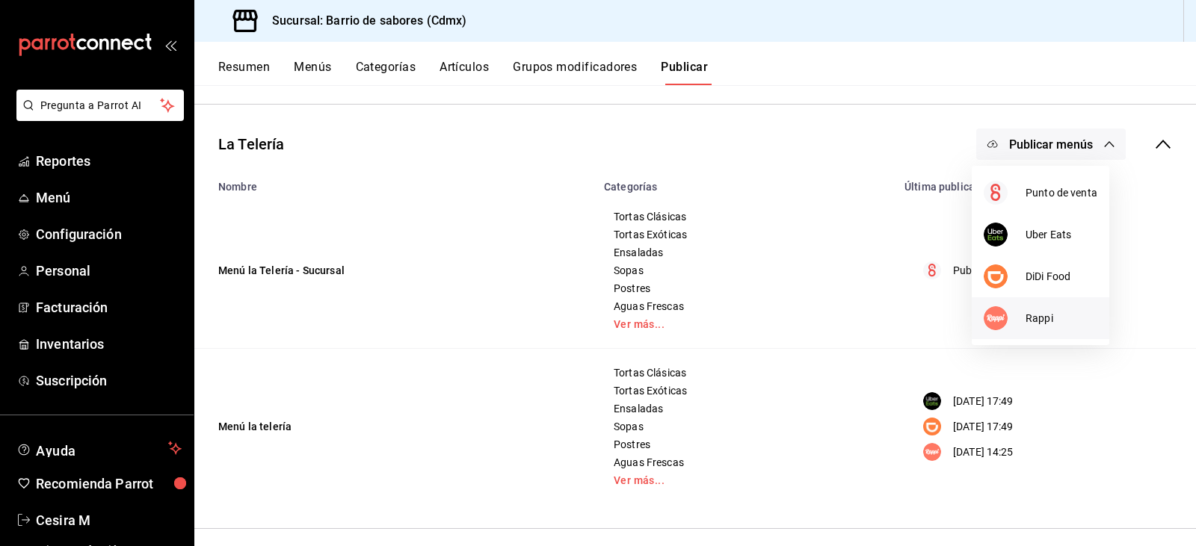
click at [1049, 318] on span "Rappi" at bounding box center [1062, 319] width 72 height 16
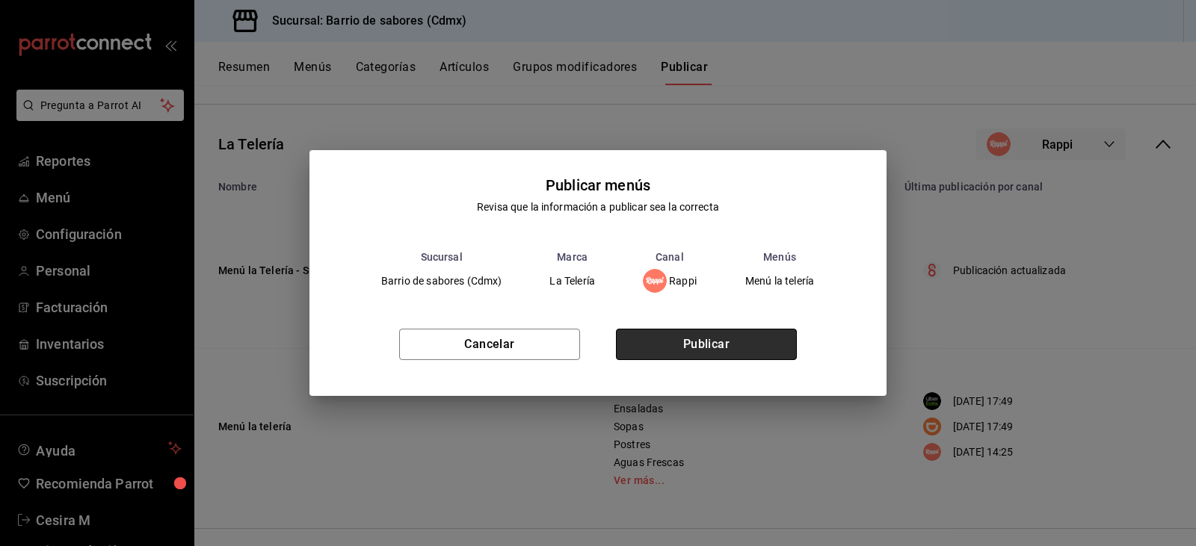
click at [771, 356] on button "Publicar" at bounding box center [706, 344] width 181 height 31
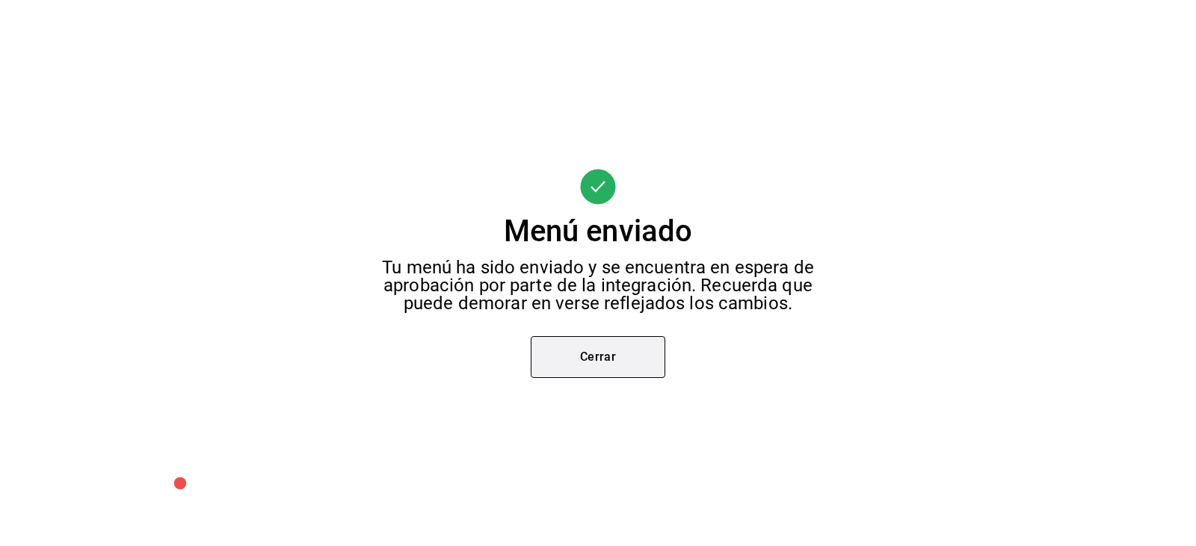
scroll to position [65, 0]
click at [599, 356] on button "Cerrar" at bounding box center [598, 357] width 135 height 42
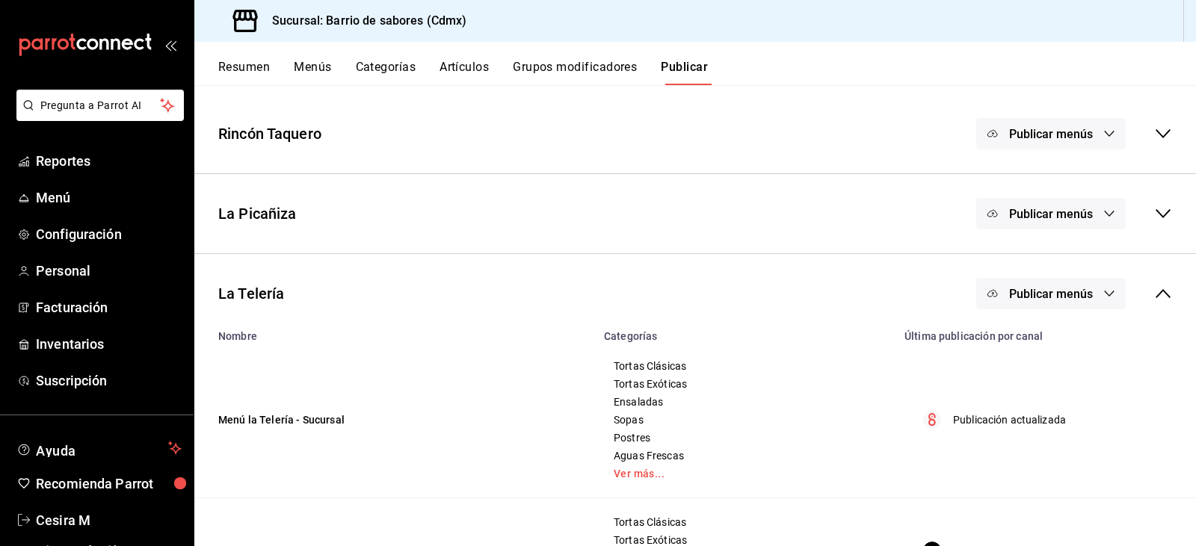
click at [1137, 292] on div "Publicar menús" at bounding box center [1074, 293] width 196 height 31
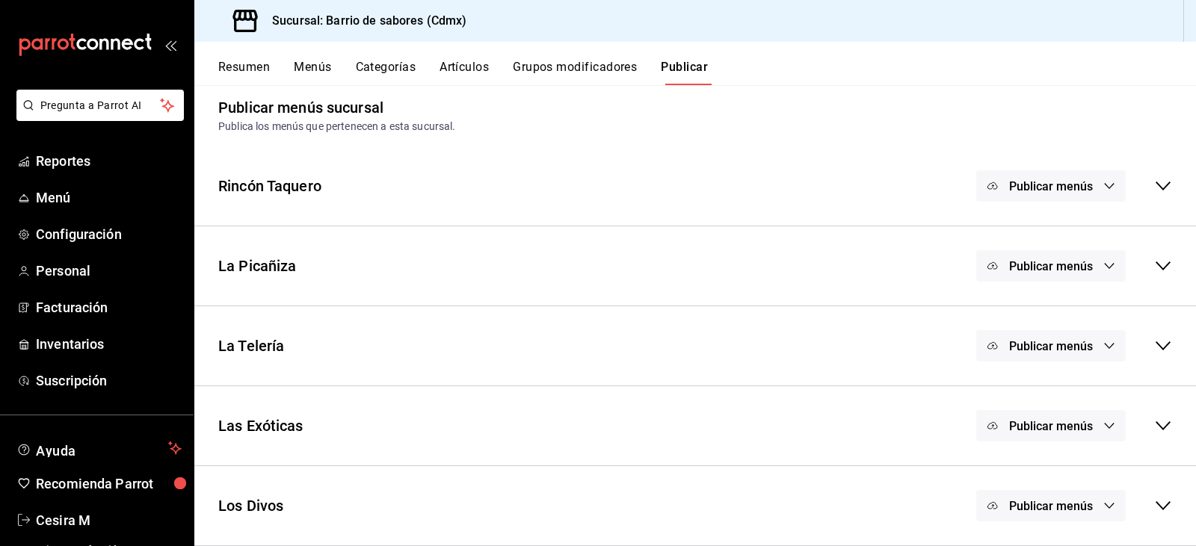
click at [1154, 428] on icon at bounding box center [1163, 426] width 18 height 18
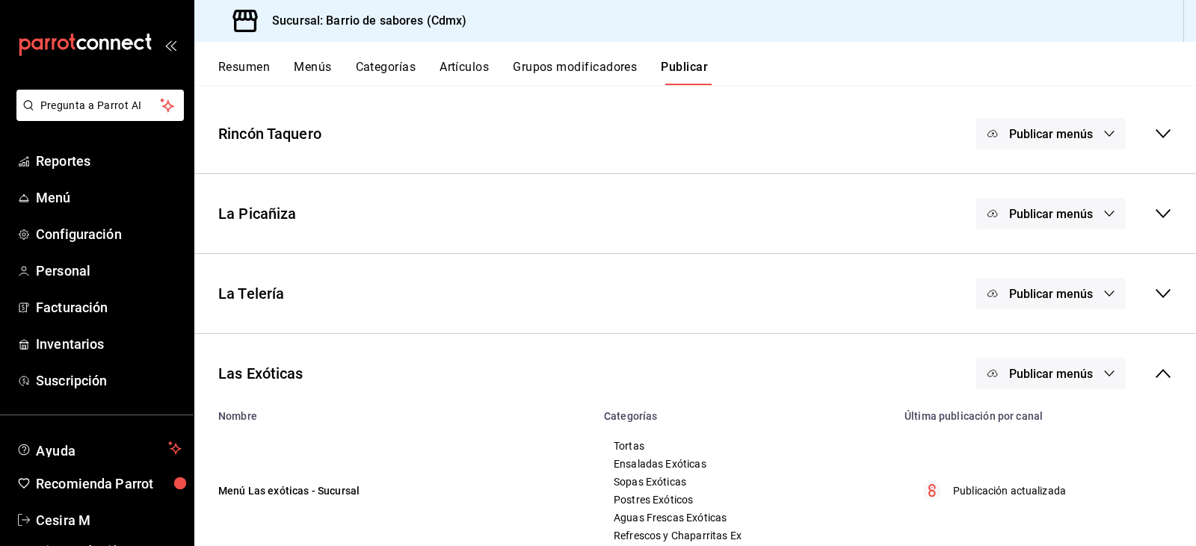
click at [1103, 377] on icon "button" at bounding box center [1109, 374] width 12 height 12
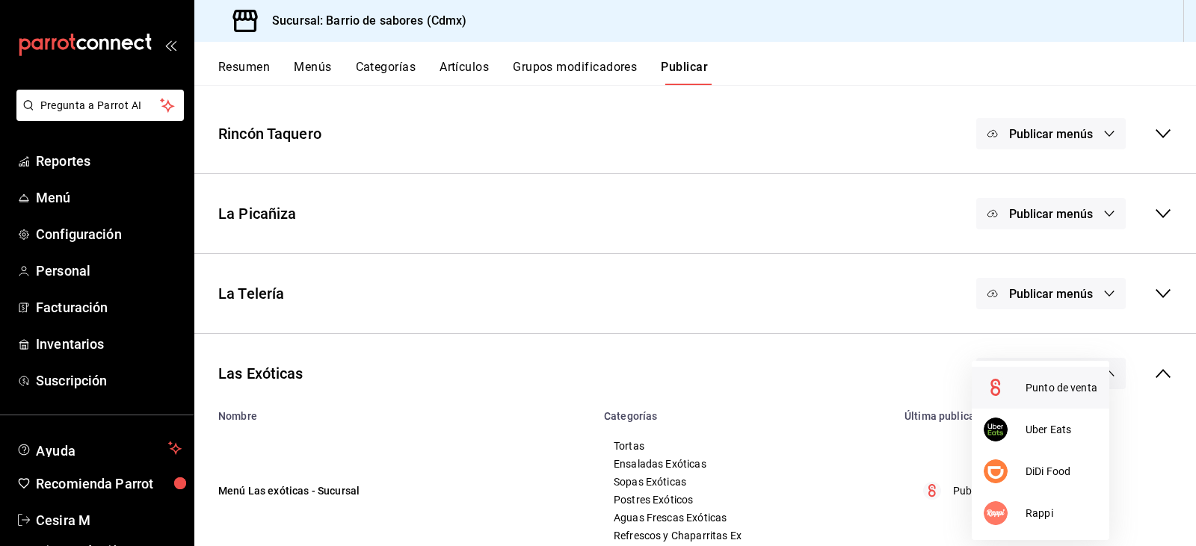
click at [1049, 383] on span "Punto de venta" at bounding box center [1062, 388] width 72 height 16
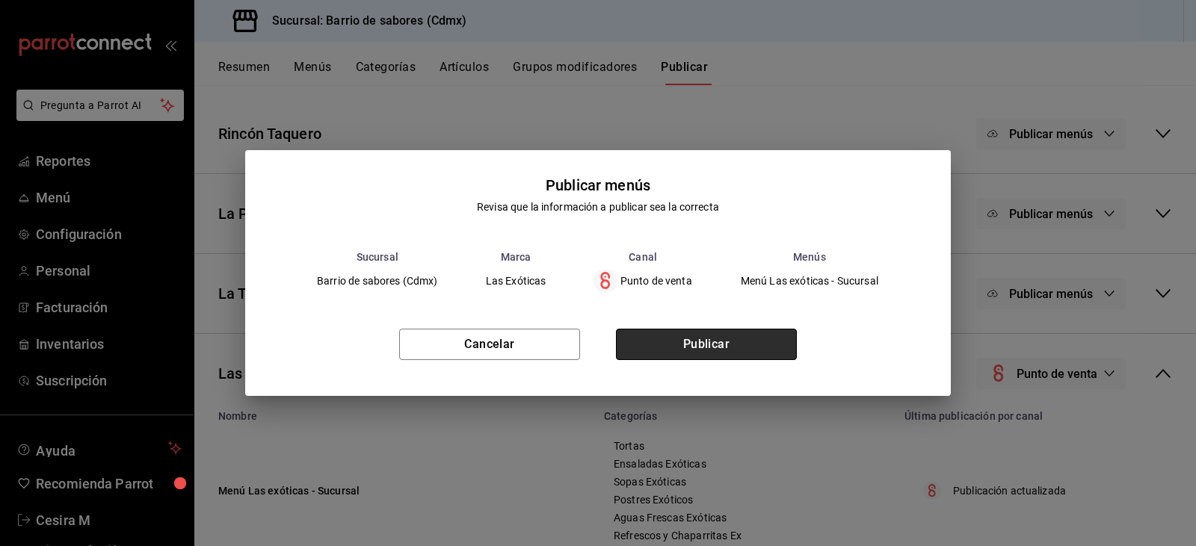
click at [673, 331] on button "Publicar" at bounding box center [706, 344] width 181 height 31
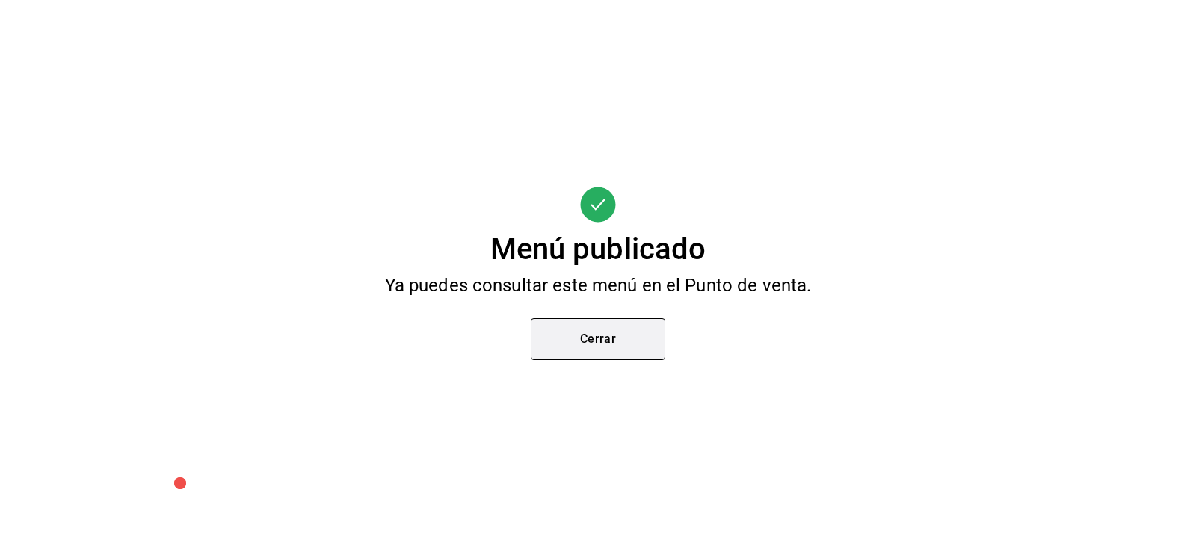
scroll to position [145, 0]
click at [531, 336] on button "Cerrar" at bounding box center [598, 339] width 135 height 42
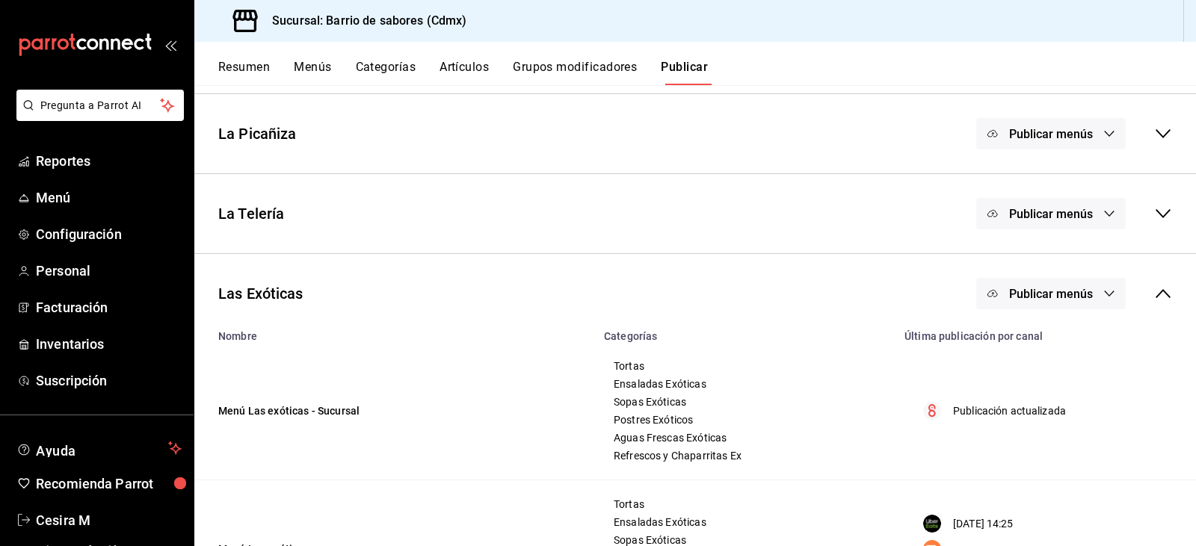
click at [1044, 297] on span "Publicar menús" at bounding box center [1051, 294] width 84 height 14
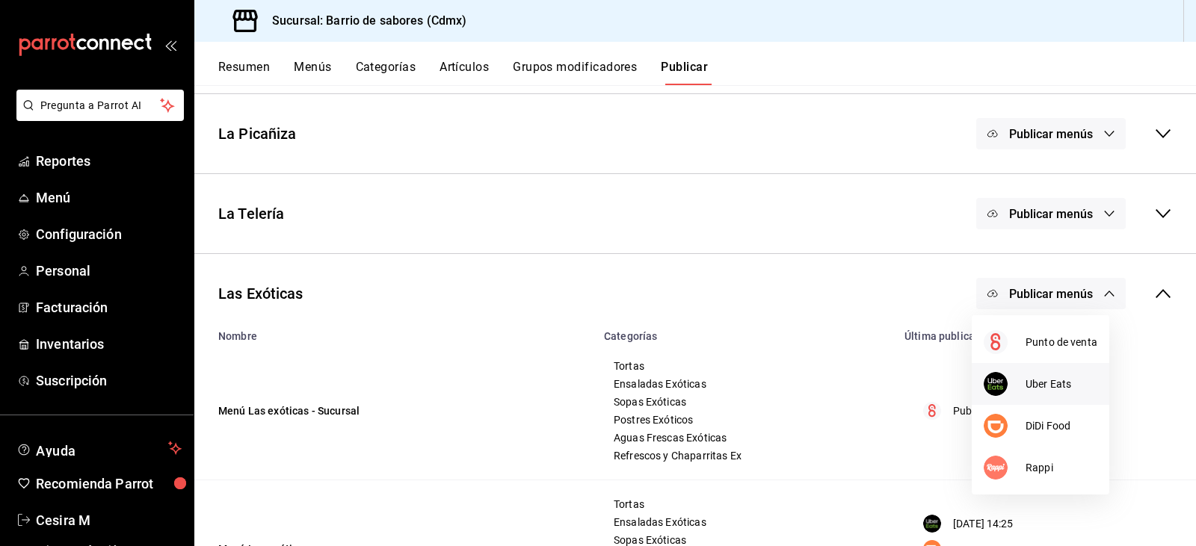
click at [1033, 374] on li "Uber Eats" at bounding box center [1041, 384] width 138 height 42
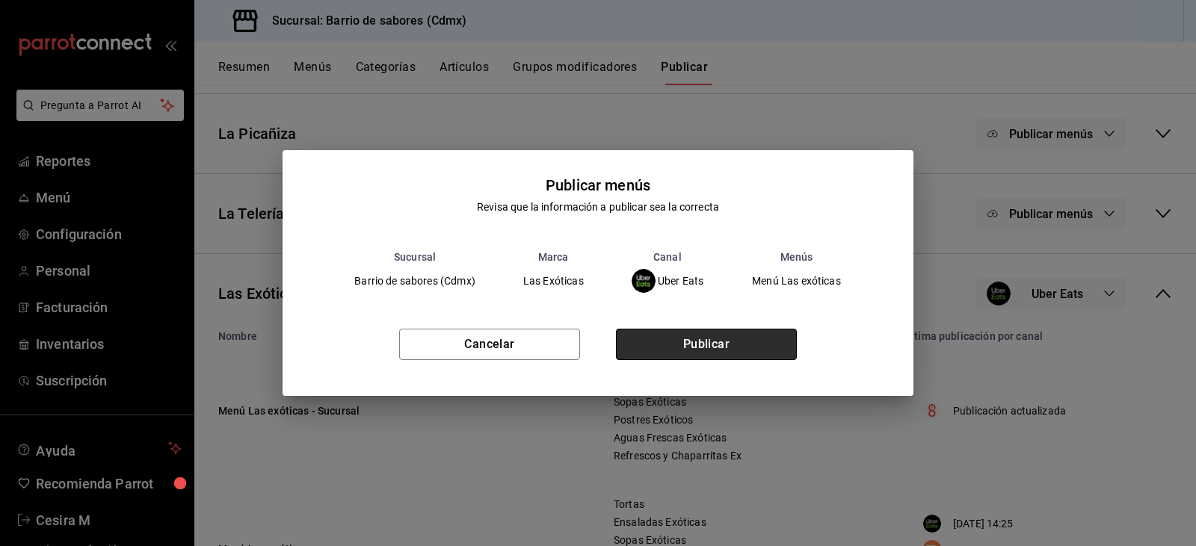
click at [713, 336] on button "Publicar" at bounding box center [706, 344] width 181 height 31
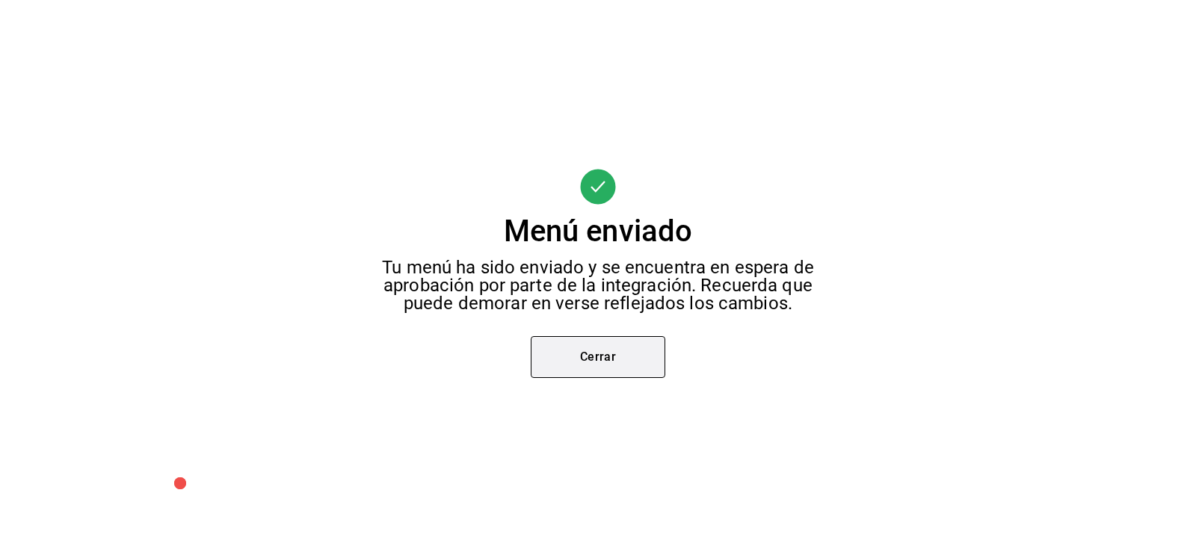
click at [575, 364] on button "Cerrar" at bounding box center [598, 357] width 135 height 42
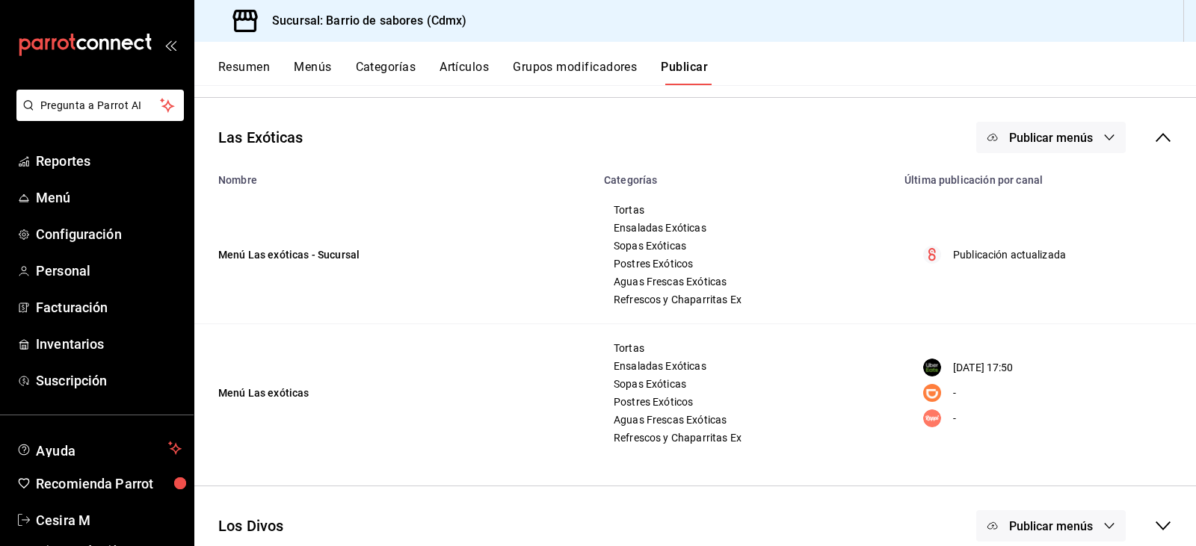
scroll to position [322, 0]
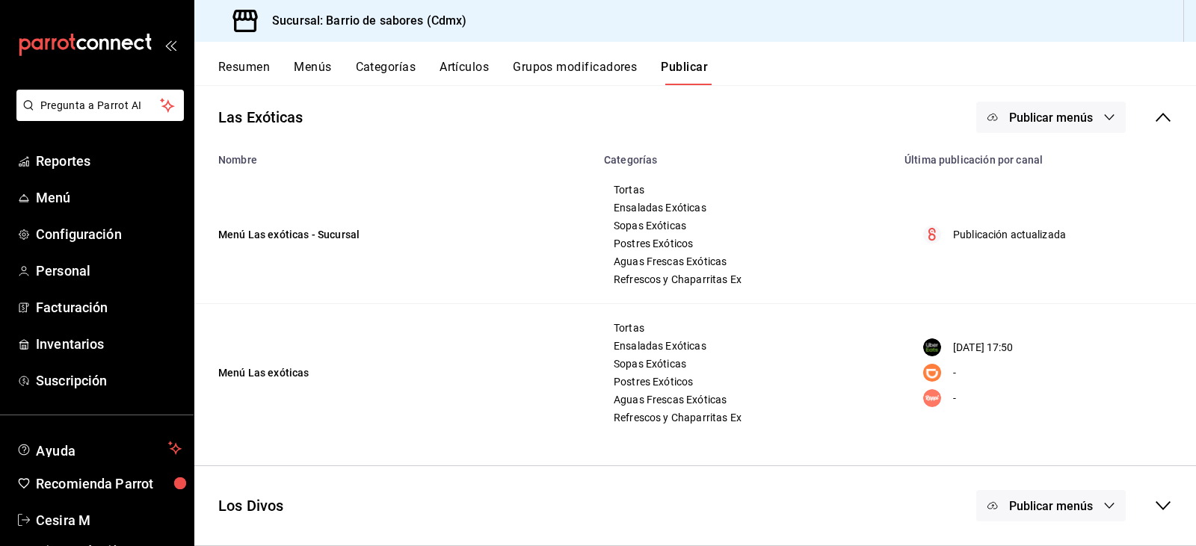
click at [1081, 507] on span "Publicar menús" at bounding box center [1051, 506] width 84 height 14
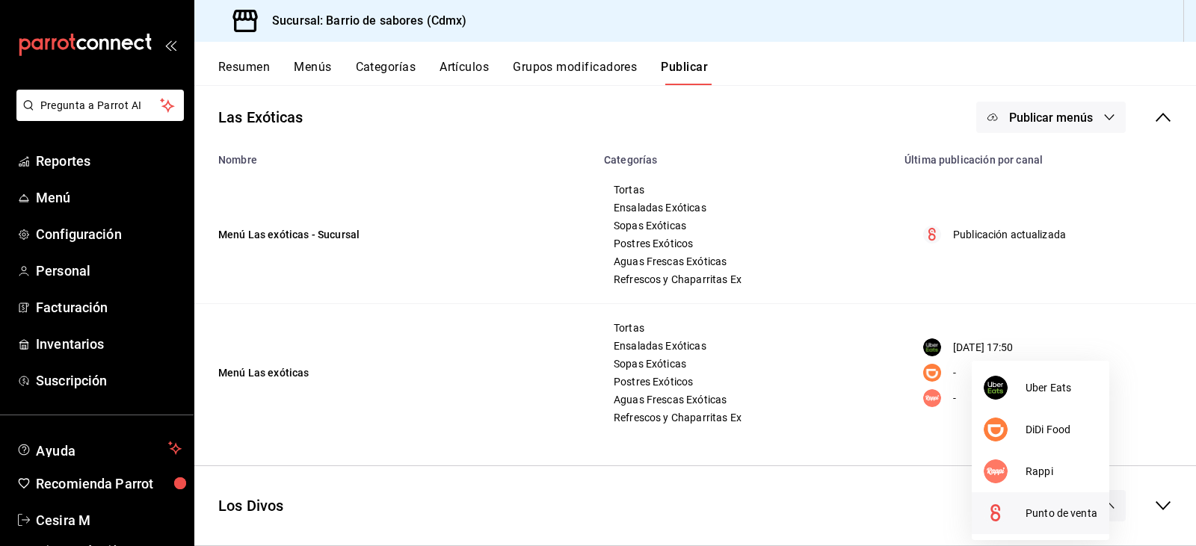
click at [1035, 496] on li "Punto de venta" at bounding box center [1041, 514] width 138 height 42
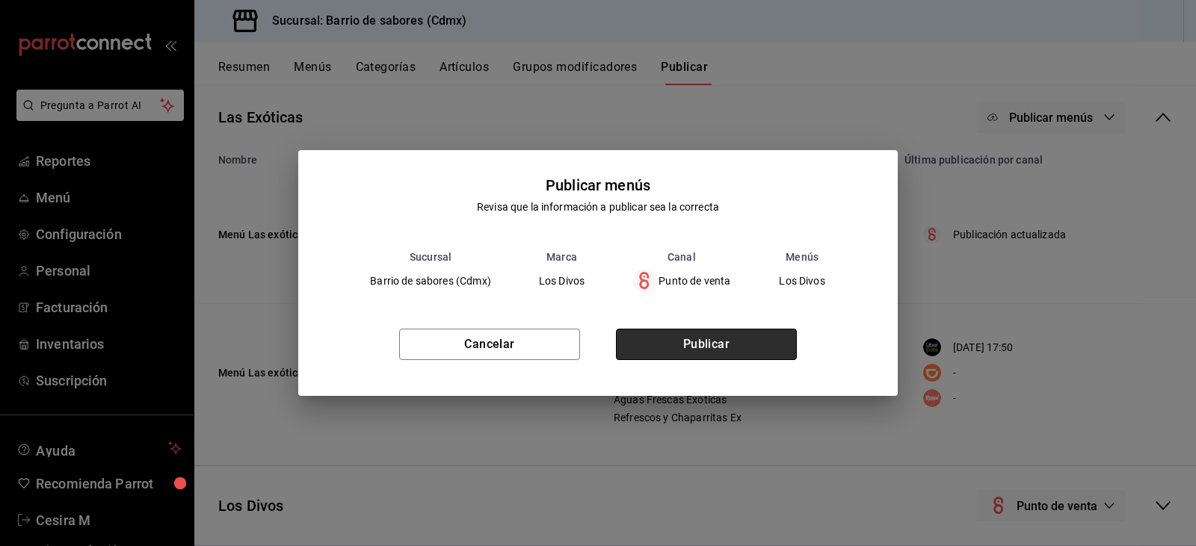
click at [733, 351] on button "Publicar" at bounding box center [706, 344] width 181 height 31
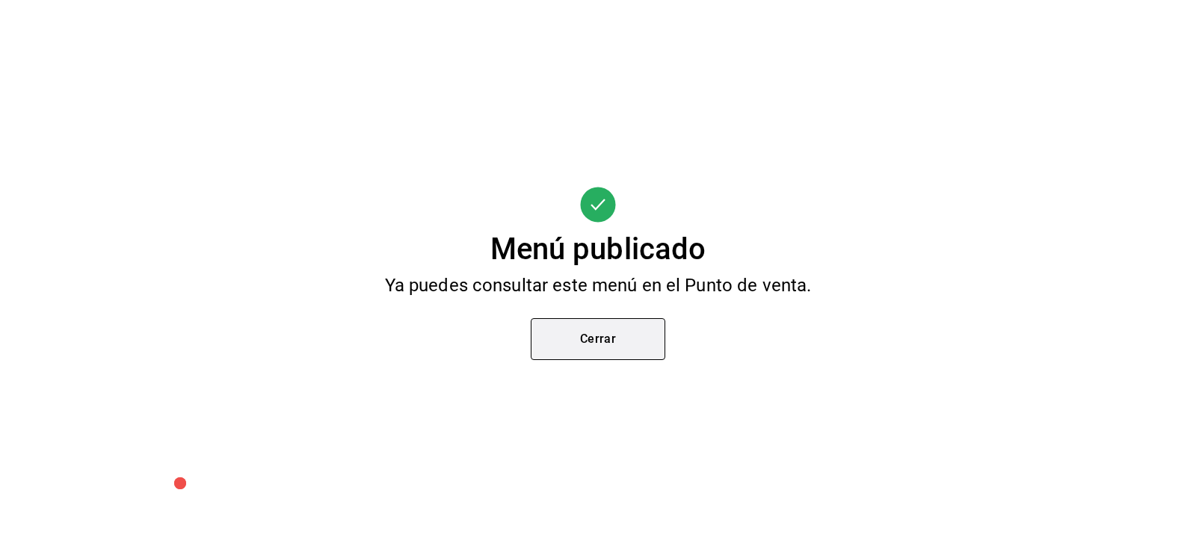
scroll to position [225, 0]
click at [576, 333] on button "Cerrar" at bounding box center [598, 339] width 135 height 42
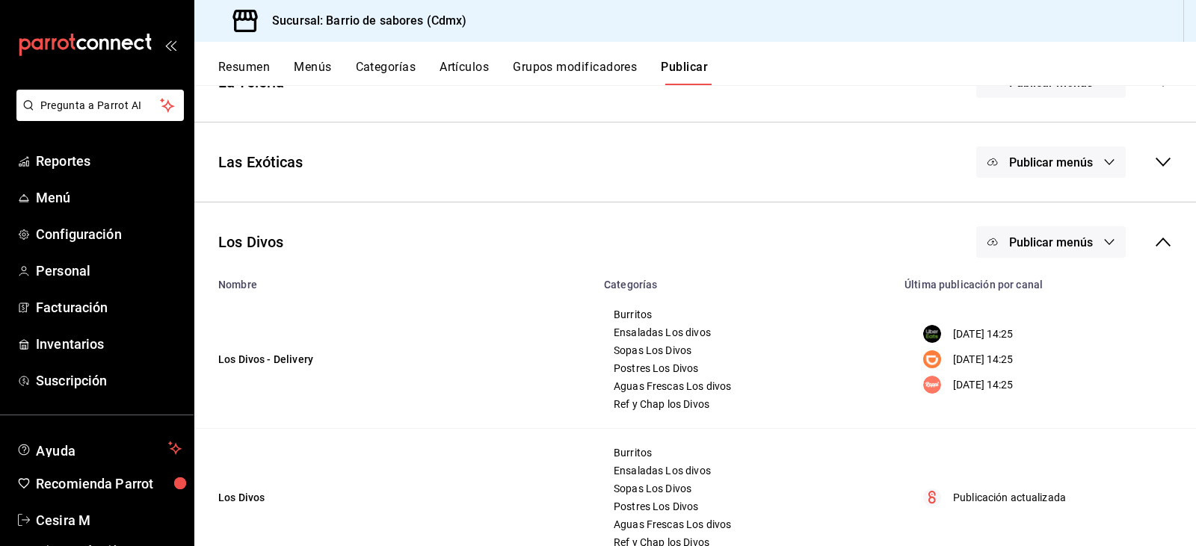
scroll to position [322, 0]
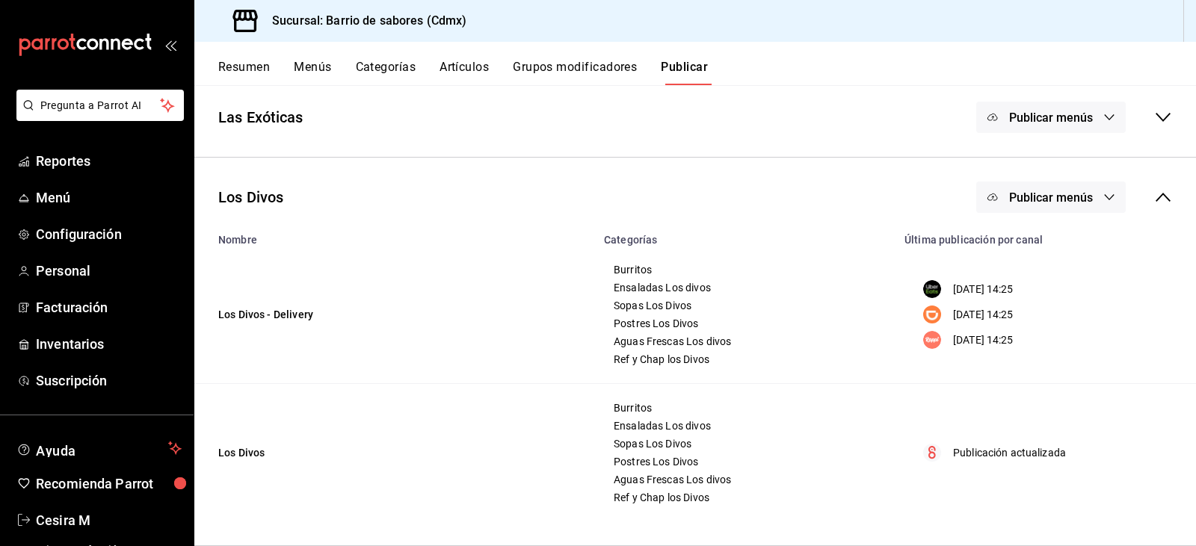
click at [1086, 198] on button "Publicar menús" at bounding box center [1050, 197] width 149 height 31
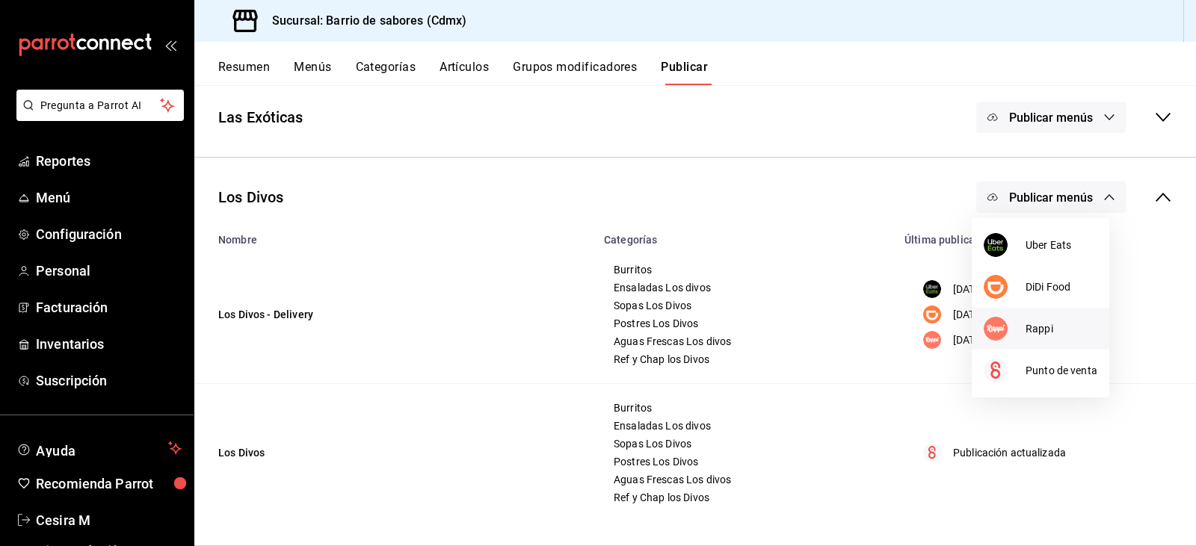
click at [1055, 334] on span "Rappi" at bounding box center [1062, 329] width 72 height 16
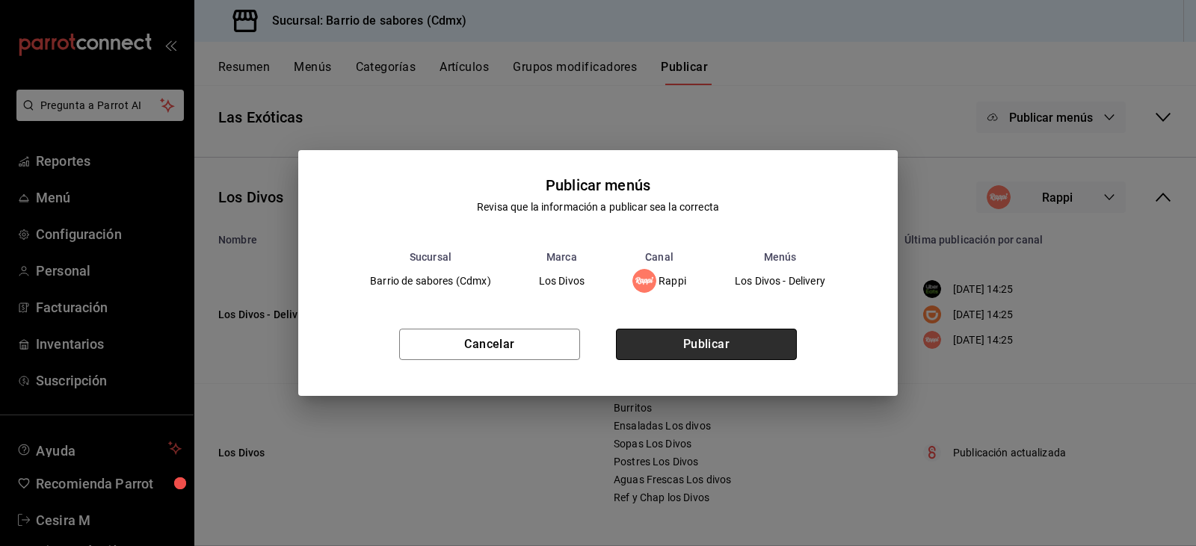
click at [721, 349] on button "Publicar" at bounding box center [706, 344] width 181 height 31
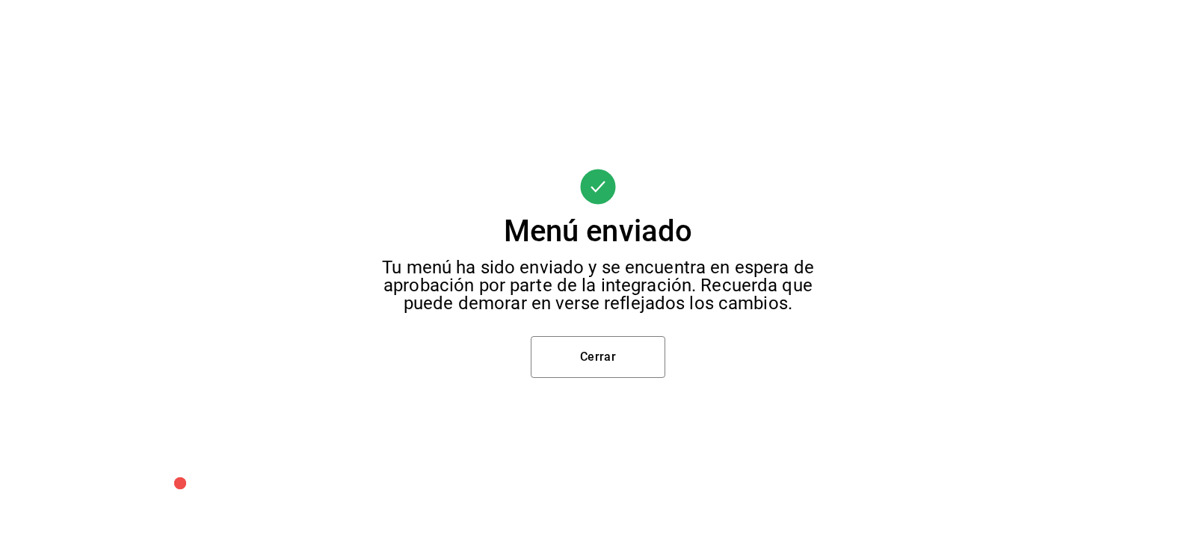
scroll to position [225, 0]
click at [612, 360] on button "Cerrar" at bounding box center [598, 357] width 135 height 42
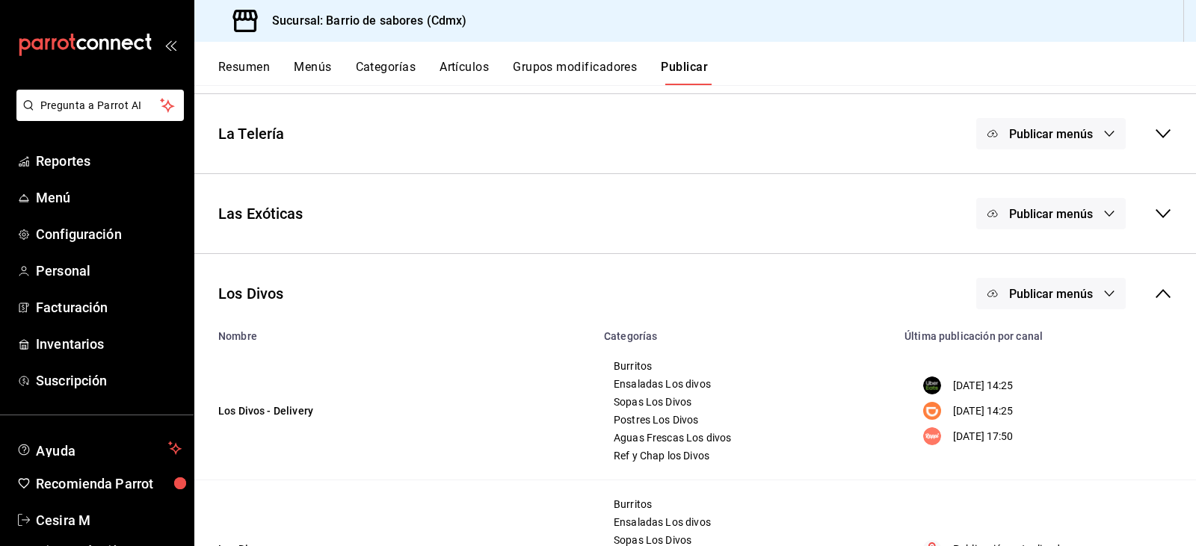
click at [1094, 285] on button "Publicar menús" at bounding box center [1050, 293] width 149 height 31
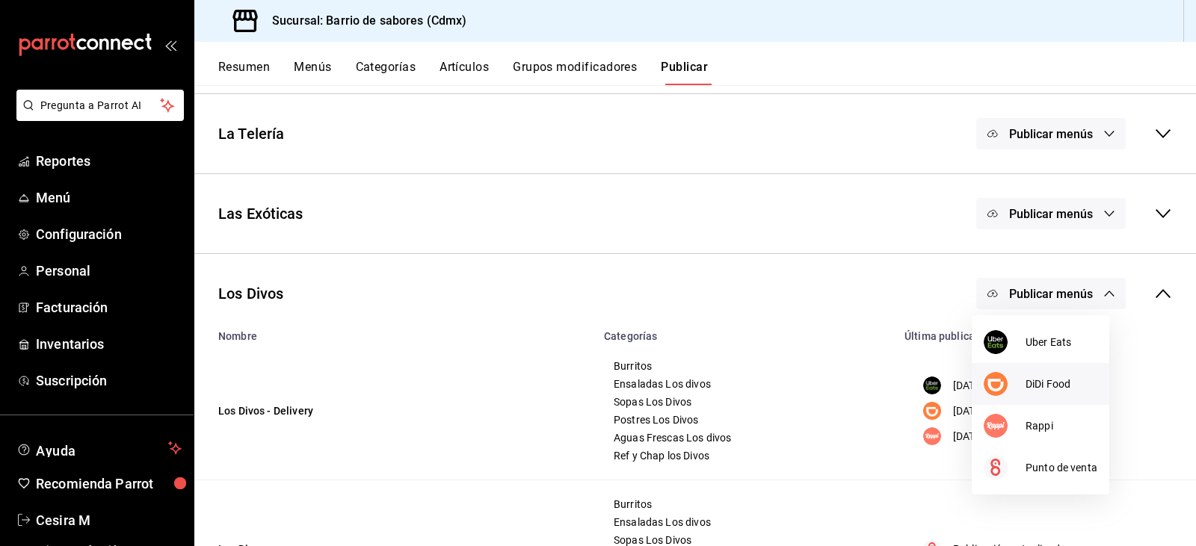
click at [1056, 392] on span "DiDi Food" at bounding box center [1062, 385] width 72 height 16
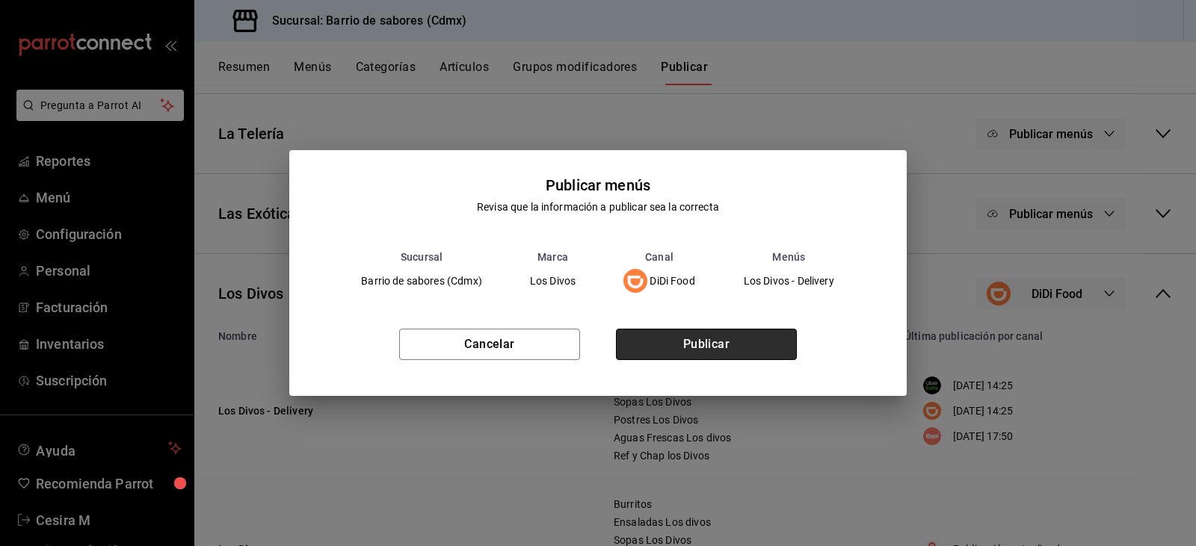
click at [726, 340] on button "Publicar" at bounding box center [706, 344] width 181 height 31
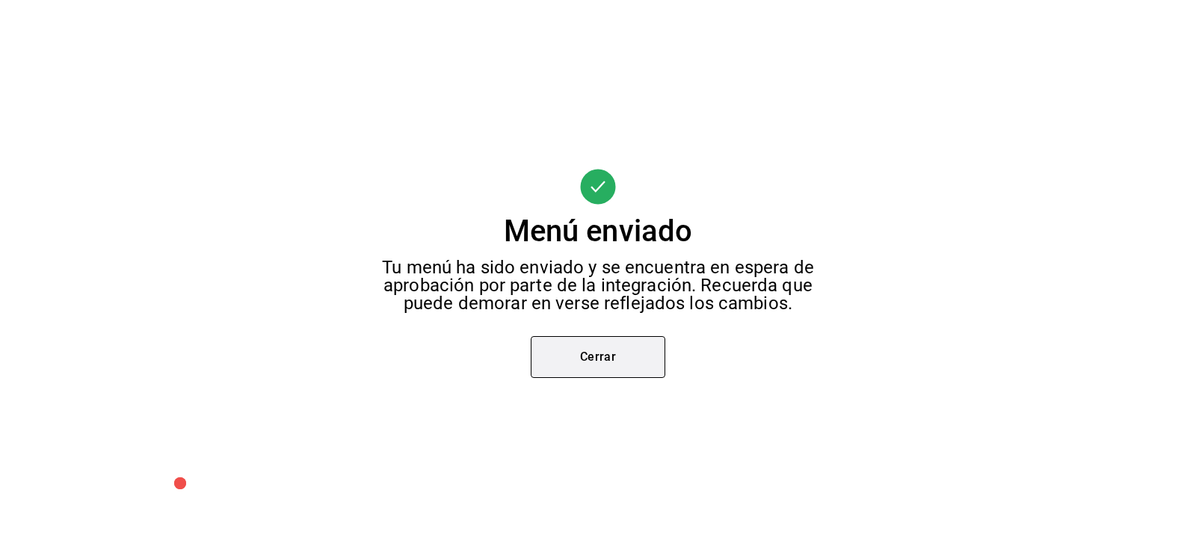
click at [600, 360] on button "Cerrar" at bounding box center [598, 357] width 135 height 42
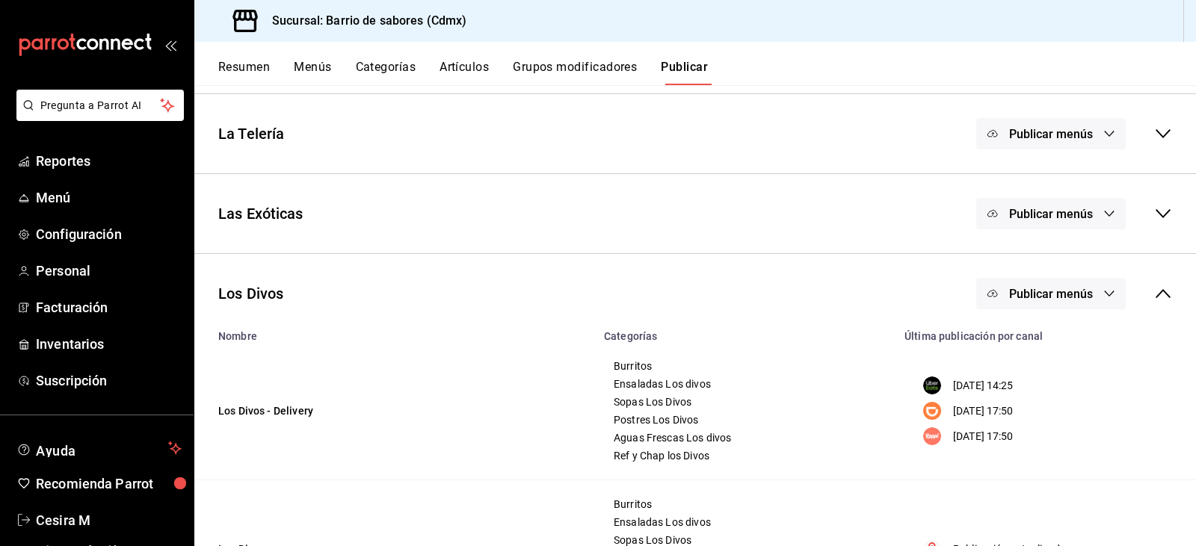
click at [1103, 297] on icon "button" at bounding box center [1109, 294] width 12 height 12
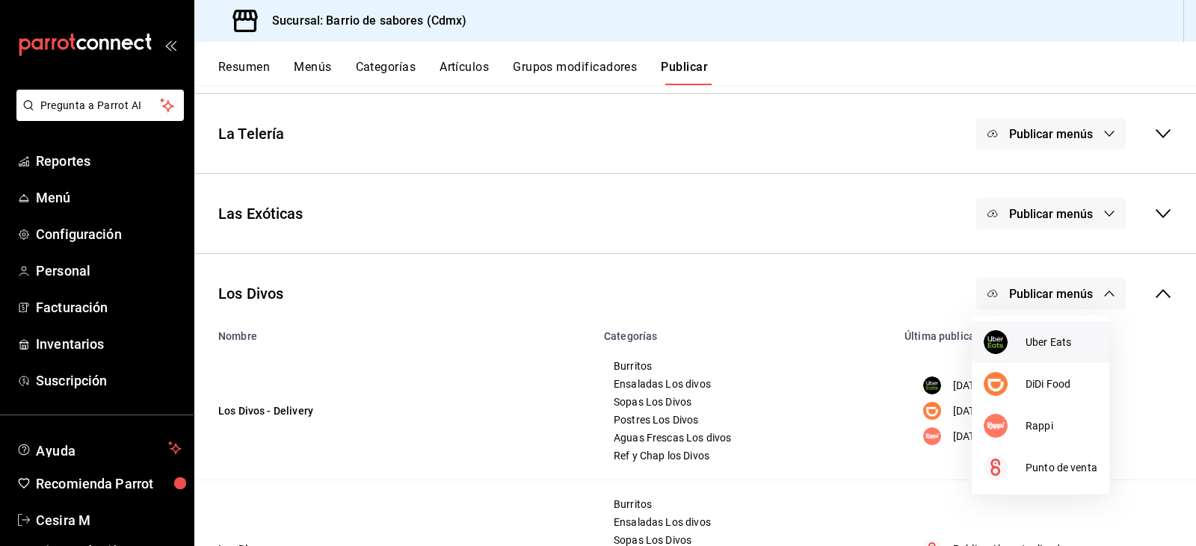
click at [1049, 340] on span "Uber Eats" at bounding box center [1062, 343] width 72 height 16
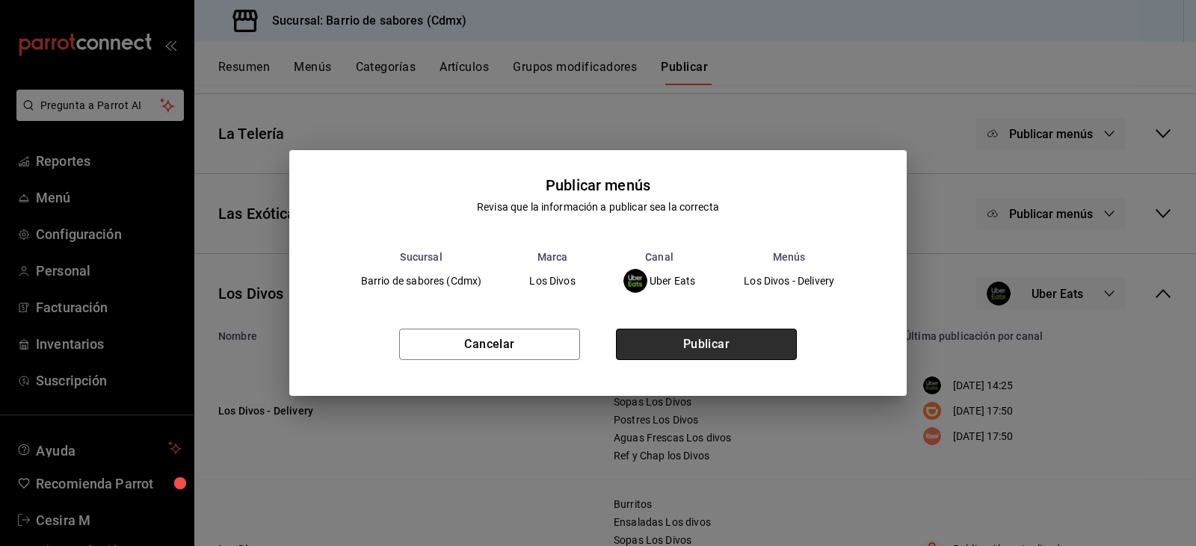
click at [792, 360] on button "Publicar" at bounding box center [706, 344] width 181 height 31
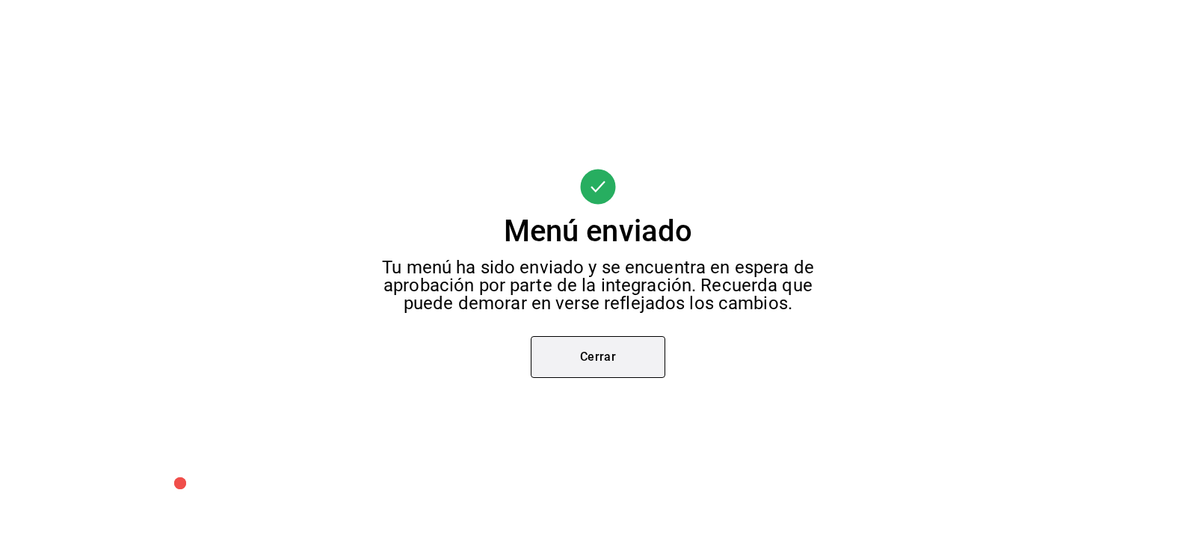
click at [581, 351] on button "Cerrar" at bounding box center [598, 357] width 135 height 42
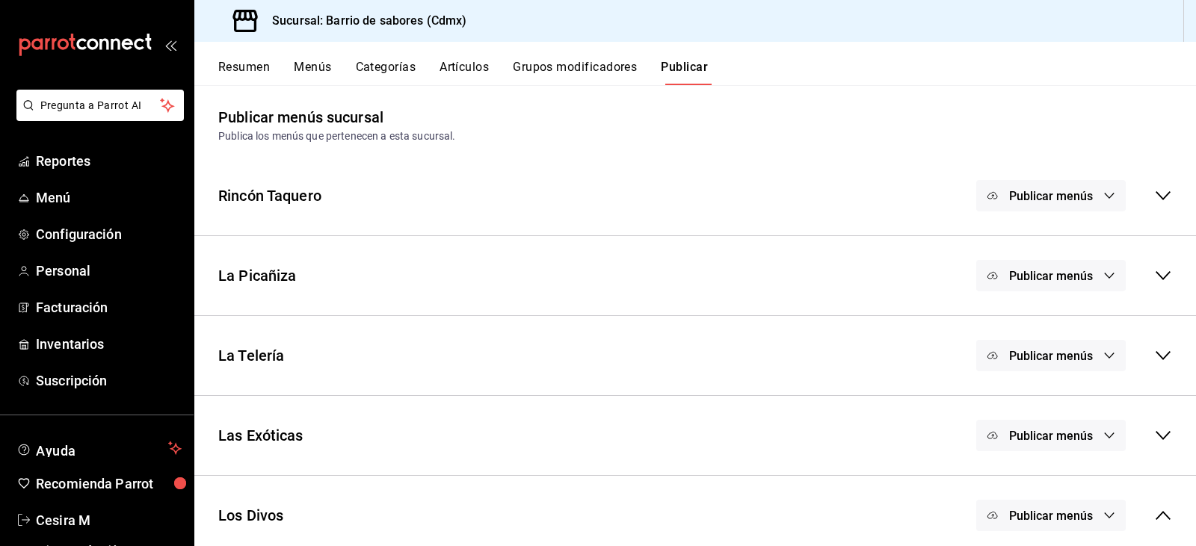
scroll to position [0, 0]
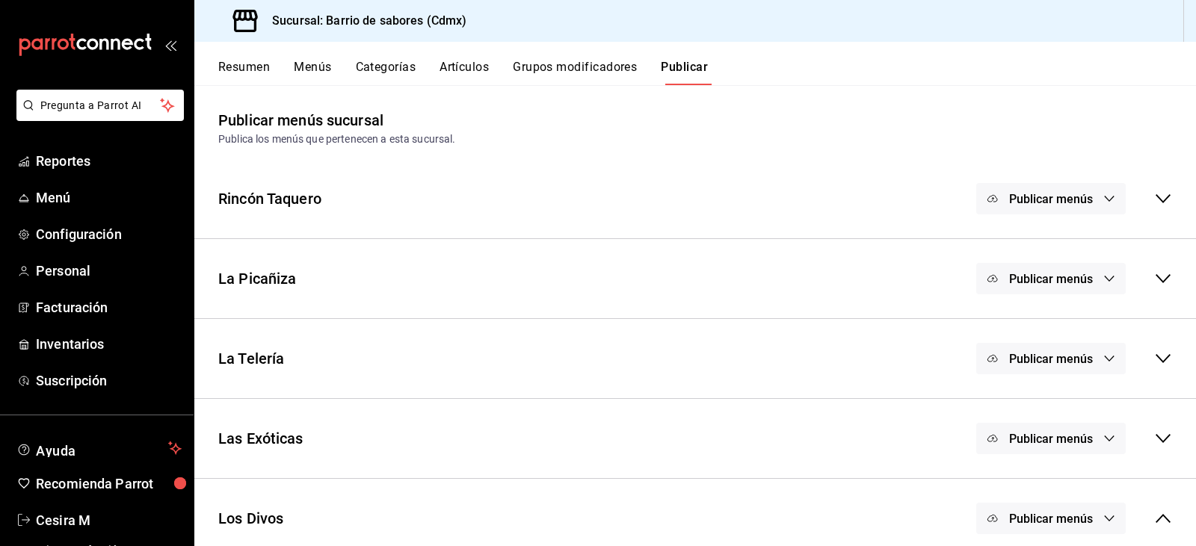
click at [570, 71] on button "Grupos modificadores" at bounding box center [575, 72] width 124 height 25
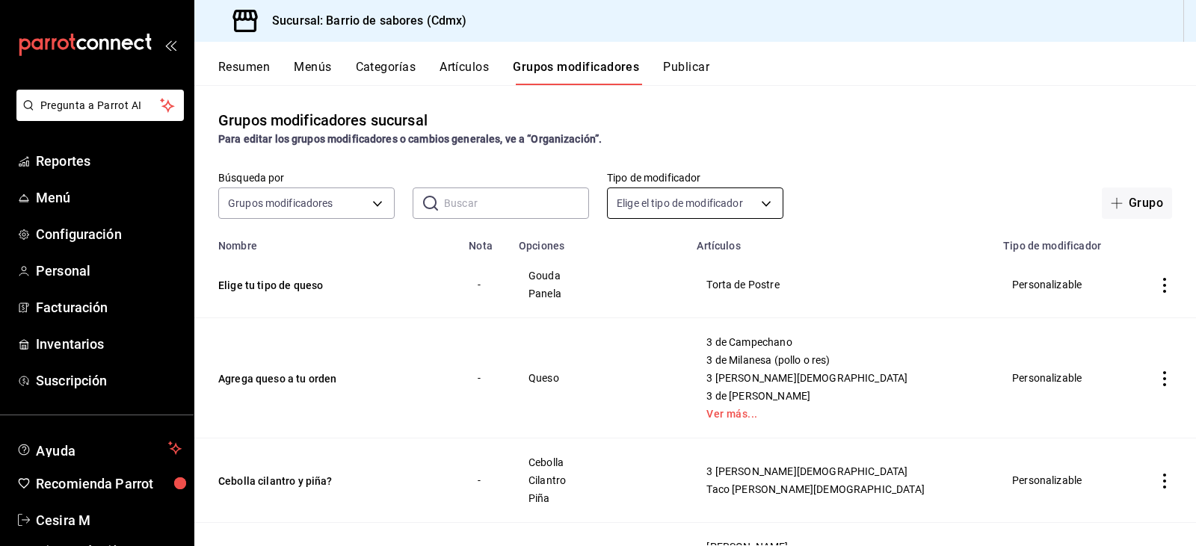
click at [756, 200] on body "Pregunta a Parrot AI Reportes Menú Configuración Personal Facturación Inventari…" at bounding box center [598, 273] width 1196 height 546
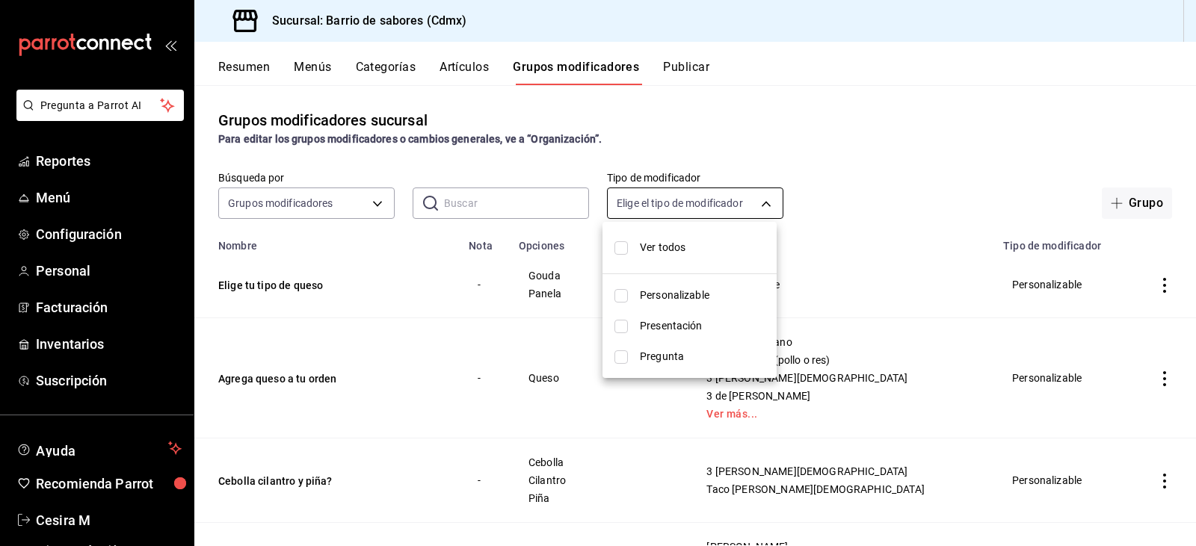
click at [756, 200] on div at bounding box center [598, 273] width 1196 height 546
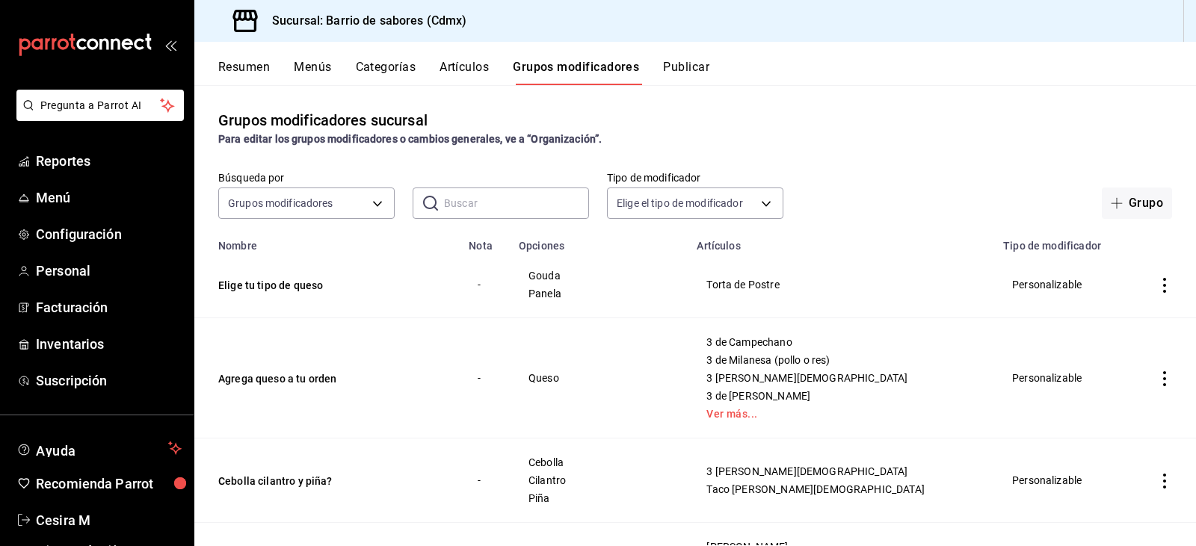
click at [454, 64] on button "Artículos" at bounding box center [464, 72] width 49 height 25
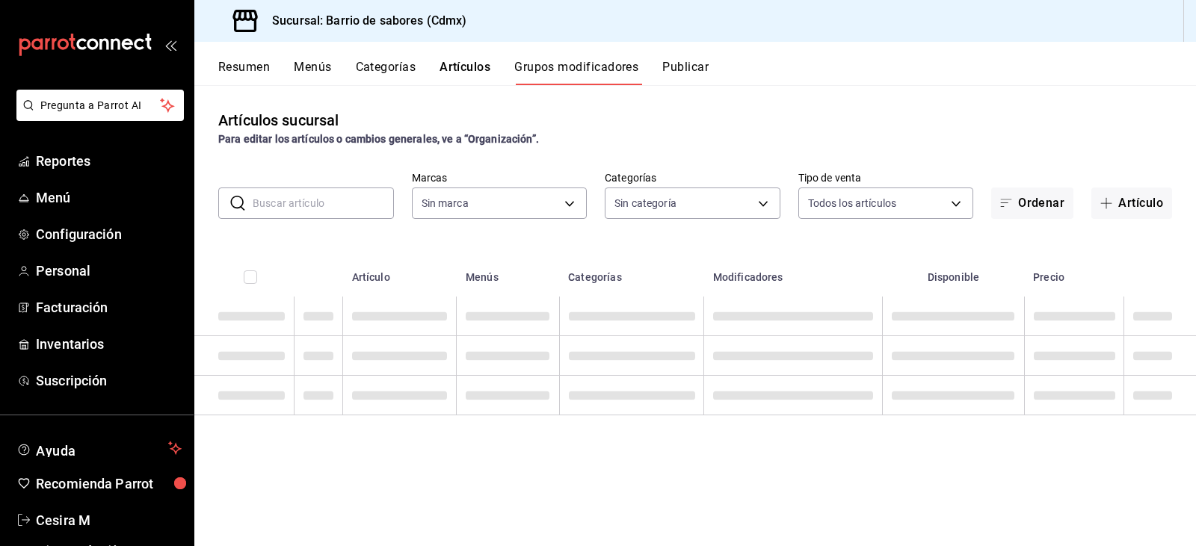
type input "54170aec-8ed1-4a83-91d9-e61a2f809249,df7bfe38-4ce9-448d-a052-554b50023395,f231c…"
type input "d4f2c970-276d-471a-bc58-83fd5eec7f62,ac1f3768-58ea-4cf7-976a-fbc56a6832cd,56d72…"
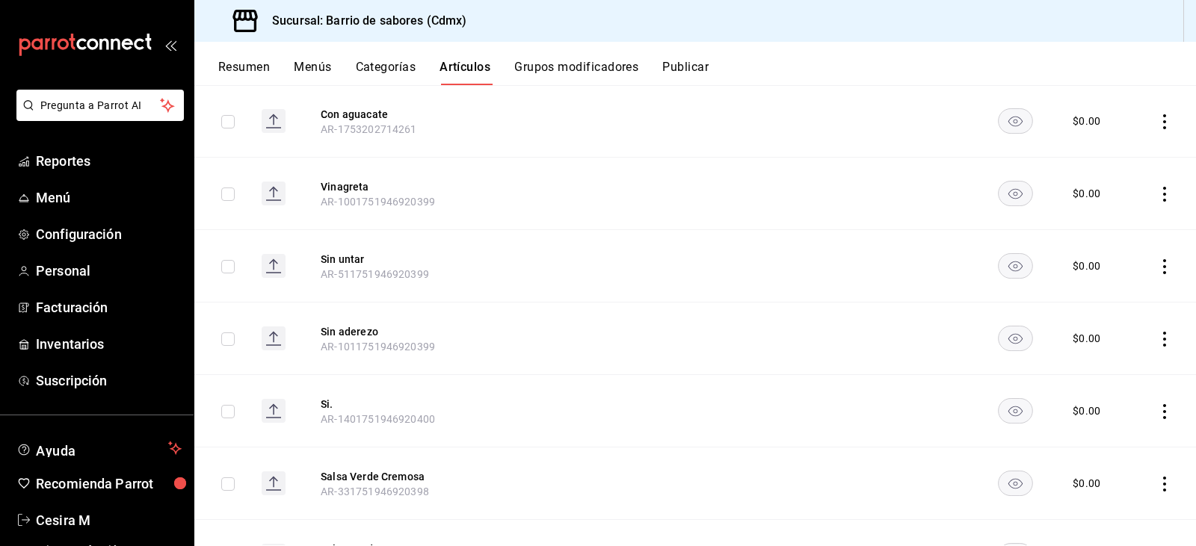
scroll to position [458, 0]
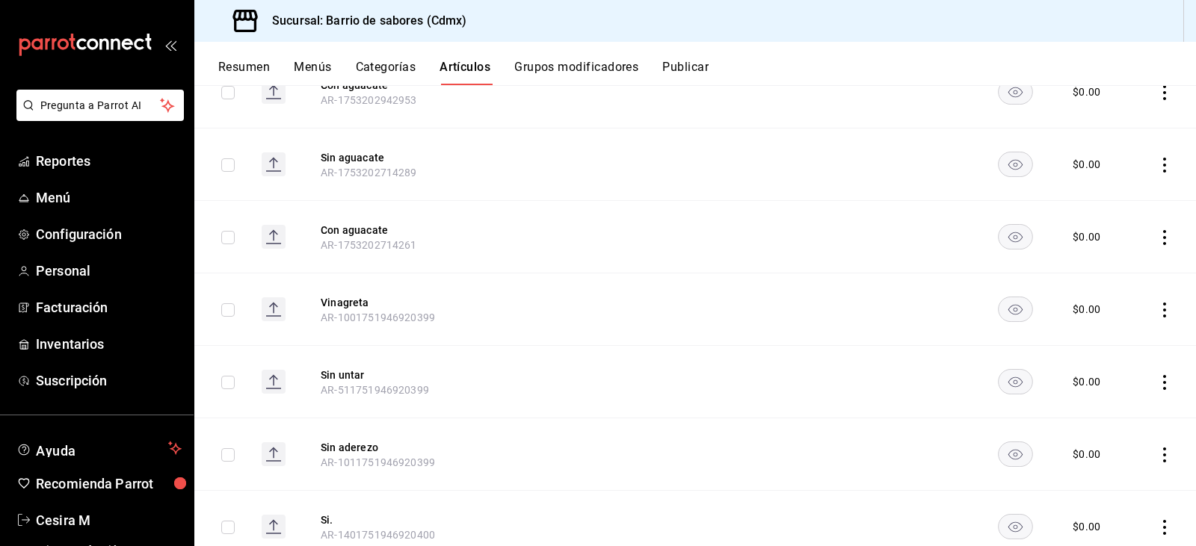
click at [585, 74] on button "Grupos modificadores" at bounding box center [576, 72] width 124 height 25
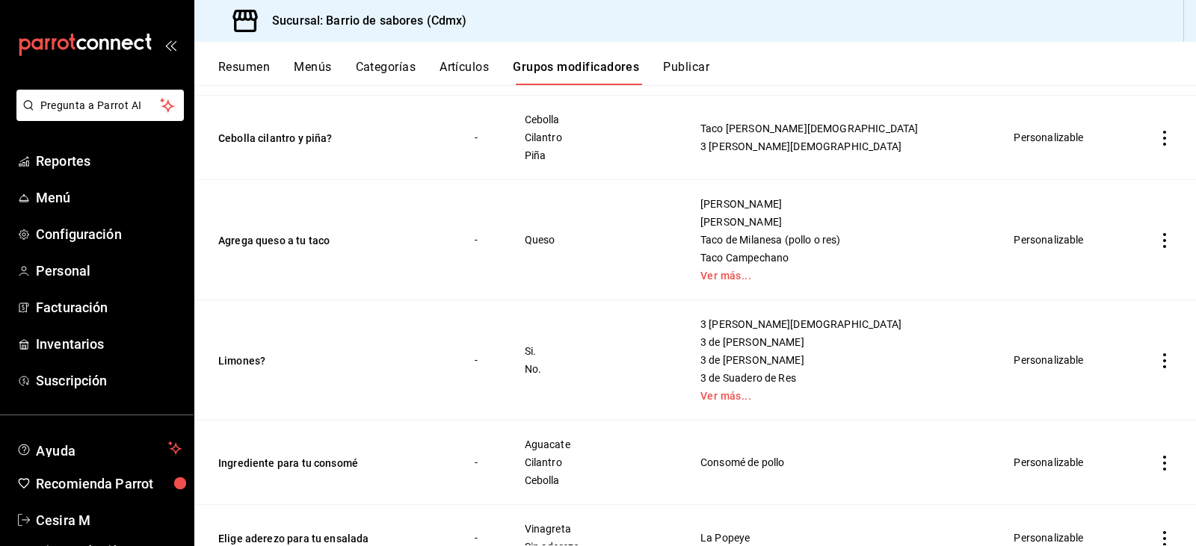
scroll to position [448, 0]
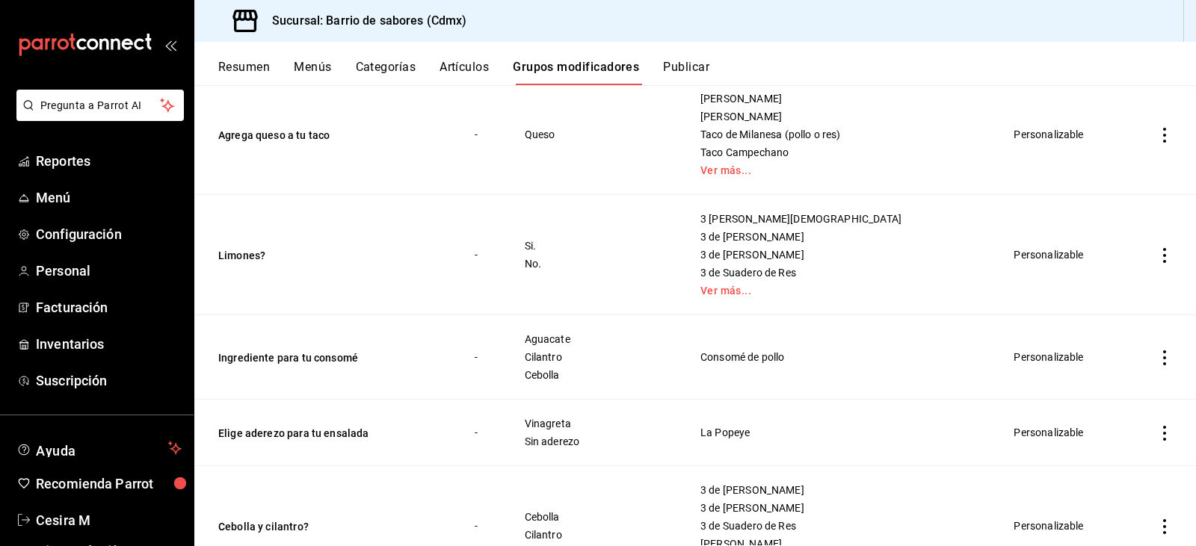
click at [256, 244] on td "Limones?" at bounding box center [325, 255] width 262 height 120
click at [256, 255] on button "Limones?" at bounding box center [307, 255] width 179 height 15
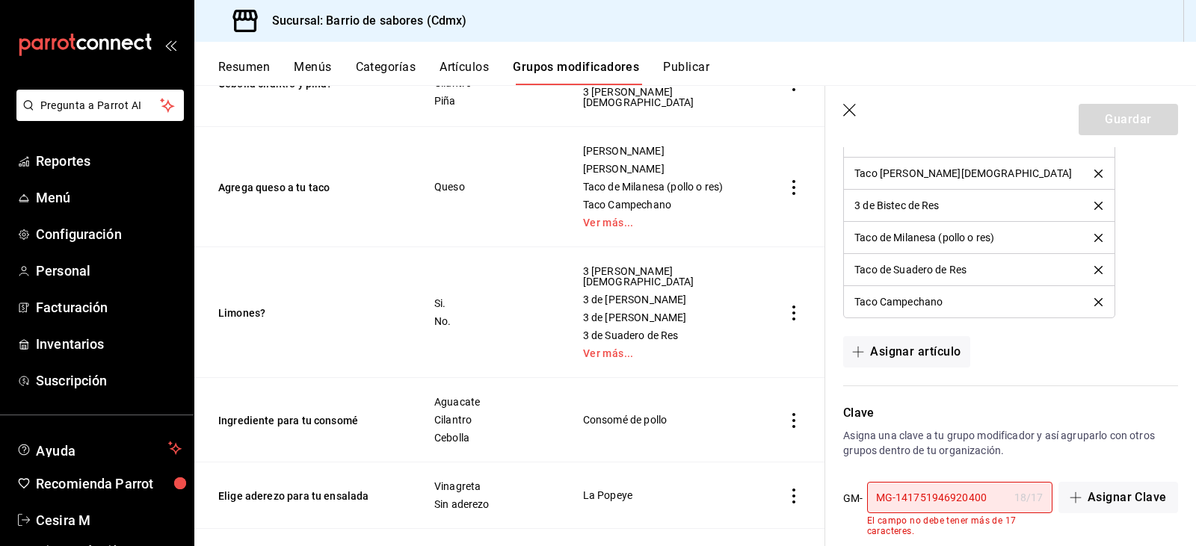
scroll to position [1357, 0]
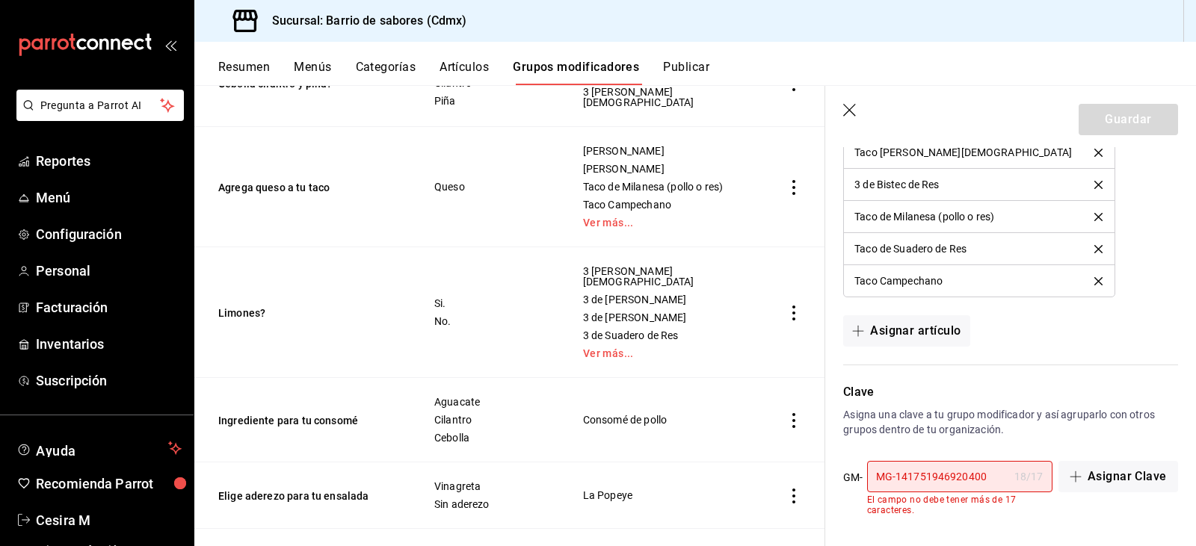
click at [842, 117] on header "Guardar" at bounding box center [1010, 116] width 371 height 61
click at [850, 115] on icon "button" at bounding box center [850, 111] width 15 height 15
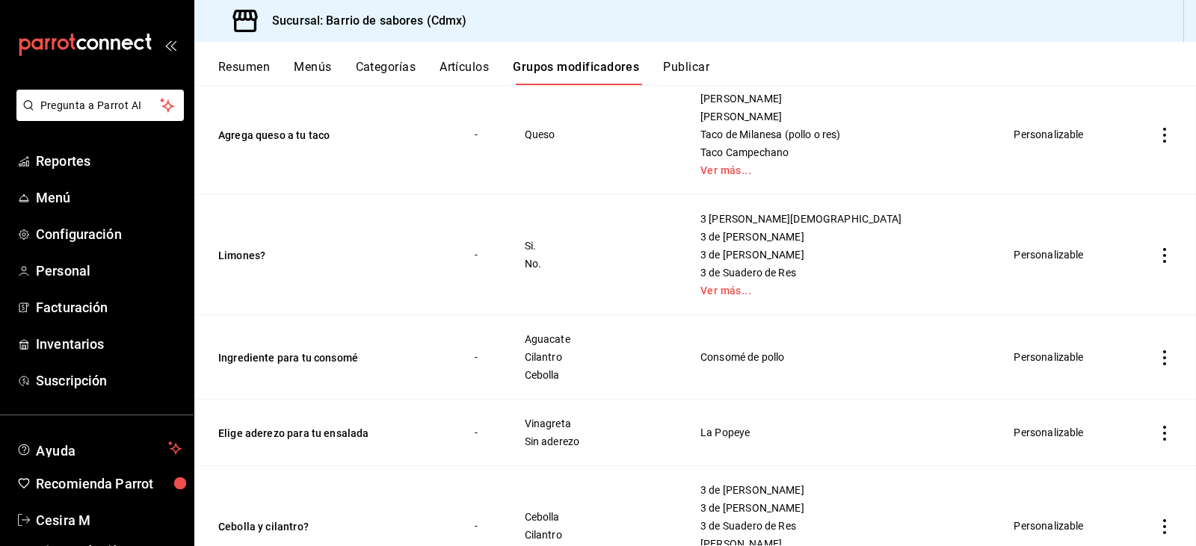
scroll to position [464, 0]
